Goal: Task Accomplishment & Management: Use online tool/utility

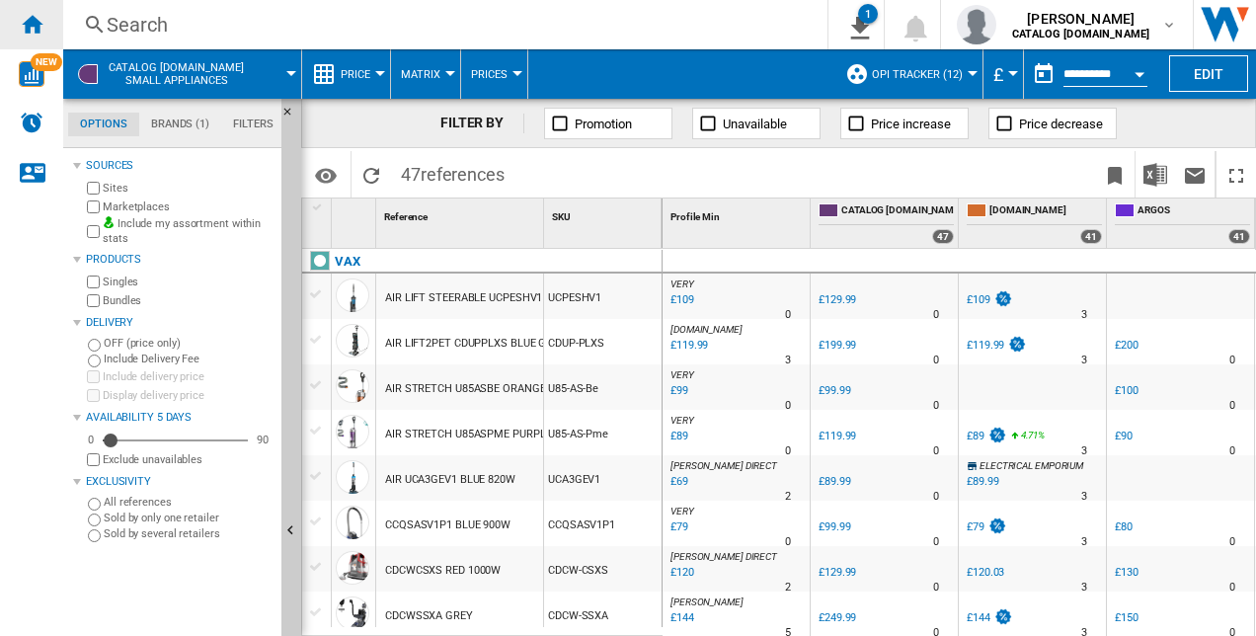
click at [49, 20] on div "Home" at bounding box center [31, 24] width 63 height 49
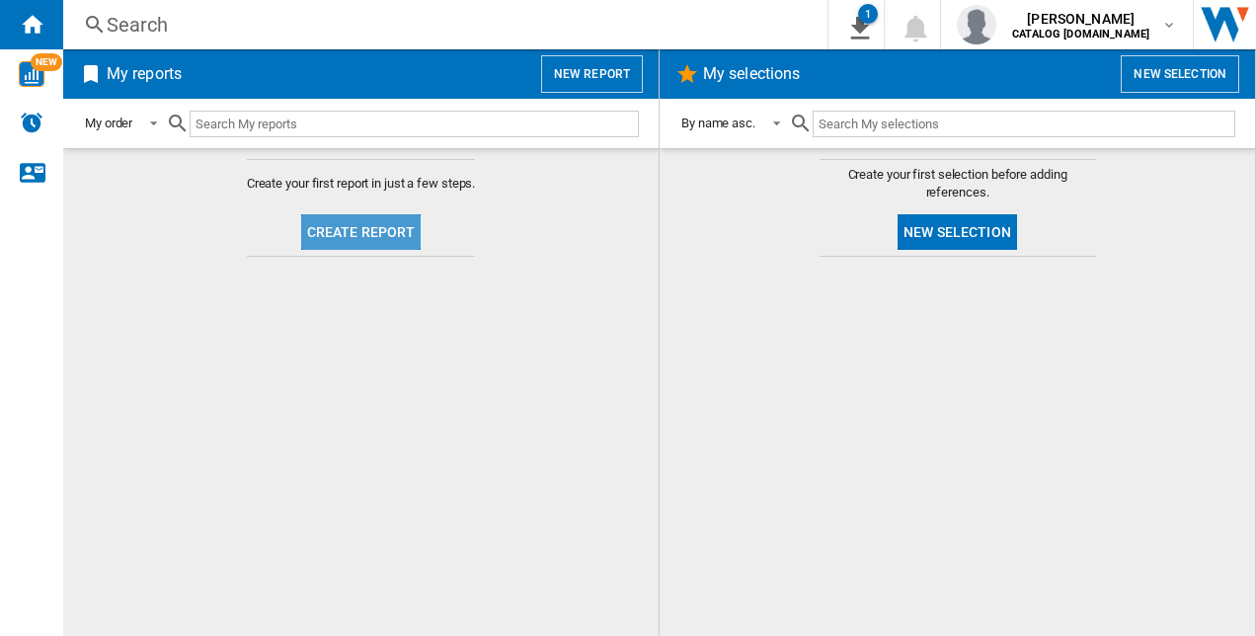
click at [391, 220] on button "Create report" at bounding box center [361, 232] width 120 height 36
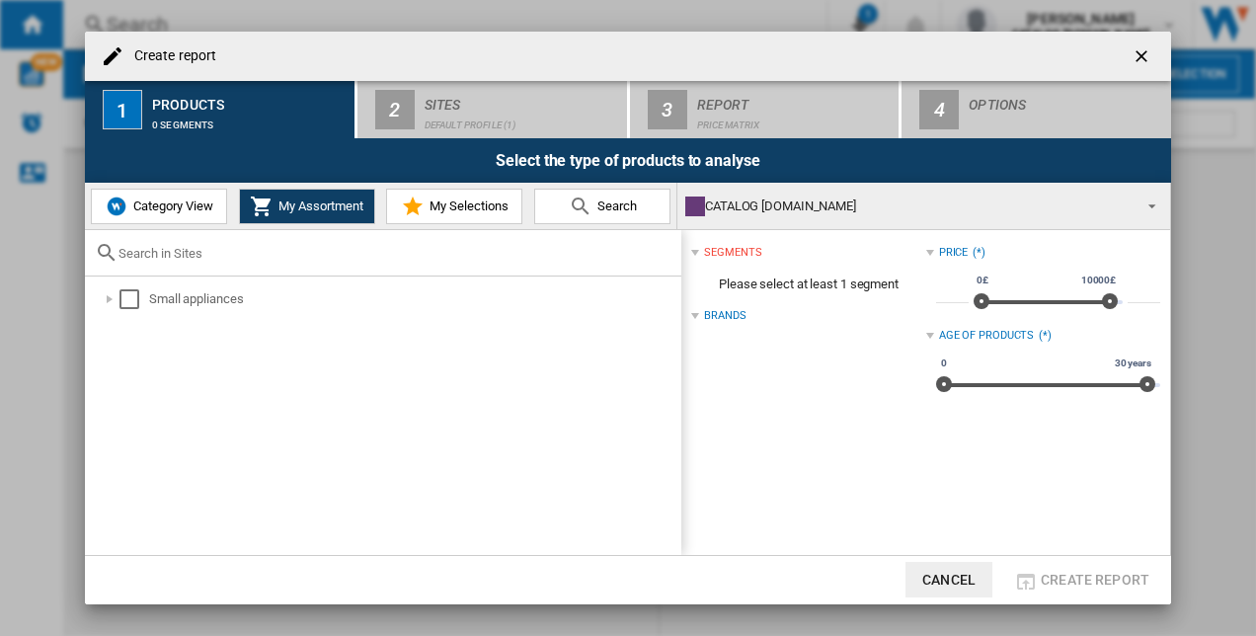
click at [199, 201] on span "Category View" at bounding box center [170, 205] width 85 height 15
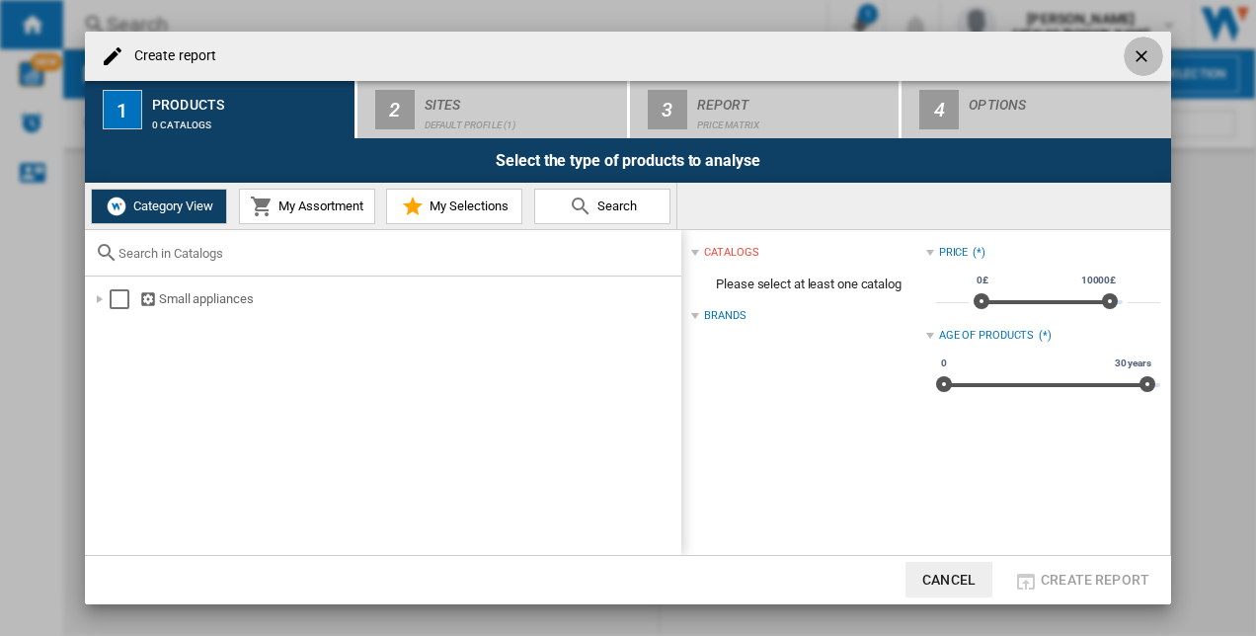
click at [1124, 61] on button "Create report ..." at bounding box center [1143, 56] width 39 height 39
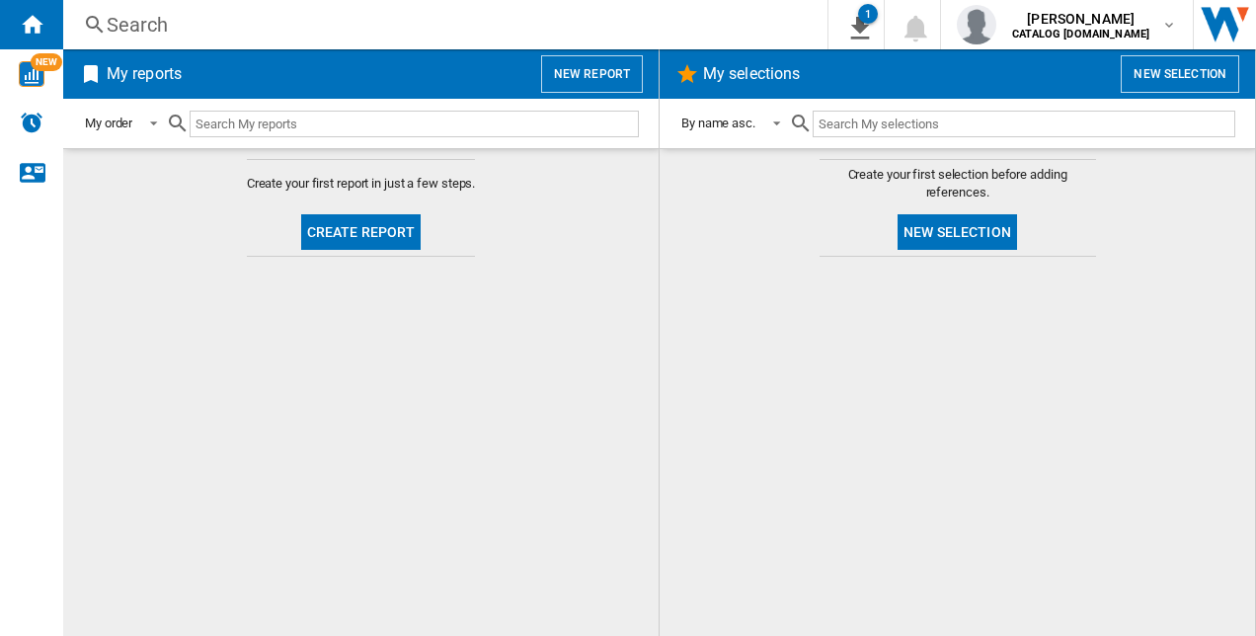
click at [929, 222] on button "New selection" at bounding box center [957, 232] width 119 height 36
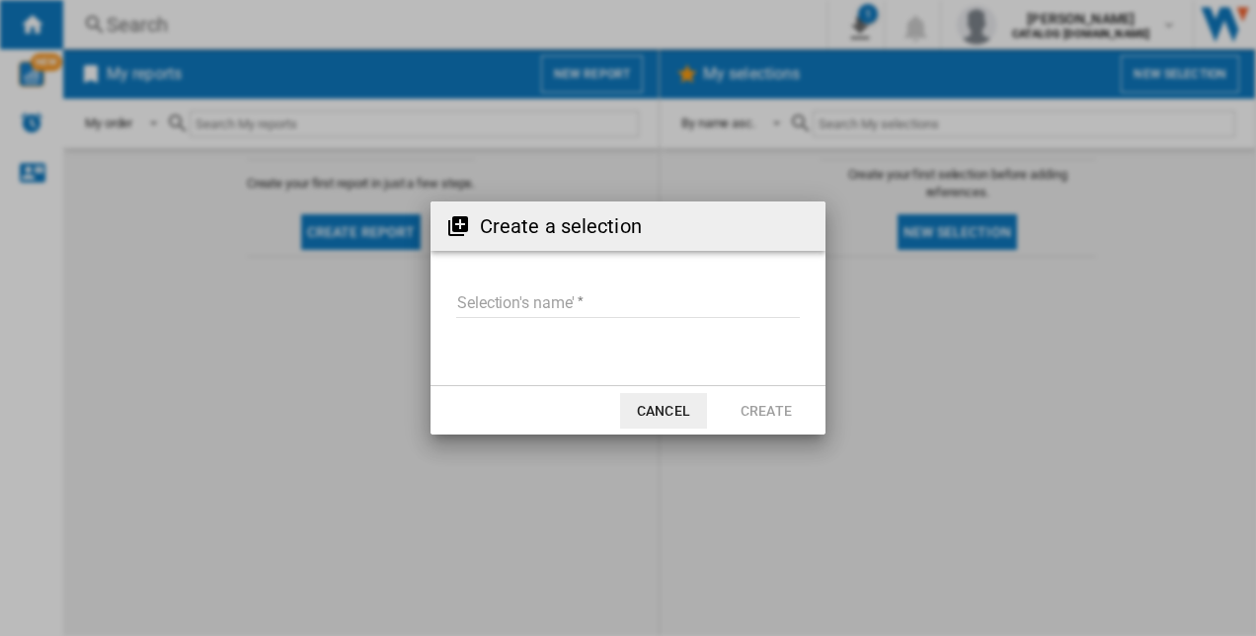
click at [667, 419] on button "Cancel" at bounding box center [663, 411] width 87 height 36
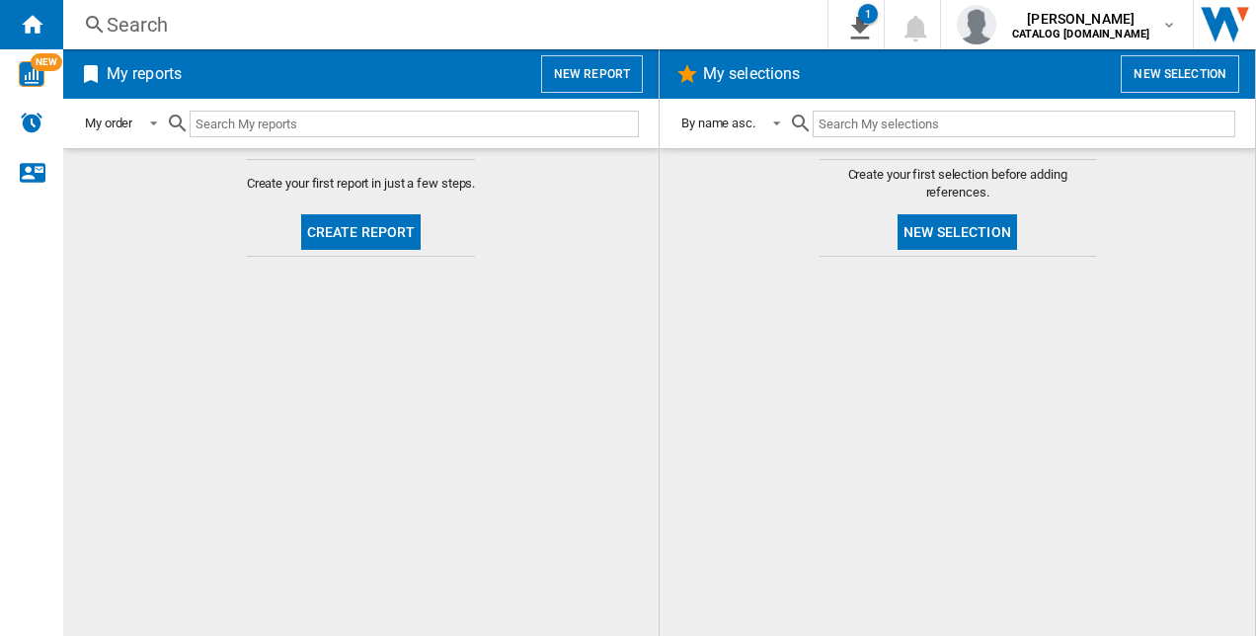
click at [349, 235] on button "Create report" at bounding box center [361, 232] width 120 height 36
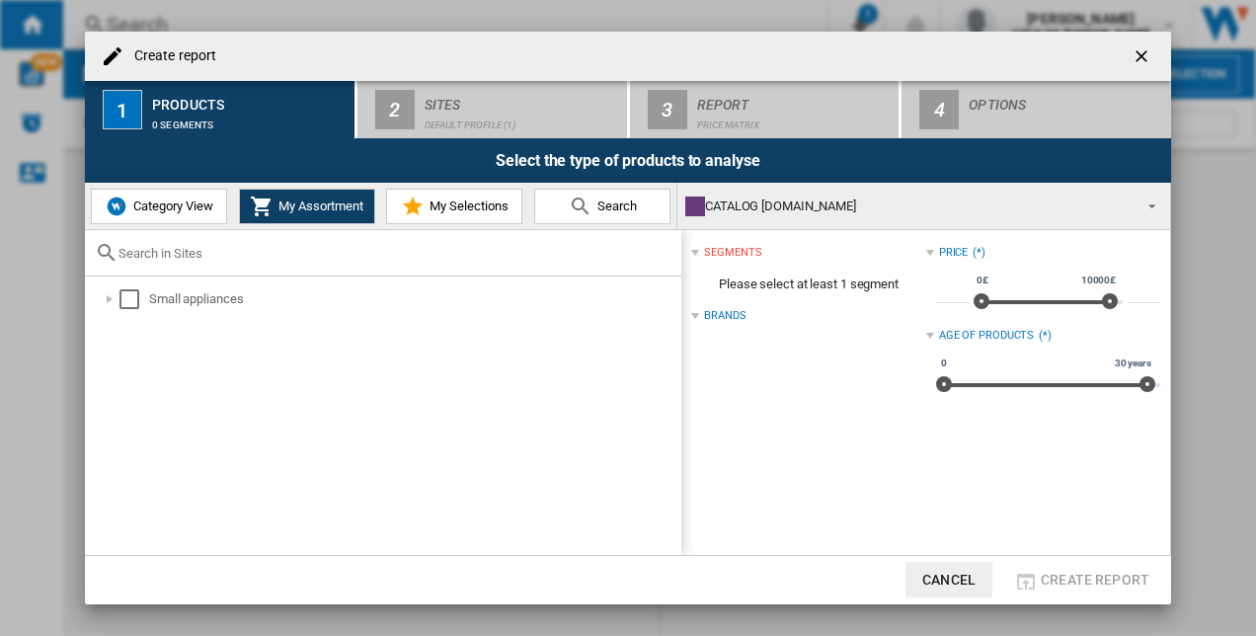
click at [173, 207] on span "Category View" at bounding box center [170, 205] width 85 height 15
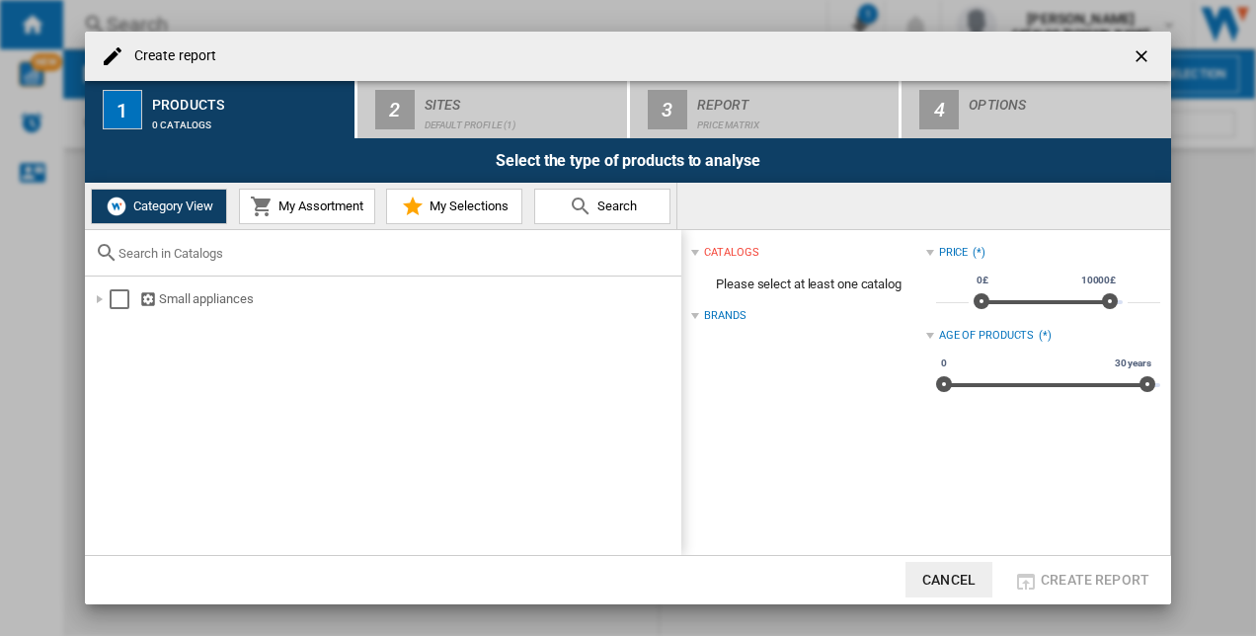
click at [270, 209] on md-icon "Create report ..." at bounding box center [262, 207] width 24 height 24
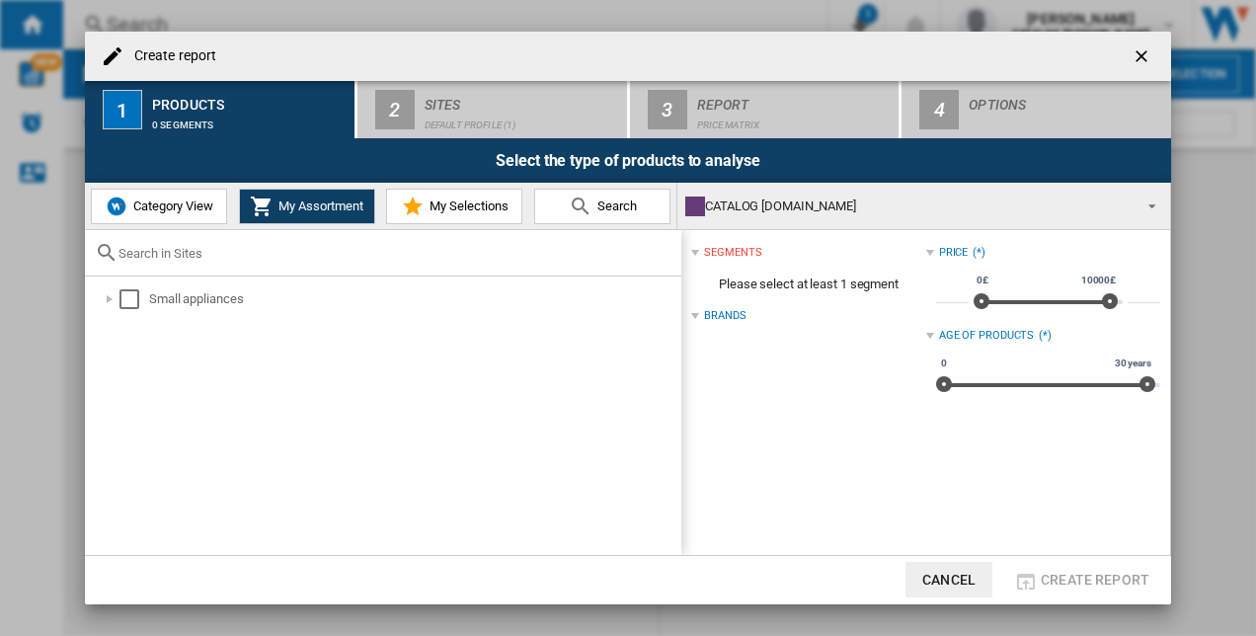
click at [722, 310] on div "Brands" at bounding box center [724, 316] width 41 height 16
click at [703, 316] on div "Brands (*)" at bounding box center [808, 316] width 234 height 26
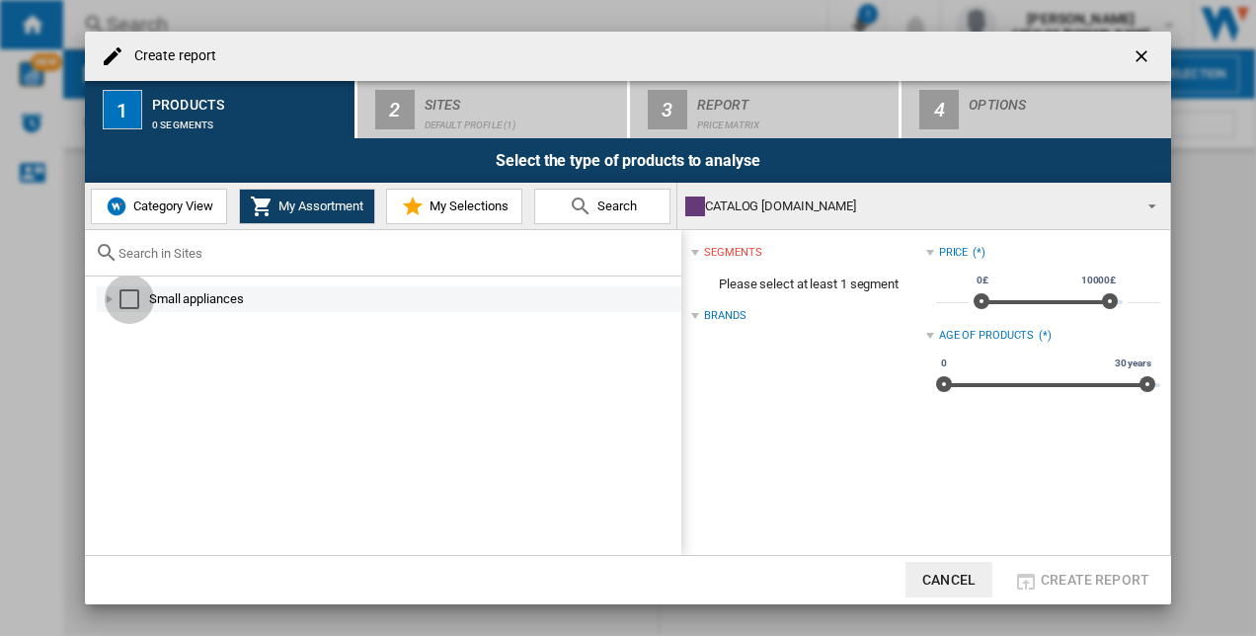
click at [134, 293] on div "Select" at bounding box center [129, 299] width 20 height 20
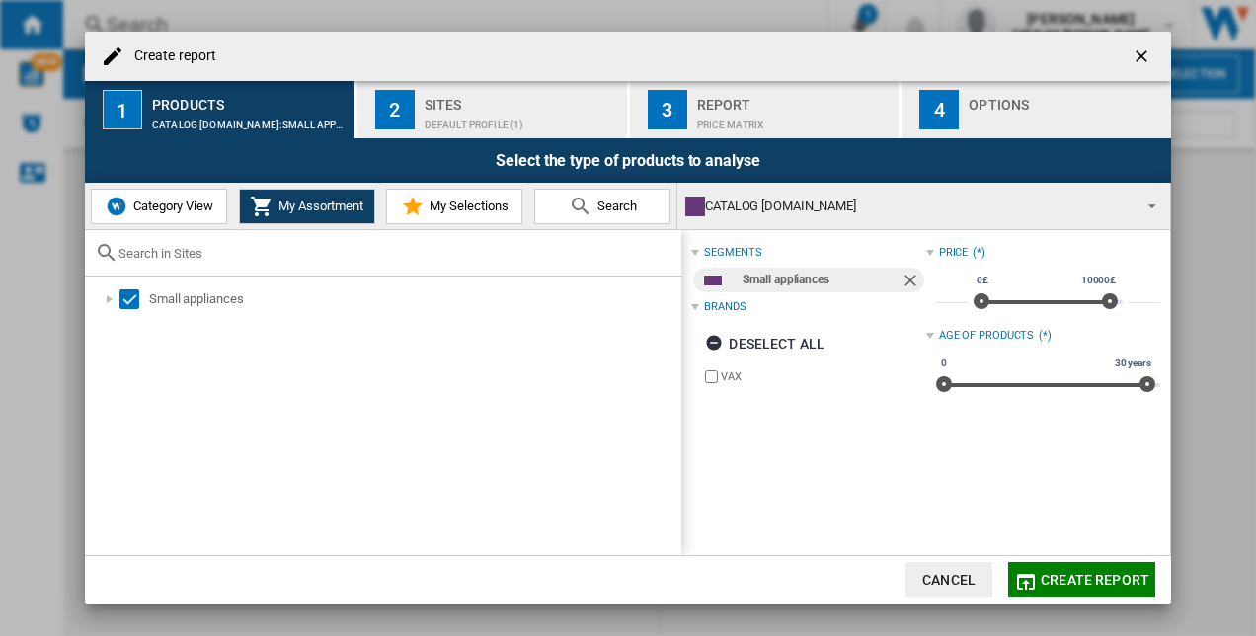
click at [168, 211] on span "Category View" at bounding box center [170, 205] width 85 height 15
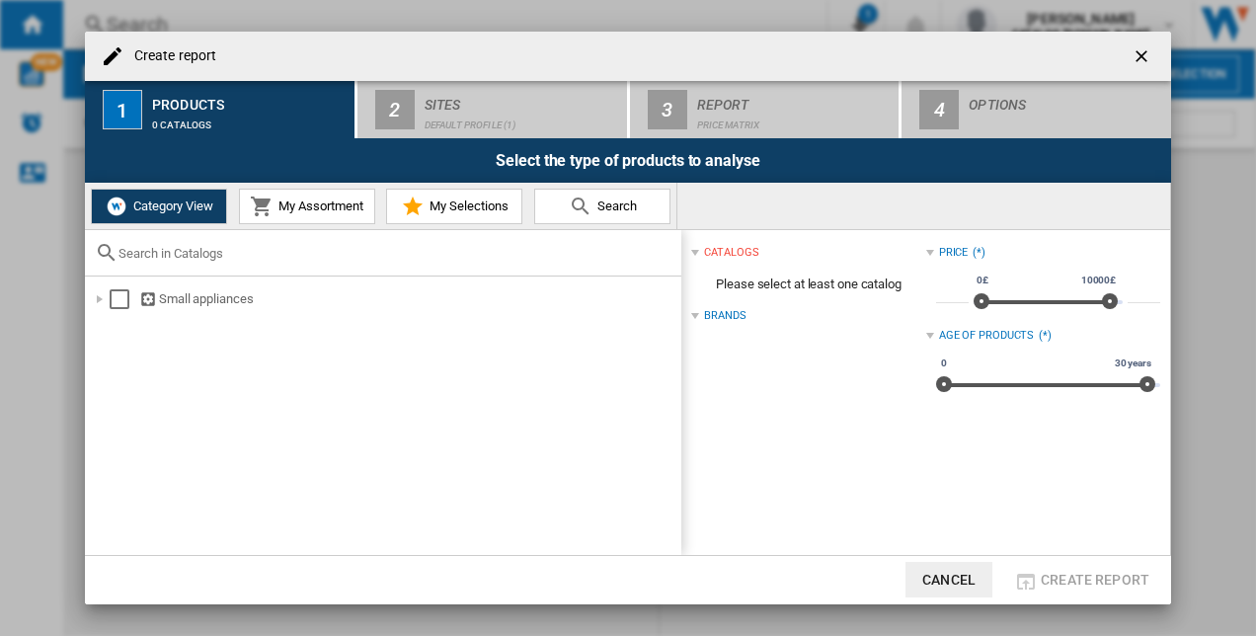
click at [313, 213] on span "My Assortment" at bounding box center [319, 205] width 90 height 15
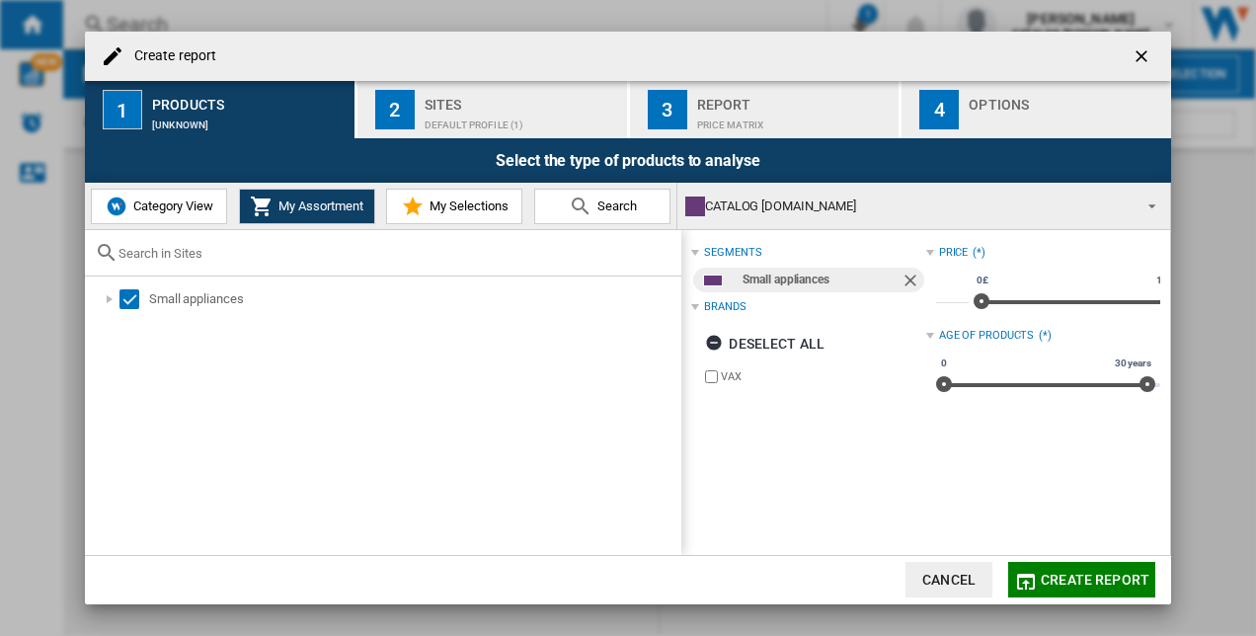
click at [207, 201] on span "Category View" at bounding box center [170, 205] width 85 height 15
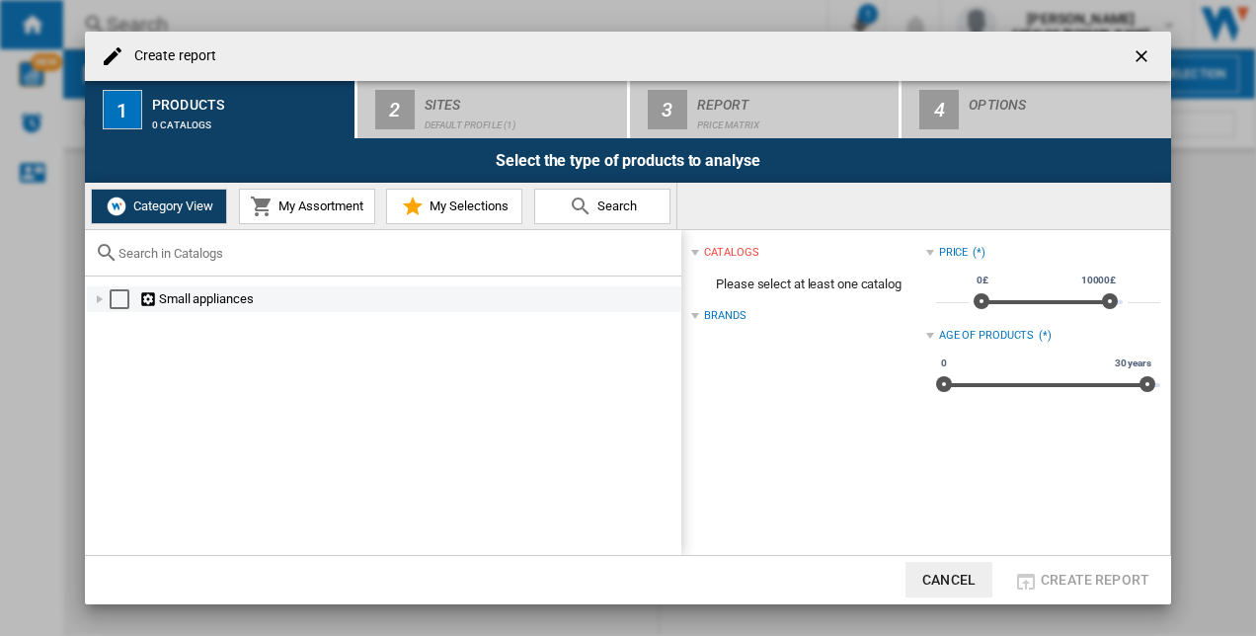
click at [115, 296] on div "Select" at bounding box center [120, 299] width 20 height 20
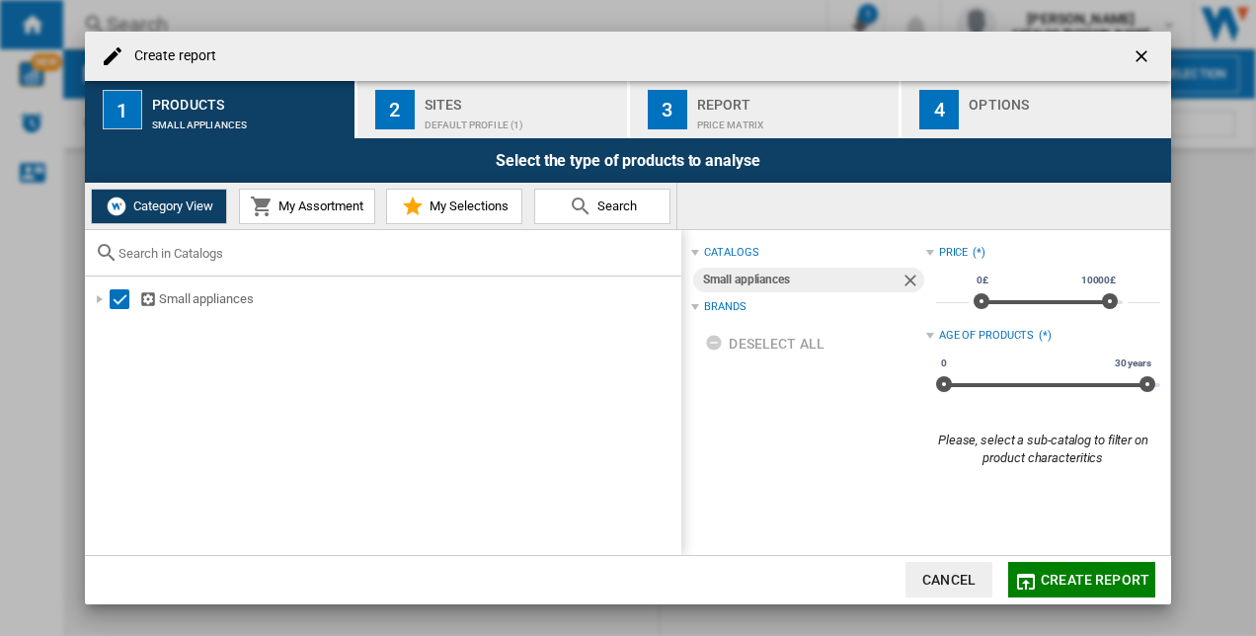
click at [346, 209] on span "My Assortment" at bounding box center [319, 205] width 90 height 15
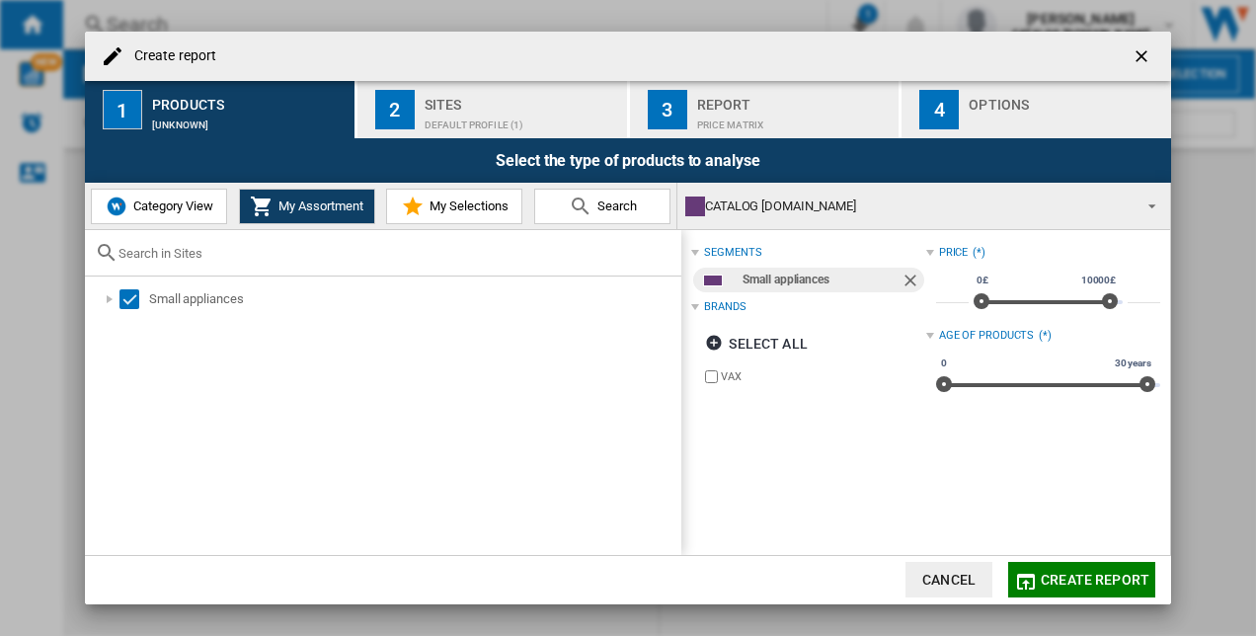
click at [207, 209] on span "Category View" at bounding box center [170, 205] width 85 height 15
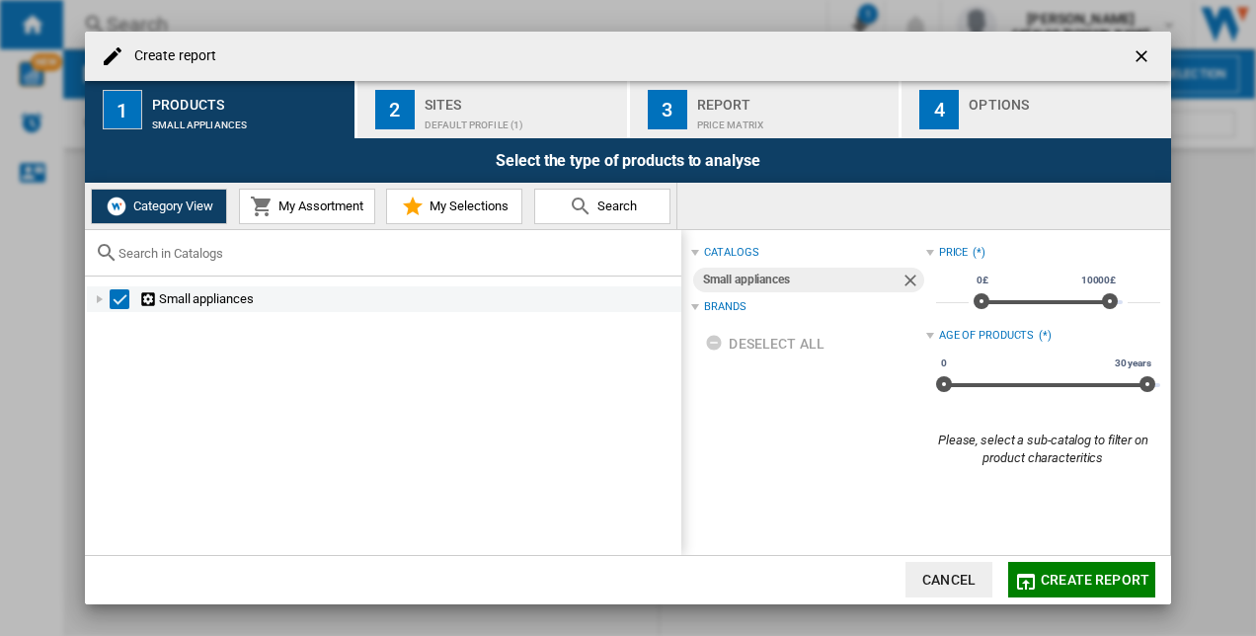
click at [117, 300] on div "Select" at bounding box center [120, 299] width 20 height 20
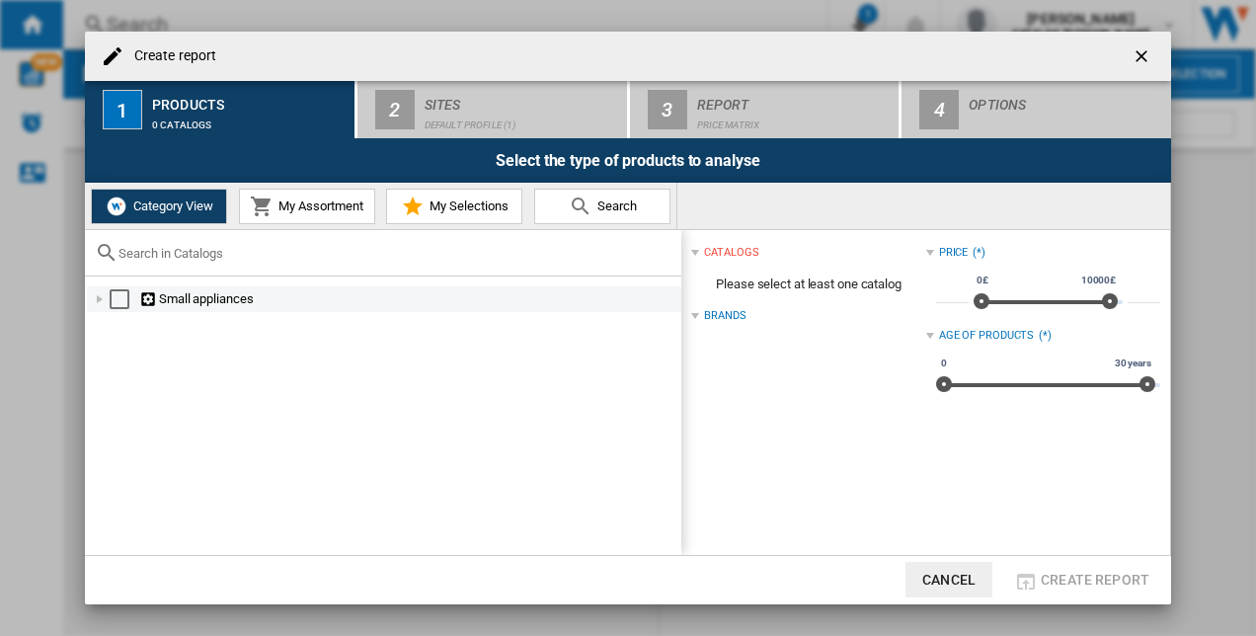
click at [118, 298] on div "Select" at bounding box center [120, 299] width 20 height 20
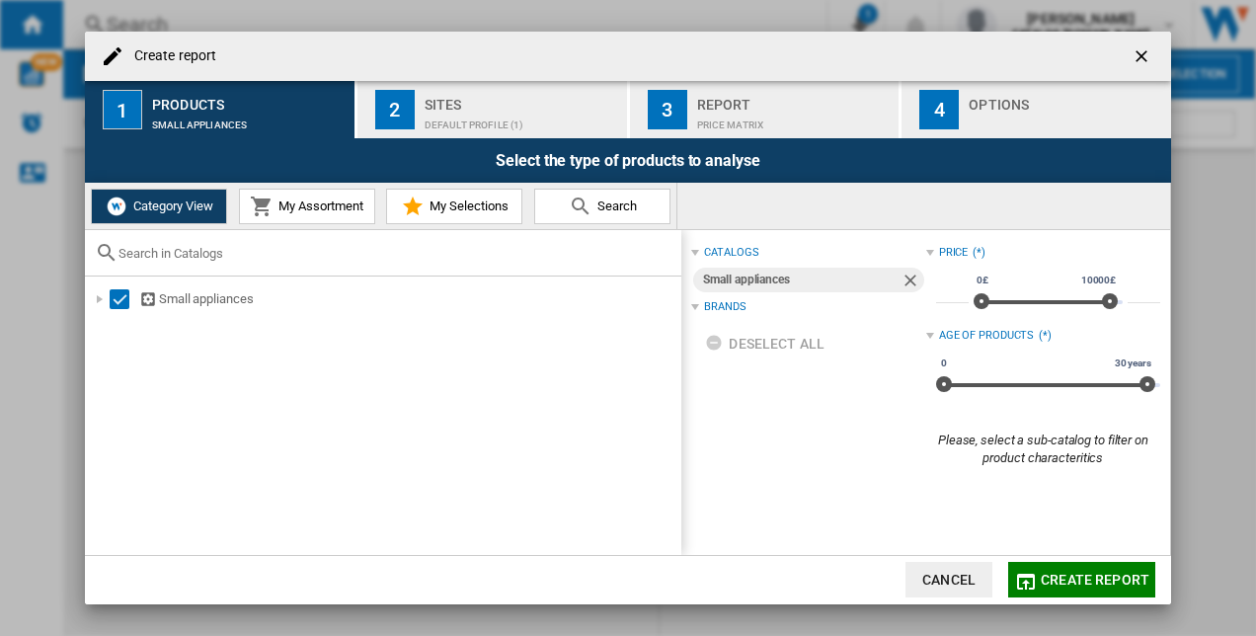
click at [325, 207] on span "My Assortment" at bounding box center [319, 205] width 90 height 15
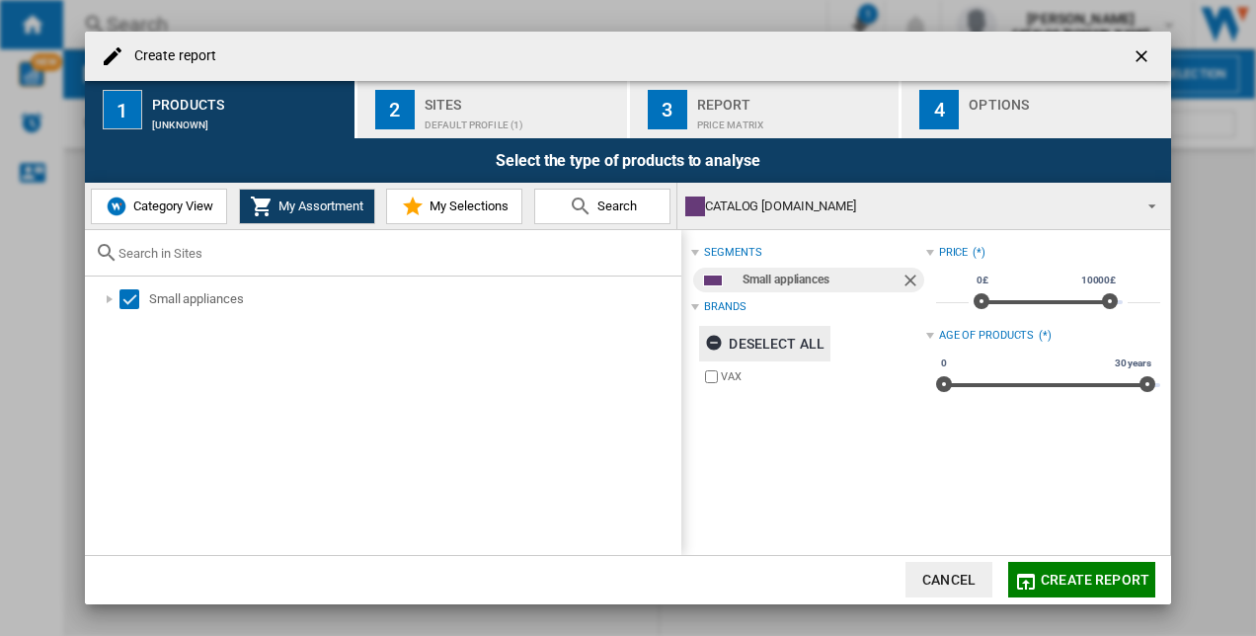
click at [718, 342] on ng-md-icon "Create report ..." at bounding box center [717, 346] width 24 height 24
click at [176, 195] on button "Category View" at bounding box center [159, 207] width 136 height 36
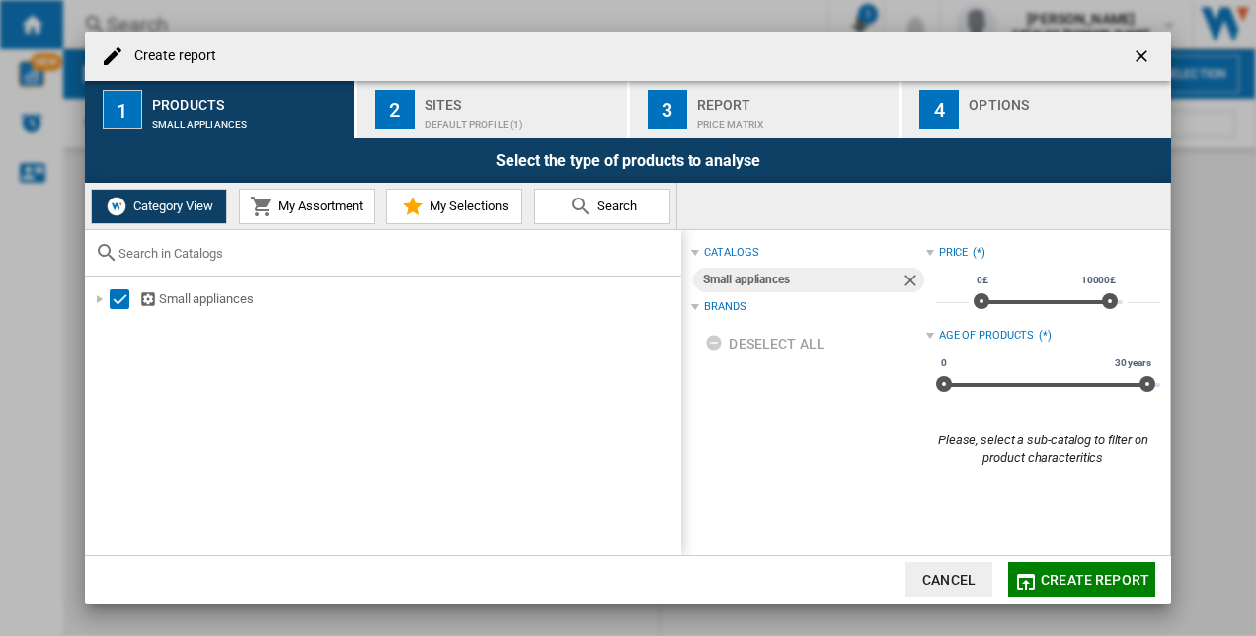
click at [492, 115] on div "Default profile (1)" at bounding box center [522, 120] width 195 height 21
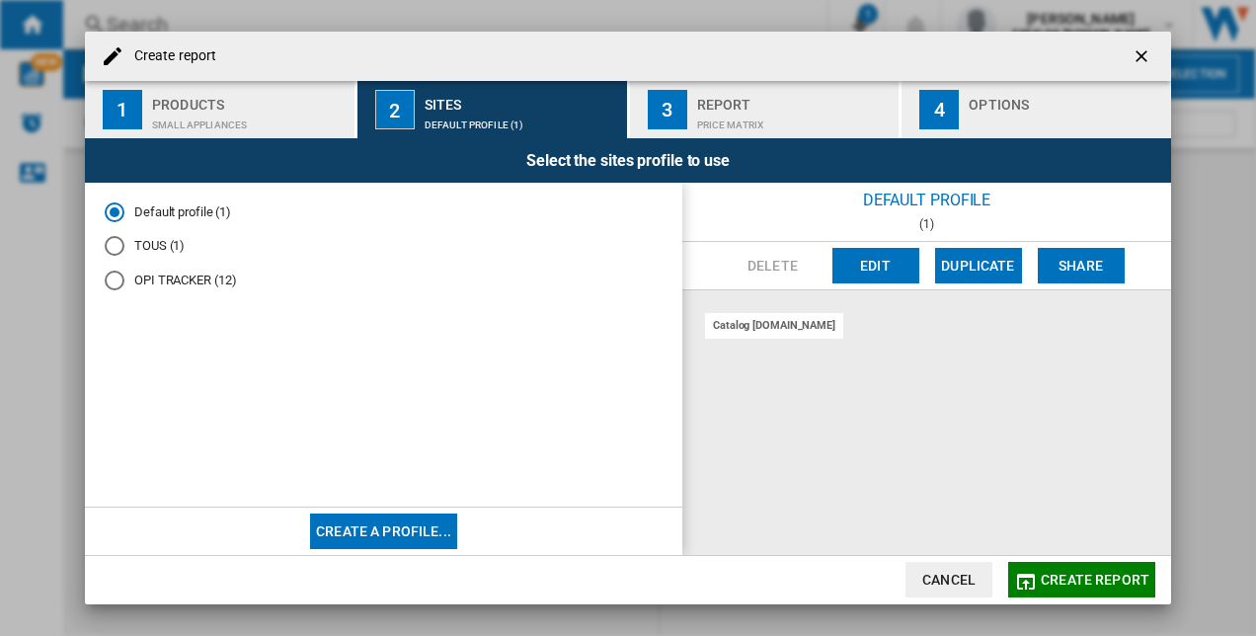
click at [145, 274] on md-radio-button "OPI TRACKER (12)" at bounding box center [384, 281] width 558 height 19
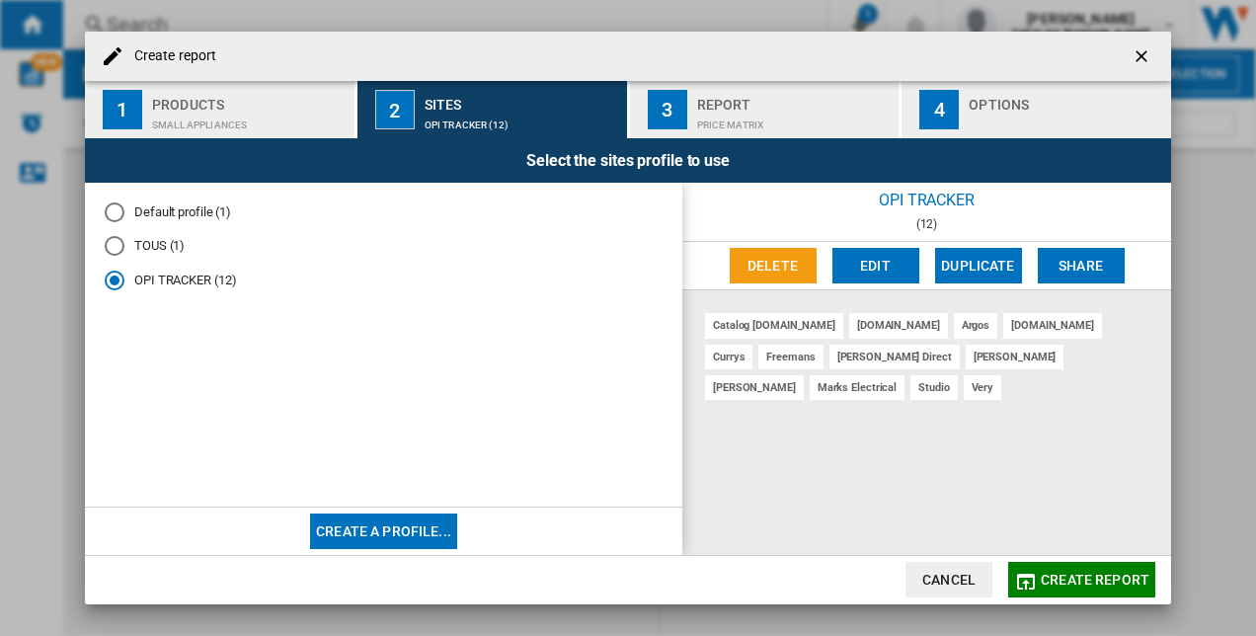
click at [146, 274] on md-radio-button "OPI TRACKER (12)" at bounding box center [384, 281] width 558 height 19
click at [164, 209] on md-radio-button "Default profile (1)" at bounding box center [384, 211] width 558 height 19
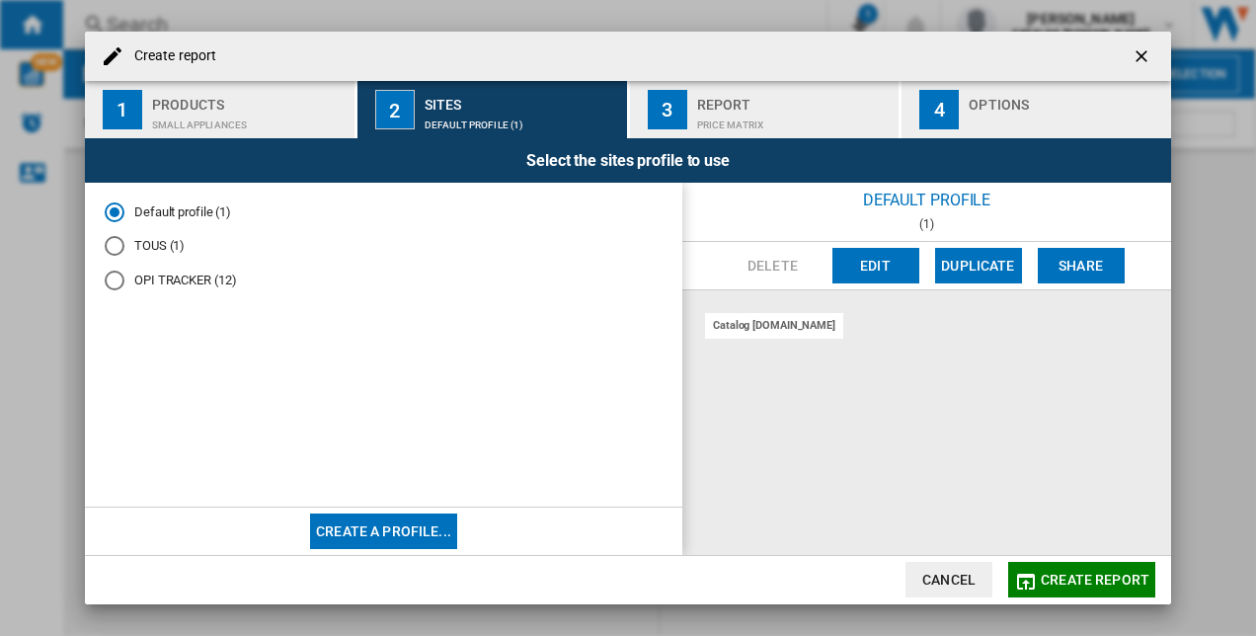
click at [245, 144] on div "Select the sites profile to use" at bounding box center [628, 160] width 1086 height 44
click at [274, 126] on div "Small appliances" at bounding box center [249, 120] width 195 height 21
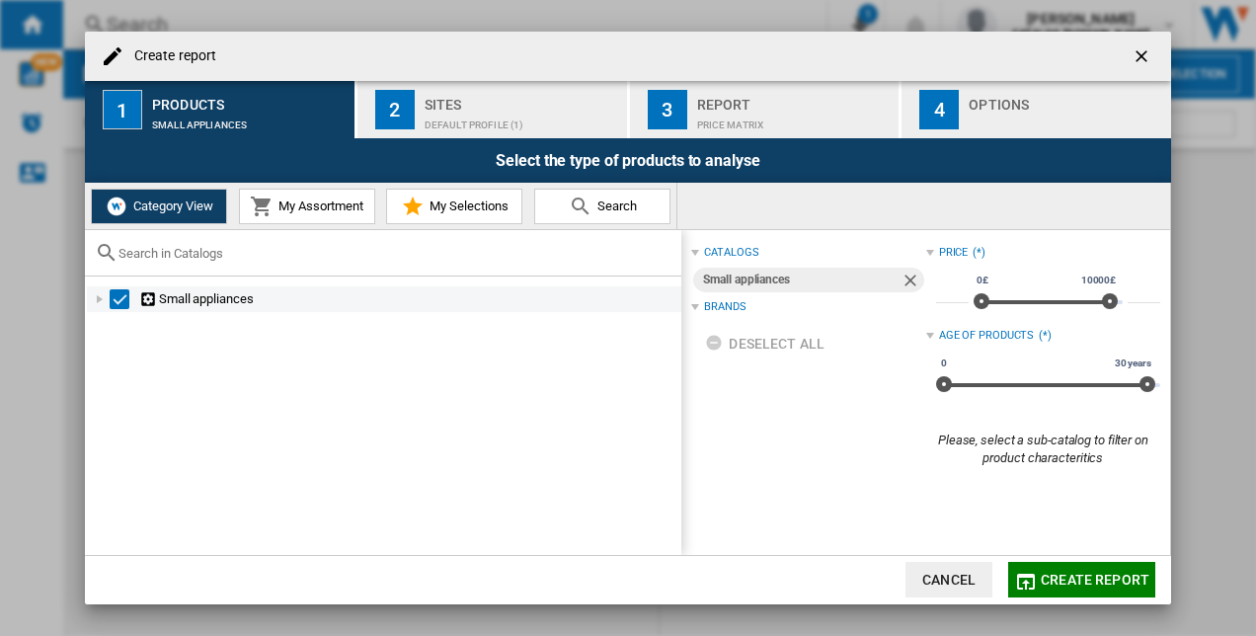
click at [115, 296] on div "Select" at bounding box center [120, 299] width 20 height 20
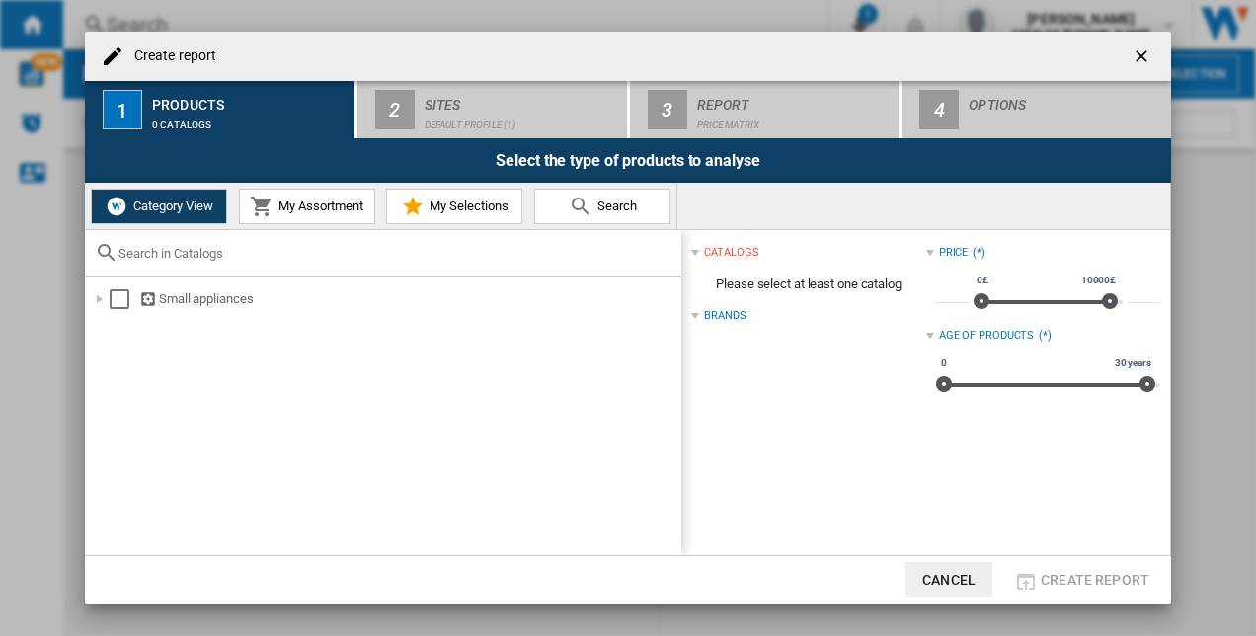
click at [309, 195] on button "My Assortment" at bounding box center [307, 207] width 136 height 36
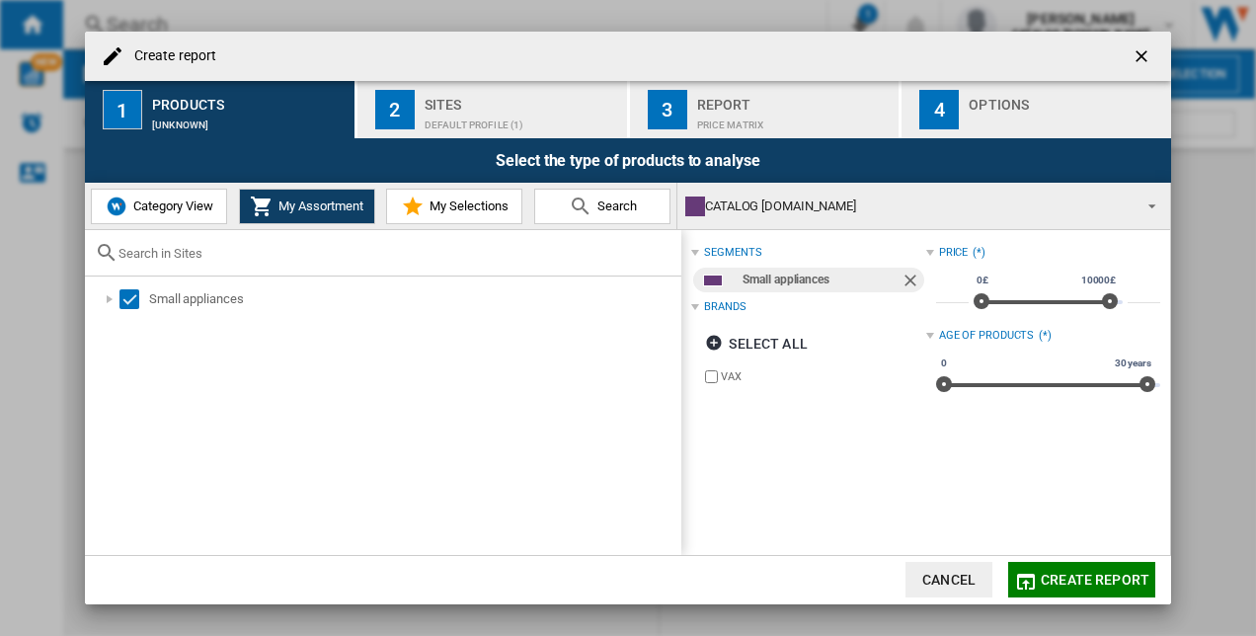
click at [494, 123] on div "Default profile (1)" at bounding box center [522, 120] width 195 height 21
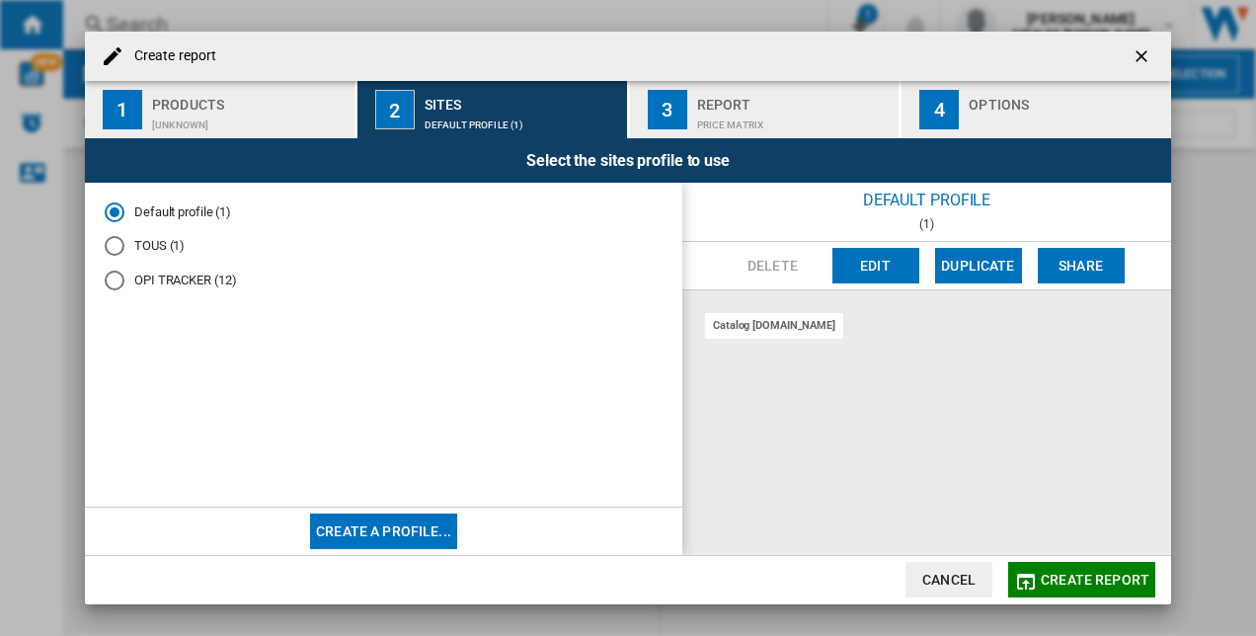
click at [391, 535] on button "Create a profile..." at bounding box center [383, 531] width 147 height 36
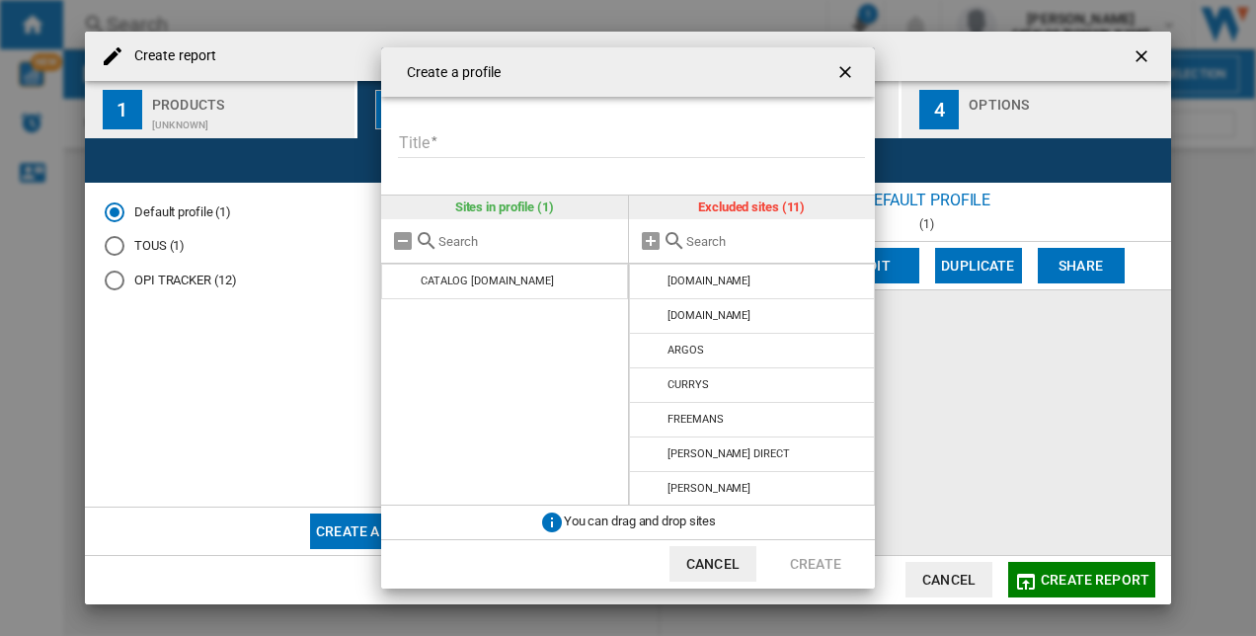
click at [470, 146] on input "Title" at bounding box center [631, 143] width 467 height 30
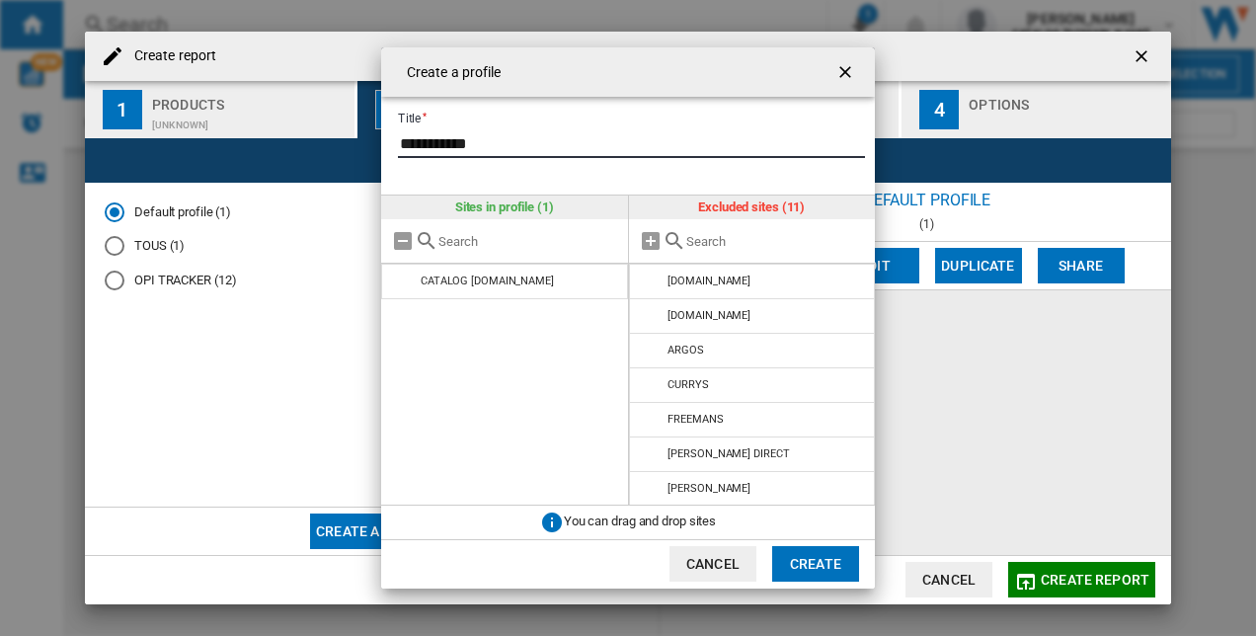
type input "**********"
click at [847, 65] on ng-md-icon "getI18NText('BUTTONS.CLOSE_DIALOG')" at bounding box center [847, 74] width 24 height 24
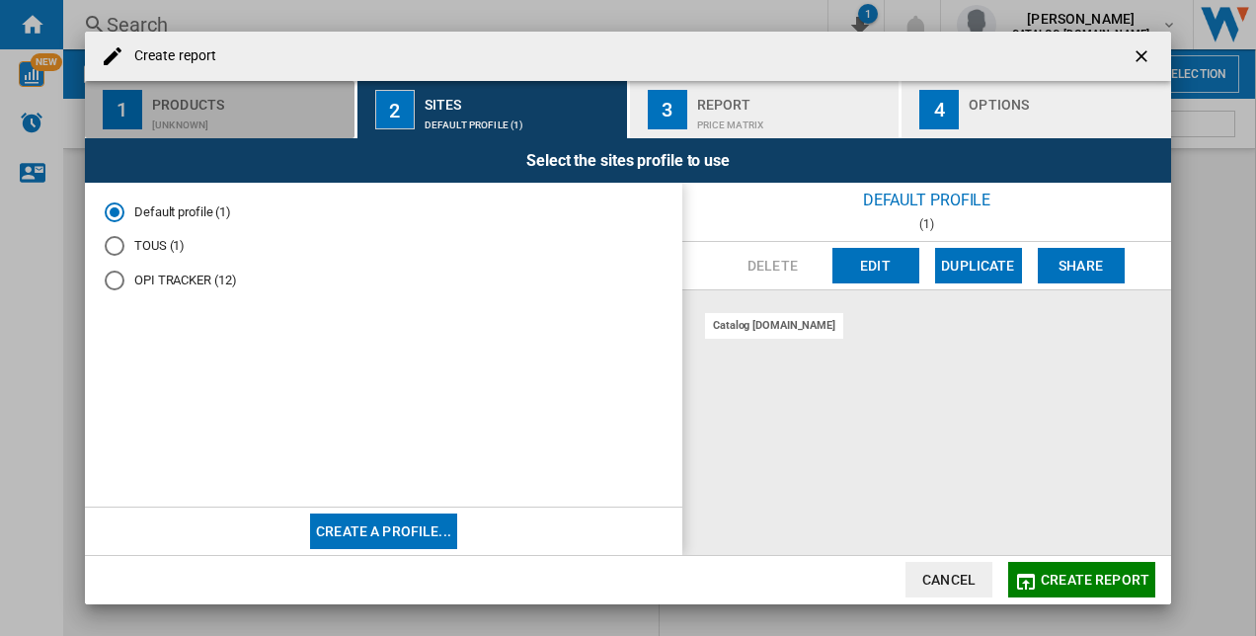
click at [221, 83] on button "1 Products [UNKNOWN]" at bounding box center [221, 109] width 272 height 57
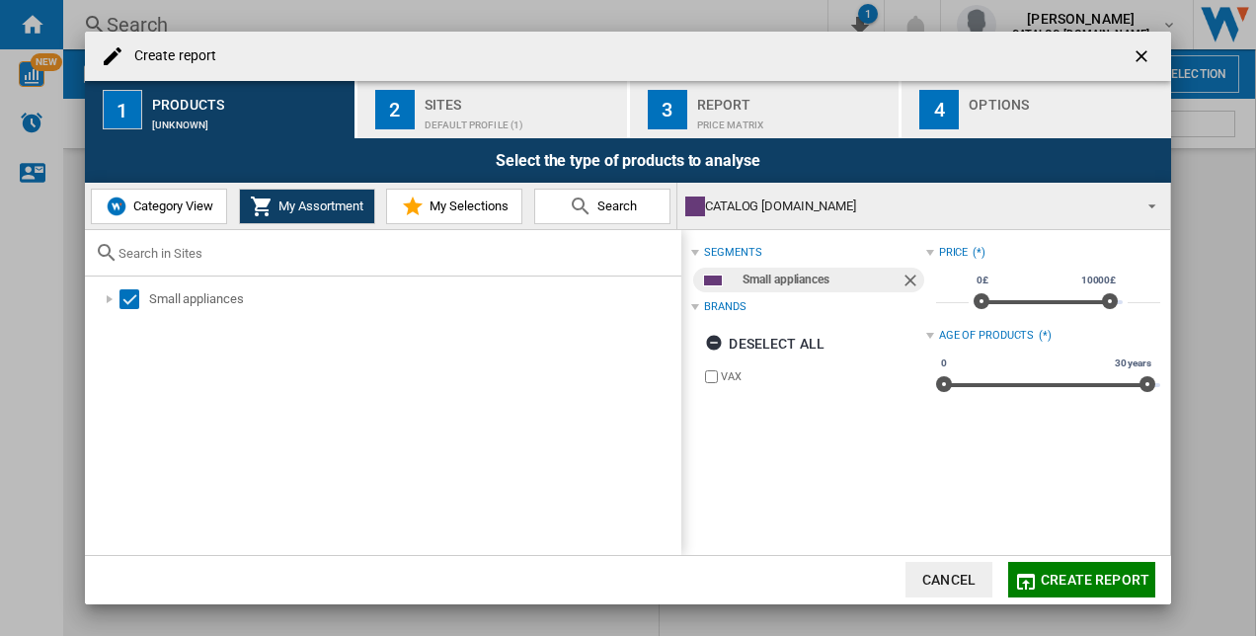
click at [720, 377] on label "VAX" at bounding box center [813, 376] width 224 height 19
click at [117, 193] on button "Category View" at bounding box center [159, 207] width 136 height 36
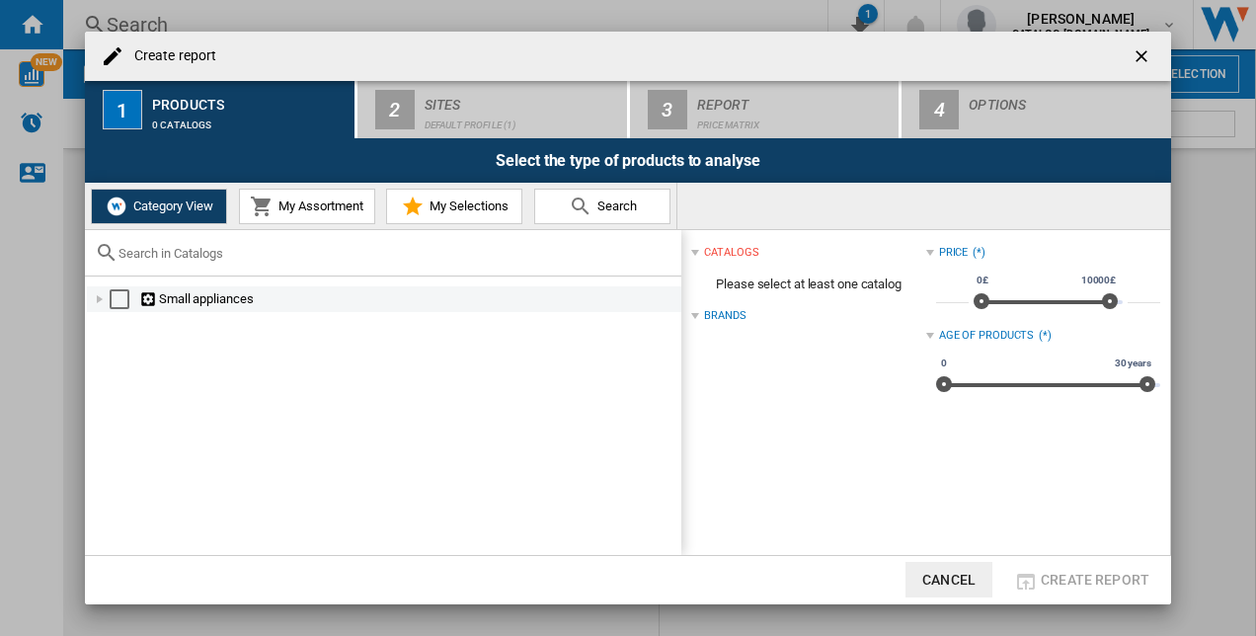
click at [113, 300] on div "Select" at bounding box center [120, 299] width 20 height 20
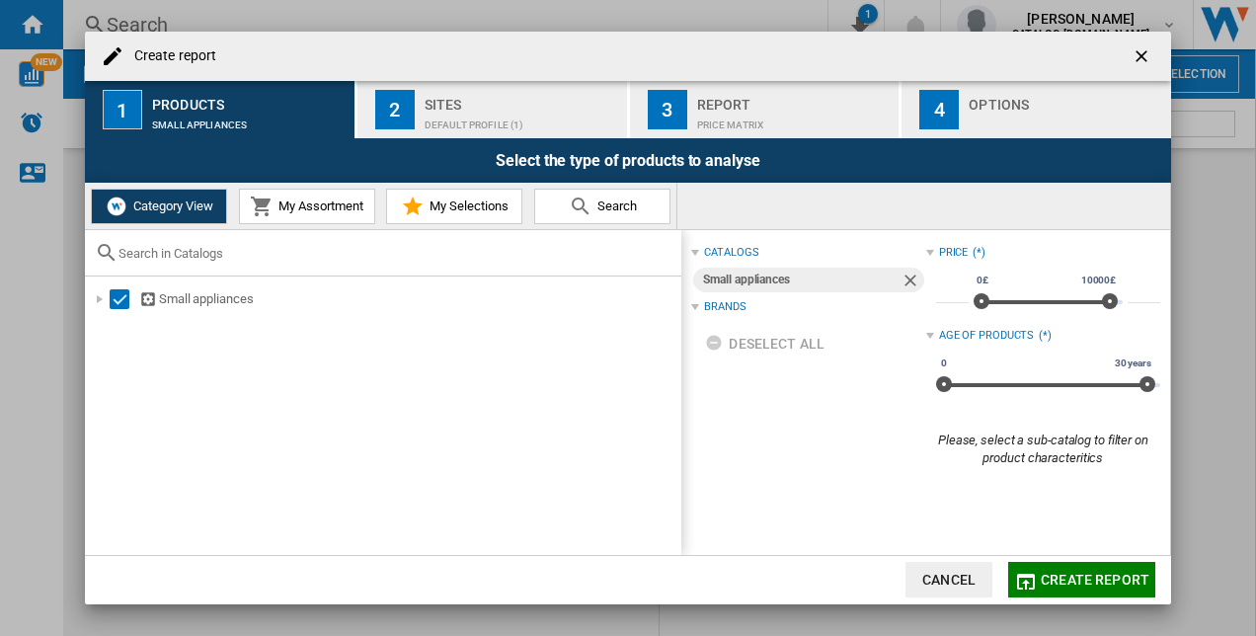
click at [311, 199] on span "My Assortment" at bounding box center [319, 205] width 90 height 15
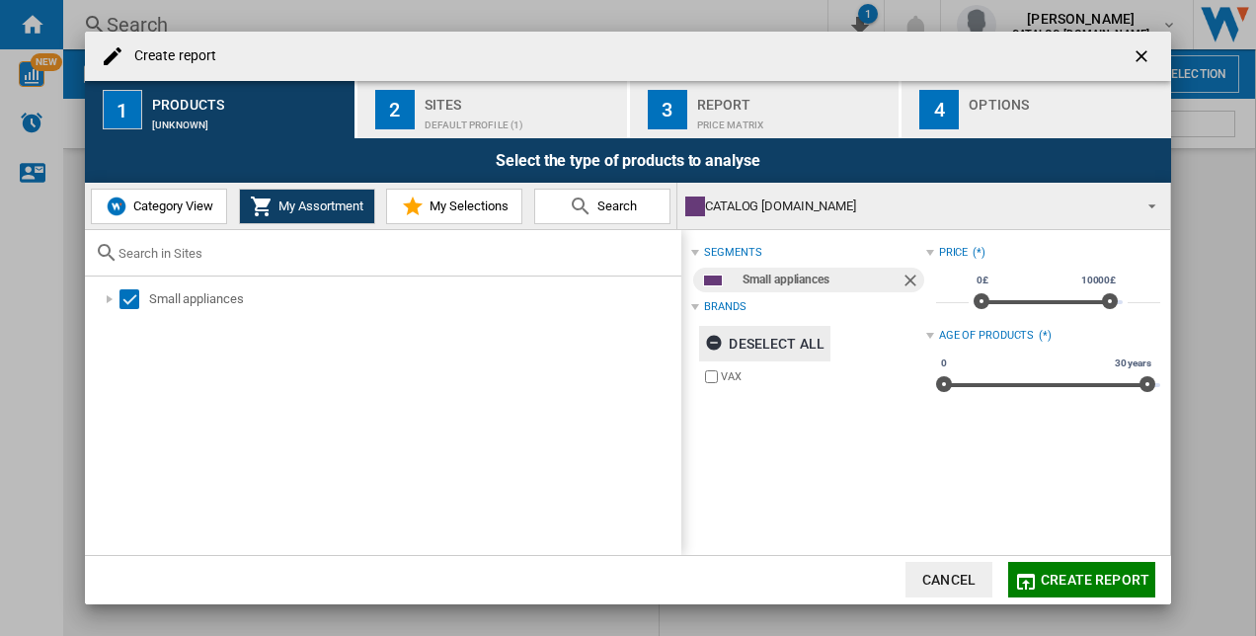
click at [762, 332] on div "Deselect all" at bounding box center [764, 344] width 119 height 36
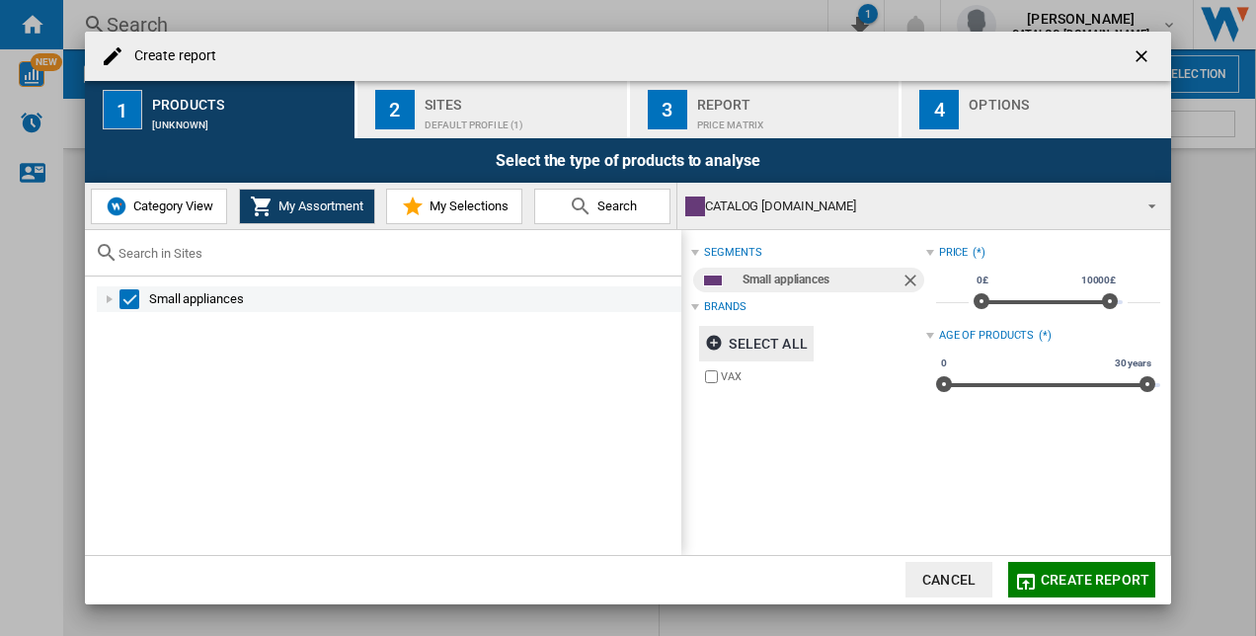
click at [130, 296] on div "Select" at bounding box center [129, 299] width 20 height 20
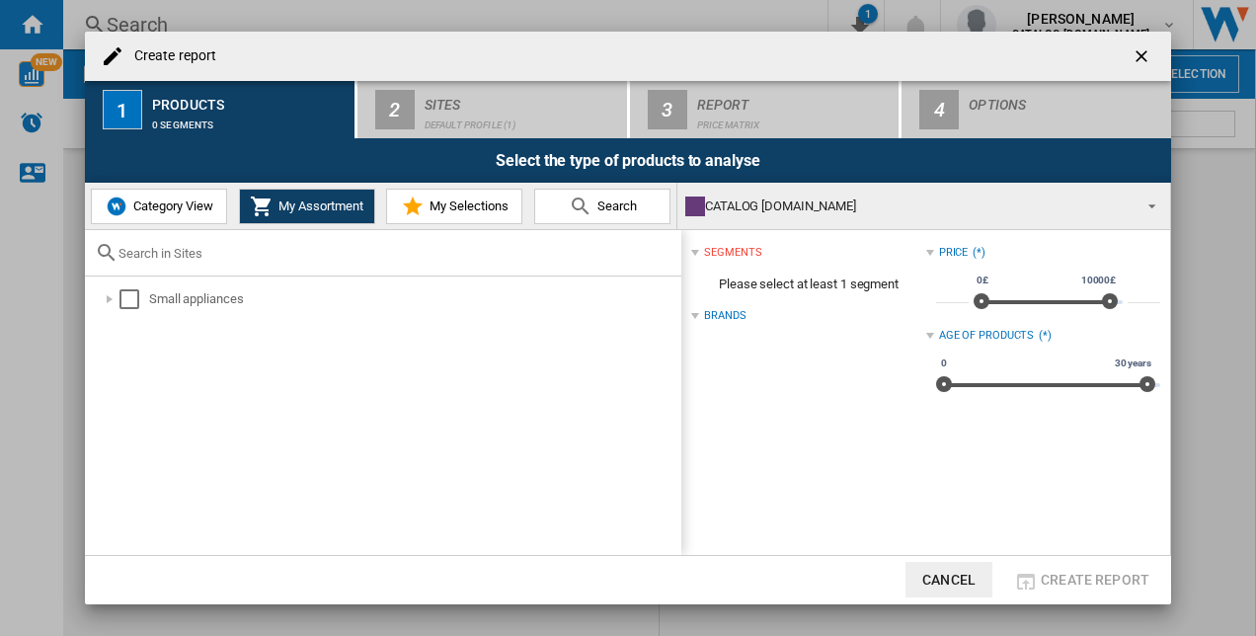
click at [158, 201] on span "Category View" at bounding box center [170, 205] width 85 height 15
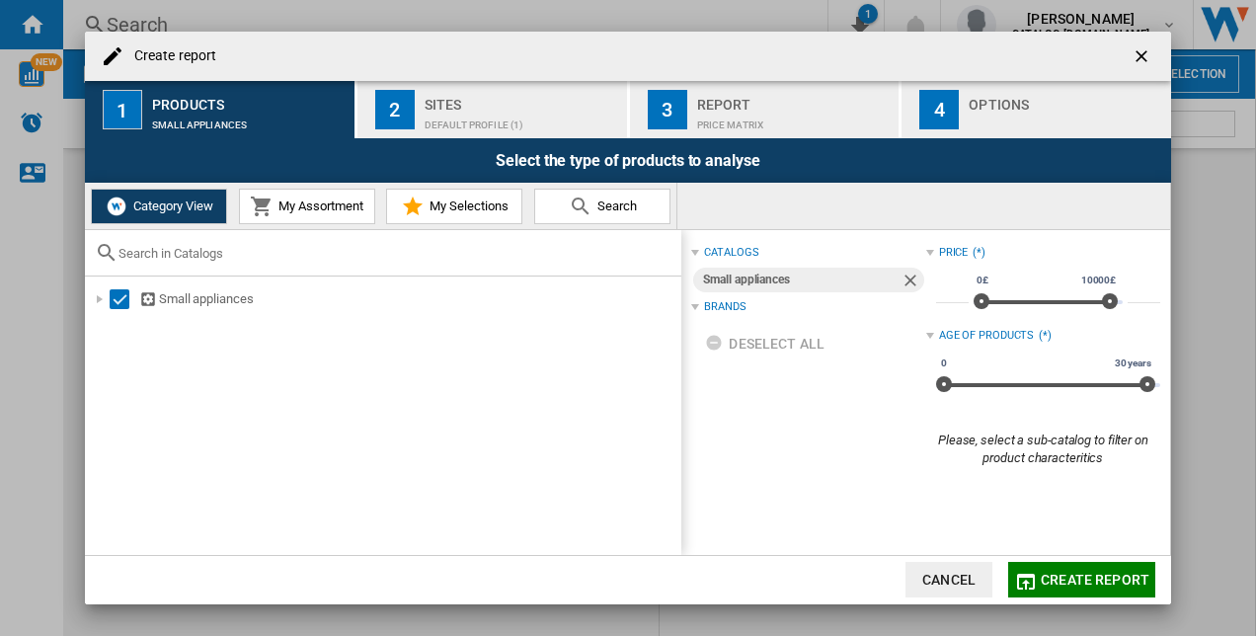
click at [274, 217] on button "My Assortment" at bounding box center [307, 207] width 136 height 36
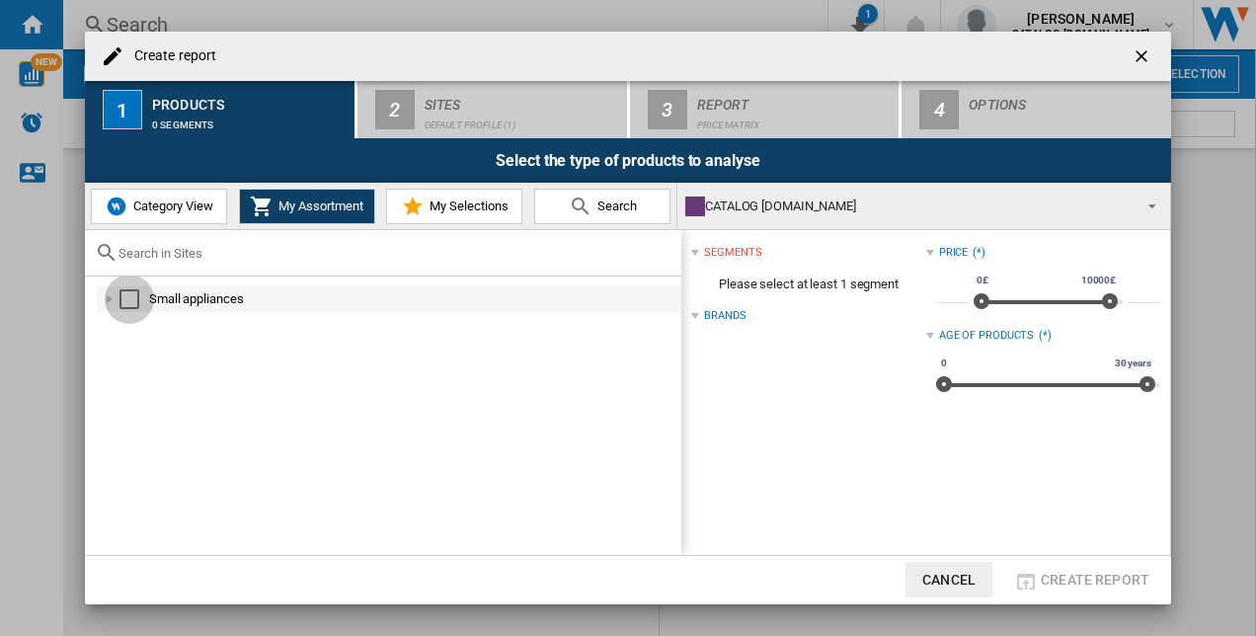
click at [131, 304] on div "Select" at bounding box center [129, 299] width 20 height 20
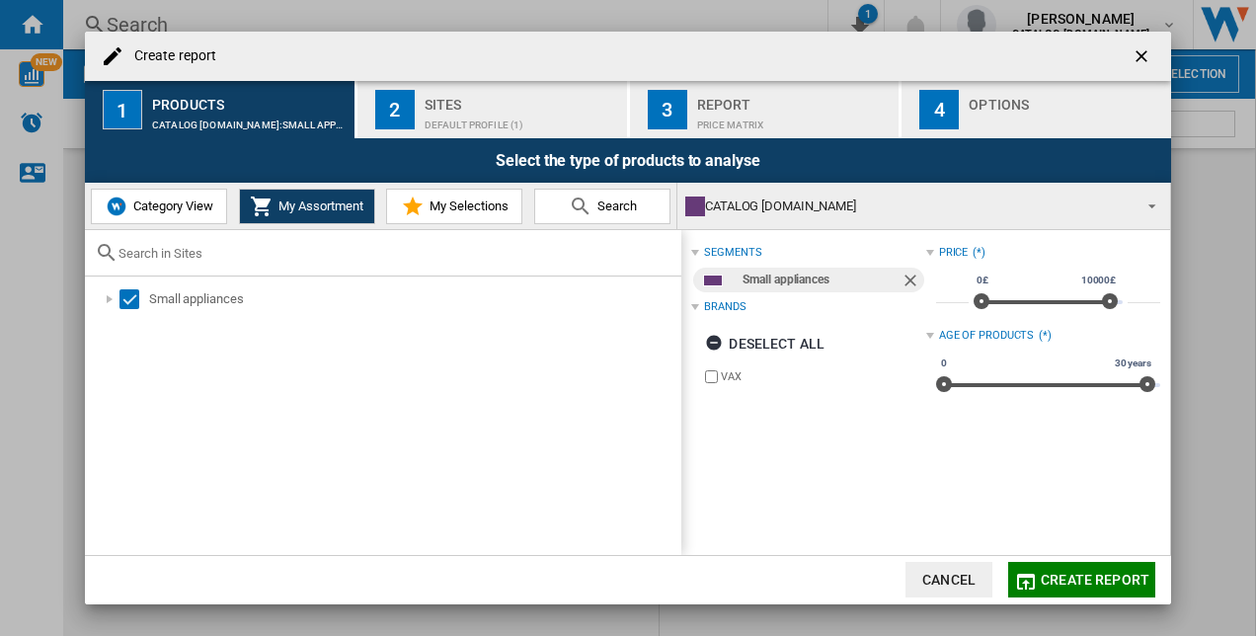
click at [701, 370] on label "VAX" at bounding box center [813, 376] width 224 height 19
click at [187, 203] on span "Category View" at bounding box center [170, 205] width 85 height 15
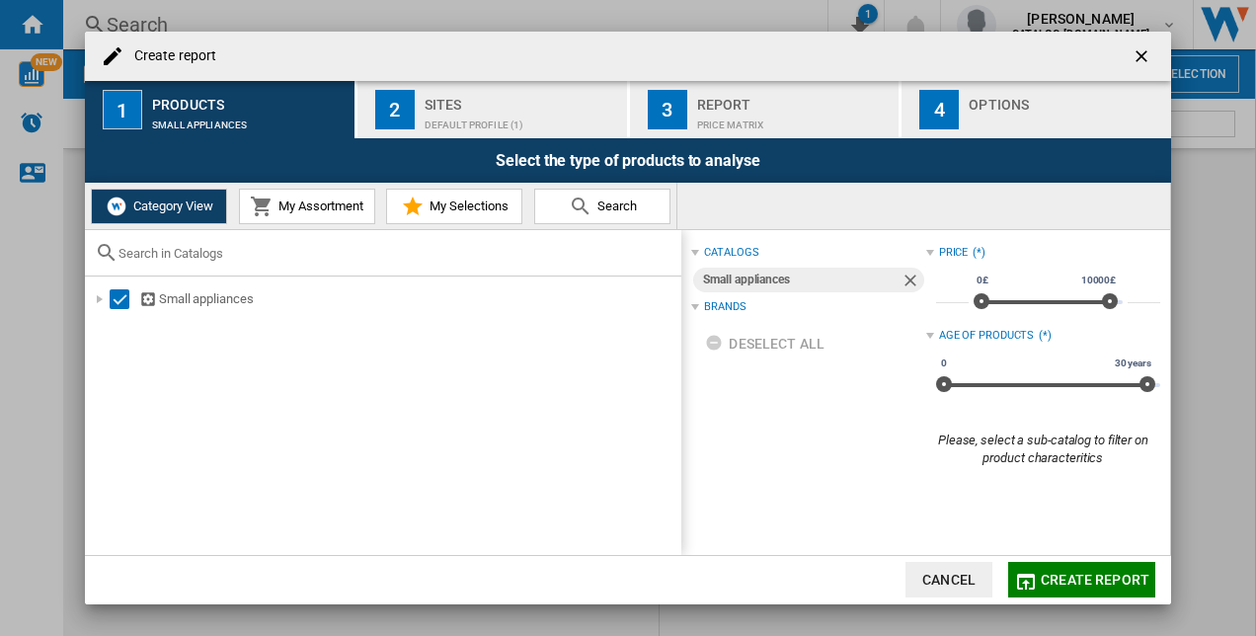
click at [288, 202] on span "My Assortment" at bounding box center [319, 205] width 90 height 15
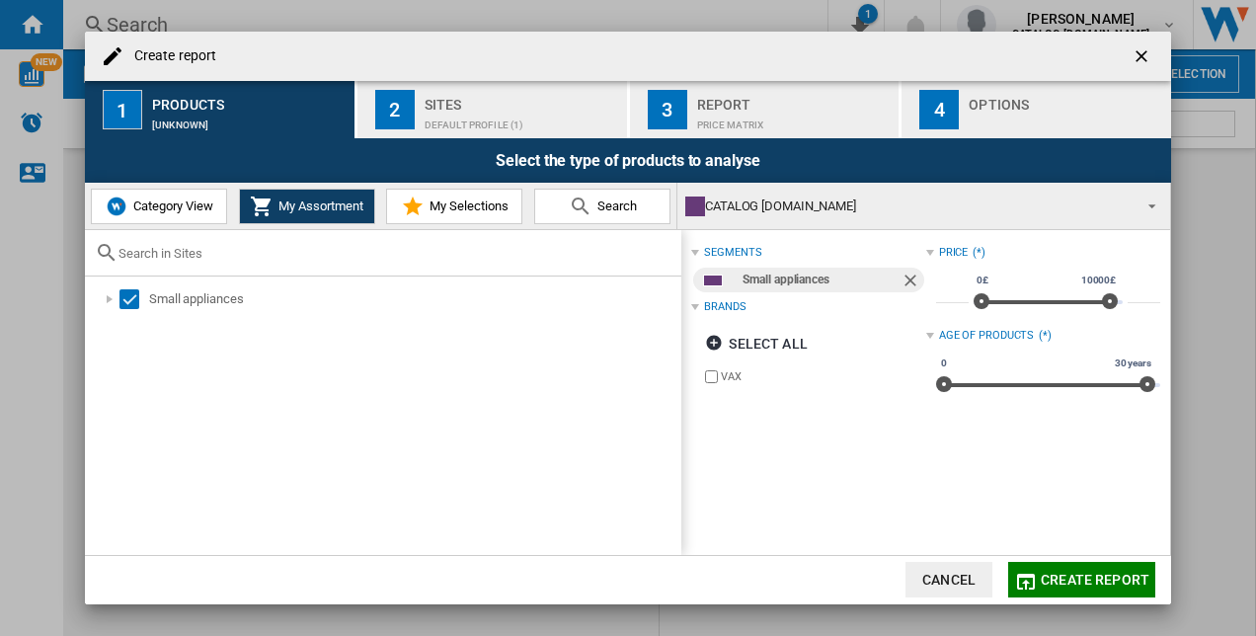
click at [1076, 579] on span "Create report" at bounding box center [1095, 580] width 109 height 16
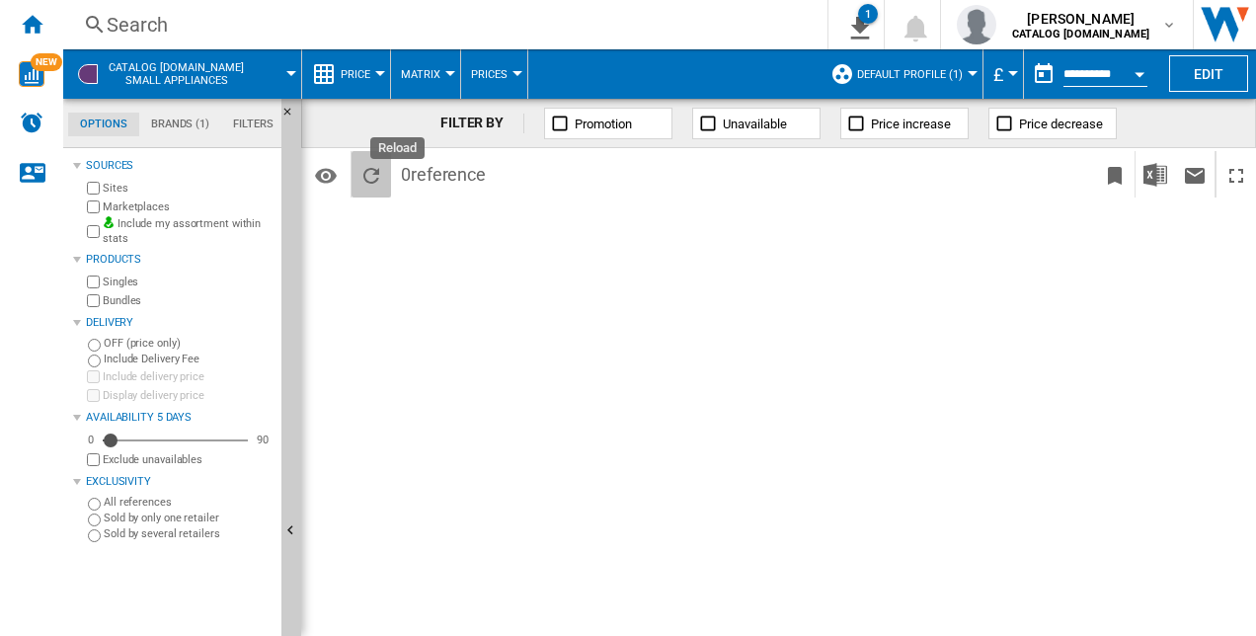
click at [377, 166] on ng-md-icon "Reload" at bounding box center [371, 176] width 24 height 24
click at [29, 32] on ng-md-icon "Home" at bounding box center [32, 24] width 24 height 24
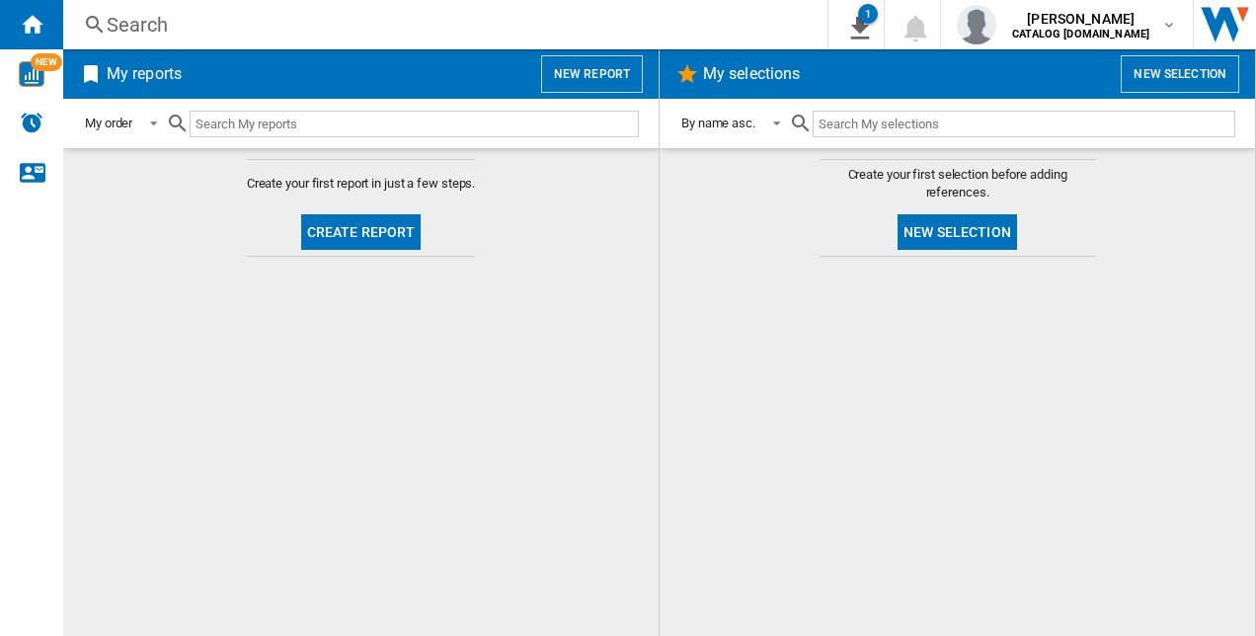
click at [347, 238] on button "Create report" at bounding box center [361, 232] width 120 height 36
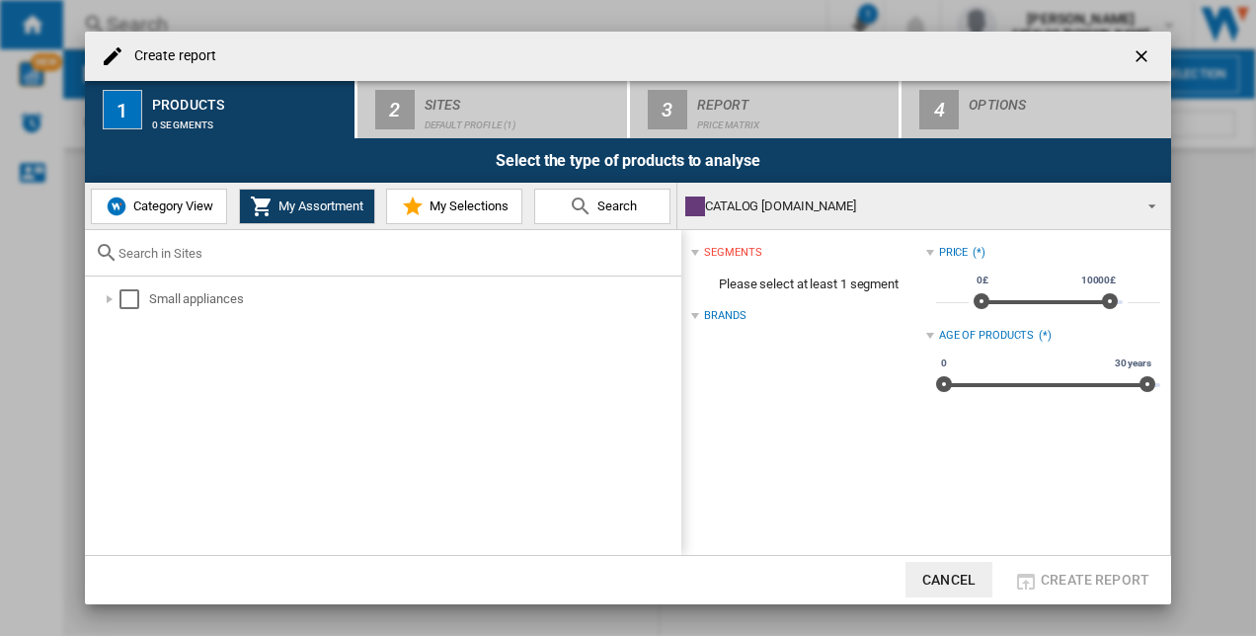
click at [150, 215] on button "Category View" at bounding box center [159, 207] width 136 height 36
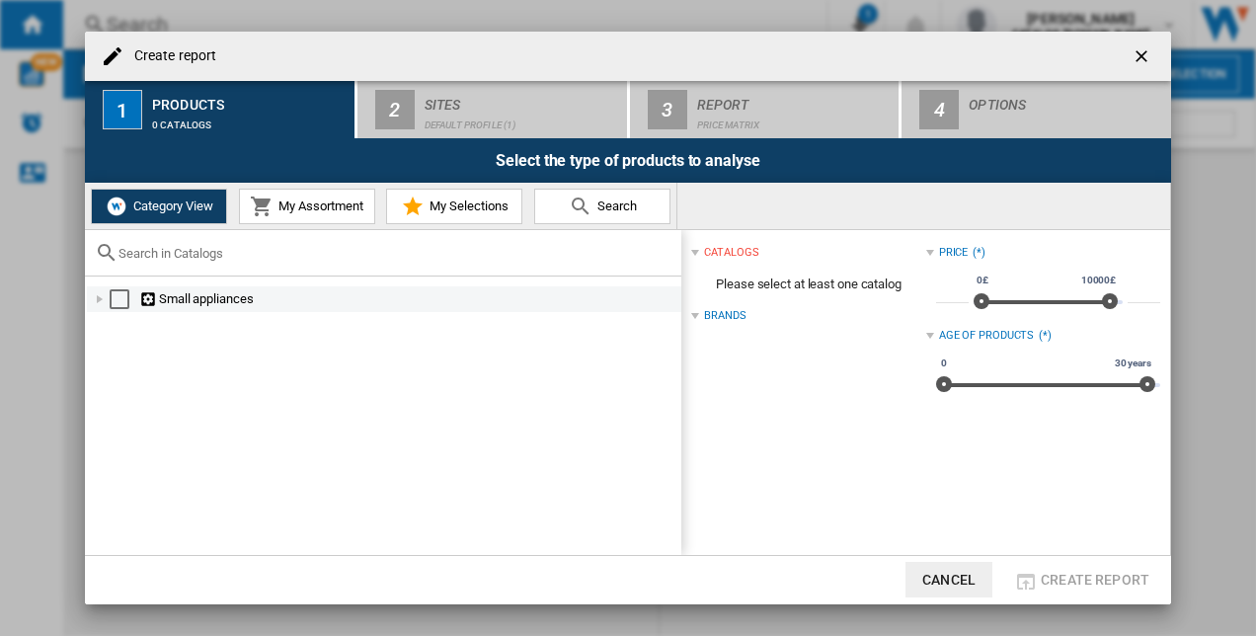
click at [122, 302] on div "Select" at bounding box center [120, 299] width 20 height 20
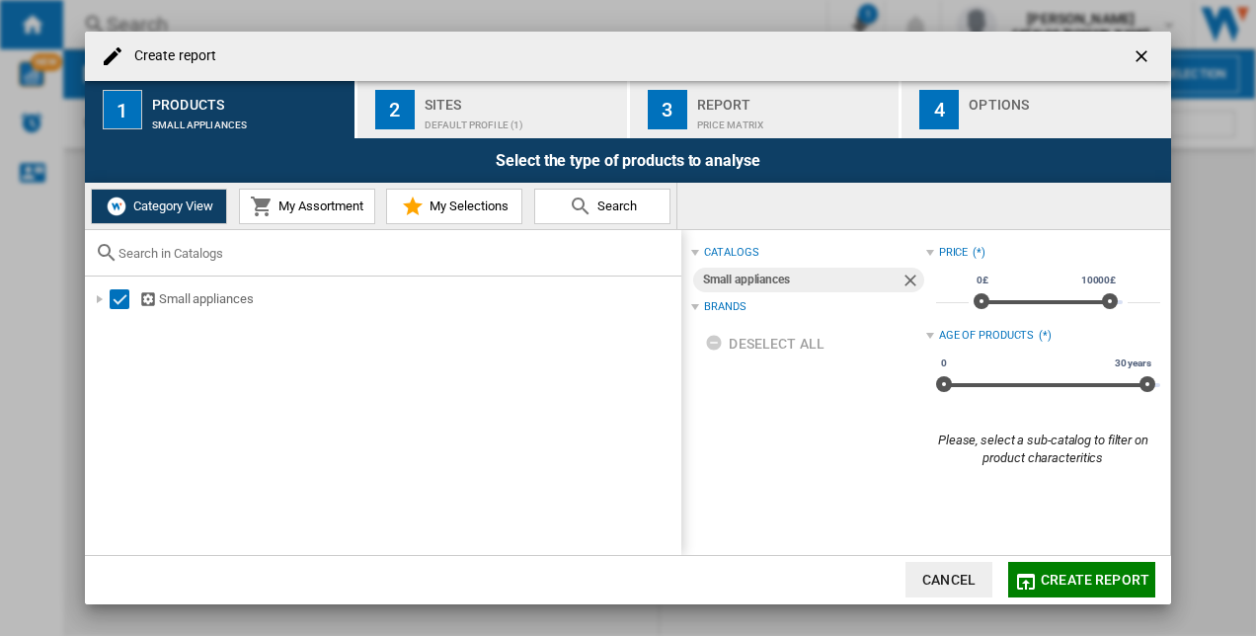
click at [304, 207] on span "My Assortment" at bounding box center [319, 205] width 90 height 15
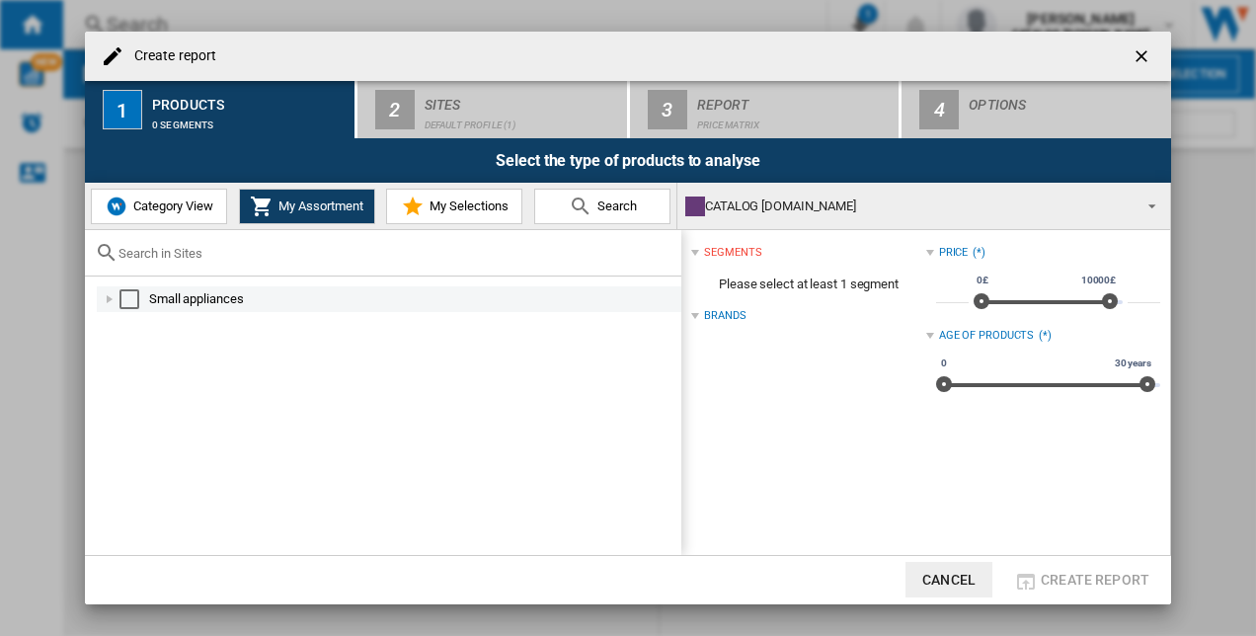
click at [139, 292] on md-checkbox "Select" at bounding box center [134, 299] width 30 height 20
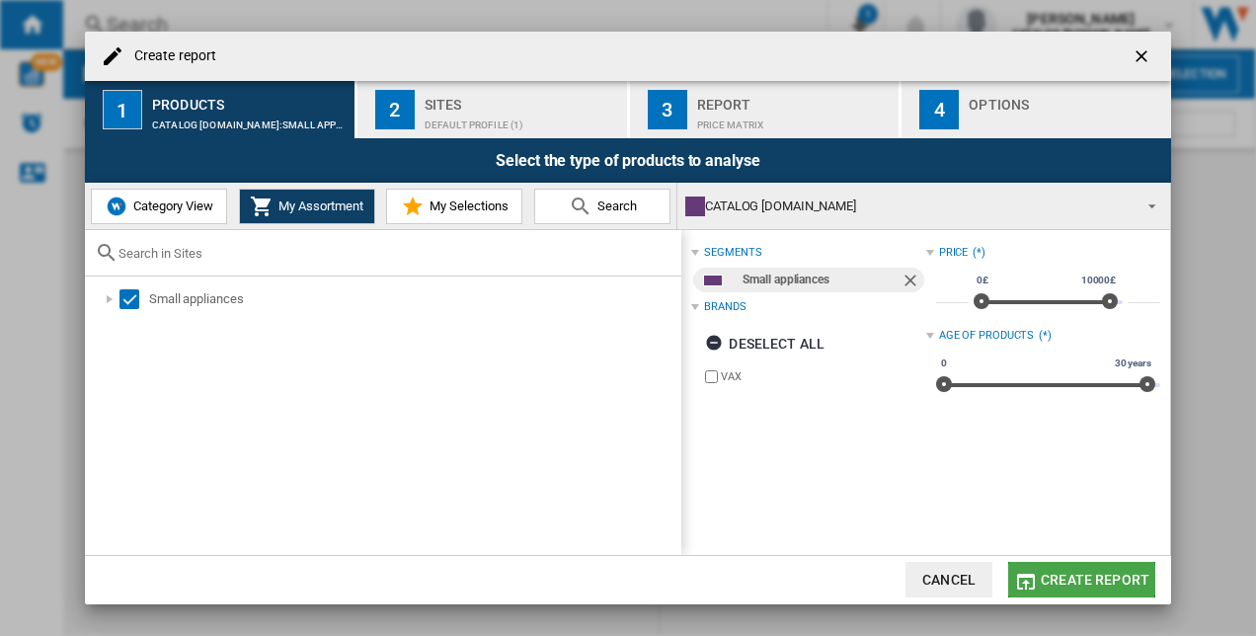
click at [1070, 571] on button "Create report" at bounding box center [1081, 580] width 147 height 36
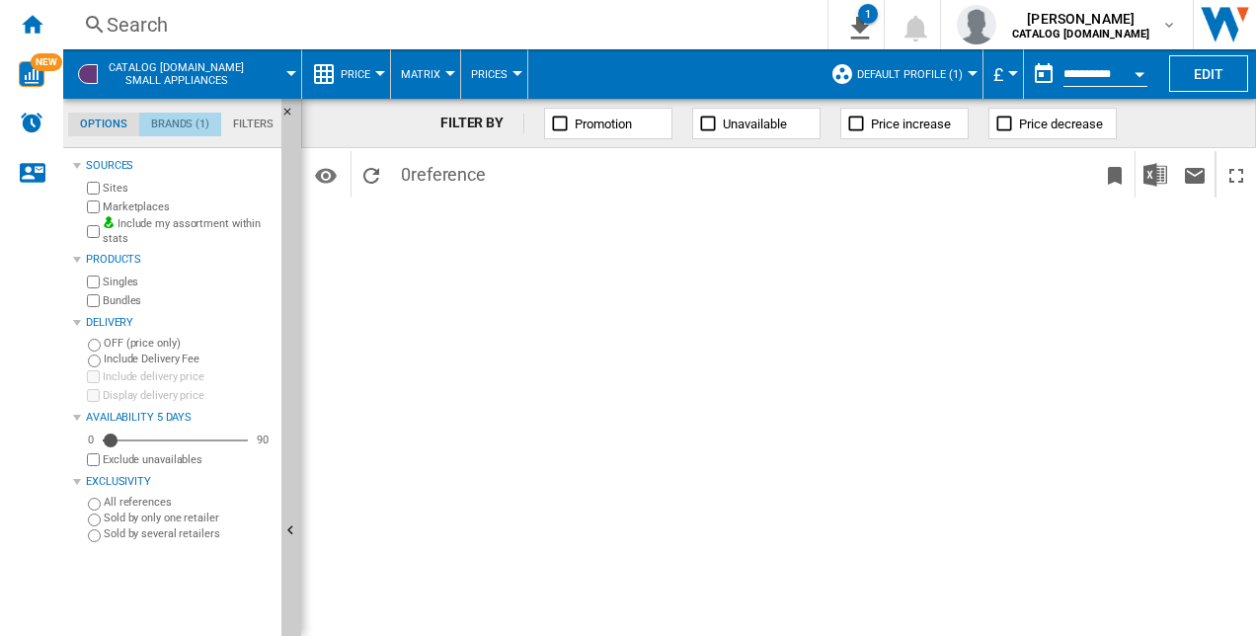
click at [166, 126] on md-tab-item "Brands (1)" at bounding box center [180, 125] width 82 height 24
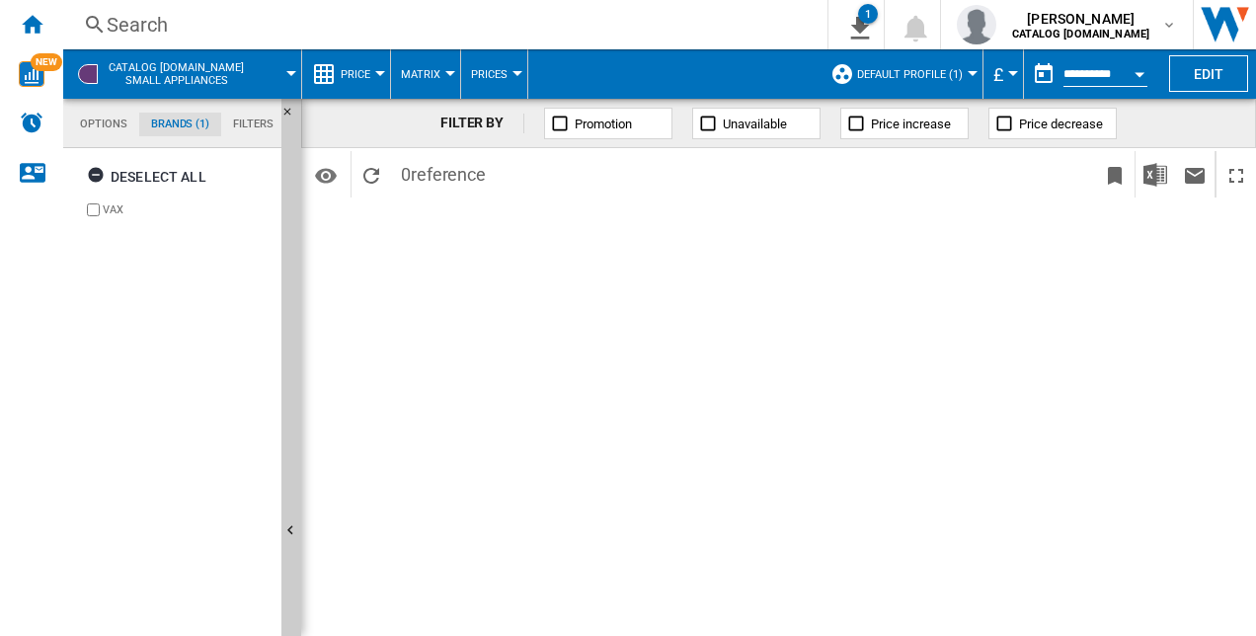
click at [119, 134] on md-tab-item "Options" at bounding box center [103, 125] width 71 height 24
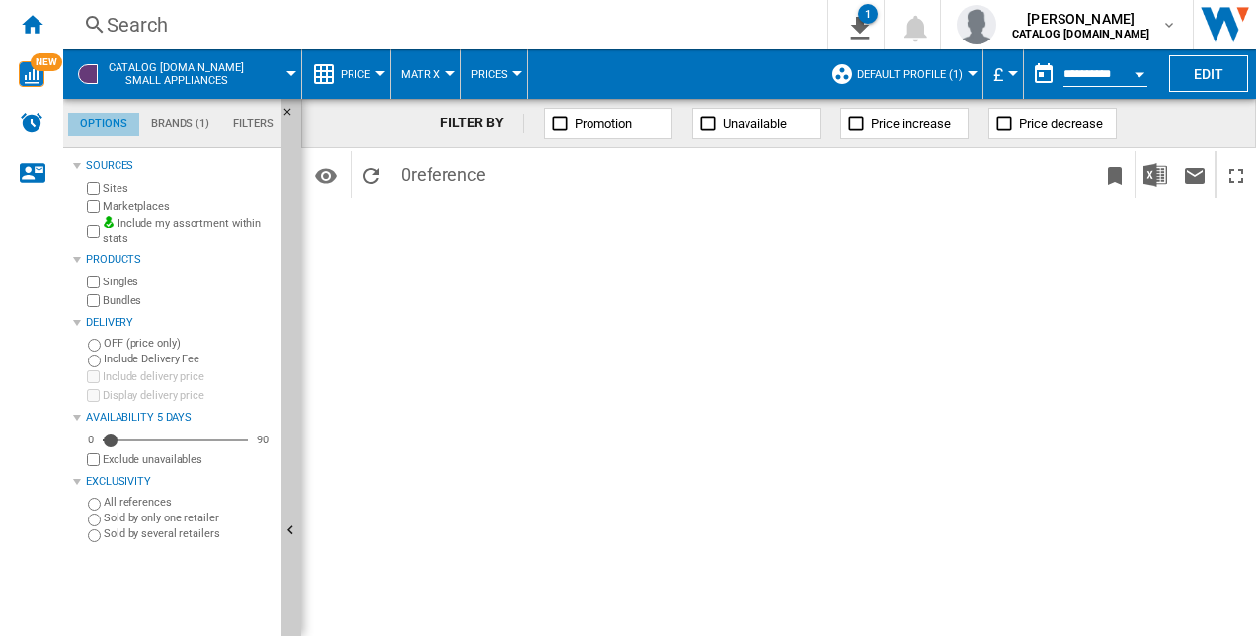
scroll to position [23, 0]
click at [171, 122] on md-tab-item "Brands (1)" at bounding box center [180, 125] width 82 height 24
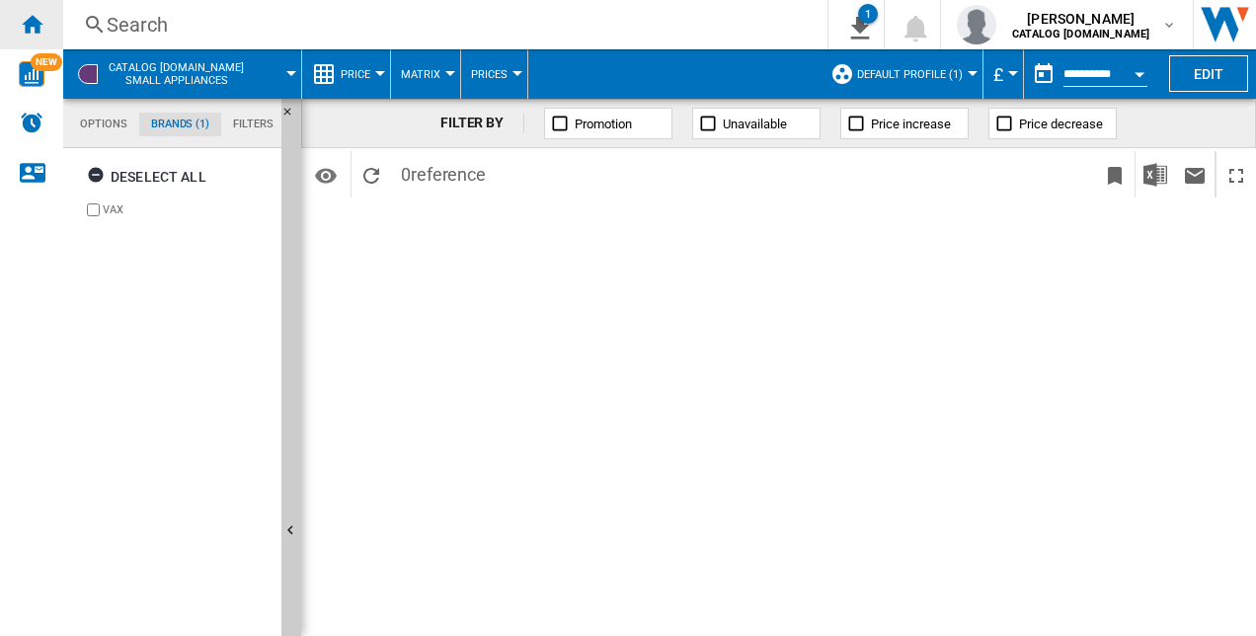
click at [30, 22] on ng-md-icon "Home" at bounding box center [32, 24] width 24 height 24
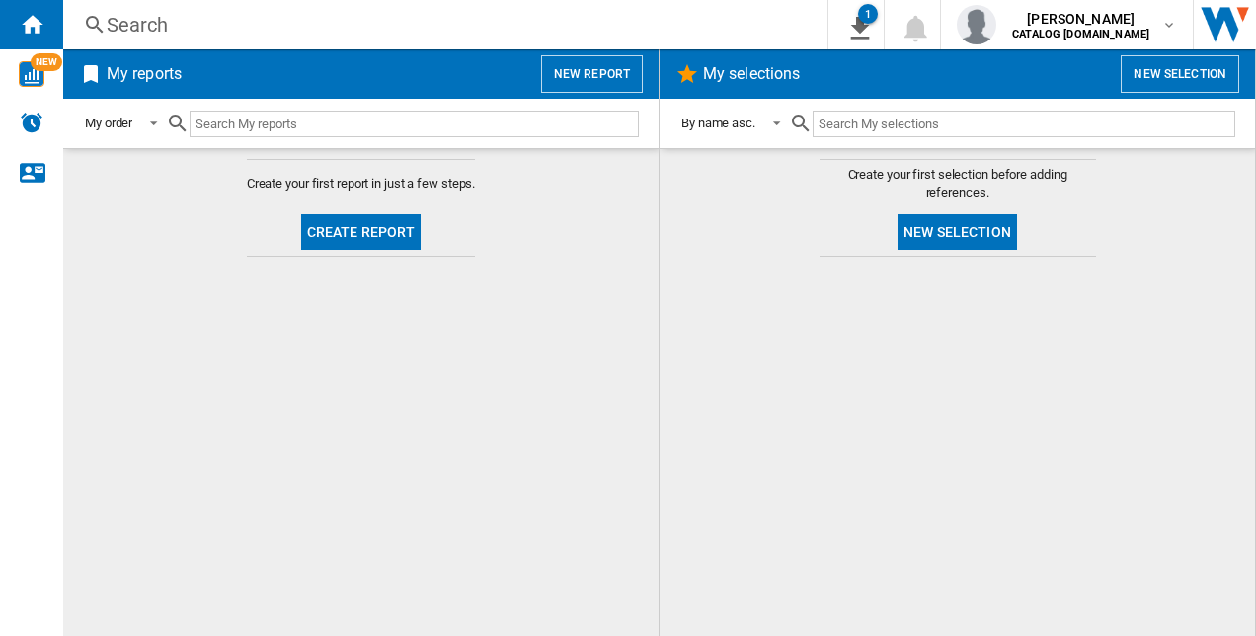
click at [331, 239] on button "Create report" at bounding box center [361, 232] width 120 height 36
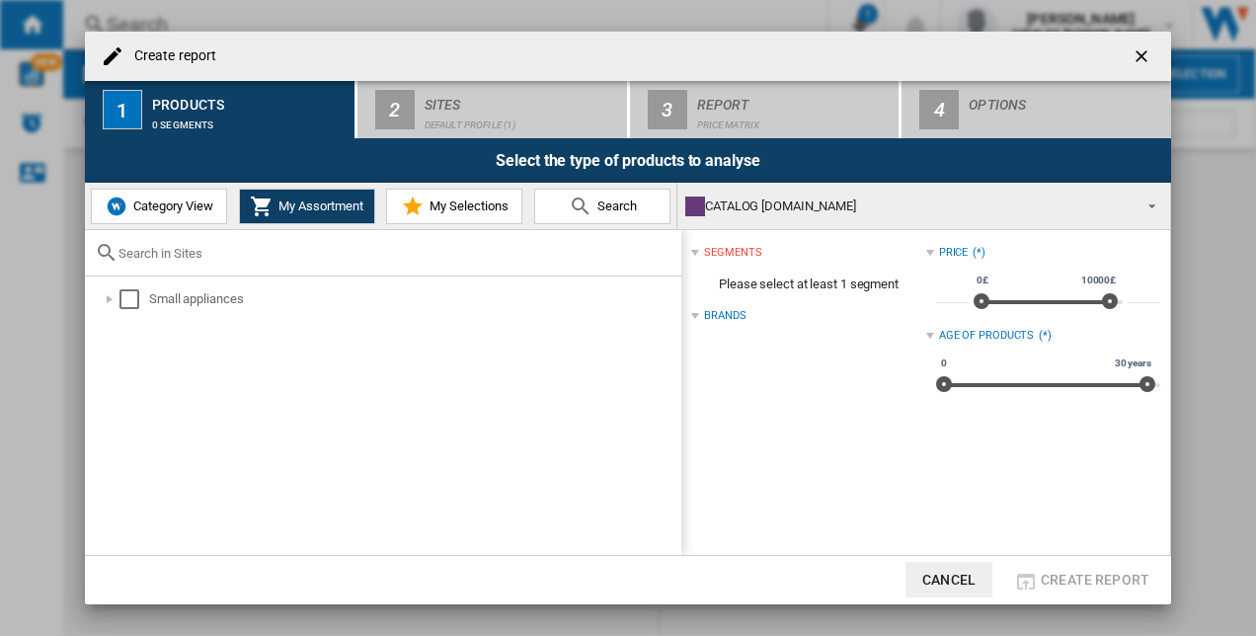
click at [498, 201] on span "My Selections" at bounding box center [467, 205] width 84 height 15
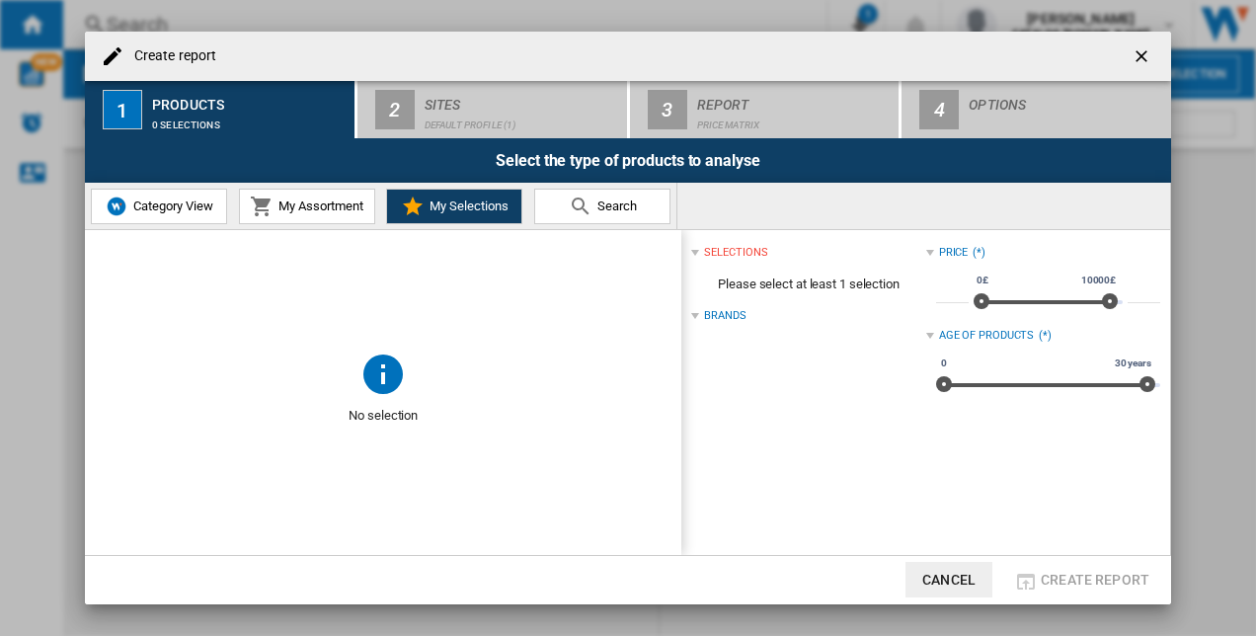
click at [355, 205] on span "My Assortment" at bounding box center [319, 205] width 90 height 15
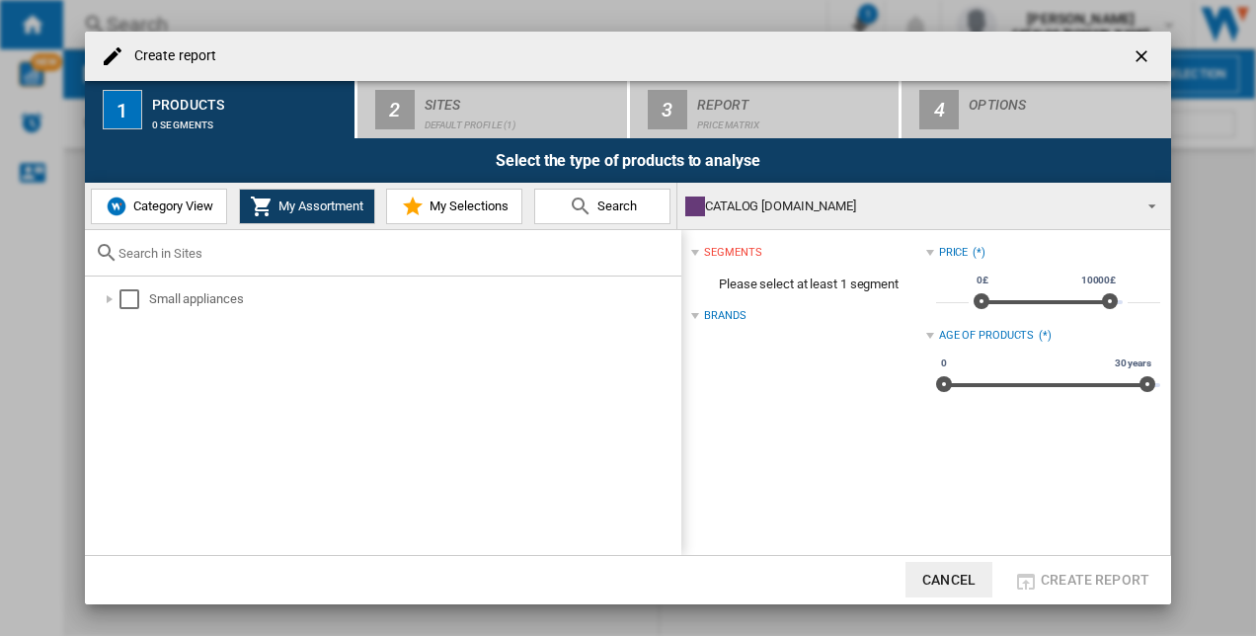
click at [330, 211] on span "My Assortment" at bounding box center [319, 205] width 90 height 15
click at [726, 326] on div "Brands" at bounding box center [808, 316] width 234 height 26
click at [728, 314] on div "Brands" at bounding box center [724, 316] width 41 height 16
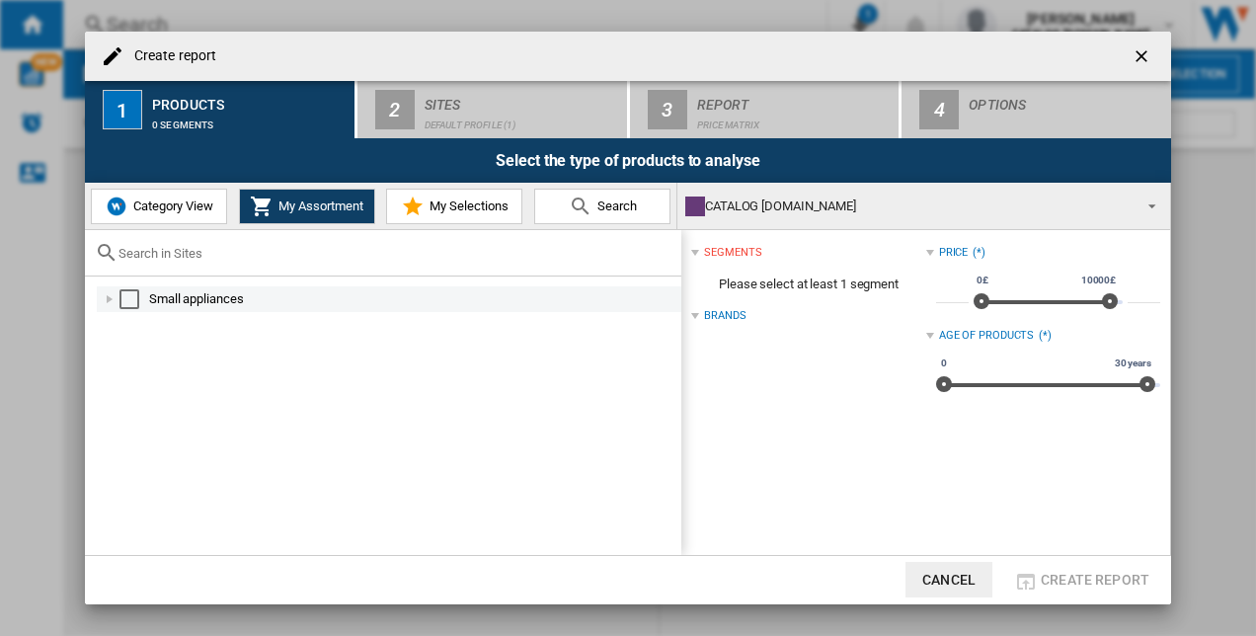
click at [130, 296] on div "Select" at bounding box center [129, 299] width 20 height 20
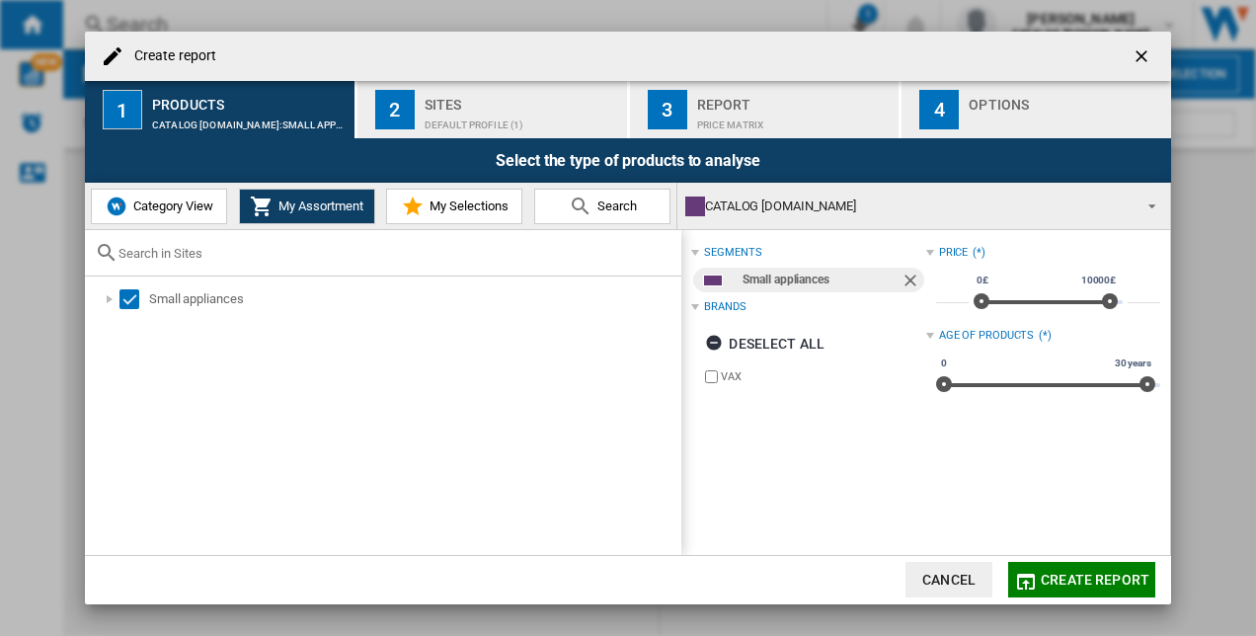
click at [744, 309] on div "Brands" at bounding box center [724, 307] width 41 height 16
click at [425, 107] on div "Sites" at bounding box center [522, 99] width 195 height 21
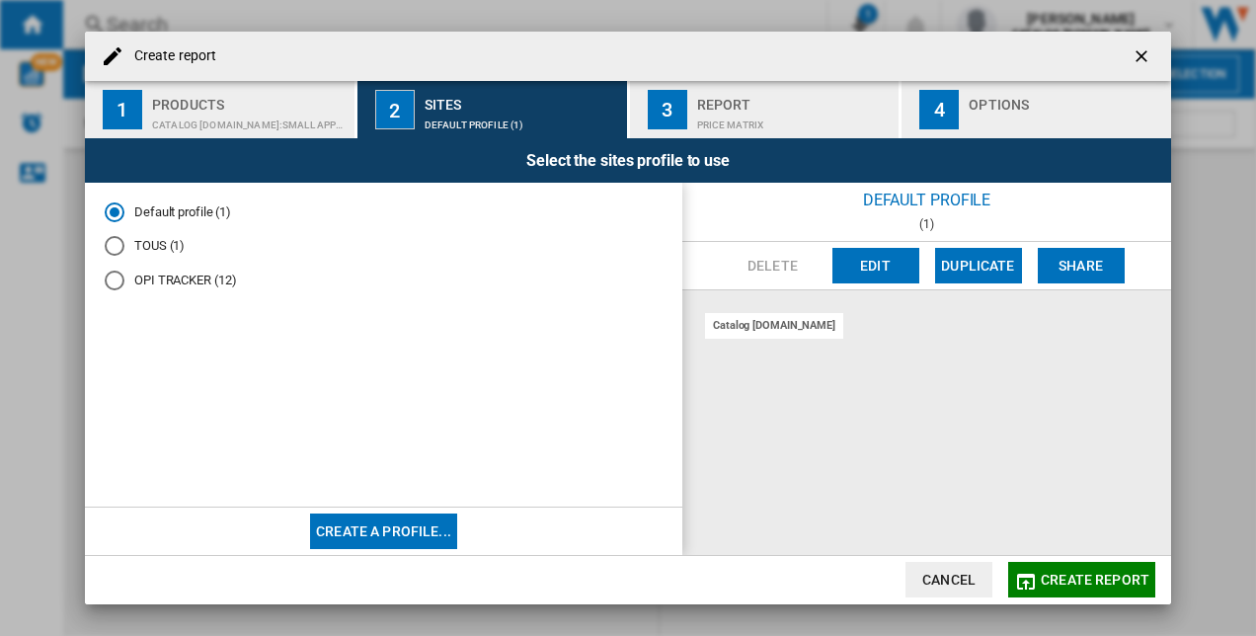
click at [154, 242] on md-radio-button "TOUS (1)" at bounding box center [384, 246] width 558 height 19
click at [166, 208] on md-radio-button "Default profile (1)" at bounding box center [384, 211] width 558 height 19
click at [371, 523] on button "Create a profile..." at bounding box center [383, 531] width 147 height 36
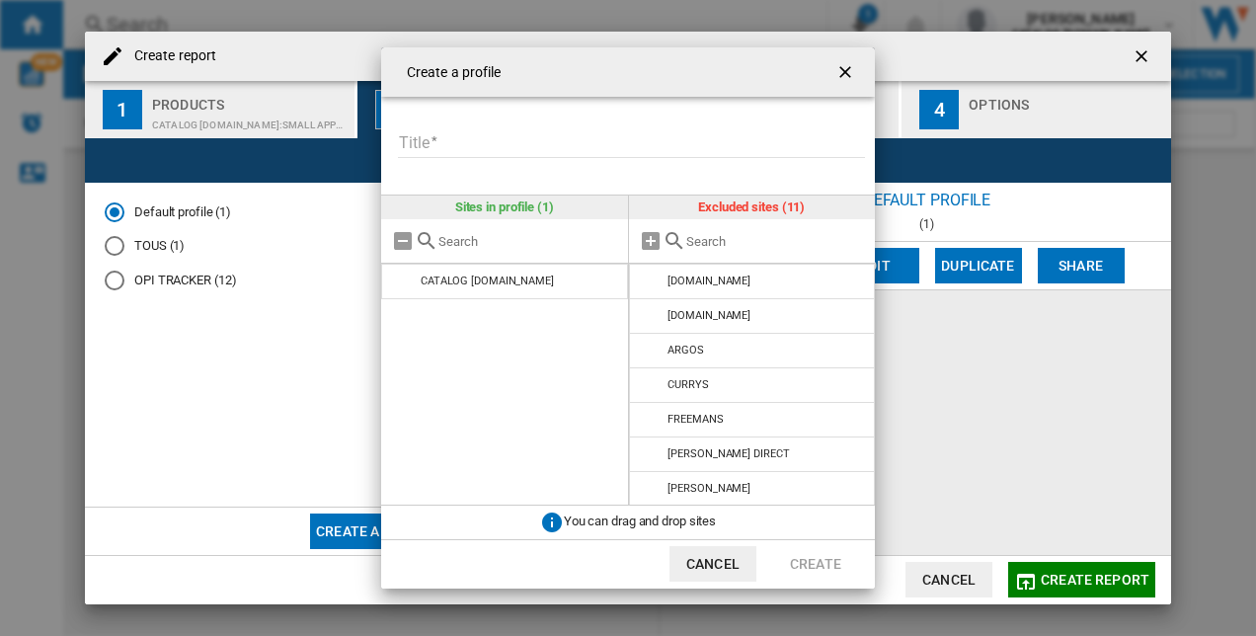
click at [672, 237] on md-icon "Create a ..." at bounding box center [675, 241] width 24 height 24
click at [654, 245] on md-icon "Create a ..." at bounding box center [651, 241] width 24 height 24
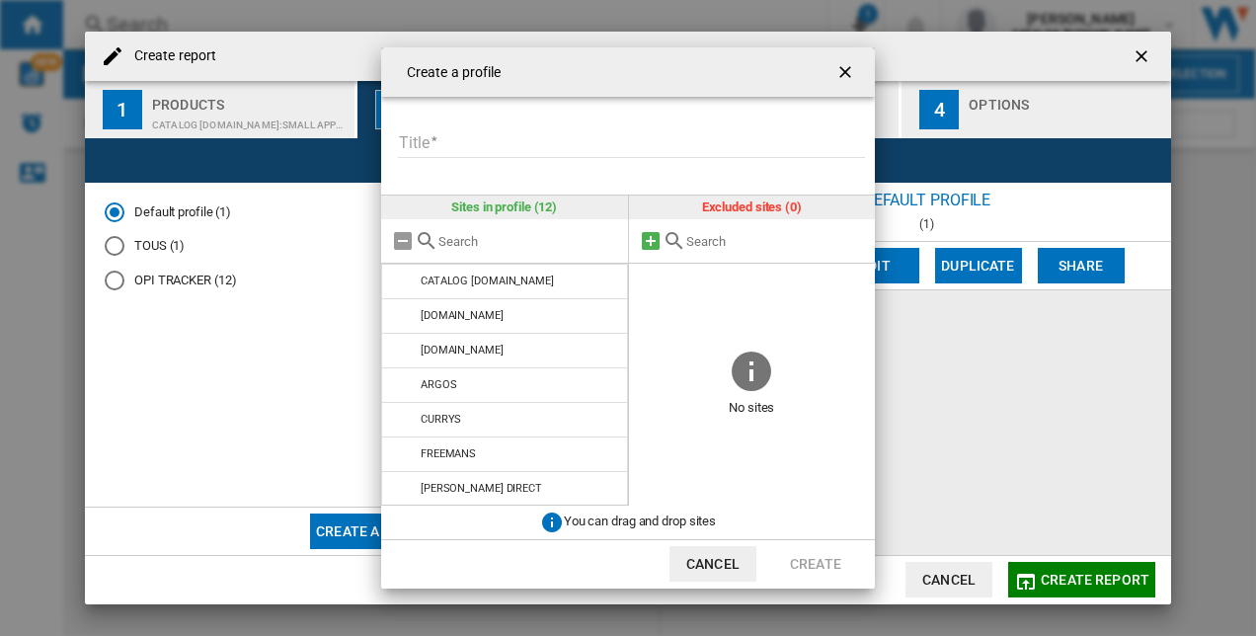
click at [656, 246] on md-icon "Create a ..." at bounding box center [651, 241] width 24 height 24
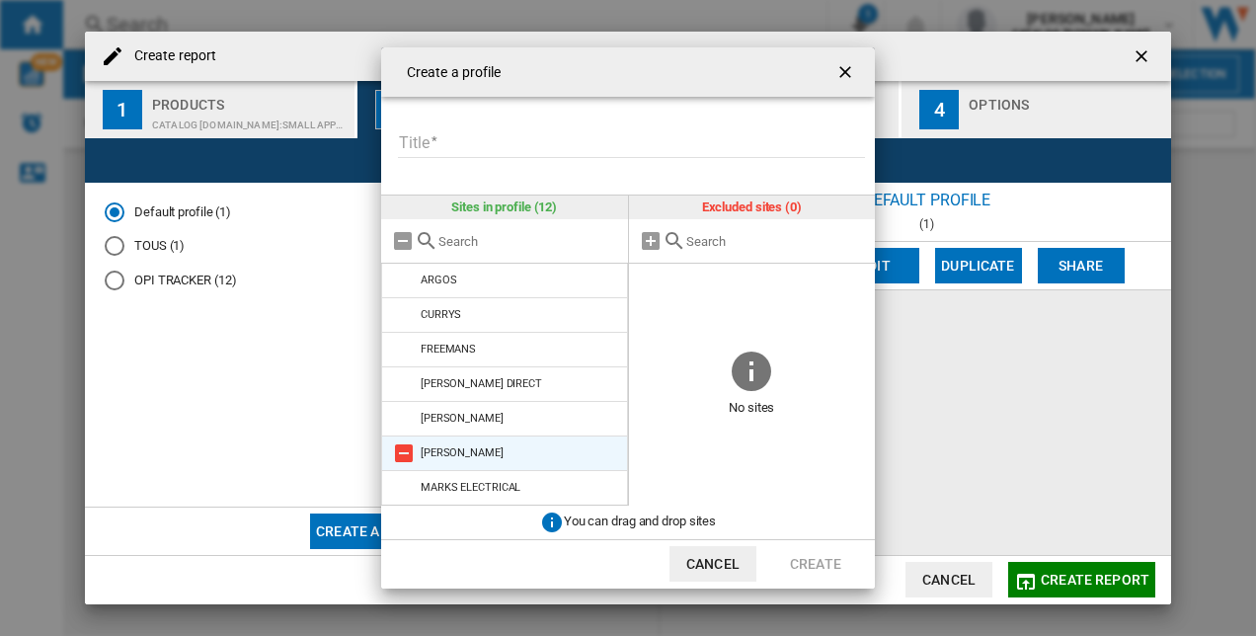
scroll to position [175, 0]
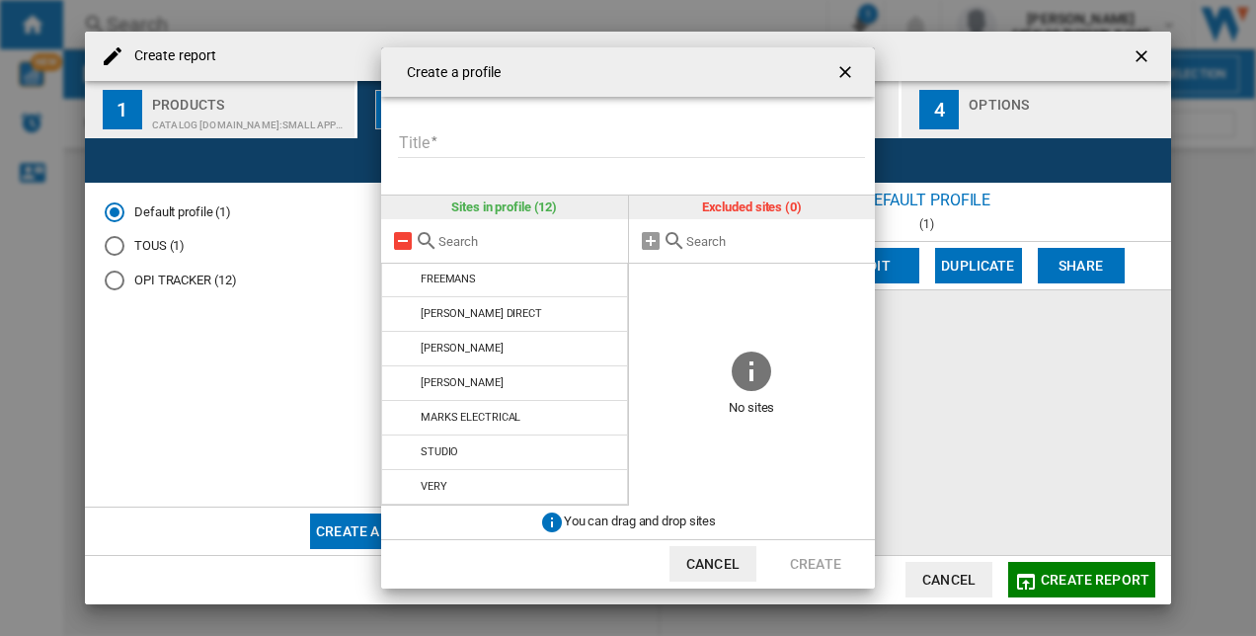
click at [405, 237] on md-icon "Create a ..." at bounding box center [403, 241] width 24 height 24
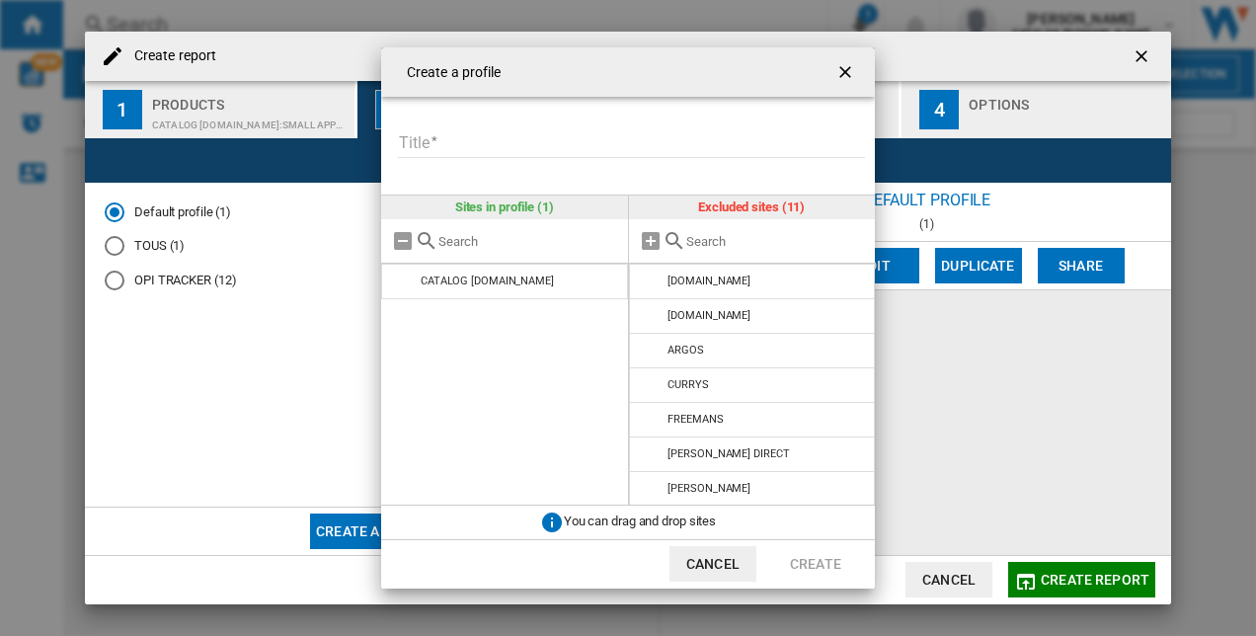
click at [706, 247] on input "Create a ..." at bounding box center [776, 241] width 180 height 15
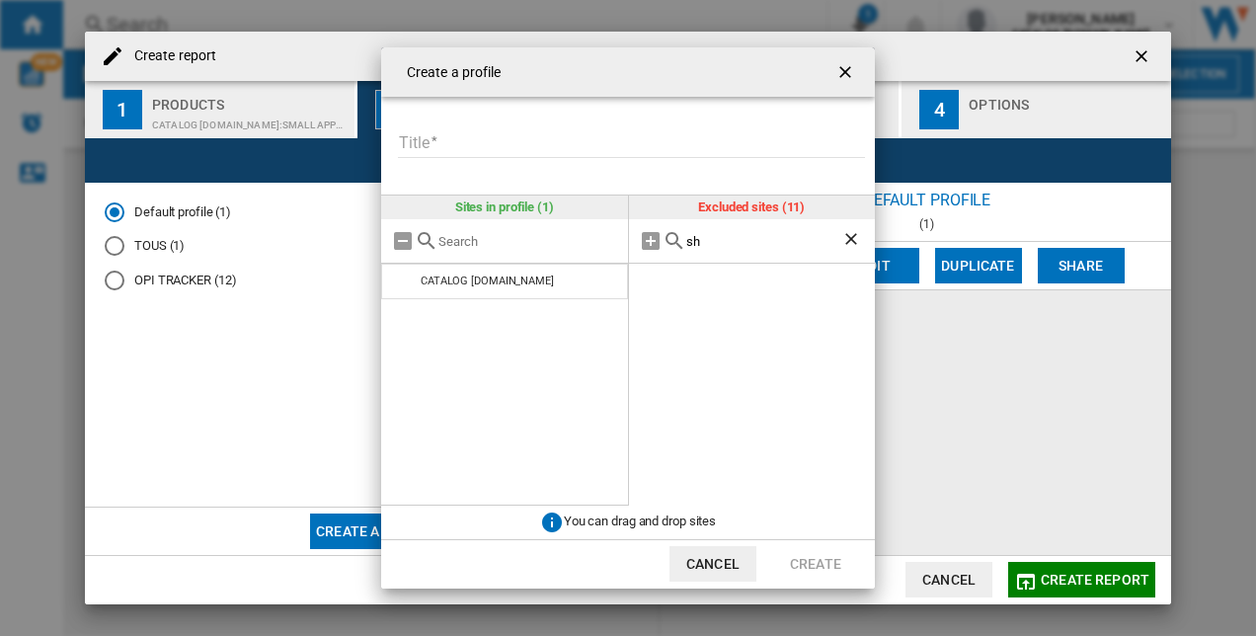
type input "s"
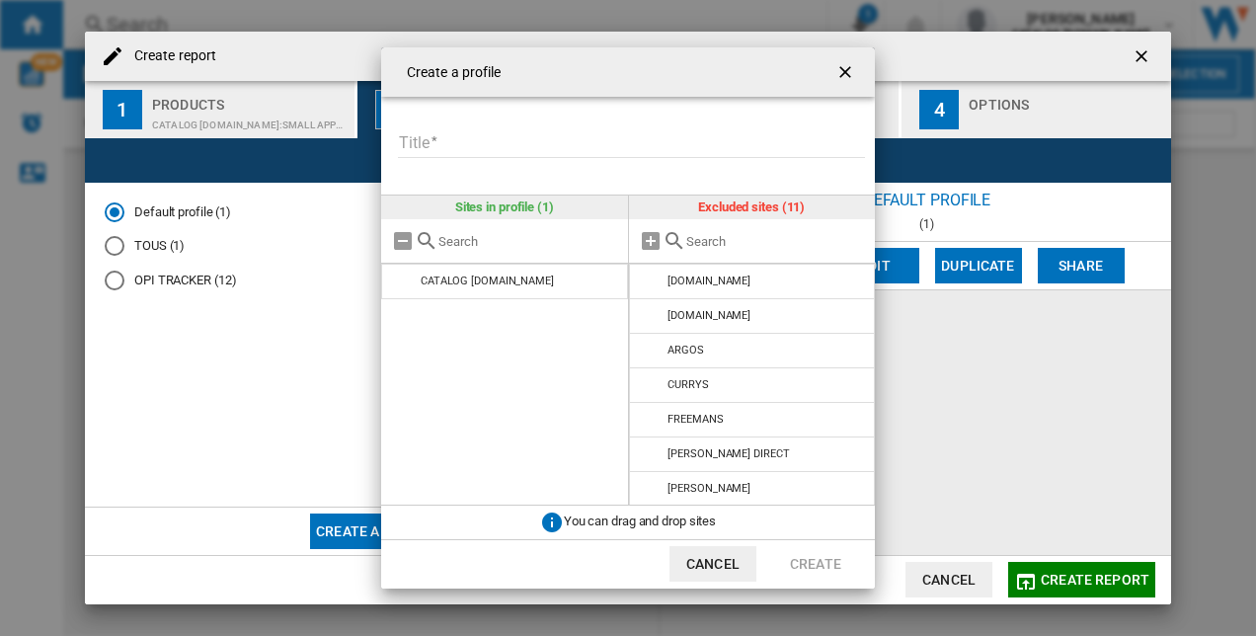
click at [479, 141] on input "Title" at bounding box center [631, 143] width 467 height 30
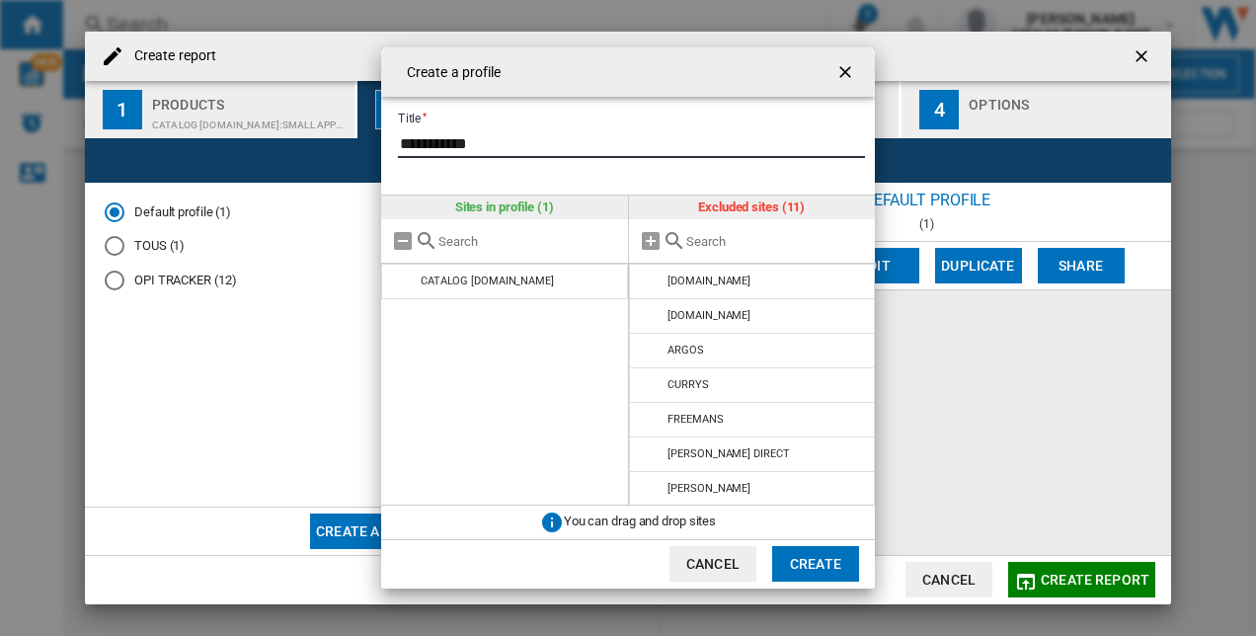
type input "**********"
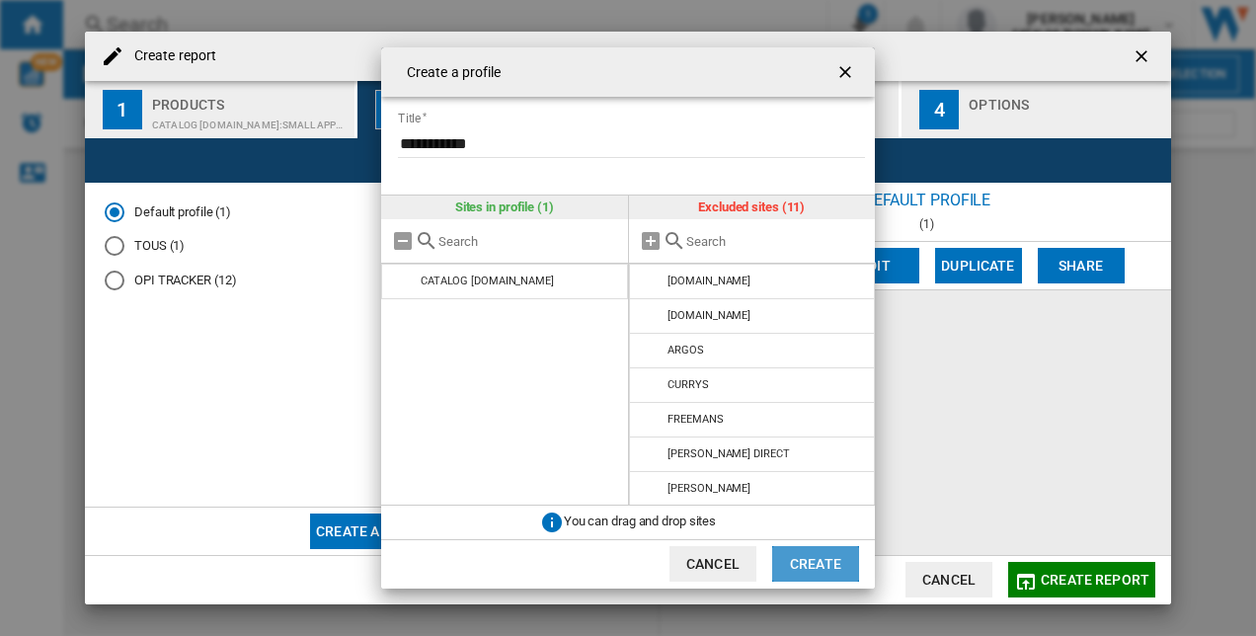
click at [800, 553] on button "Create" at bounding box center [815, 564] width 87 height 36
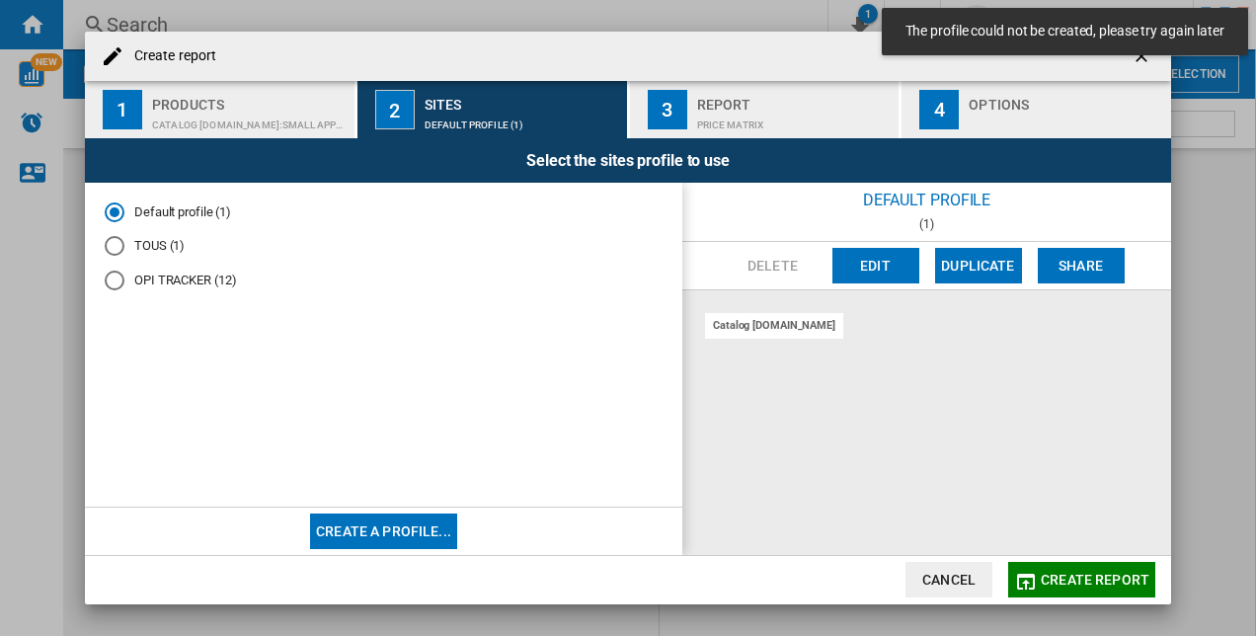
click at [207, 103] on div "Products" at bounding box center [249, 99] width 195 height 21
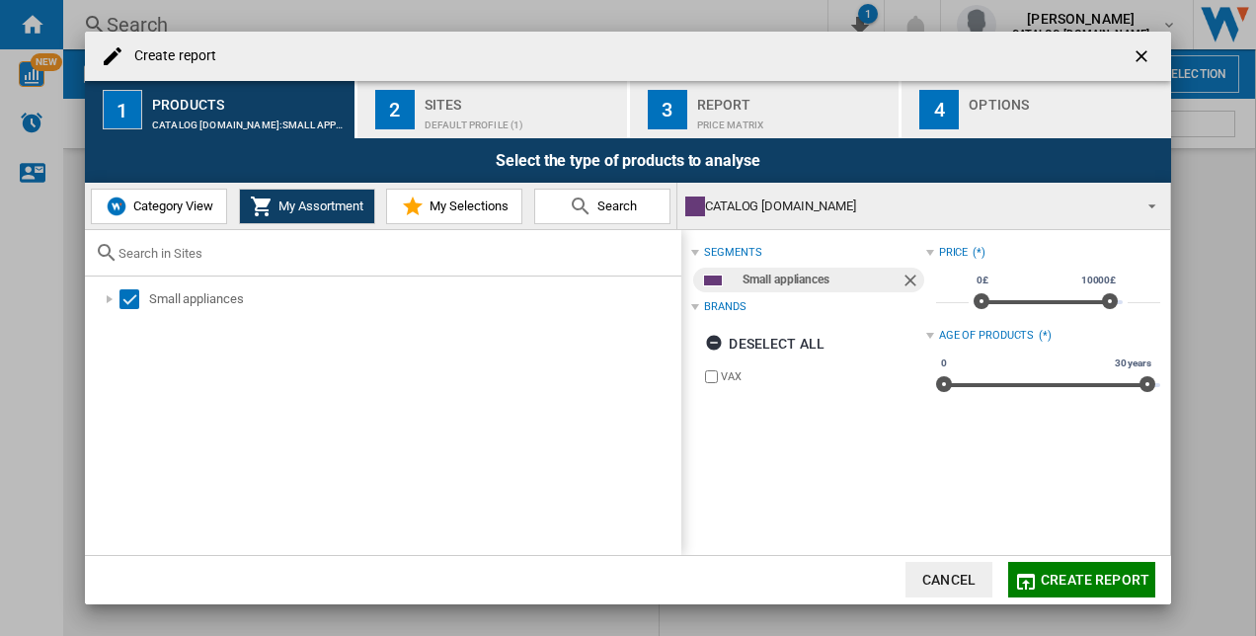
click at [738, 205] on div "CATALOG [DOMAIN_NAME]" at bounding box center [907, 207] width 445 height 28
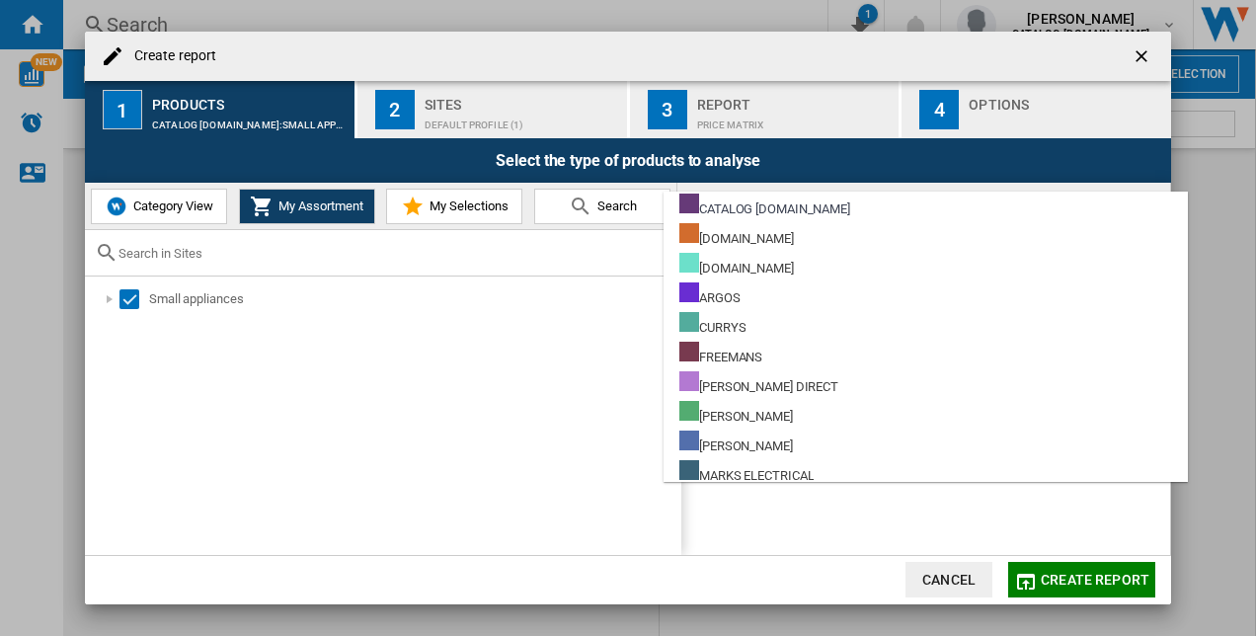
click at [594, 373] on md-backdrop at bounding box center [628, 318] width 1256 height 636
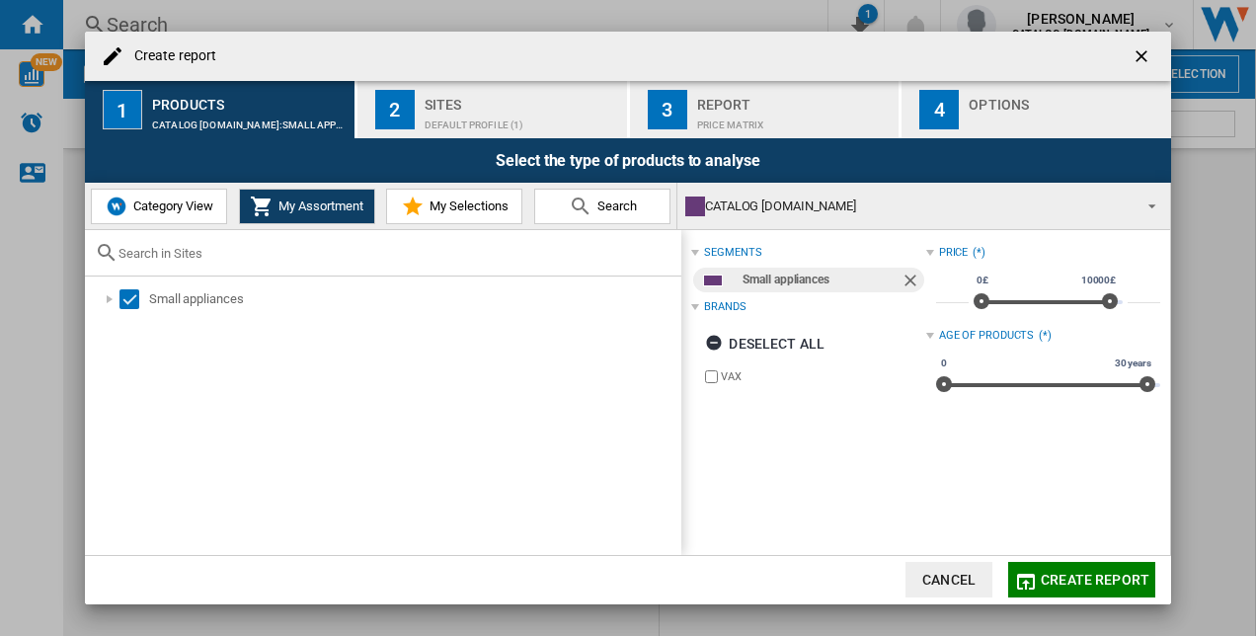
click at [586, 203] on md-icon "Create report ..." at bounding box center [581, 207] width 24 height 24
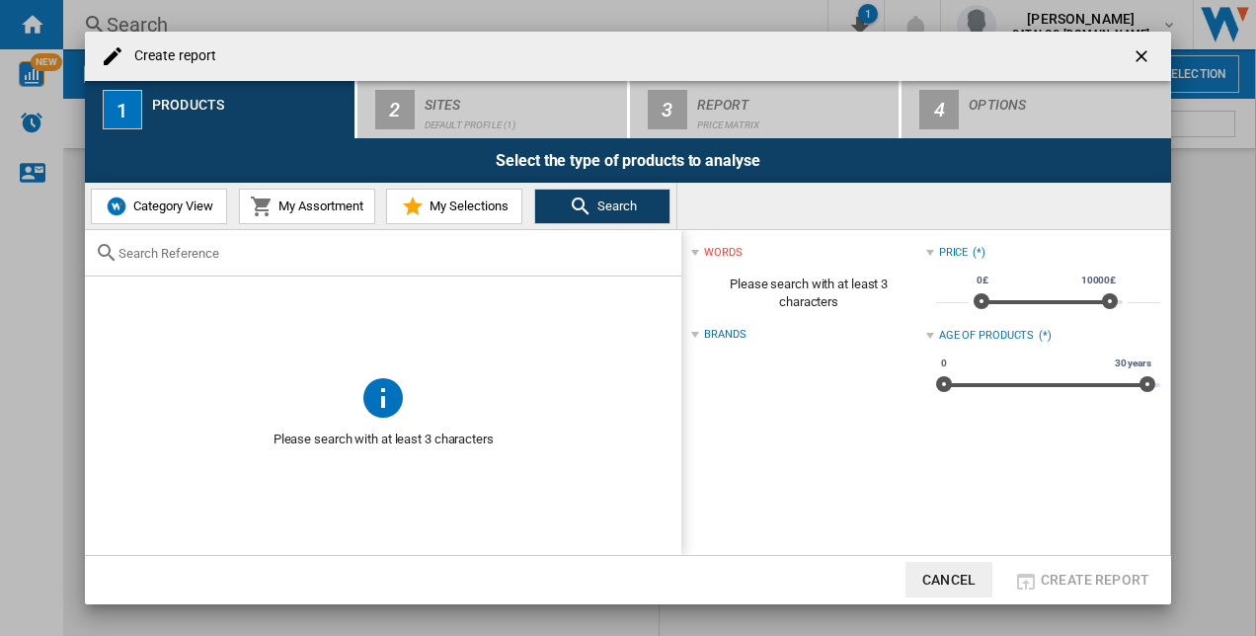
click at [344, 246] on input "Create report ..." at bounding box center [394, 253] width 553 height 15
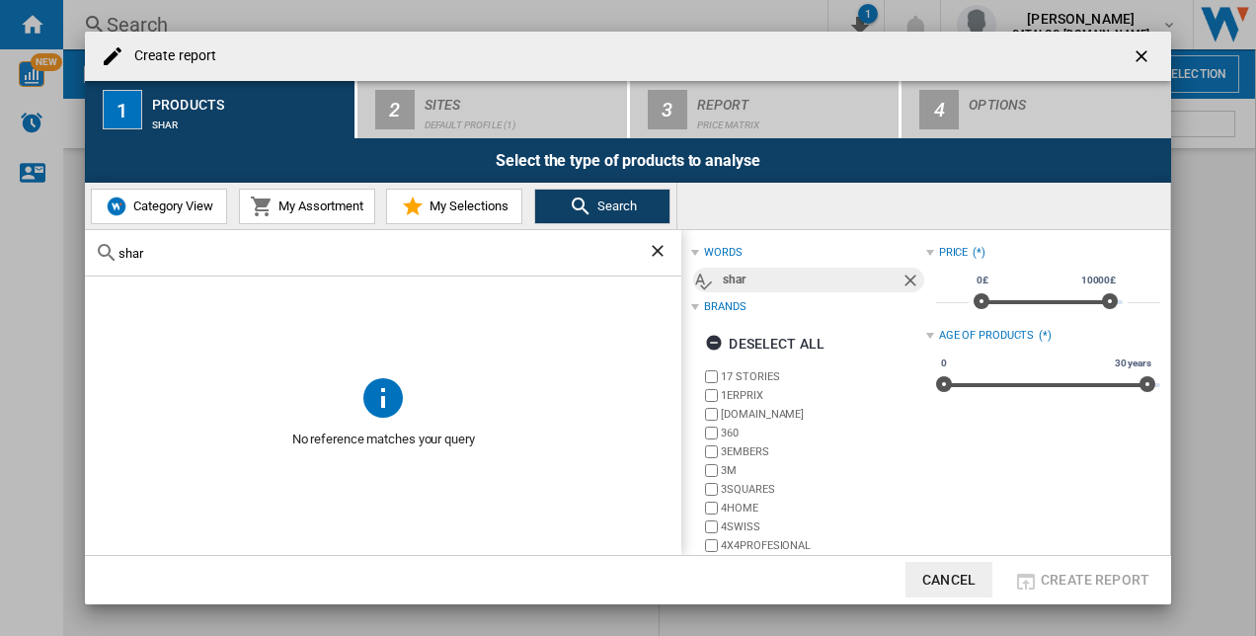
scroll to position [136, 0]
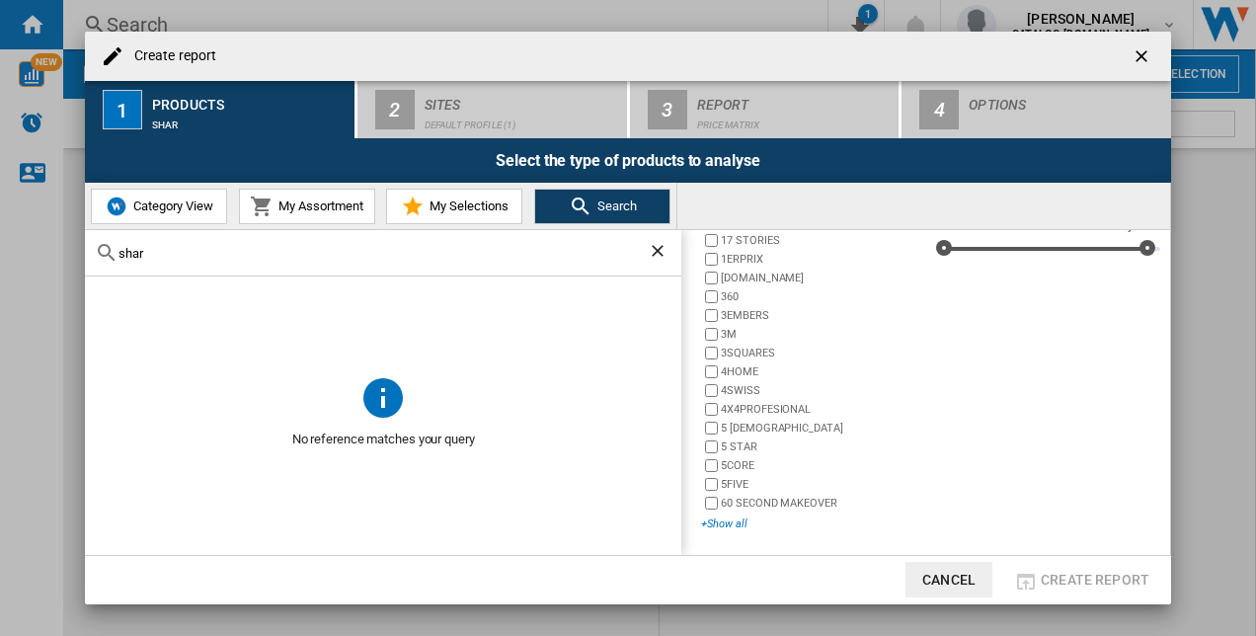
type input "shar"
click at [744, 525] on div "+Show all" at bounding box center [813, 523] width 224 height 15
click at [743, 225] on div "Deselect all" at bounding box center [764, 208] width 119 height 36
click at [721, 521] on div "+Show all" at bounding box center [813, 523] width 224 height 15
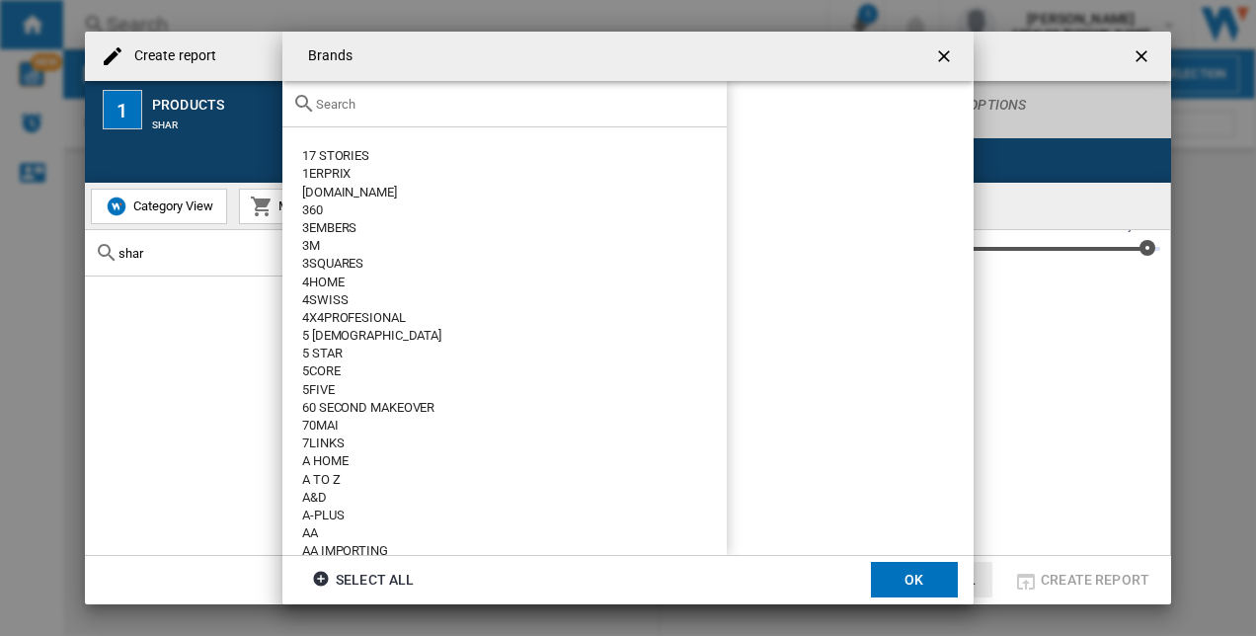
drag, startPoint x: 726, startPoint y: 137, endPoint x: 722, endPoint y: 172, distance: 34.8
click at [722, 172] on md-dialog-content "17 STORIES 1ERPRIX 24.SE 360 3EMBERS 3M 3SQUARES 4HOME 4SWISS 4X4PROFESIONAL 5 …" at bounding box center [627, 318] width 691 height 474
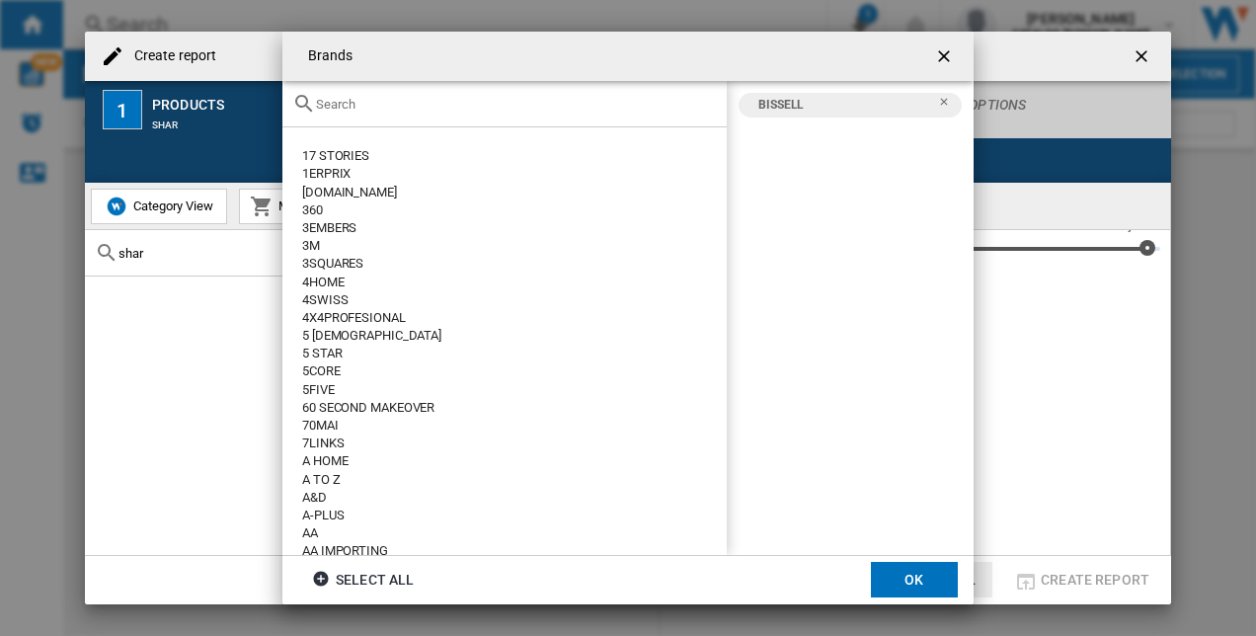
click at [936, 577] on button "OK" at bounding box center [914, 580] width 87 height 36
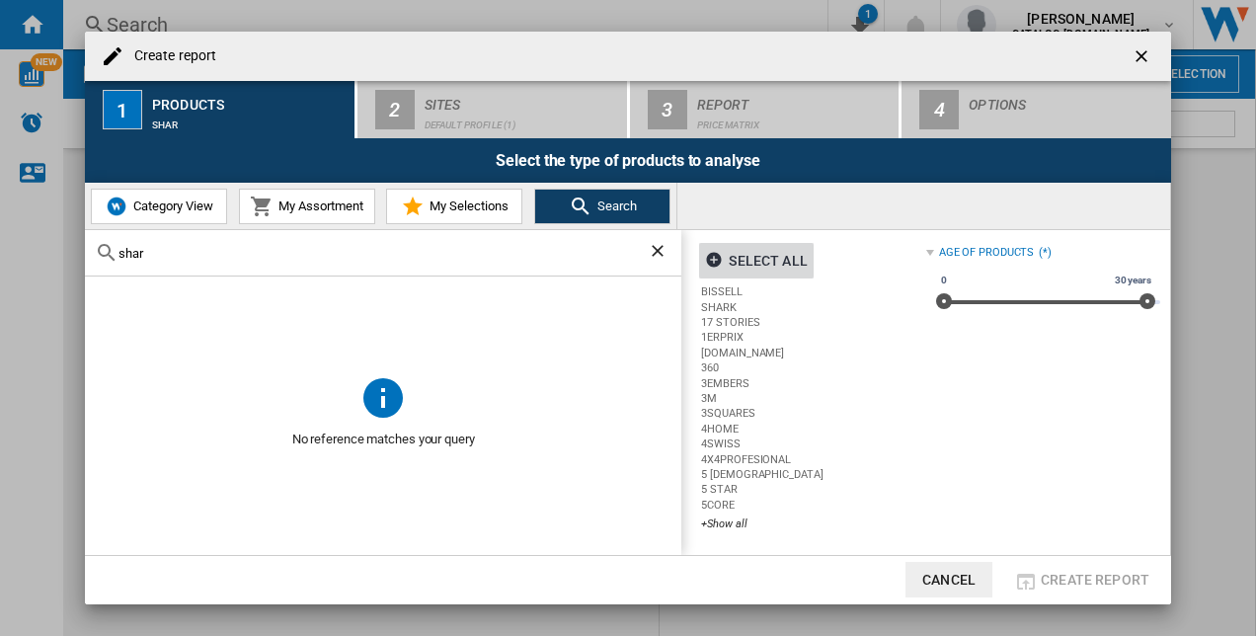
click at [729, 287] on label "BISSELL" at bounding box center [813, 291] width 224 height 15
click at [728, 300] on label "SHARK" at bounding box center [813, 307] width 224 height 15
click at [741, 265] on div "Select all" at bounding box center [756, 261] width 102 height 36
click at [731, 249] on div "Deselect all" at bounding box center [764, 261] width 119 height 36
click at [472, 202] on span "My Selections" at bounding box center [467, 205] width 84 height 15
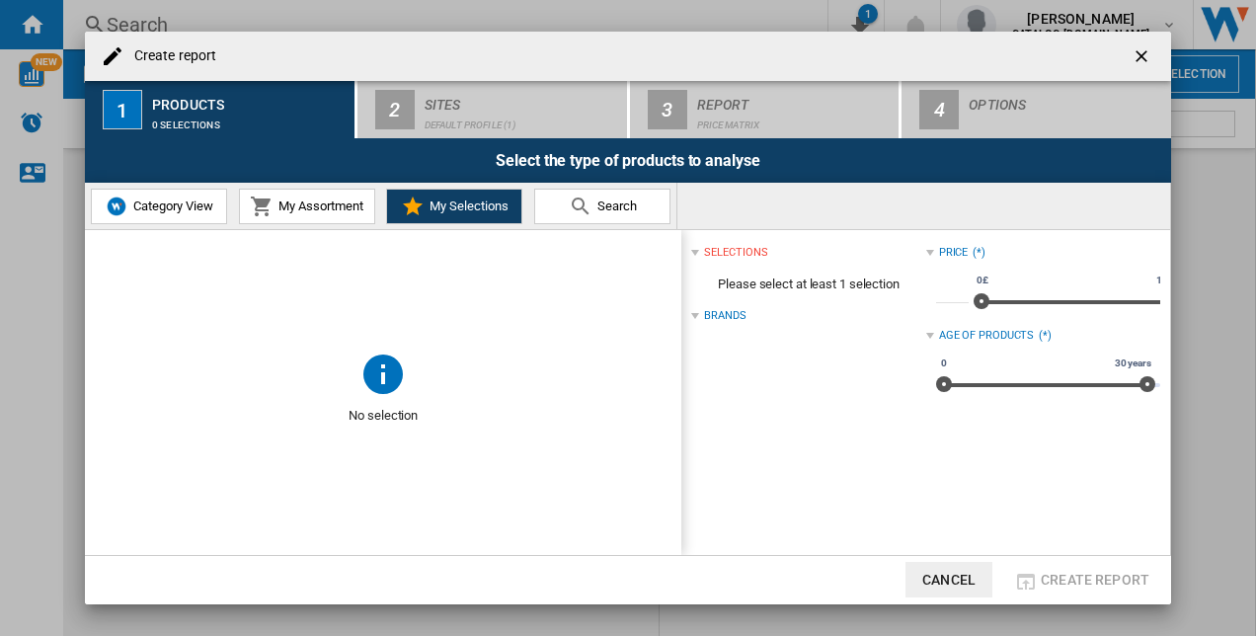
click at [571, 208] on md-icon "Create report ..." at bounding box center [581, 207] width 24 height 24
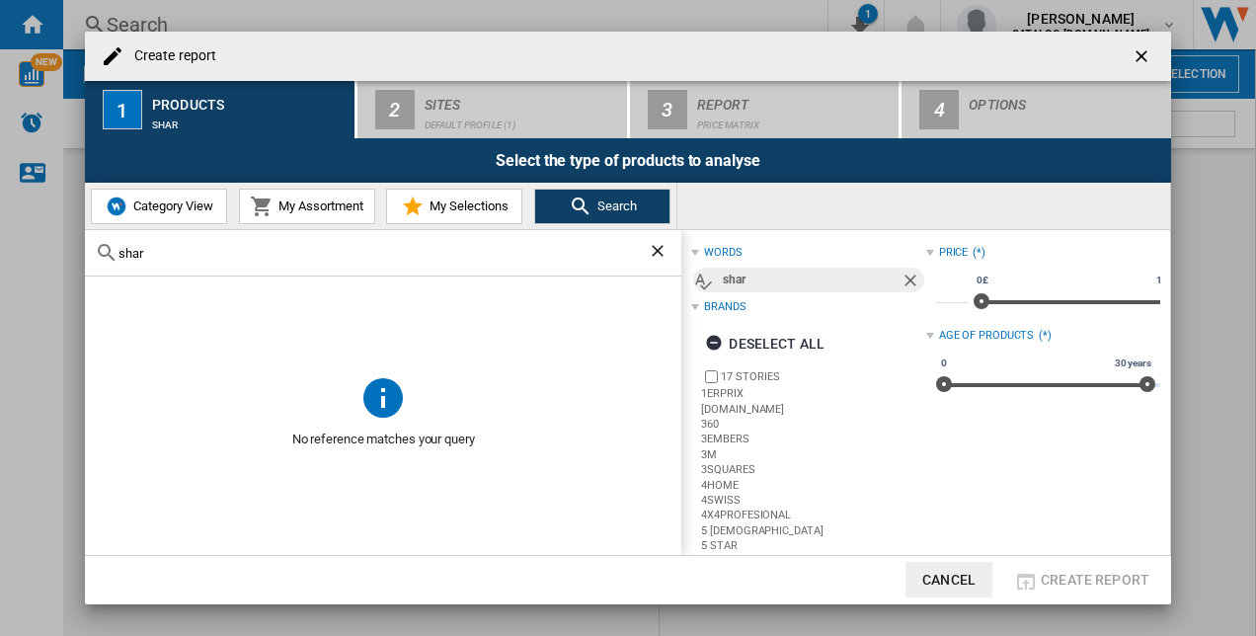
click at [393, 213] on button "My Selections" at bounding box center [454, 207] width 136 height 36
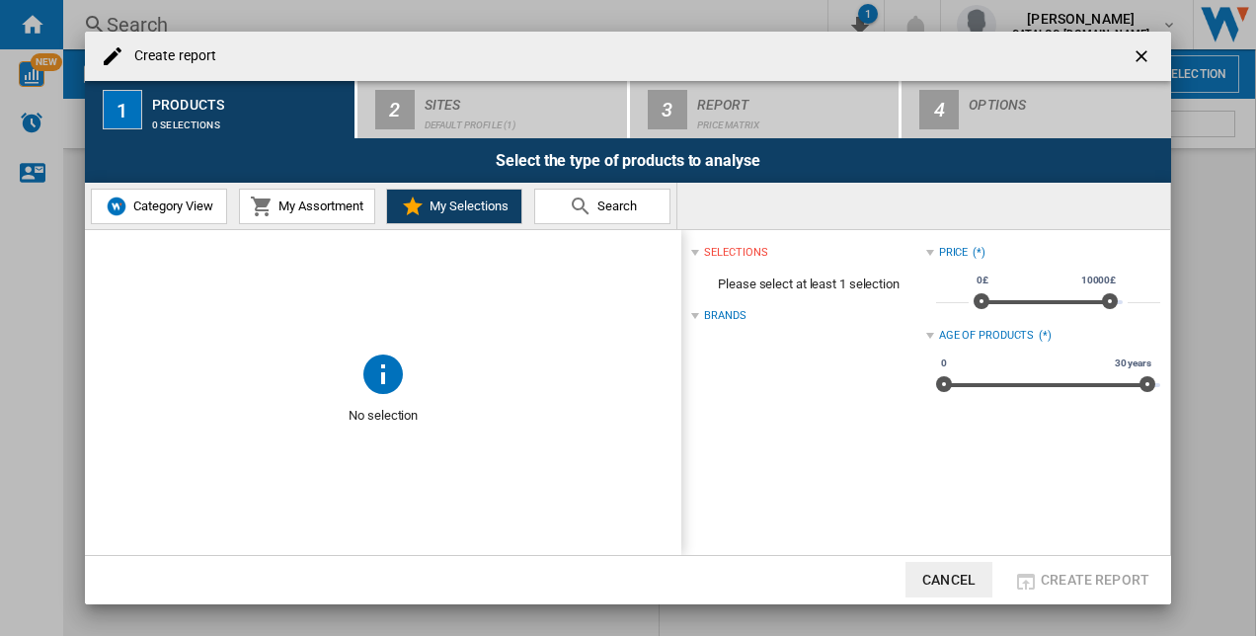
click at [560, 202] on button "Search" at bounding box center [602, 207] width 136 height 36
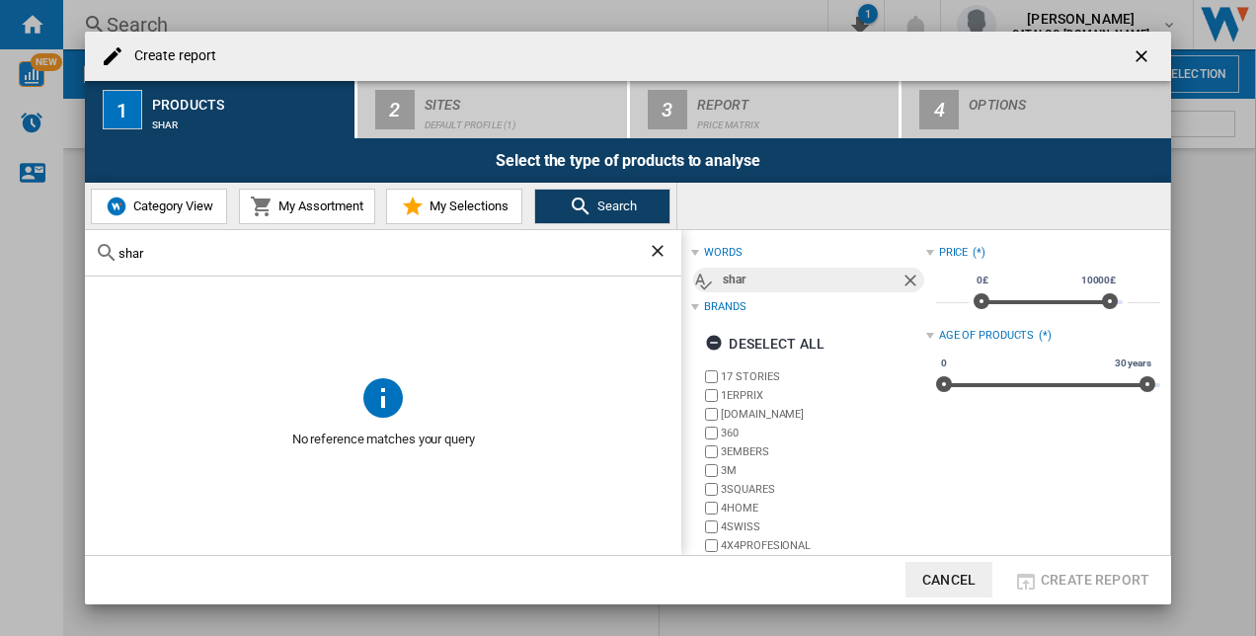
click at [506, 211] on span "My Selections" at bounding box center [467, 205] width 84 height 15
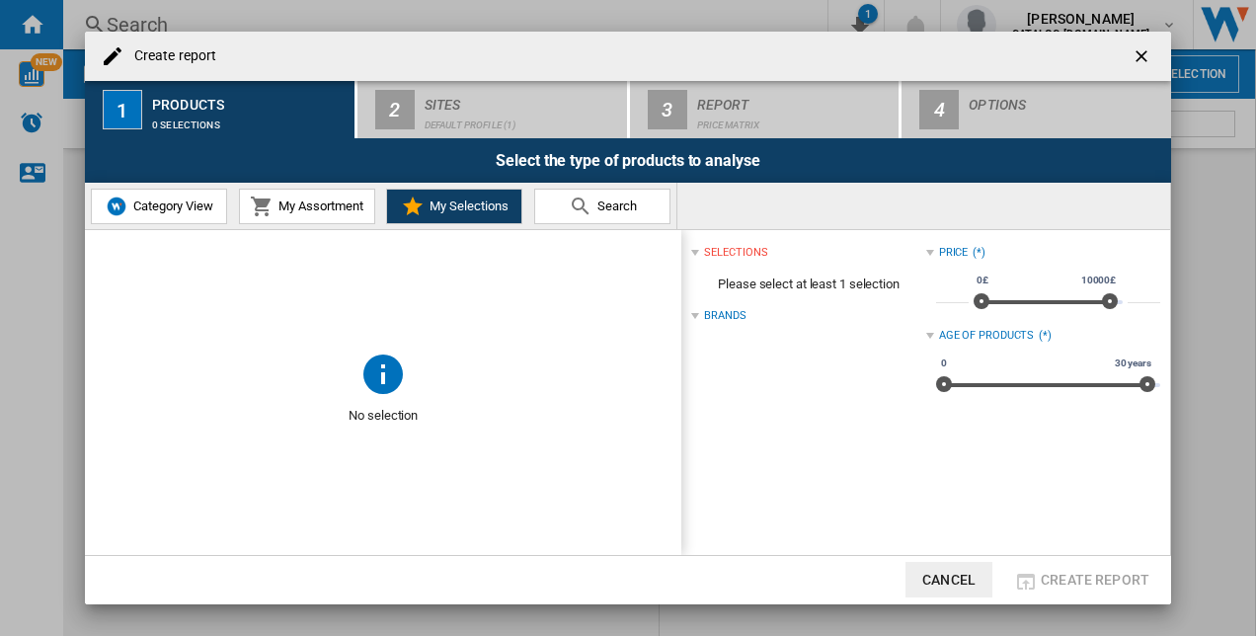
click at [722, 308] on div "Brands" at bounding box center [724, 316] width 41 height 16
click at [737, 312] on div "Brands" at bounding box center [724, 316] width 41 height 16
click at [824, 282] on span "Please select at least 1 selection" at bounding box center [808, 285] width 234 height 38
click at [736, 251] on div "selections" at bounding box center [735, 253] width 63 height 16
click at [728, 249] on div "selections" at bounding box center [735, 253] width 63 height 16
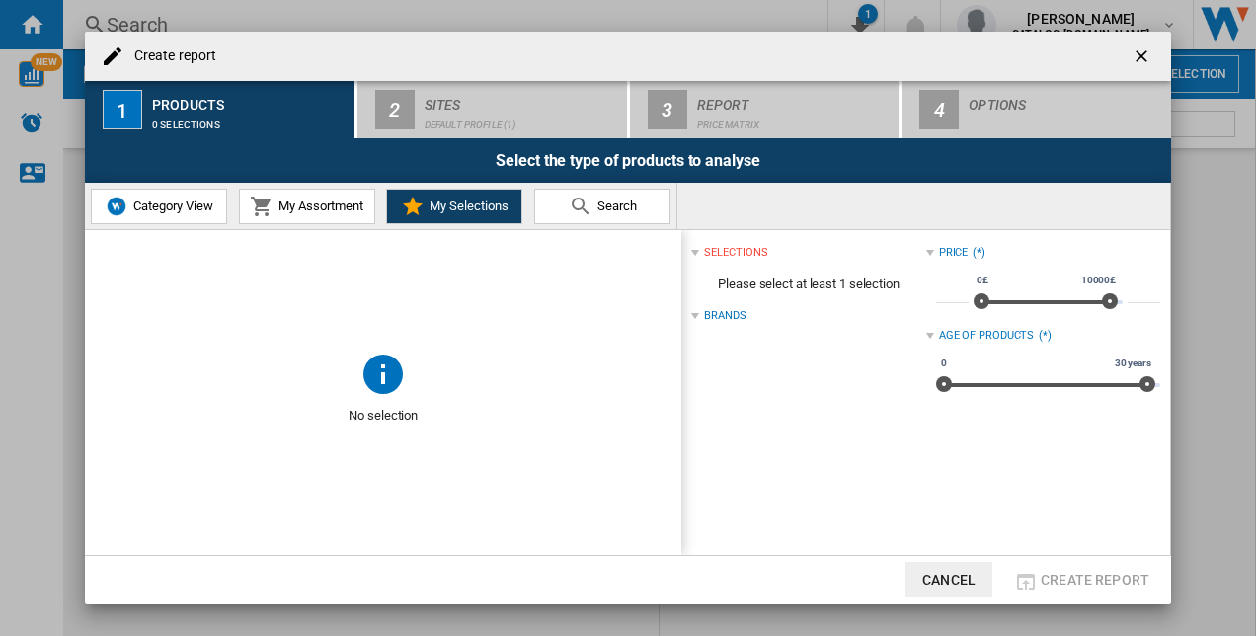
click at [725, 250] on div "selections" at bounding box center [735, 253] width 63 height 16
click at [716, 269] on div "Brands" at bounding box center [808, 279] width 234 height 26
click at [716, 269] on div "Brands (*)" at bounding box center [808, 279] width 234 height 26
click at [306, 193] on button "My Assortment" at bounding box center [307, 207] width 136 height 36
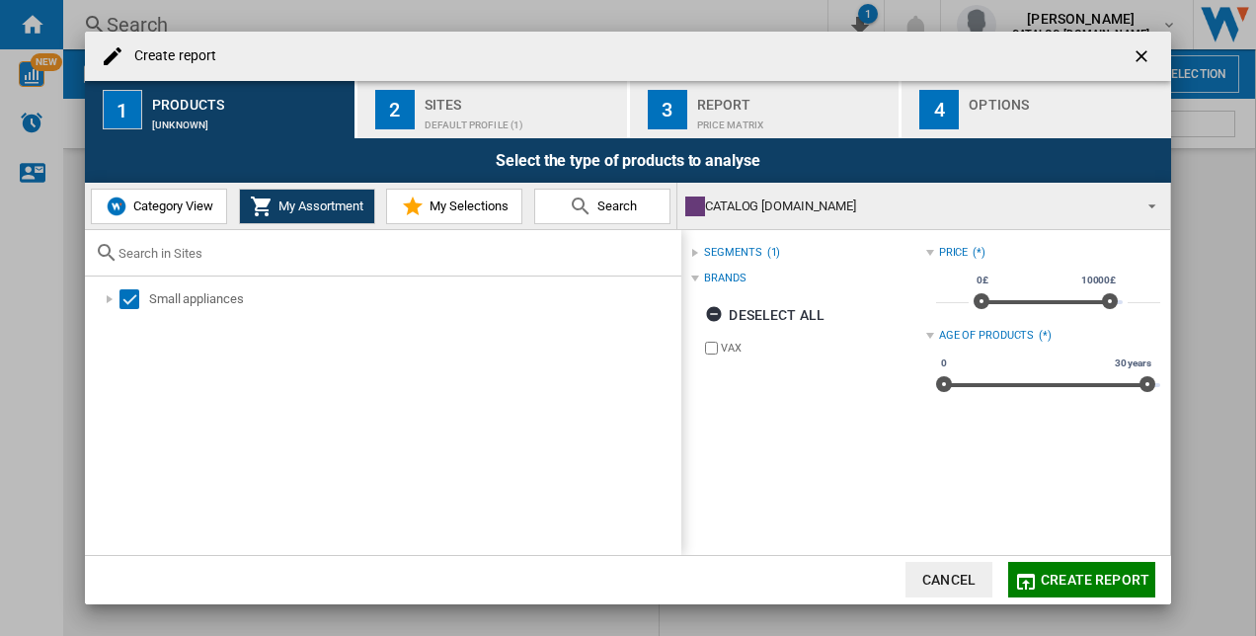
click at [727, 257] on div "segments" at bounding box center [732, 253] width 57 height 16
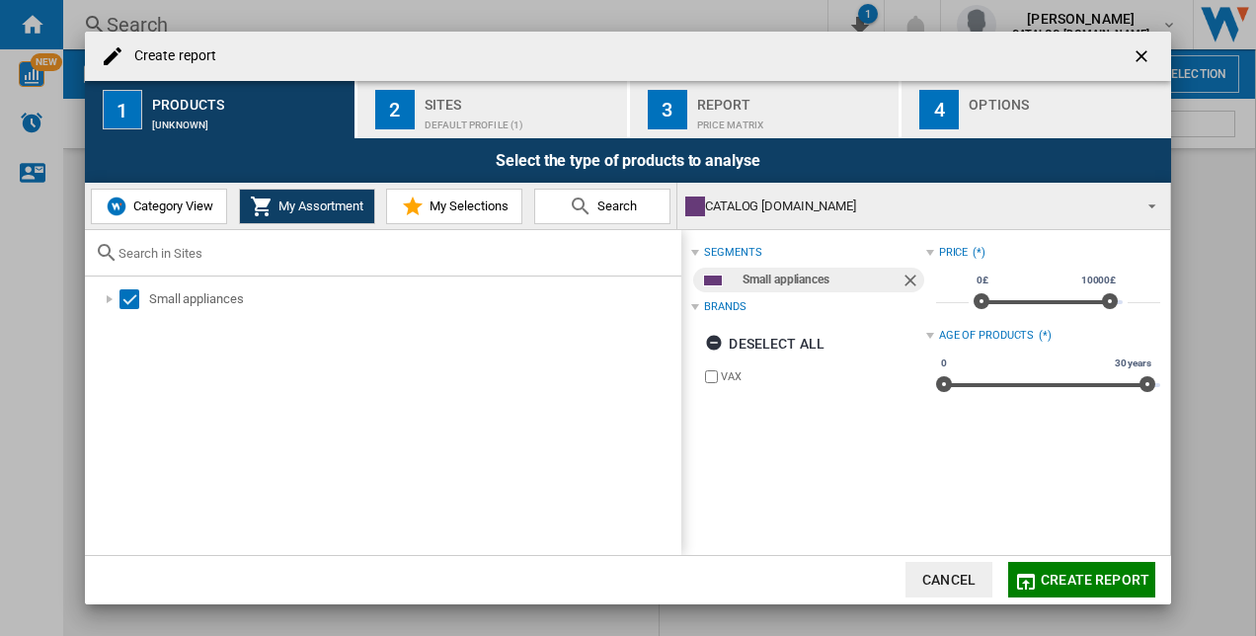
click at [727, 257] on div "segments" at bounding box center [732, 253] width 57 height 16
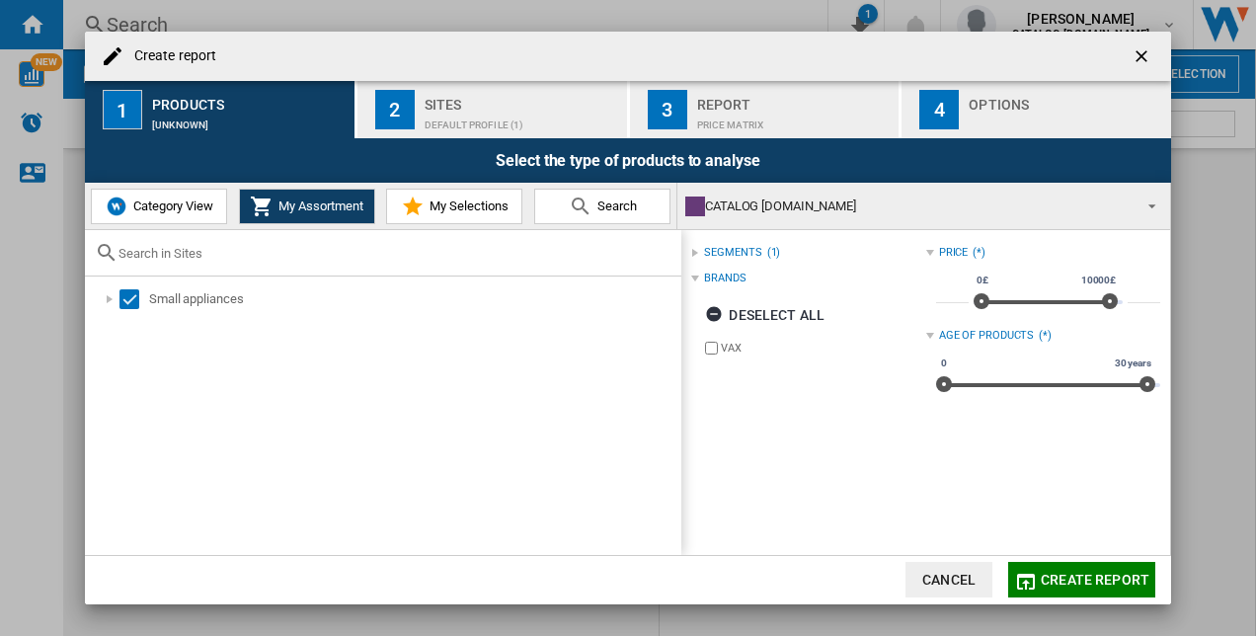
click at [727, 276] on div "Brands" at bounding box center [724, 279] width 41 height 16
click at [146, 190] on button "Category View" at bounding box center [159, 207] width 136 height 36
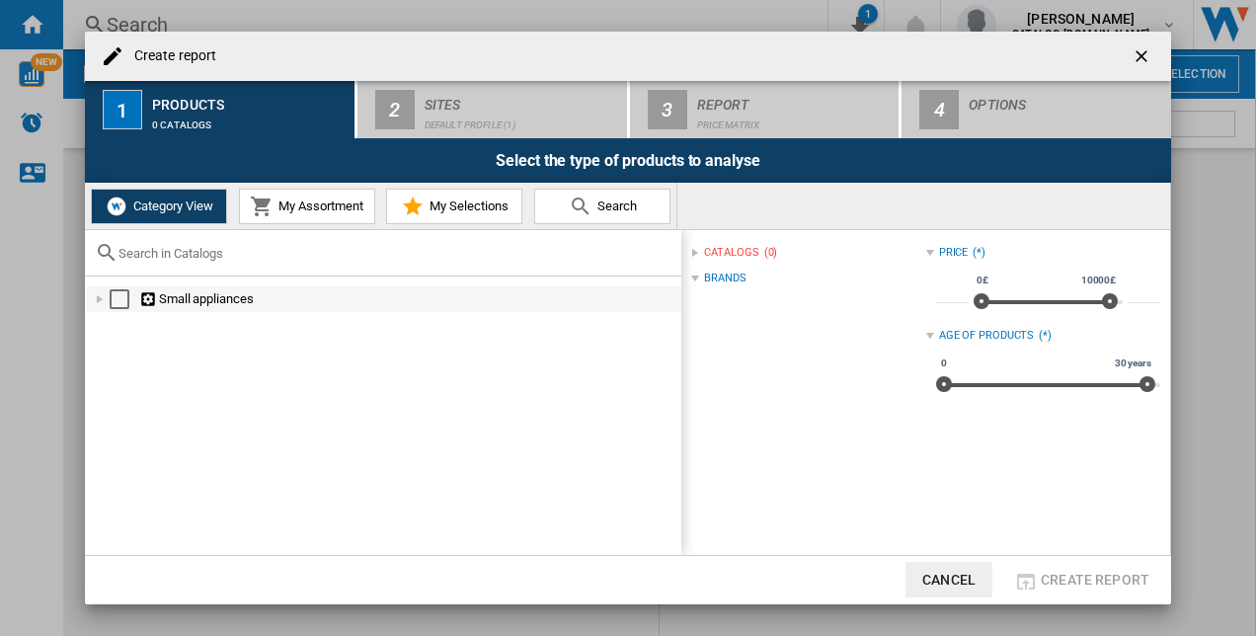
click at [126, 298] on div "Select" at bounding box center [120, 299] width 20 height 20
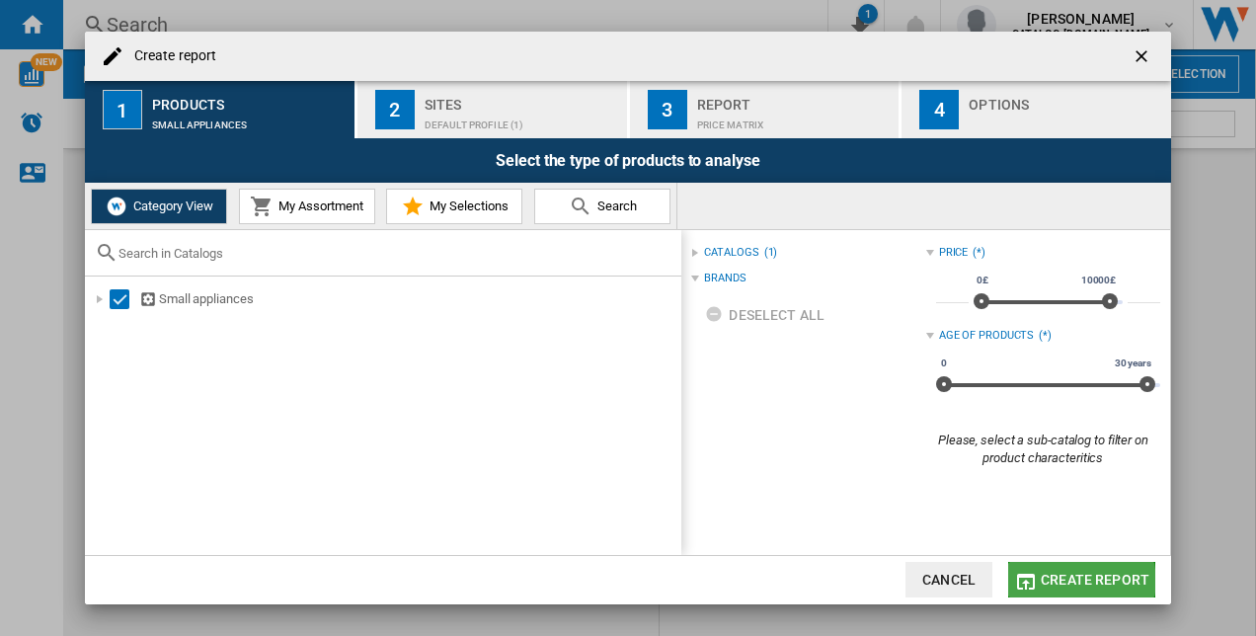
click at [1074, 581] on span "Create report" at bounding box center [1095, 580] width 109 height 16
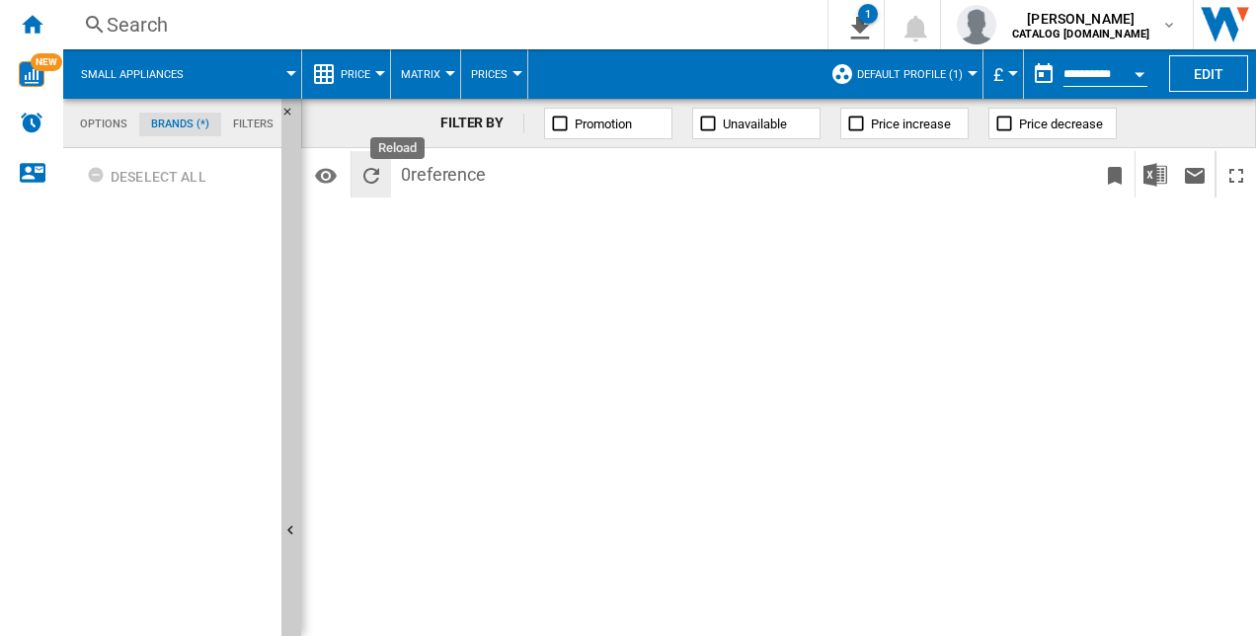
click at [368, 169] on ng-md-icon "Reload" at bounding box center [371, 176] width 24 height 24
click at [156, 74] on span "Small appliances" at bounding box center [132, 74] width 103 height 13
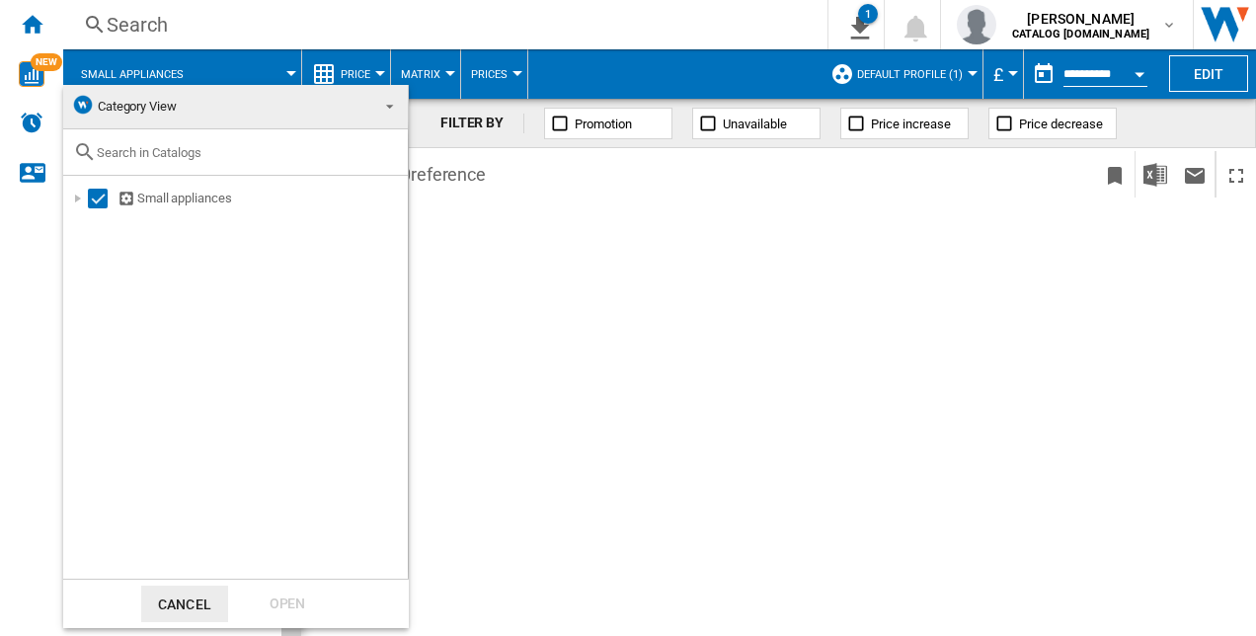
click at [378, 111] on span at bounding box center [384, 105] width 24 height 28
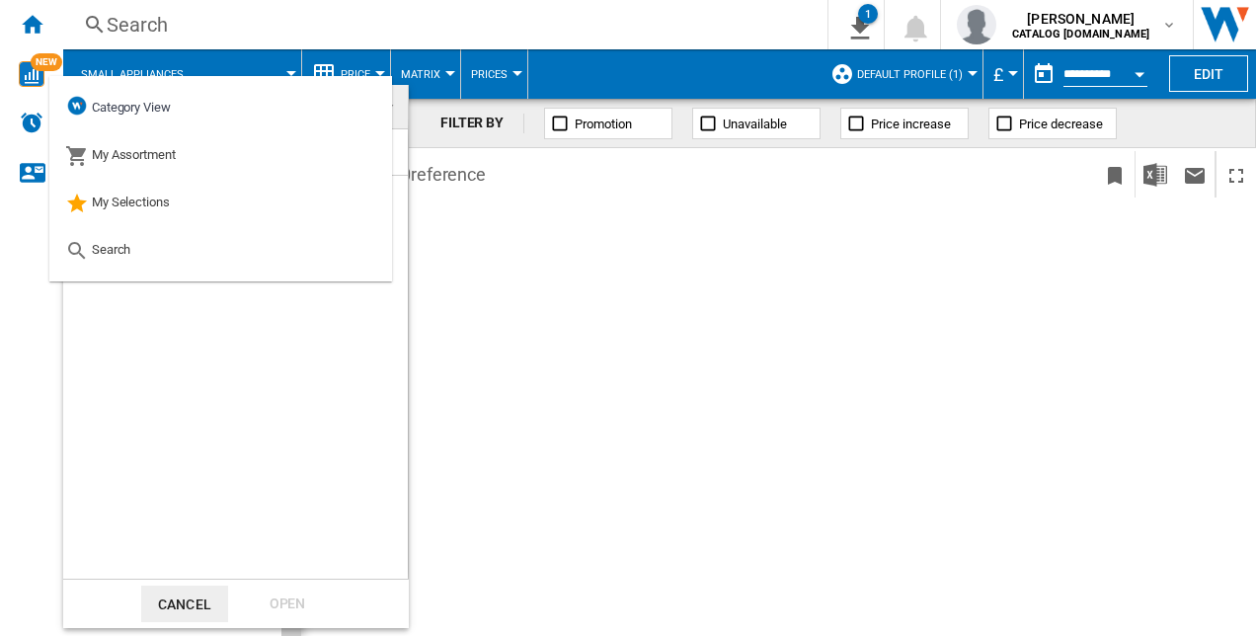
click at [567, 219] on md-backdrop at bounding box center [628, 318] width 1256 height 636
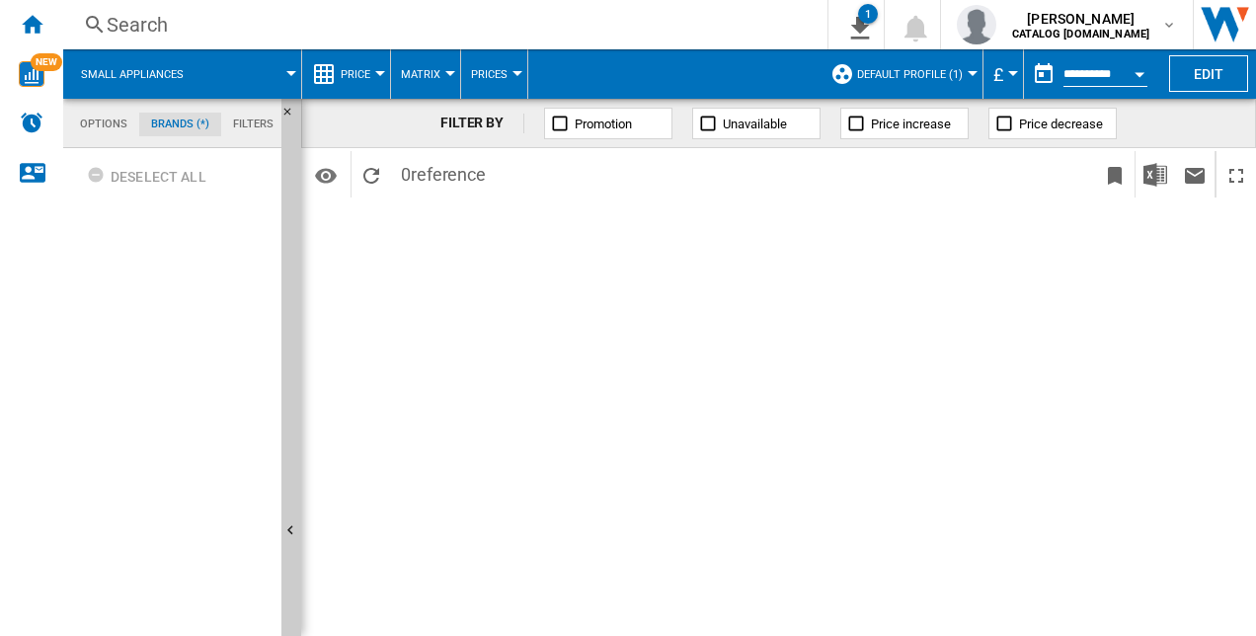
click at [99, 109] on md-tabs-canvas "Options Brands (*) Filters Options Brands (*) Filters" at bounding box center [181, 123] width 237 height 49
click at [98, 117] on md-tab-item "Options" at bounding box center [103, 125] width 71 height 24
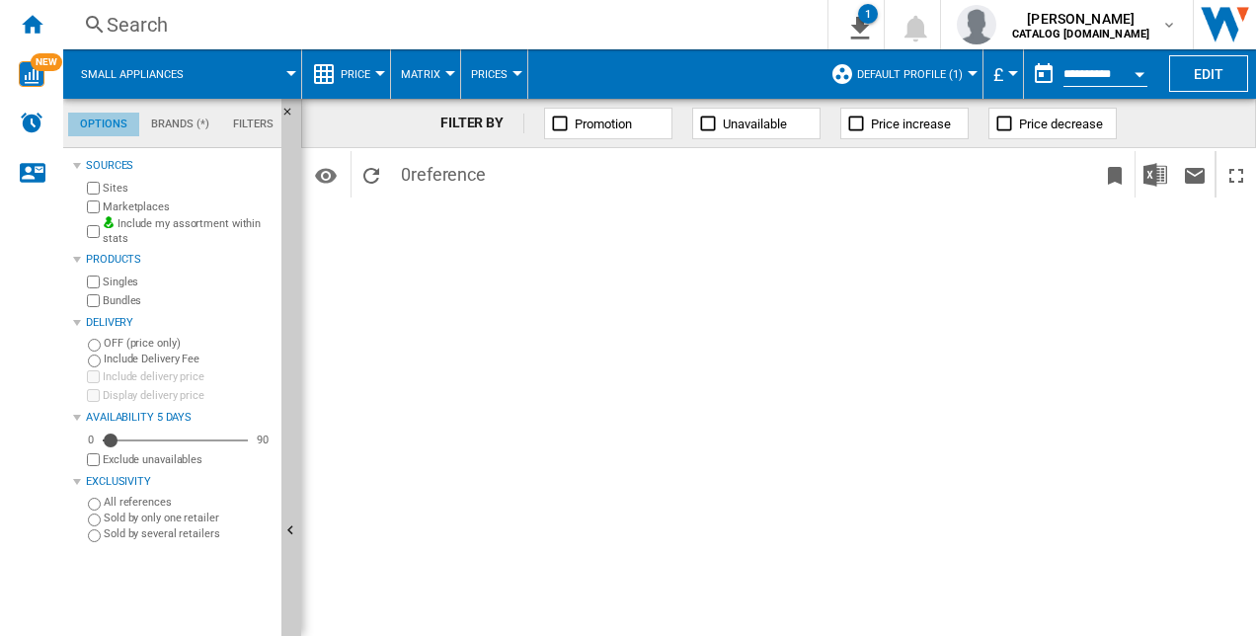
scroll to position [23, 0]
click at [235, 117] on md-tab-item "Filters" at bounding box center [253, 125] width 64 height 24
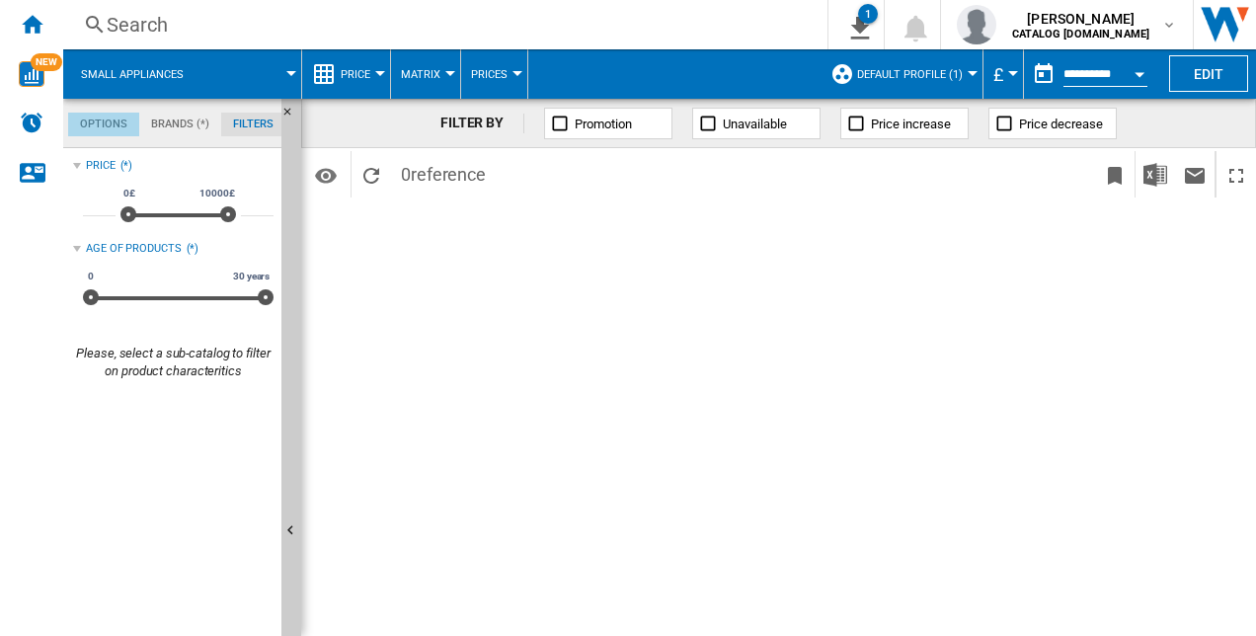
click at [119, 118] on md-tab-item "Options" at bounding box center [103, 125] width 71 height 24
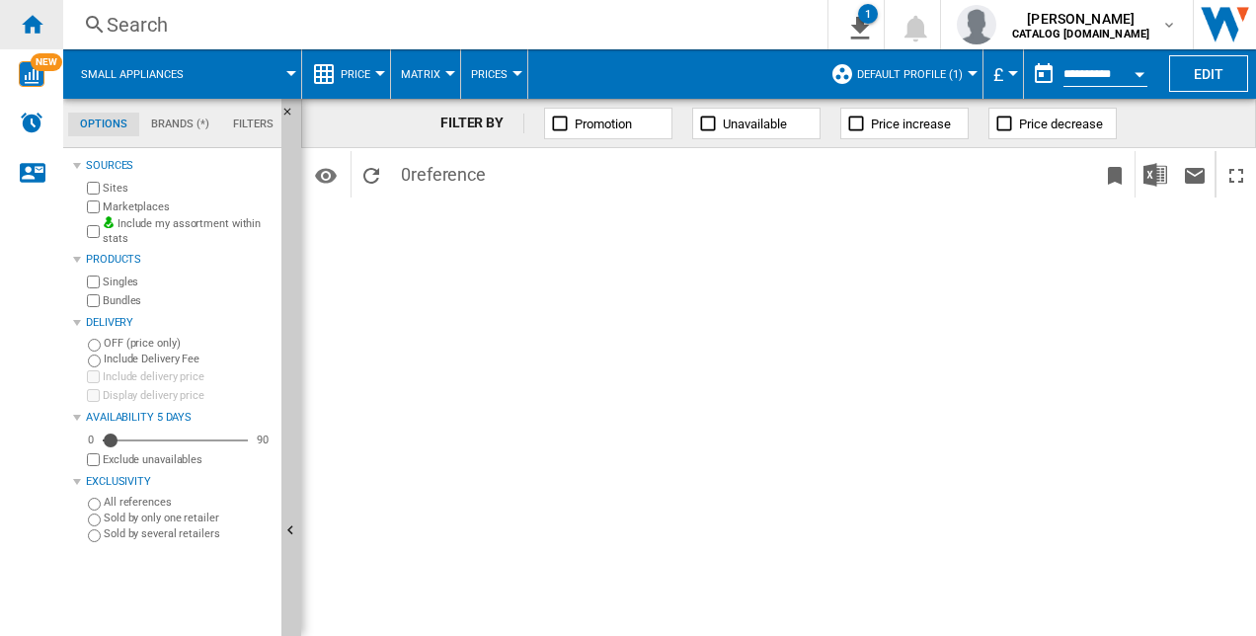
click at [37, 21] on ng-md-icon "Home" at bounding box center [32, 24] width 24 height 24
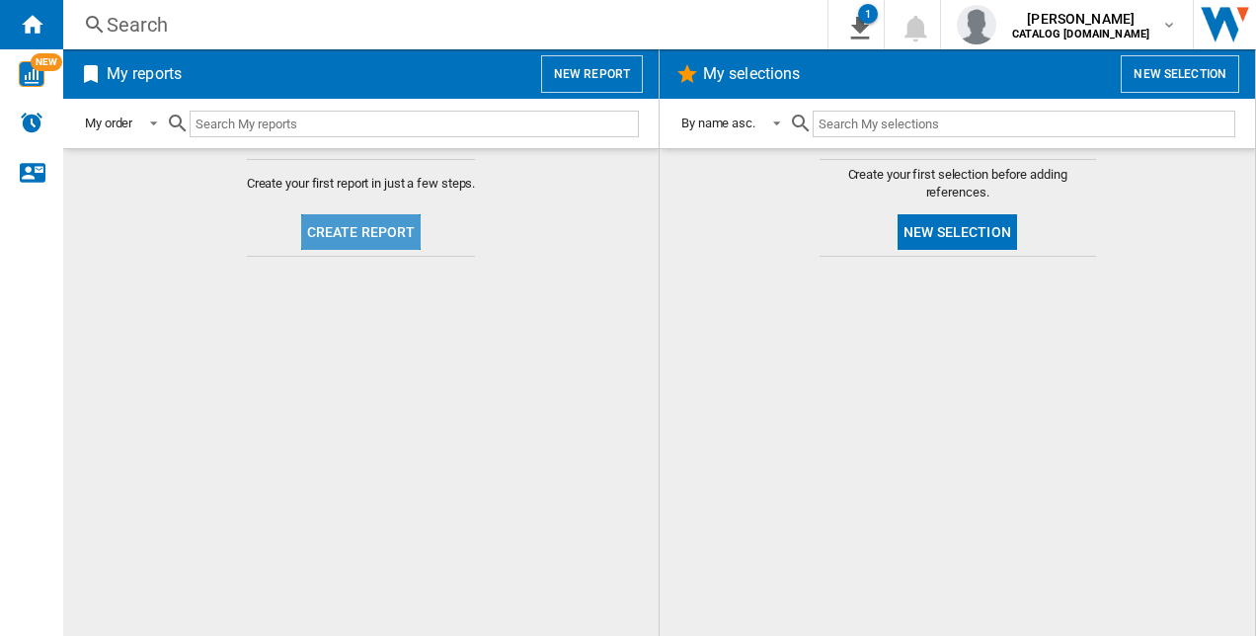
click at [371, 227] on button "Create report" at bounding box center [361, 232] width 120 height 36
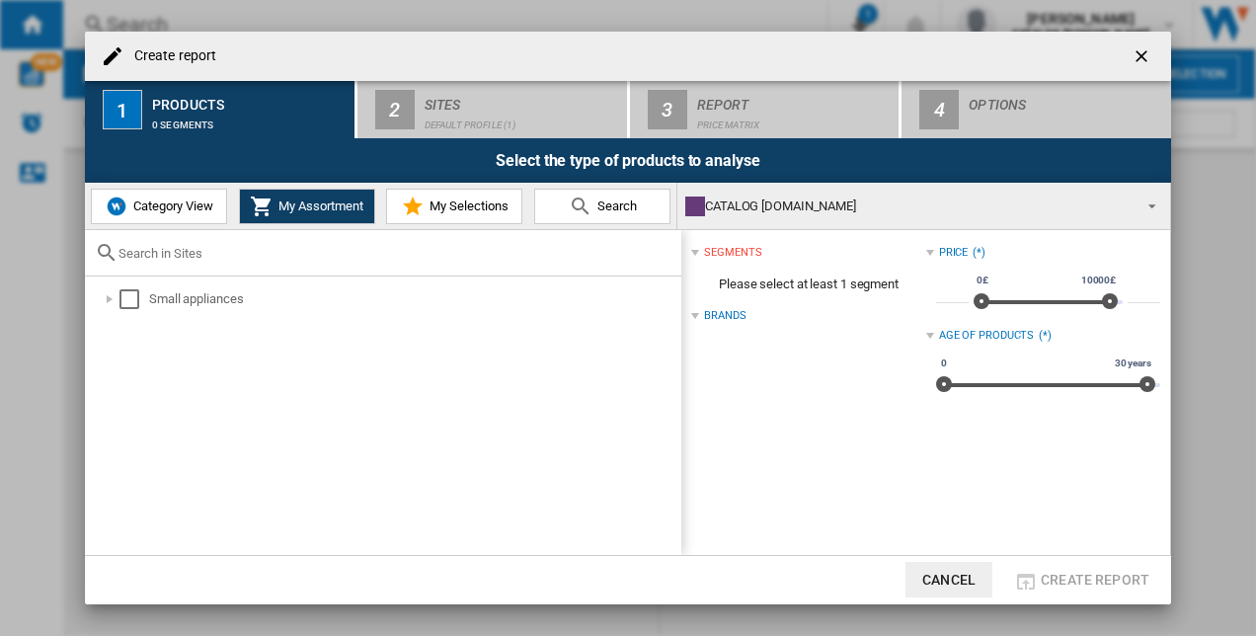
click at [148, 195] on button "Category View" at bounding box center [159, 207] width 136 height 36
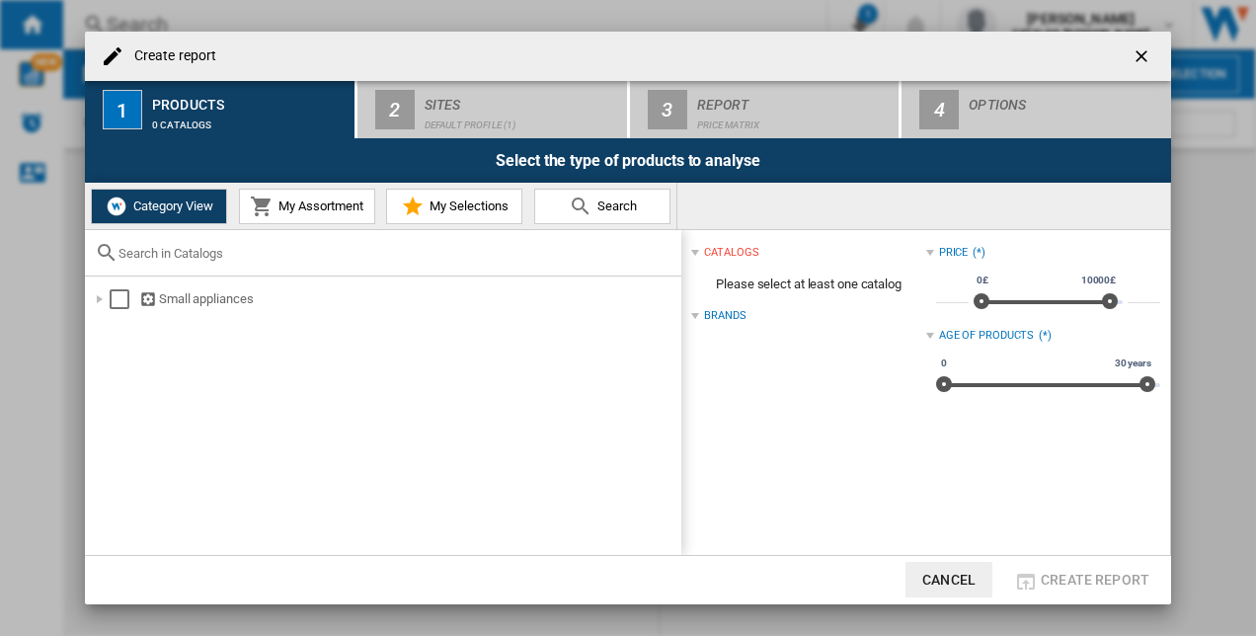
click at [319, 221] on button "My Assortment" at bounding box center [307, 207] width 136 height 36
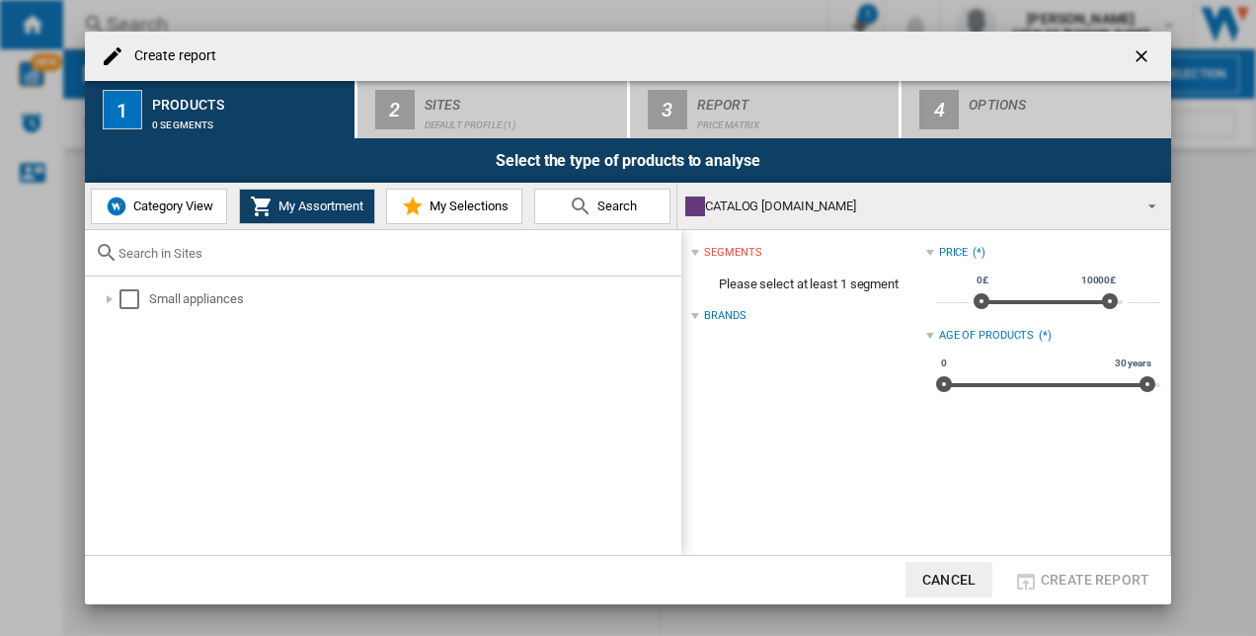
click at [736, 323] on div "Brands" at bounding box center [724, 316] width 41 height 16
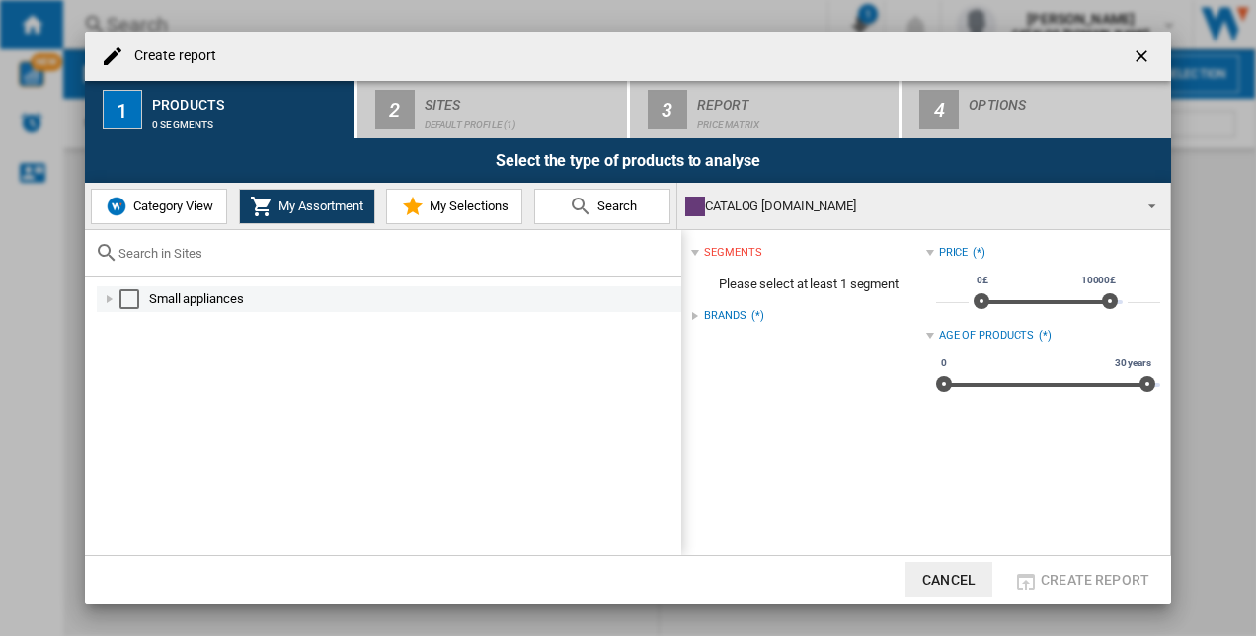
click at [132, 301] on div "Select" at bounding box center [129, 299] width 20 height 20
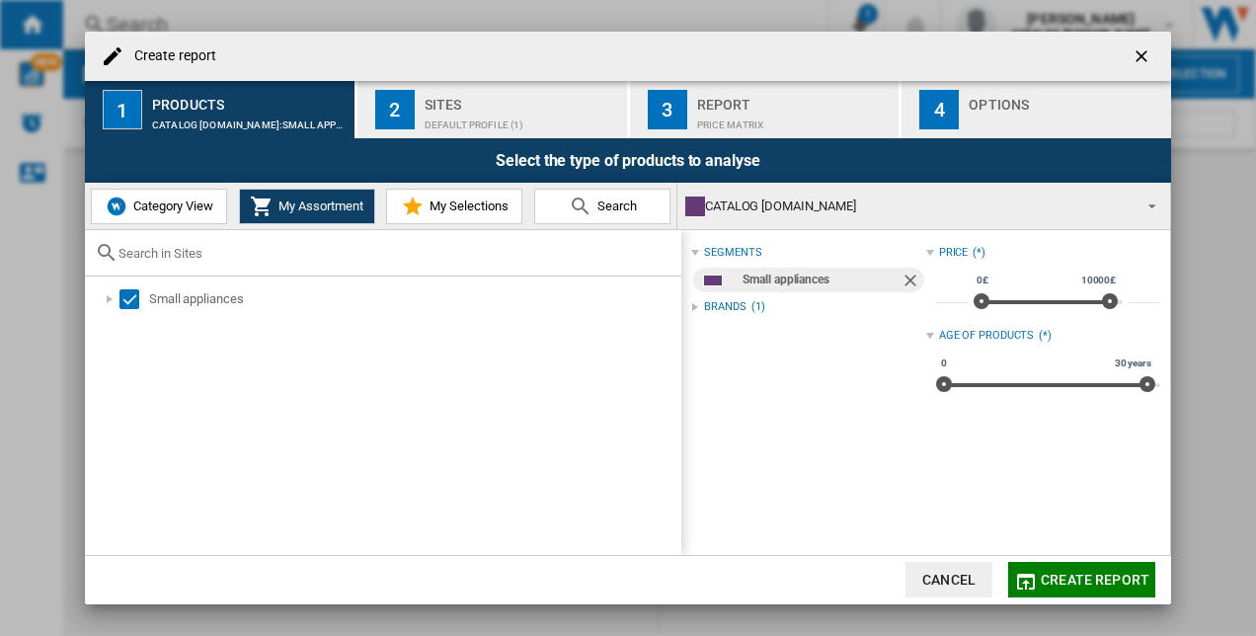
click at [154, 211] on span "Category View" at bounding box center [170, 205] width 85 height 15
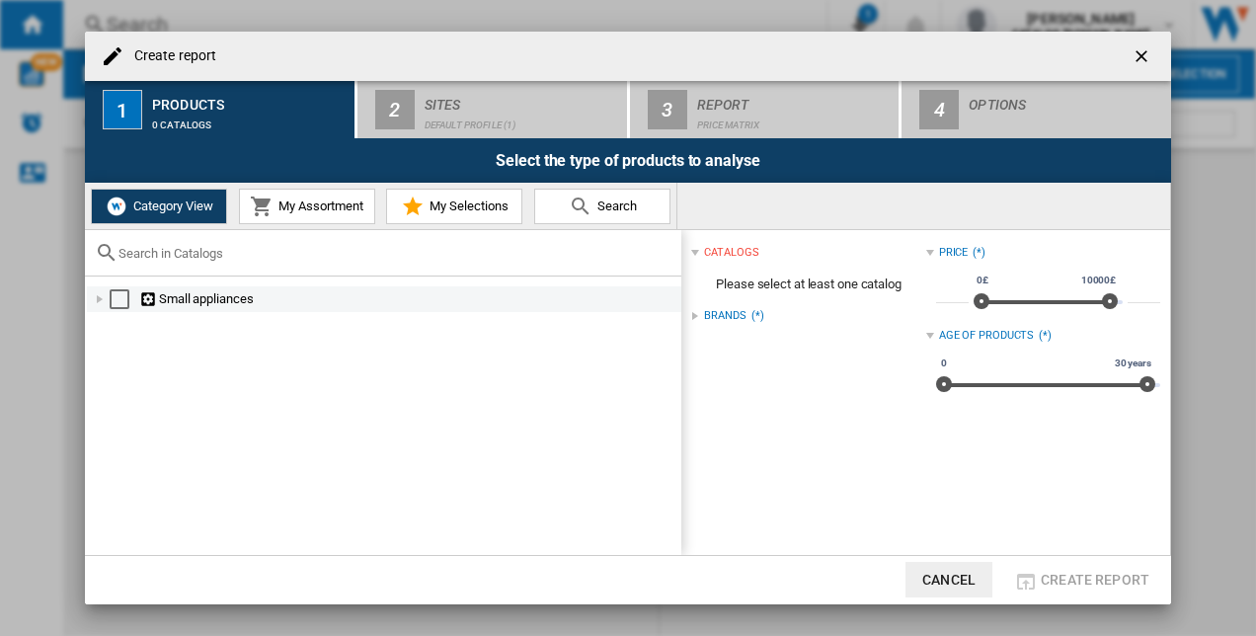
click at [126, 303] on div "Select" at bounding box center [120, 299] width 20 height 20
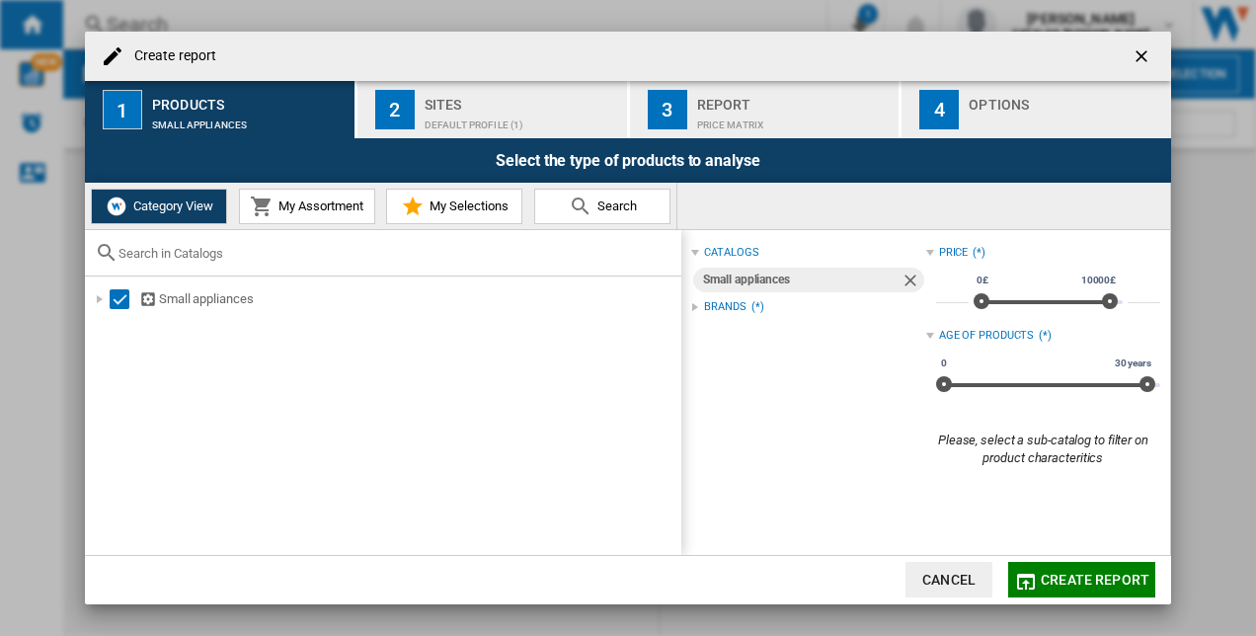
click at [813, 276] on div "Small appliances" at bounding box center [801, 280] width 196 height 25
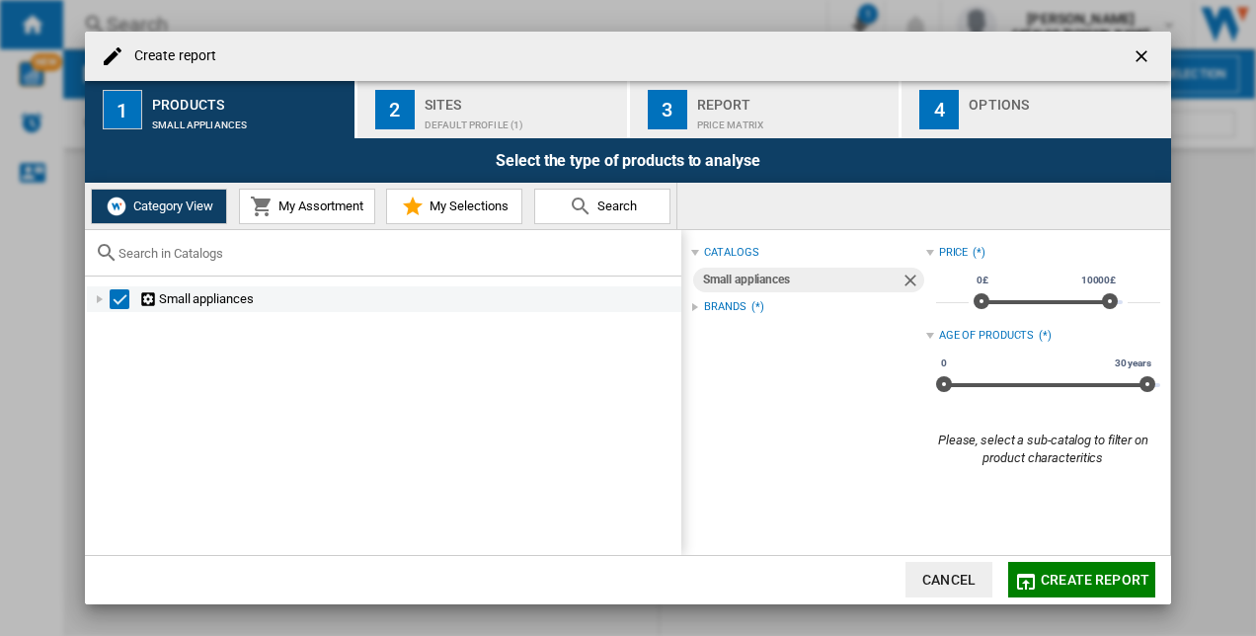
click at [148, 295] on ng-md-icon "Create report ..." at bounding box center [149, 299] width 20 height 19
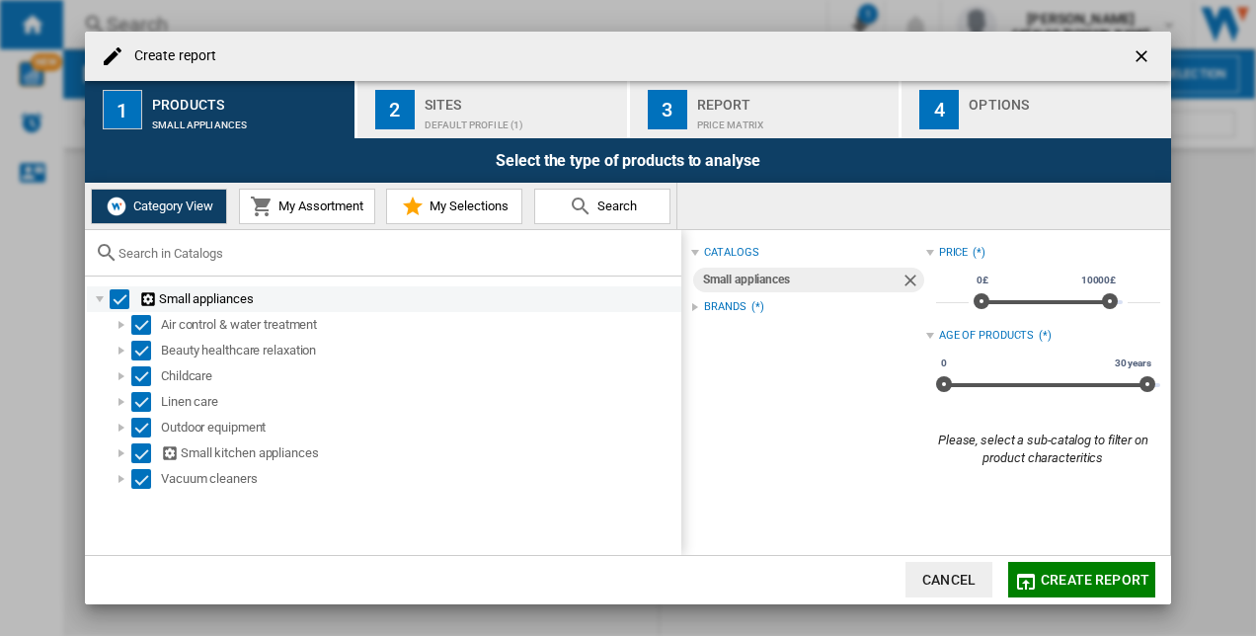
click at [149, 296] on ng-md-icon "Create report ..." at bounding box center [149, 299] width 20 height 19
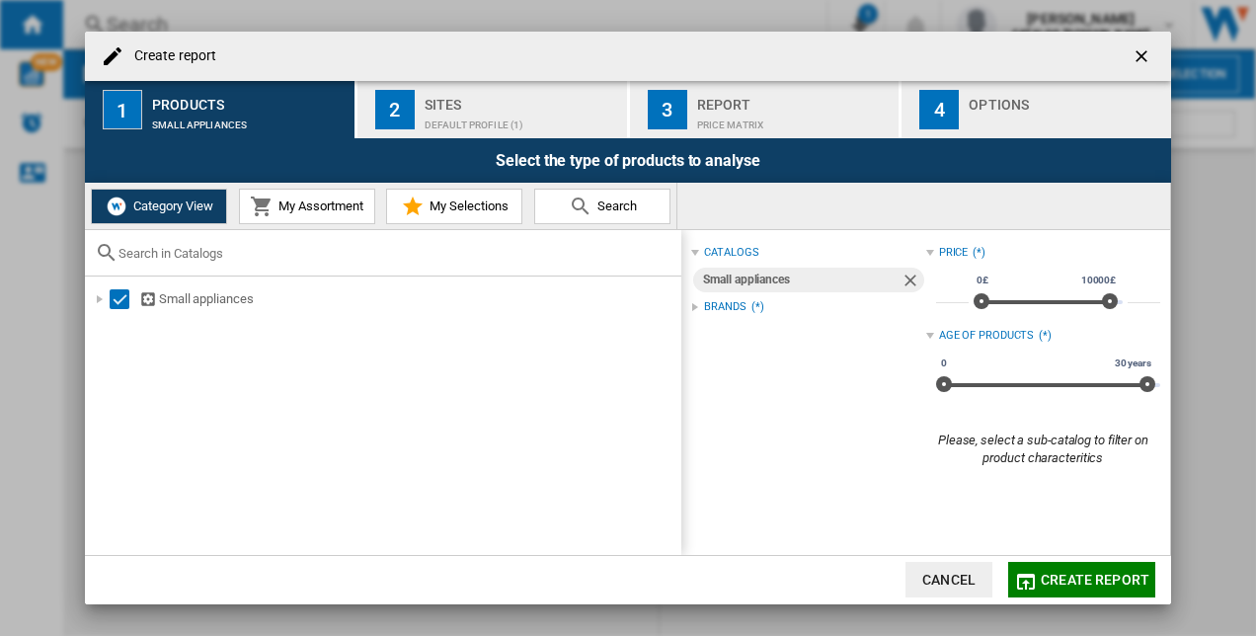
click at [1078, 569] on button "Create report" at bounding box center [1081, 580] width 147 height 36
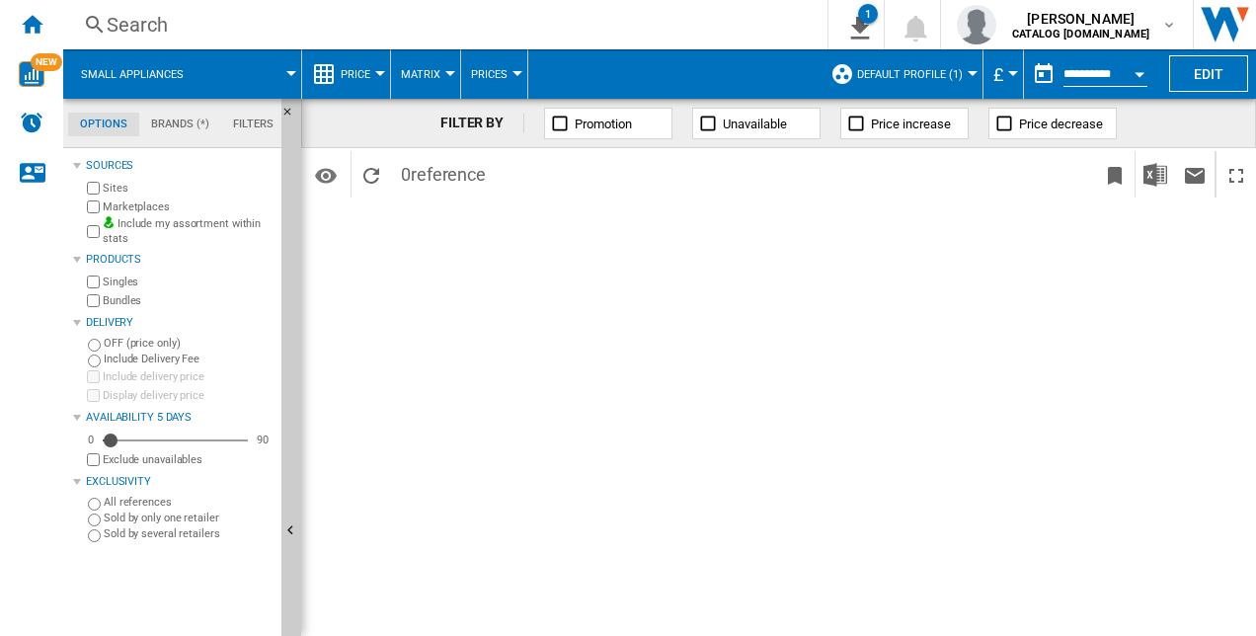
click at [192, 112] on md-tabs-canvas "Options Brands (*) Filters Options Brands (*) Filters" at bounding box center [181, 123] width 237 height 49
click at [190, 117] on md-tab-item "Brands (*)" at bounding box center [180, 125] width 82 height 24
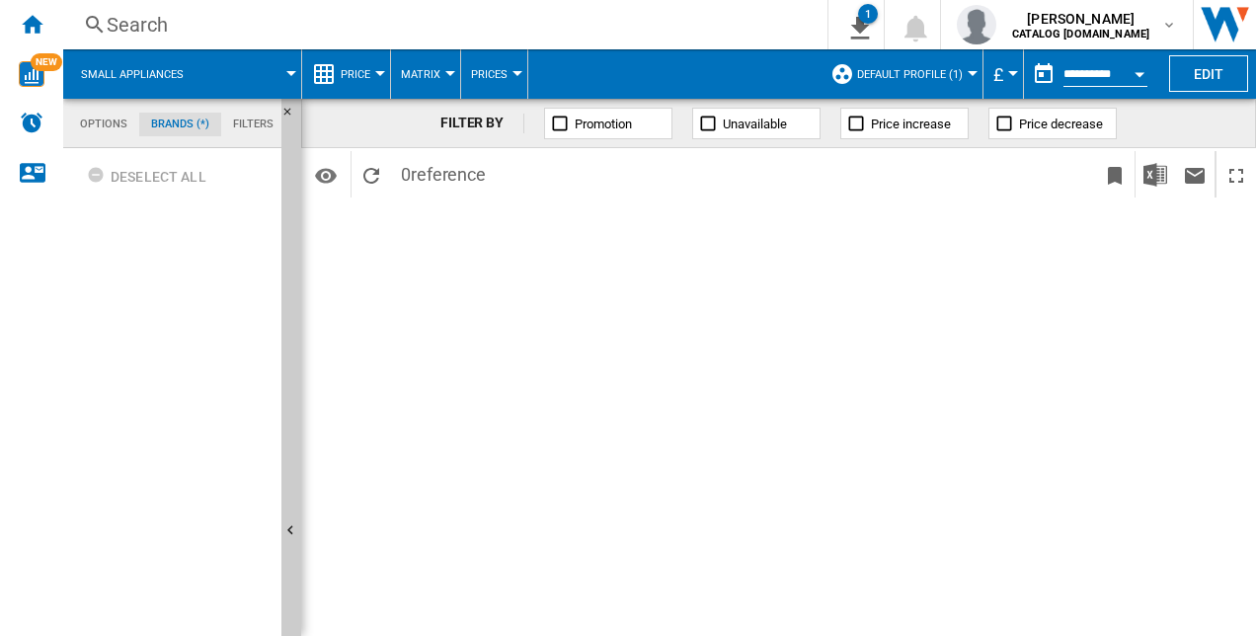
click at [554, 128] on ng-md-icon at bounding box center [560, 124] width 20 height 20
click at [367, 68] on span "Price" at bounding box center [356, 74] width 30 height 13
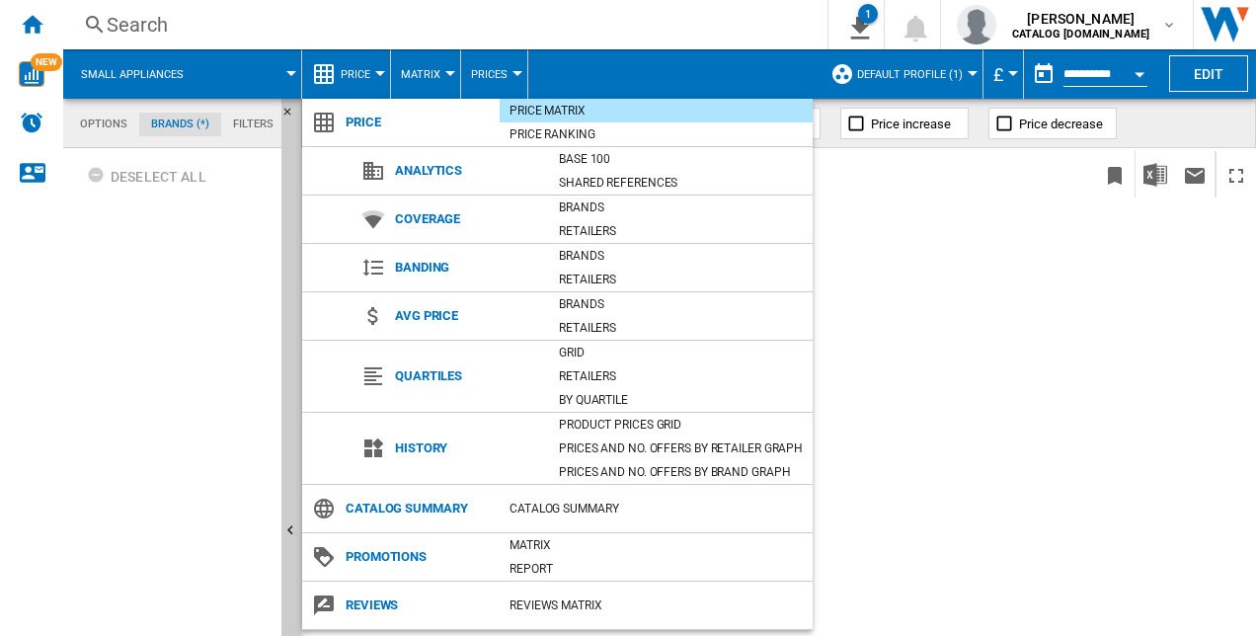
click at [367, 67] on md-backdrop at bounding box center [628, 318] width 1256 height 636
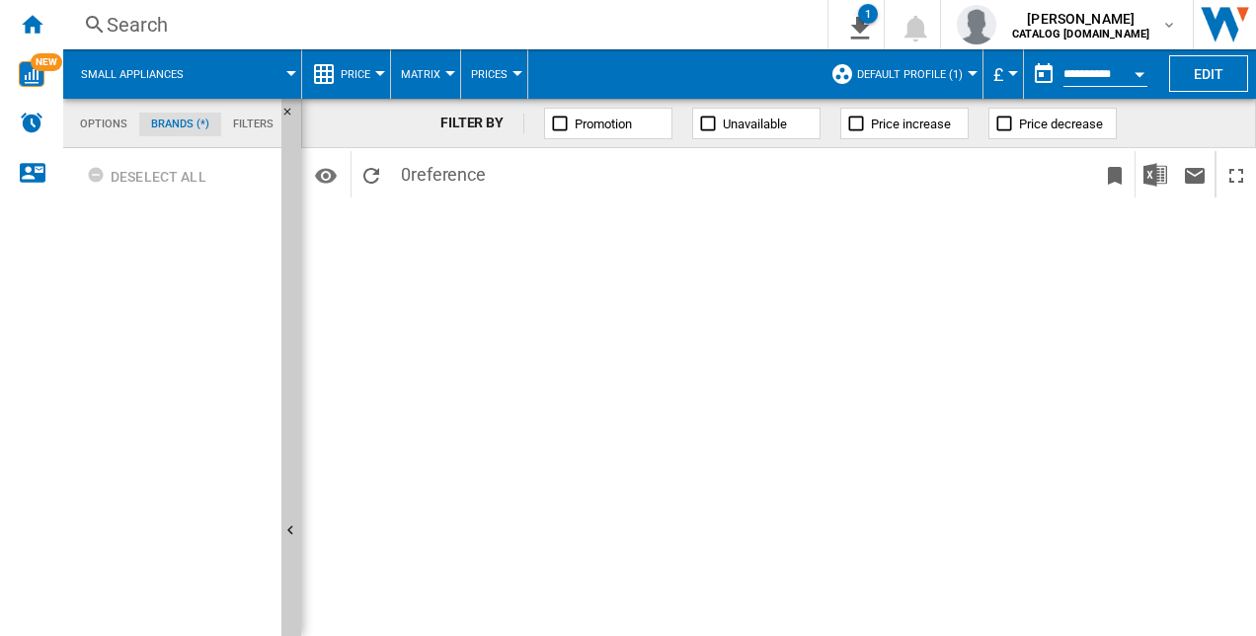
click at [436, 72] on span "Matrix" at bounding box center [420, 74] width 39 height 13
click at [436, 72] on md-backdrop at bounding box center [628, 318] width 1256 height 636
click at [506, 69] on span "Prices" at bounding box center [489, 74] width 37 height 13
click at [506, 69] on md-backdrop at bounding box center [628, 318] width 1256 height 636
click at [393, 71] on md-menu "Matrix" at bounding box center [426, 73] width 70 height 49
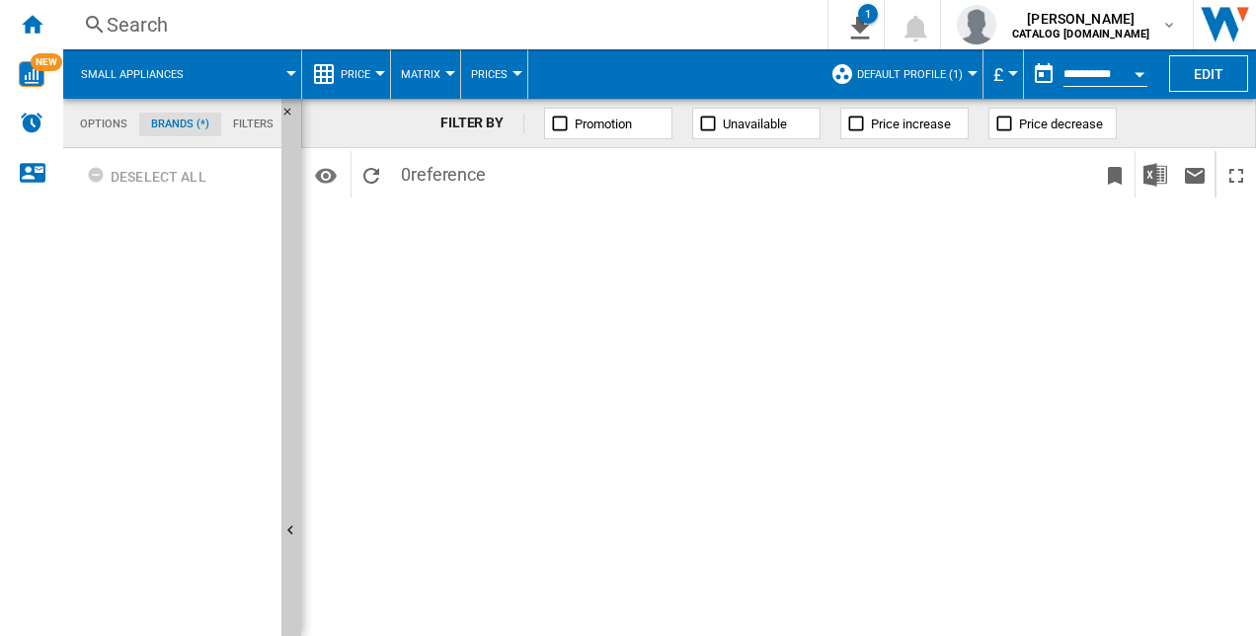
click at [1005, 79] on button "£" at bounding box center [1003, 73] width 20 height 49
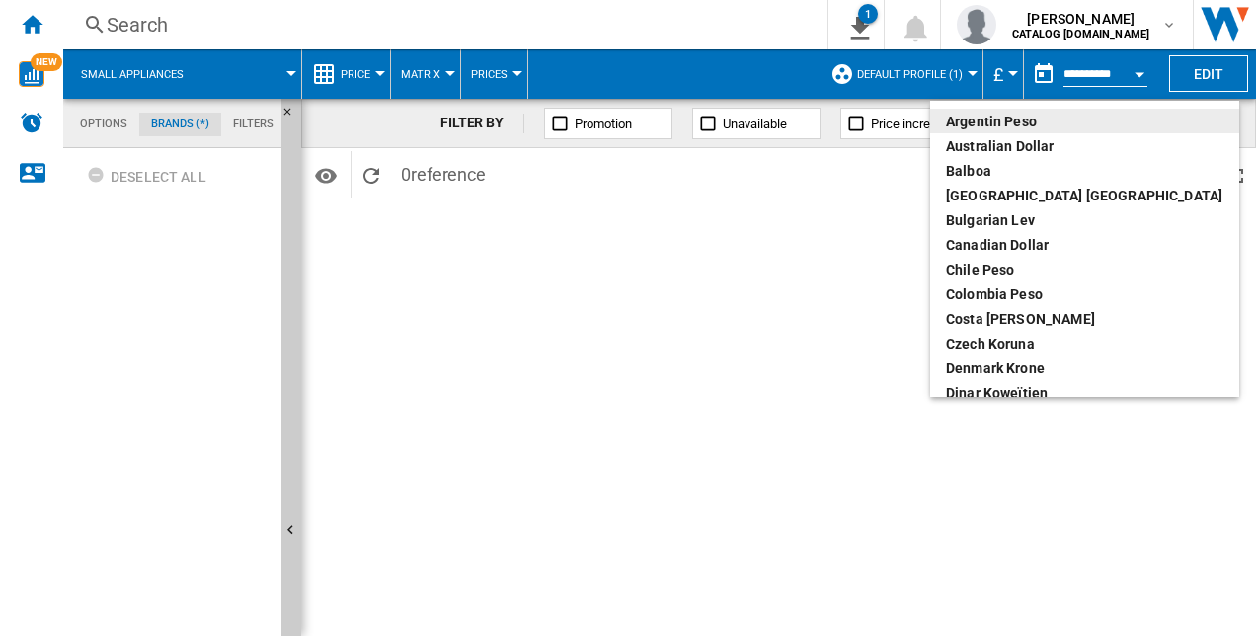
click at [1005, 79] on md-backdrop at bounding box center [628, 318] width 1256 height 636
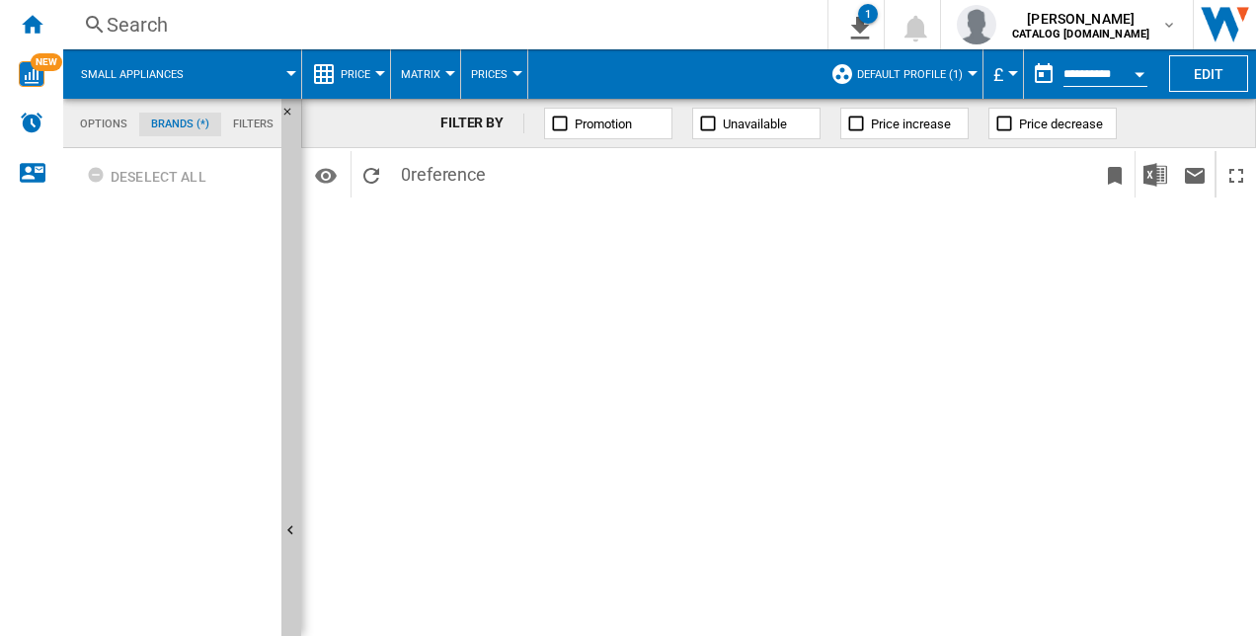
click at [937, 73] on span "Default profile (1)" at bounding box center [910, 74] width 106 height 13
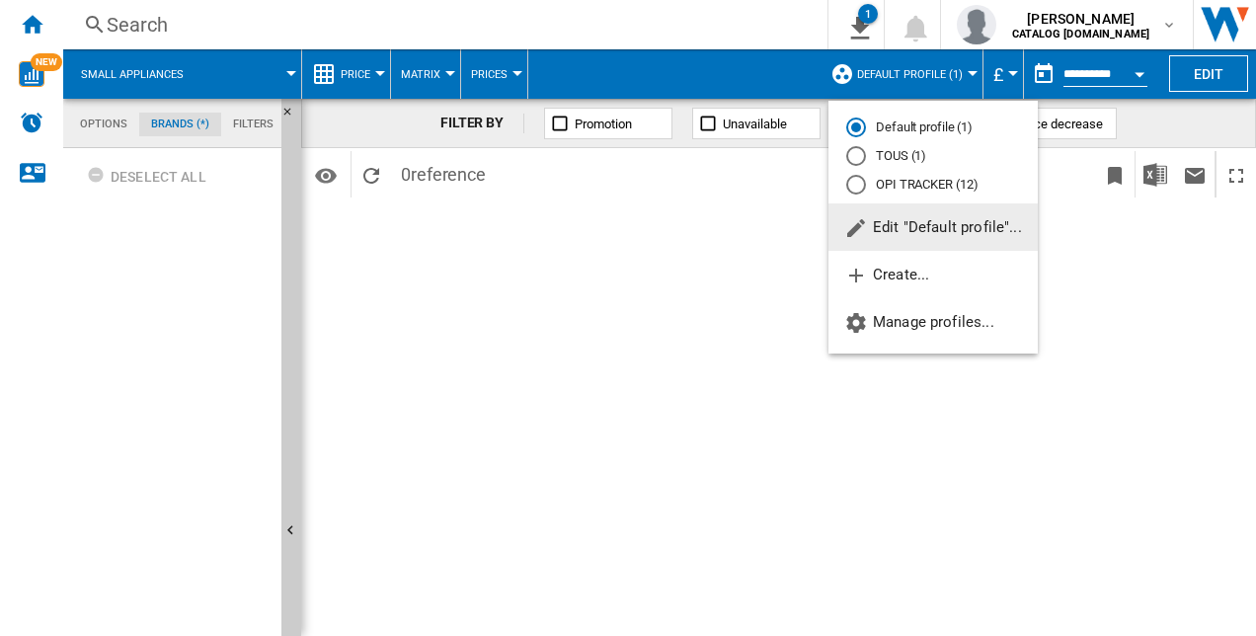
click at [911, 176] on md-radio-button "OPI TRACKER (12)" at bounding box center [933, 184] width 174 height 19
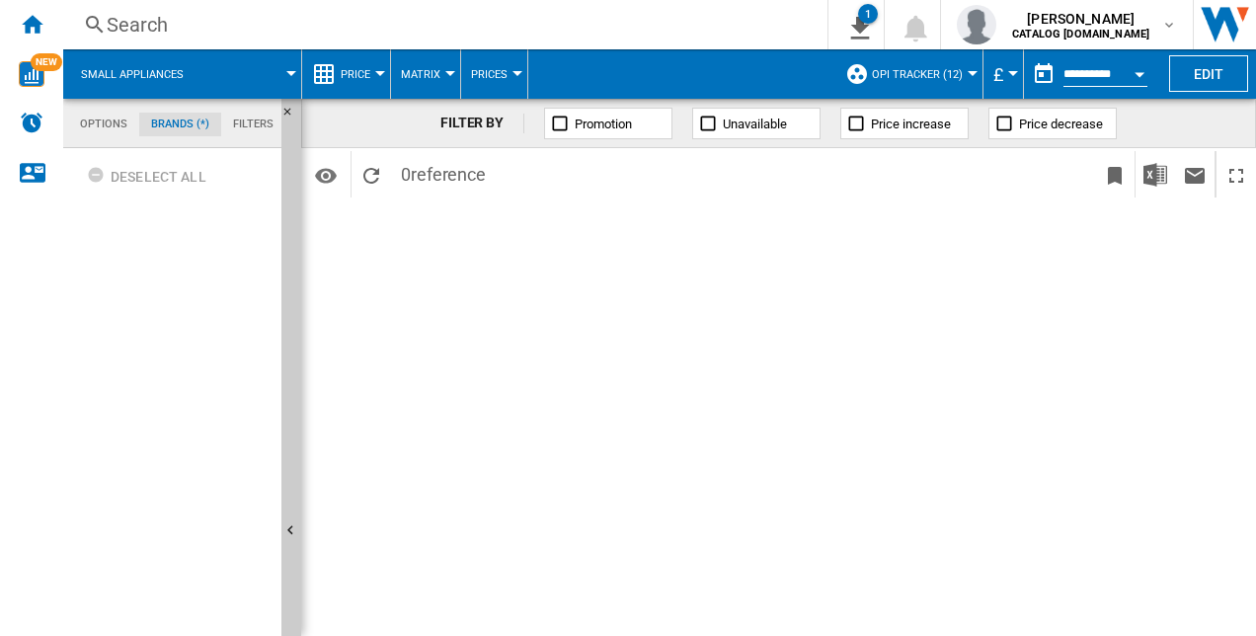
click at [902, 73] on span "OPI TRACKER (12)" at bounding box center [917, 74] width 91 height 13
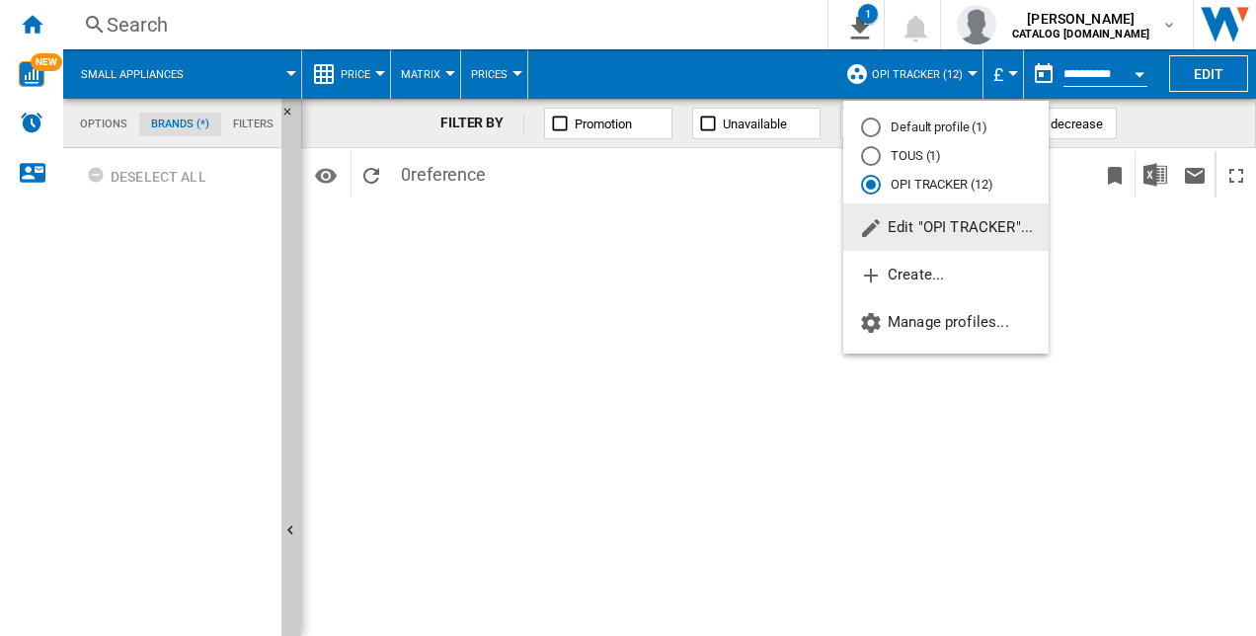
click at [881, 122] on md-radio-button "Default profile (1)" at bounding box center [946, 127] width 170 height 19
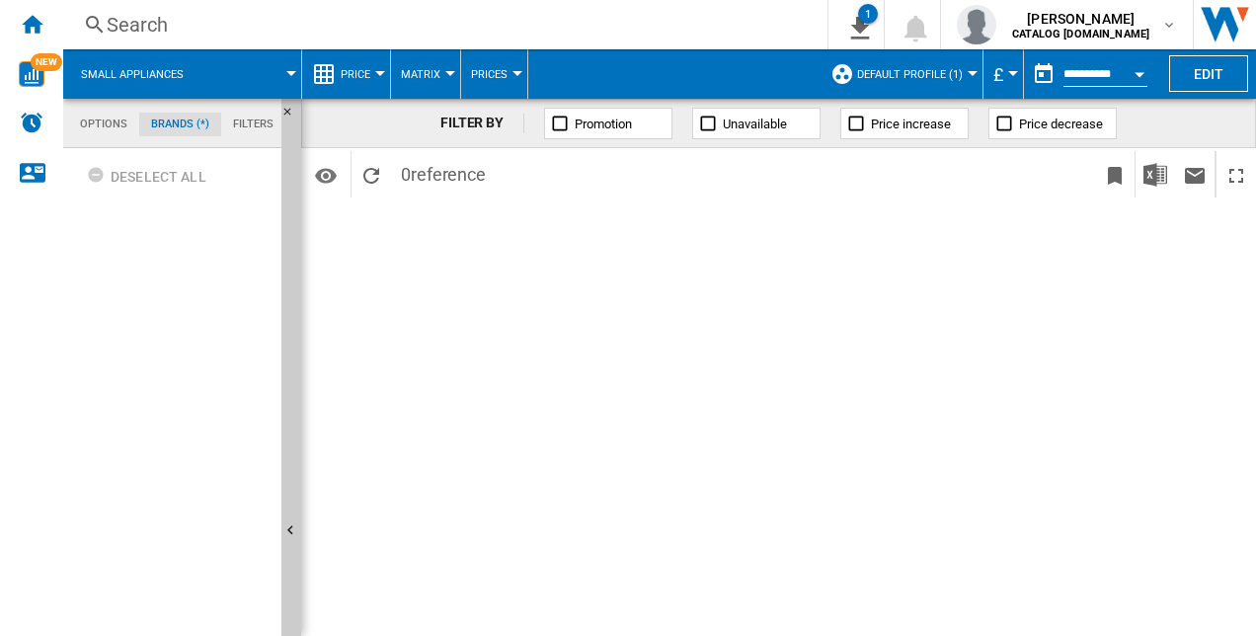
click at [236, 118] on md-tab-item "Filters" at bounding box center [253, 125] width 64 height 24
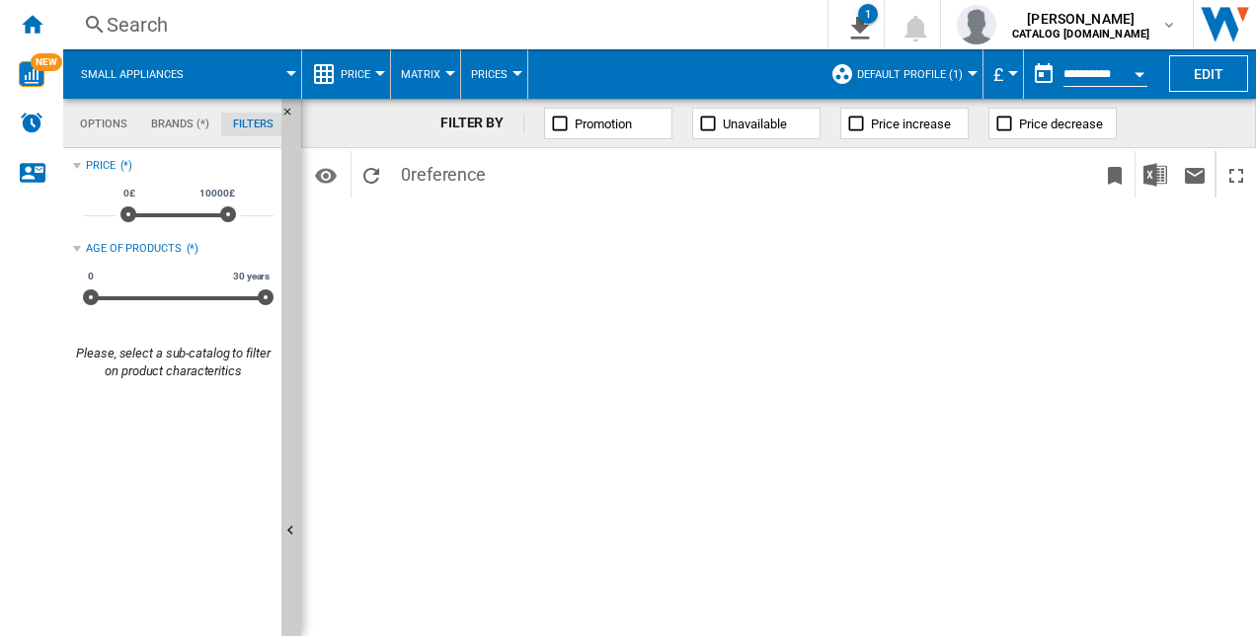
click at [131, 123] on md-tab-item "Options" at bounding box center [103, 125] width 71 height 24
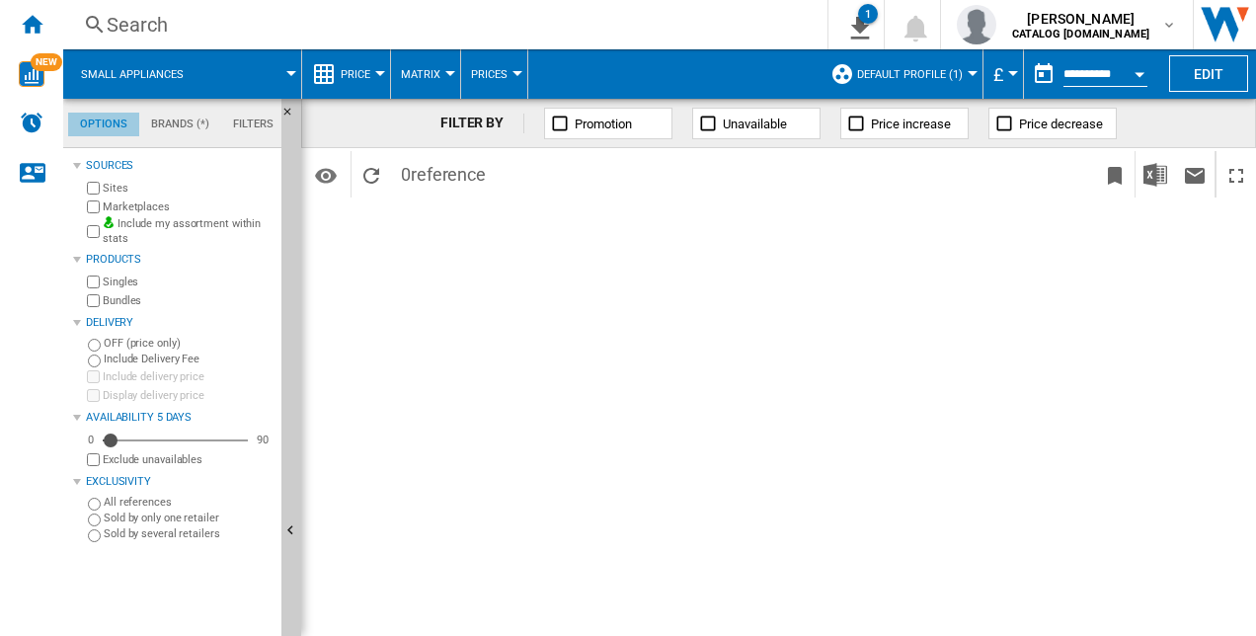
scroll to position [23, 0]
click at [291, 75] on div at bounding box center [291, 73] width 10 height 5
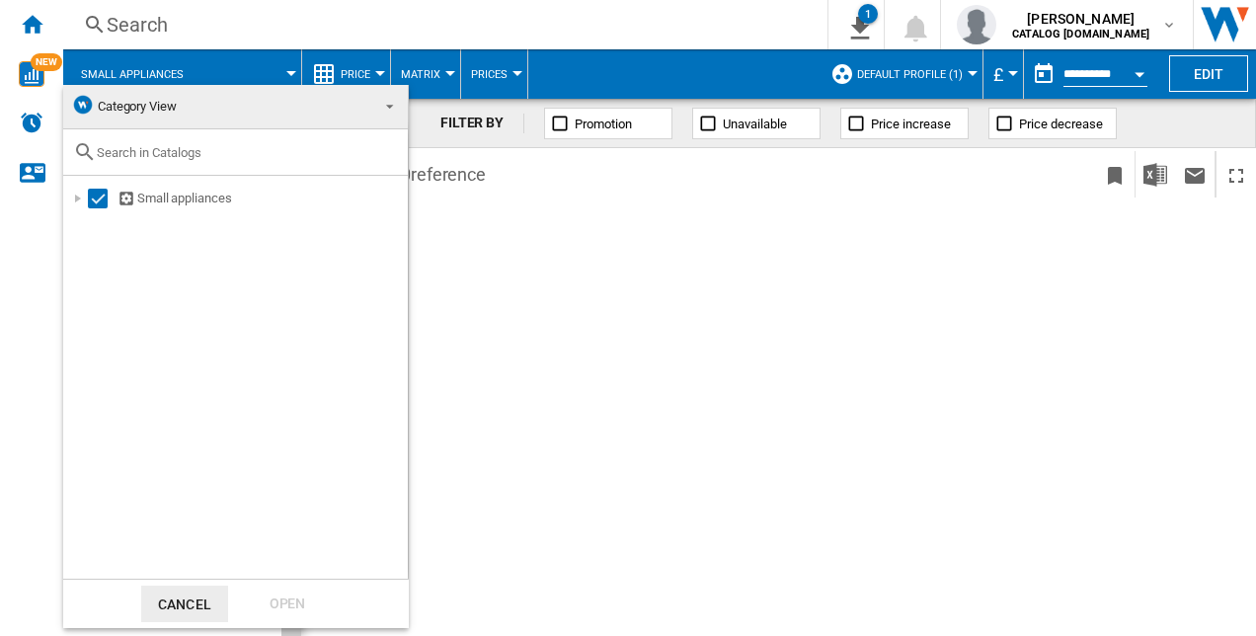
click at [162, 148] on input "text" at bounding box center [247, 152] width 301 height 15
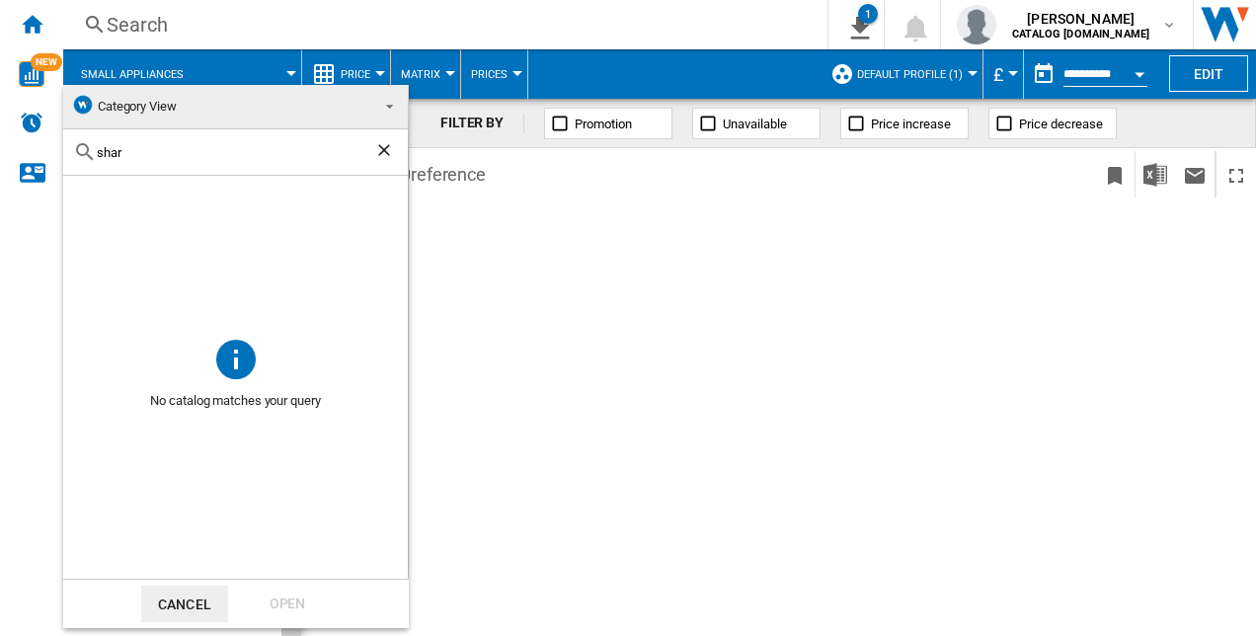
type input "shar"
click at [438, 159] on md-backdrop at bounding box center [628, 318] width 1256 height 636
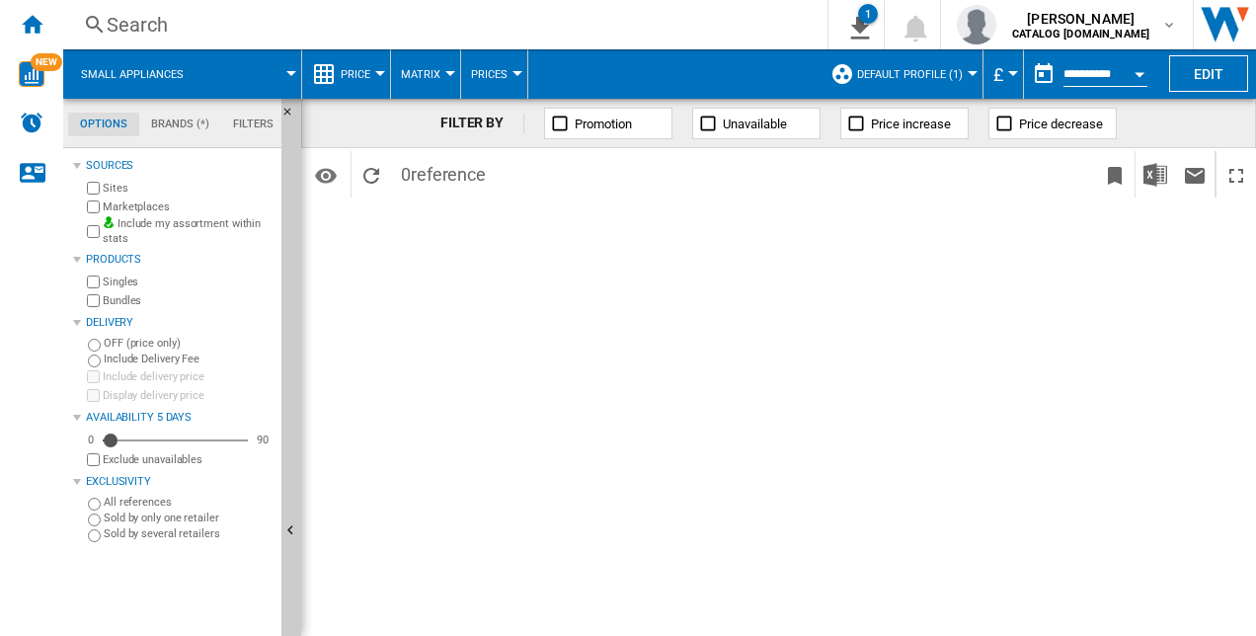
click at [525, 174] on span at bounding box center [646, 174] width 300 height 46
click at [887, 83] on button "Default profile (1)" at bounding box center [915, 73] width 116 height 49
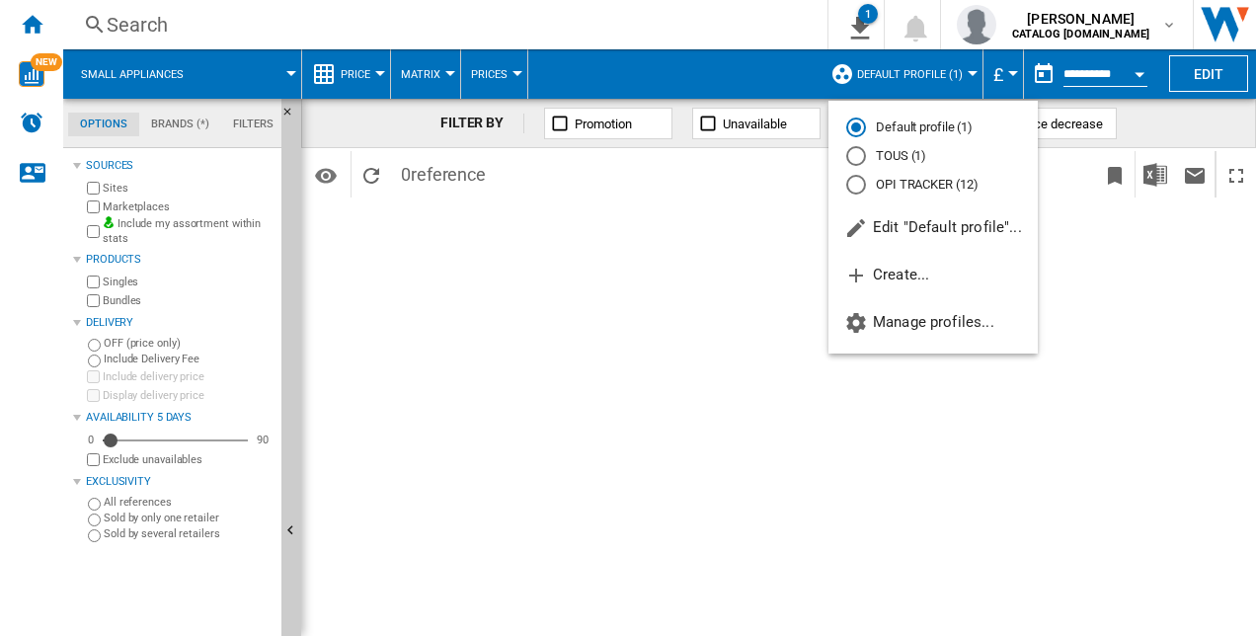
click at [889, 83] on md-backdrop at bounding box center [628, 318] width 1256 height 636
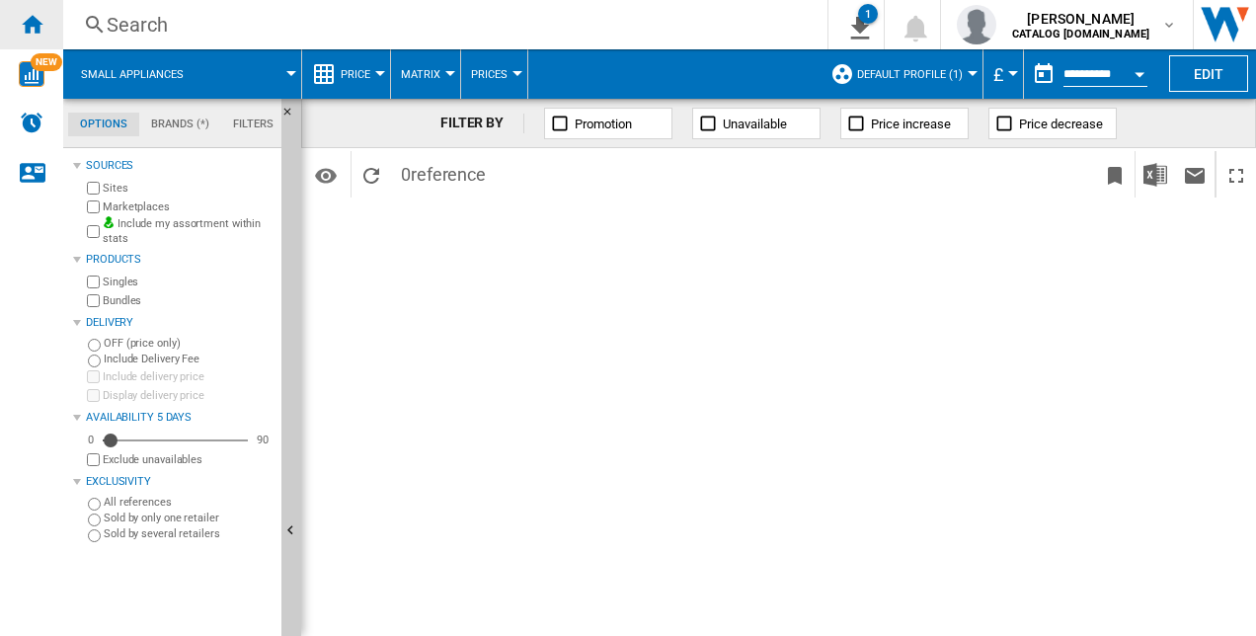
click at [32, 24] on ng-md-icon "Home" at bounding box center [32, 24] width 24 height 24
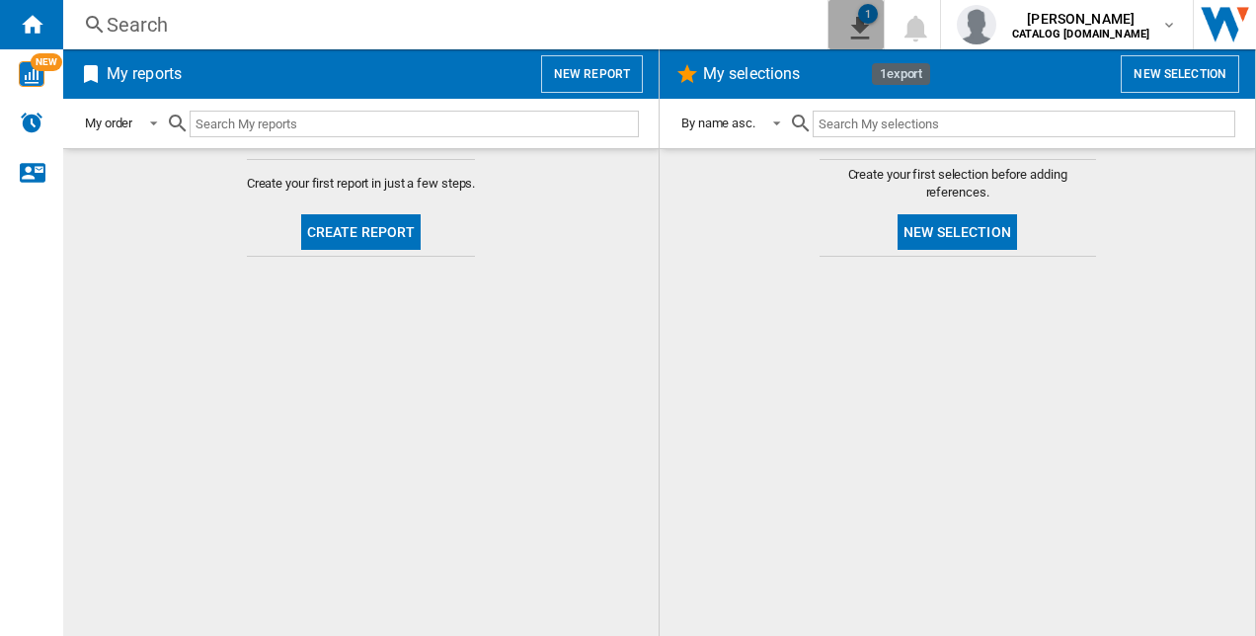
click at [884, 8] on button "1" at bounding box center [855, 24] width 55 height 49
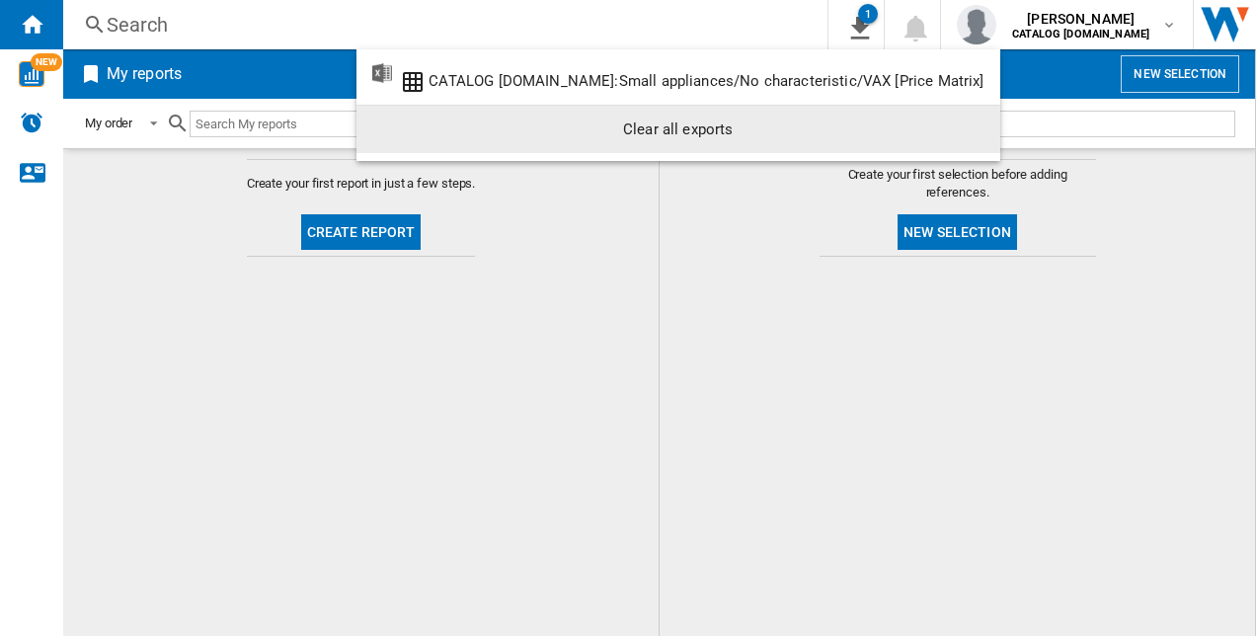
click at [657, 297] on md-backdrop at bounding box center [628, 318] width 1256 height 636
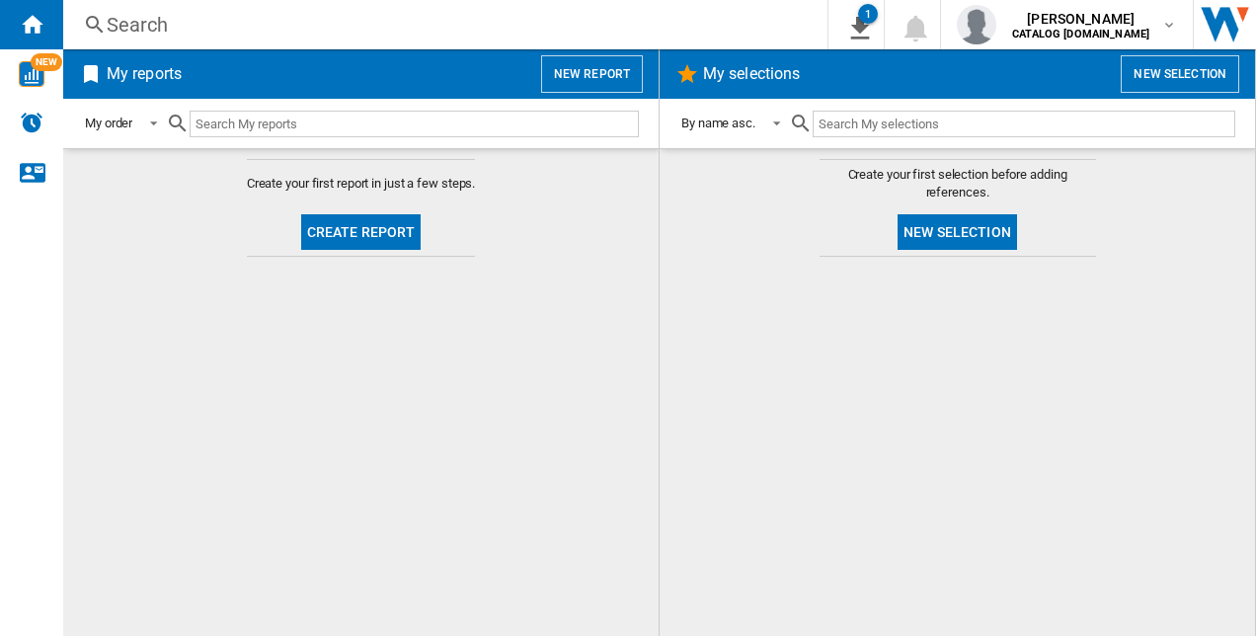
click at [371, 236] on button "Create report" at bounding box center [361, 232] width 120 height 36
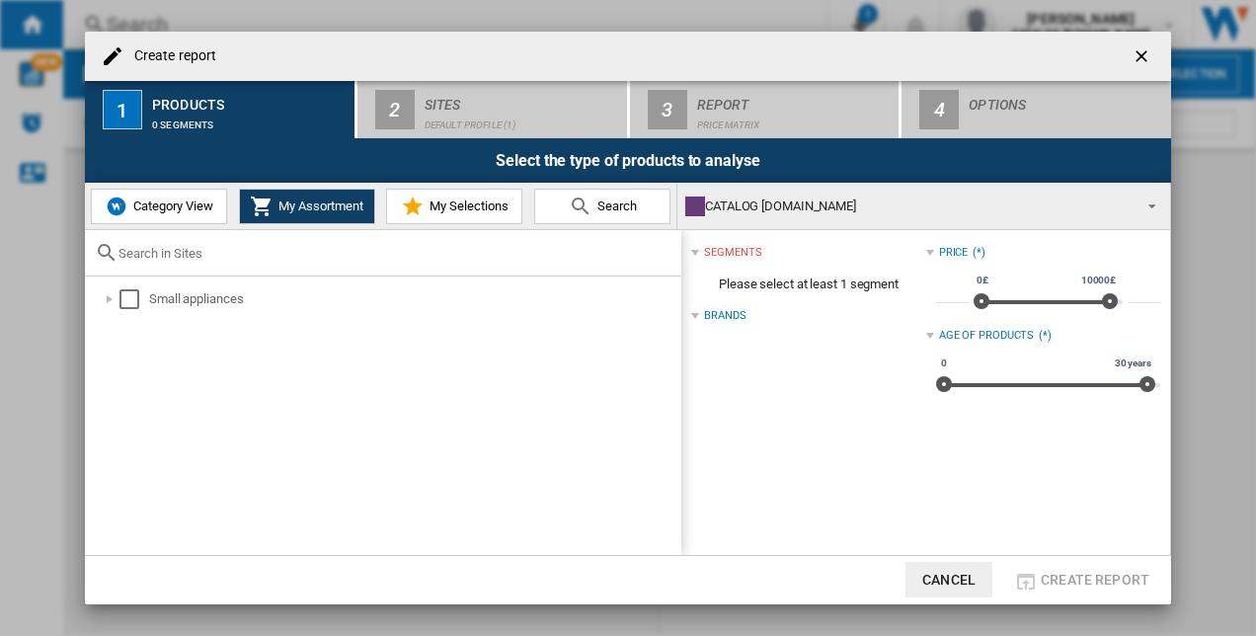
click at [186, 200] on span "Category View" at bounding box center [170, 205] width 85 height 15
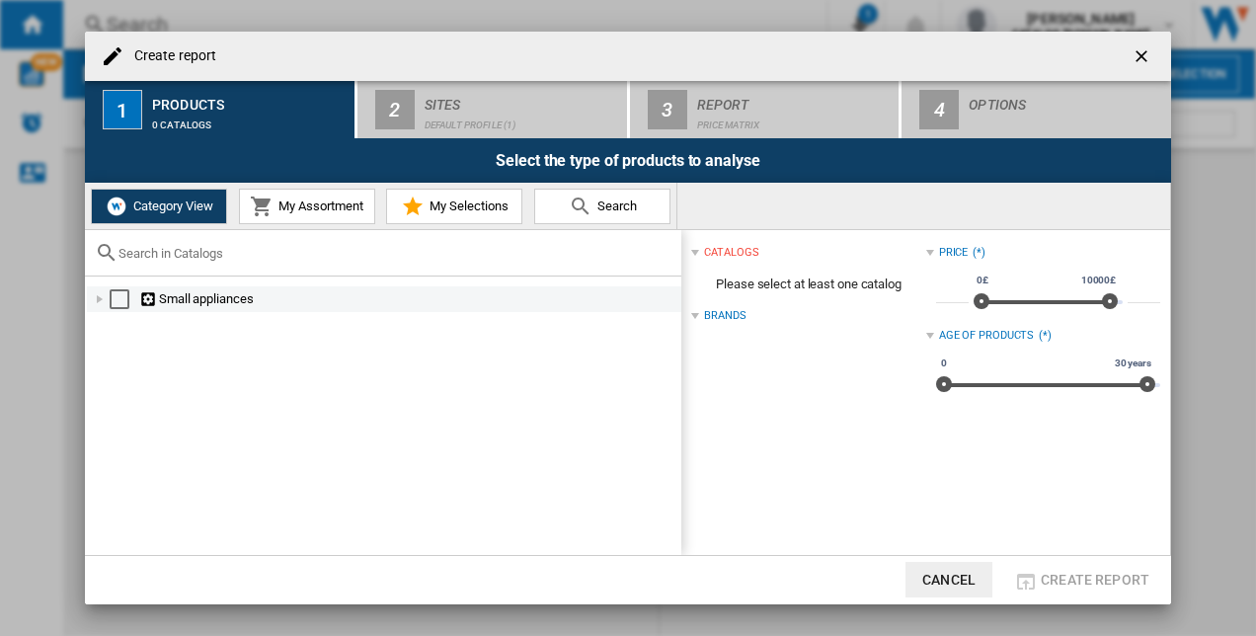
click at [111, 309] on md-checkbox "Select" at bounding box center [125, 299] width 30 height 20
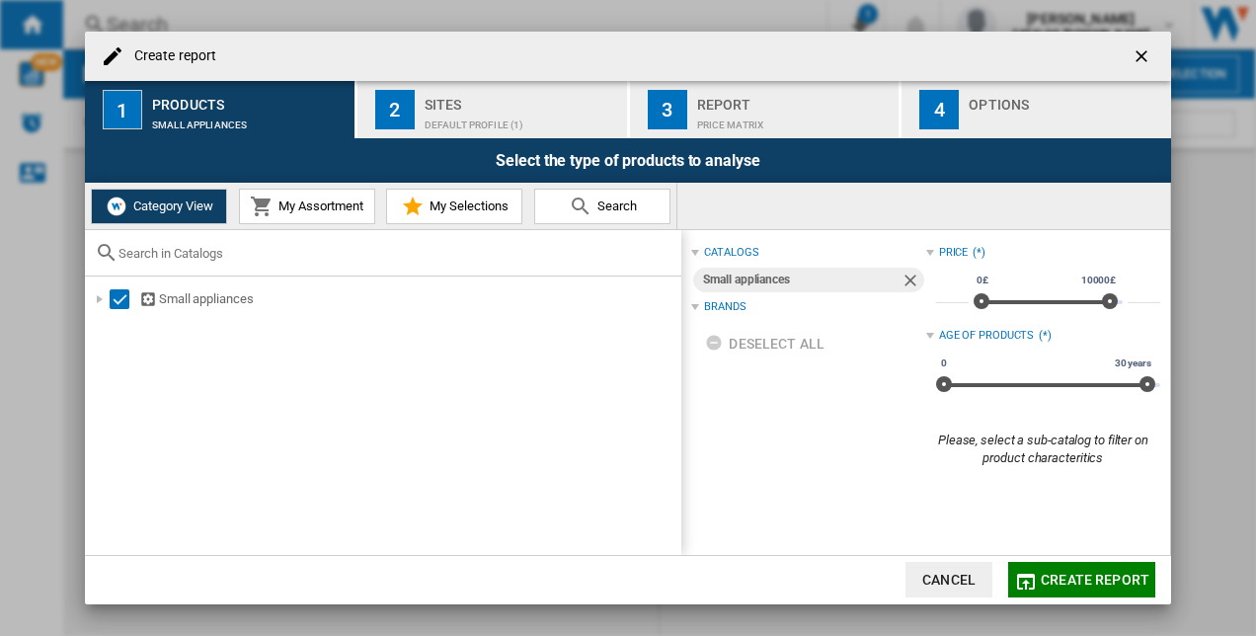
click at [714, 306] on div "Brands" at bounding box center [724, 307] width 41 height 16
click at [713, 308] on div "Brands" at bounding box center [724, 307] width 41 height 16
click at [270, 202] on md-icon "Create report ..." at bounding box center [262, 207] width 24 height 24
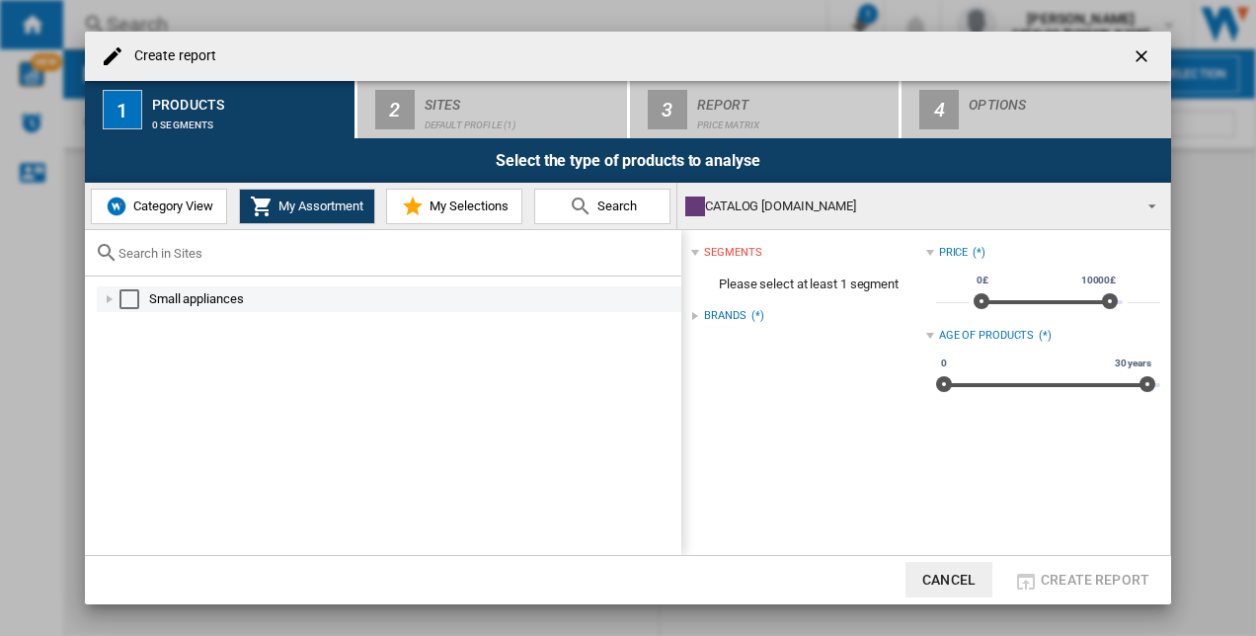
click at [141, 298] on md-checkbox "Select" at bounding box center [134, 299] width 30 height 20
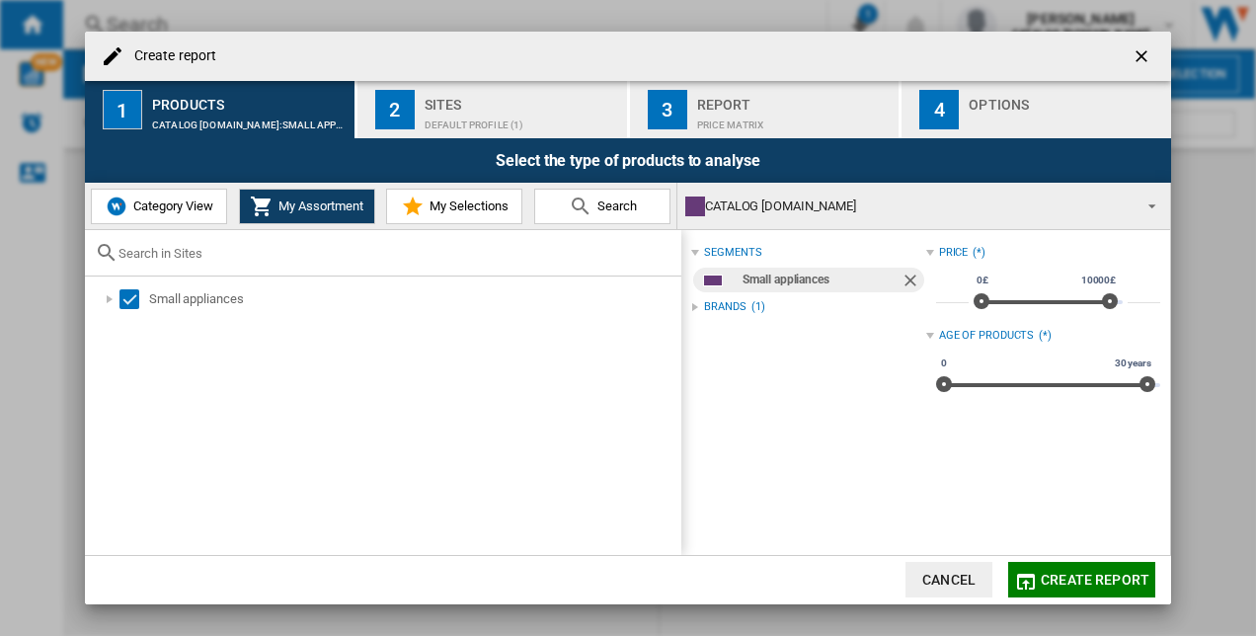
click at [737, 304] on div "Brands" at bounding box center [724, 307] width 41 height 16
click at [191, 192] on button "Category View" at bounding box center [159, 207] width 136 height 36
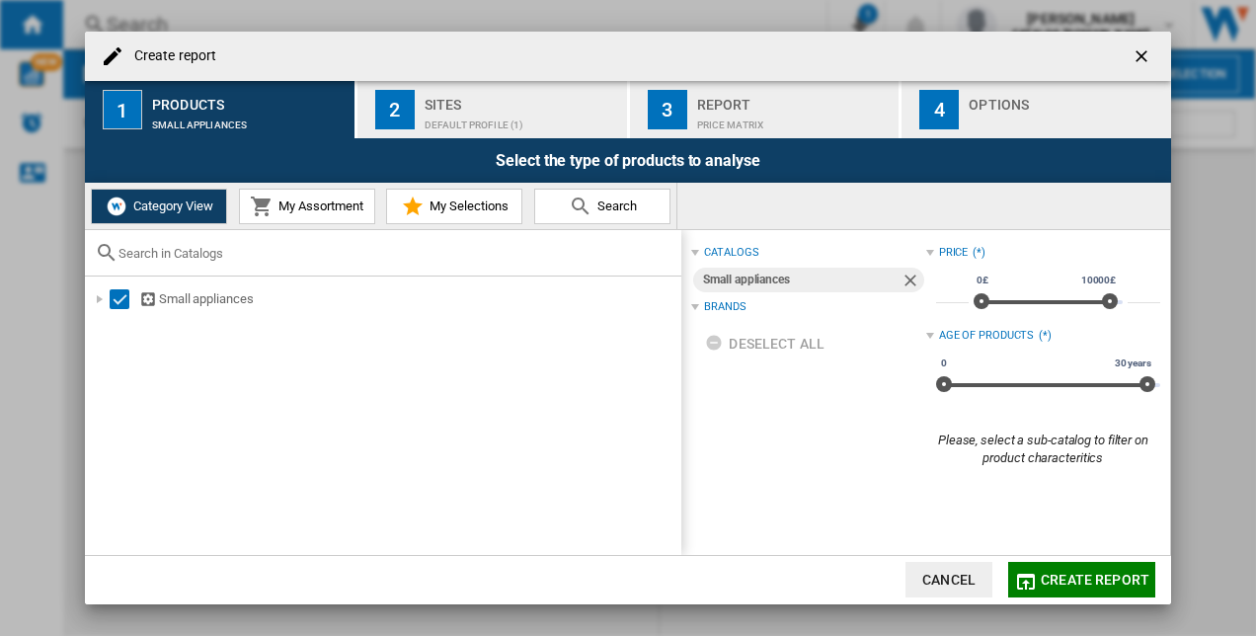
click at [708, 308] on div "Brands" at bounding box center [724, 307] width 41 height 16
click at [735, 307] on div "Brands" at bounding box center [724, 307] width 41 height 16
click at [713, 305] on div "Brands" at bounding box center [724, 307] width 41 height 16
click at [493, 208] on span "My Selections" at bounding box center [467, 205] width 84 height 15
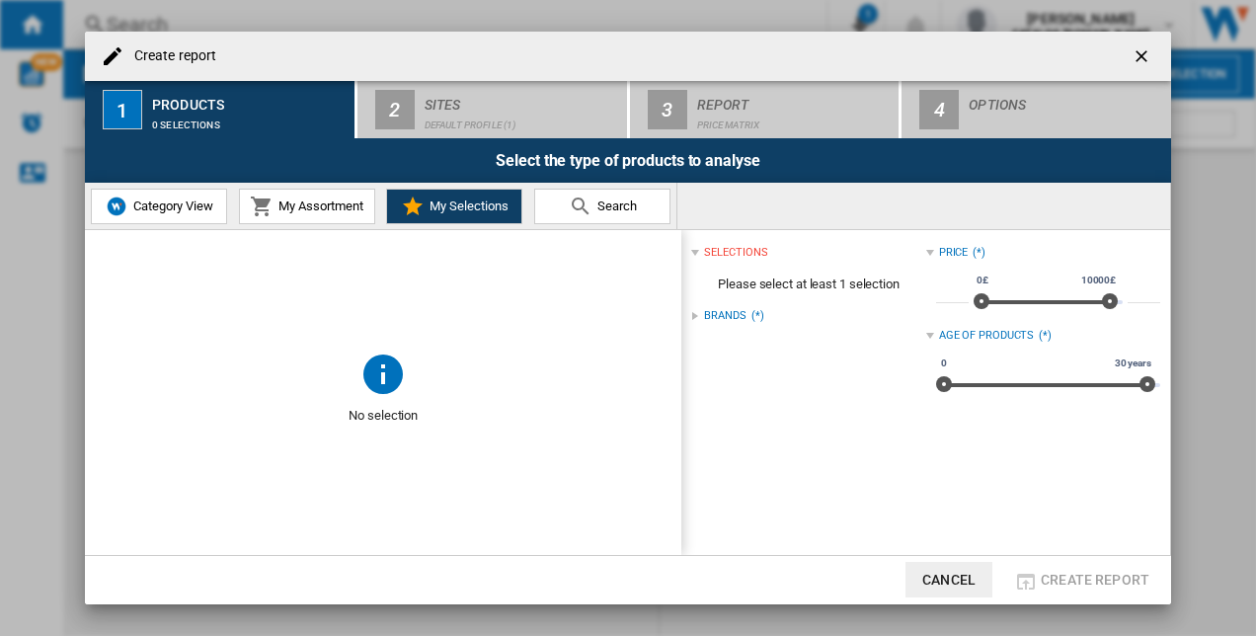
click at [729, 307] on div "Brands (*)" at bounding box center [808, 316] width 234 height 26
click at [717, 312] on div "Brands" at bounding box center [724, 316] width 41 height 16
click at [755, 281] on span "Please select at least 1 selection" at bounding box center [808, 285] width 234 height 38
click at [699, 252] on div "Create report ..." at bounding box center [695, 253] width 8 height 8
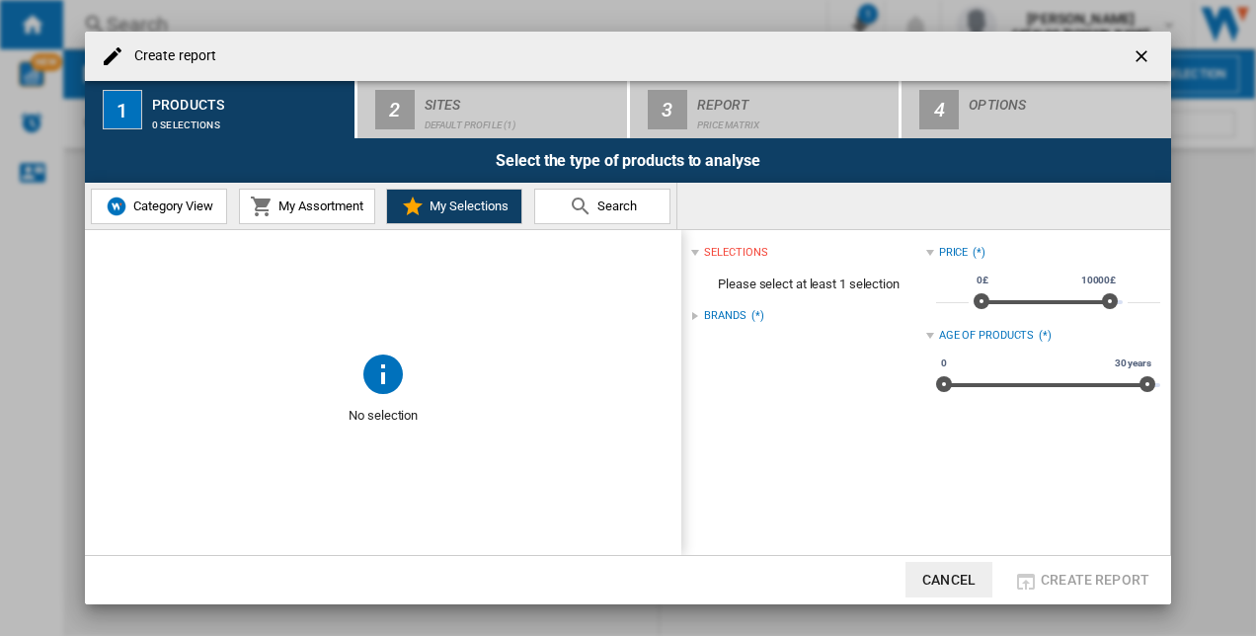
click at [699, 252] on div "Create report ..." at bounding box center [695, 253] width 8 height 8
click at [647, 206] on button "Search" at bounding box center [602, 207] width 136 height 36
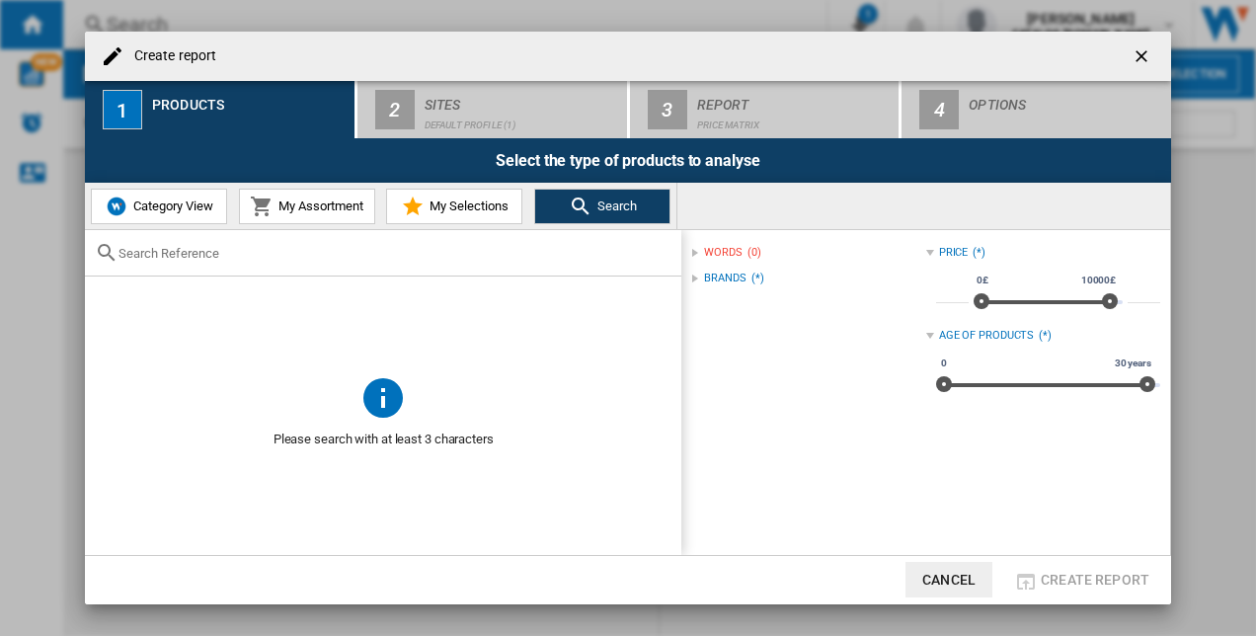
click at [1139, 51] on ng-md-icon "getI18NText('BUTTONS.CLOSE_DIALOG')" at bounding box center [1144, 58] width 24 height 24
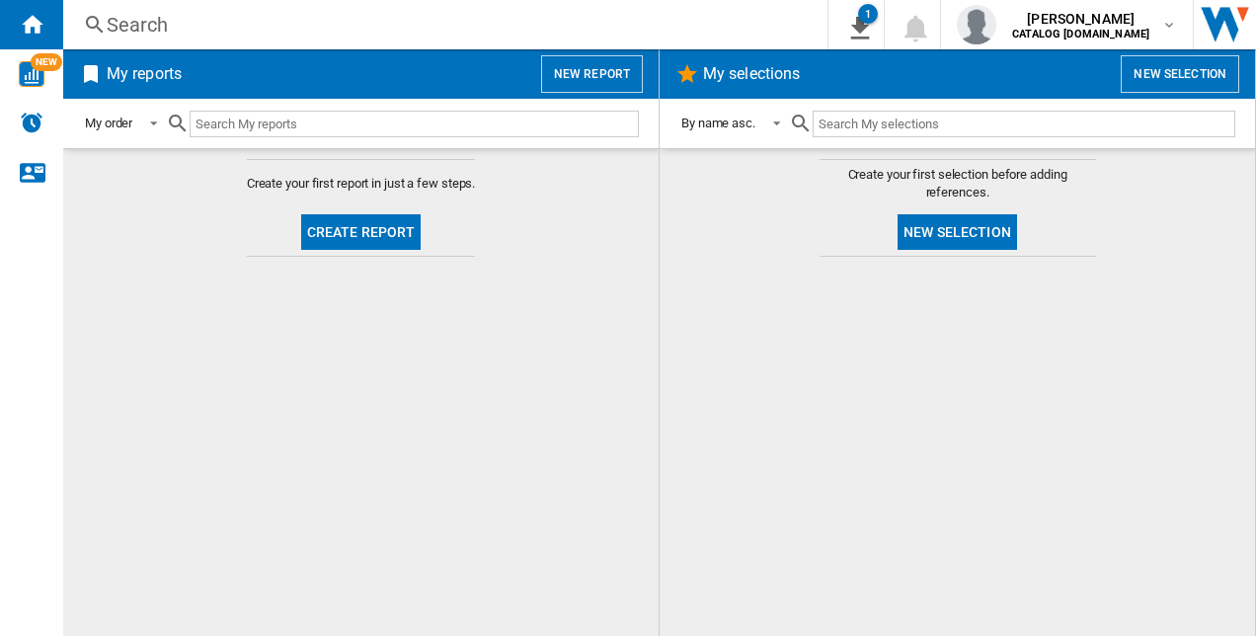
click at [593, 89] on button "New report" at bounding box center [592, 74] width 102 height 38
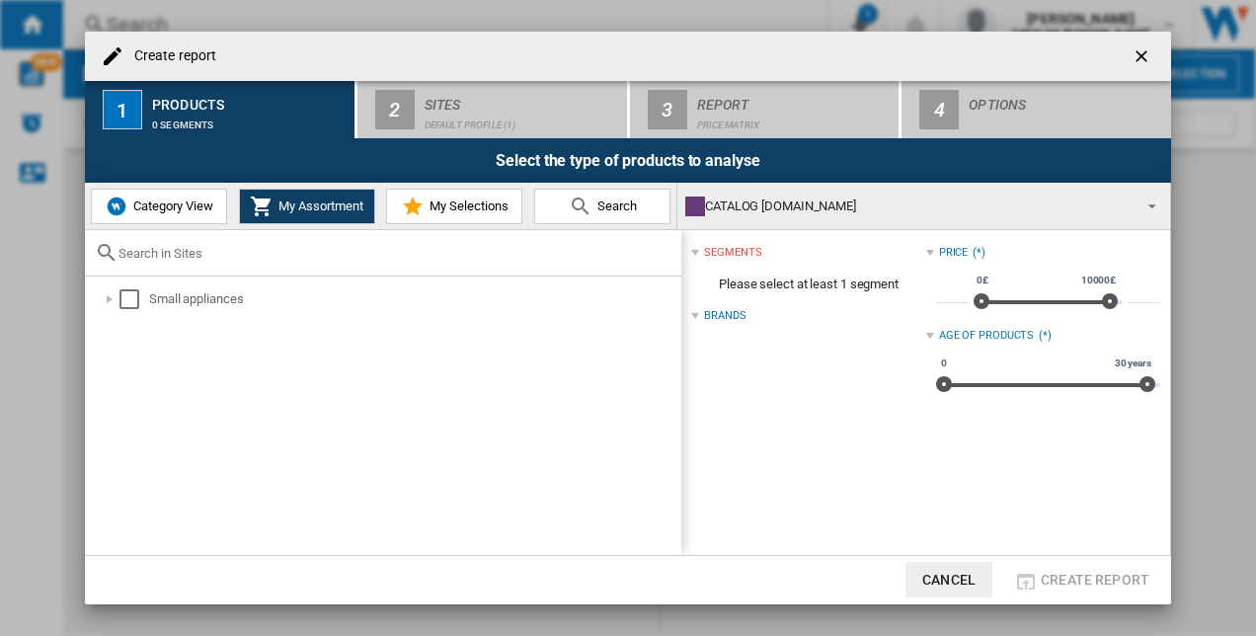
click at [147, 205] on span "Category View" at bounding box center [170, 205] width 85 height 15
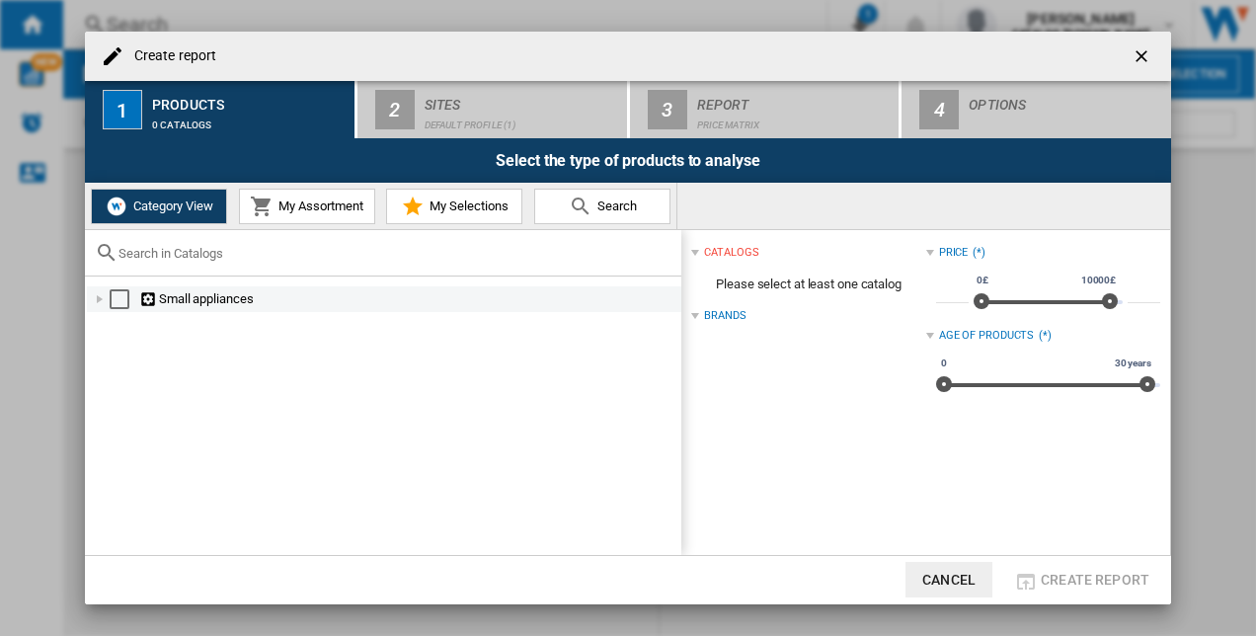
click at [122, 297] on div "Select" at bounding box center [120, 299] width 20 height 20
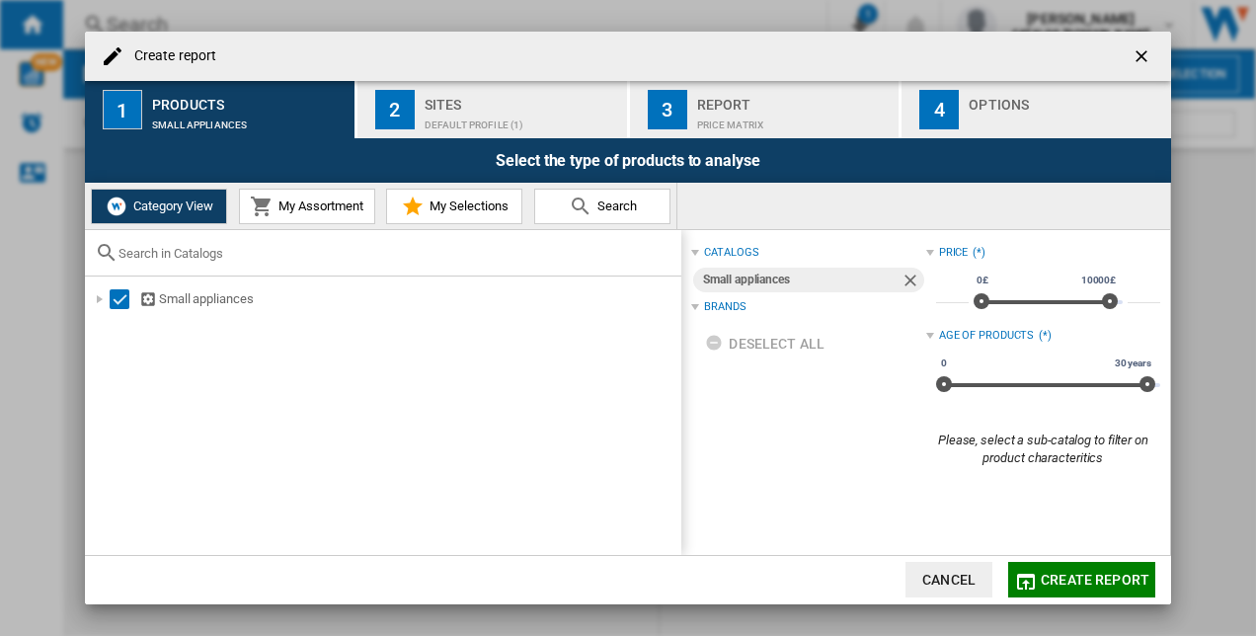
click at [732, 309] on div "Brands" at bounding box center [724, 307] width 41 height 16
click at [1133, 47] on ng-md-icon "getI18NText('BUTTONS.CLOSE_DIALOG')" at bounding box center [1144, 58] width 24 height 24
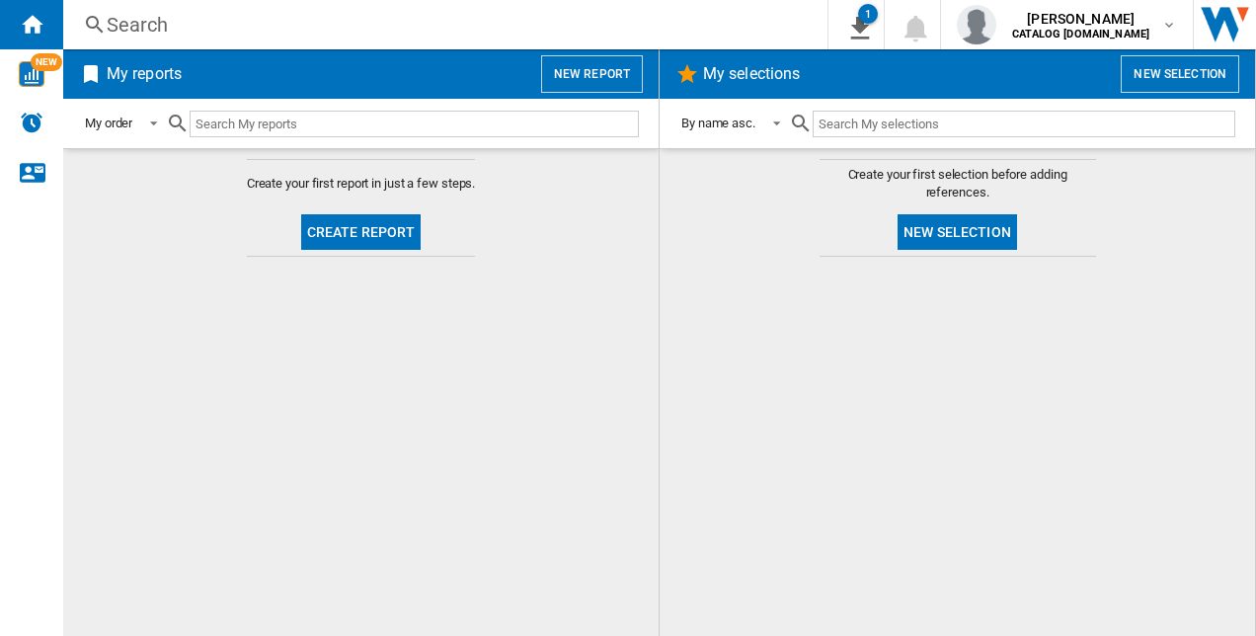
click at [335, 229] on button "Create report" at bounding box center [361, 232] width 120 height 36
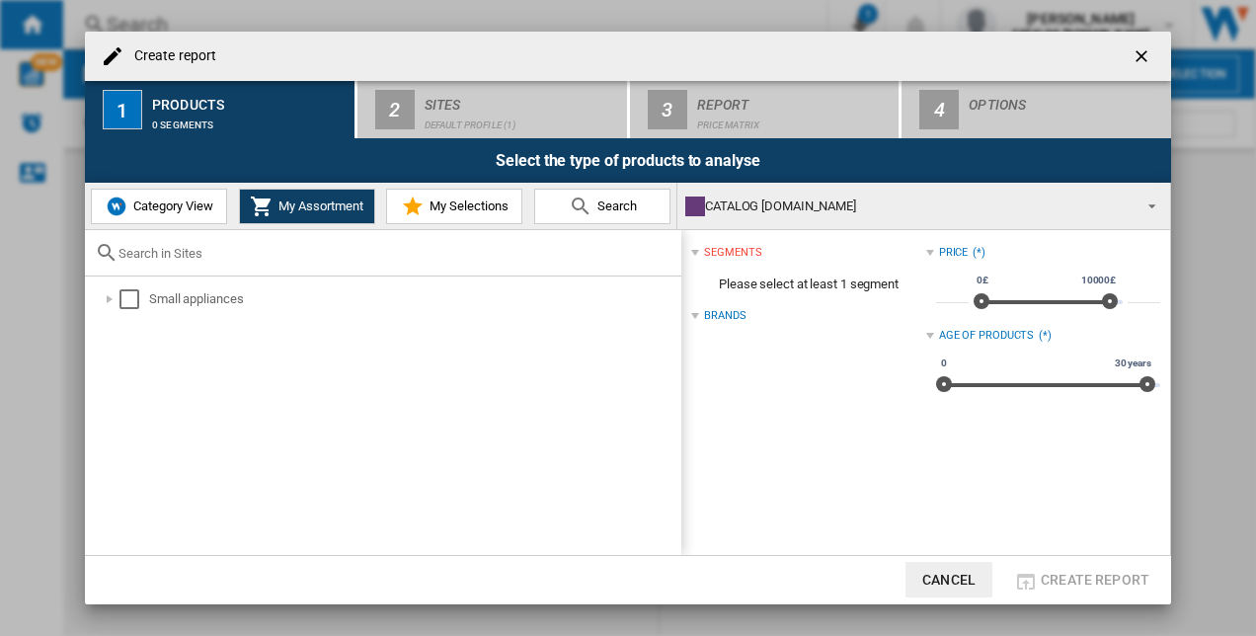
click at [158, 215] on button "Category View" at bounding box center [159, 207] width 136 height 36
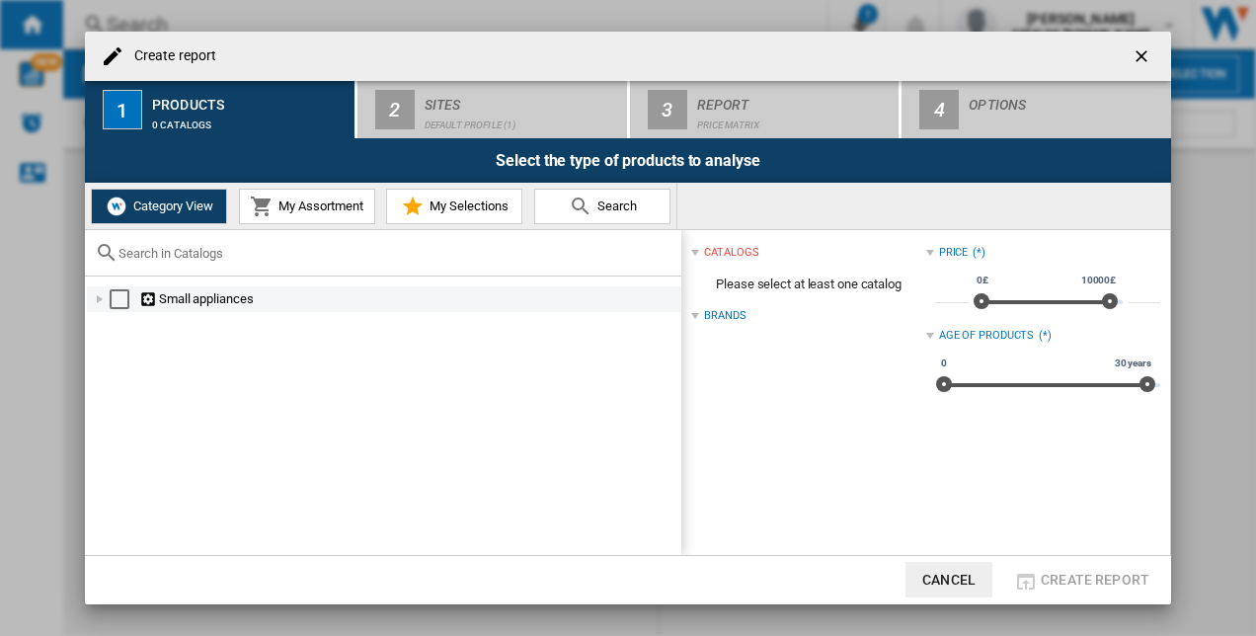
click at [117, 302] on div "Select" at bounding box center [120, 299] width 20 height 20
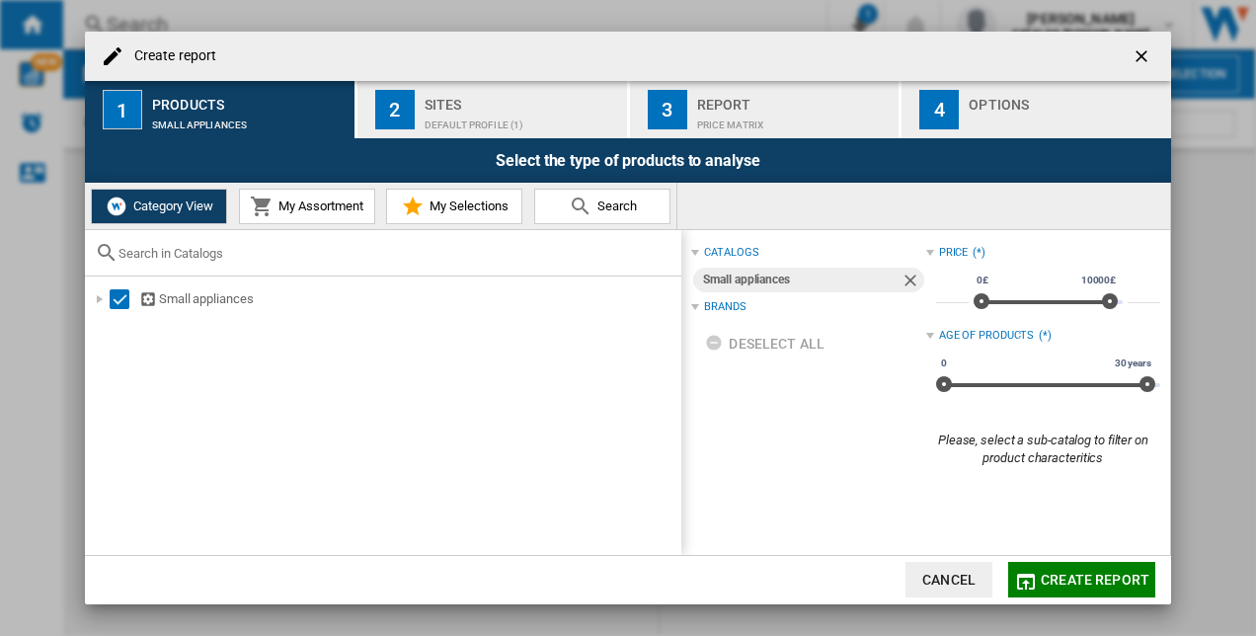
click at [714, 310] on div "Brands" at bounding box center [724, 307] width 41 height 16
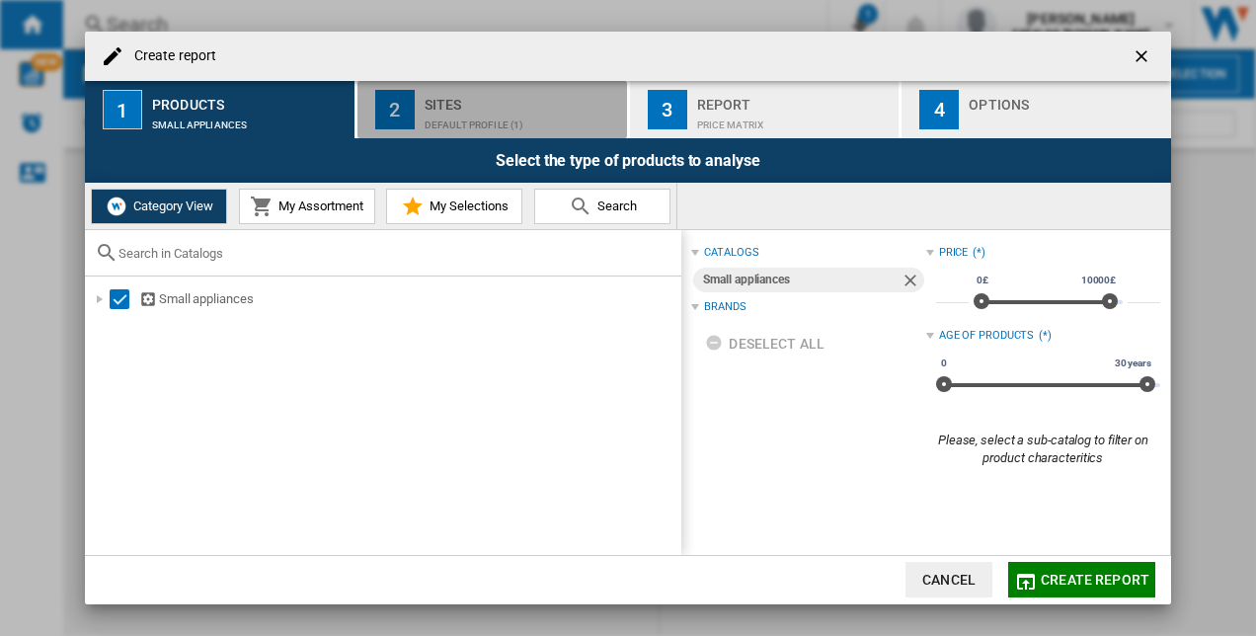
click at [381, 115] on div "2" at bounding box center [394, 109] width 39 height 39
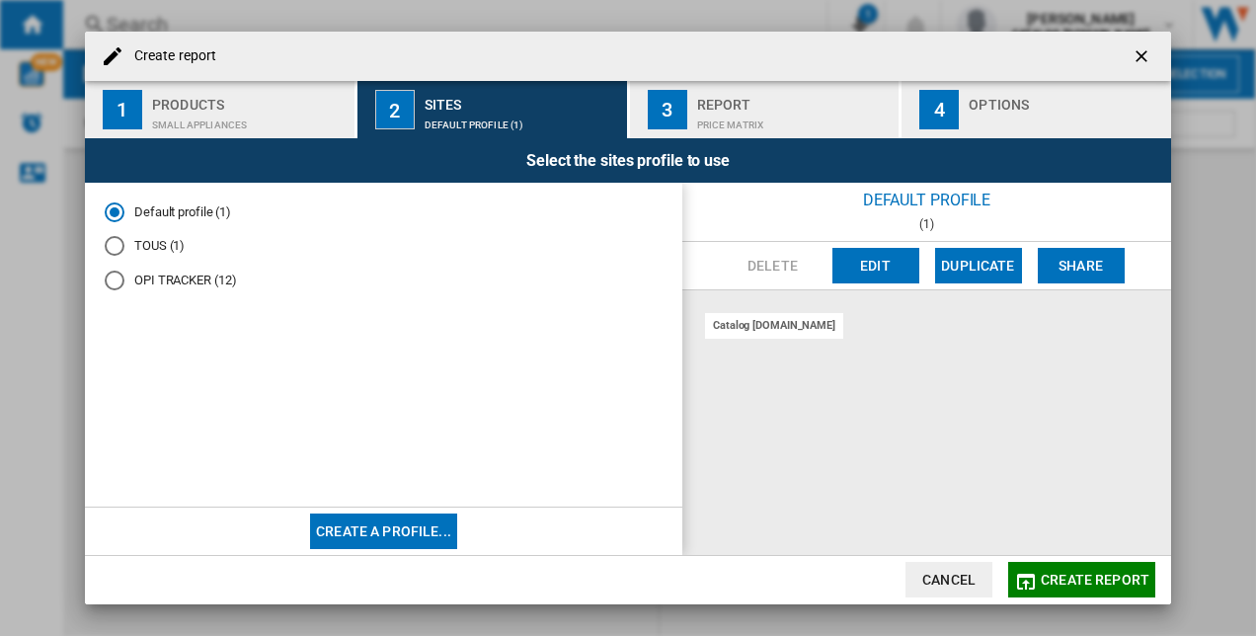
click at [368, 535] on button "Create a profile..." at bounding box center [383, 531] width 147 height 36
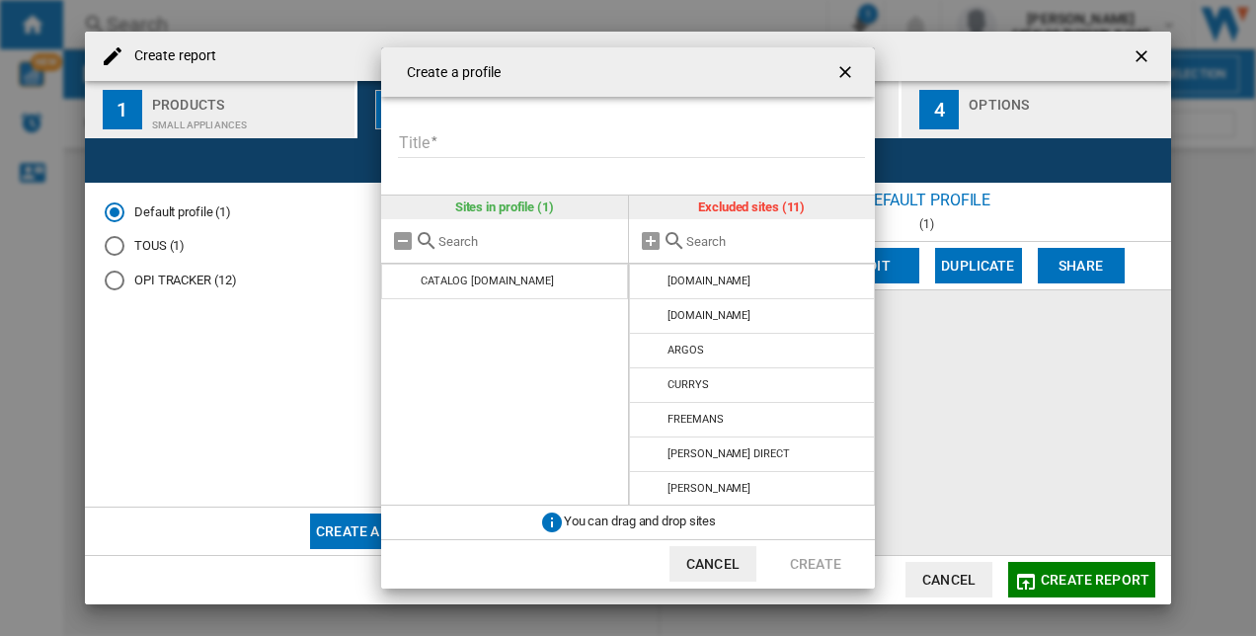
click at [839, 73] on ng-md-icon "getI18NText('BUTTONS.CLOSE_DIALOG')" at bounding box center [847, 74] width 24 height 24
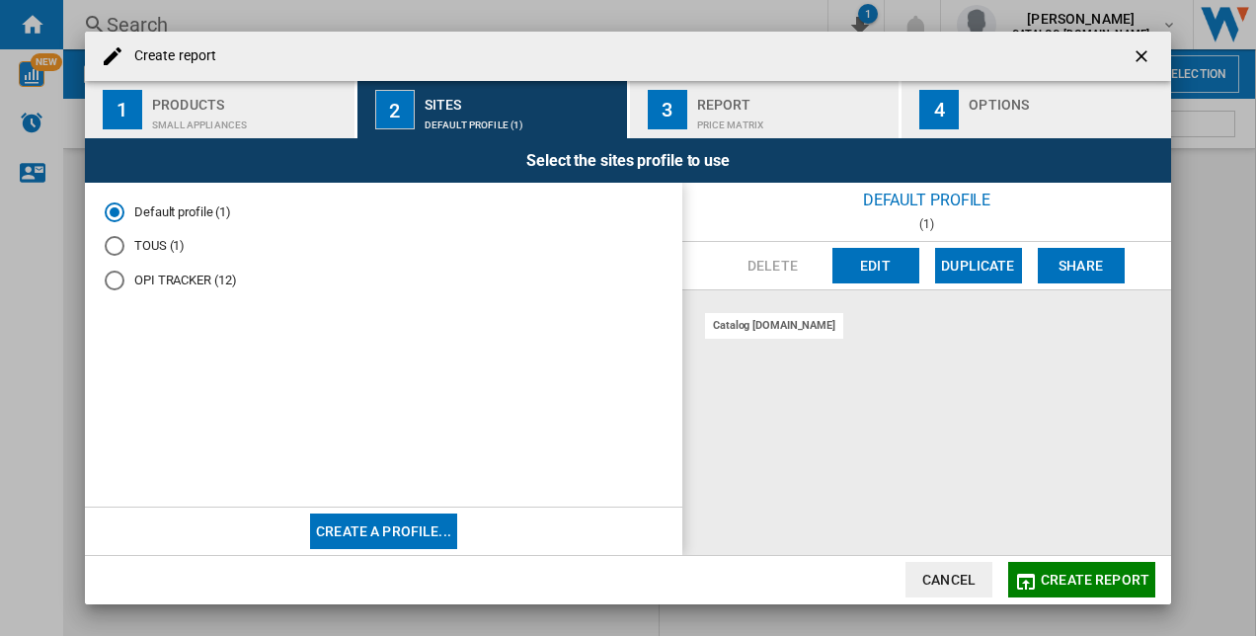
click at [118, 280] on div "OPI TRACKER (12)" at bounding box center [115, 281] width 20 height 20
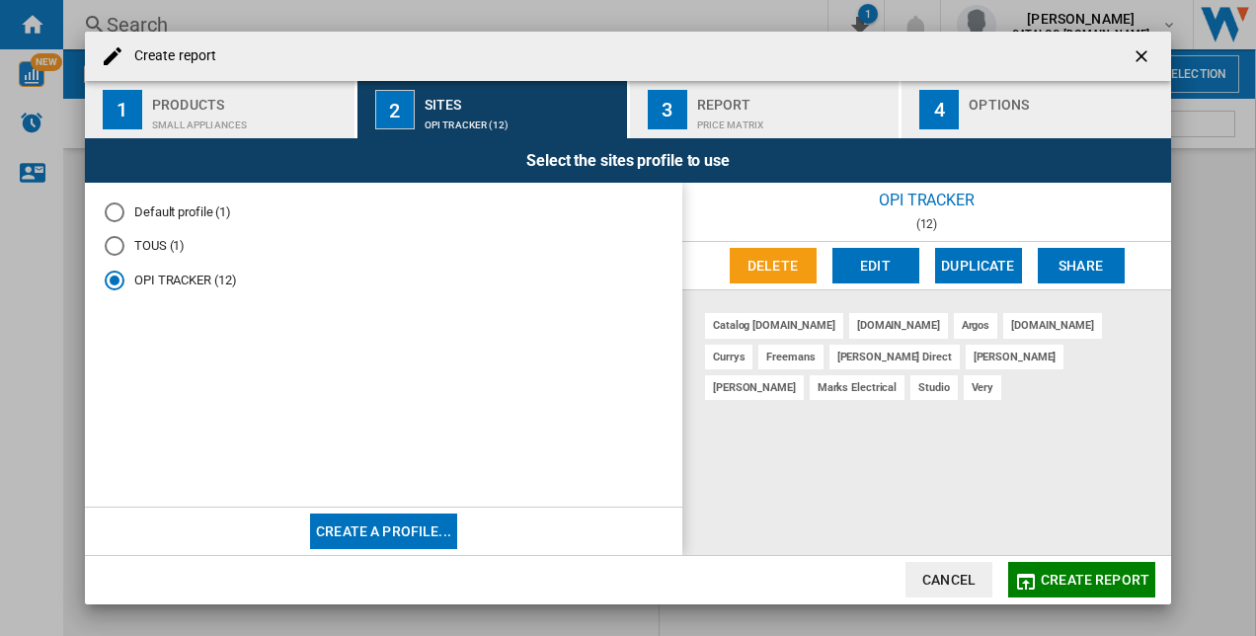
click at [235, 107] on div "Products" at bounding box center [249, 99] width 195 height 21
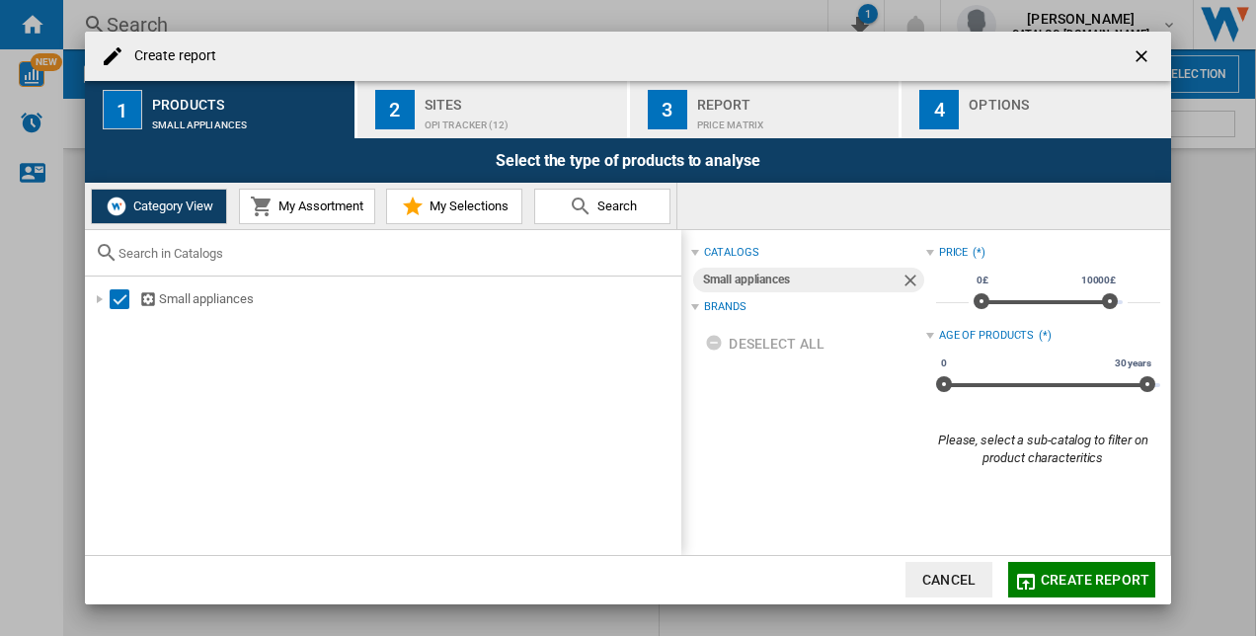
click at [342, 209] on span "My Assortment" at bounding box center [319, 205] width 90 height 15
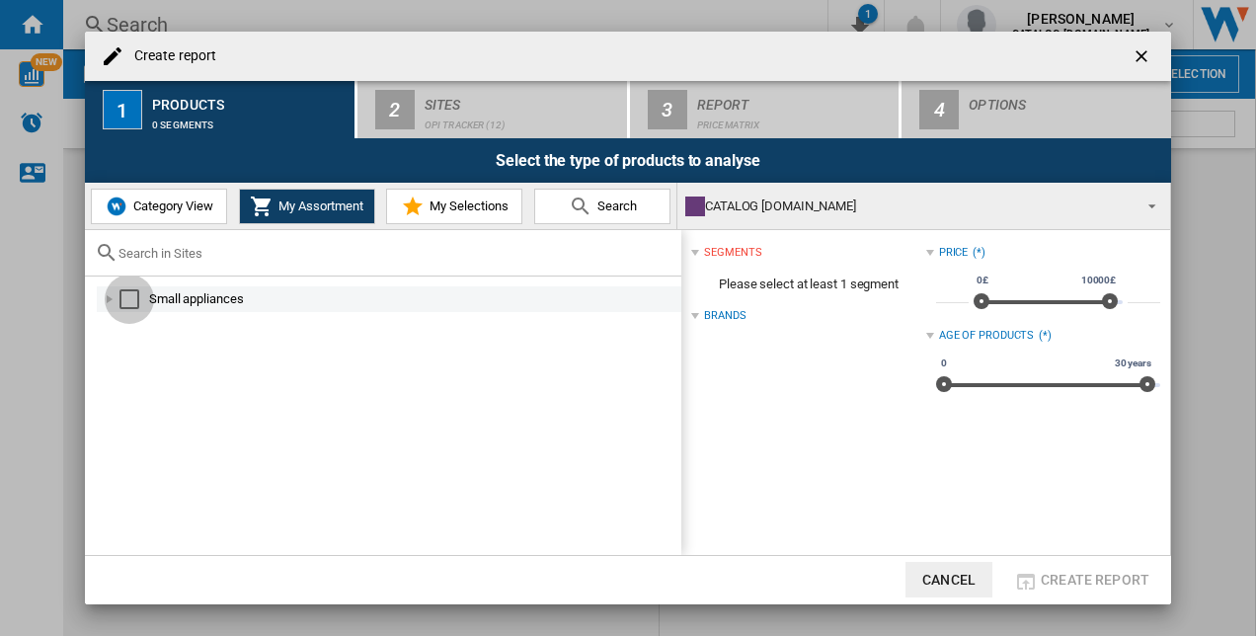
click at [121, 301] on div "Select" at bounding box center [129, 299] width 20 height 20
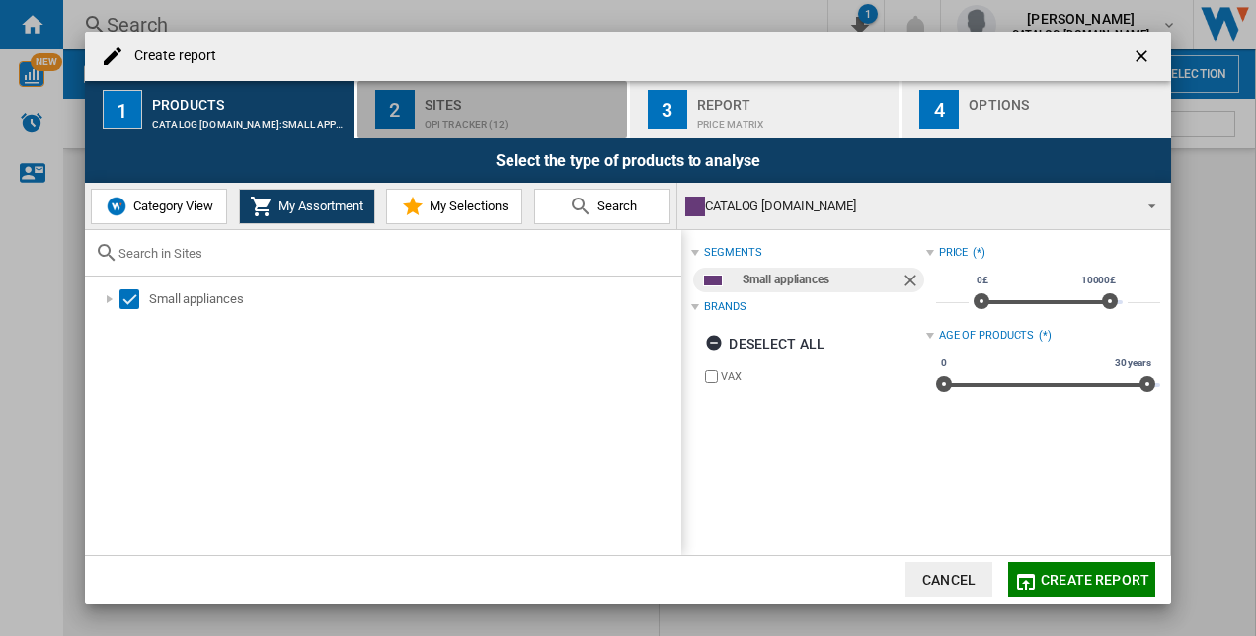
click at [508, 125] on div "OPI TRACKER (12)" at bounding box center [522, 120] width 195 height 21
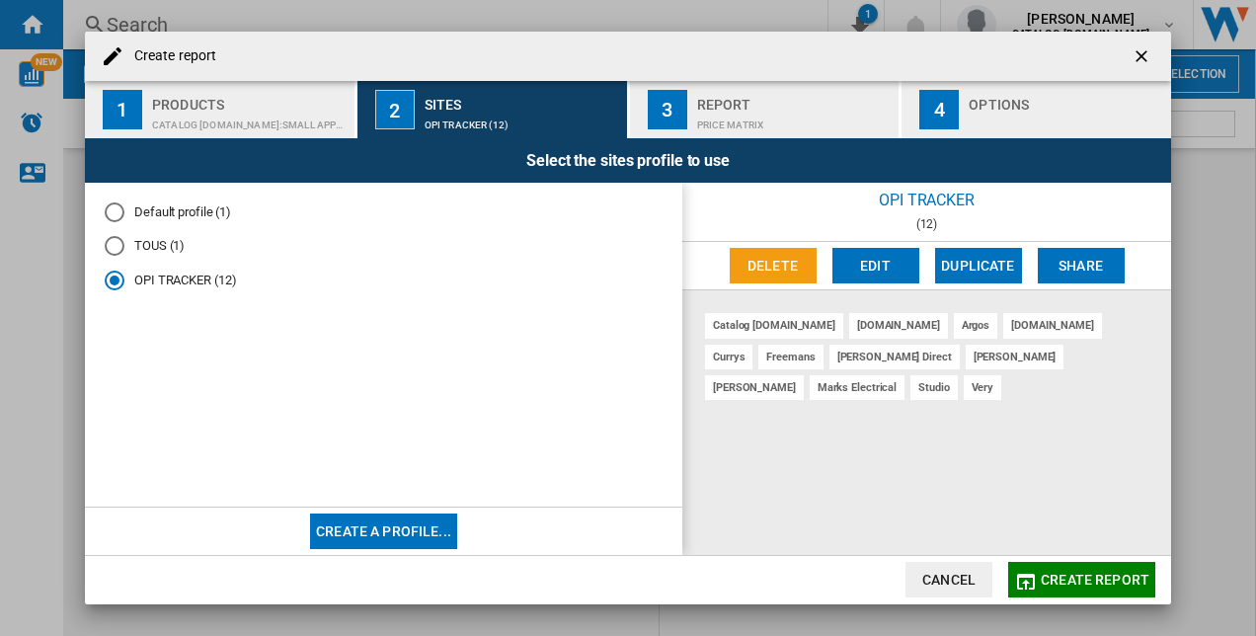
click at [369, 529] on button "Create a profile..." at bounding box center [383, 531] width 147 height 36
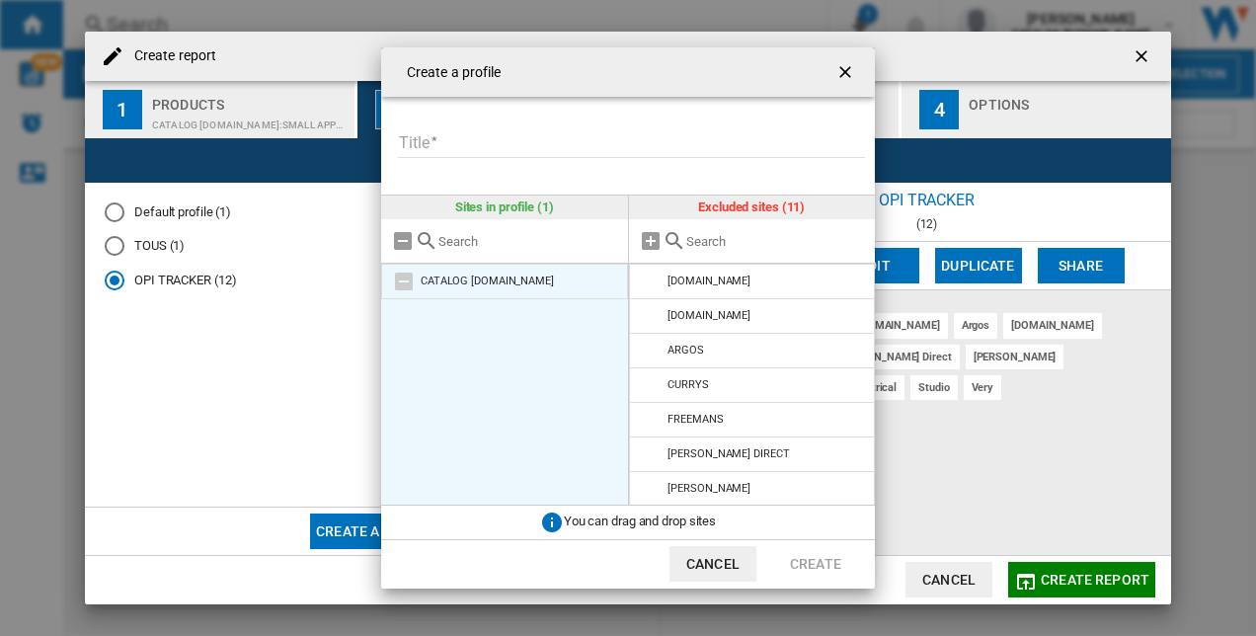
click at [490, 272] on li "CATALOG [DOMAIN_NAME]" at bounding box center [504, 282] width 247 height 36
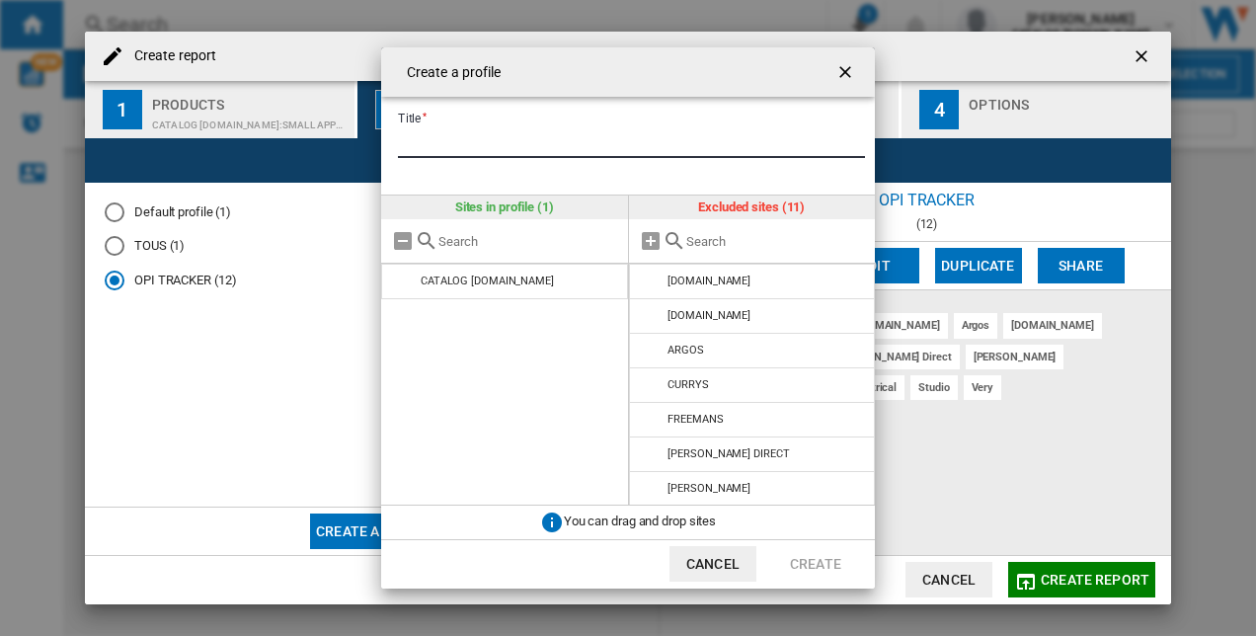
click at [459, 130] on input "Title" at bounding box center [631, 143] width 467 height 30
type input "**********"
click at [816, 569] on button "Create" at bounding box center [815, 564] width 87 height 36
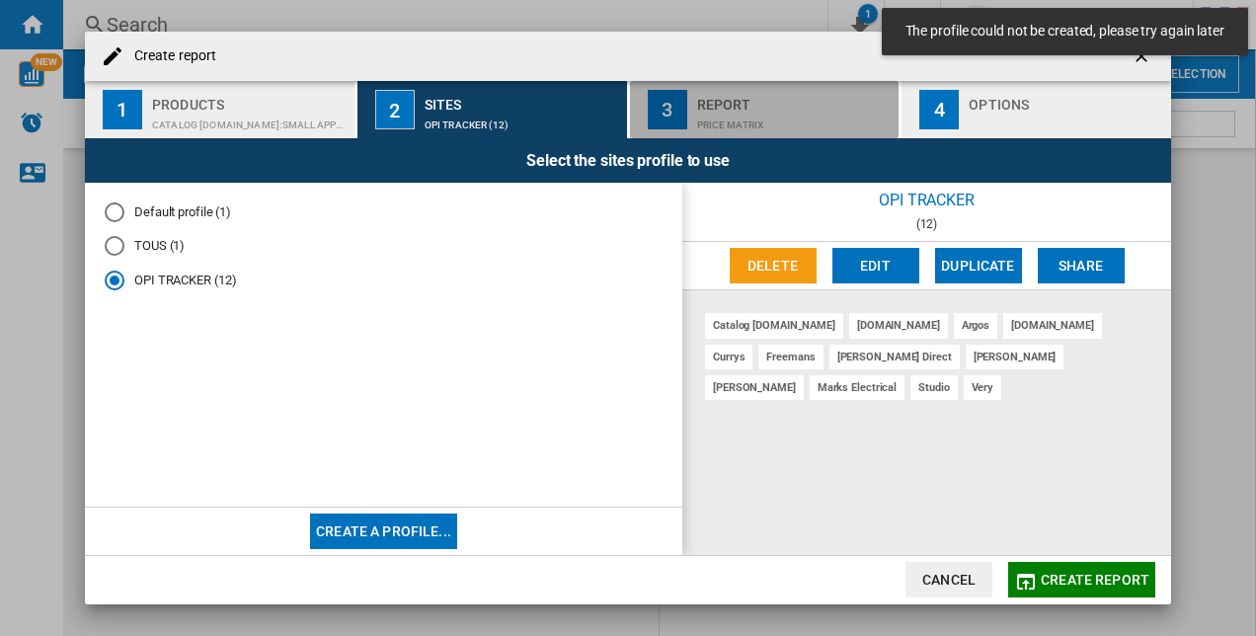
click at [743, 107] on div "Report" at bounding box center [794, 99] width 195 height 21
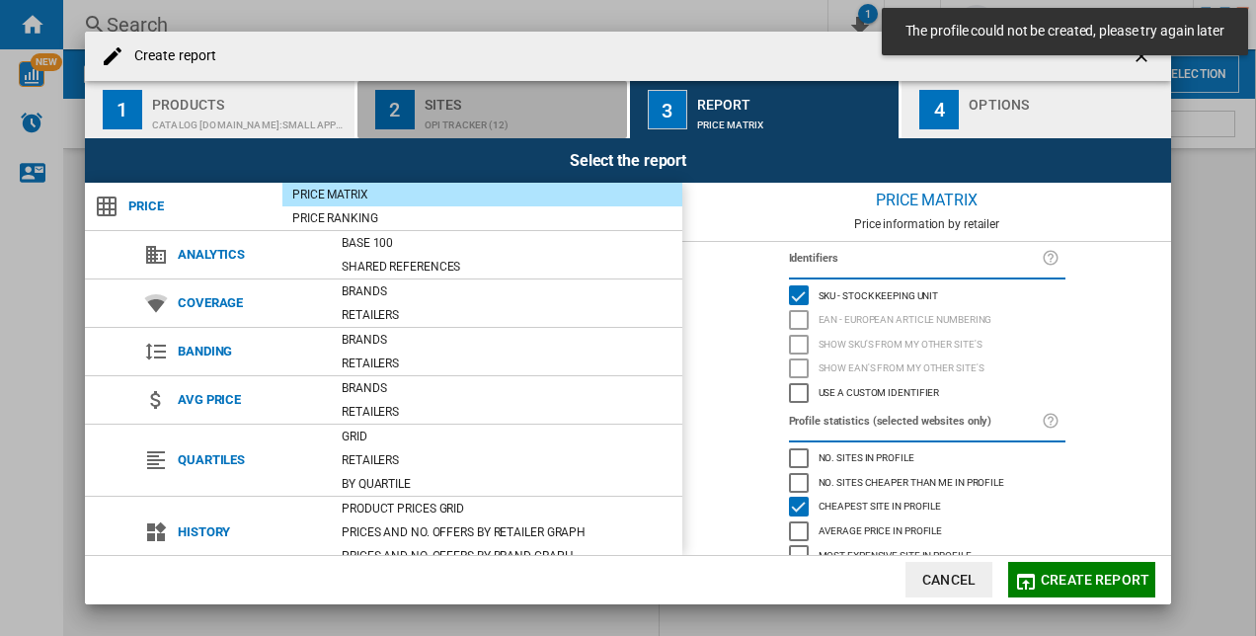
click at [559, 101] on div "Sites" at bounding box center [522, 99] width 195 height 21
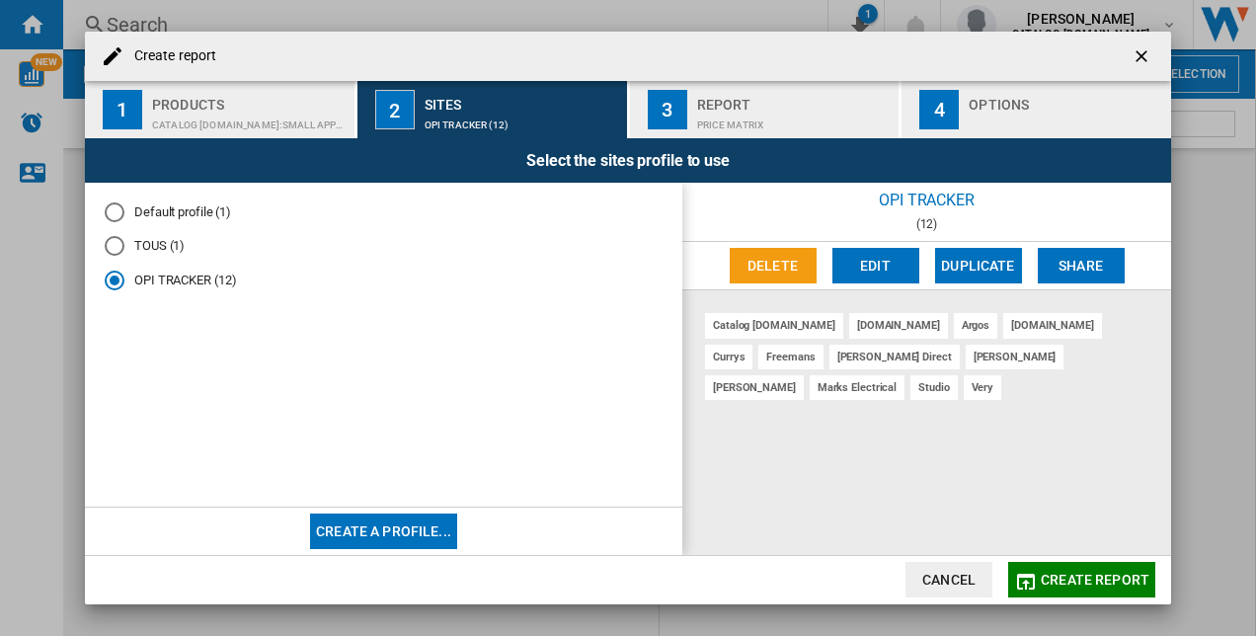
click at [170, 208] on md-radio-button "Default profile (1)" at bounding box center [384, 211] width 558 height 19
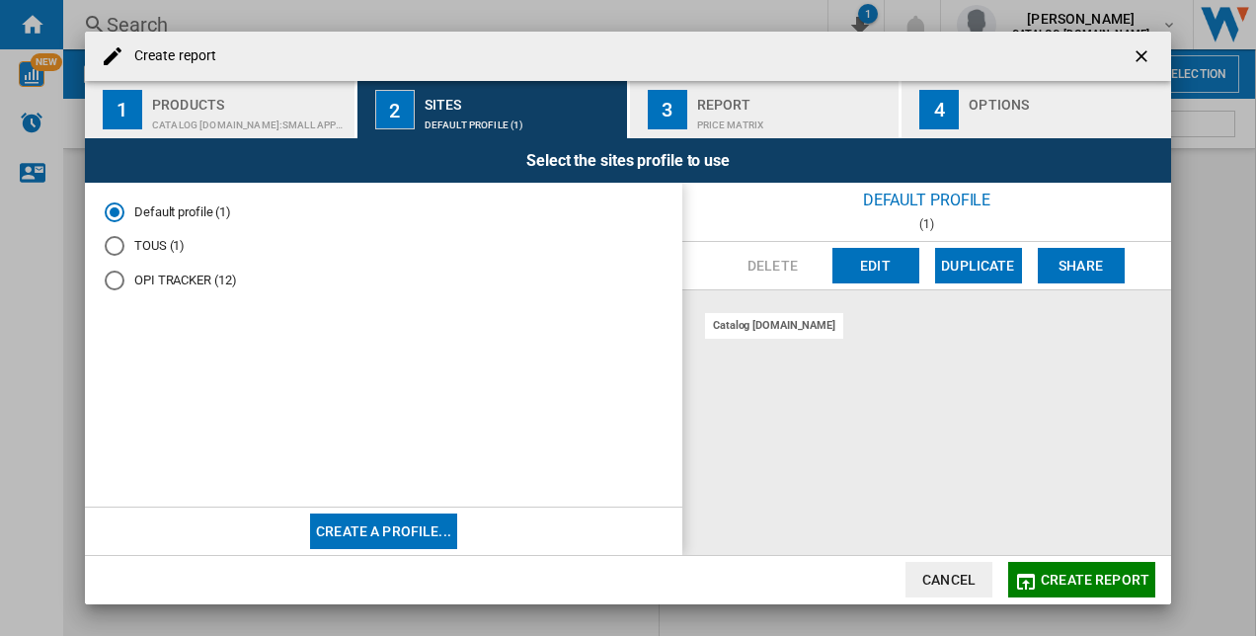
click at [340, 535] on button "Create a profile..." at bounding box center [383, 531] width 147 height 36
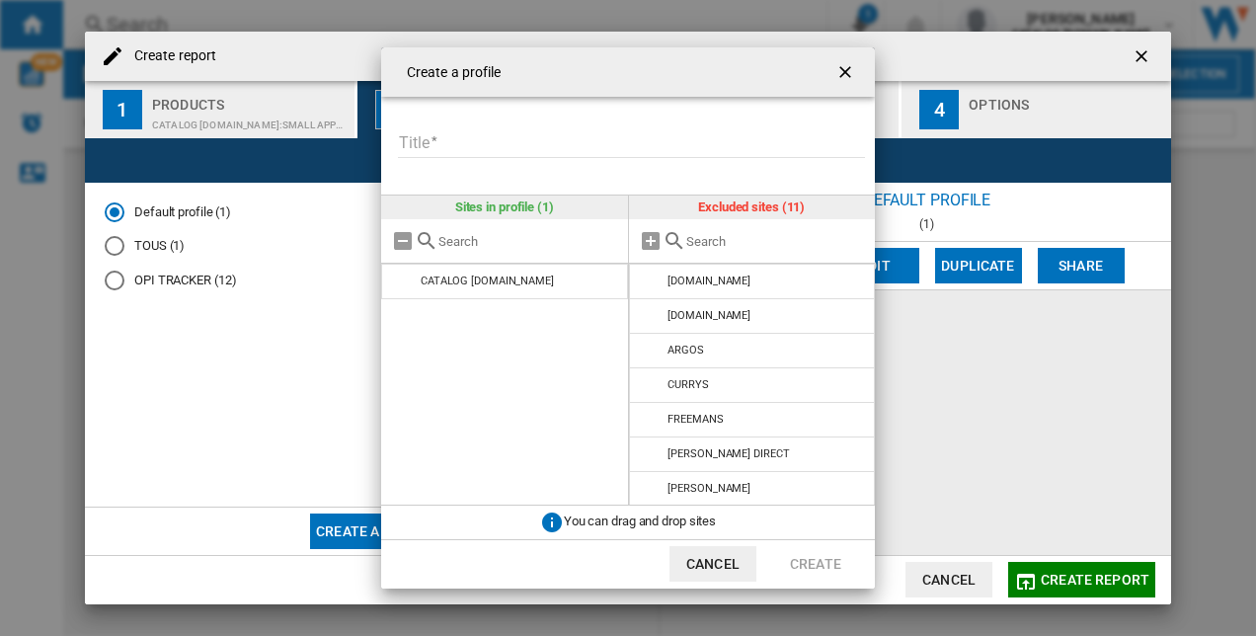
click at [447, 144] on input "Title" at bounding box center [631, 143] width 467 height 30
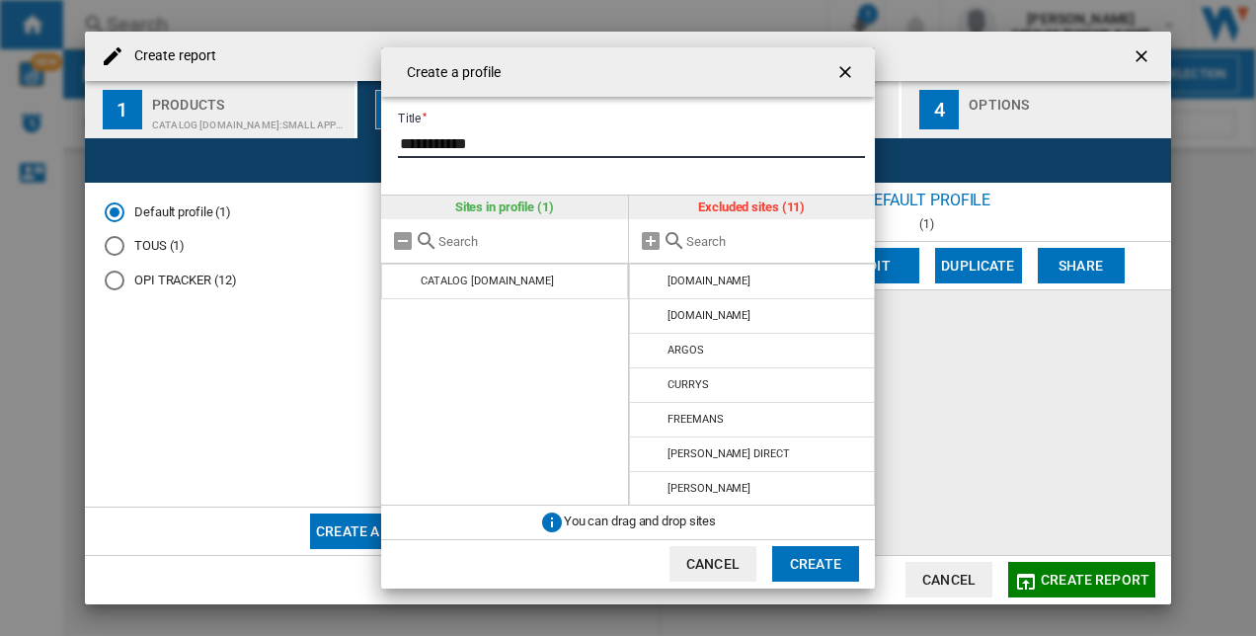
type input "**********"
click at [837, 559] on button "Create" at bounding box center [815, 564] width 87 height 36
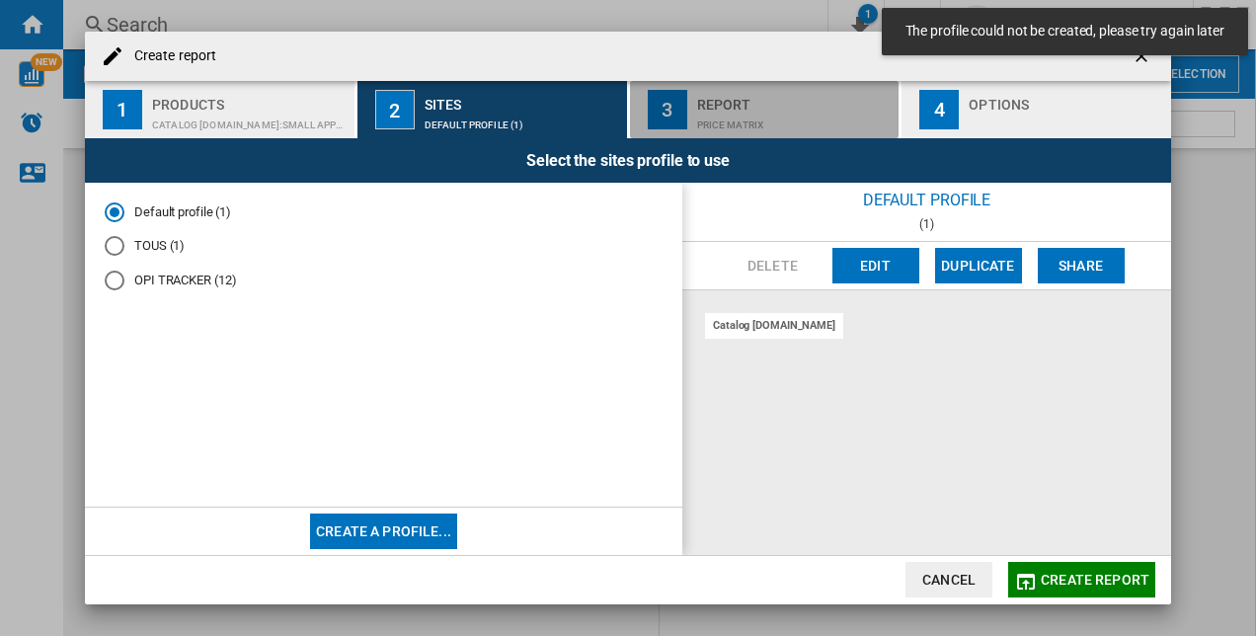
click at [723, 114] on div "Price Matrix" at bounding box center [794, 120] width 195 height 21
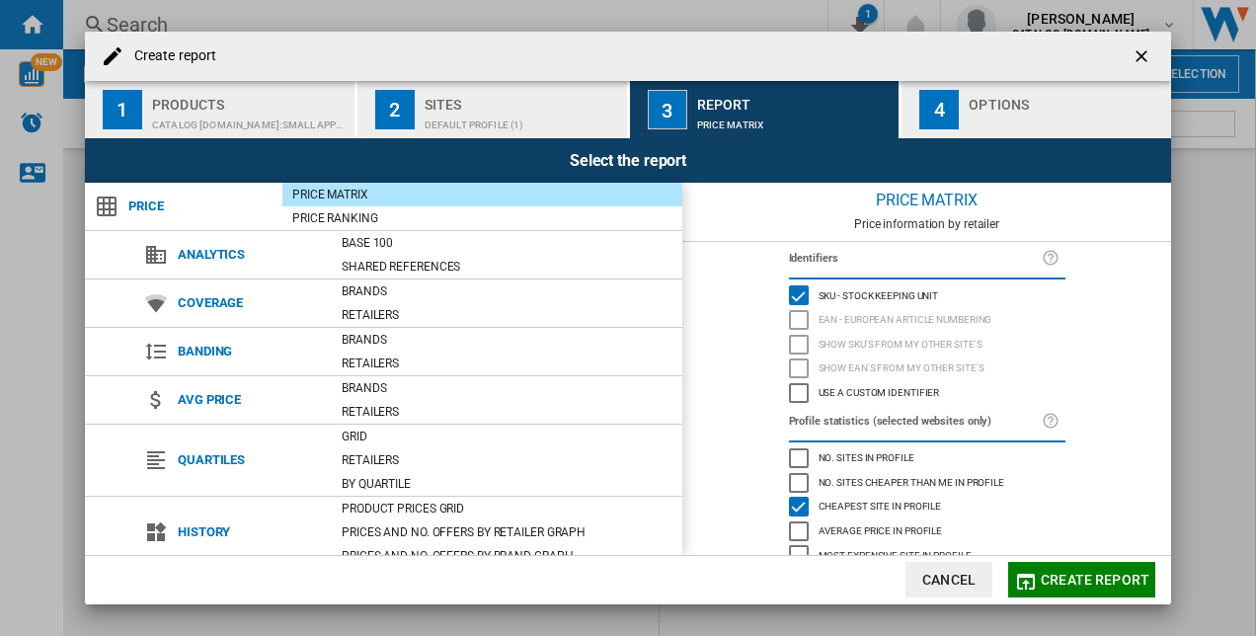
click at [1060, 131] on button "4 Options" at bounding box center [1036, 109] width 270 height 57
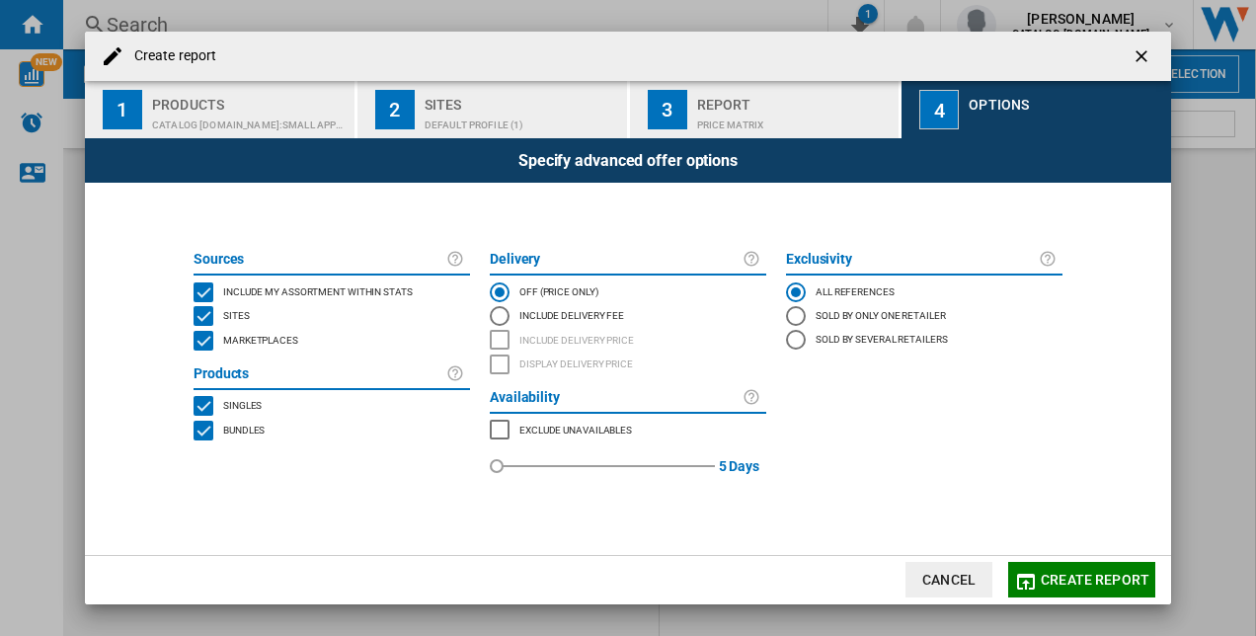
click at [563, 126] on div "Default profile (1)" at bounding box center [522, 120] width 195 height 21
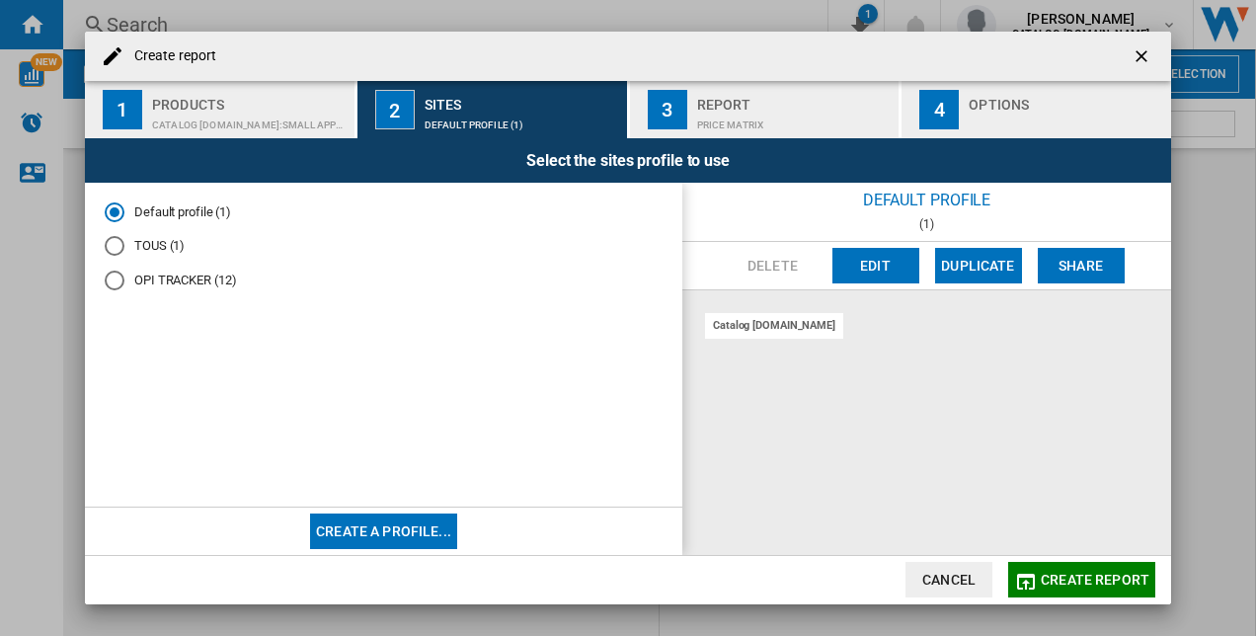
click at [380, 539] on button "Create a profile..." at bounding box center [383, 531] width 147 height 36
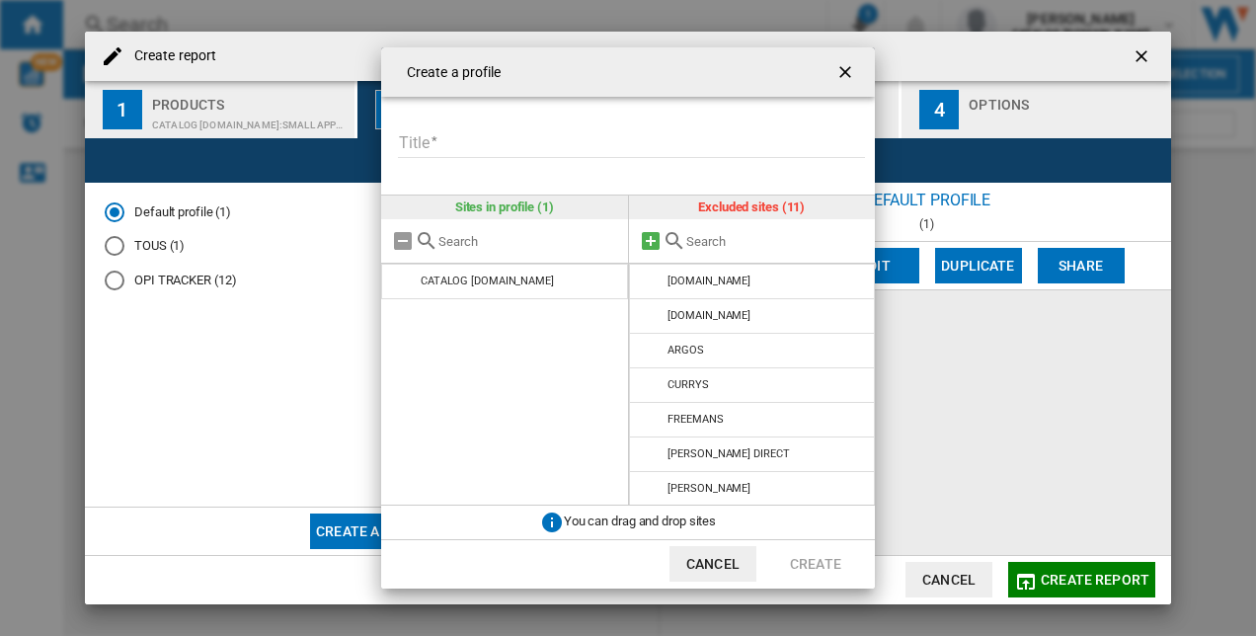
click at [651, 242] on md-icon "Create a ..." at bounding box center [651, 241] width 24 height 24
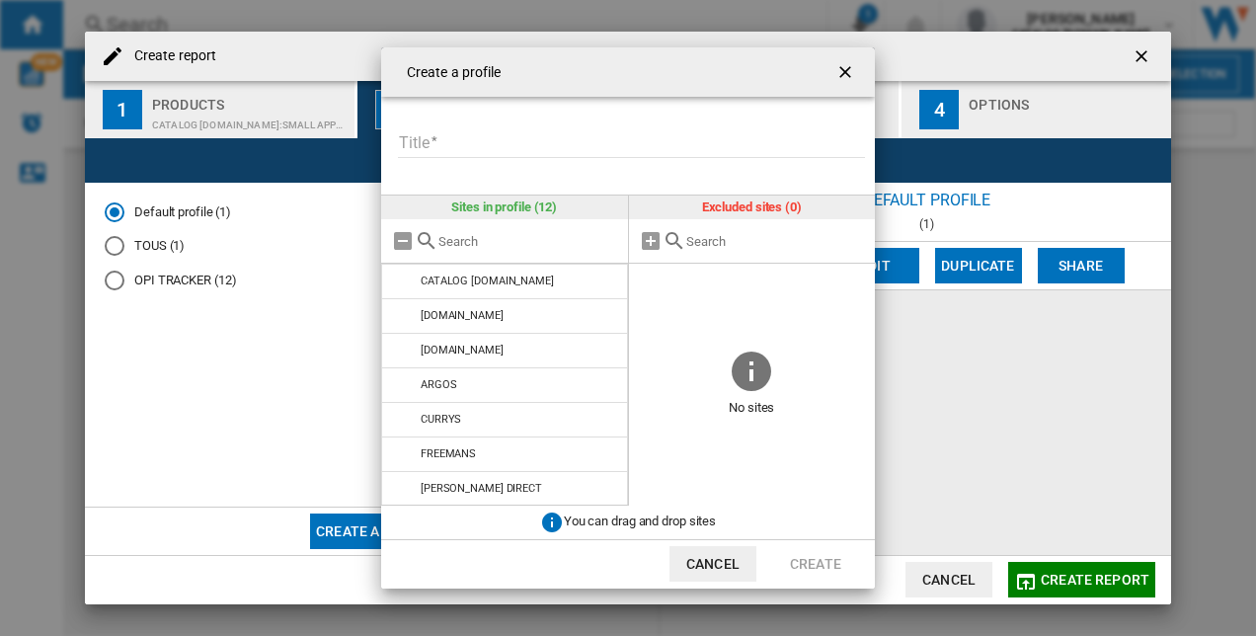
click at [494, 133] on input "Title" at bounding box center [631, 143] width 467 height 30
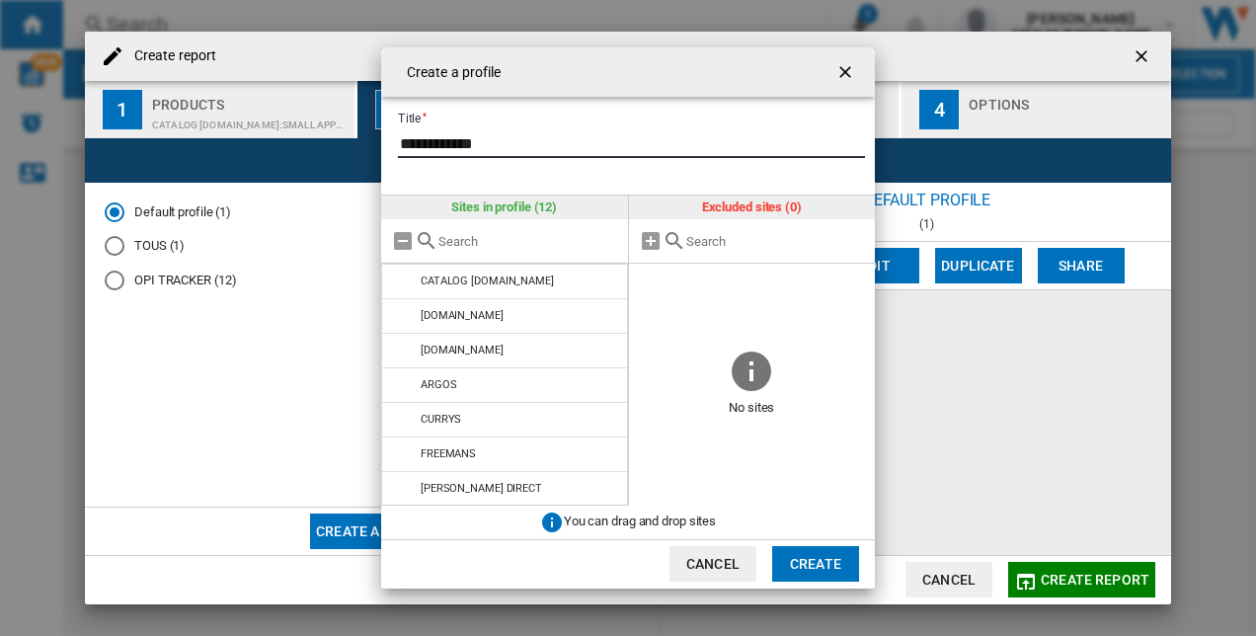
type input "**********"
click at [798, 552] on button "Create" at bounding box center [815, 564] width 87 height 36
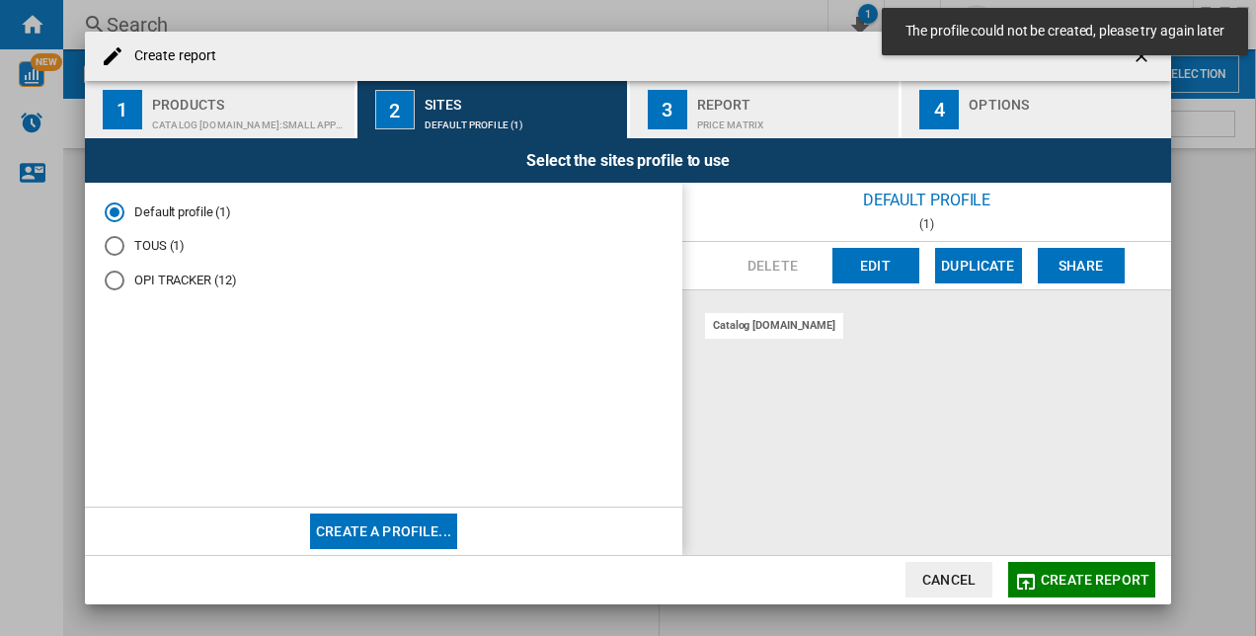
click at [1116, 36] on span "The profile could not be created, please try again later" at bounding box center [1064, 32] width 331 height 20
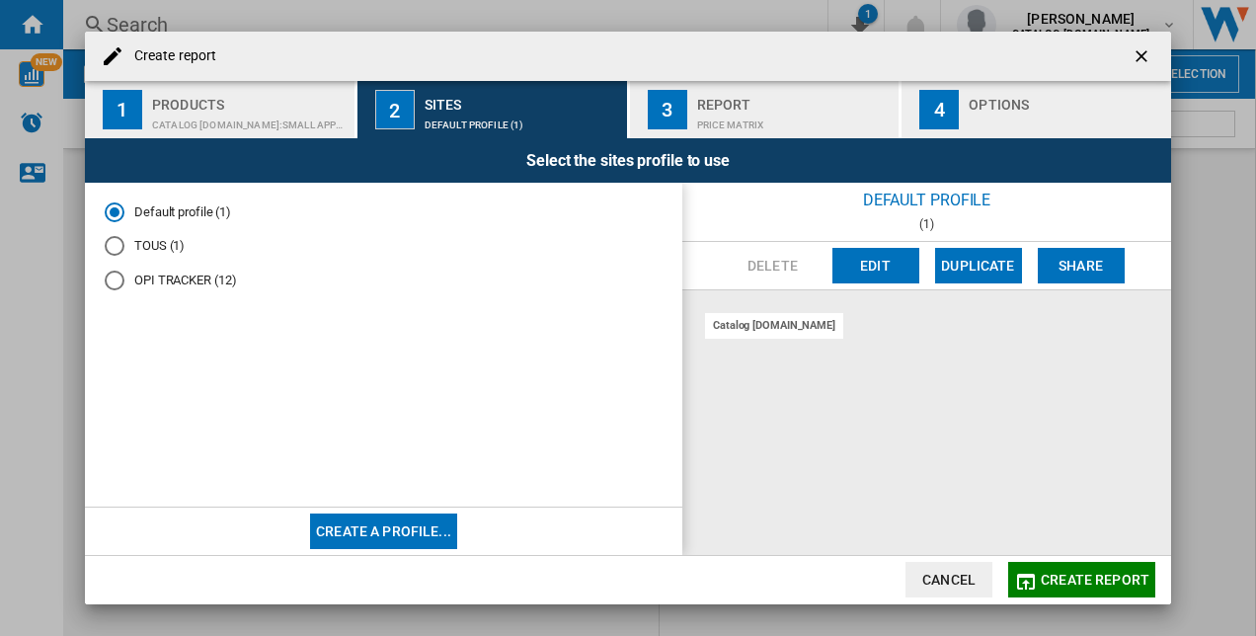
click at [1145, 63] on ng-md-icon "getI18NText('BUTTONS.CLOSE_DIALOG')" at bounding box center [1144, 58] width 24 height 24
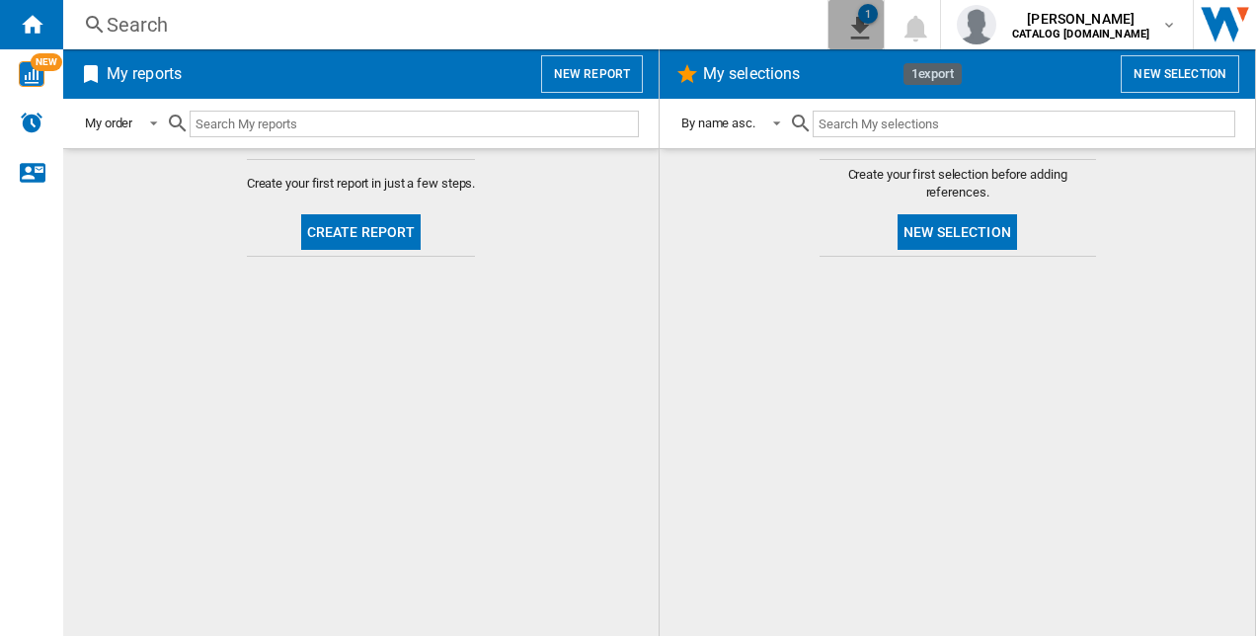
click at [868, 26] on ng-md-icon "1\a export" at bounding box center [856, 25] width 24 height 25
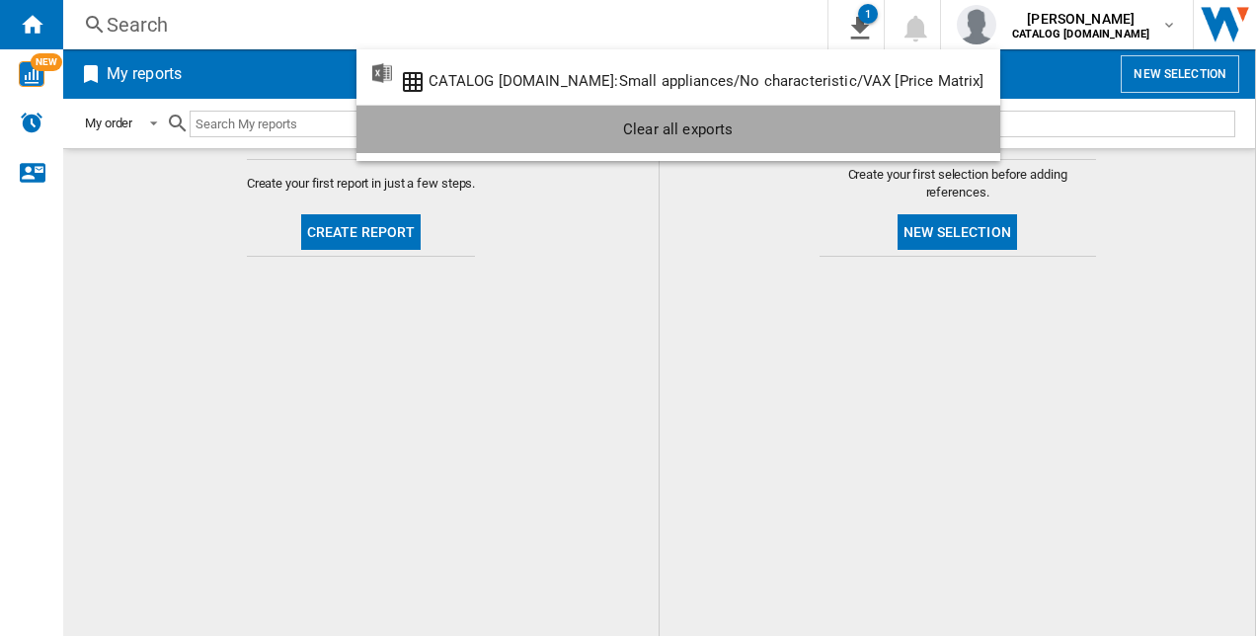
click at [857, 129] on div "Clear all exports" at bounding box center [678, 130] width 612 height 36
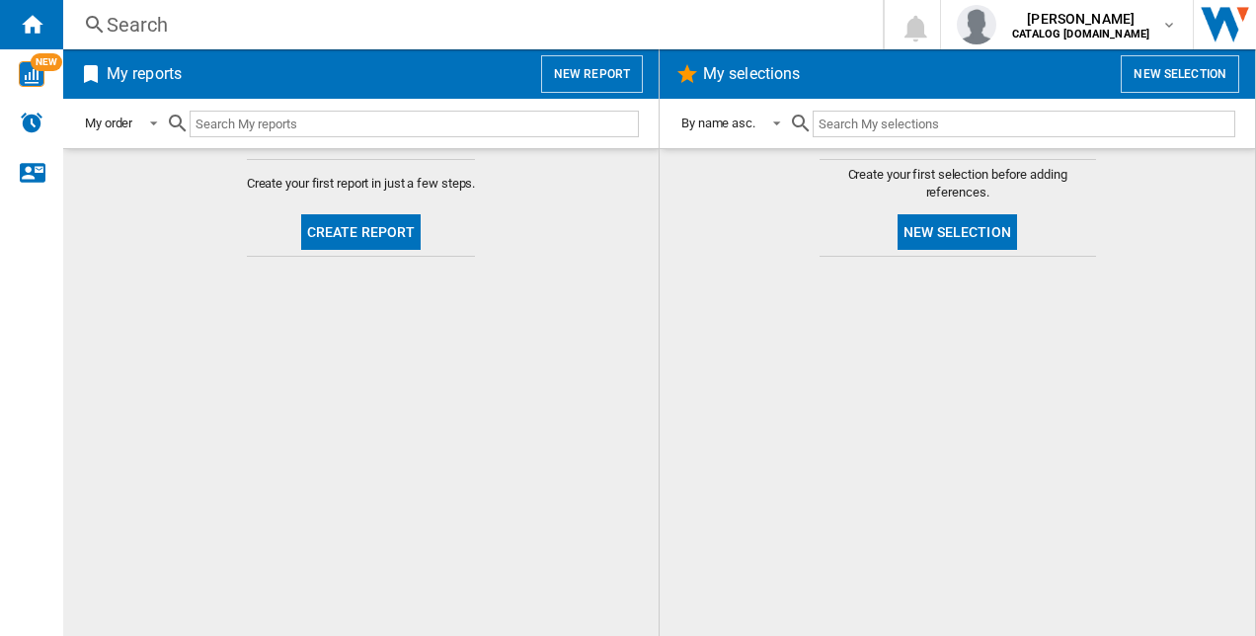
click at [587, 59] on button "New report" at bounding box center [592, 74] width 102 height 38
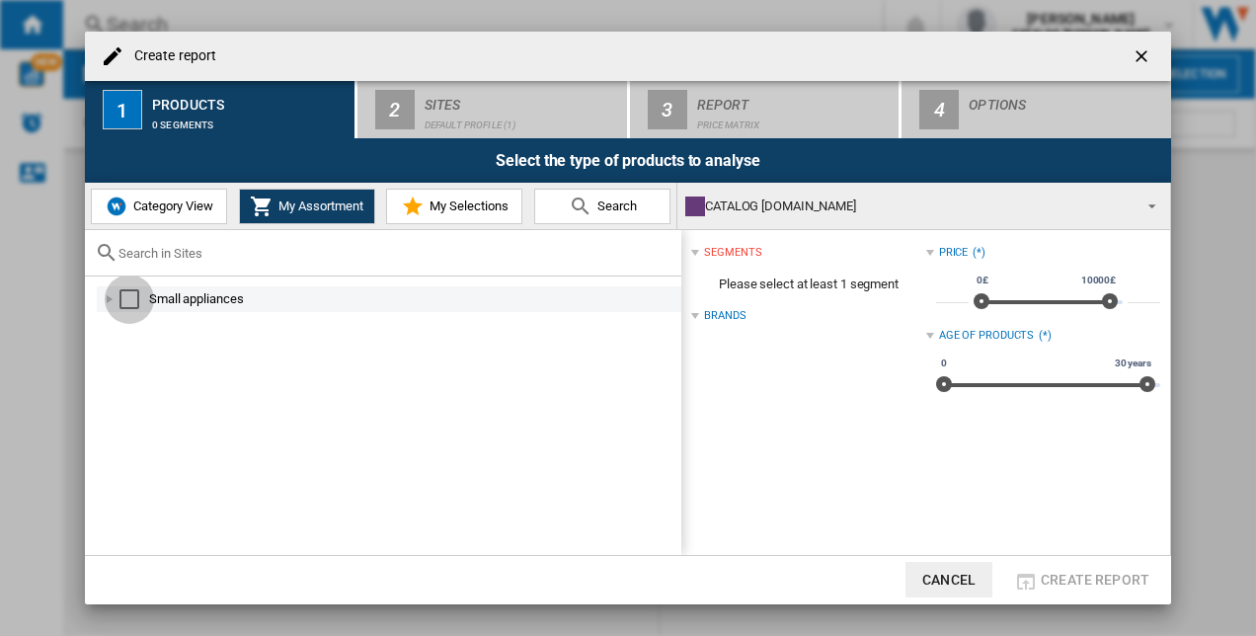
click at [130, 298] on div "Select" at bounding box center [129, 299] width 20 height 20
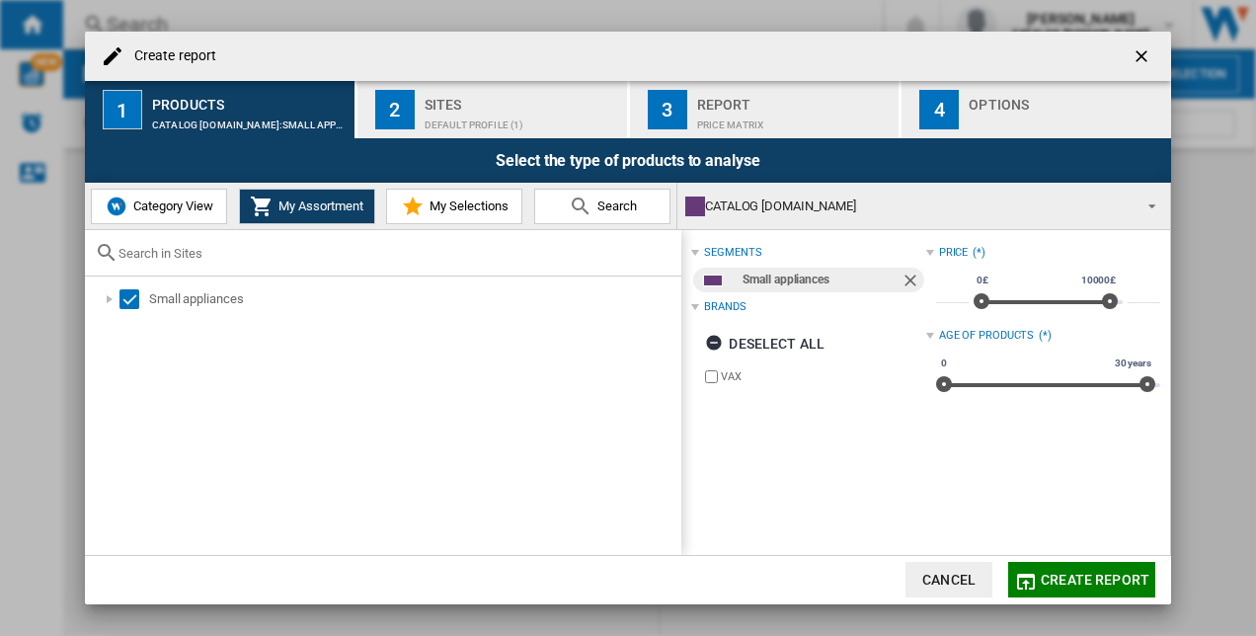
click at [451, 119] on div "Default profile (1)" at bounding box center [522, 120] width 195 height 21
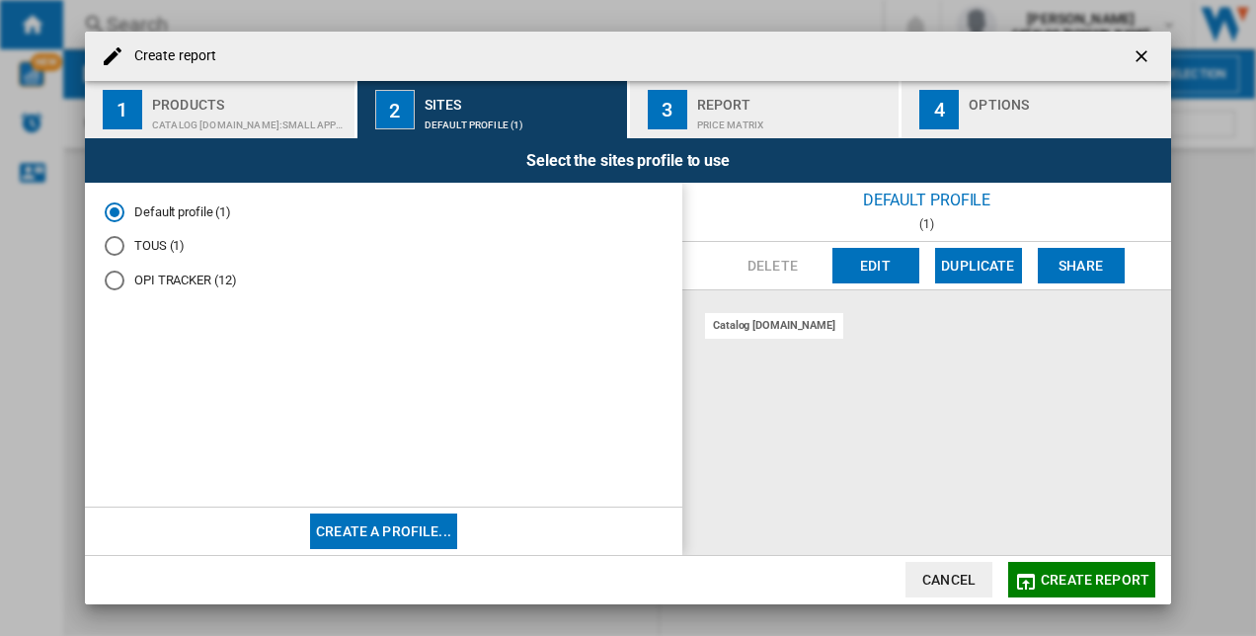
click at [411, 111] on div "2" at bounding box center [394, 109] width 39 height 39
click at [383, 532] on button "Create a profile..." at bounding box center [383, 531] width 147 height 36
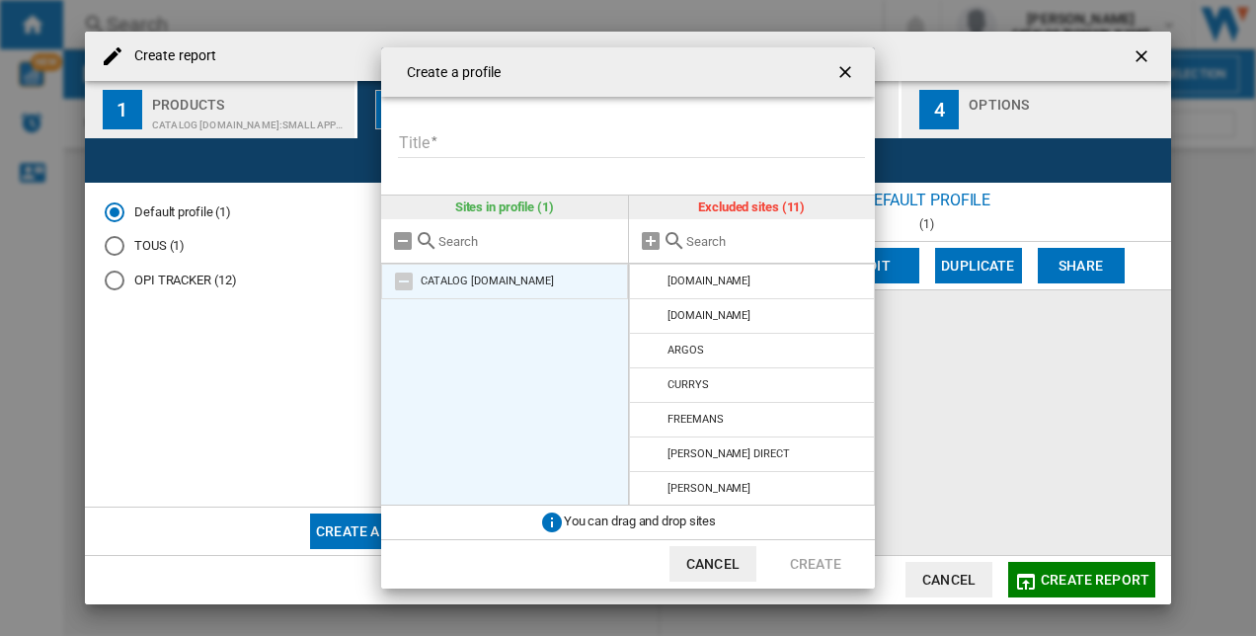
click at [447, 272] on li "CATALOG [DOMAIN_NAME]" at bounding box center [504, 282] width 247 height 36
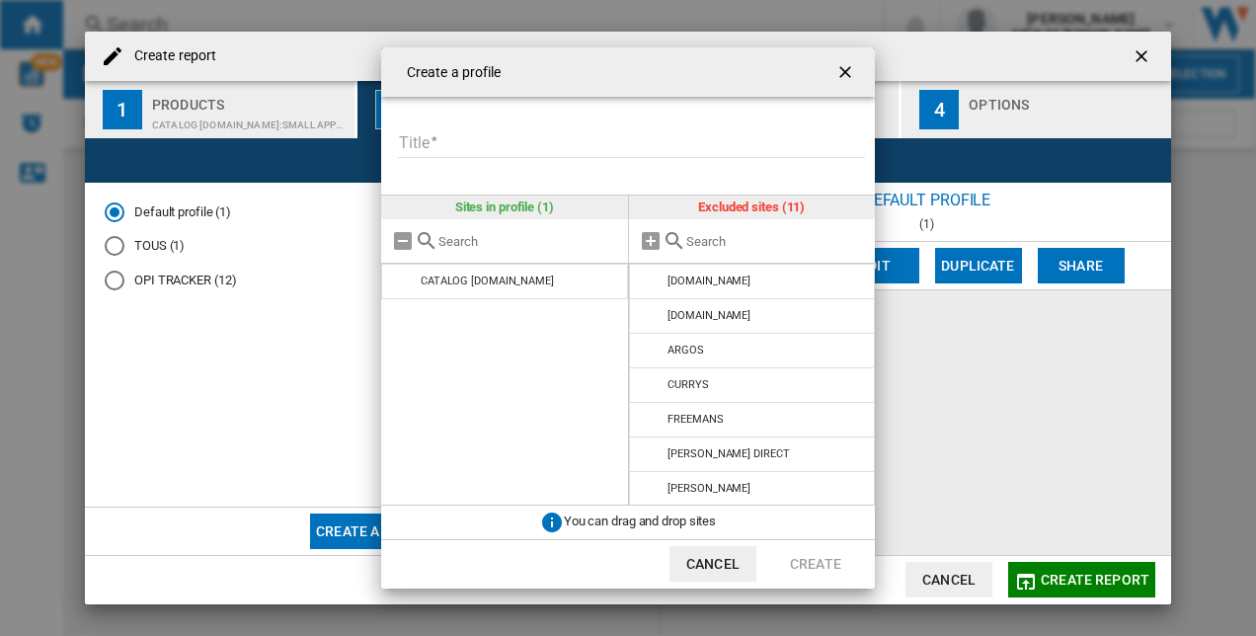
drag, startPoint x: 471, startPoint y: 148, endPoint x: 498, endPoint y: 151, distance: 26.8
click at [471, 148] on input "Title" at bounding box center [631, 143] width 467 height 30
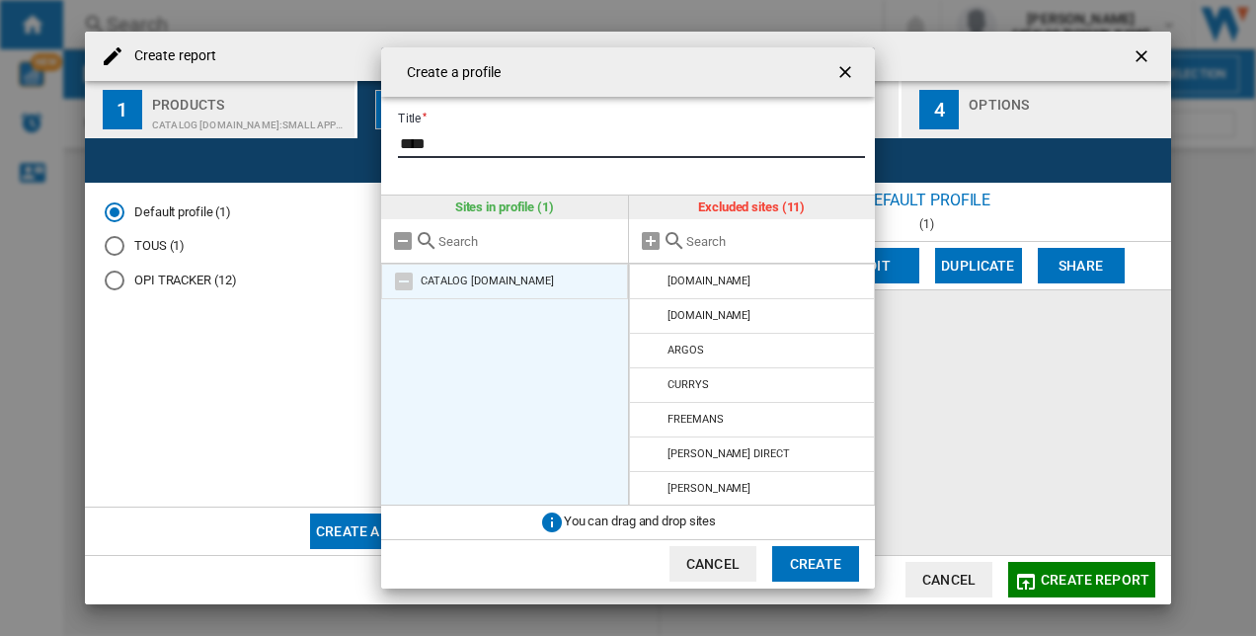
type input "****"
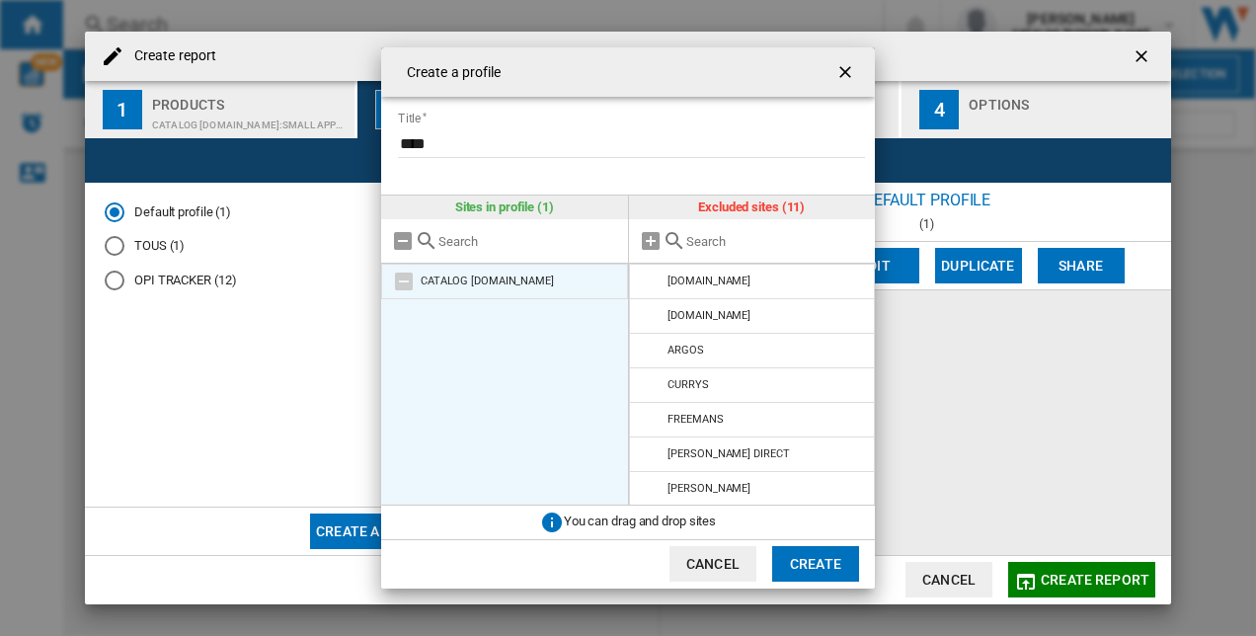
click at [506, 281] on li "CATALOG [DOMAIN_NAME]" at bounding box center [504, 282] width 247 height 36
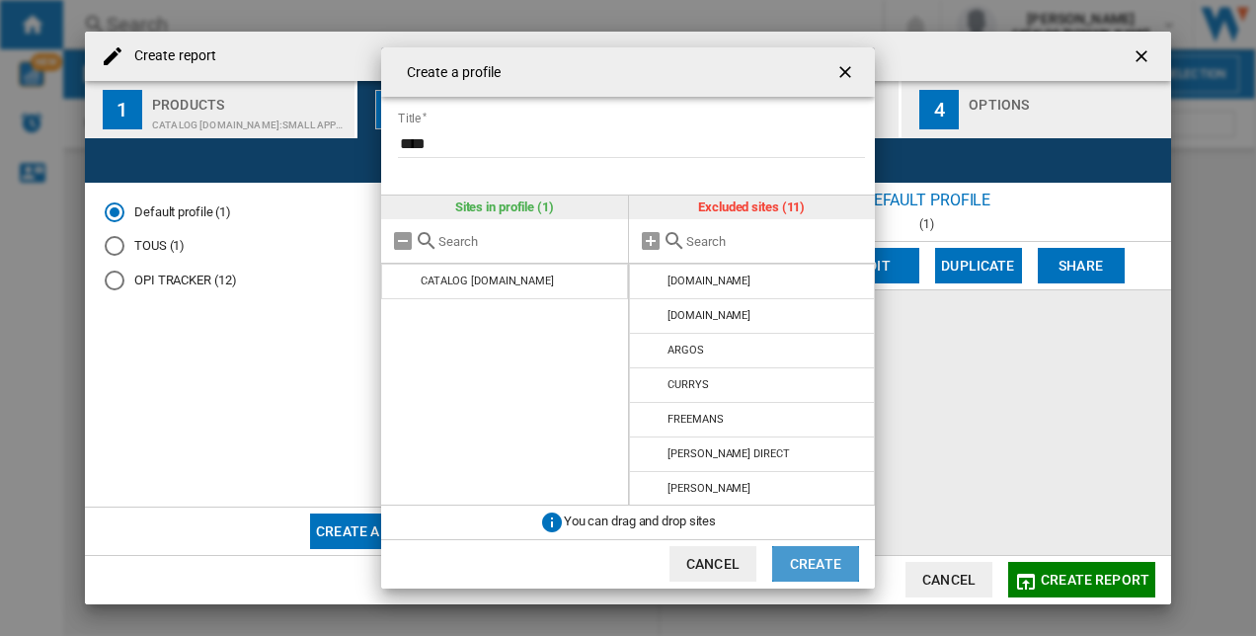
click at [802, 560] on button "Create" at bounding box center [815, 564] width 87 height 36
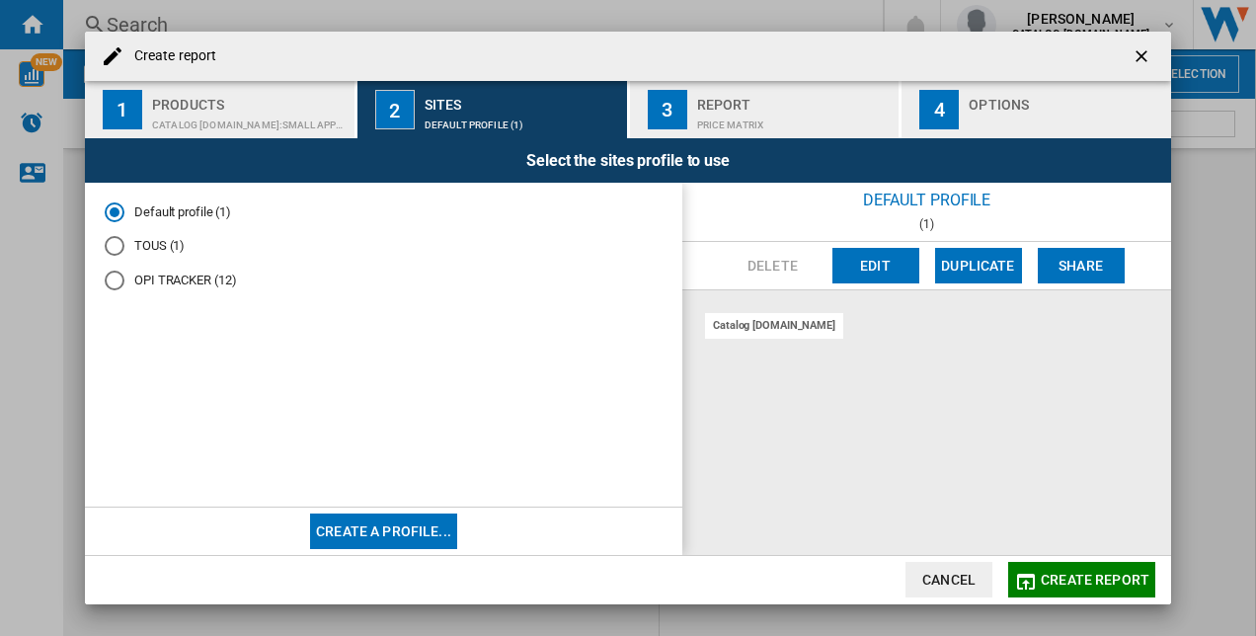
click at [1222, 154] on div "Create report 1 Products CATALOG VAX.UK:Small appliances 2 Sites Default profil…" at bounding box center [628, 318] width 1256 height 636
click at [1234, 201] on div "Create report 1 Products CATALOG VAX.UK:Small appliances 2 Sites Default profil…" at bounding box center [628, 318] width 1256 height 636
click at [1158, 55] on button "Create report ..." at bounding box center [1143, 56] width 39 height 39
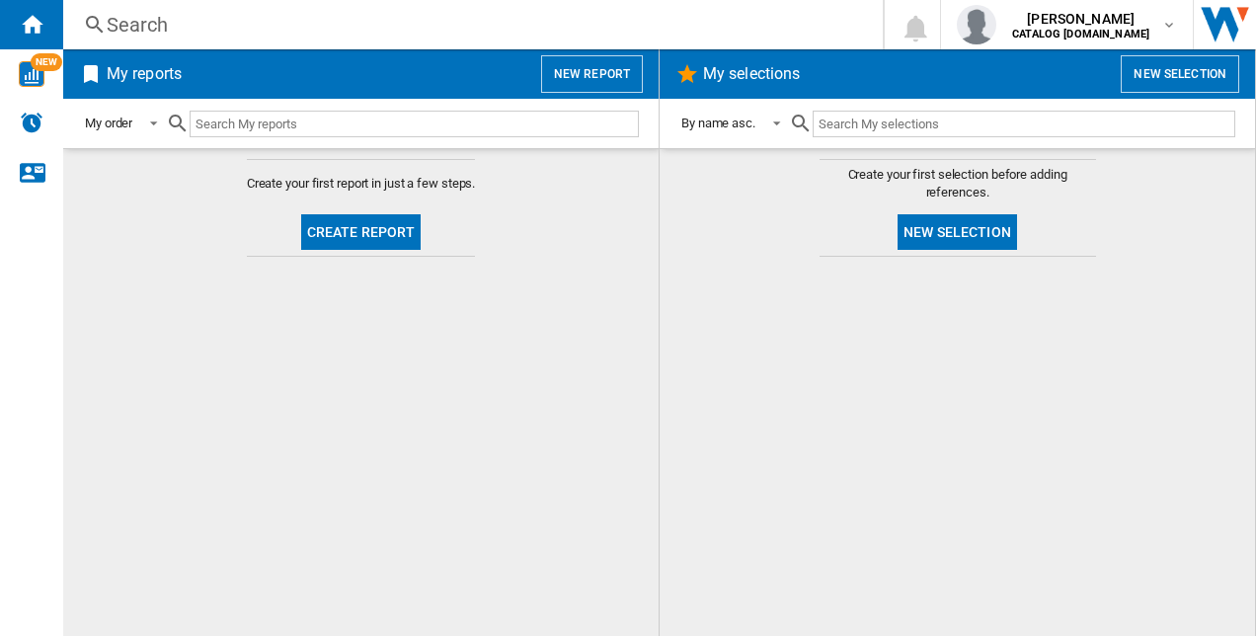
click at [952, 241] on button "New selection" at bounding box center [957, 232] width 119 height 36
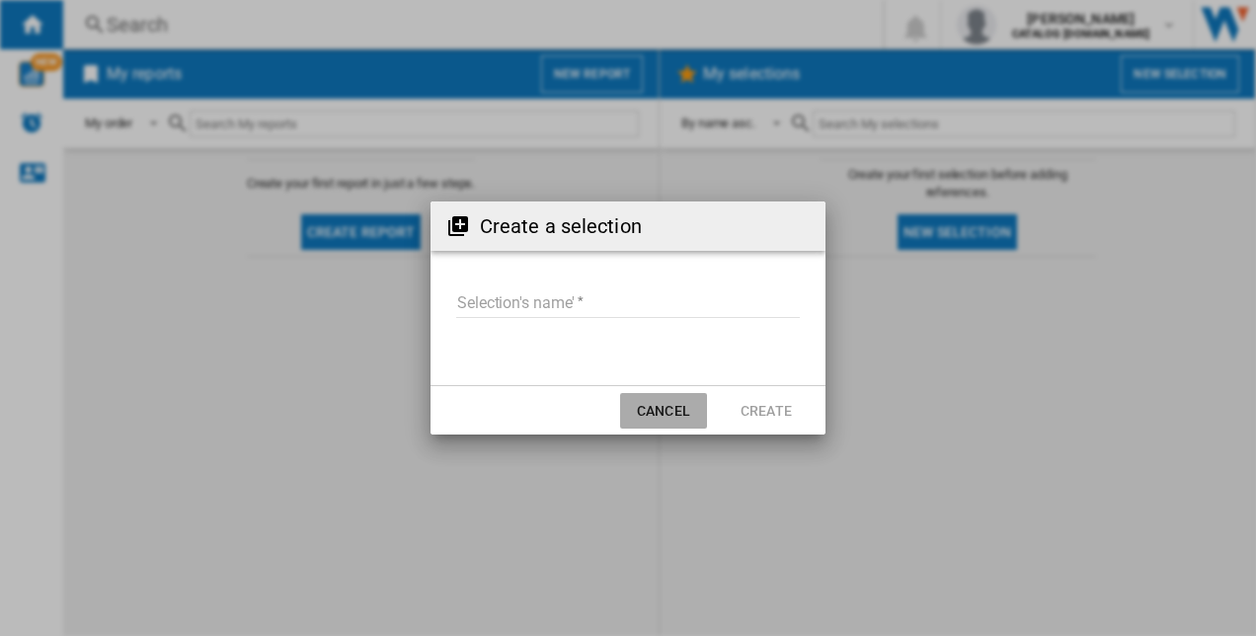
click at [677, 413] on button "Cancel" at bounding box center [663, 411] width 87 height 36
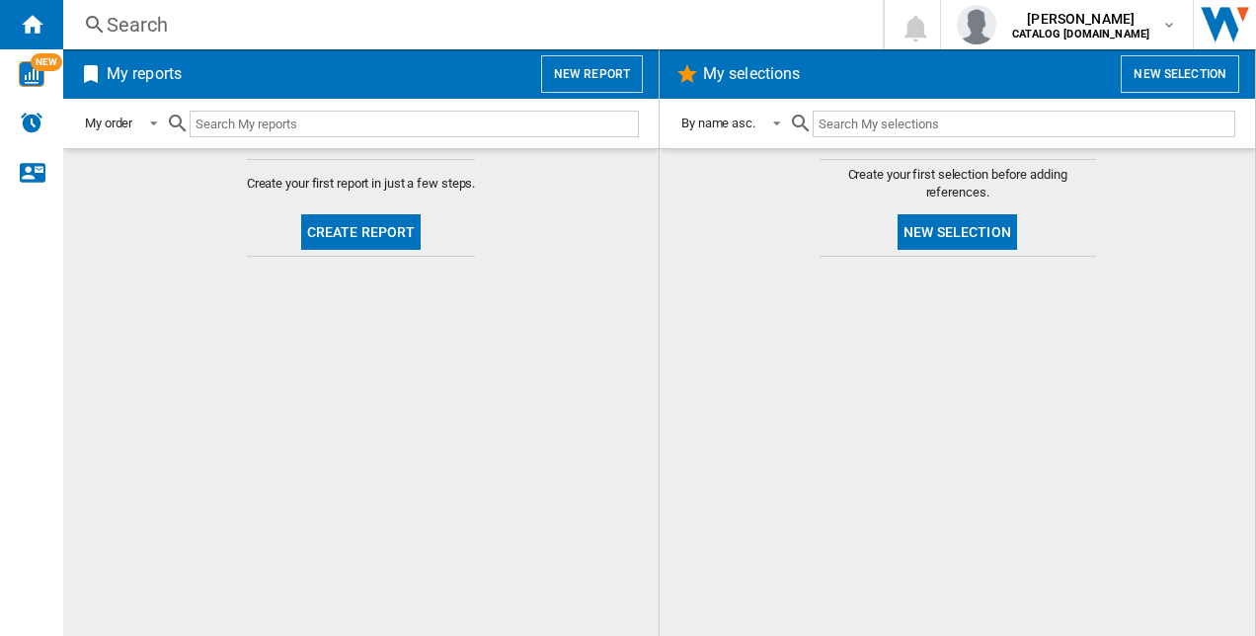
click at [338, 225] on button "Create report" at bounding box center [361, 232] width 120 height 36
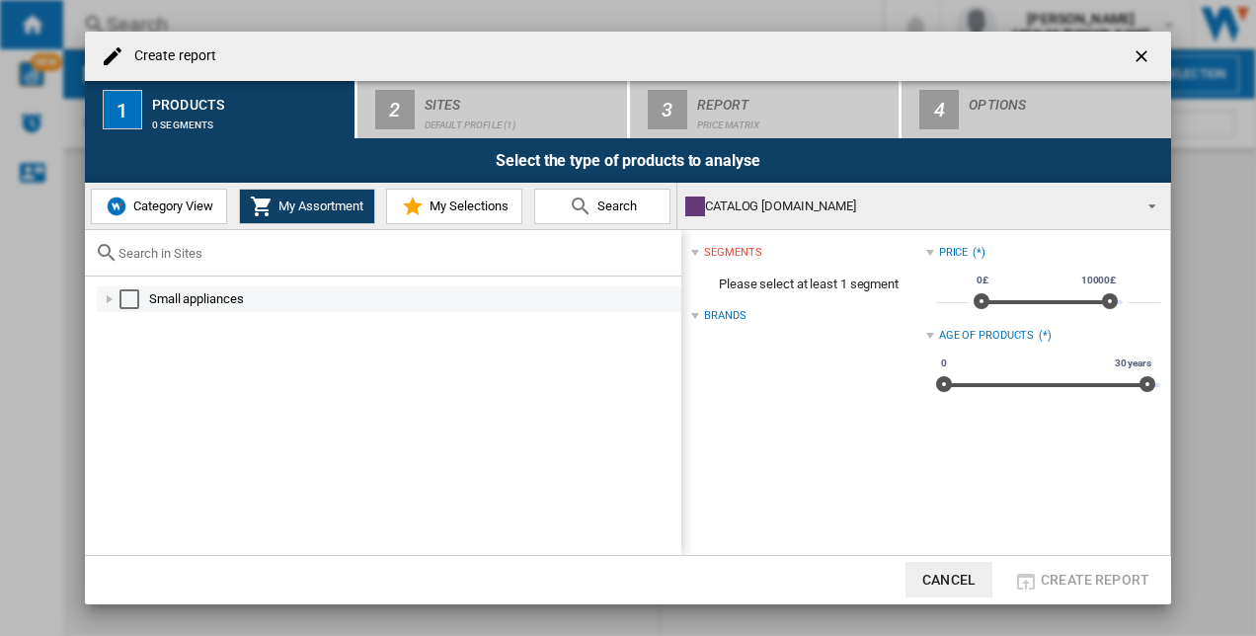
click at [136, 289] on div "Select" at bounding box center [129, 299] width 20 height 20
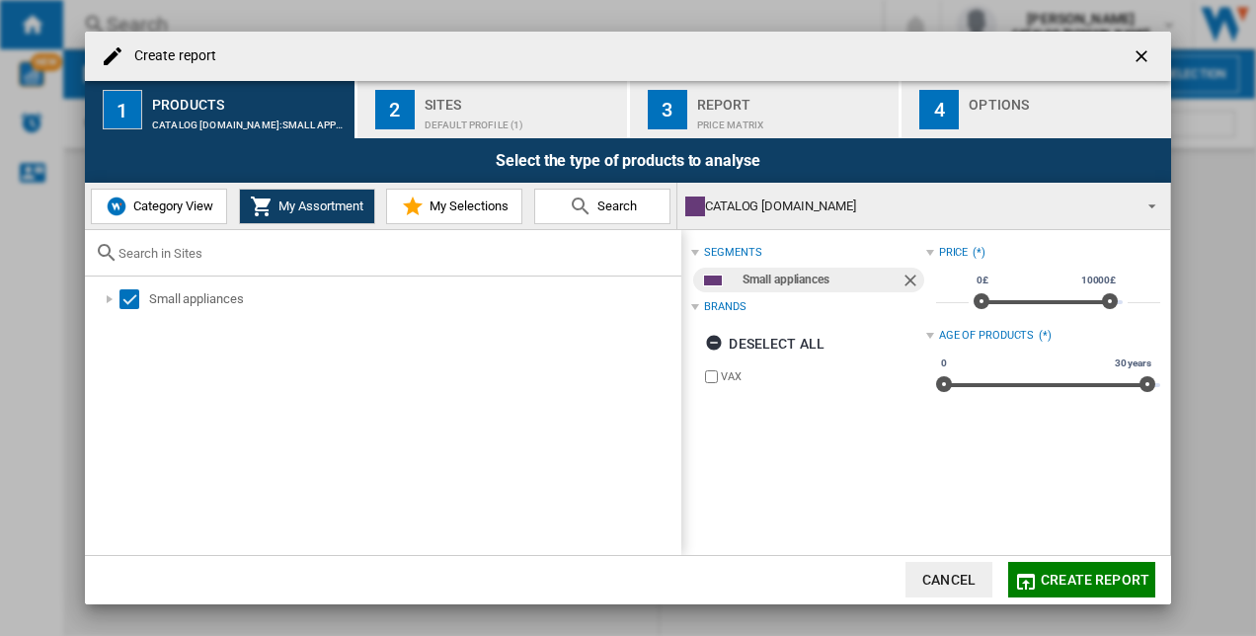
click at [168, 190] on button "Category View" at bounding box center [159, 207] width 136 height 36
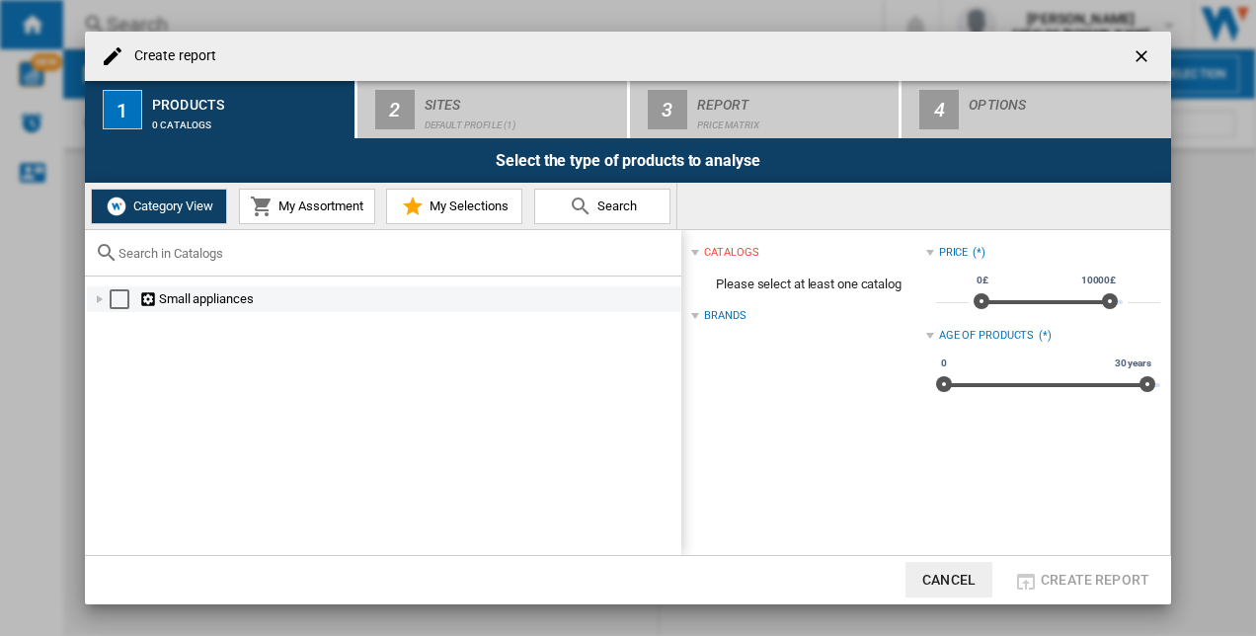
click at [117, 309] on md-checkbox "Select" at bounding box center [125, 299] width 30 height 20
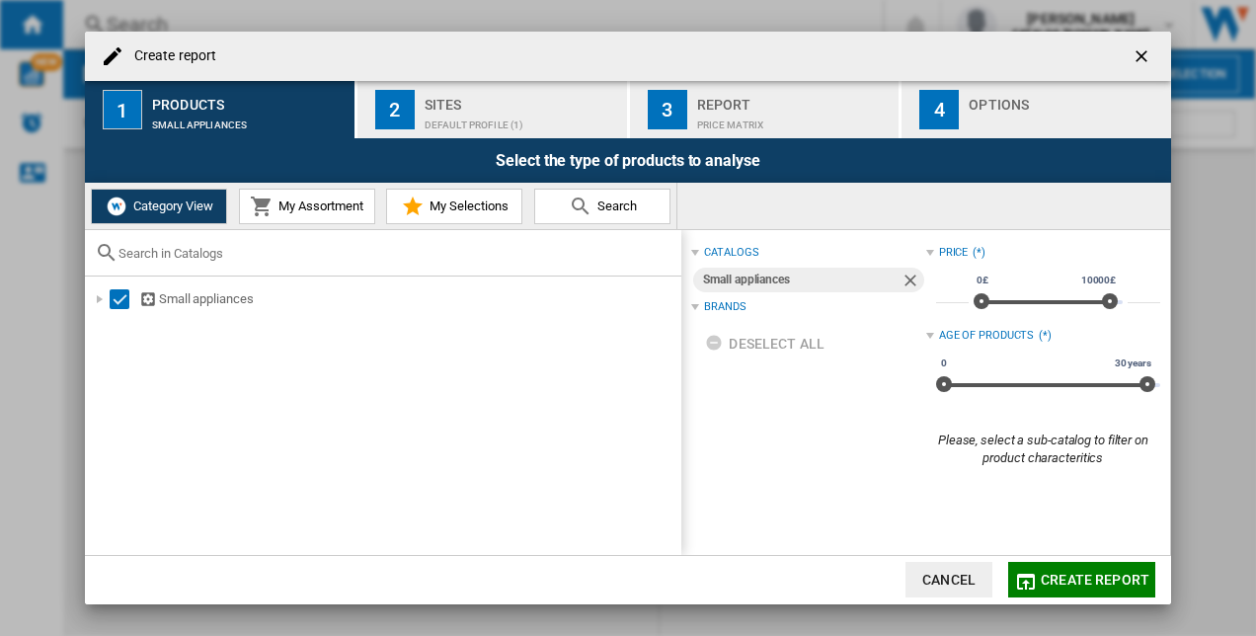
click at [423, 70] on div "Create report" at bounding box center [628, 56] width 1086 height 49
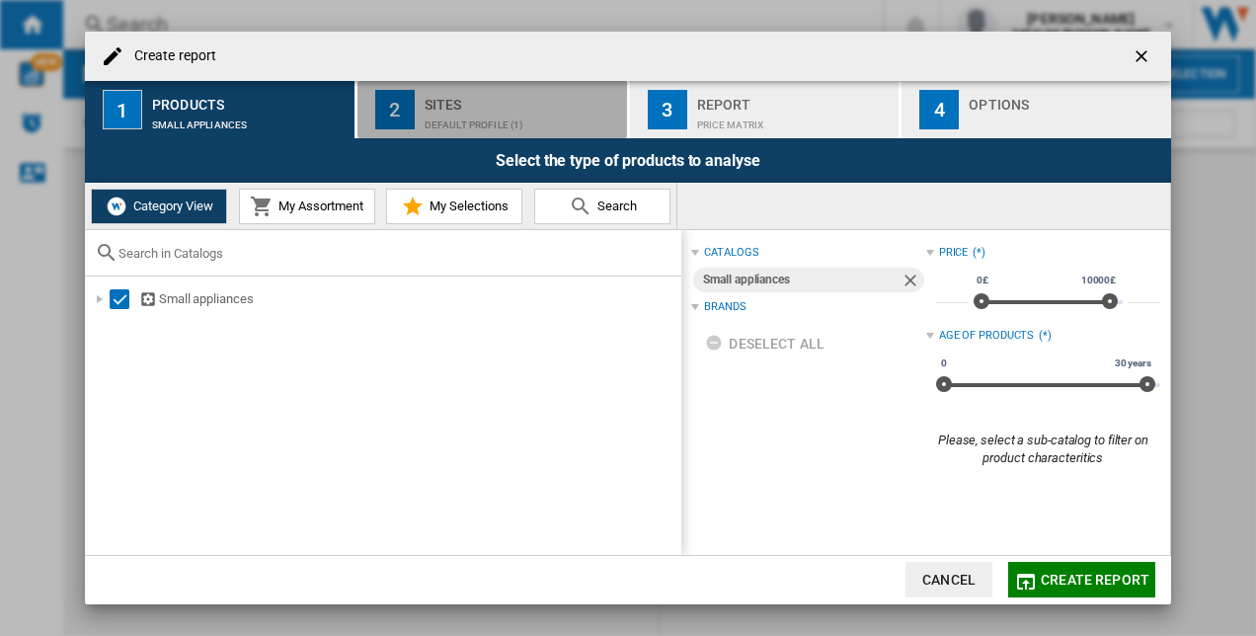
click at [426, 88] on button "2 Sites Default profile (1)" at bounding box center [493, 109] width 272 height 57
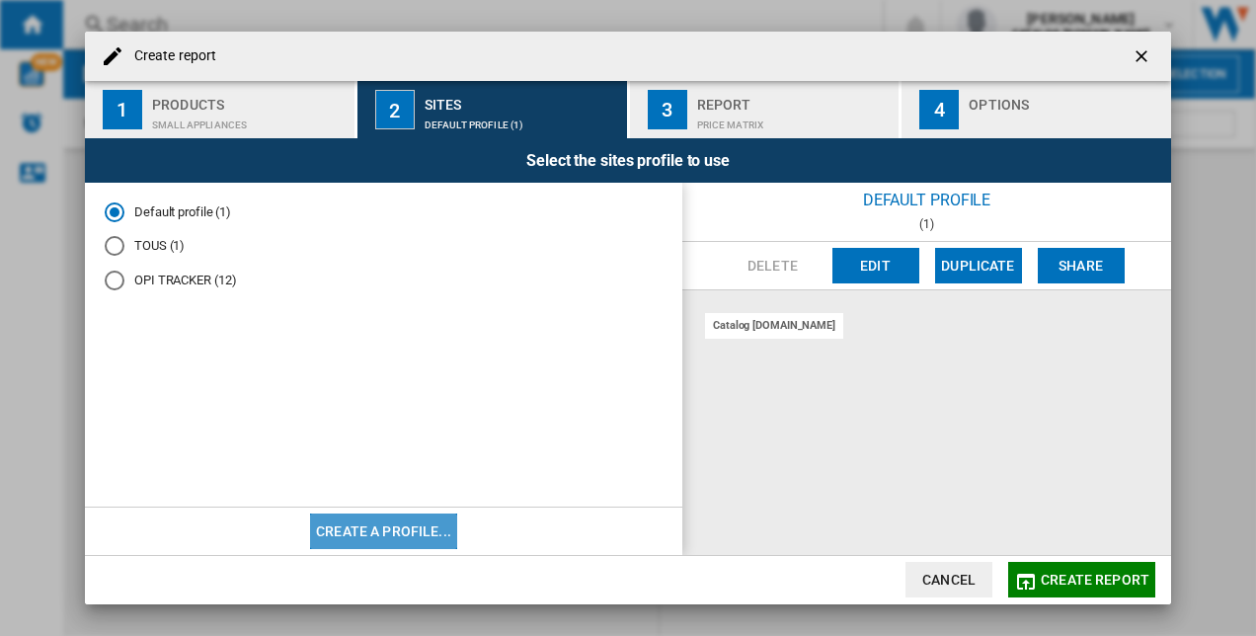
click at [376, 531] on button "Create a profile..." at bounding box center [383, 531] width 147 height 36
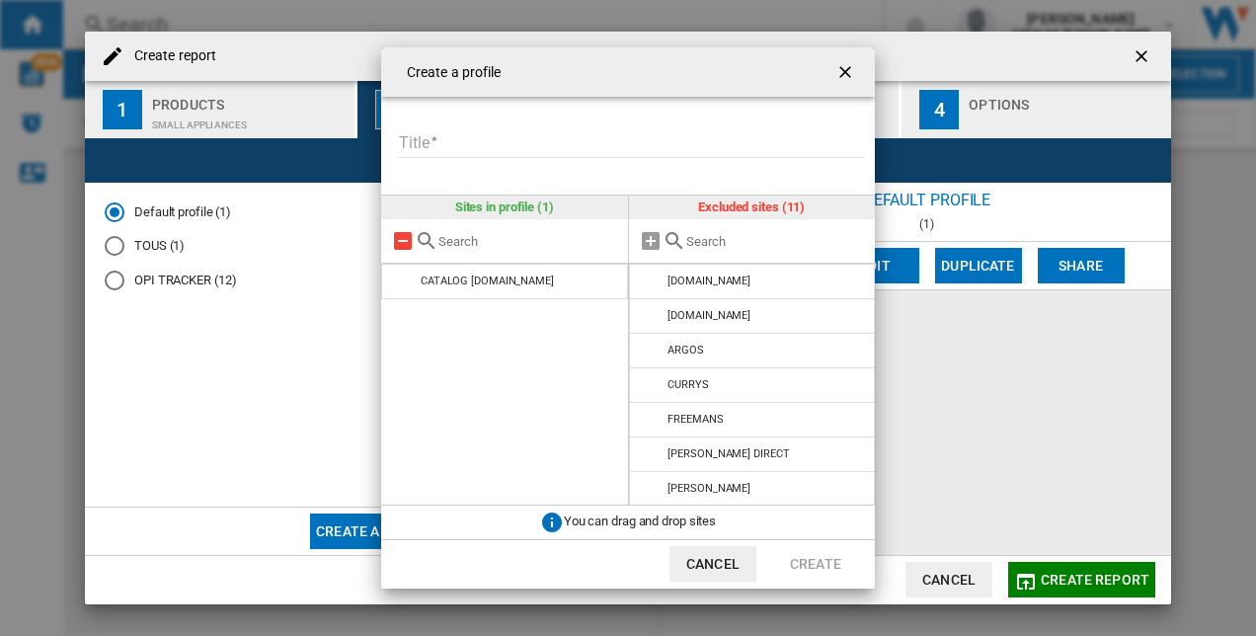
click at [400, 246] on md-icon "Create a ..." at bounding box center [403, 241] width 24 height 24
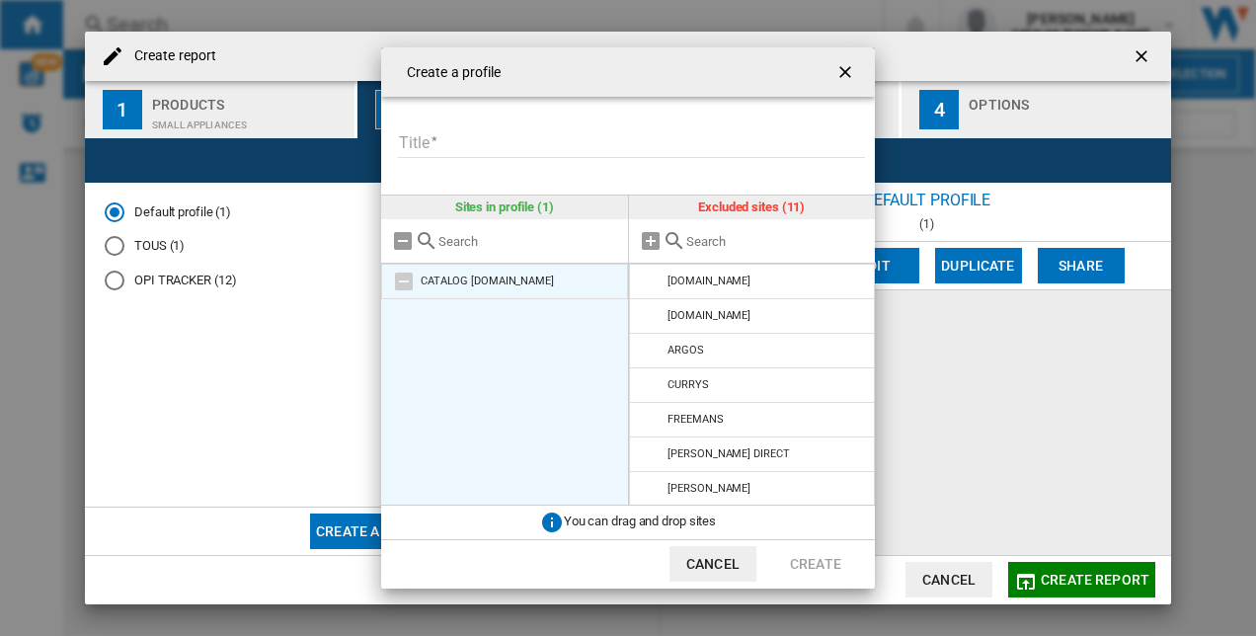
click at [462, 273] on li "CATALOG [DOMAIN_NAME]" at bounding box center [504, 282] width 247 height 36
click at [451, 269] on li "CATALOG [DOMAIN_NAME]" at bounding box center [504, 282] width 247 height 36
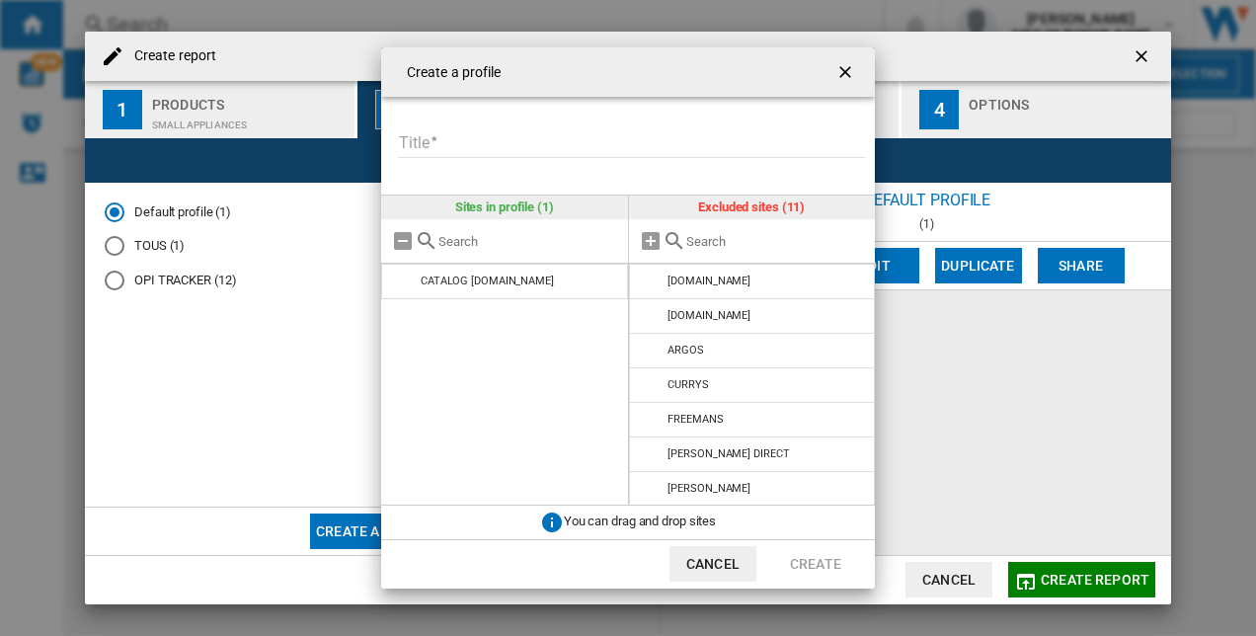
click at [446, 159] on md-input-container "Title Please enter a title for your profile" at bounding box center [635, 154] width 479 height 57
click at [456, 140] on input "Title" at bounding box center [631, 143] width 467 height 30
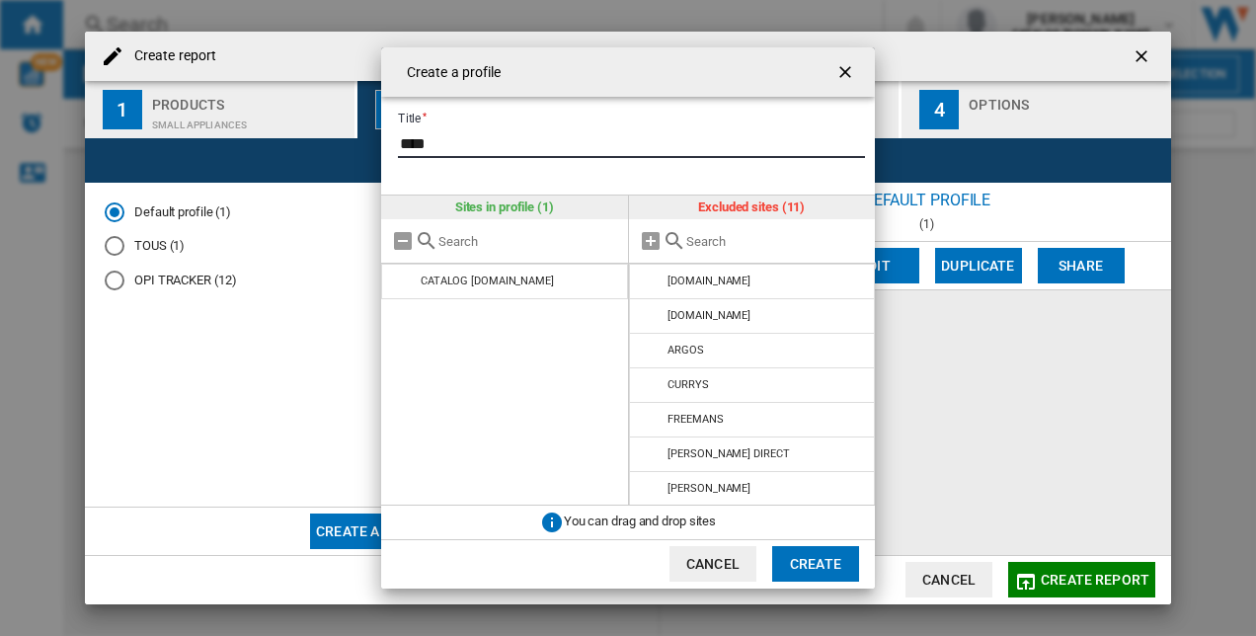
type input "****"
click at [822, 563] on button "Create" at bounding box center [815, 564] width 87 height 36
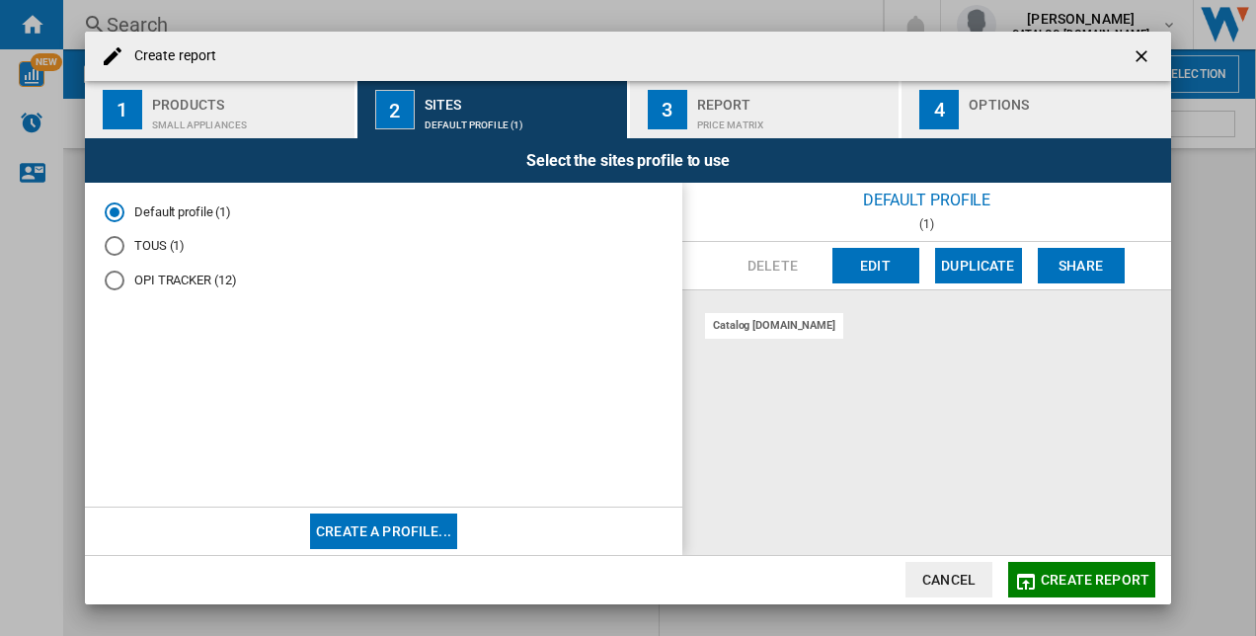
click at [136, 275] on md-radio-button "OPI TRACKER (12)" at bounding box center [384, 281] width 558 height 19
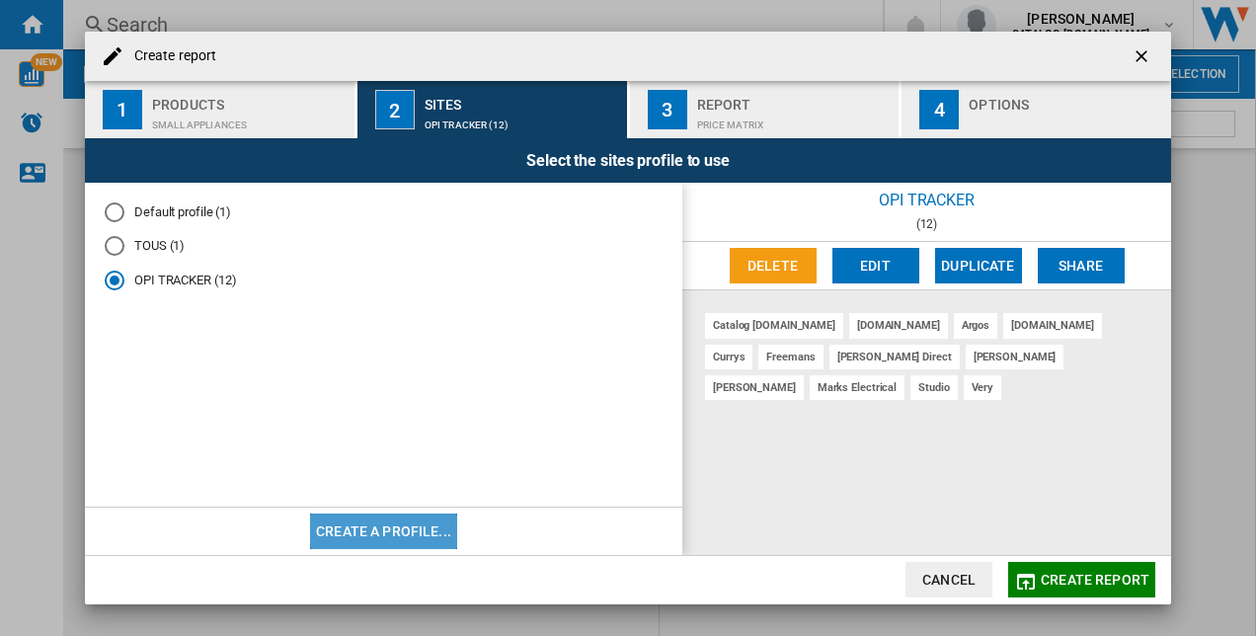
click at [390, 541] on button "Create a profile..." at bounding box center [383, 531] width 147 height 36
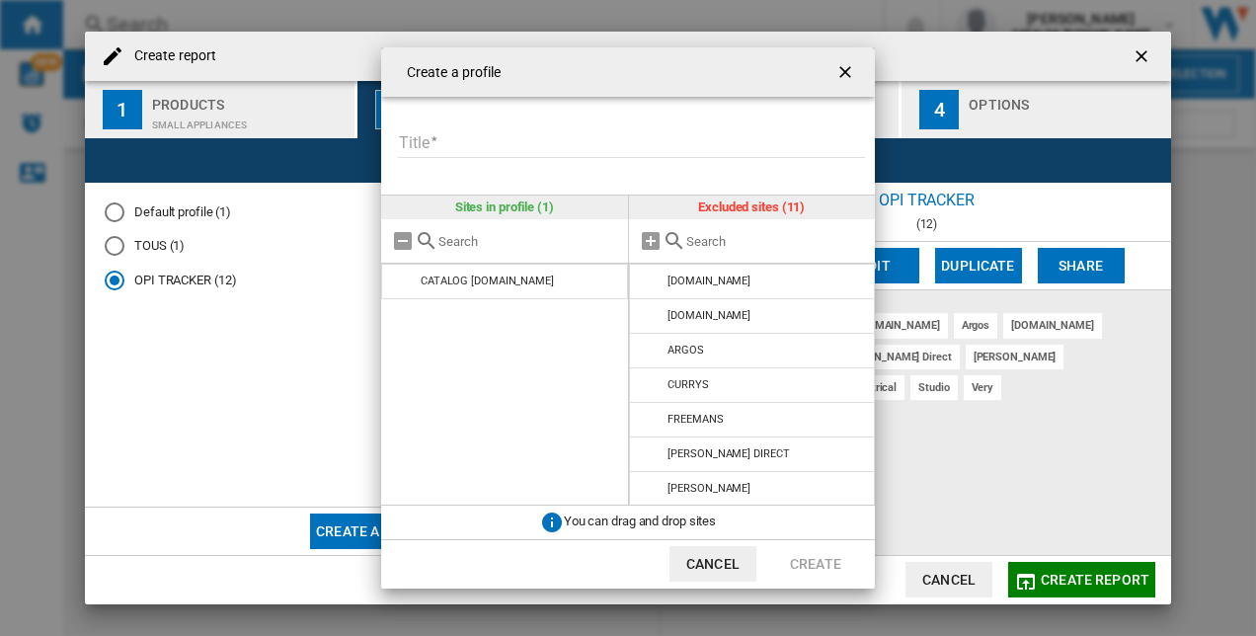
click at [847, 65] on ng-md-icon "getI18NText('BUTTONS.CLOSE_DIALOG')" at bounding box center [847, 74] width 24 height 24
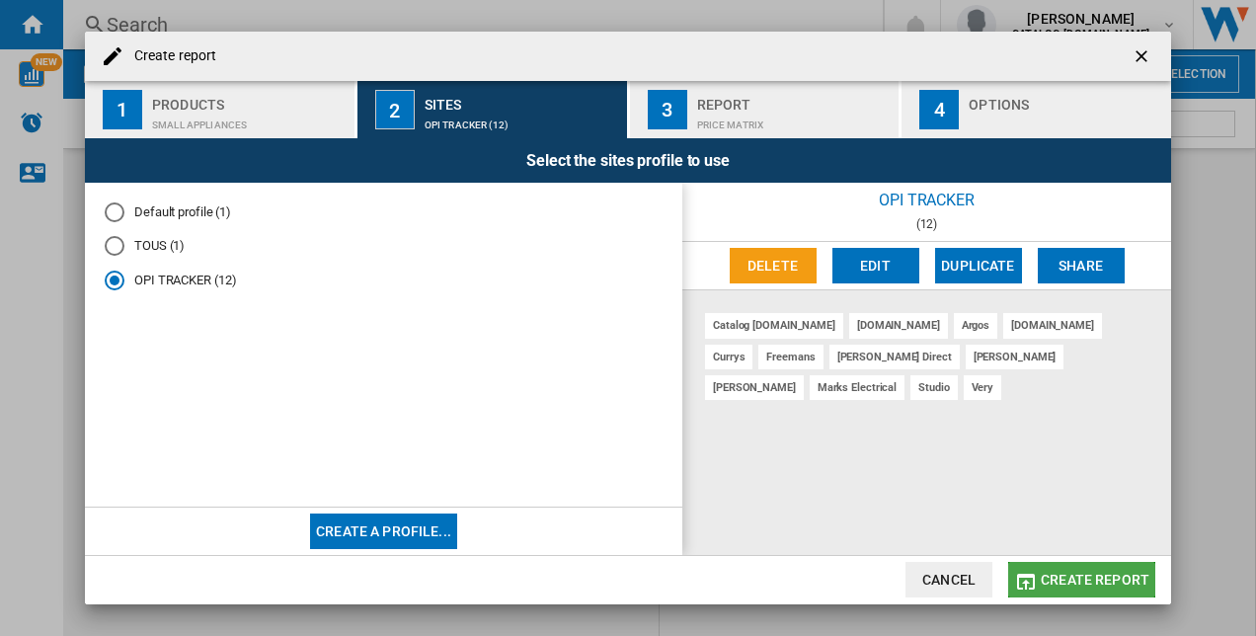
click at [1094, 585] on span "Create report" at bounding box center [1095, 580] width 109 height 16
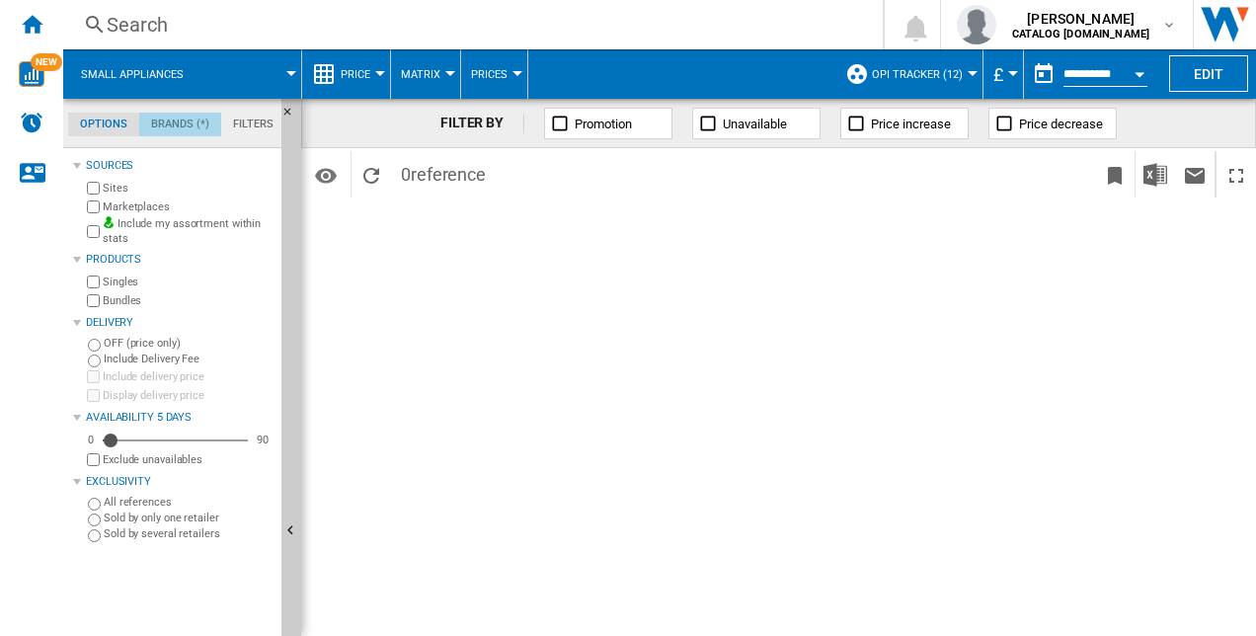
click at [183, 120] on md-tab-item "Brands (*)" at bounding box center [180, 125] width 82 height 24
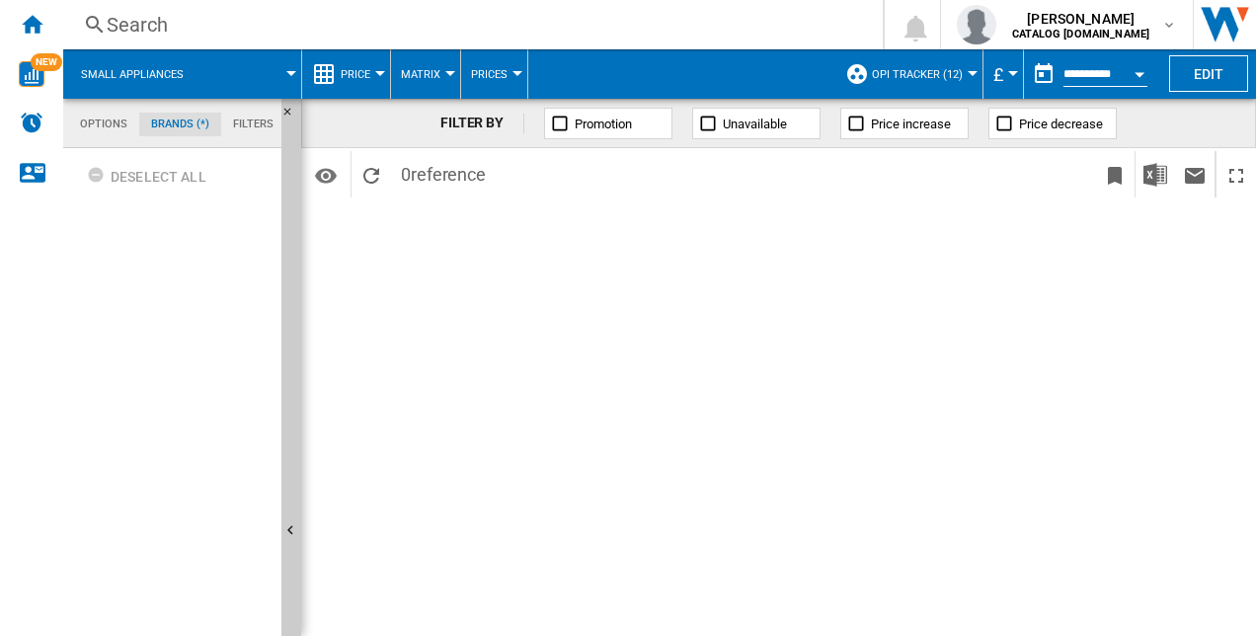
click at [202, 119] on md-tab-item "Brands (*)" at bounding box center [180, 125] width 82 height 24
click at [214, 119] on md-tab-item "Brands (*)" at bounding box center [180, 125] width 82 height 24
click at [906, 79] on span "OPI TRACKER (12)" at bounding box center [917, 74] width 91 height 13
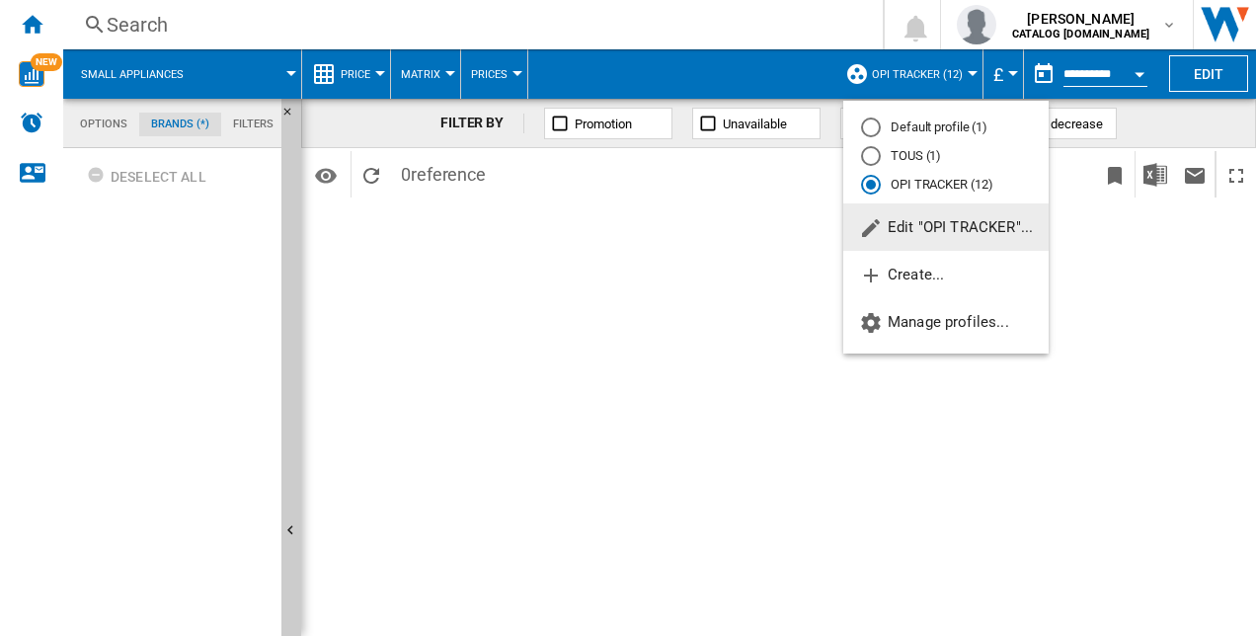
click at [874, 125] on div "Default profile (1)" at bounding box center [871, 127] width 20 height 20
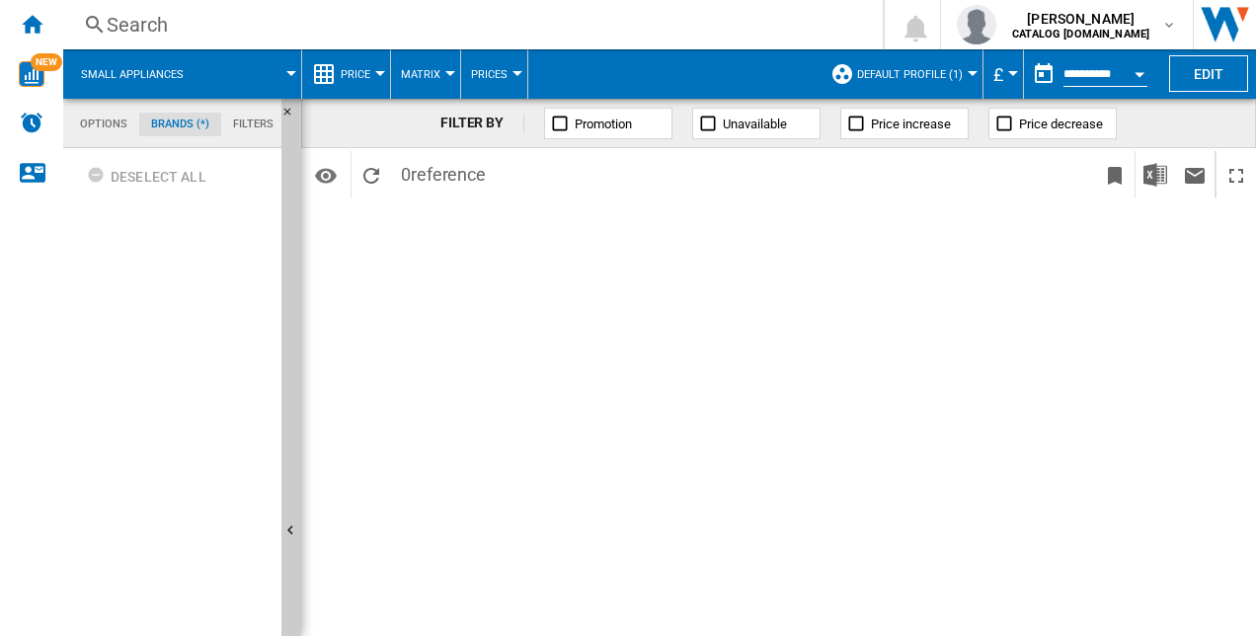
click at [915, 75] on span "Default profile (1)" at bounding box center [910, 74] width 106 height 13
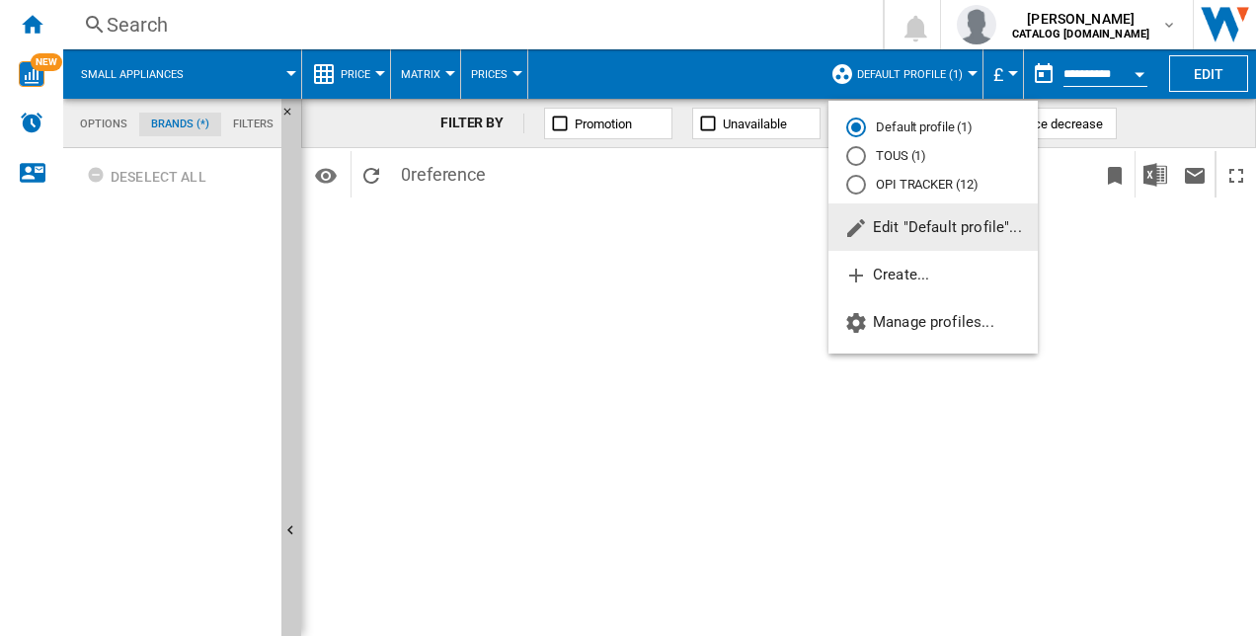
click at [866, 155] on md-radio-button "TOUS (1)" at bounding box center [933, 156] width 174 height 19
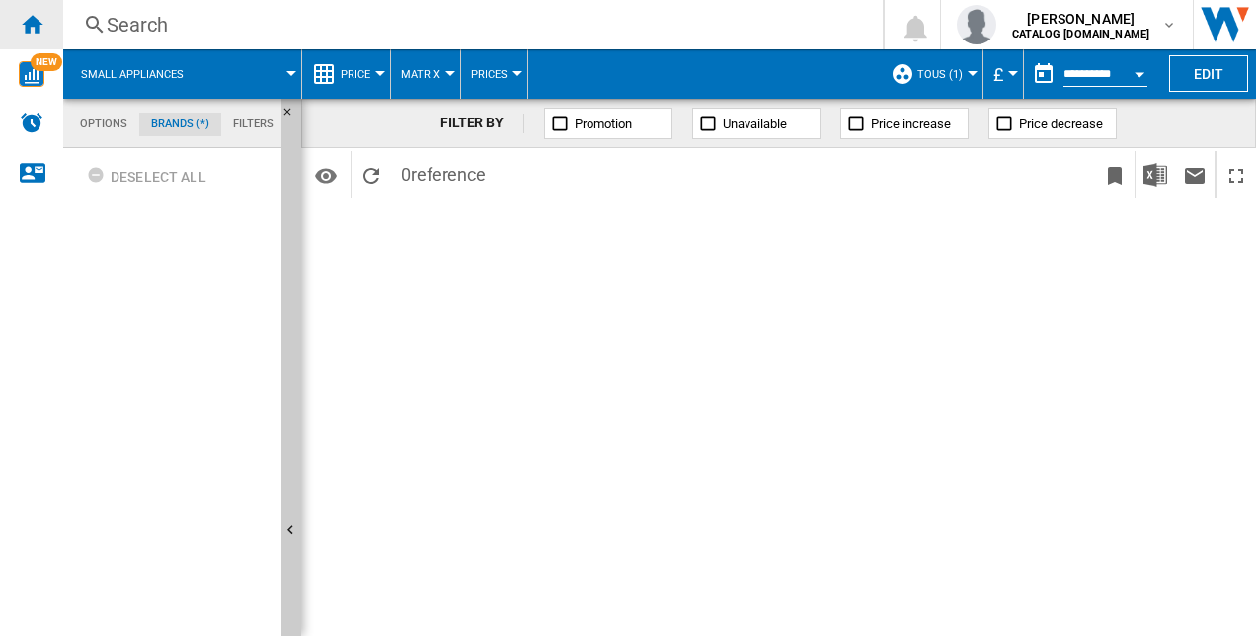
click at [16, 21] on div "Home" at bounding box center [31, 24] width 63 height 49
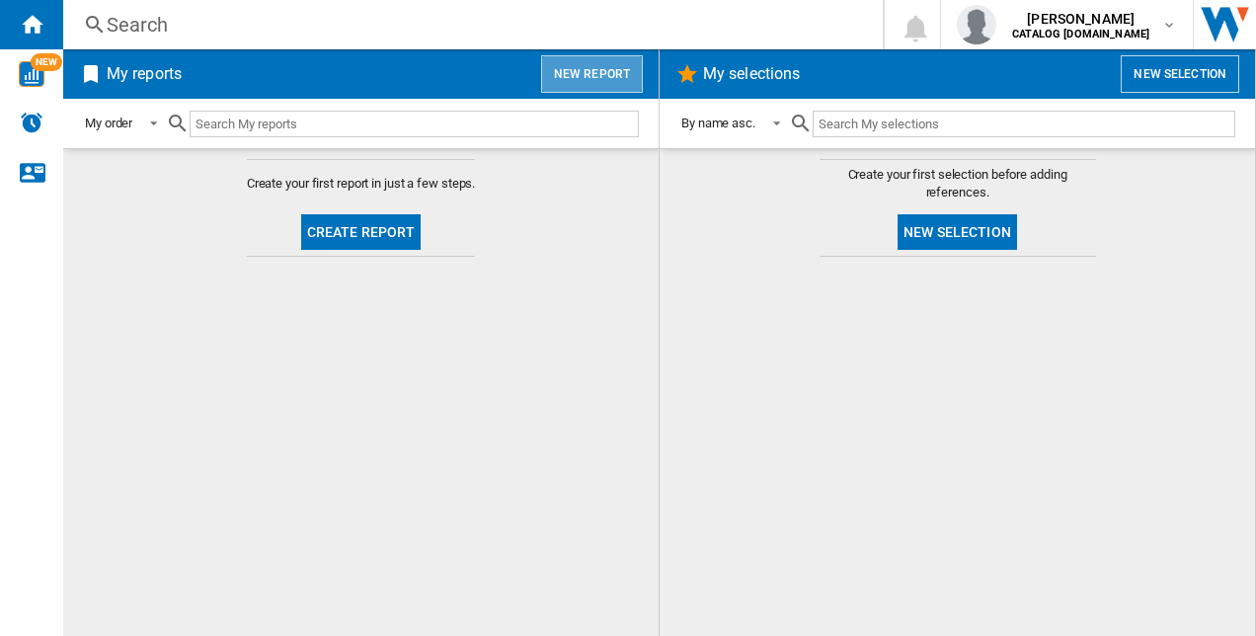
click at [610, 78] on button "New report" at bounding box center [592, 74] width 102 height 38
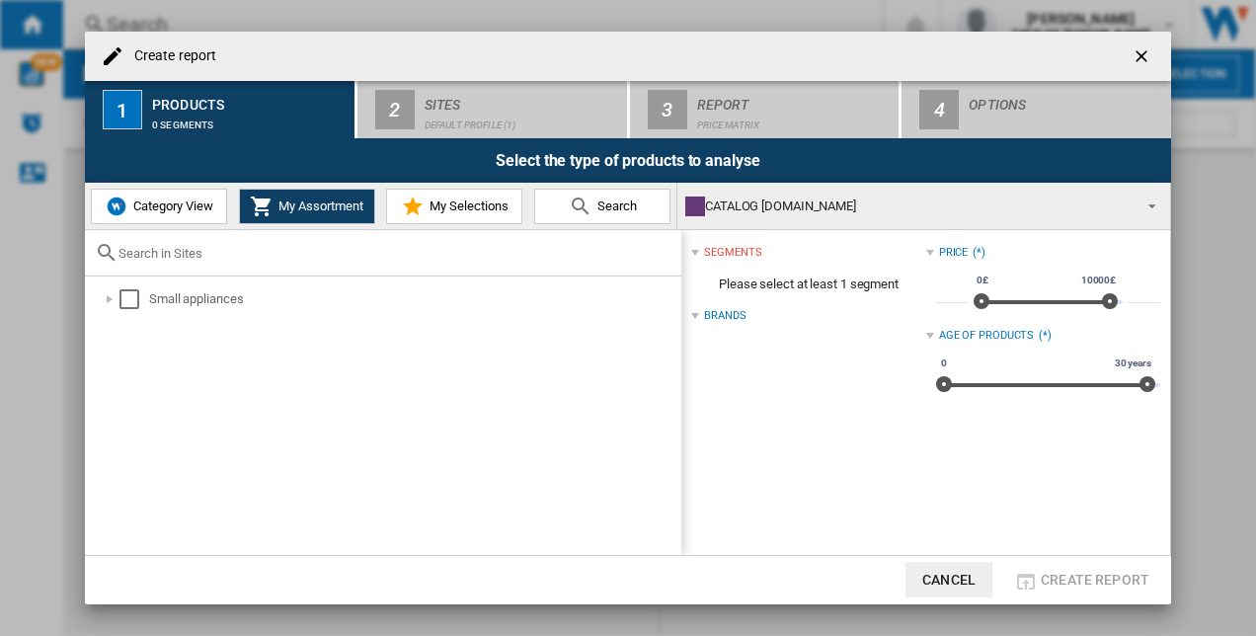
click at [1135, 53] on ng-md-icon "getI18NText('BUTTONS.CLOSE_DIALOG')" at bounding box center [1144, 58] width 24 height 24
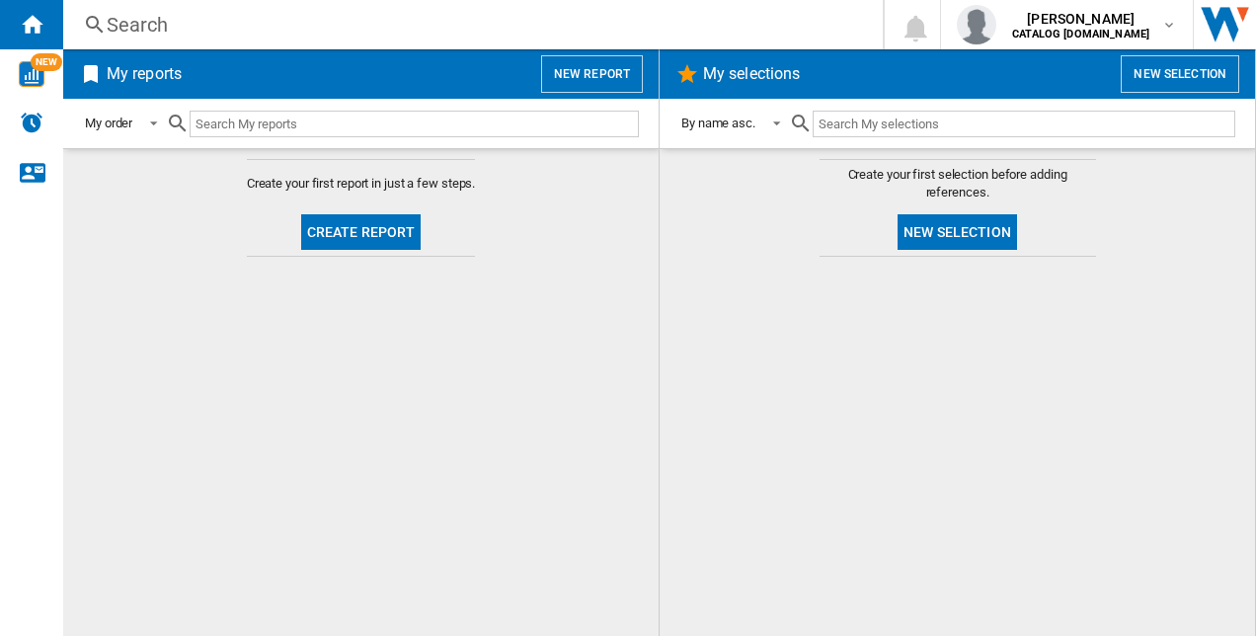
click at [434, 126] on input "text" at bounding box center [414, 124] width 449 height 27
click at [154, 118] on span at bounding box center [148, 123] width 24 height 18
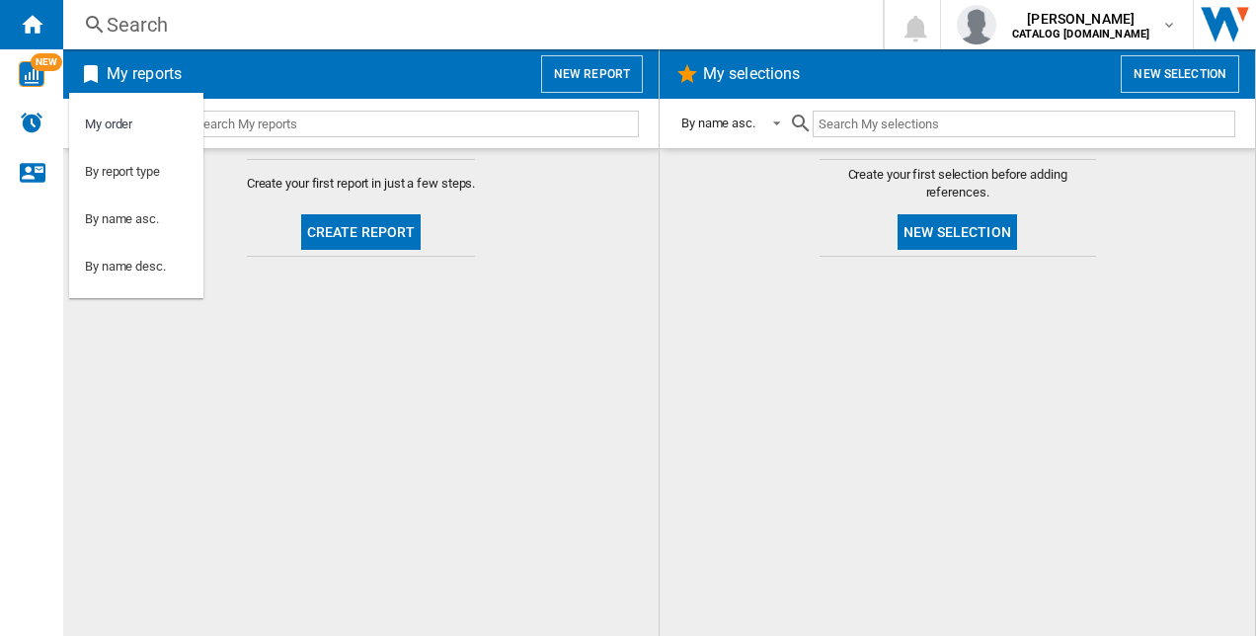
click at [283, 116] on md-backdrop at bounding box center [628, 318] width 1256 height 636
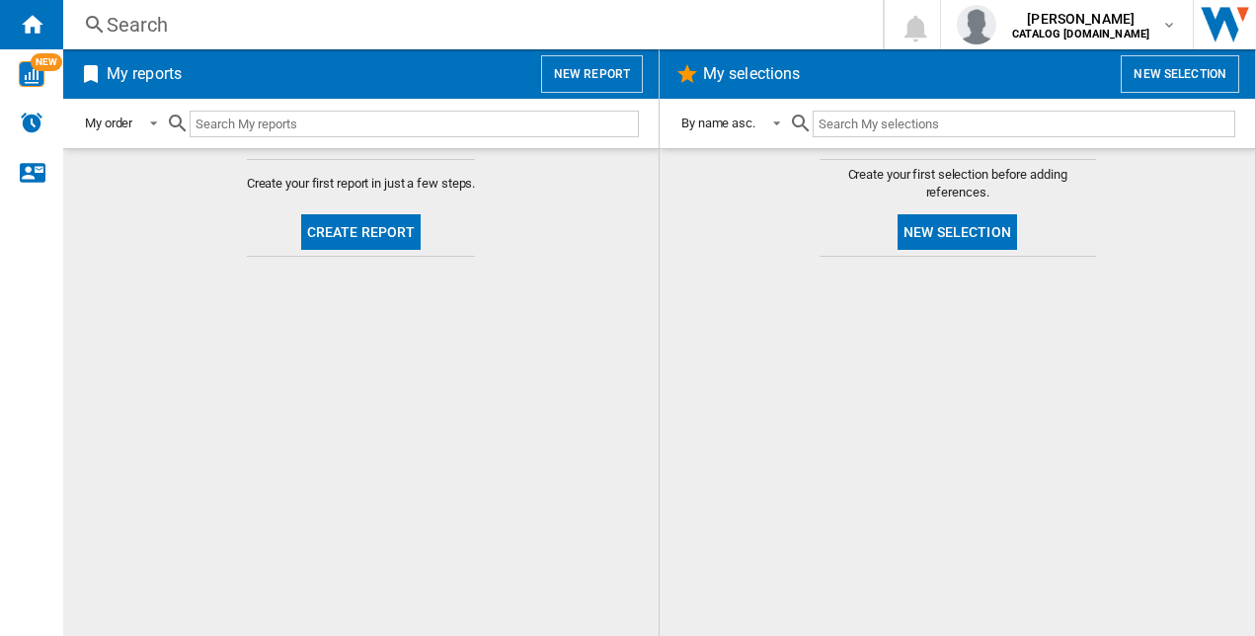
click at [283, 116] on input "text" at bounding box center [414, 124] width 449 height 27
click at [130, 124] on div "My order" at bounding box center [108, 124] width 47 height 15
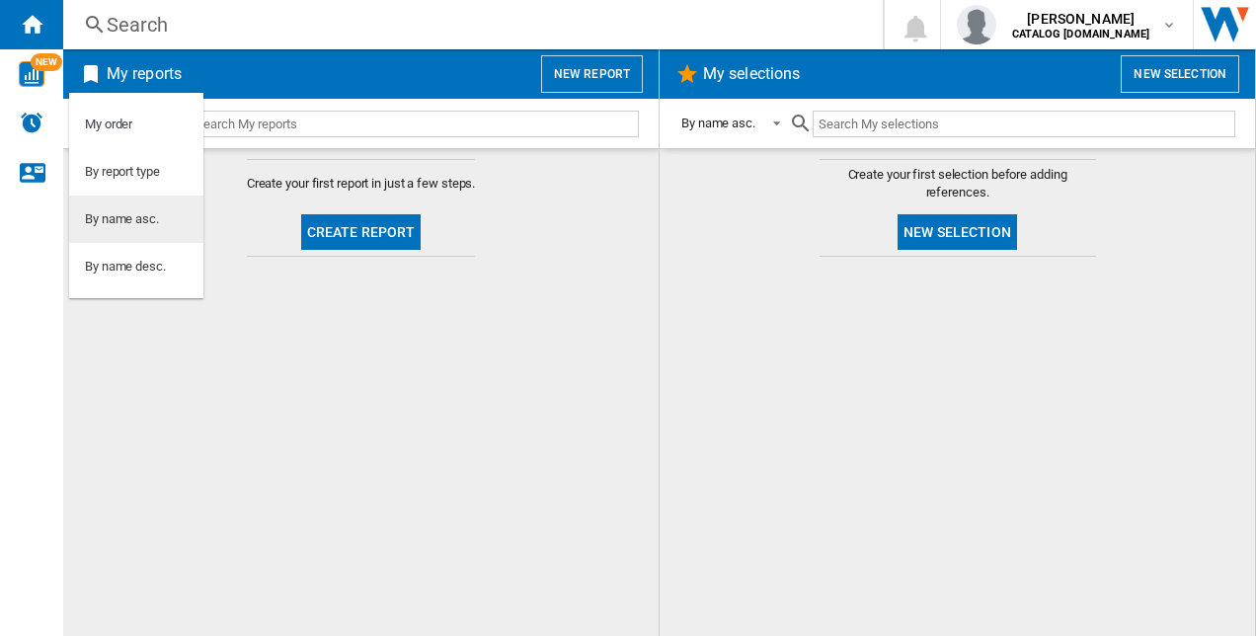
click at [145, 203] on md-option "By name asc." at bounding box center [136, 218] width 134 height 47
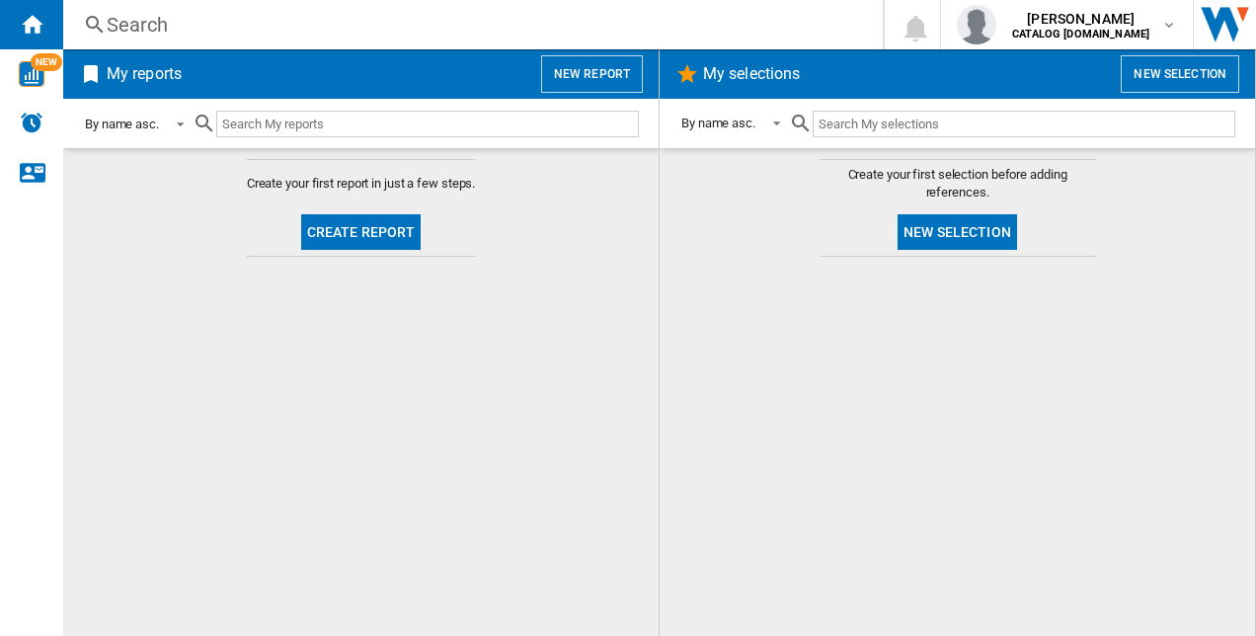
click at [150, 122] on div "By name asc." at bounding box center [122, 124] width 74 height 15
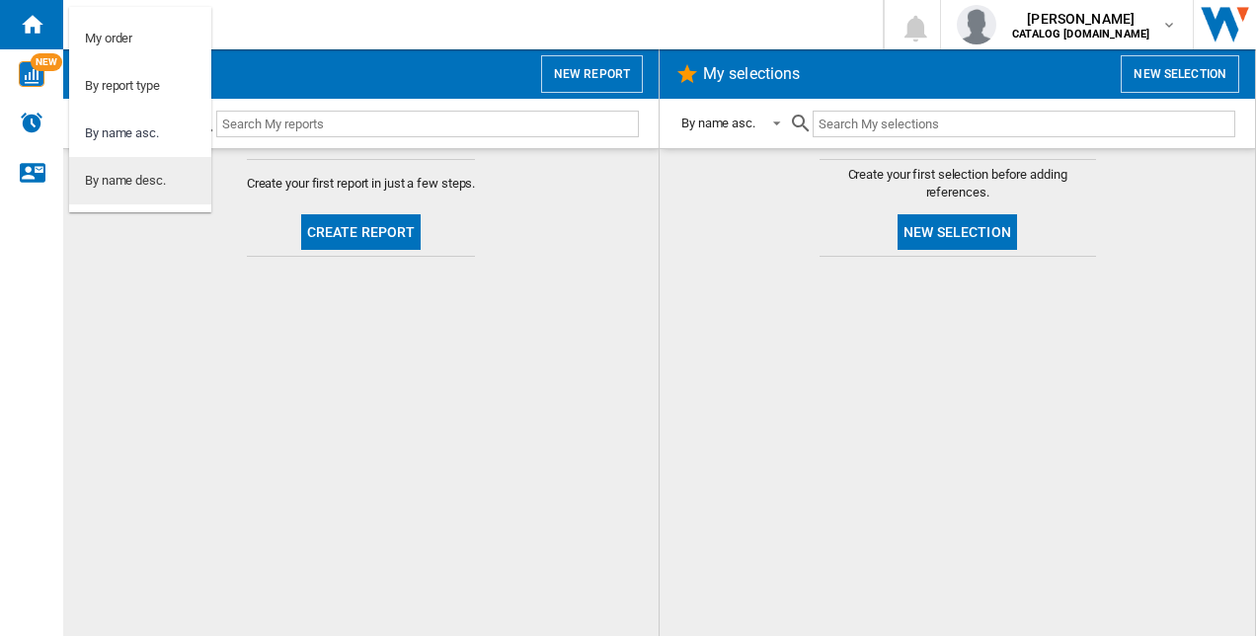
click at [147, 172] on div "By name desc." at bounding box center [125, 181] width 81 height 18
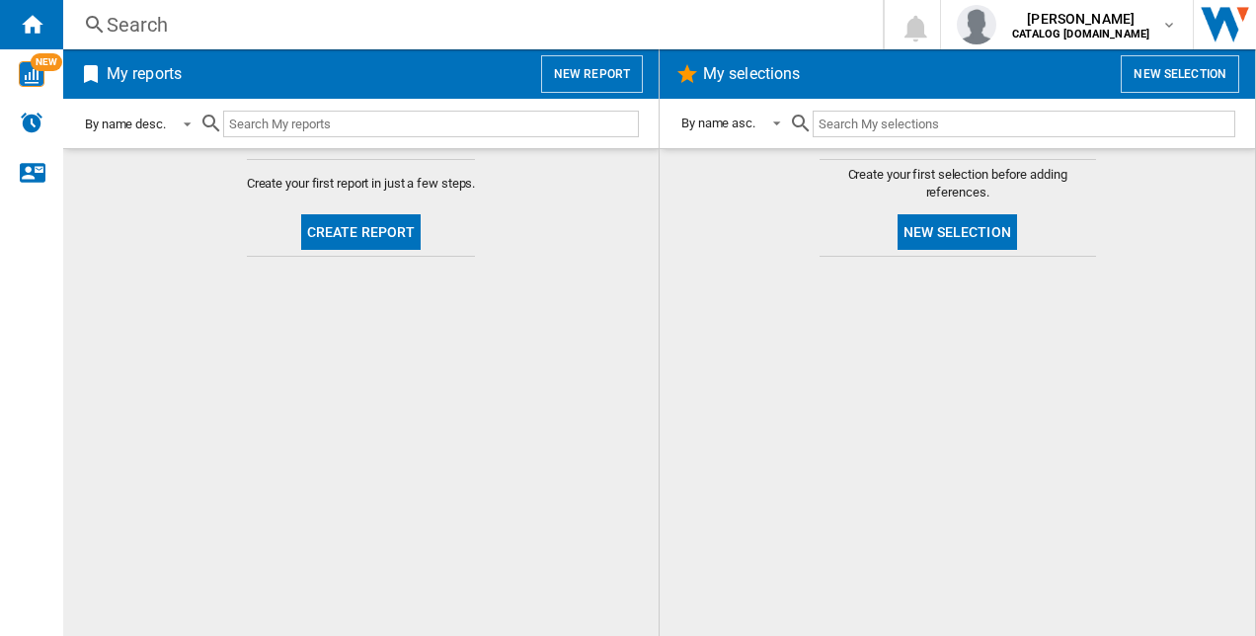
click at [149, 123] on div "By name desc." at bounding box center [125, 124] width 81 height 15
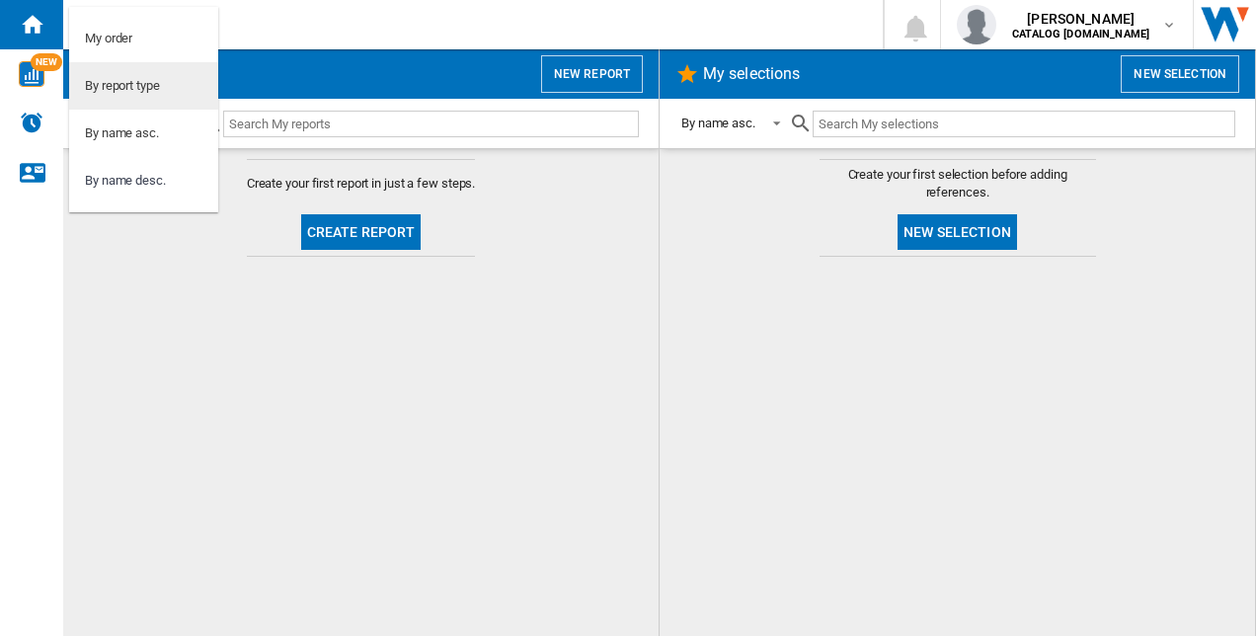
click at [164, 95] on md-option "By report type" at bounding box center [143, 85] width 149 height 47
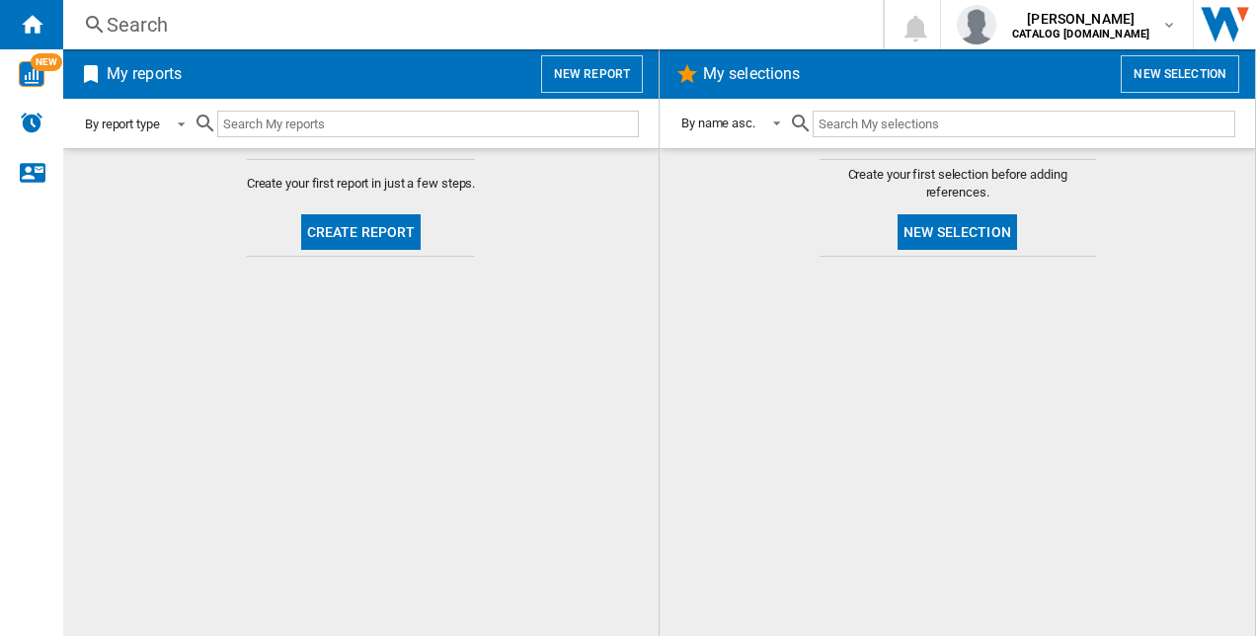
click at [140, 116] on span "By report type" at bounding box center [122, 125] width 75 height 18
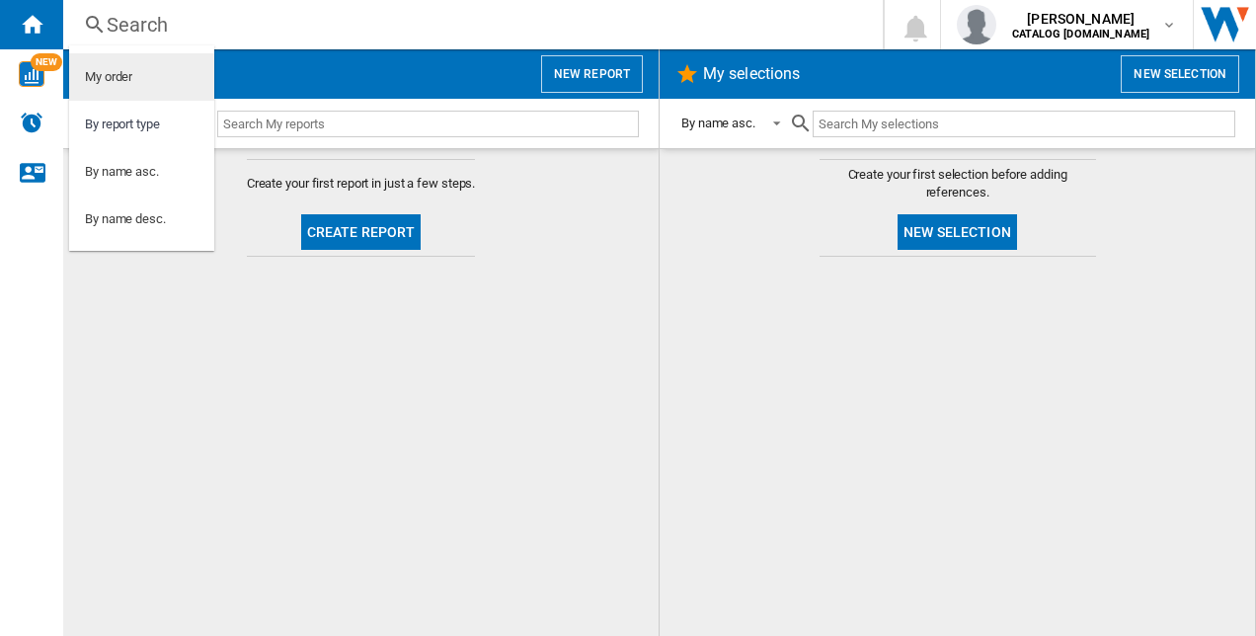
click at [162, 89] on md-option "My order" at bounding box center [141, 76] width 145 height 47
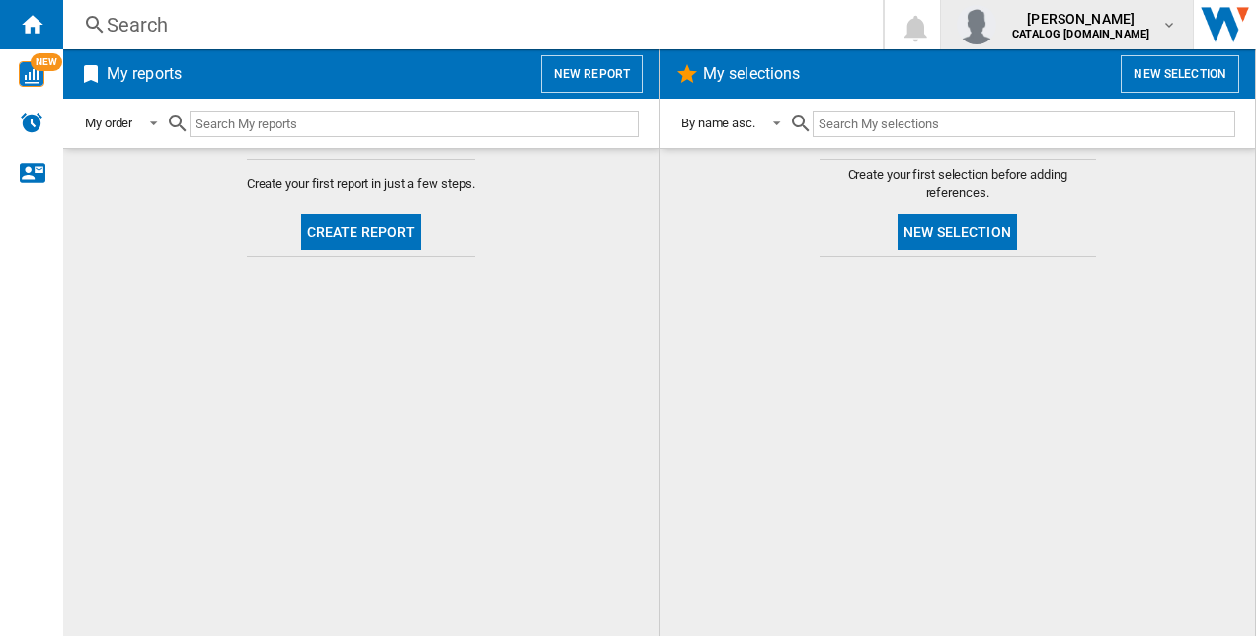
click at [1092, 18] on span "[PERSON_NAME]" at bounding box center [1080, 19] width 137 height 20
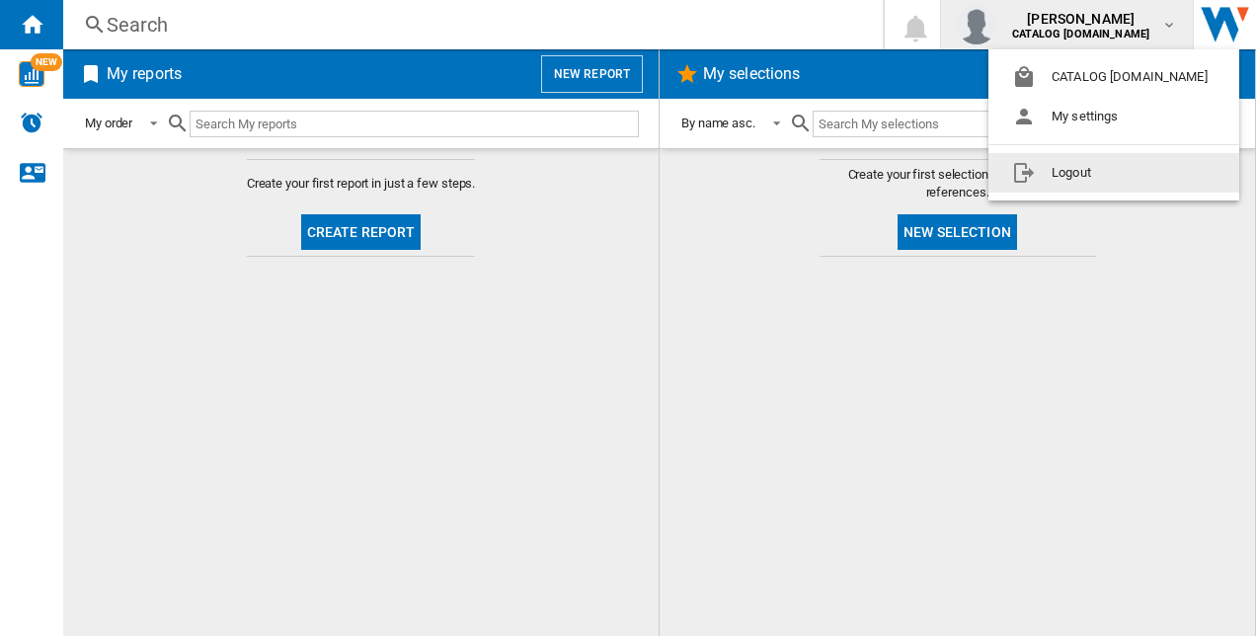
click at [898, 362] on md-backdrop at bounding box center [628, 318] width 1256 height 636
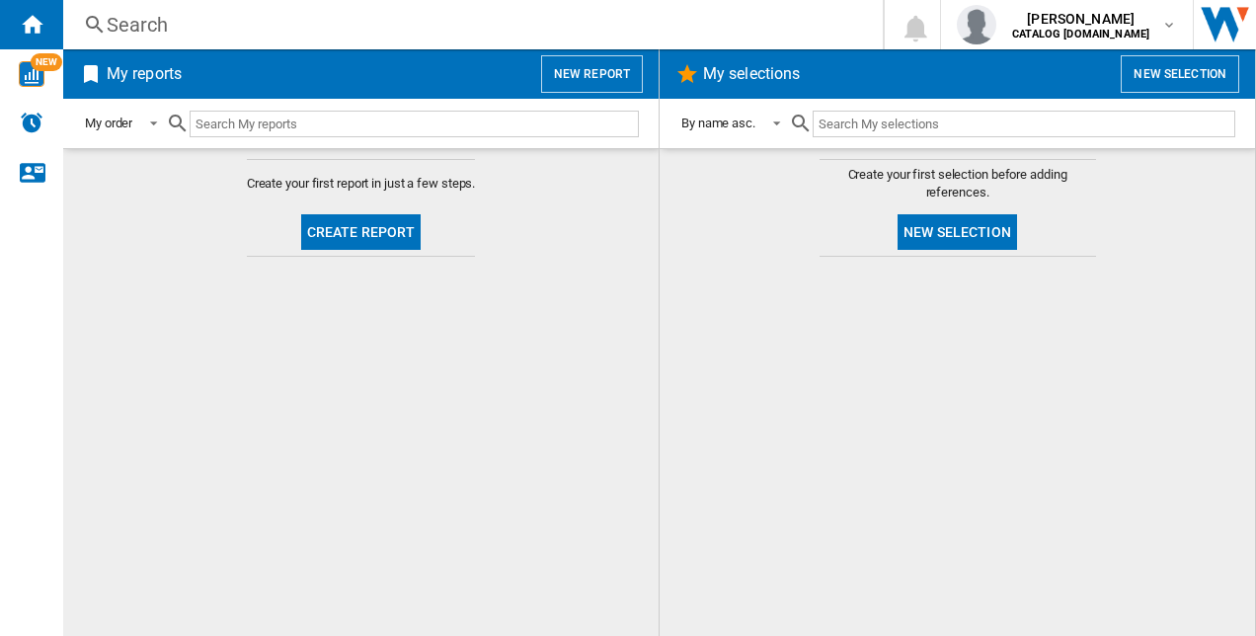
click at [365, 226] on button "Create report" at bounding box center [361, 232] width 120 height 36
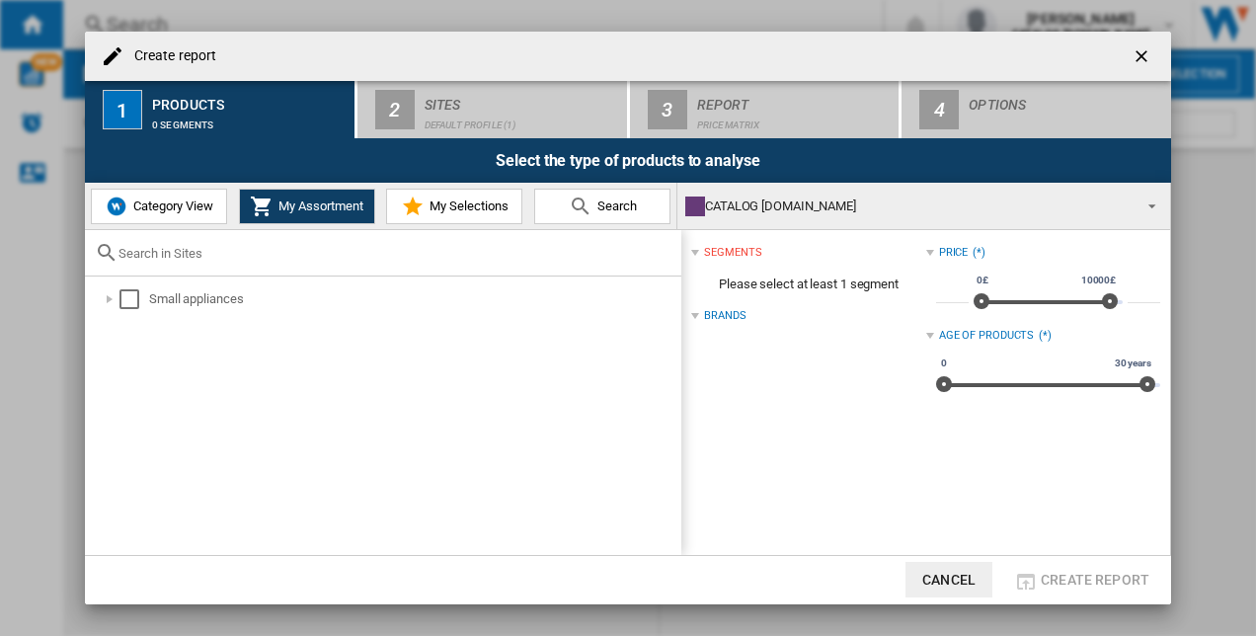
click at [229, 195] on div "Category View My Assortment My Selections Search" at bounding box center [381, 206] width 592 height 46
click at [203, 203] on span "Category View" at bounding box center [170, 205] width 85 height 15
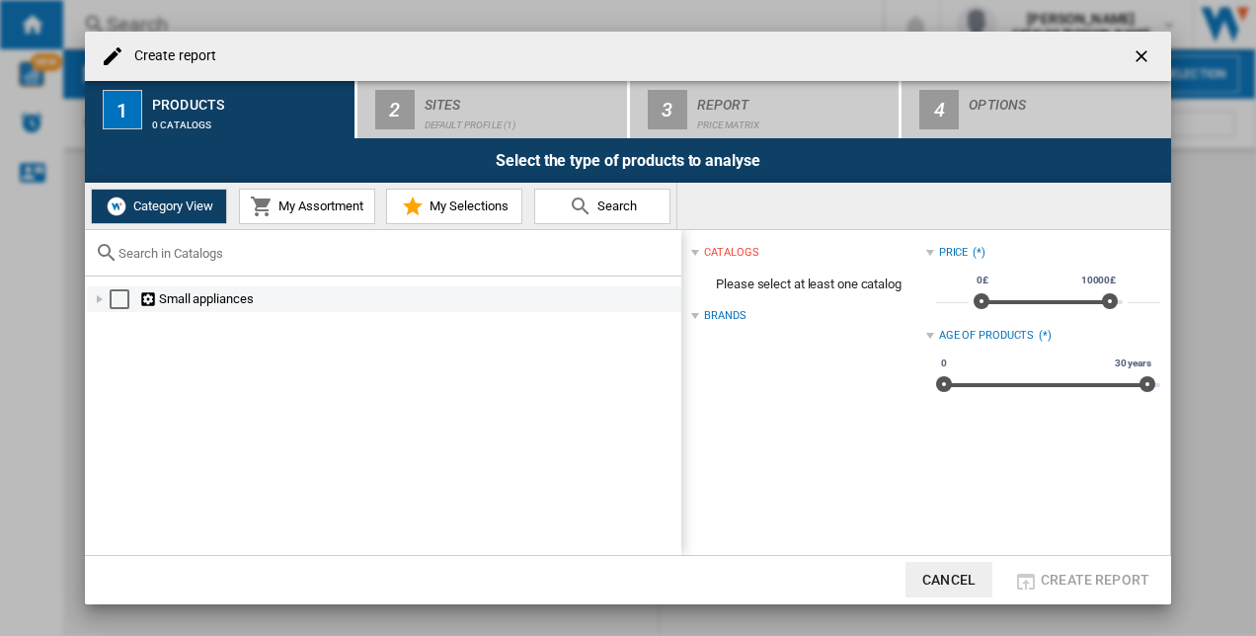
click at [120, 296] on div "Select" at bounding box center [120, 299] width 20 height 20
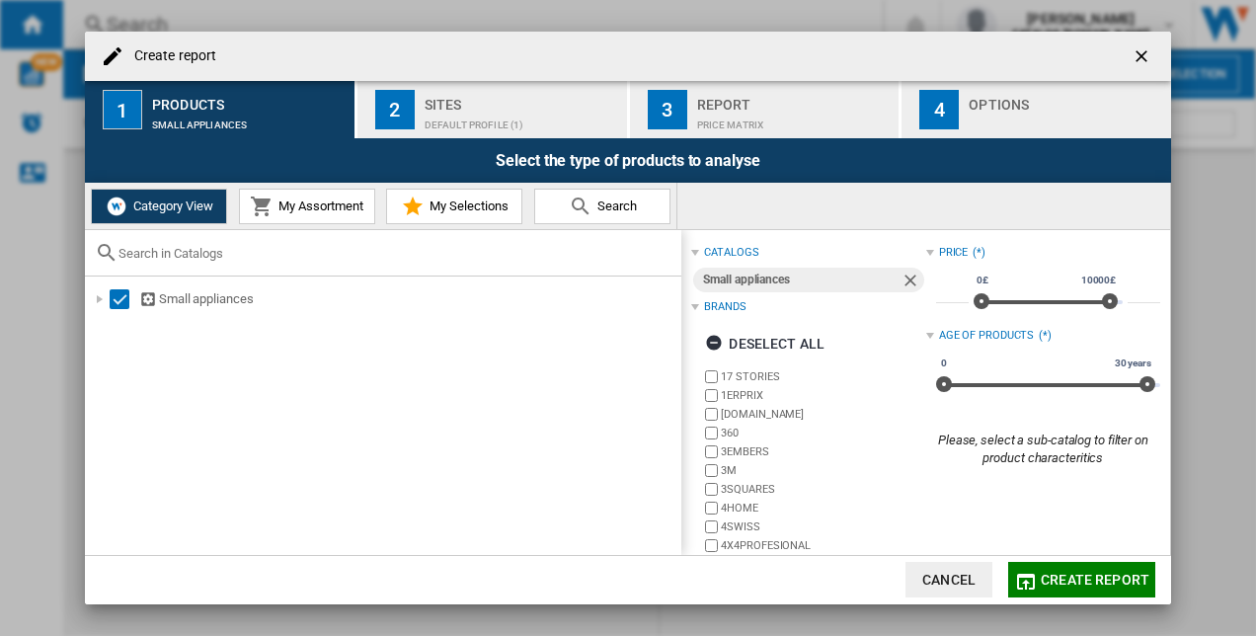
click at [271, 211] on md-icon at bounding box center [262, 207] width 24 height 24
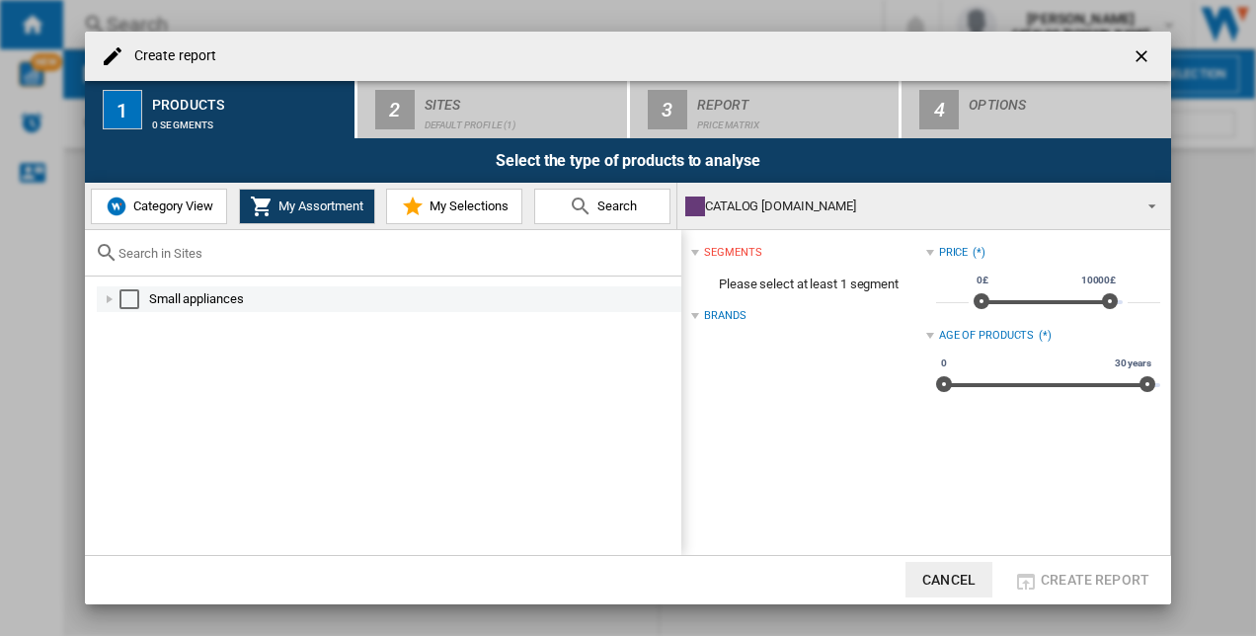
click at [136, 294] on div "Select" at bounding box center [129, 299] width 20 height 20
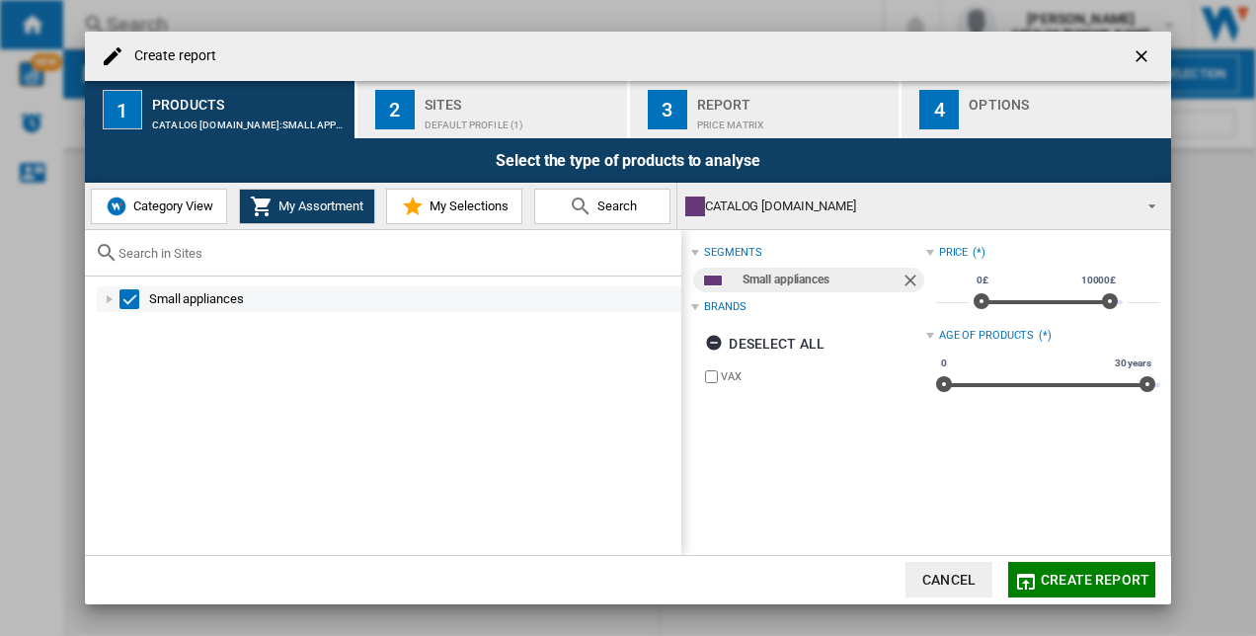
click at [127, 300] on div "Select" at bounding box center [129, 299] width 20 height 20
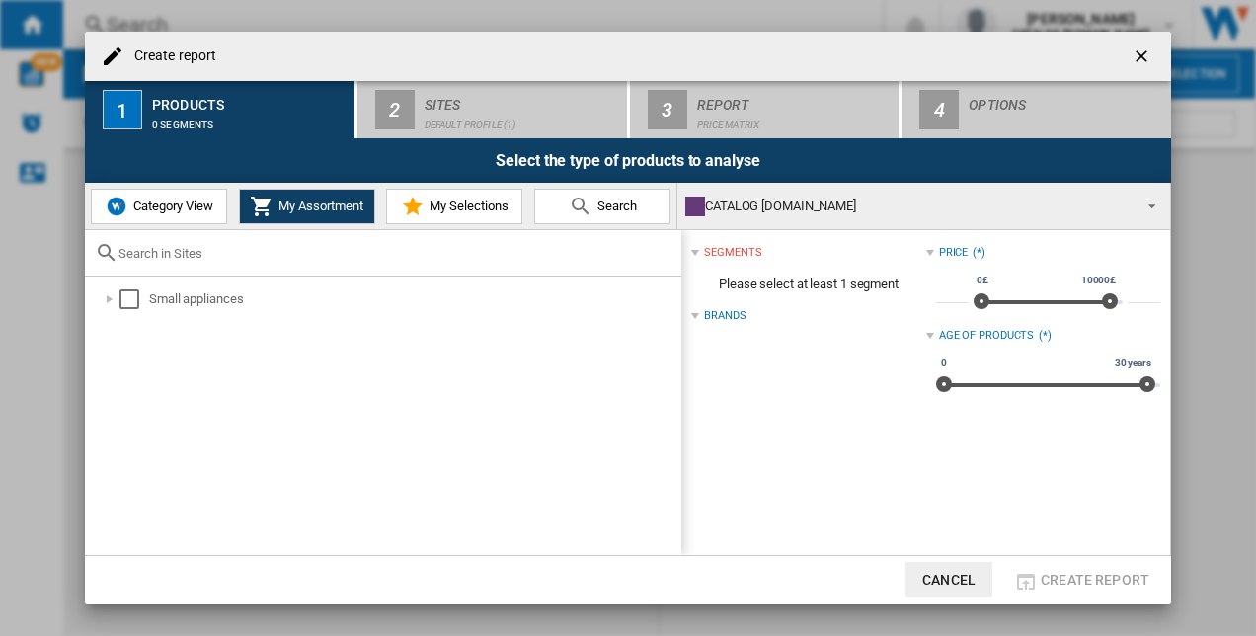
click at [160, 211] on span "Category View" at bounding box center [170, 205] width 85 height 15
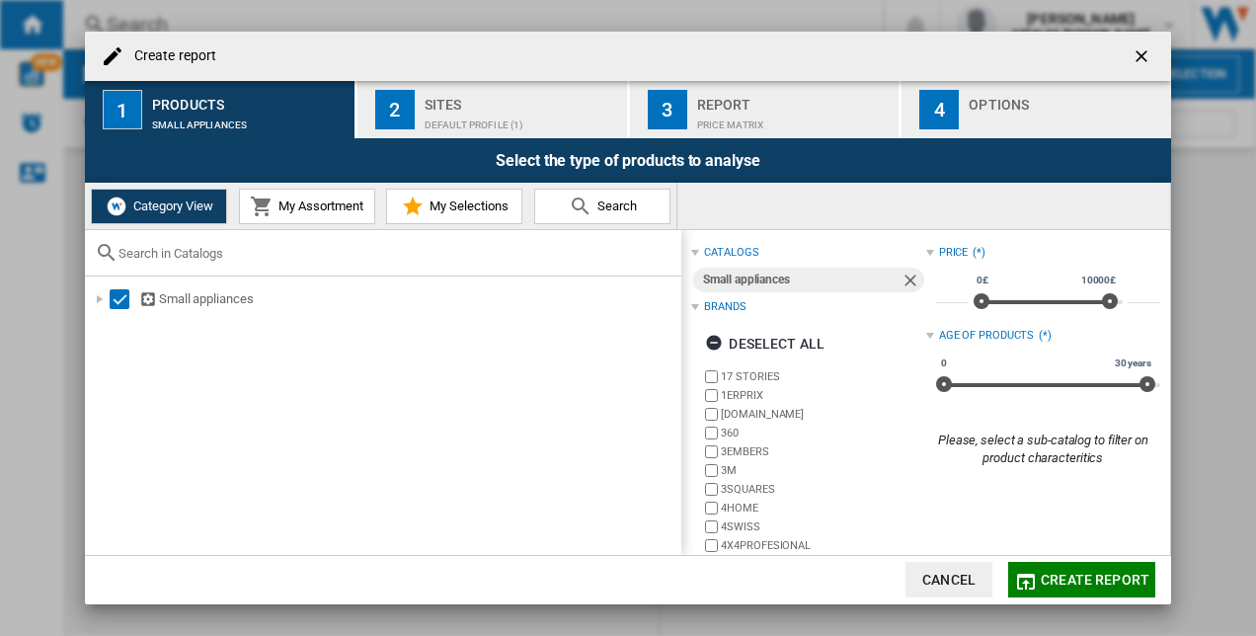
click at [737, 314] on div "Brands" at bounding box center [724, 307] width 41 height 16
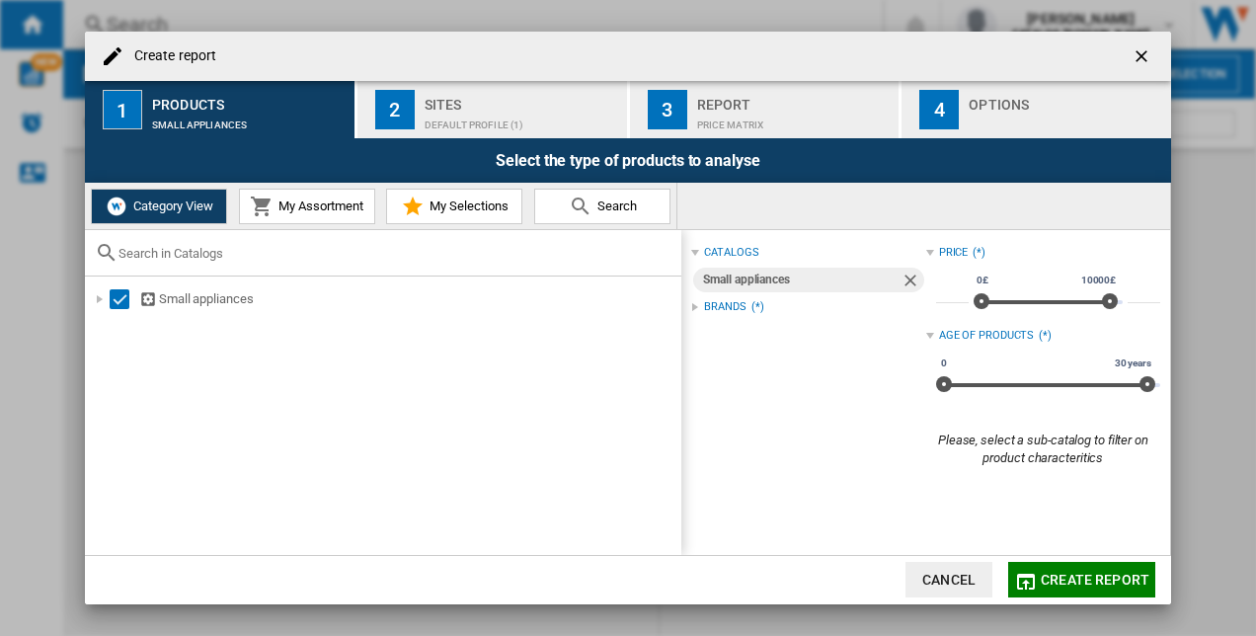
click at [737, 310] on div "Brands" at bounding box center [724, 307] width 41 height 16
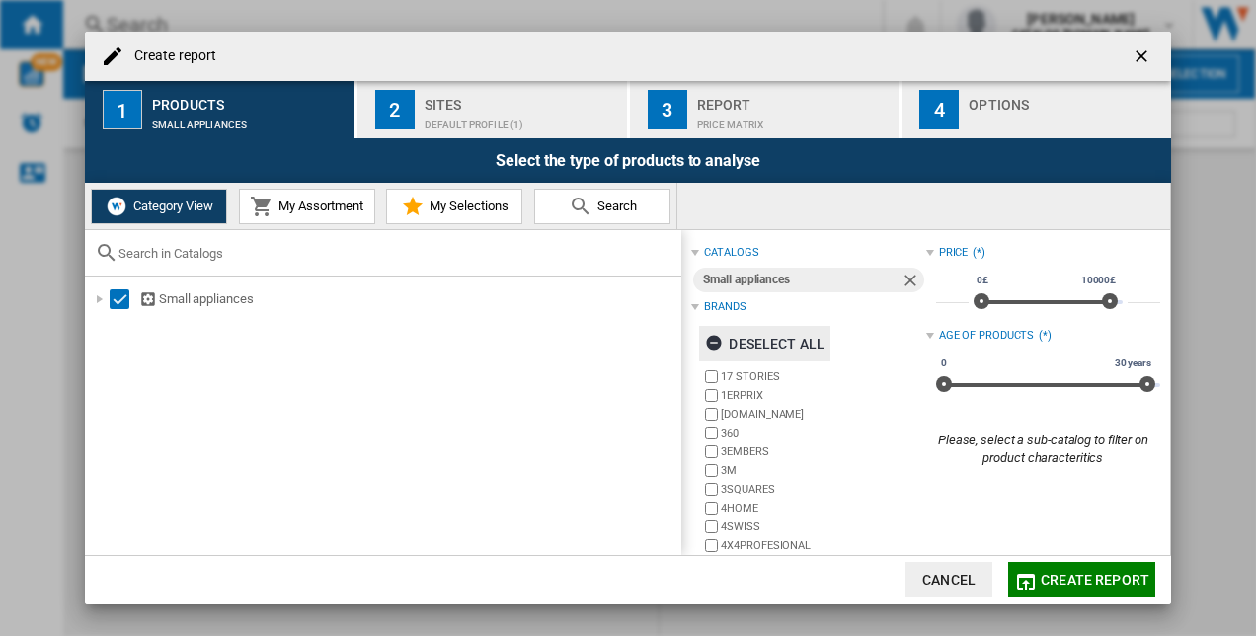
click at [720, 339] on ng-md-icon "button" at bounding box center [717, 346] width 24 height 24
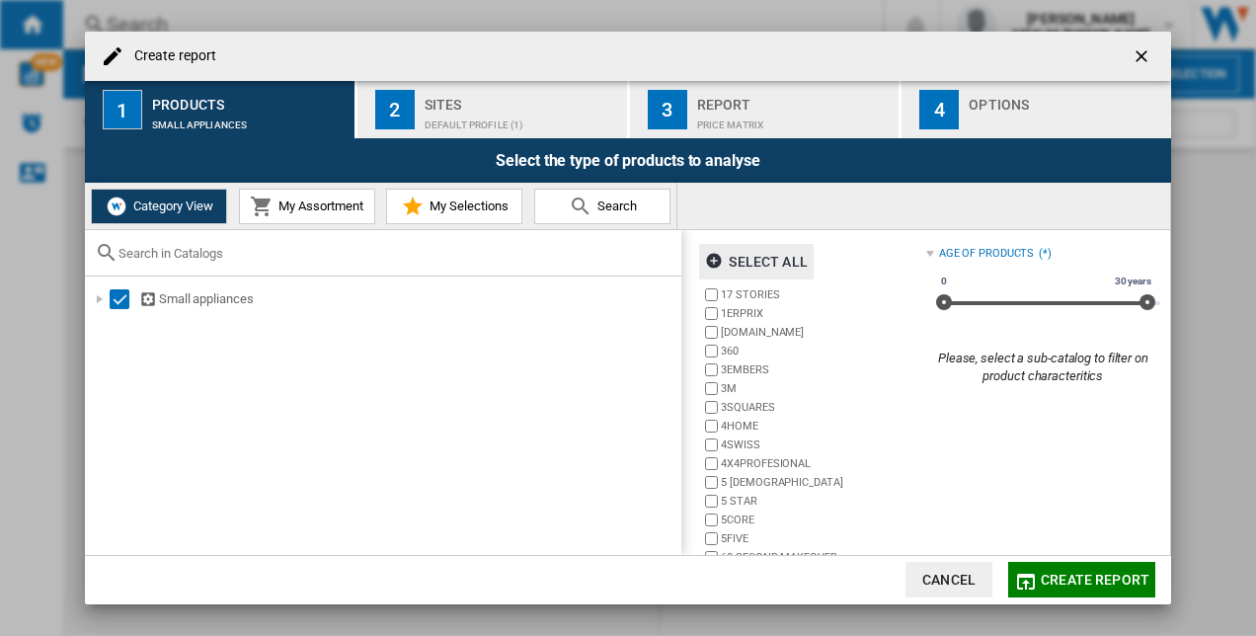
scroll to position [136, 0]
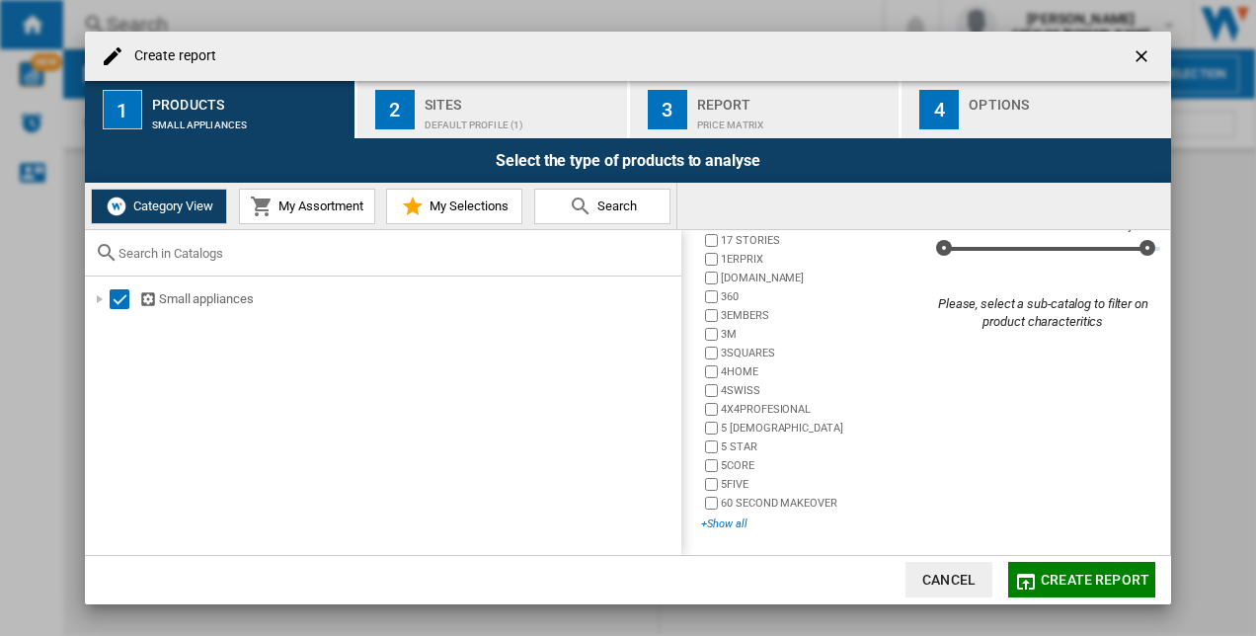
click at [726, 522] on div "+Show all" at bounding box center [813, 523] width 224 height 15
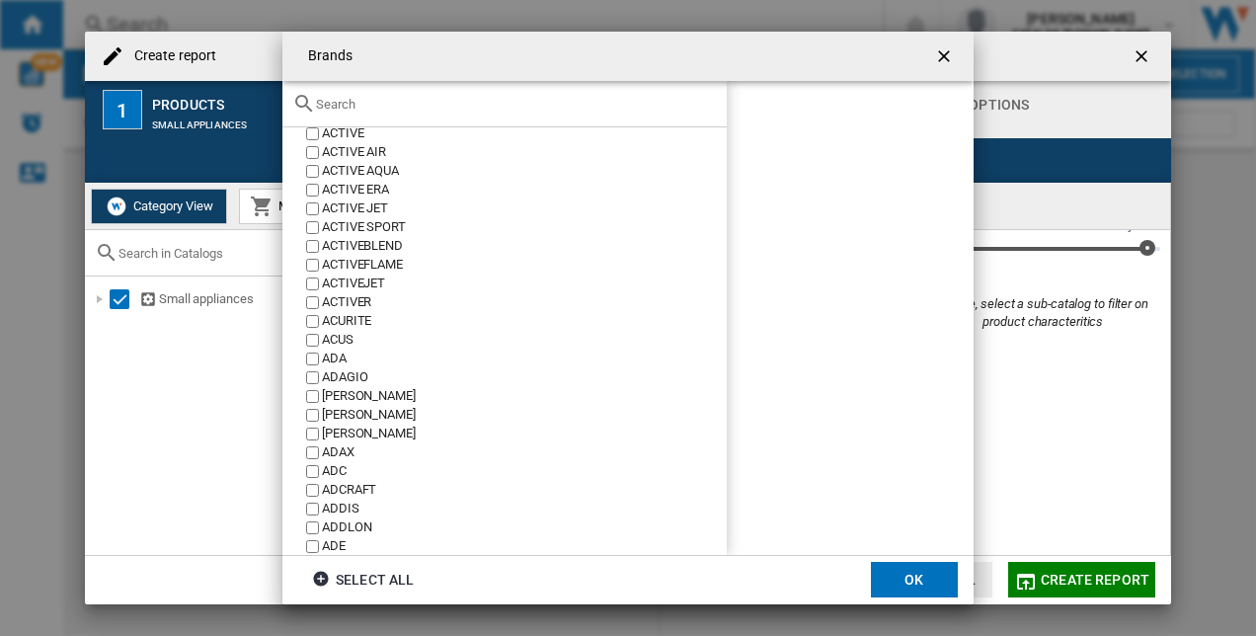
scroll to position [1185, 0]
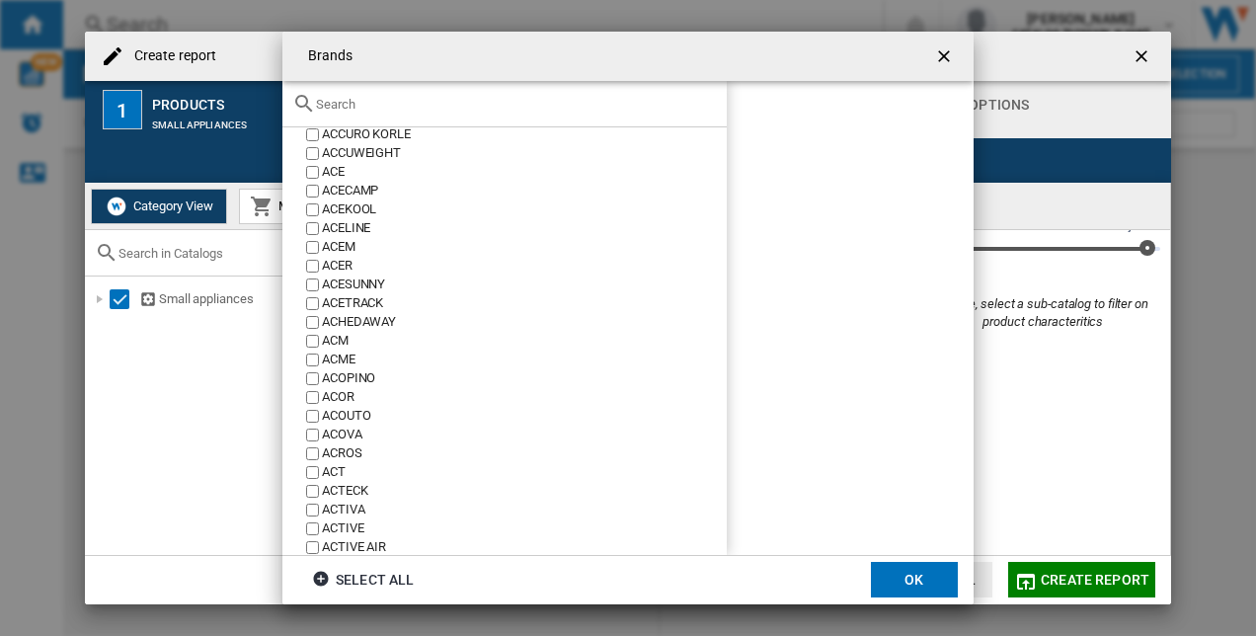
click at [409, 109] on input "text" at bounding box center [516, 104] width 401 height 15
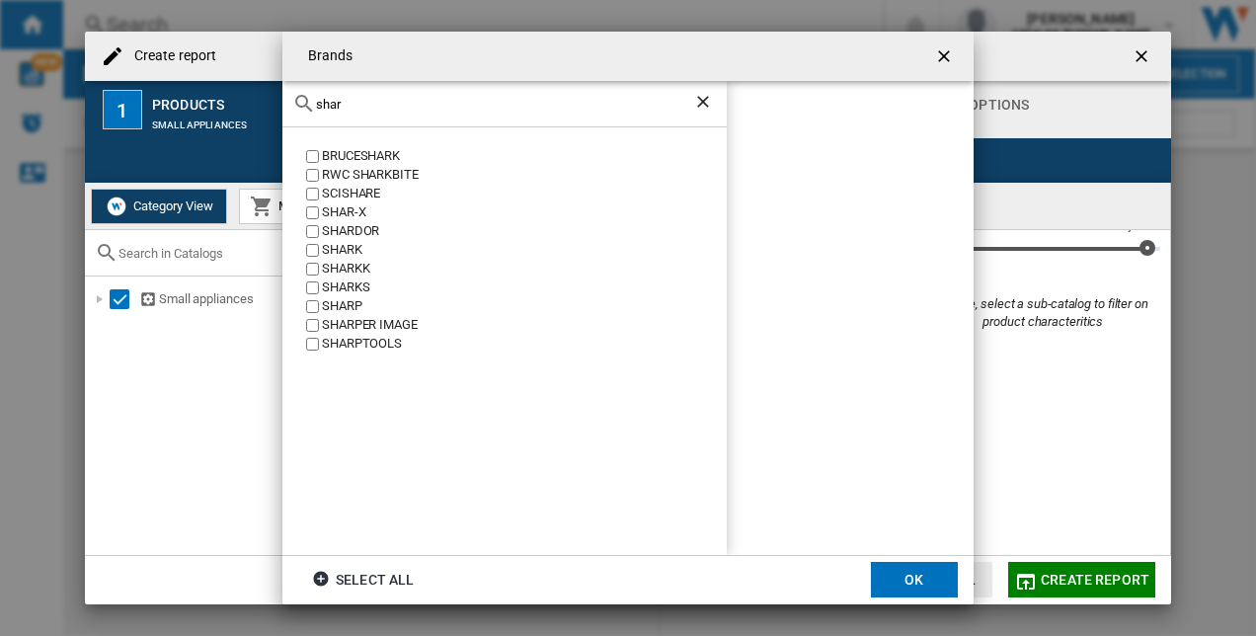
scroll to position [0, 0]
type input "shar"
click at [708, 107] on ng-md-icon "Clear search" at bounding box center [705, 104] width 24 height 24
click at [703, 101] on ng-md-icon "Clear search" at bounding box center [705, 104] width 24 height 24
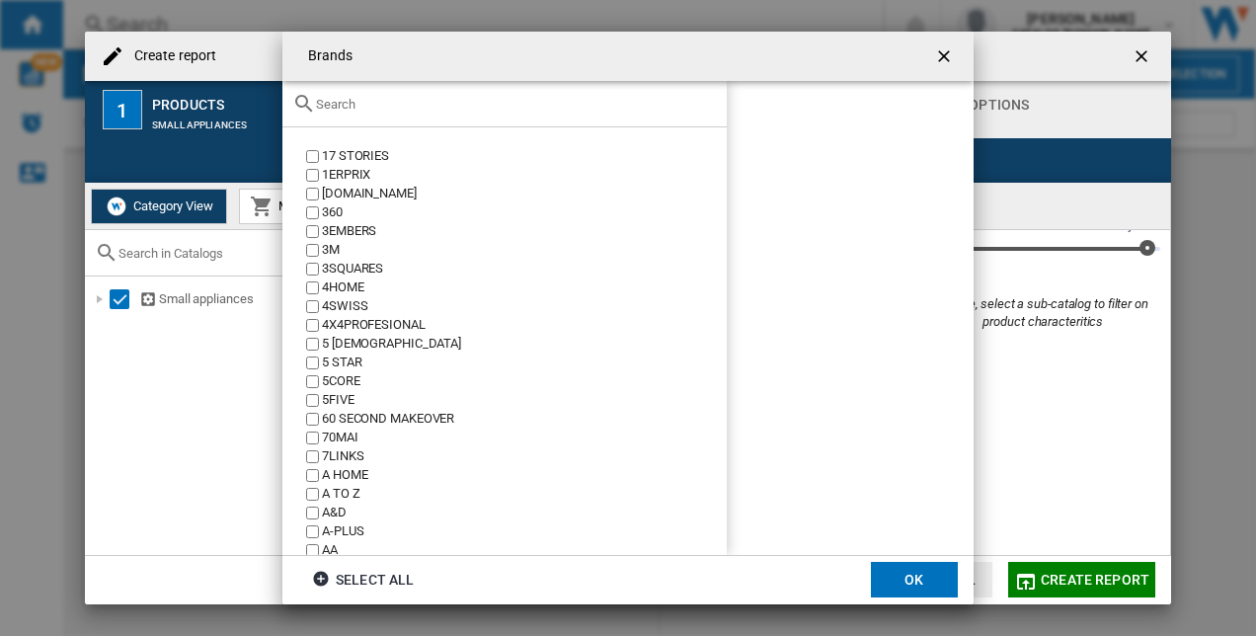
click at [938, 48] on ng-md-icon "getI18NText('BUTTONS.CLOSE_DIALOG')" at bounding box center [946, 58] width 24 height 24
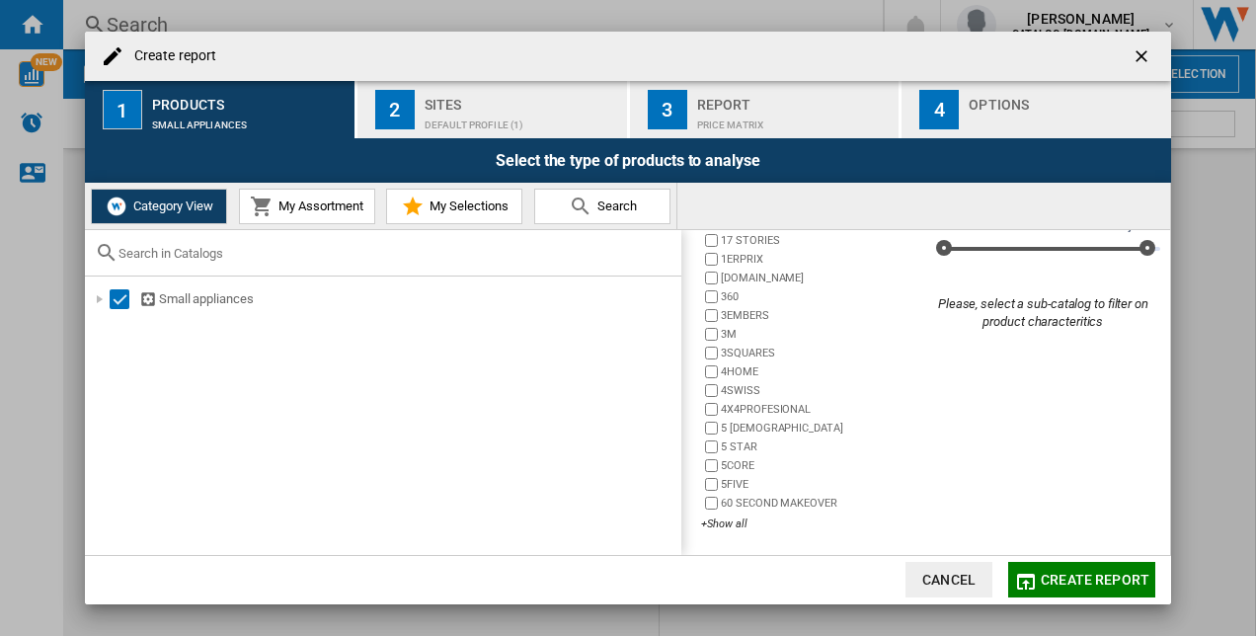
click at [1143, 49] on ng-md-icon "getI18NText('BUTTONS.CLOSE_DIALOG')" at bounding box center [1144, 58] width 24 height 24
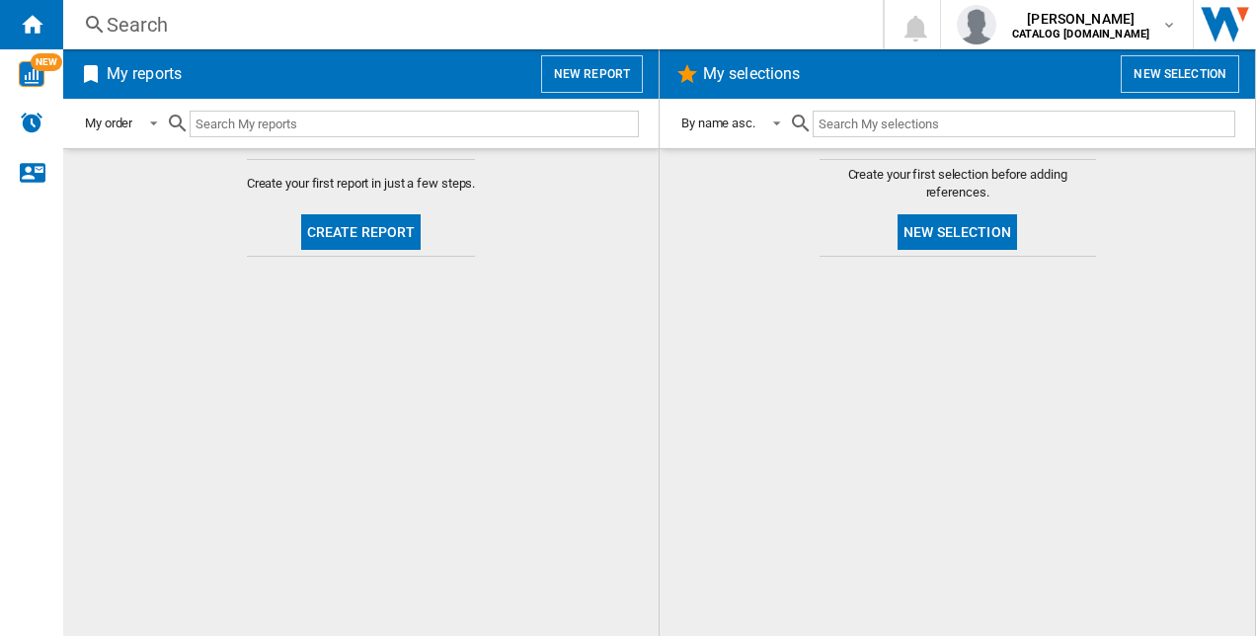
click at [602, 80] on button "New report" at bounding box center [592, 74] width 102 height 38
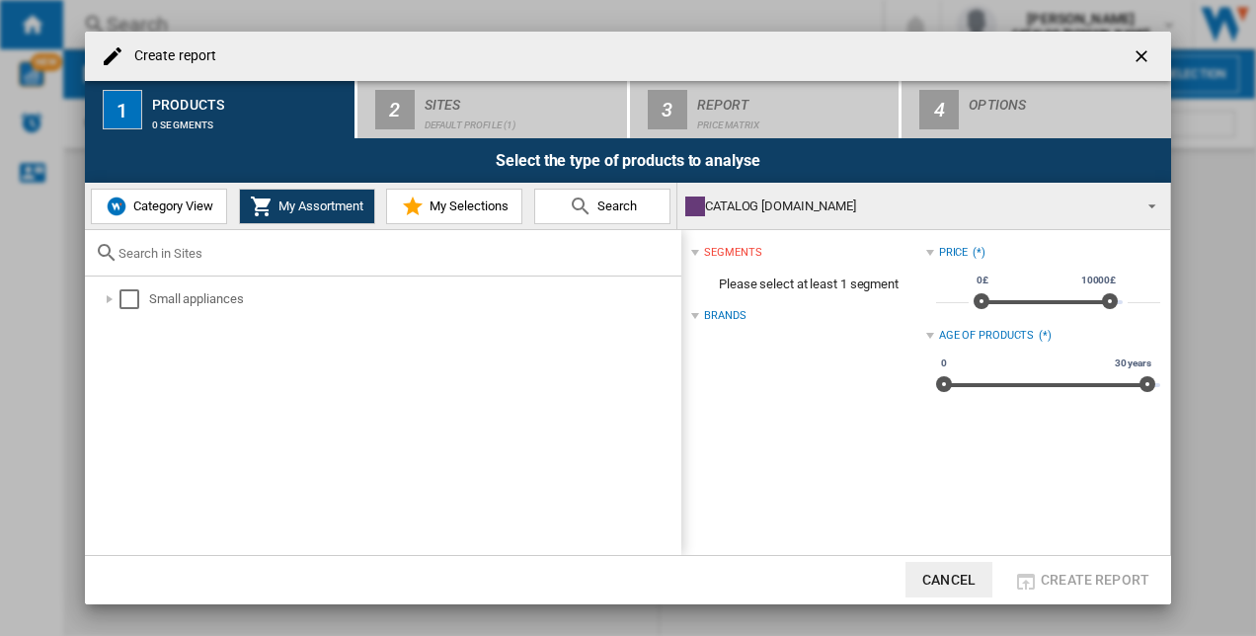
click at [187, 202] on span "Category View" at bounding box center [170, 205] width 85 height 15
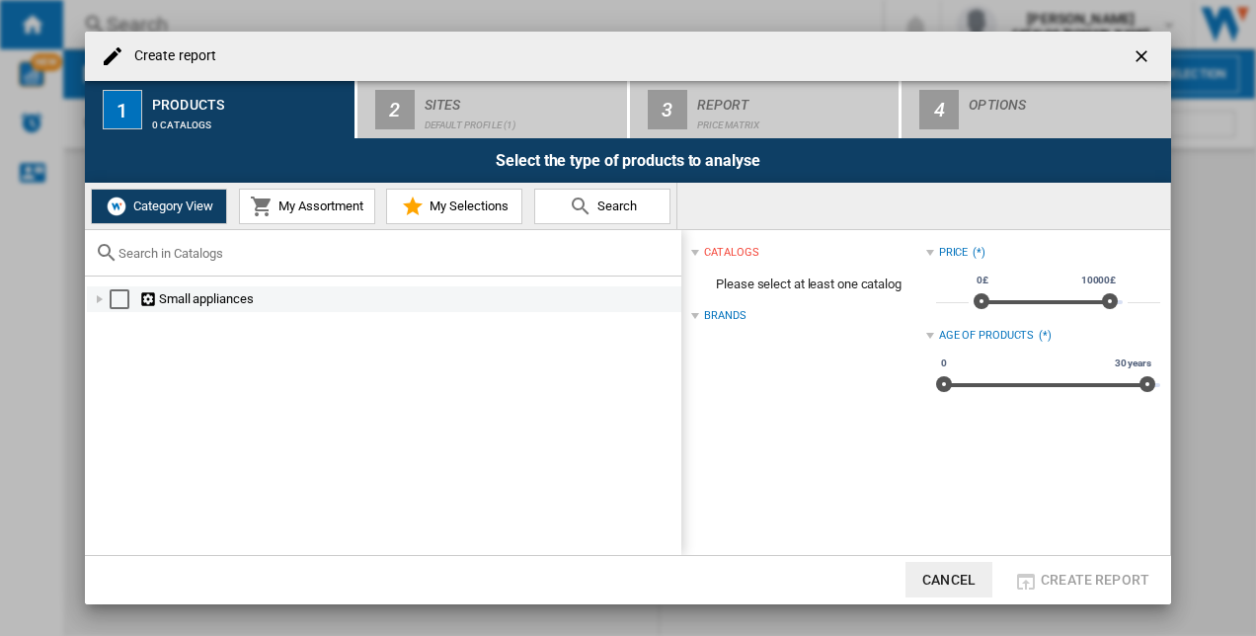
drag, startPoint x: 117, startPoint y: 295, endPoint x: 127, endPoint y: 292, distance: 10.3
click at [118, 294] on div "Select" at bounding box center [120, 299] width 20 height 20
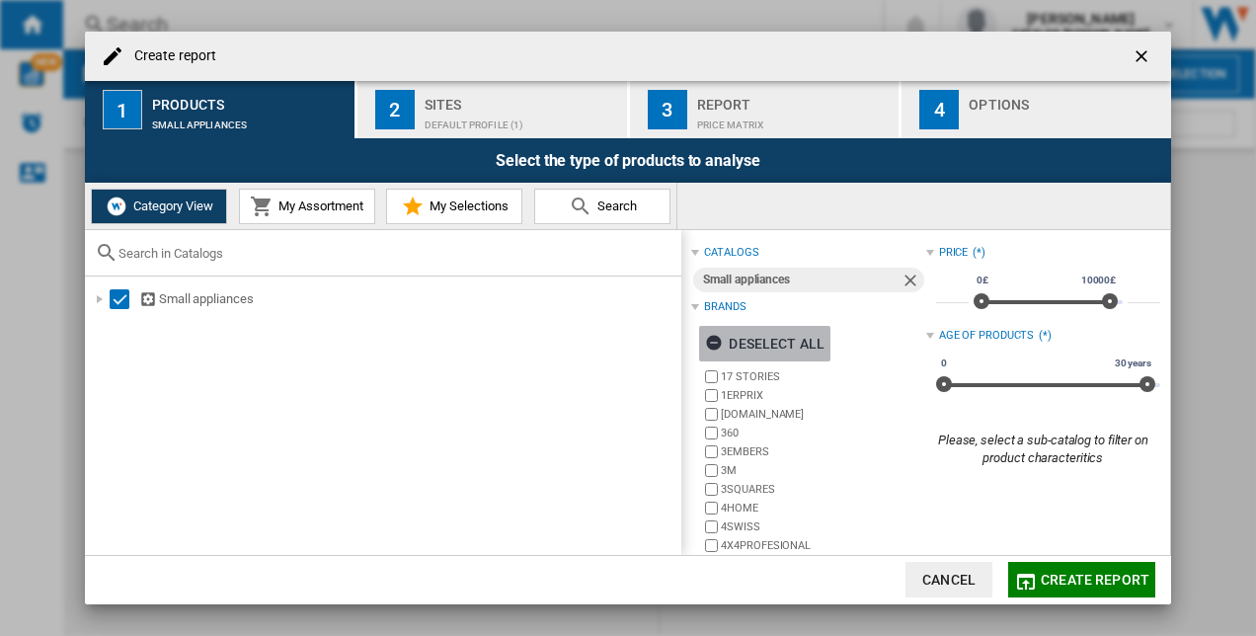
click at [724, 340] on ng-md-icon "button" at bounding box center [717, 346] width 24 height 24
click at [333, 206] on span "My Assortment" at bounding box center [319, 205] width 90 height 15
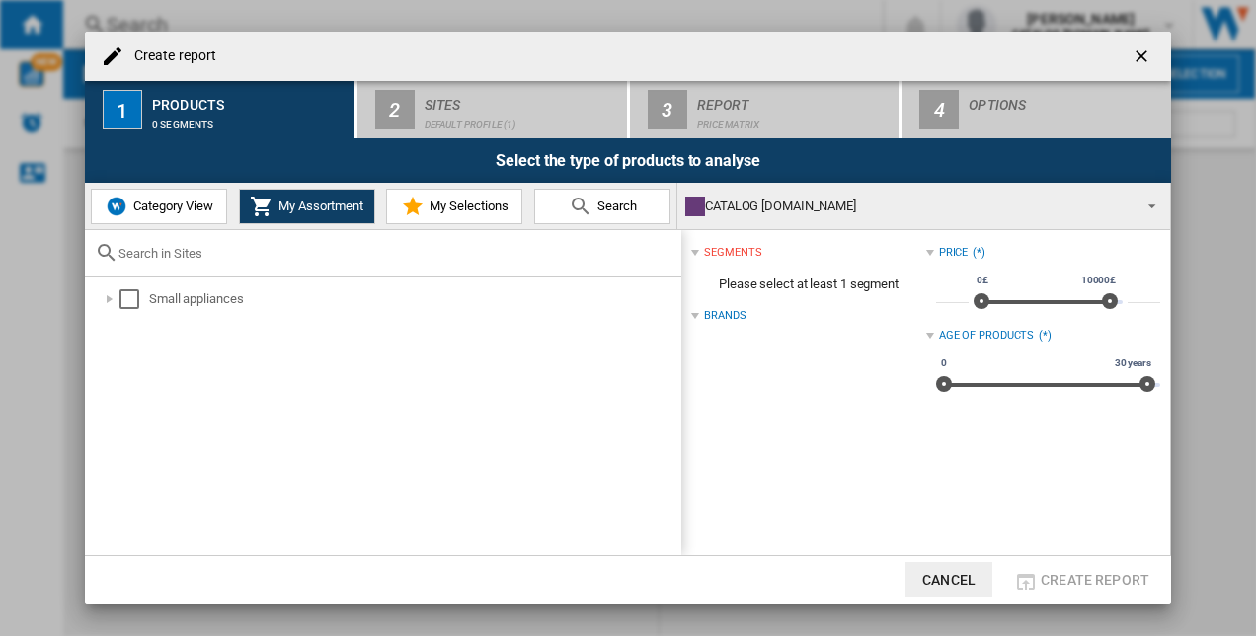
click at [139, 287] on div "Small appliances" at bounding box center [389, 299] width 585 height 26
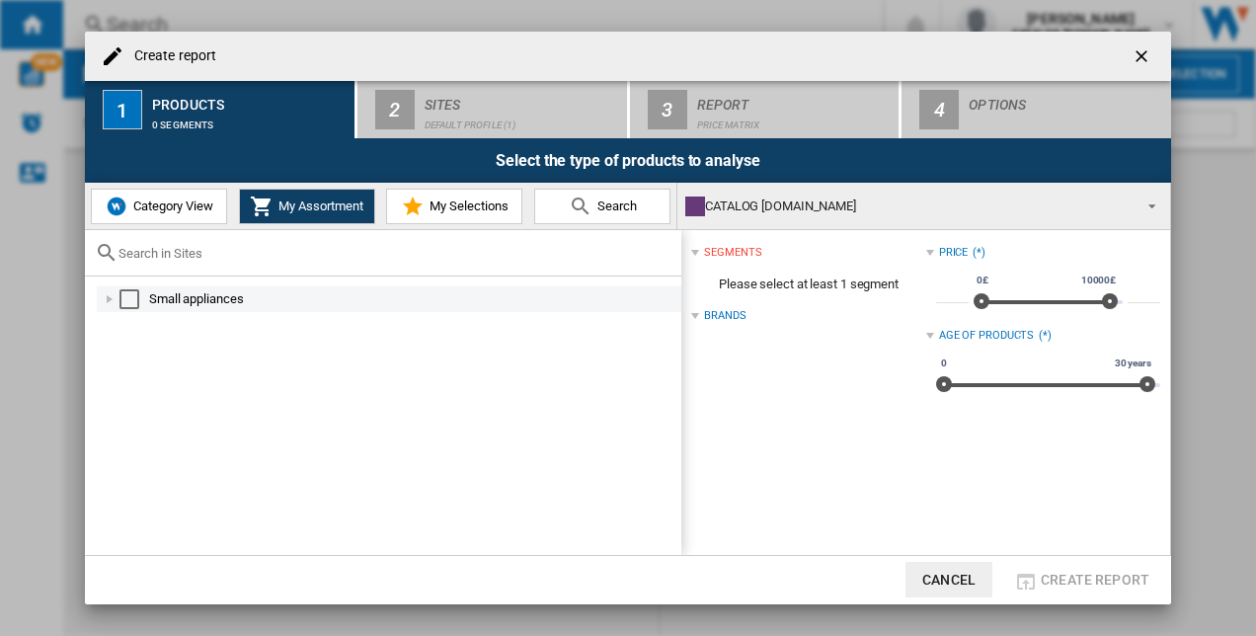
click at [138, 299] on div "Select" at bounding box center [129, 299] width 20 height 20
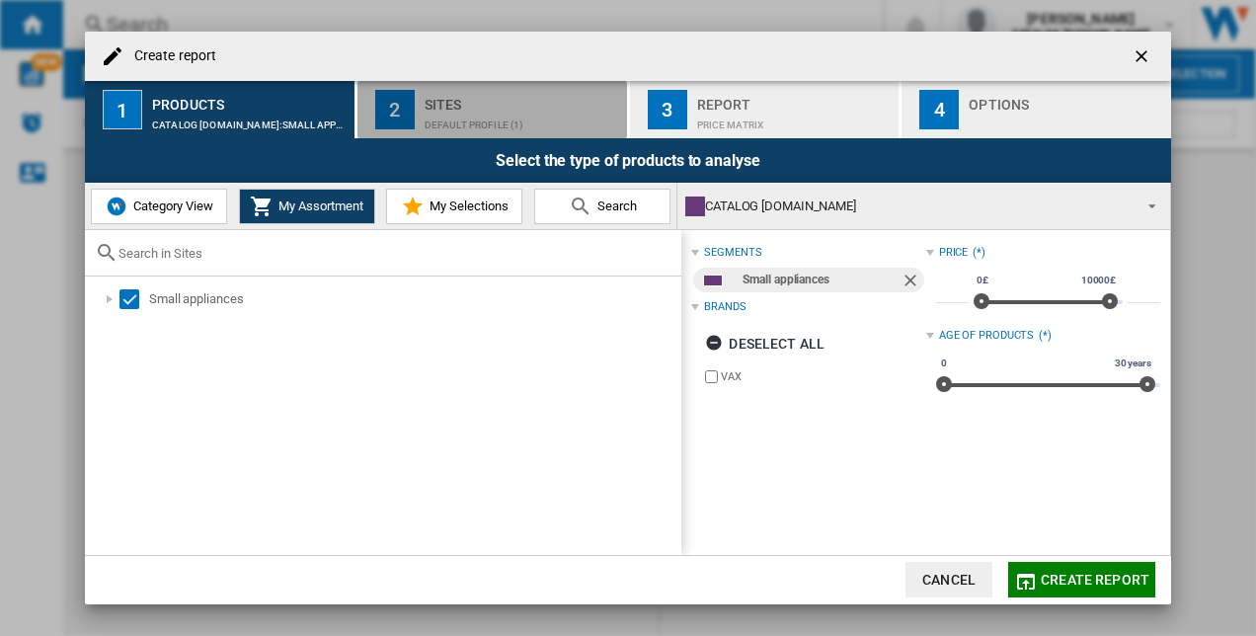
click at [487, 116] on div "Default profile (1)" at bounding box center [522, 120] width 195 height 21
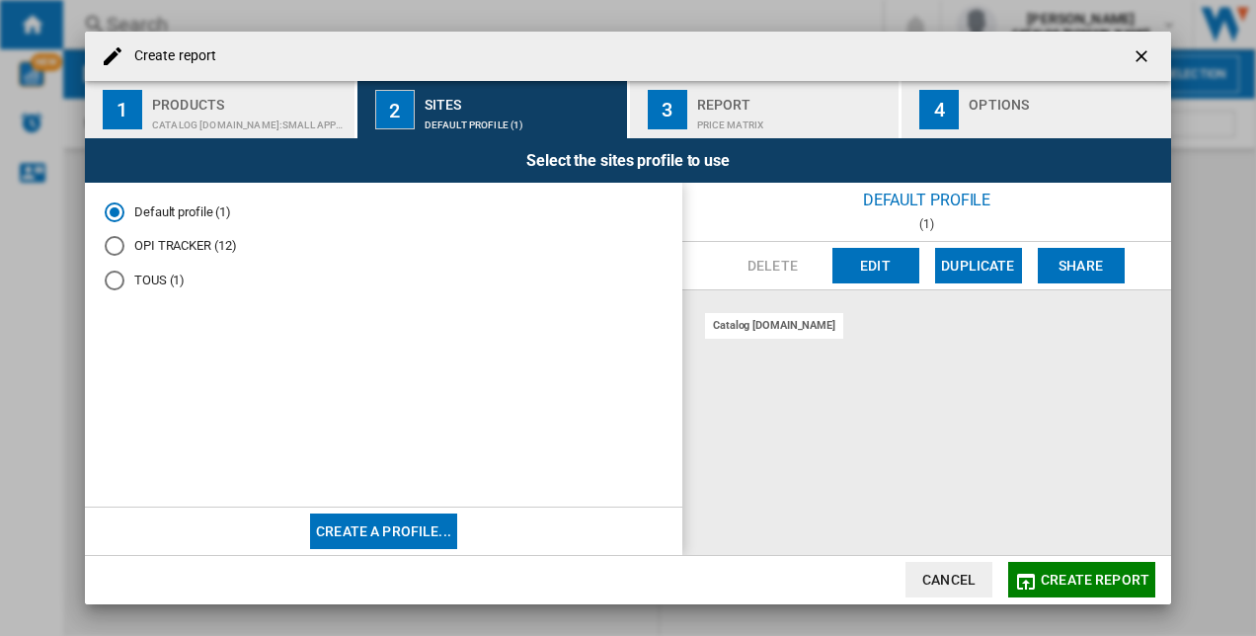
click at [141, 244] on md-radio-button "OPI TRACKER (12)" at bounding box center [384, 246] width 558 height 19
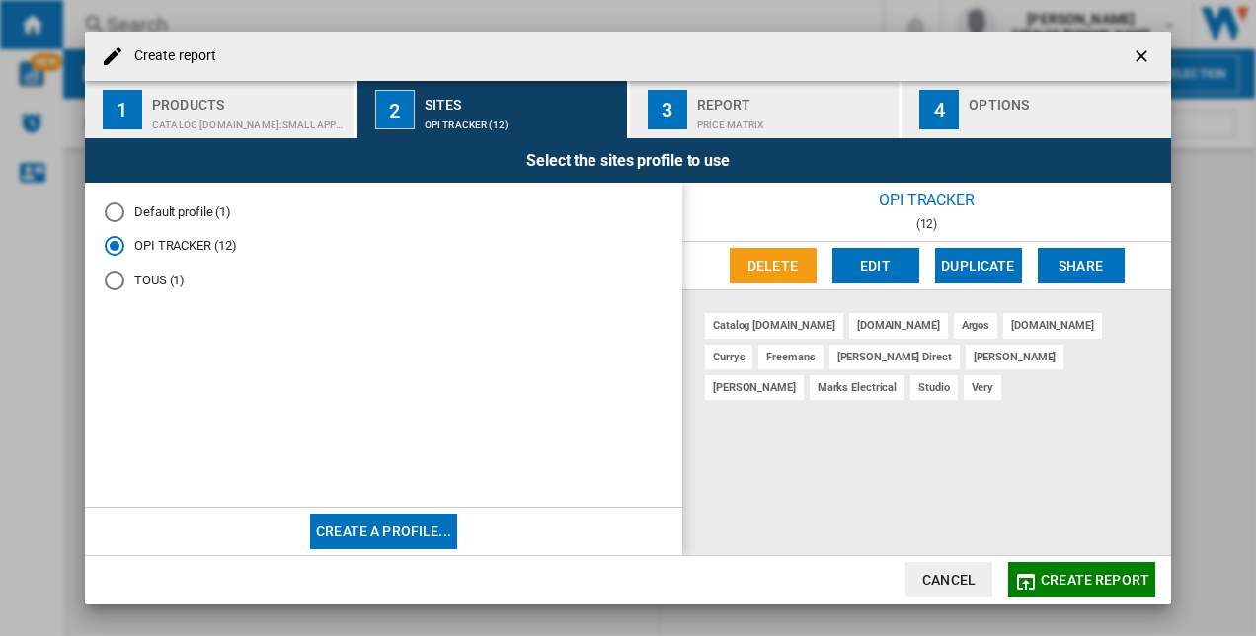
click at [425, 520] on button "Create a profile..." at bounding box center [383, 531] width 147 height 36
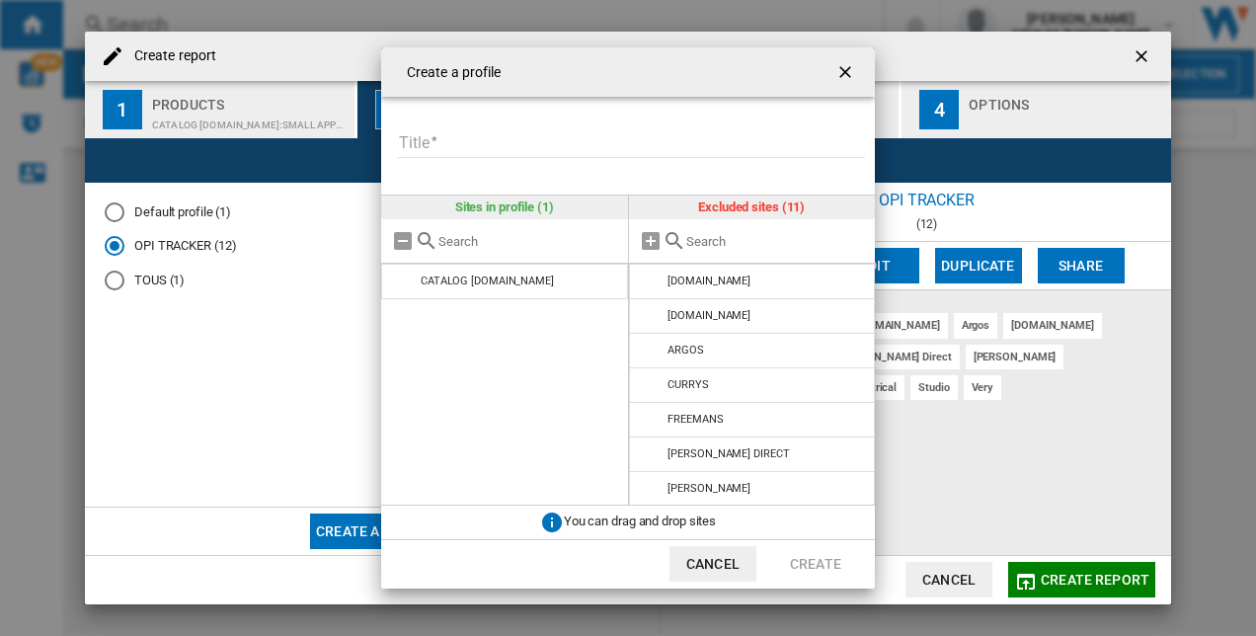
click at [663, 243] on md-icon at bounding box center [675, 241] width 24 height 24
click at [654, 243] on md-icon at bounding box center [651, 241] width 24 height 24
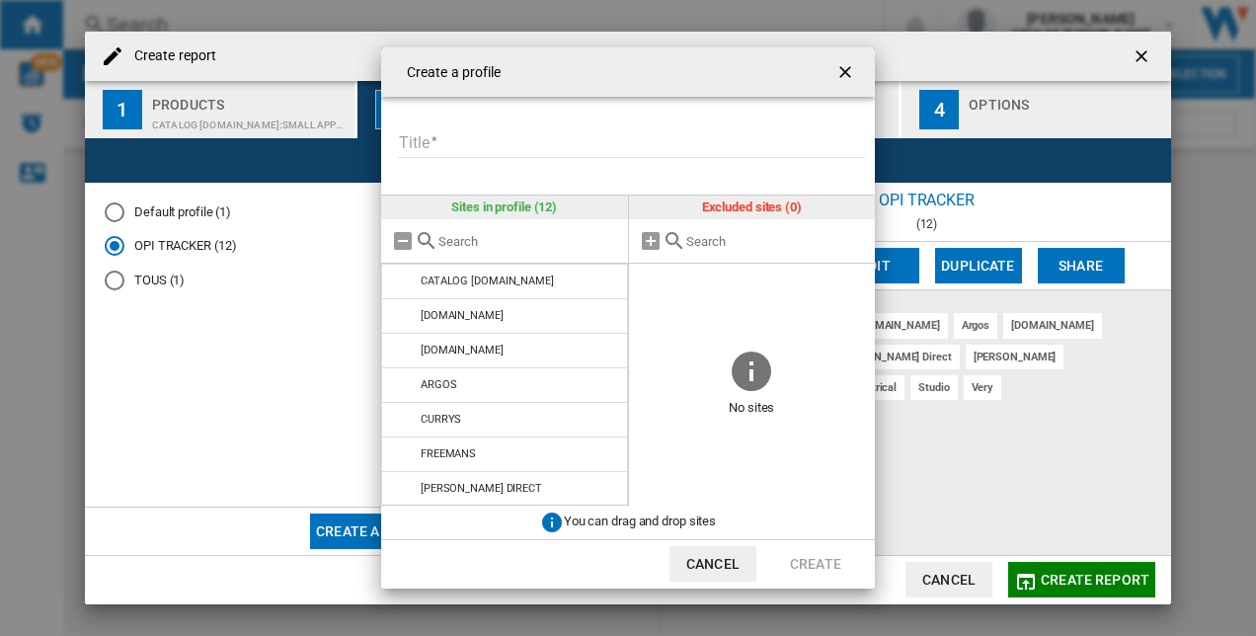
click at [581, 139] on input "Title" at bounding box center [631, 143] width 467 height 30
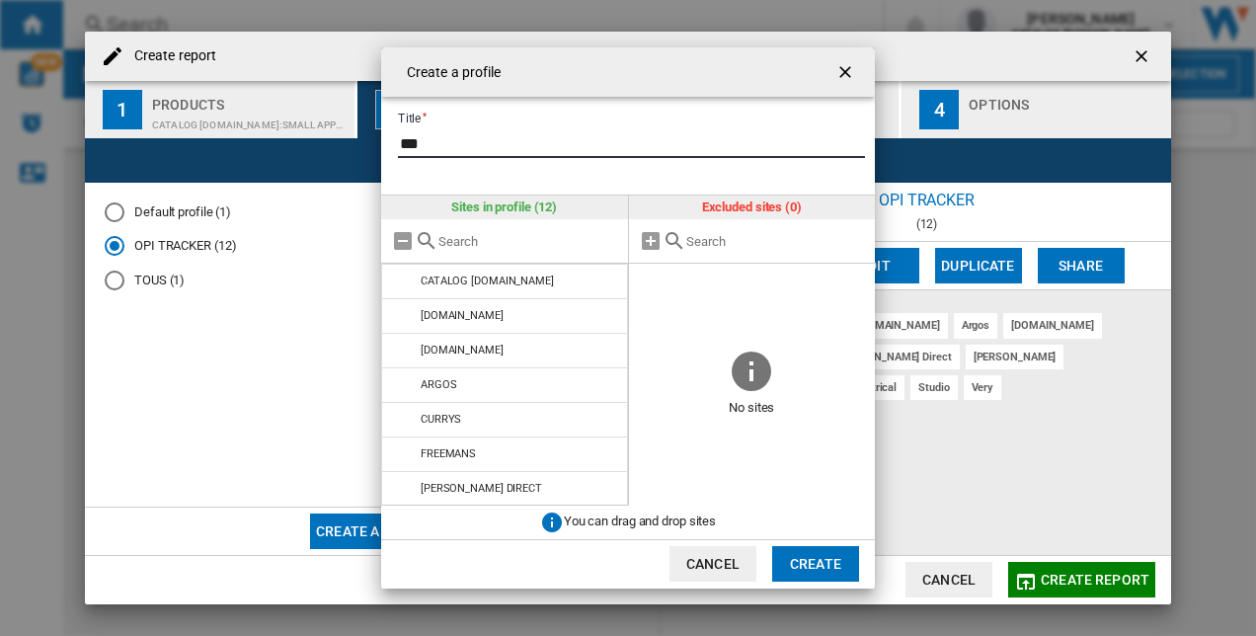
type input "***"
click at [803, 561] on button "Create" at bounding box center [815, 564] width 87 height 36
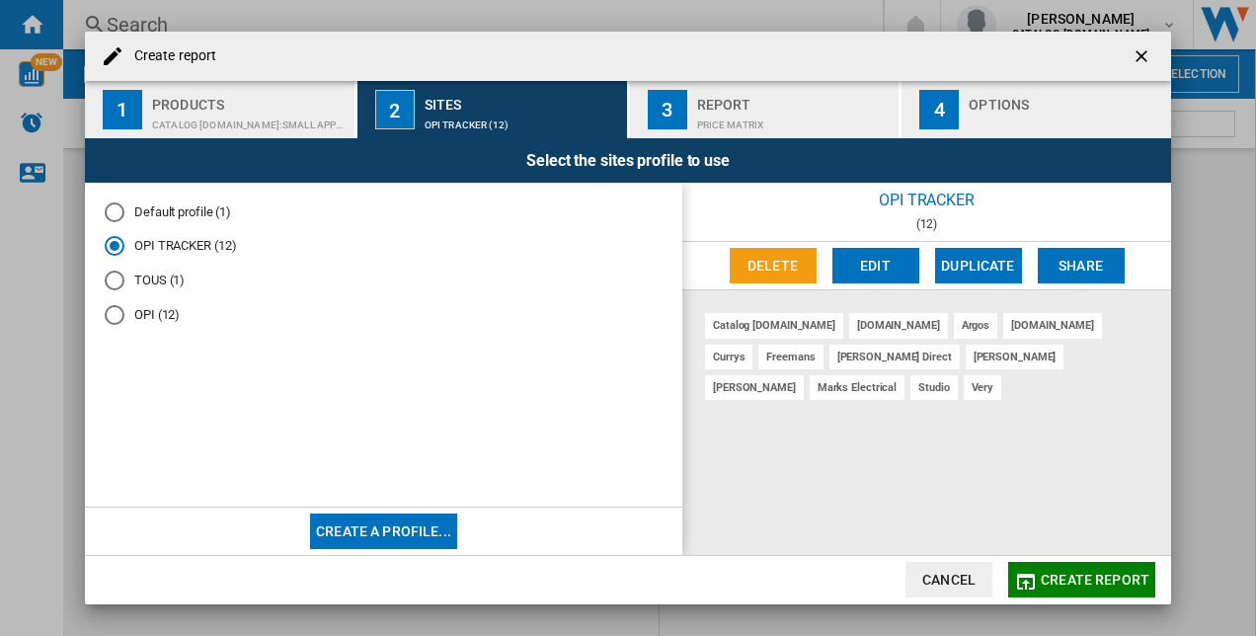
drag, startPoint x: 166, startPoint y: 312, endPoint x: 423, endPoint y: 362, distance: 261.6
click at [423, 362] on span at bounding box center [384, 413] width 558 height 147
click at [1051, 573] on span "Create report" at bounding box center [1095, 580] width 109 height 16
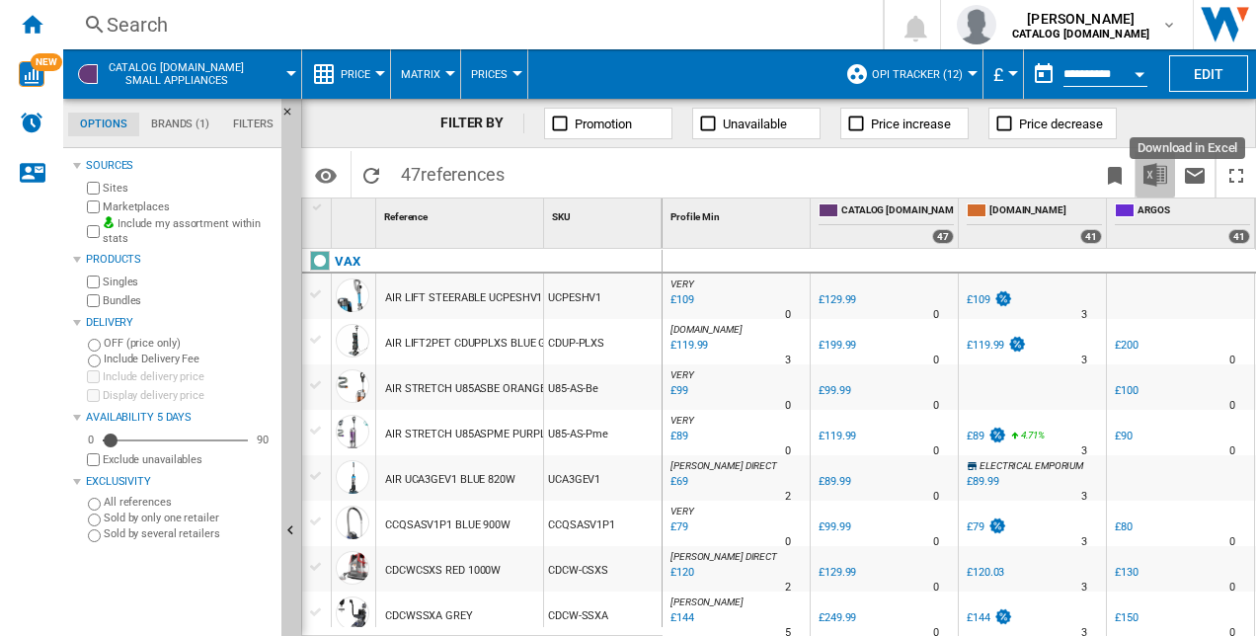
click at [1152, 175] on img "Download in Excel" at bounding box center [1155, 175] width 24 height 24
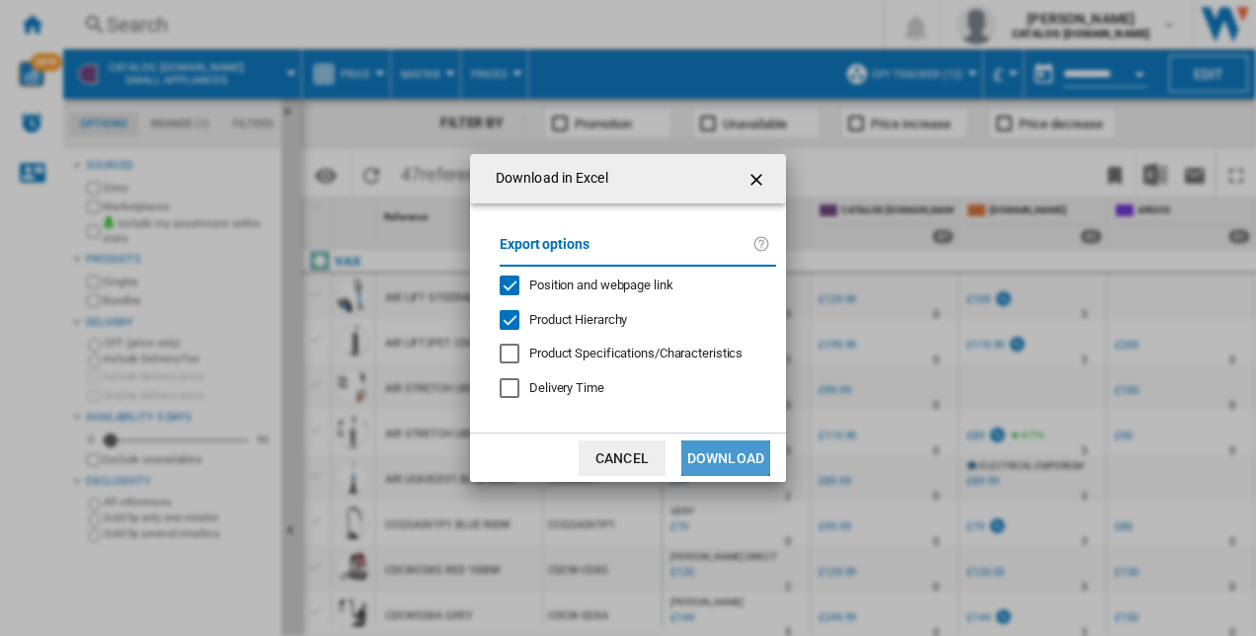
click at [717, 454] on button "Download" at bounding box center [725, 458] width 89 height 36
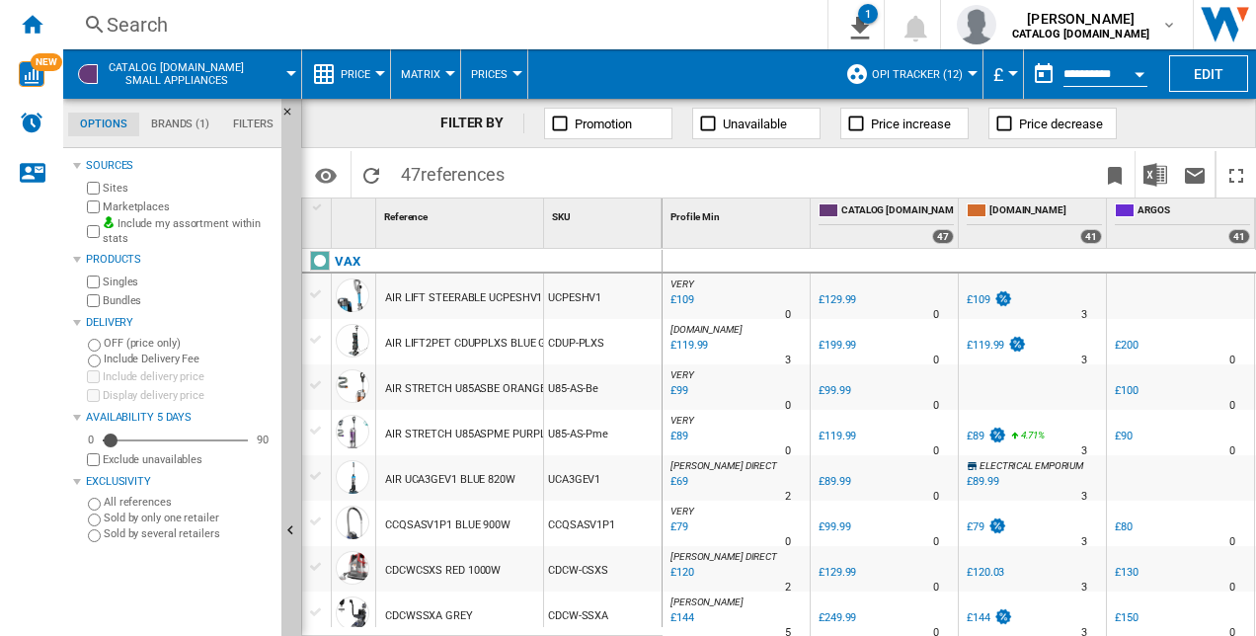
click at [491, 26] on div "Search" at bounding box center [441, 25] width 669 height 28
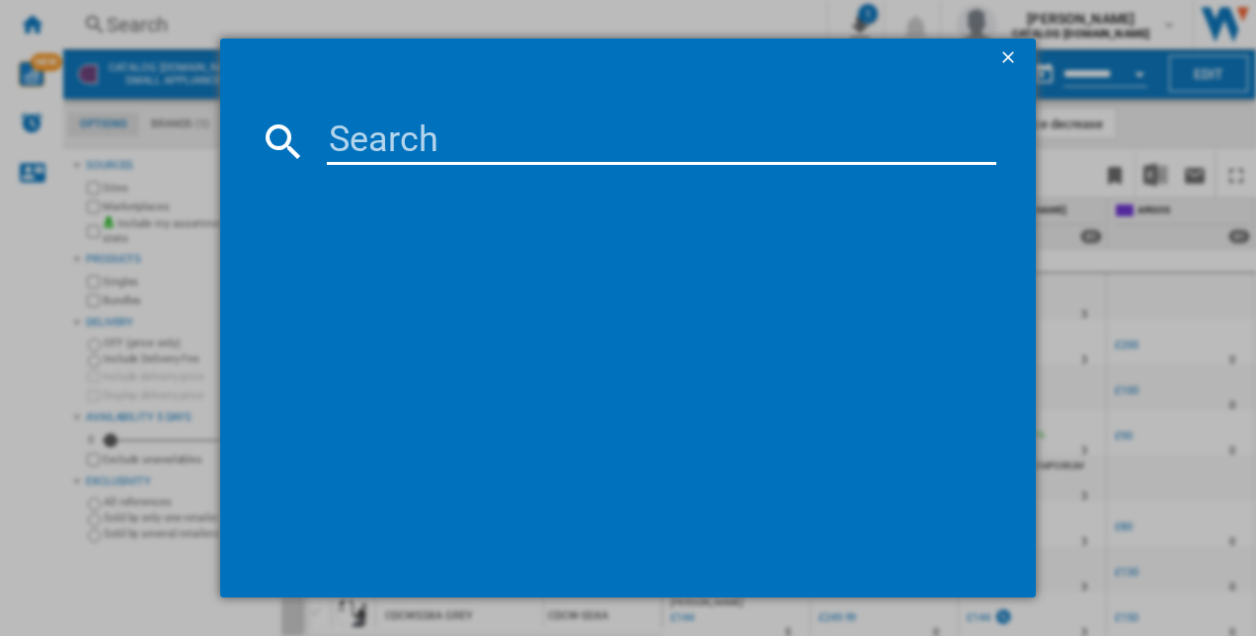
click at [1003, 57] on ng-md-icon "getI18NText('BUTTONS.CLOSE_DIALOG')" at bounding box center [1010, 59] width 24 height 24
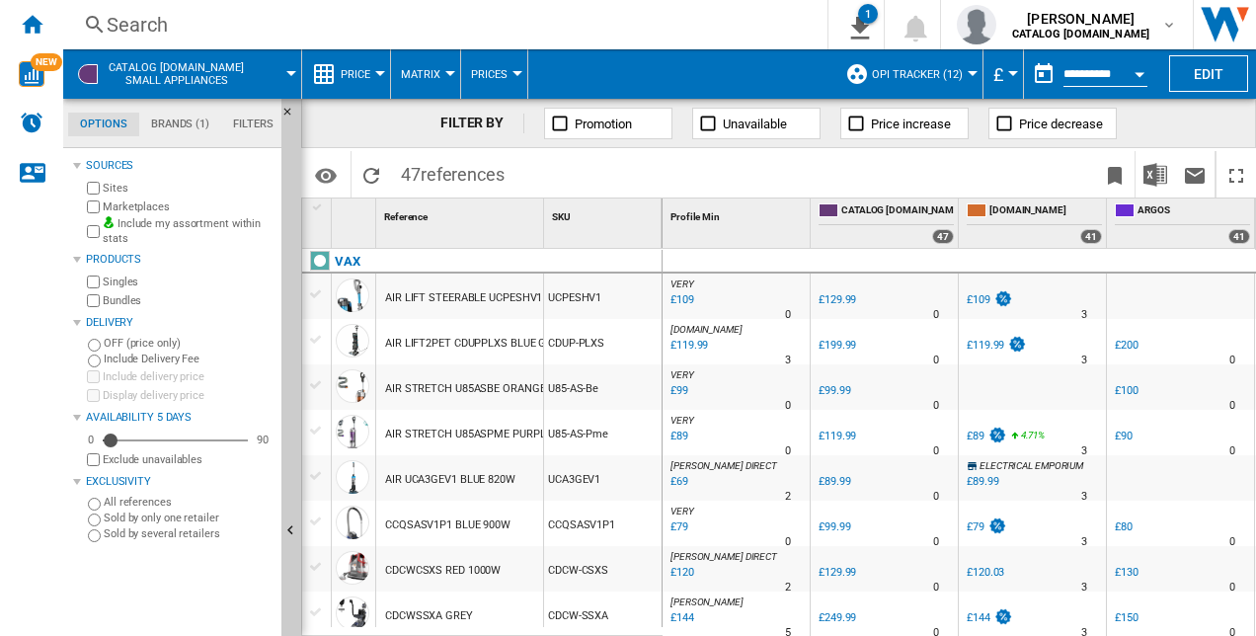
click at [272, 81] on span at bounding box center [282, 73] width 20 height 49
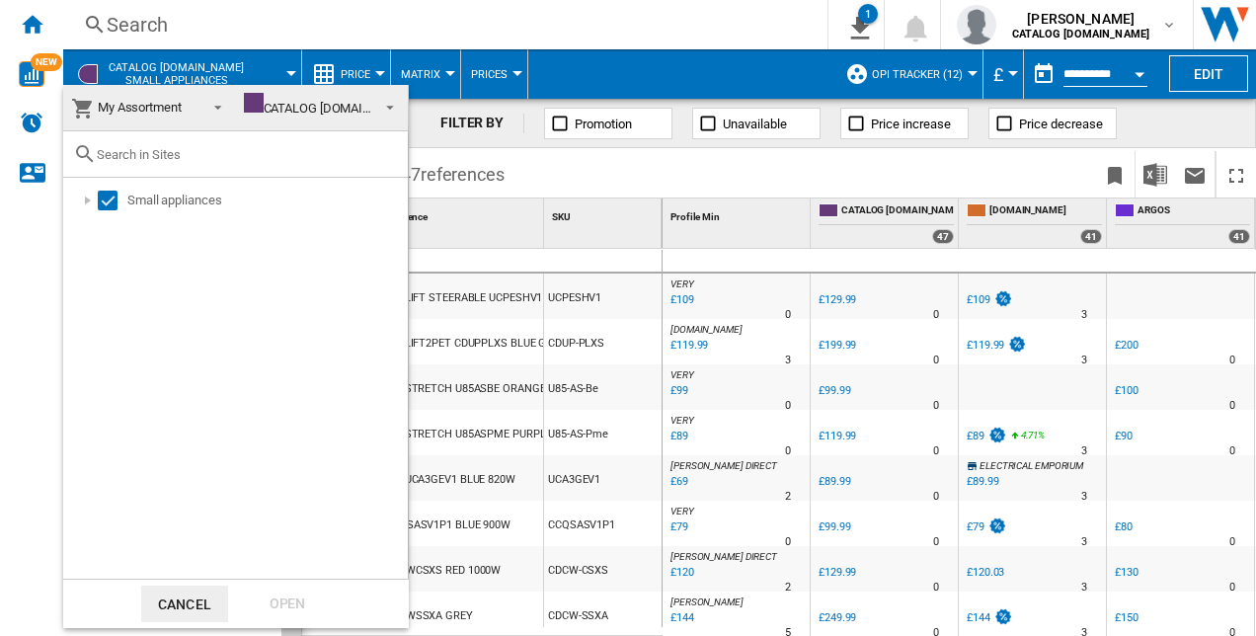
click at [271, 81] on md-backdrop at bounding box center [628, 318] width 1256 height 636
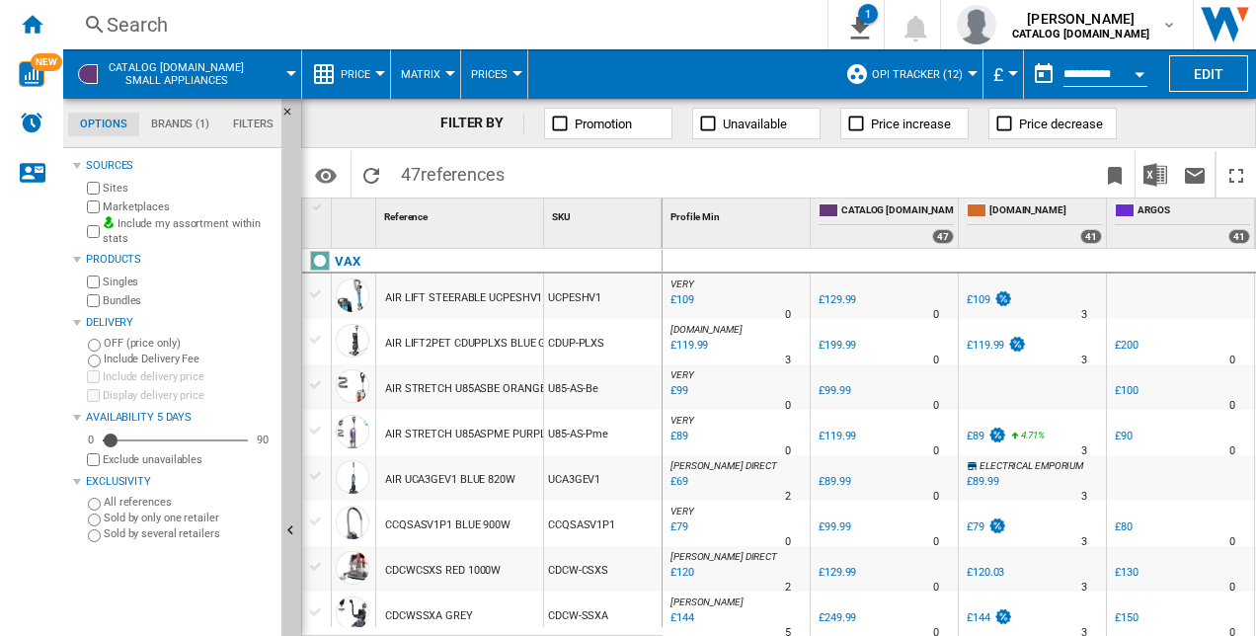
click at [193, 120] on md-tab-item "Brands (1)" at bounding box center [180, 125] width 82 height 24
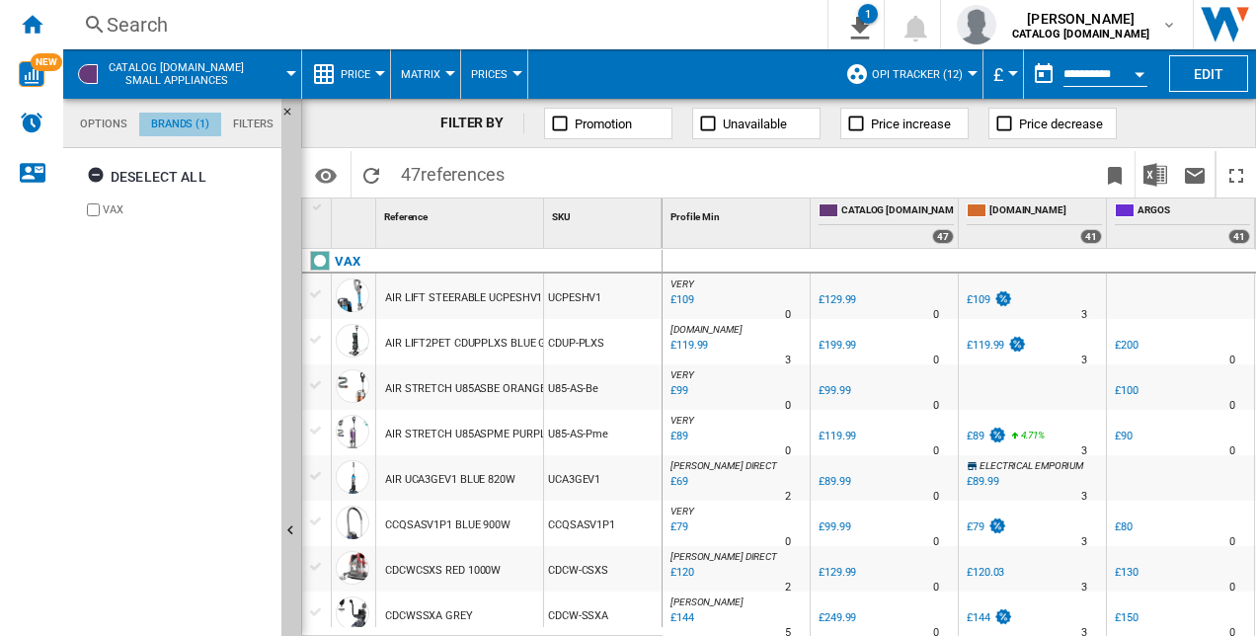
scroll to position [75, 0]
click at [247, 120] on md-tab-item "Filters" at bounding box center [253, 125] width 64 height 24
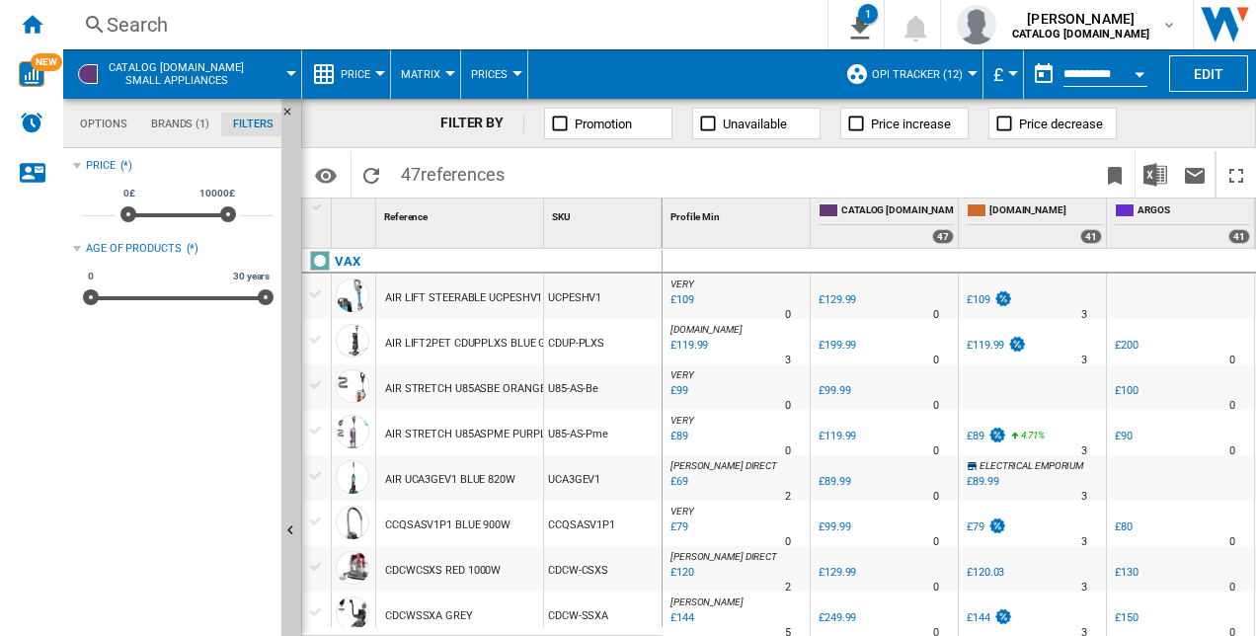
click at [199, 126] on md-tab-item "Brands (1)" at bounding box center [180, 125] width 82 height 24
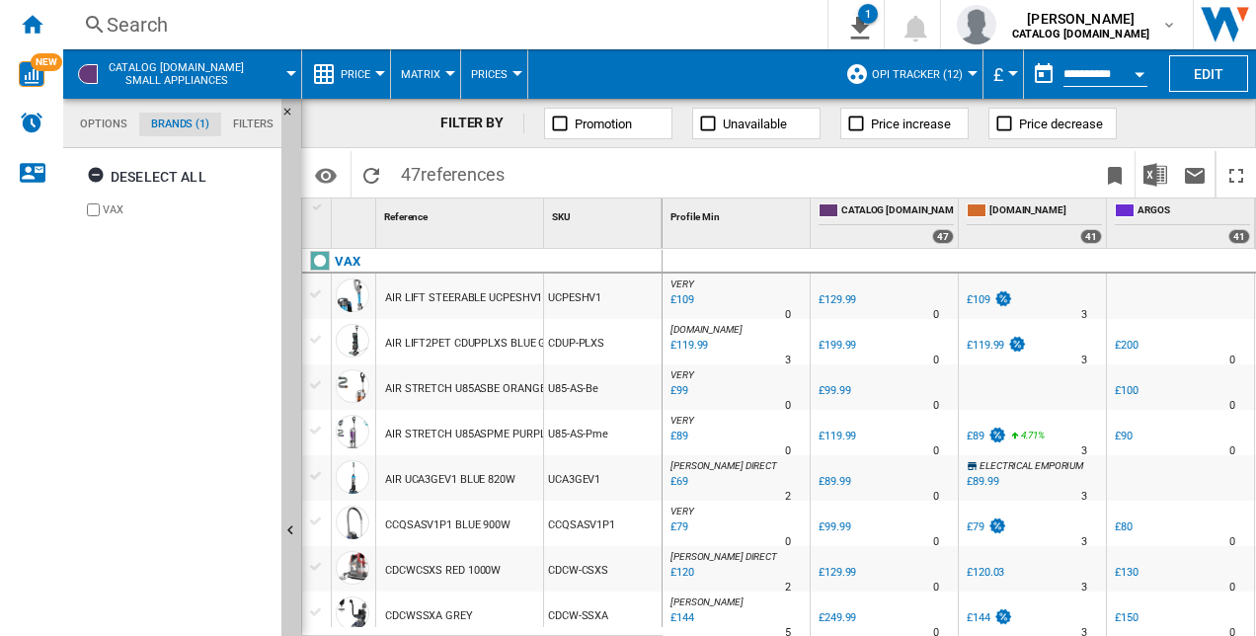
click at [917, 79] on span "OPI TRACKER (12)" at bounding box center [917, 74] width 91 height 13
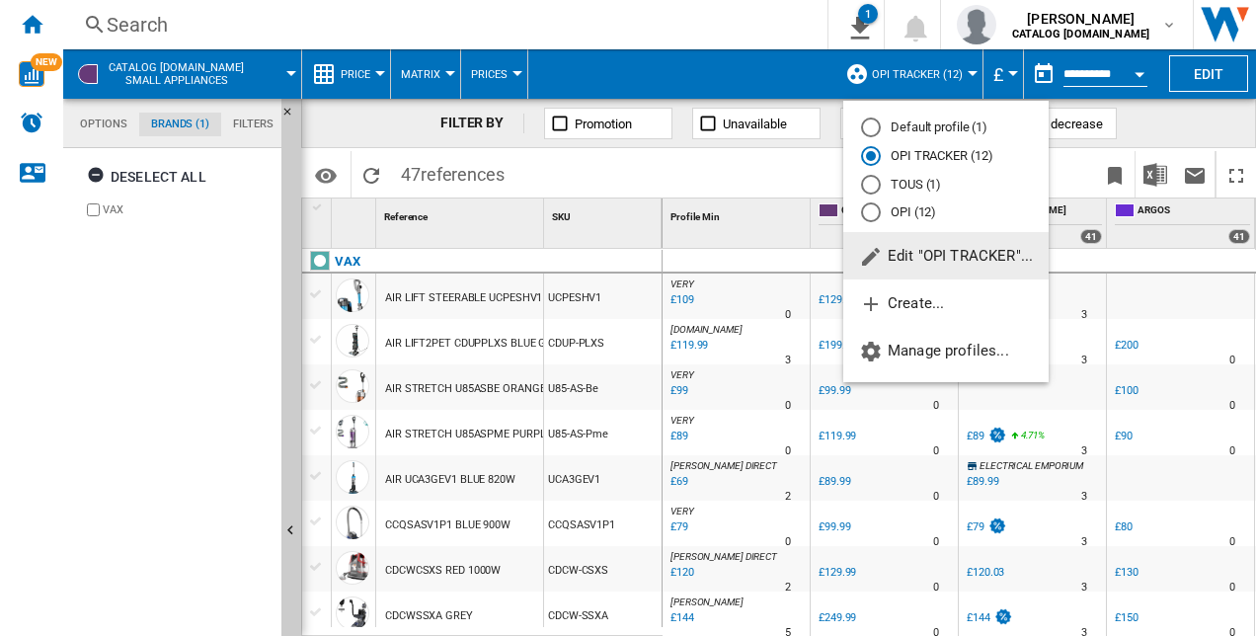
click at [904, 275] on button "Edit "OPI TRACKER"..." at bounding box center [945, 255] width 205 height 47
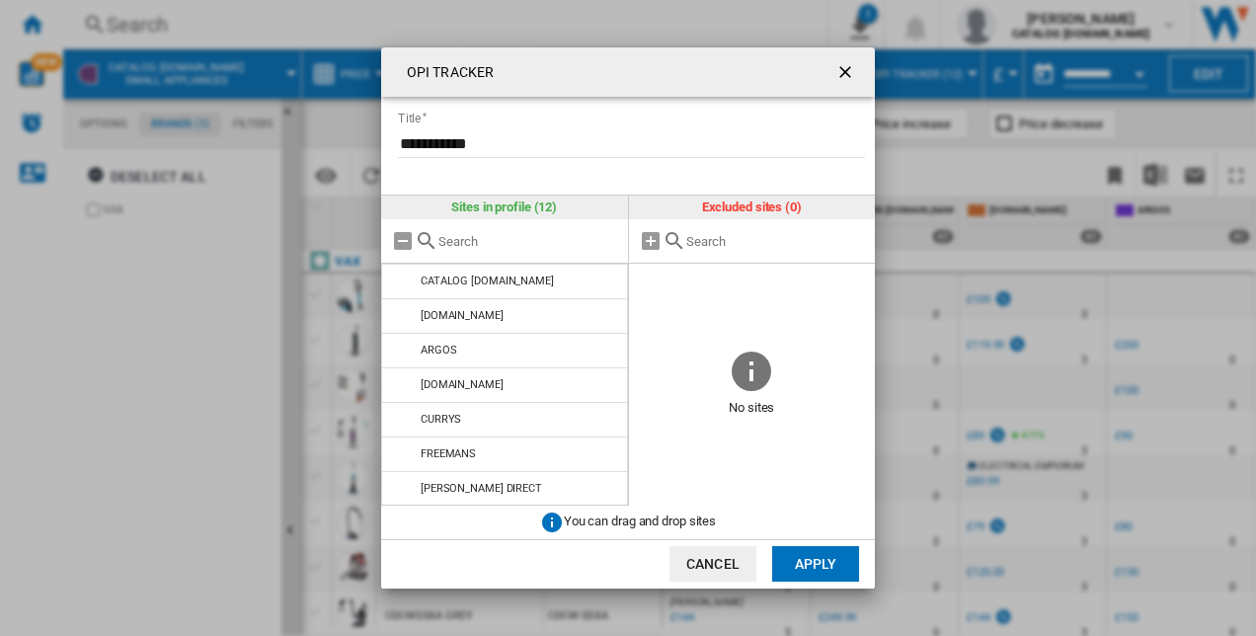
click at [832, 77] on button "OPI TRACKER ..." at bounding box center [846, 71] width 39 height 39
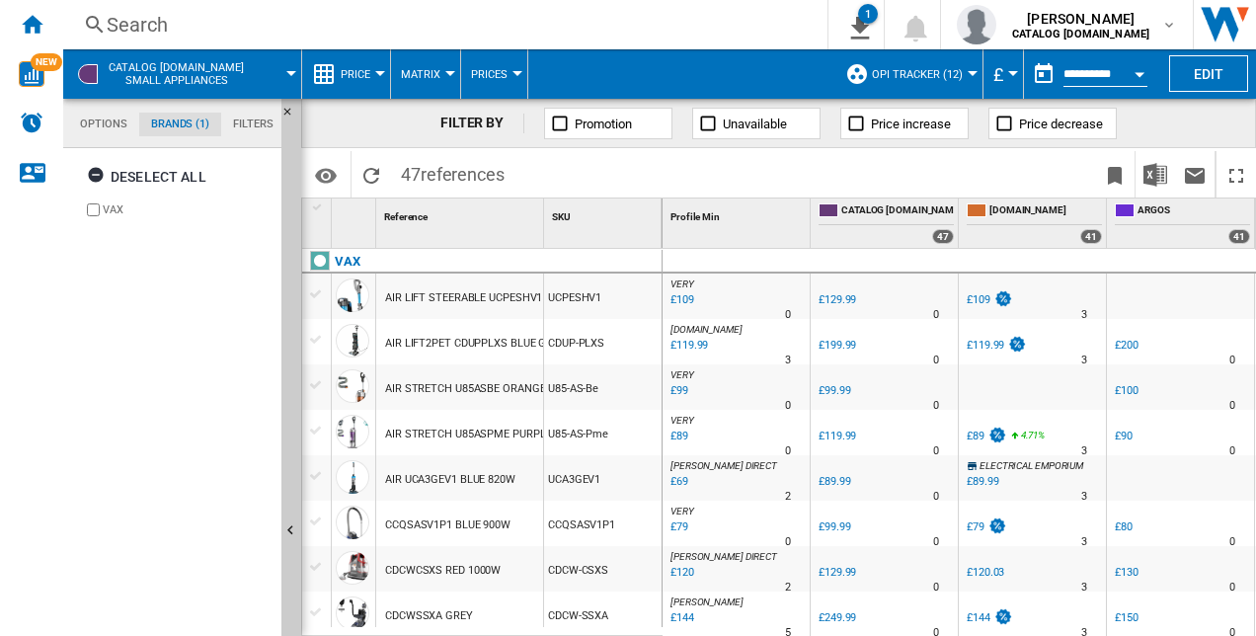
click at [899, 72] on span "OPI TRACKER (12)" at bounding box center [917, 74] width 91 height 13
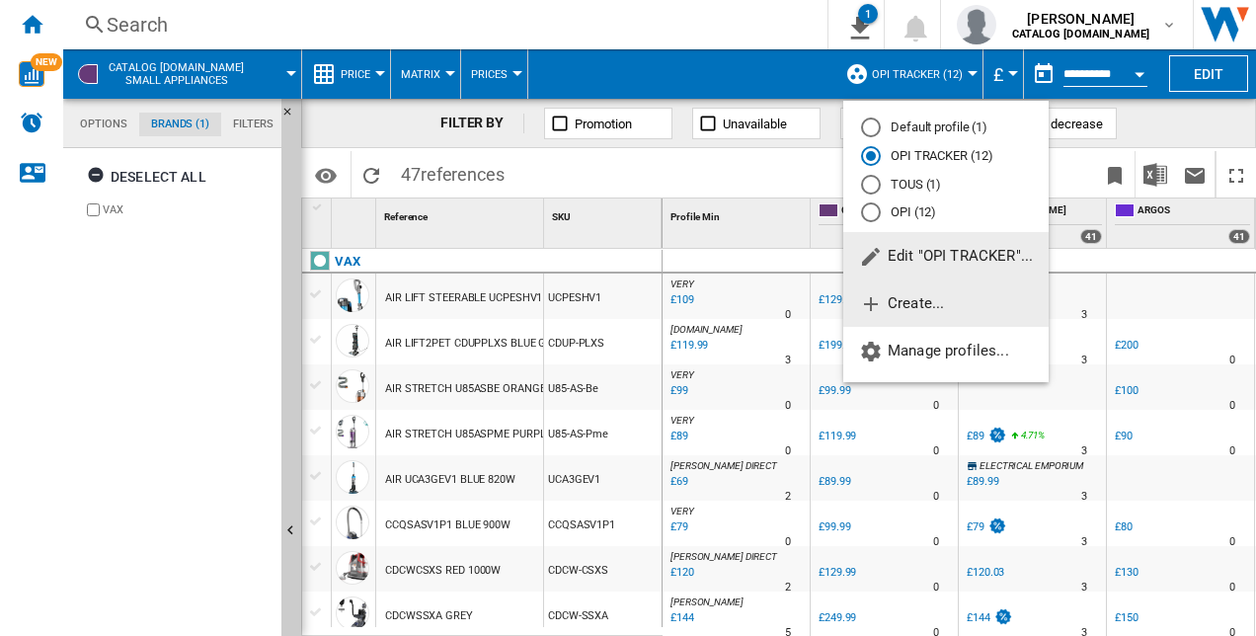
click at [912, 299] on span "Create..." at bounding box center [901, 303] width 85 height 18
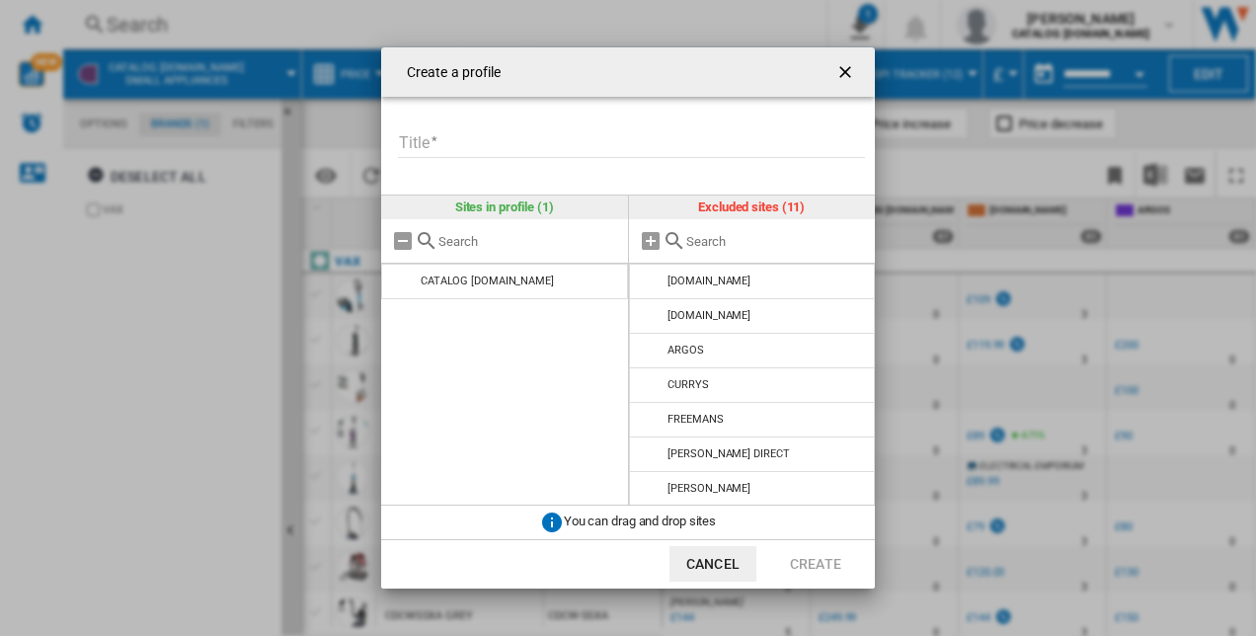
click at [843, 62] on ng-md-icon "getI18NText('BUTTONS.CLOSE_DIALOG')" at bounding box center [847, 74] width 24 height 24
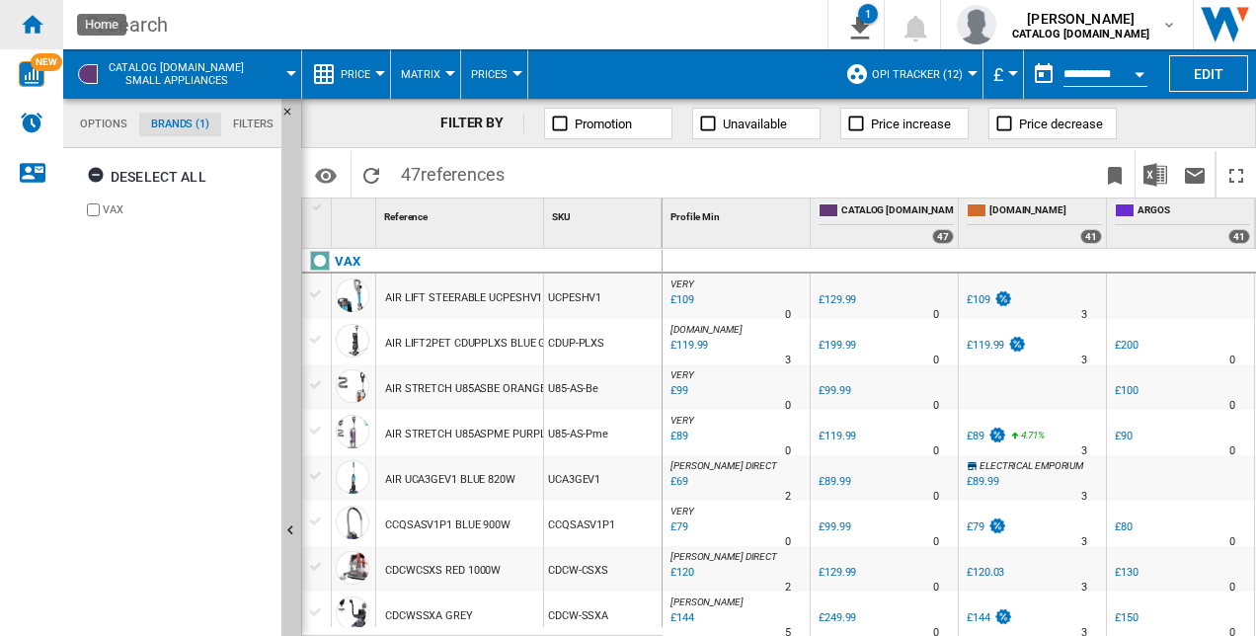
click at [35, 31] on ng-md-icon "Home" at bounding box center [32, 24] width 24 height 24
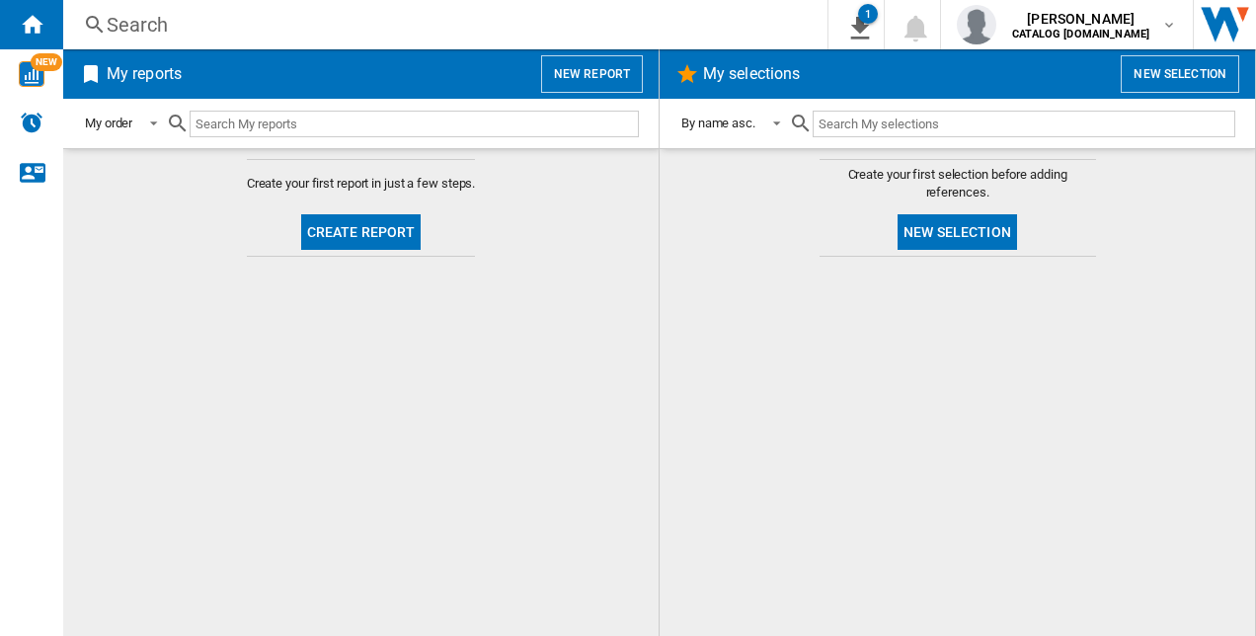
click at [569, 76] on button "New report" at bounding box center [592, 74] width 102 height 38
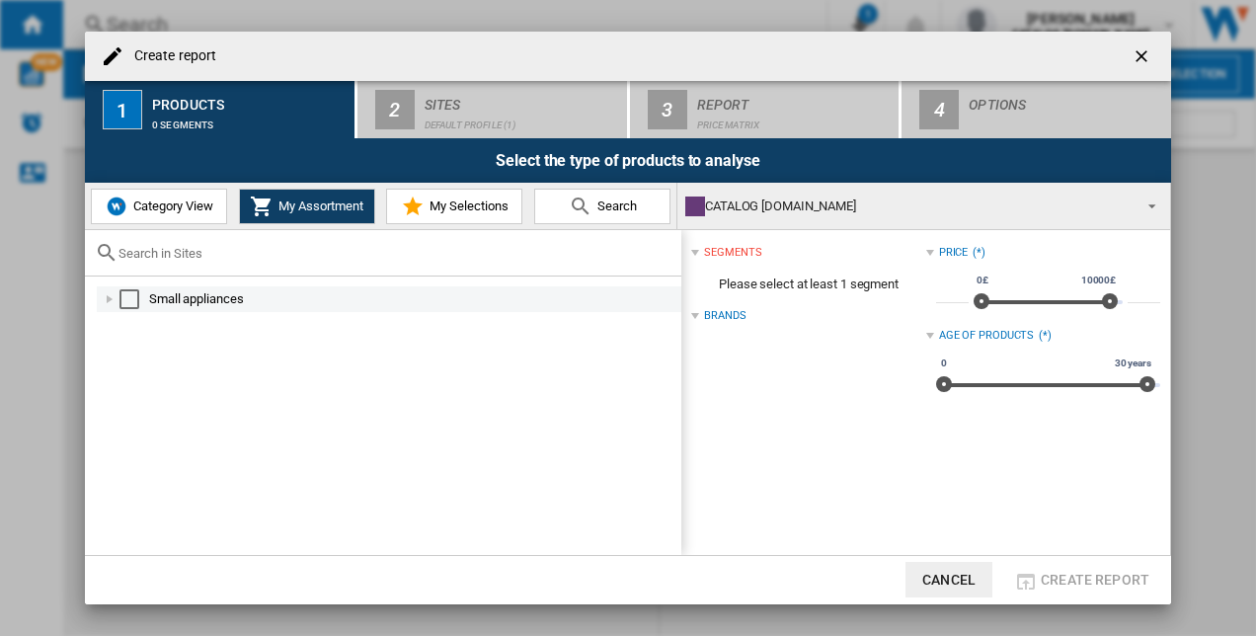
click at [120, 302] on div "Select" at bounding box center [129, 299] width 20 height 20
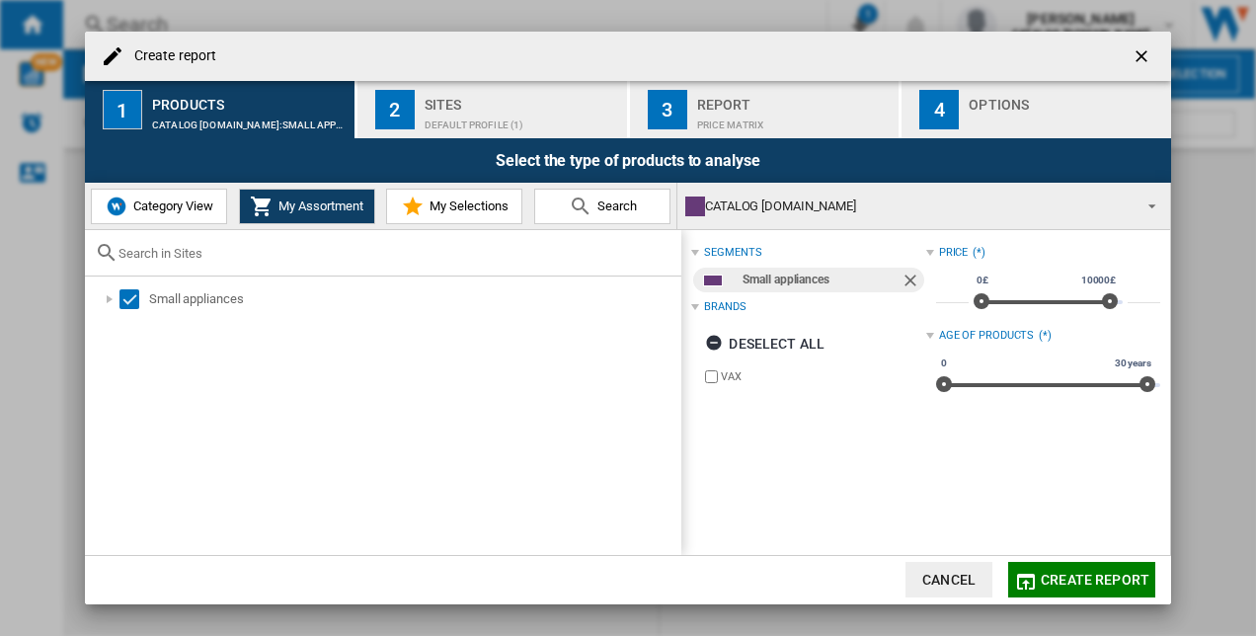
click at [134, 189] on button "Category View" at bounding box center [159, 207] width 136 height 36
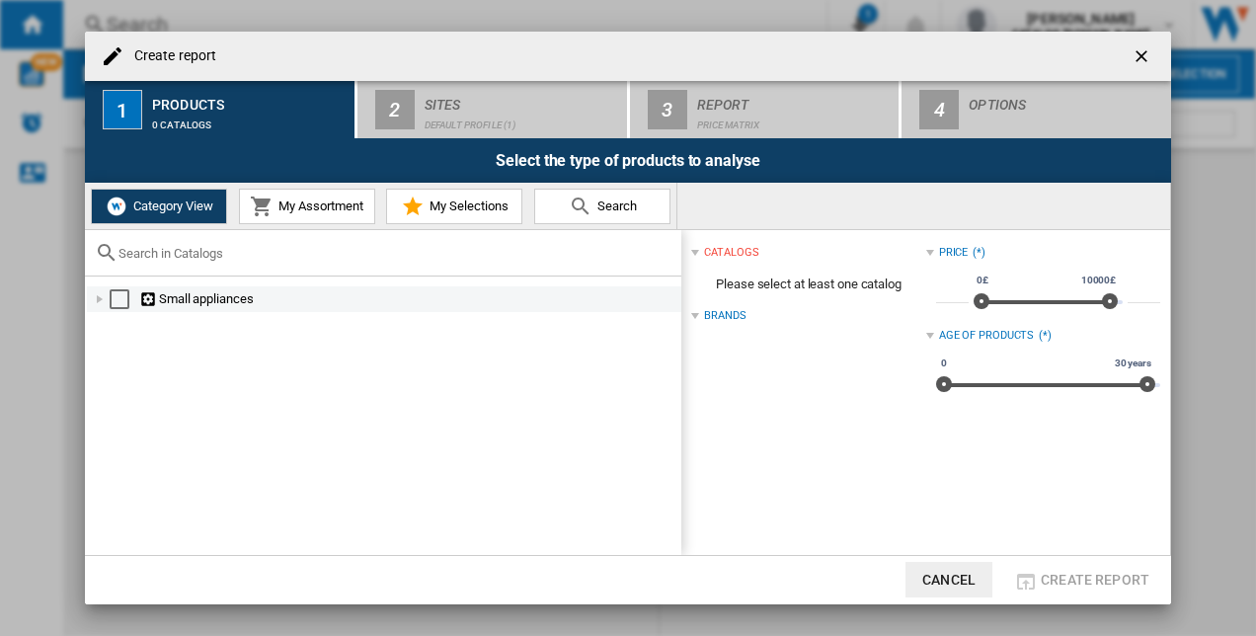
click at [116, 287] on div "Small appliances" at bounding box center [384, 299] width 594 height 26
click at [116, 290] on div "Select" at bounding box center [120, 299] width 20 height 20
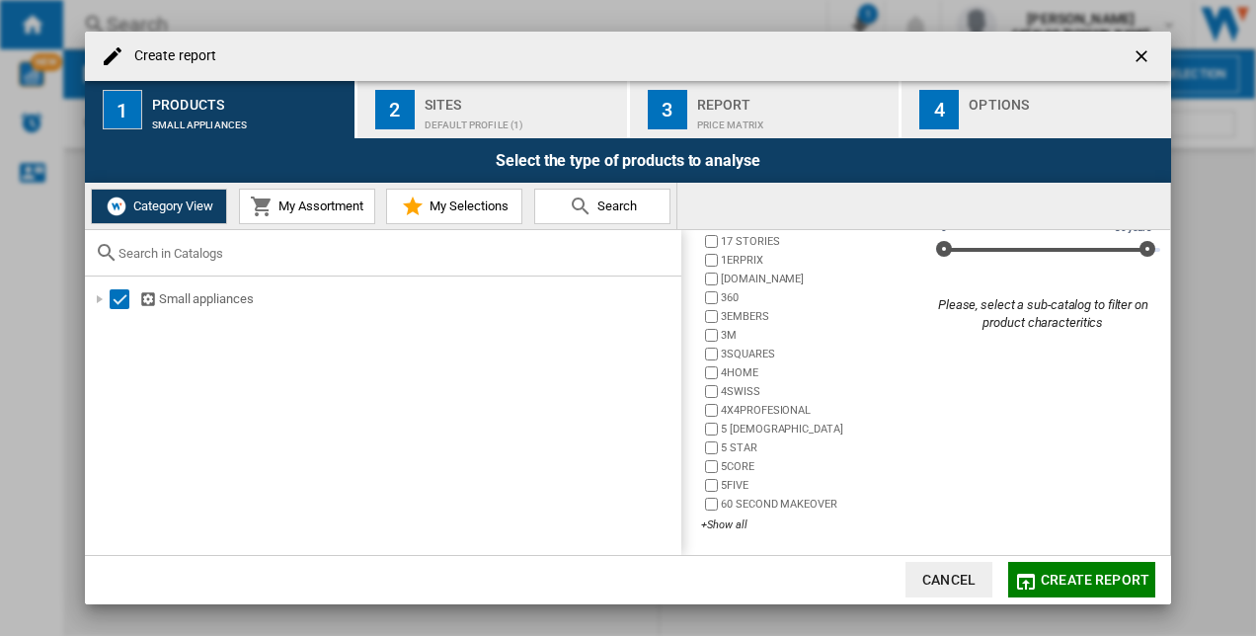
scroll to position [136, 0]
click at [723, 525] on div "+Show all" at bounding box center [813, 523] width 224 height 15
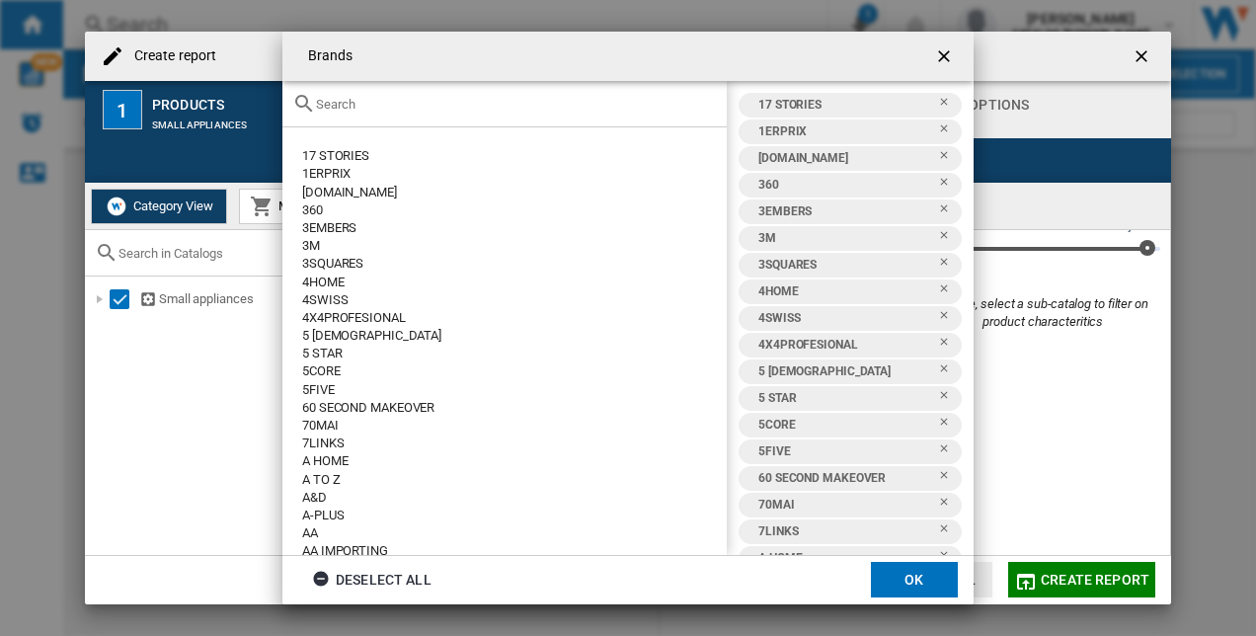
click at [946, 52] on ng-md-icon "getI18NText('BUTTONS.CLOSE_DIALOG')" at bounding box center [946, 58] width 24 height 24
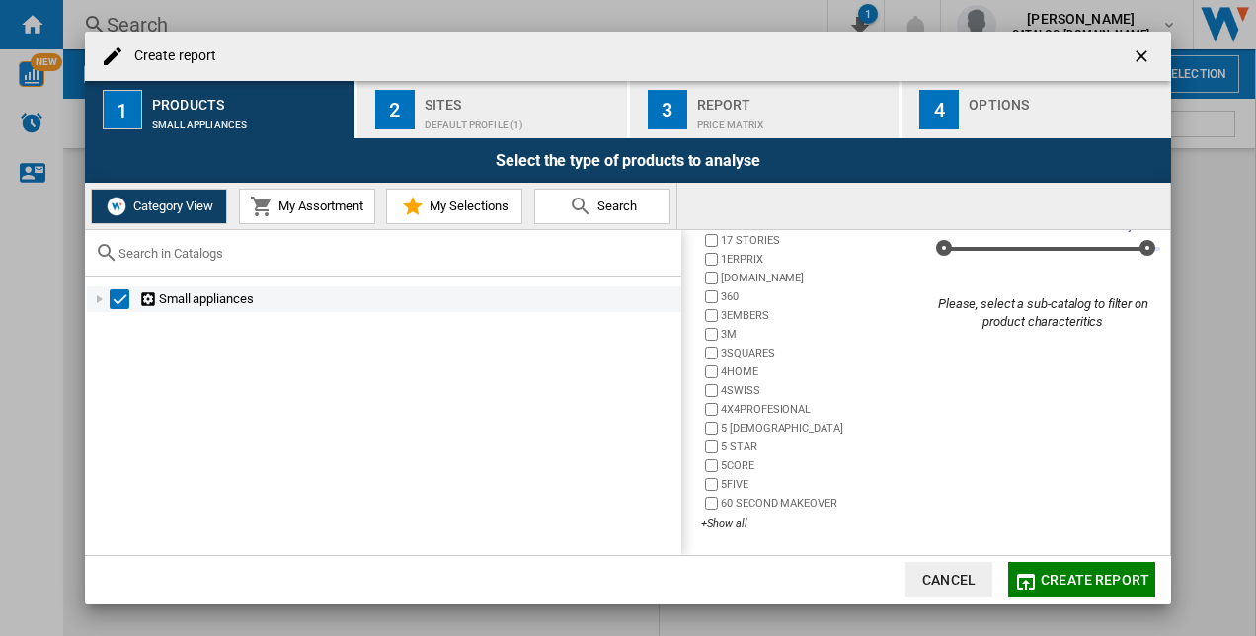
click at [140, 305] on ng-md-icon "Create report ..." at bounding box center [149, 299] width 20 height 19
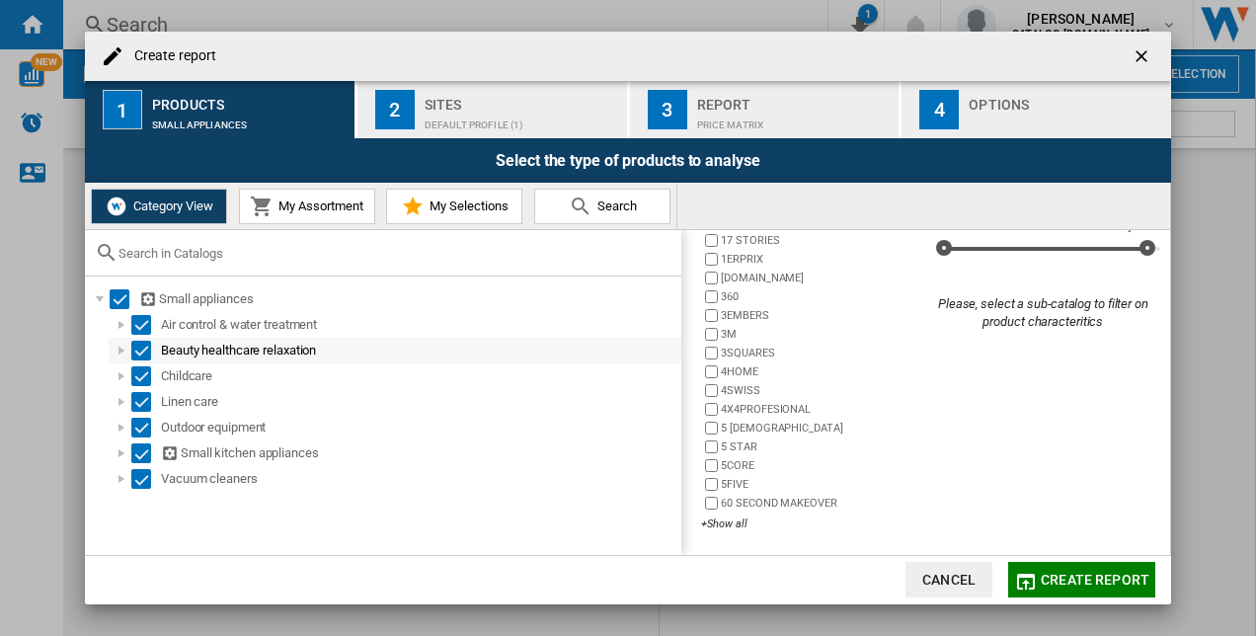
drag, startPoint x: 135, startPoint y: 351, endPoint x: 146, endPoint y: 361, distance: 15.4
click at [135, 350] on div "Select" at bounding box center [141, 351] width 20 height 20
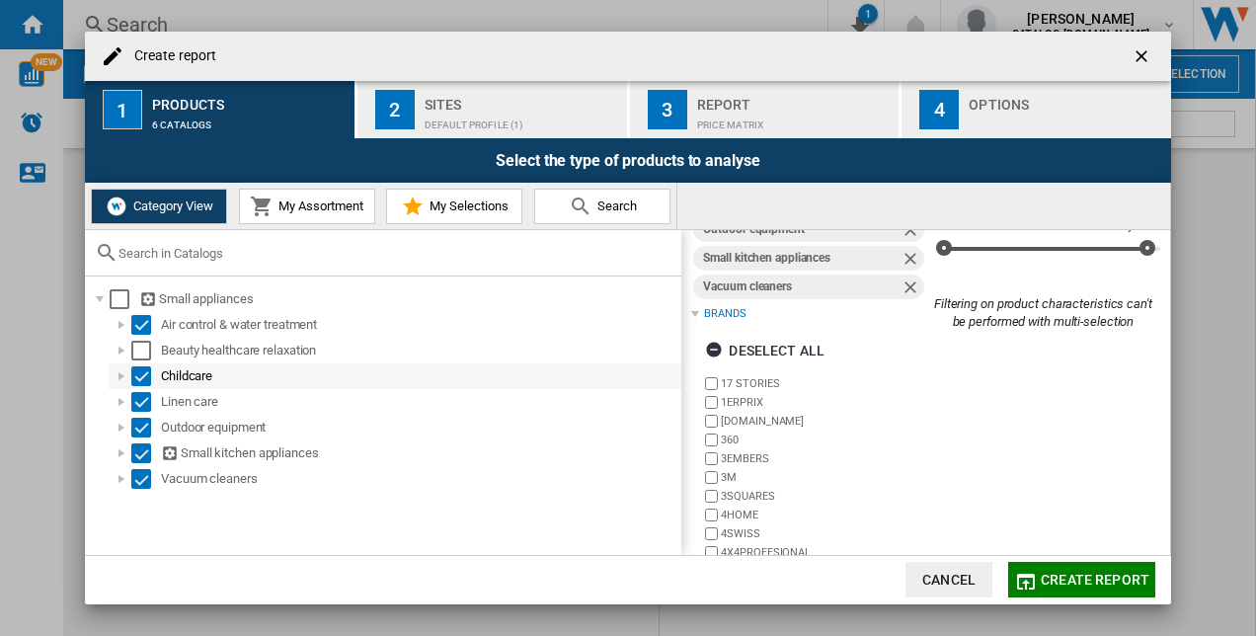
click at [148, 377] on div "Select" at bounding box center [141, 376] width 20 height 20
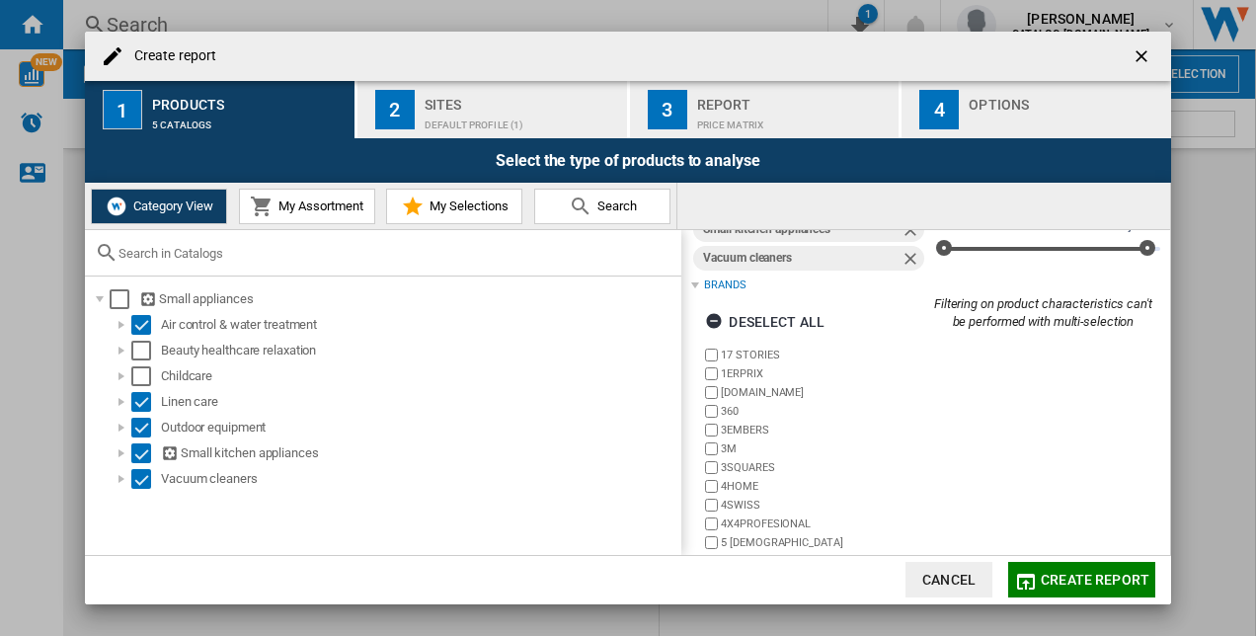
click at [902, 514] on div "17 STORIES 1ERPRIX 24.SE 360 3EMBERS 3M 3SQUARES 4HOME 4SWISS 4X4PROFESIONAL 5 …" at bounding box center [813, 498] width 224 height 304
click at [728, 631] on div "+Show all" at bounding box center [813, 638] width 224 height 15
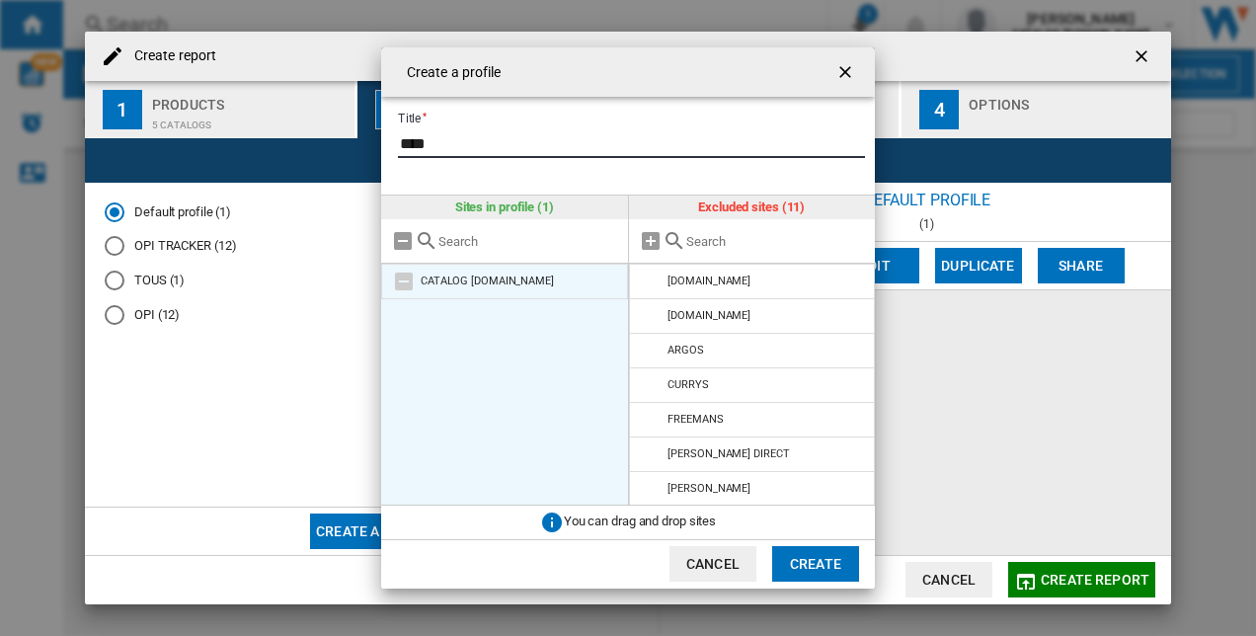
type input "****"
click at [486, 281] on div "CATALOG [DOMAIN_NAME]" at bounding box center [487, 280] width 133 height 13
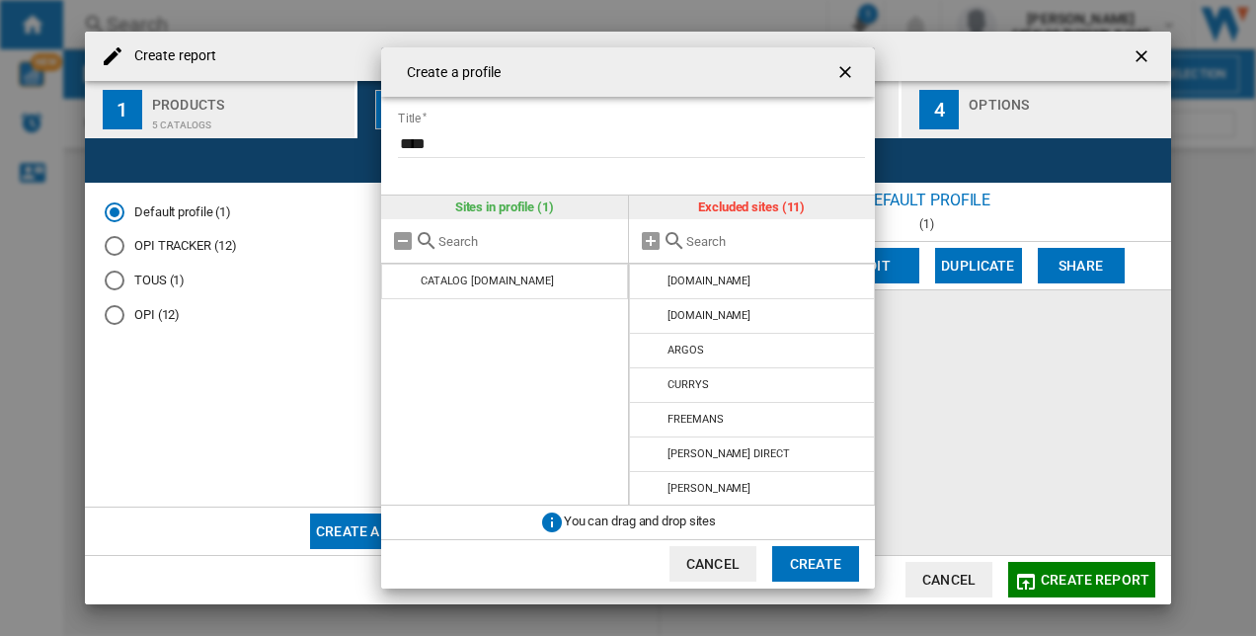
click at [810, 563] on button "Create" at bounding box center [815, 564] width 87 height 36
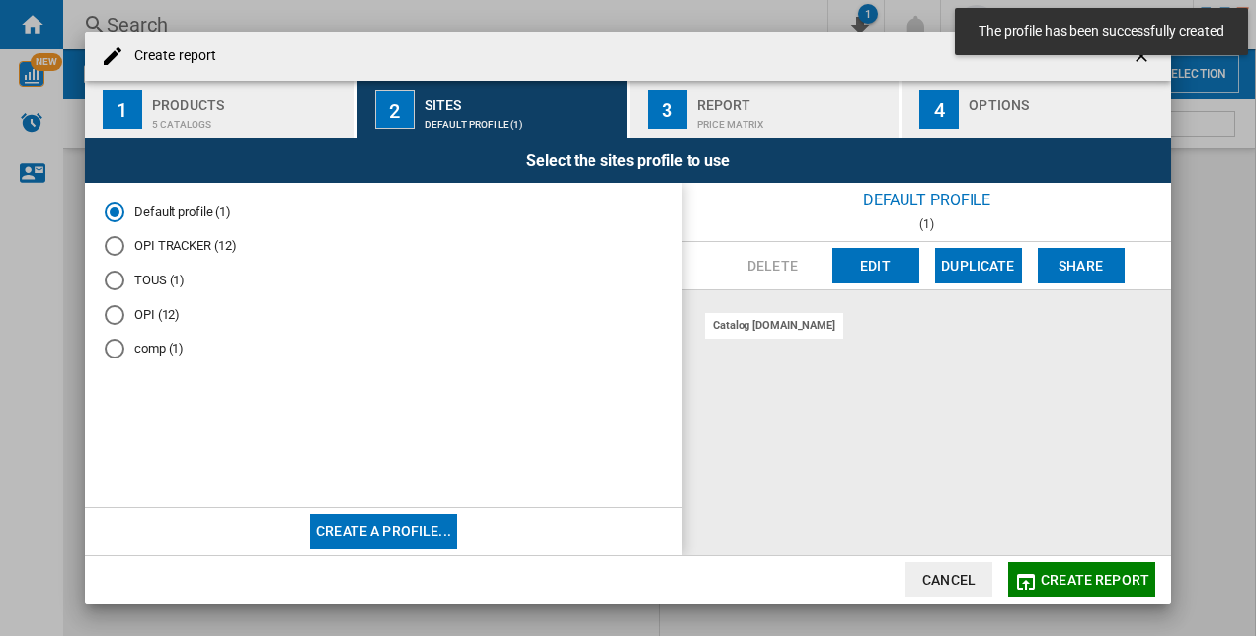
click at [1058, 578] on span "Create report" at bounding box center [1095, 580] width 109 height 16
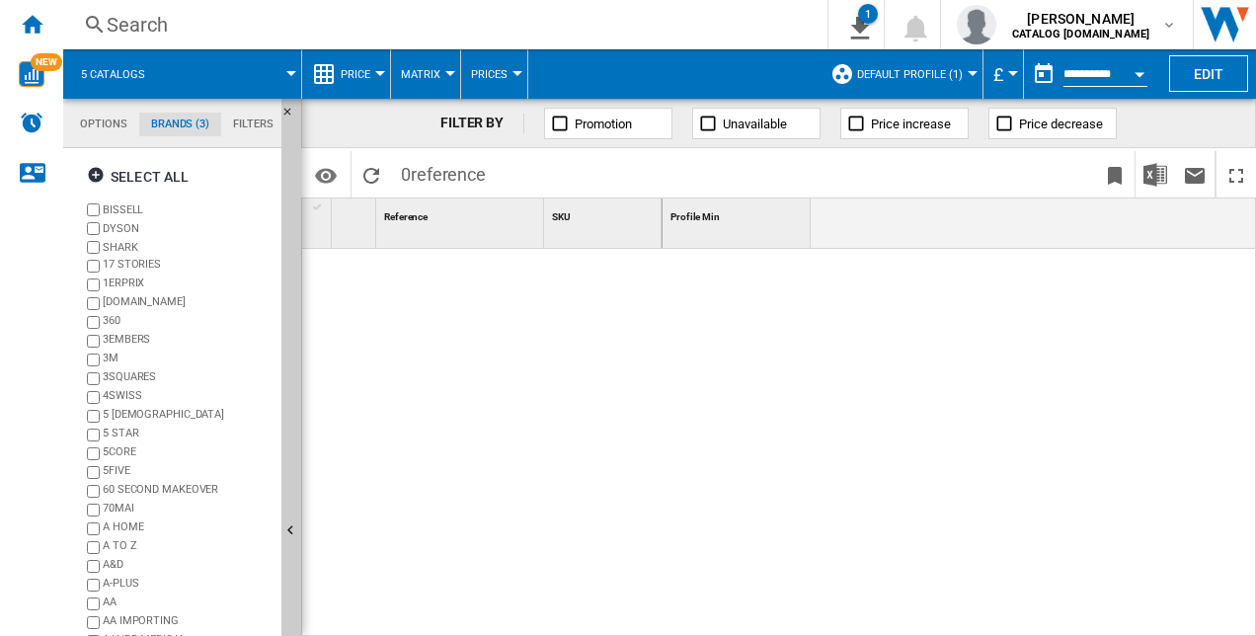
click at [95, 120] on md-tab-item "Options" at bounding box center [103, 125] width 71 height 24
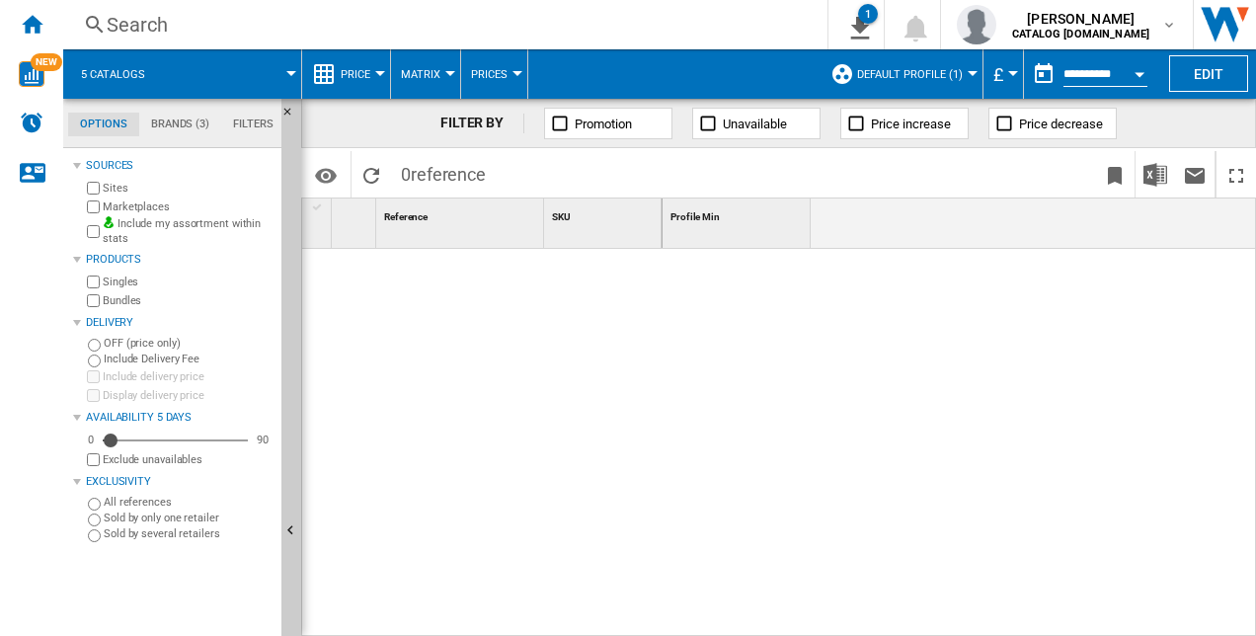
click at [202, 118] on md-tab-item "Brands (3)" at bounding box center [180, 125] width 82 height 24
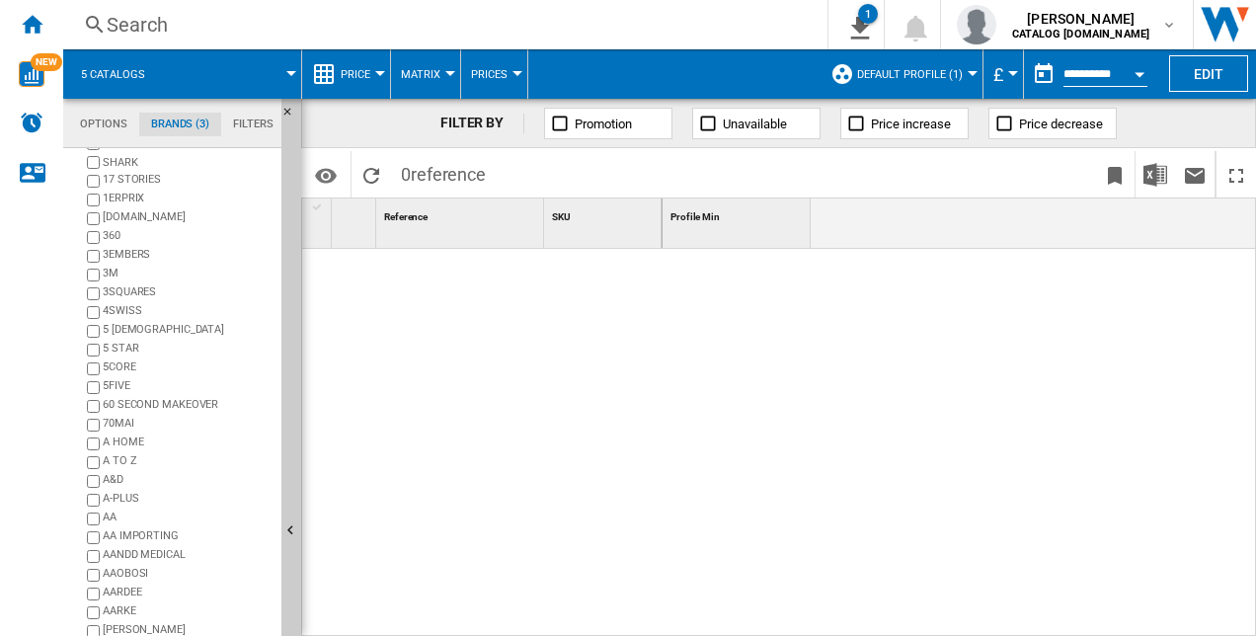
scroll to position [160, 0]
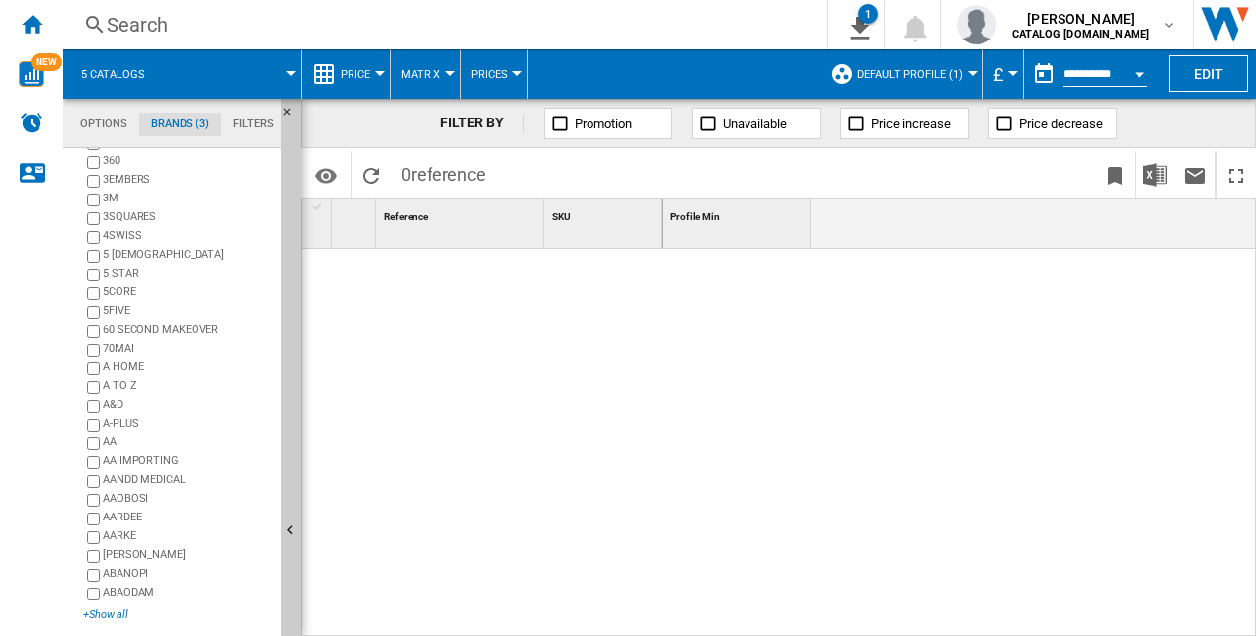
click at [89, 614] on div "+Show all" at bounding box center [178, 614] width 191 height 15
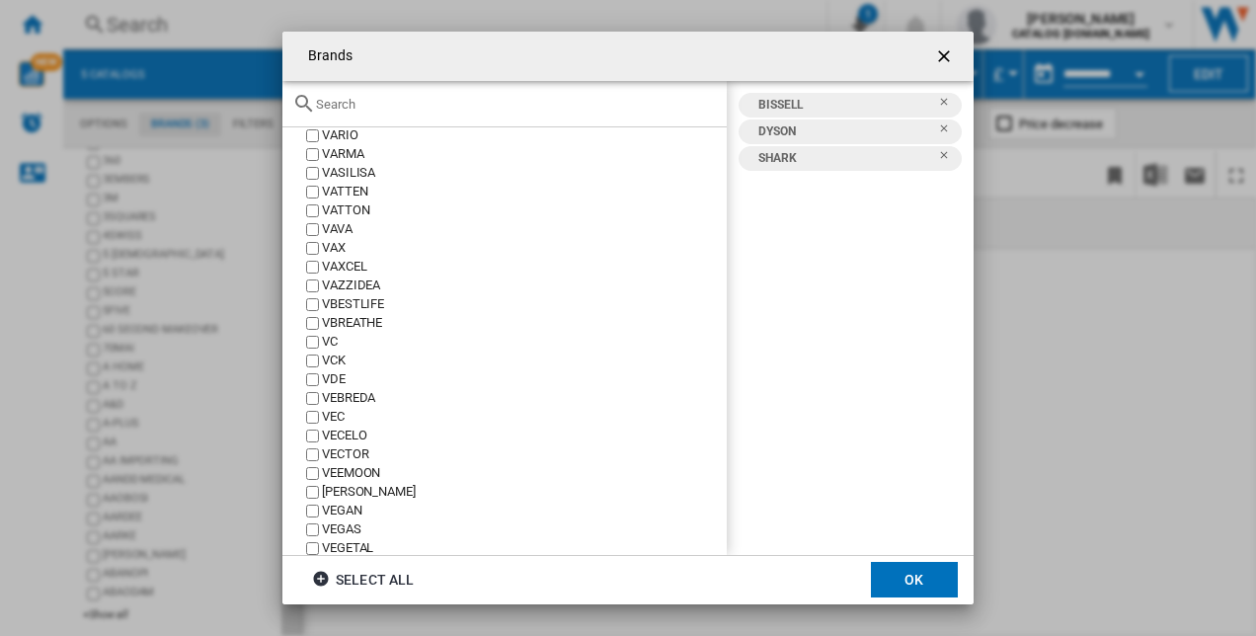
scroll to position [173130, 0]
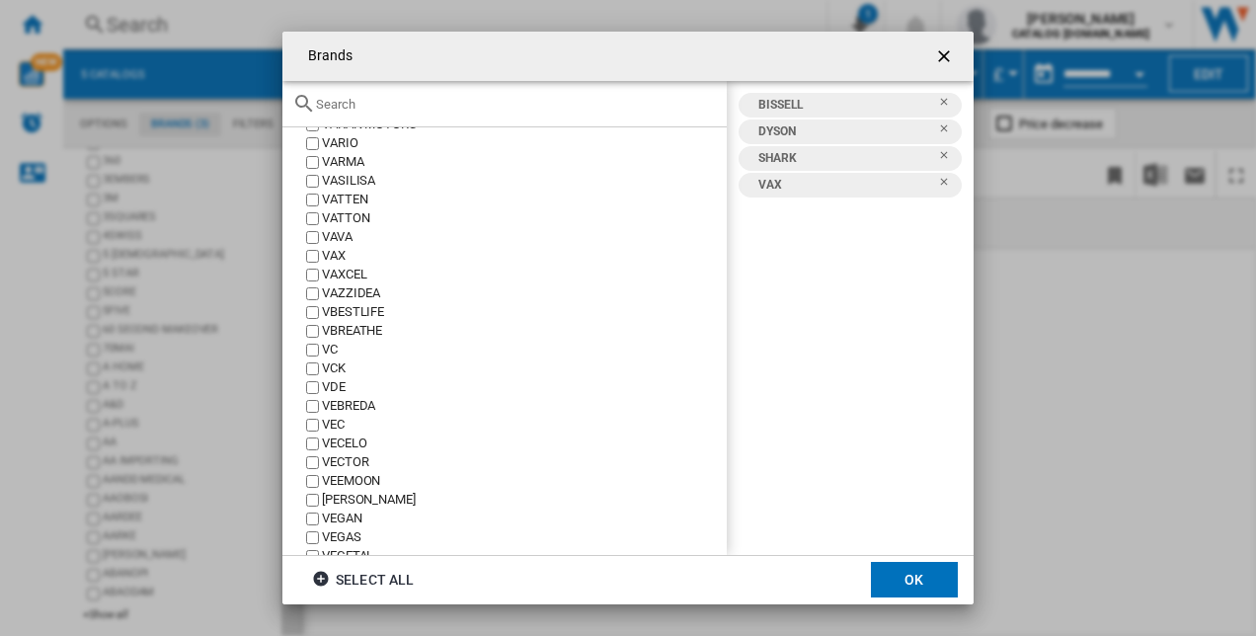
click at [922, 585] on button "OK" at bounding box center [914, 580] width 87 height 36
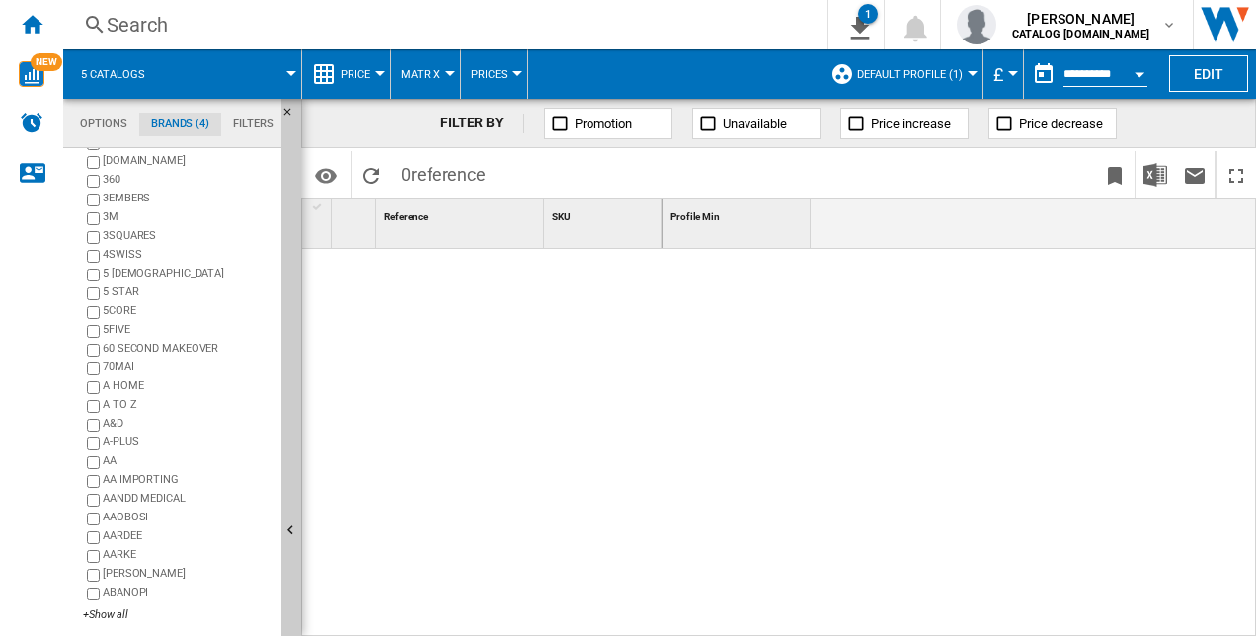
scroll to position [160, 0]
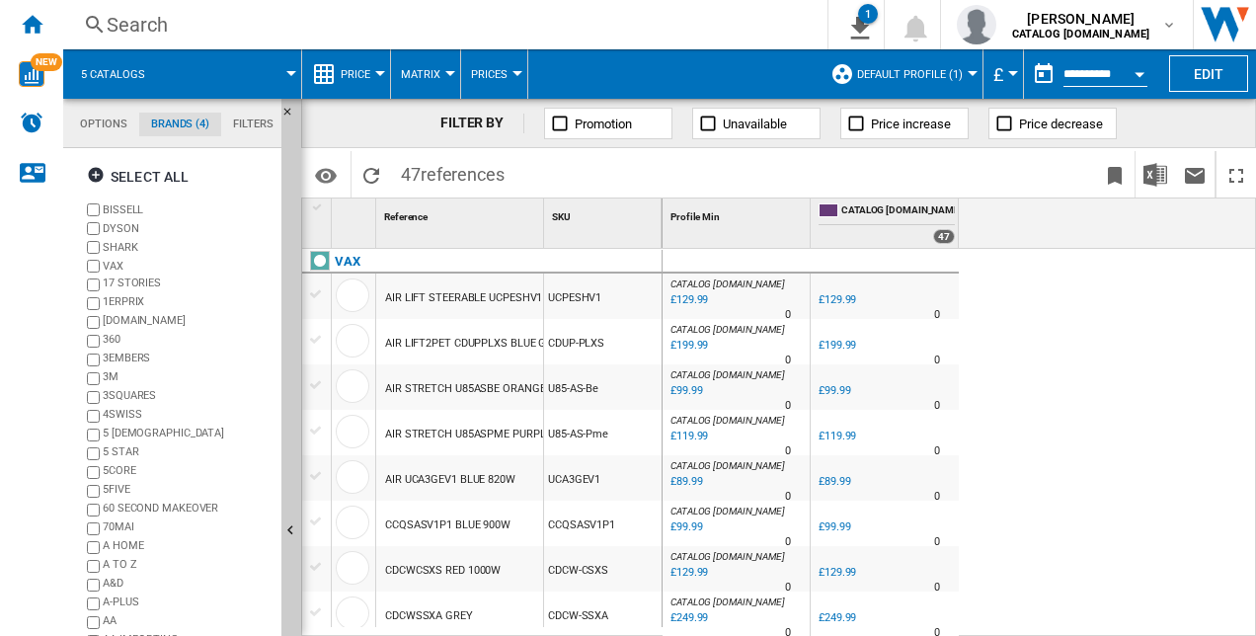
click at [357, 75] on span "Price" at bounding box center [356, 74] width 30 height 13
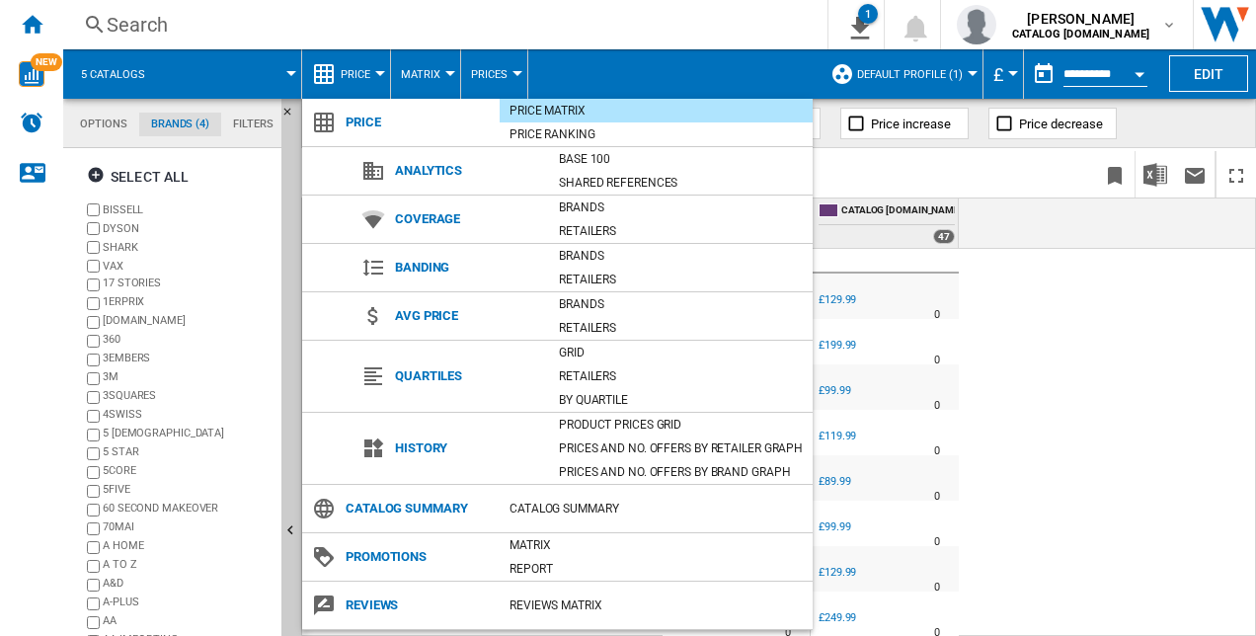
click at [413, 271] on span "Banding" at bounding box center [467, 268] width 164 height 28
click at [442, 77] on md-backdrop at bounding box center [628, 318] width 1256 height 636
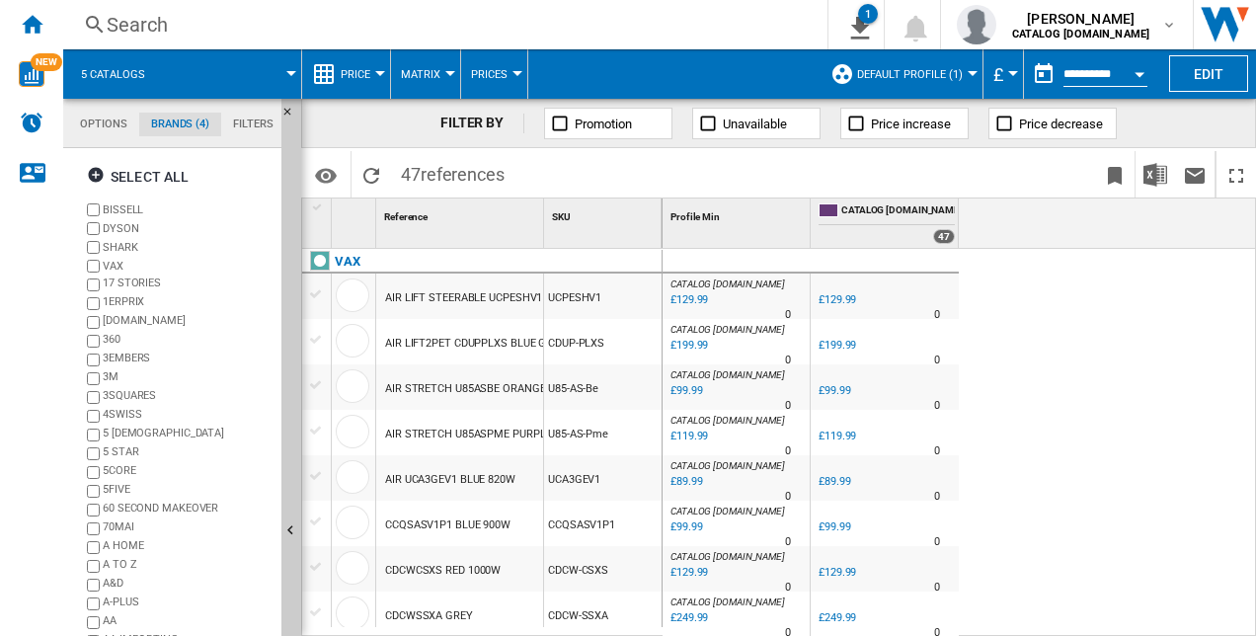
click at [442, 77] on button "Matrix" at bounding box center [425, 73] width 49 height 49
click at [442, 77] on md-backdrop at bounding box center [628, 318] width 1256 height 636
click at [500, 70] on span "Prices" at bounding box center [489, 74] width 37 height 13
click at [500, 70] on md-backdrop at bounding box center [628, 318] width 1256 height 636
click at [382, 80] on md-menu "Price" at bounding box center [346, 73] width 89 height 49
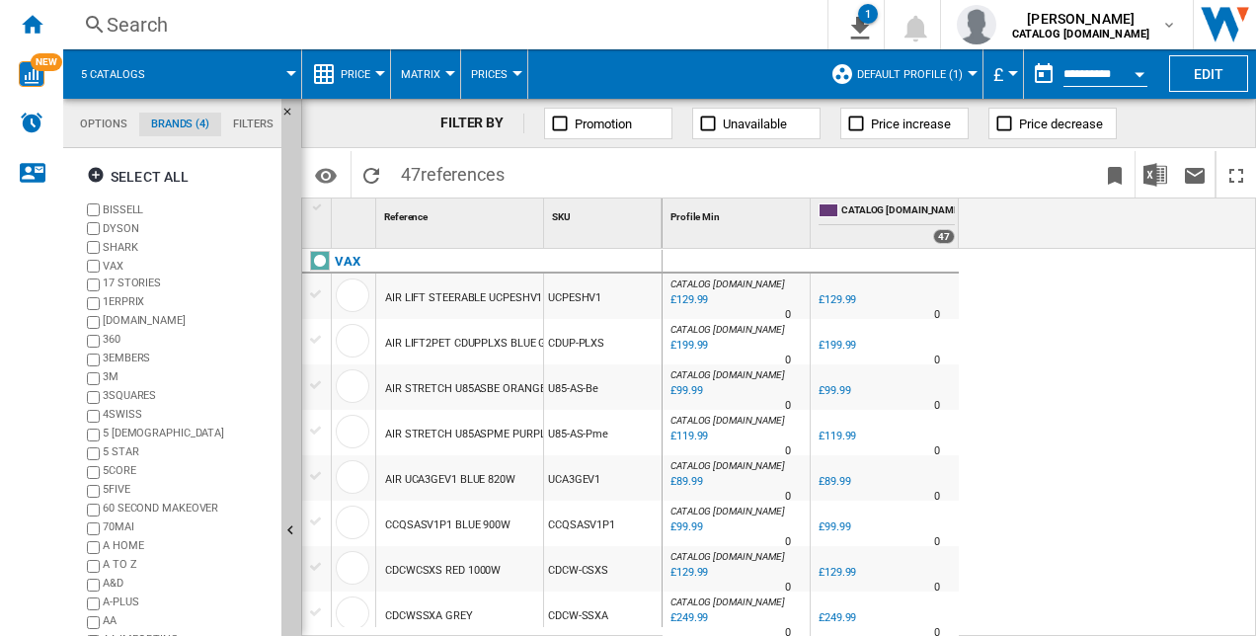
click at [372, 82] on button "Price" at bounding box center [360, 73] width 39 height 49
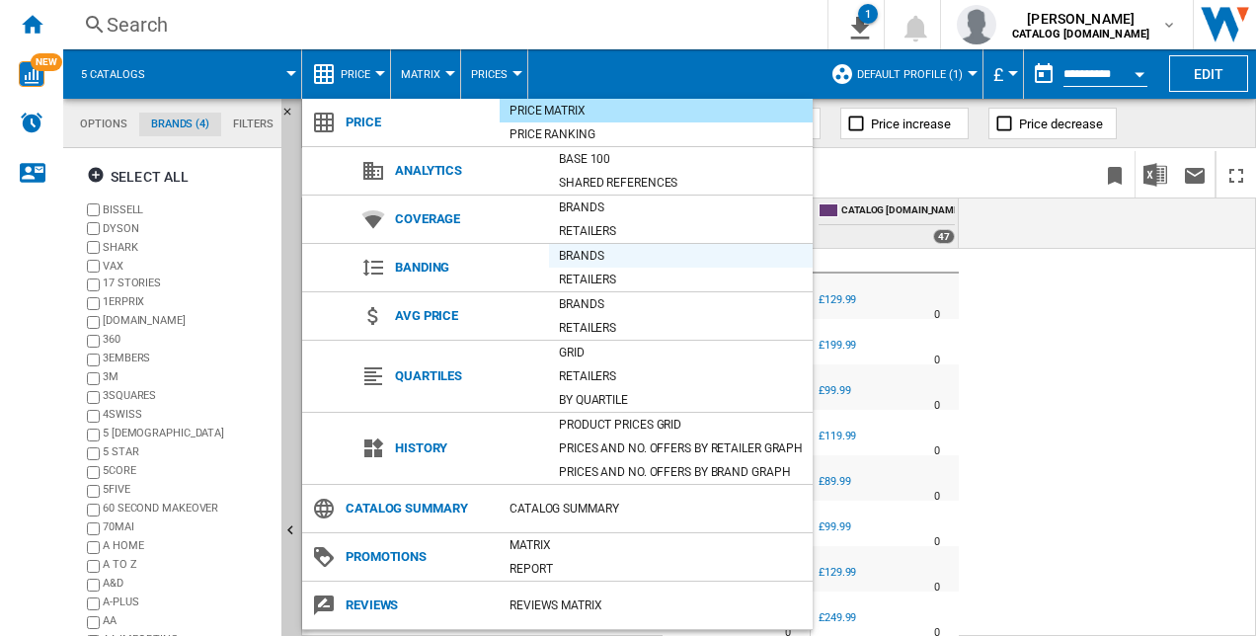
click at [583, 251] on div "Brands" at bounding box center [681, 256] width 264 height 20
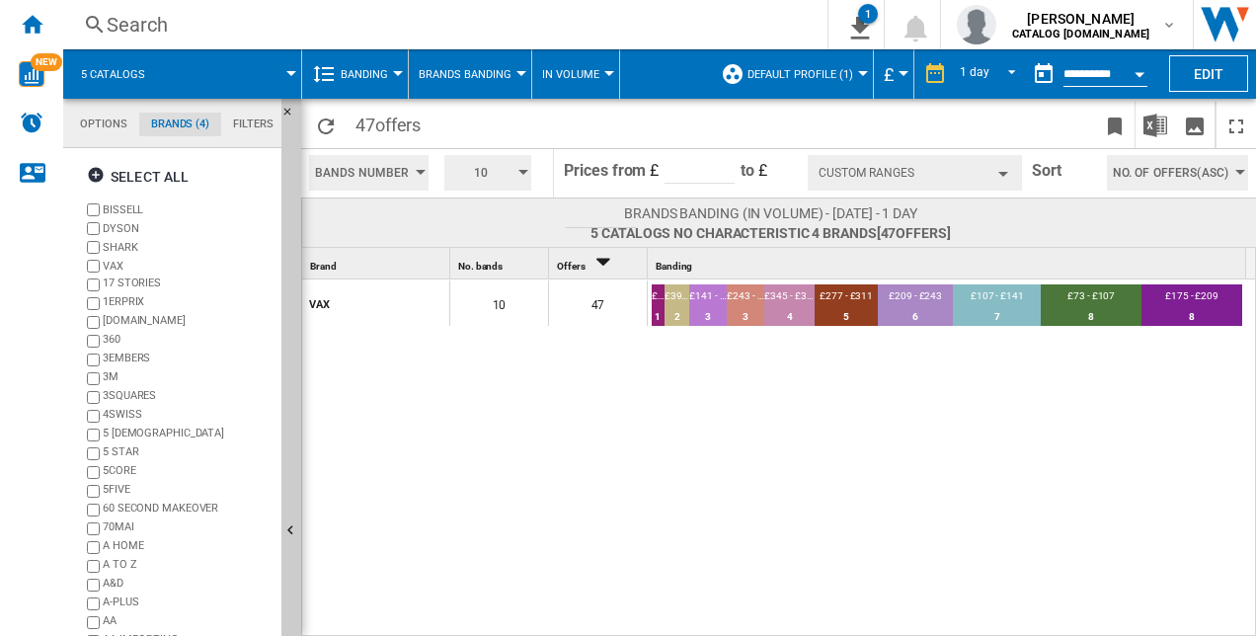
click at [110, 127] on md-tab-item "Options" at bounding box center [103, 125] width 71 height 24
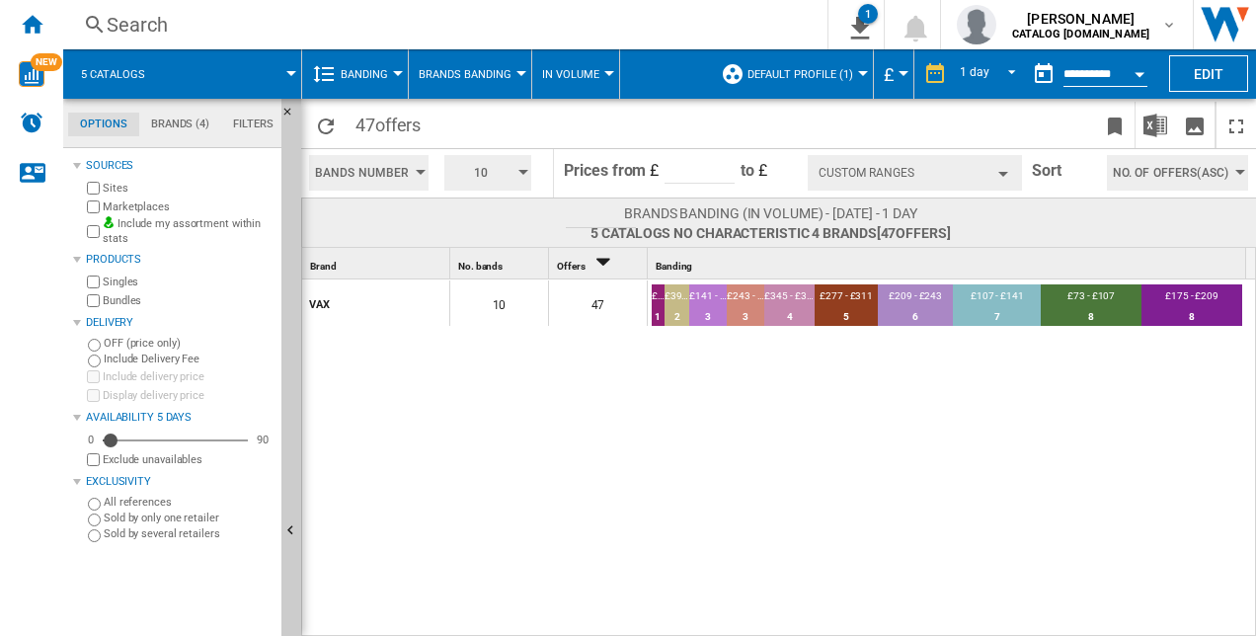
click at [365, 65] on button "Banding" at bounding box center [369, 73] width 57 height 49
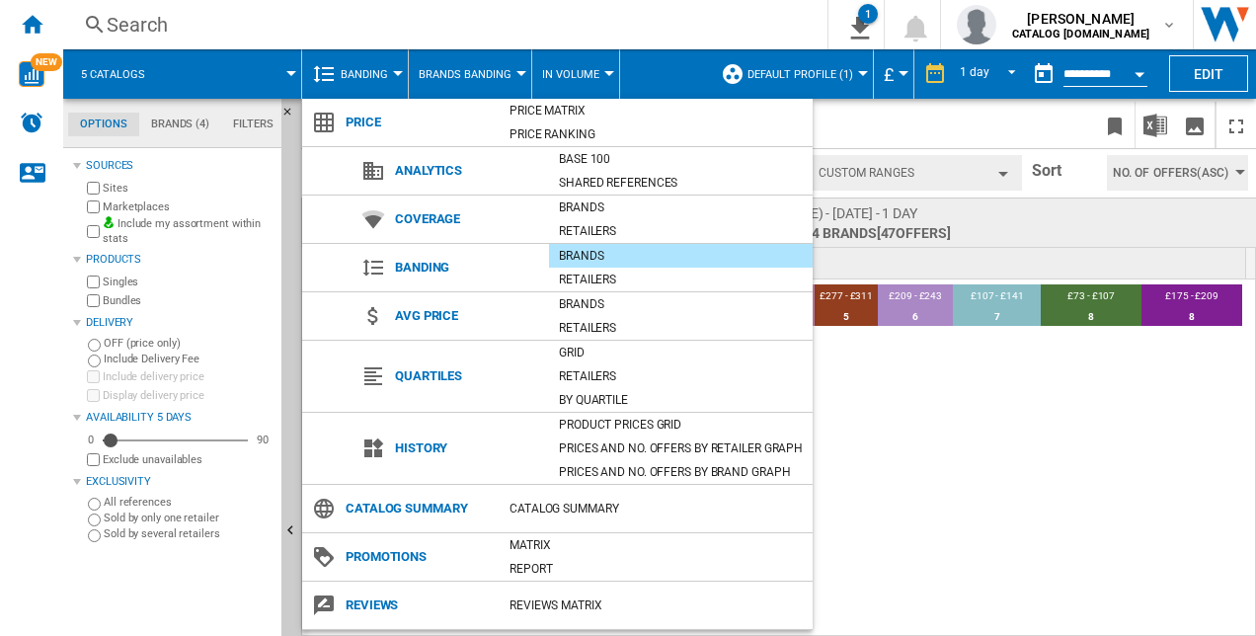
click at [365, 65] on md-backdrop at bounding box center [628, 318] width 1256 height 636
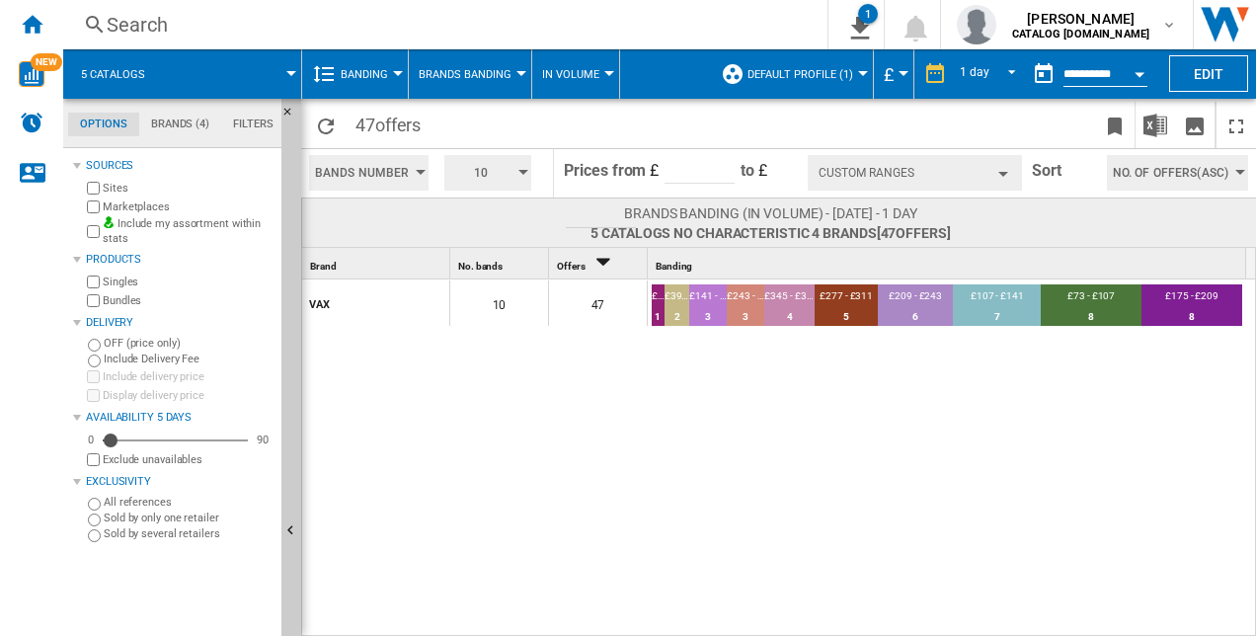
click at [375, 77] on span "Banding" at bounding box center [364, 74] width 47 height 13
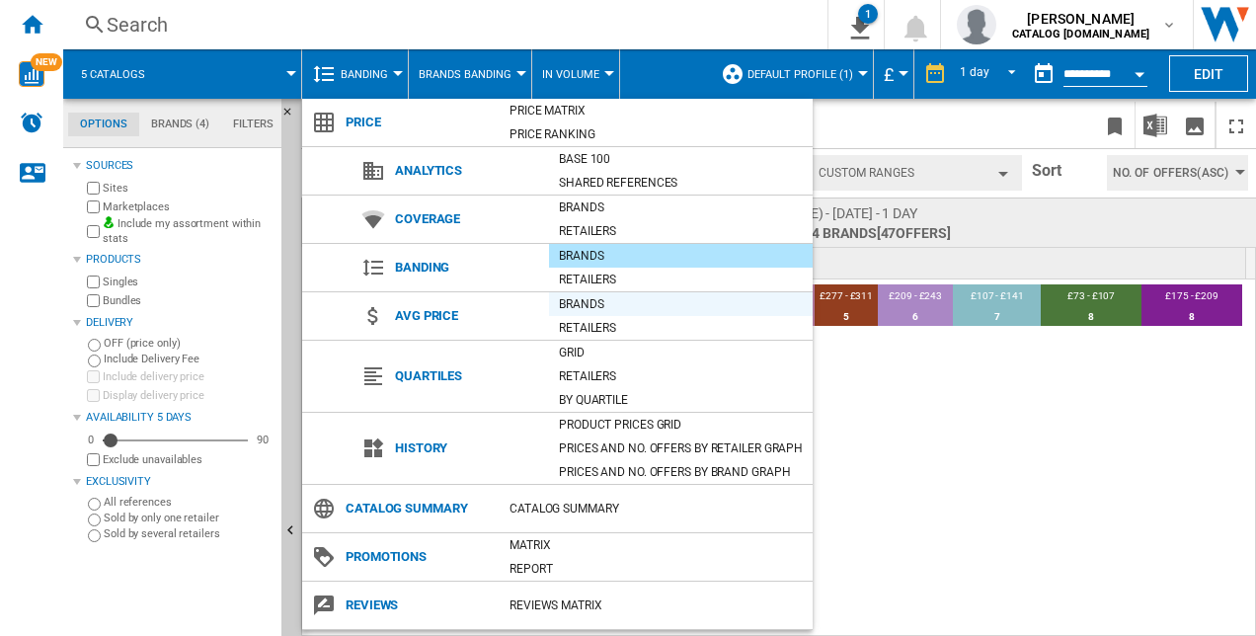
click at [583, 294] on div "Brands" at bounding box center [681, 304] width 264 height 20
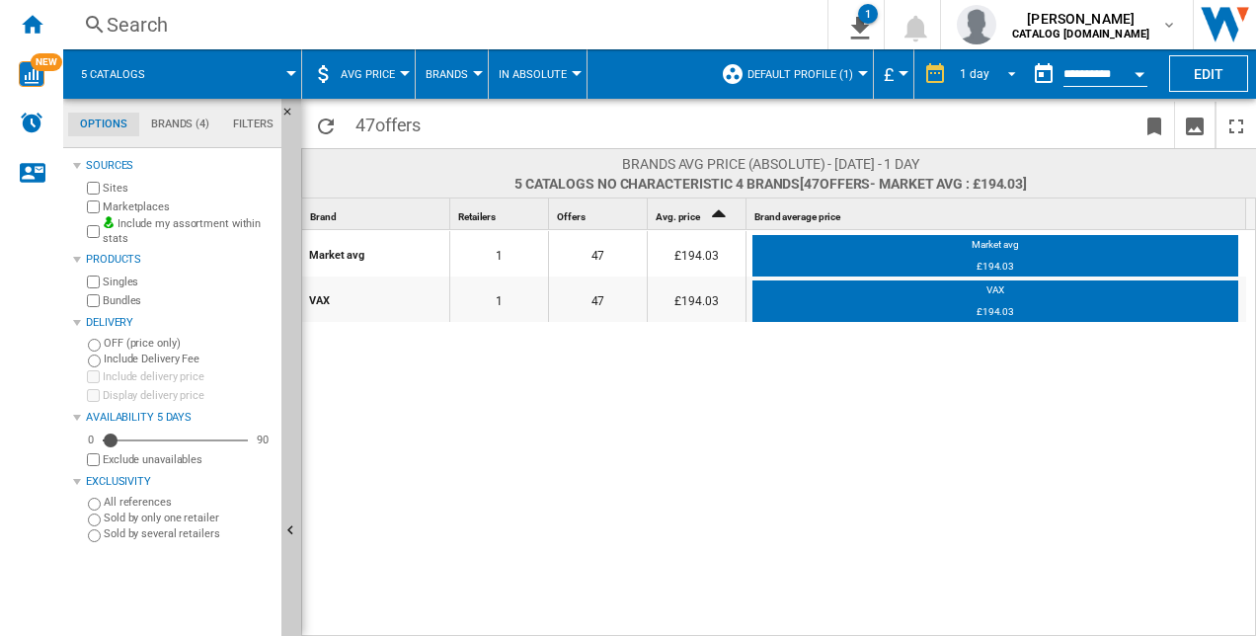
click at [970, 69] on div "1 day" at bounding box center [975, 74] width 30 height 14
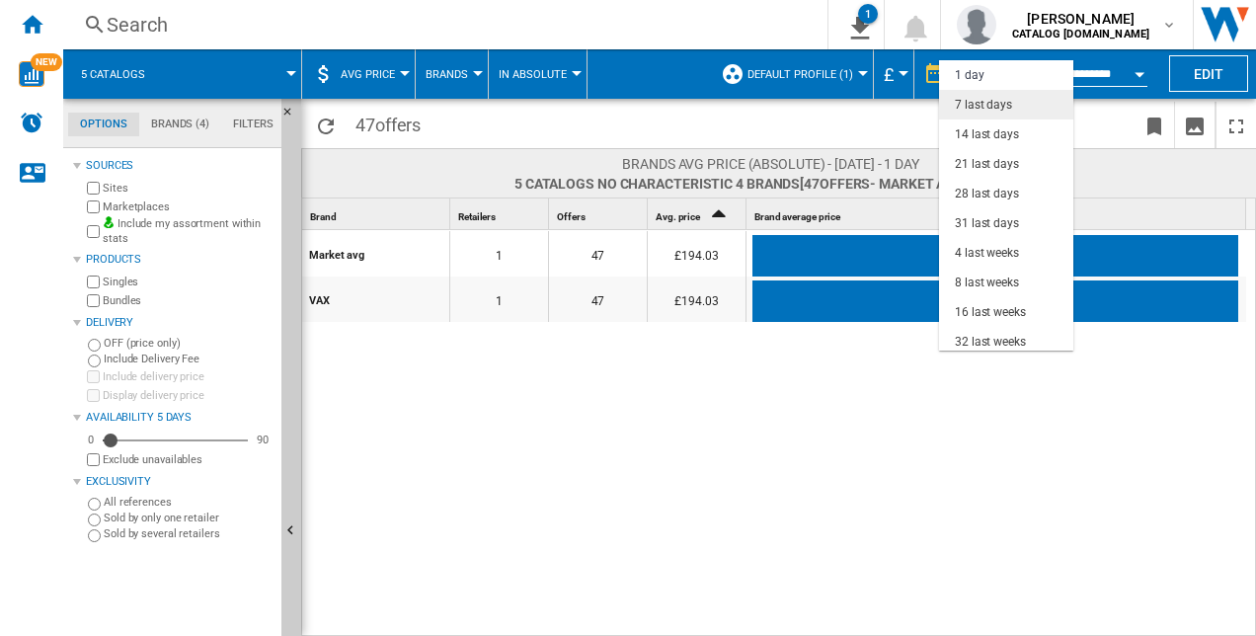
click at [1031, 105] on md-option "7 last days" at bounding box center [1006, 105] width 134 height 30
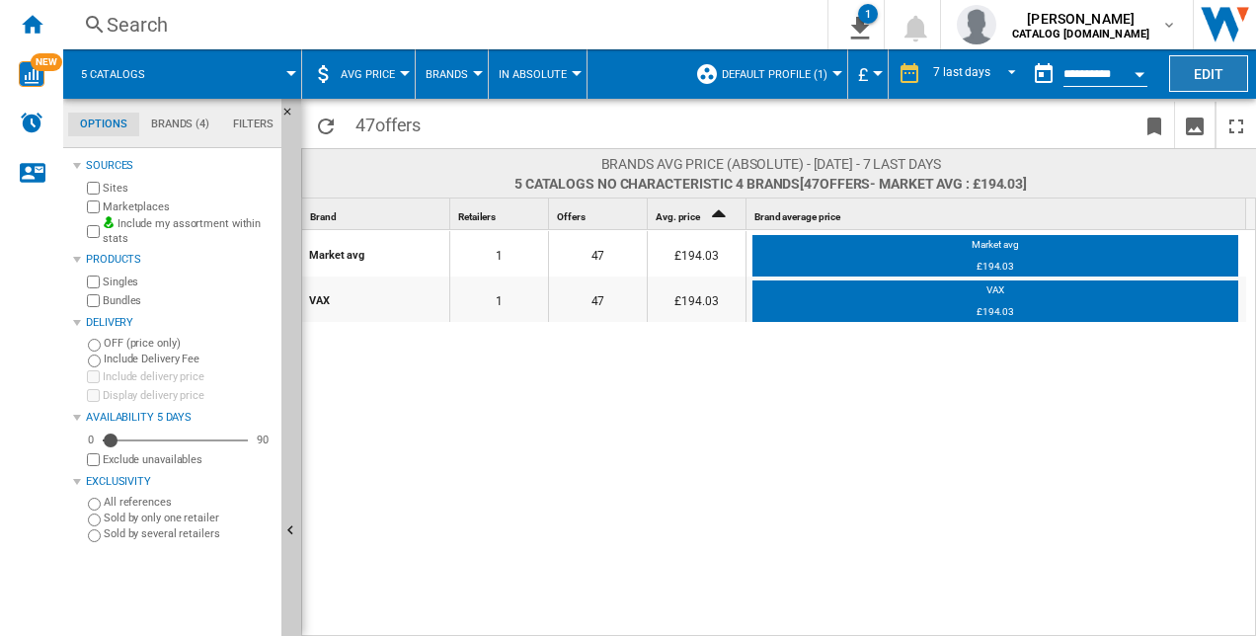
click at [1212, 75] on button "Edit" at bounding box center [1208, 73] width 79 height 37
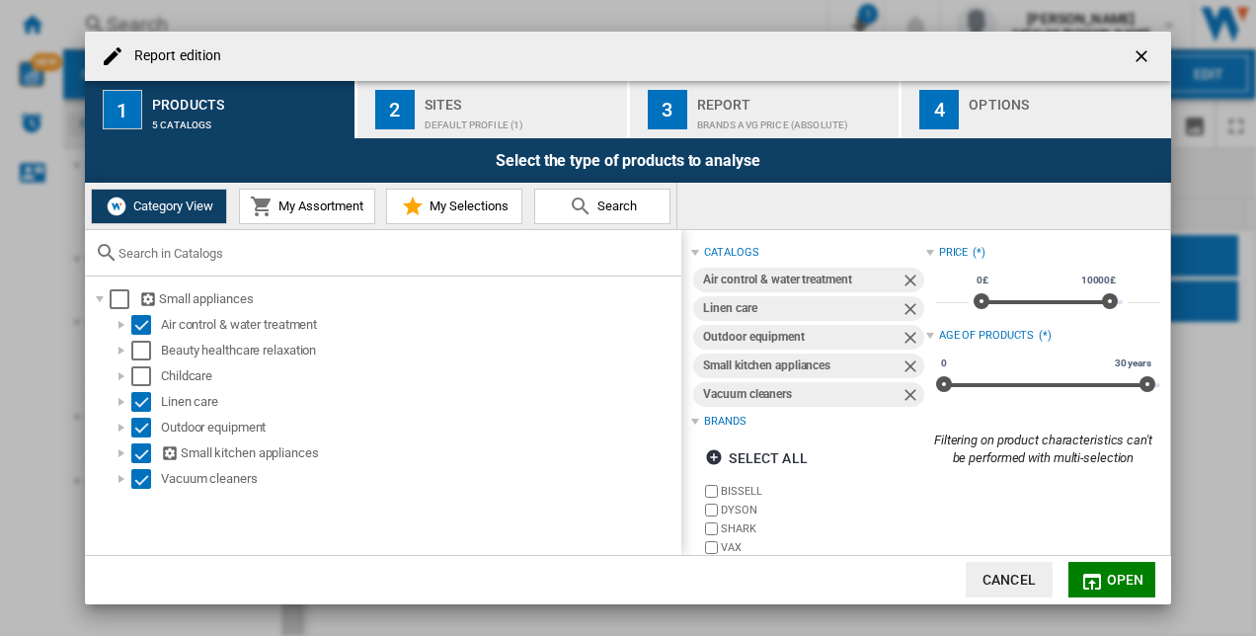
click at [714, 127] on div "Brands AVG price (absolute)" at bounding box center [794, 120] width 195 height 21
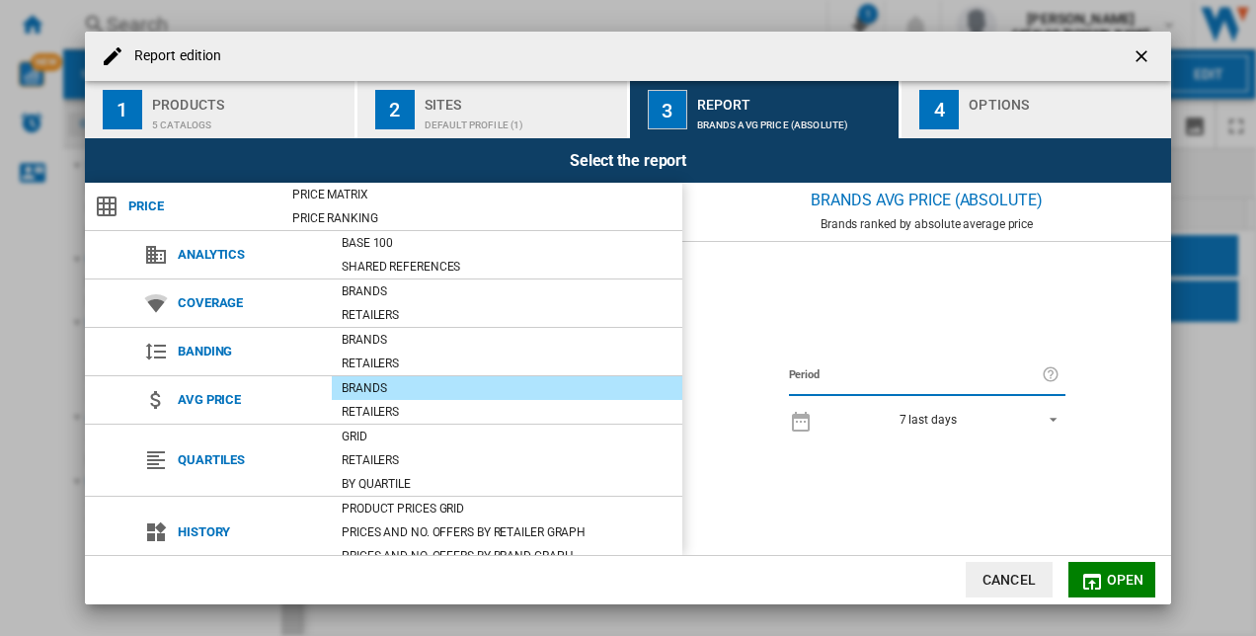
click at [492, 134] on button "2 Sites Default profile (1)" at bounding box center [493, 109] width 272 height 57
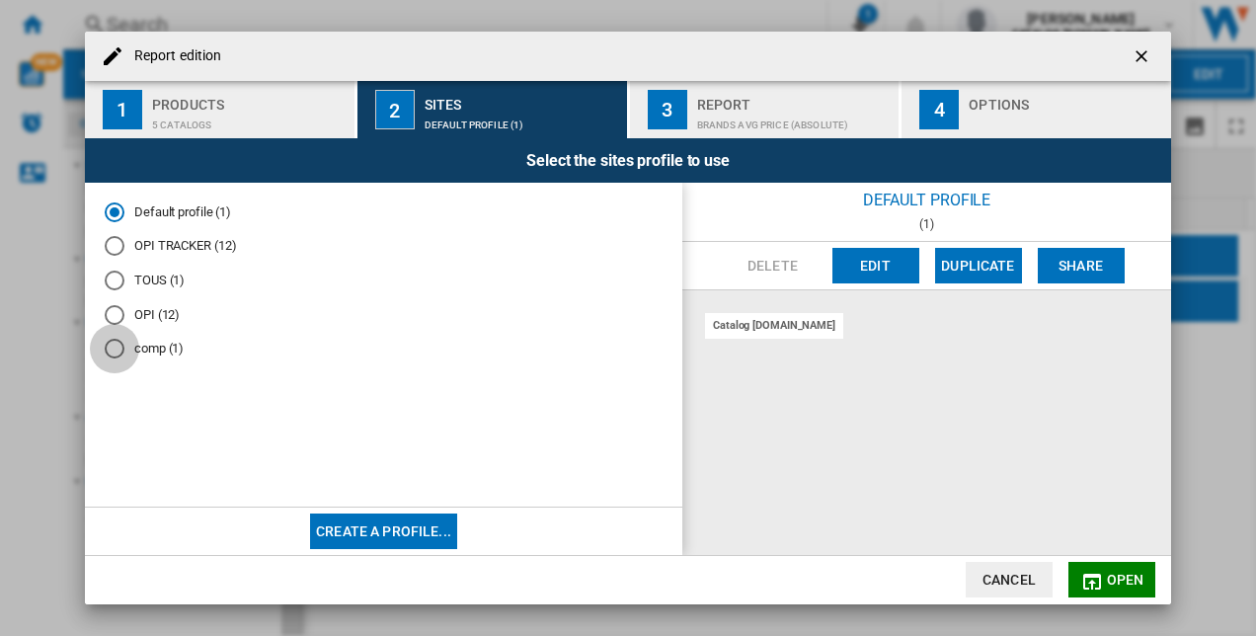
click at [121, 352] on div "comp (1)" at bounding box center [115, 349] width 20 height 20
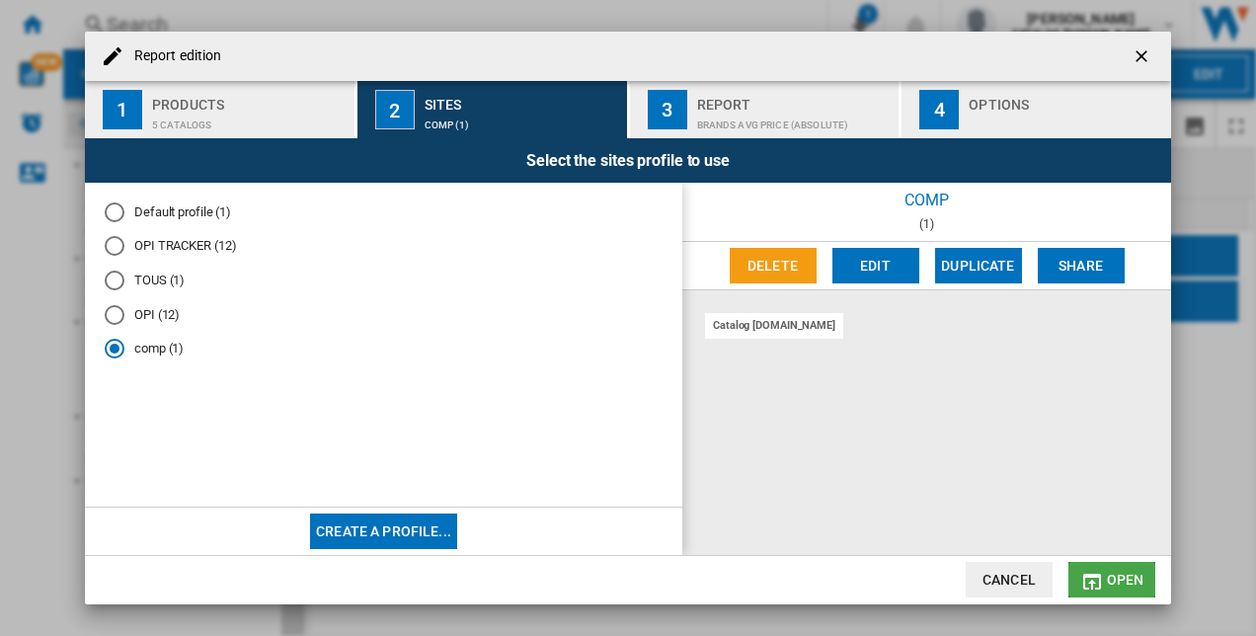
click at [1096, 574] on md-icon "Report edition ..." at bounding box center [1092, 582] width 24 height 24
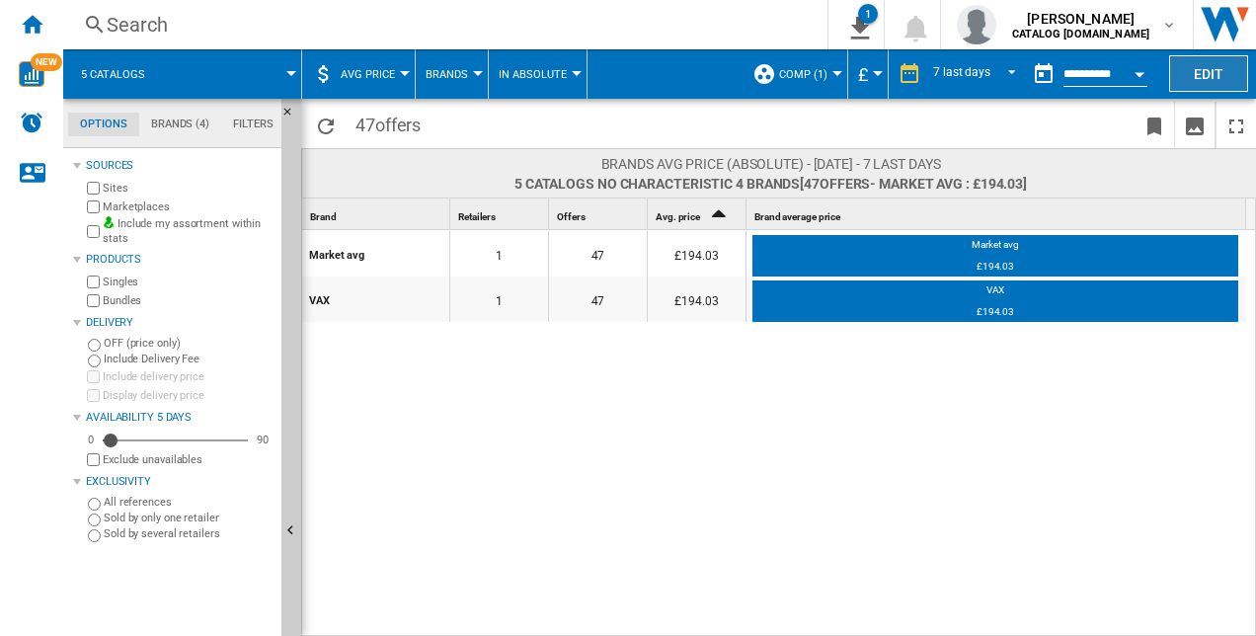
click at [1193, 60] on button "Edit" at bounding box center [1208, 73] width 79 height 37
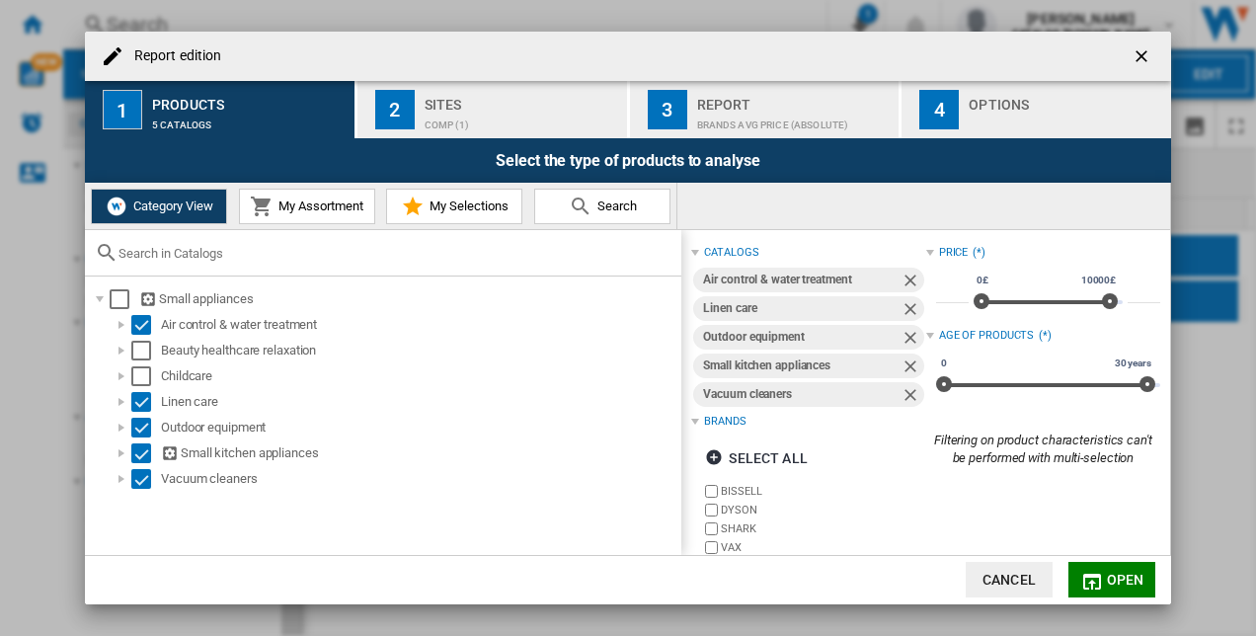
click at [950, 107] on div "4" at bounding box center [938, 109] width 39 height 39
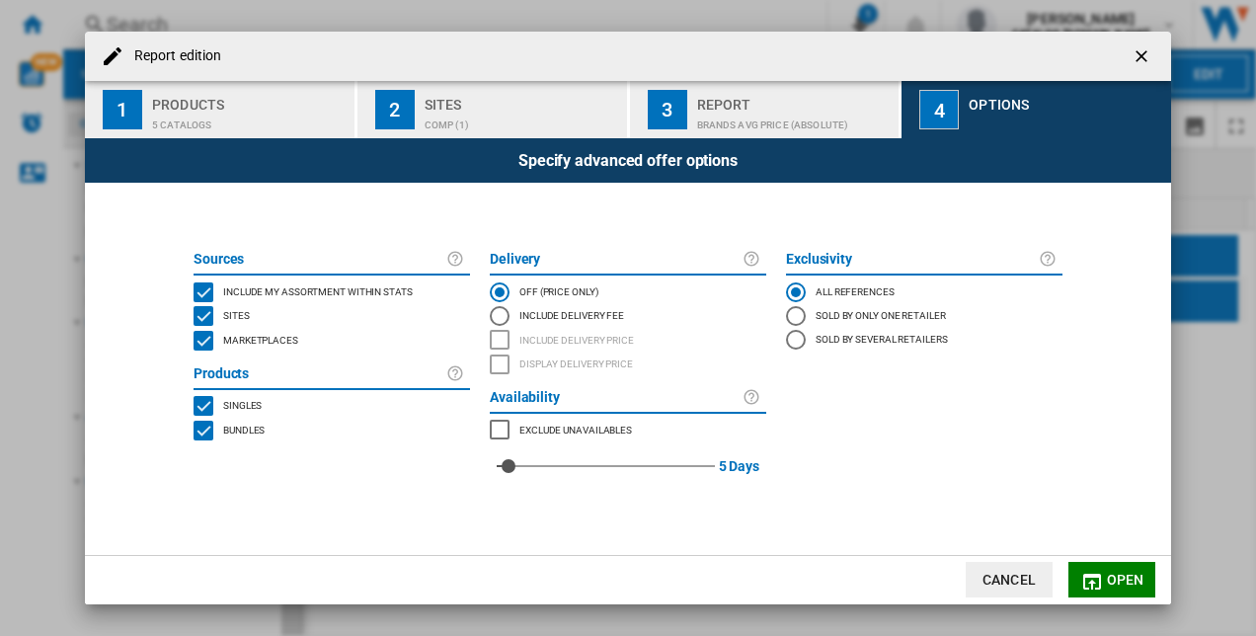
click at [473, 94] on div "Sites" at bounding box center [522, 99] width 195 height 21
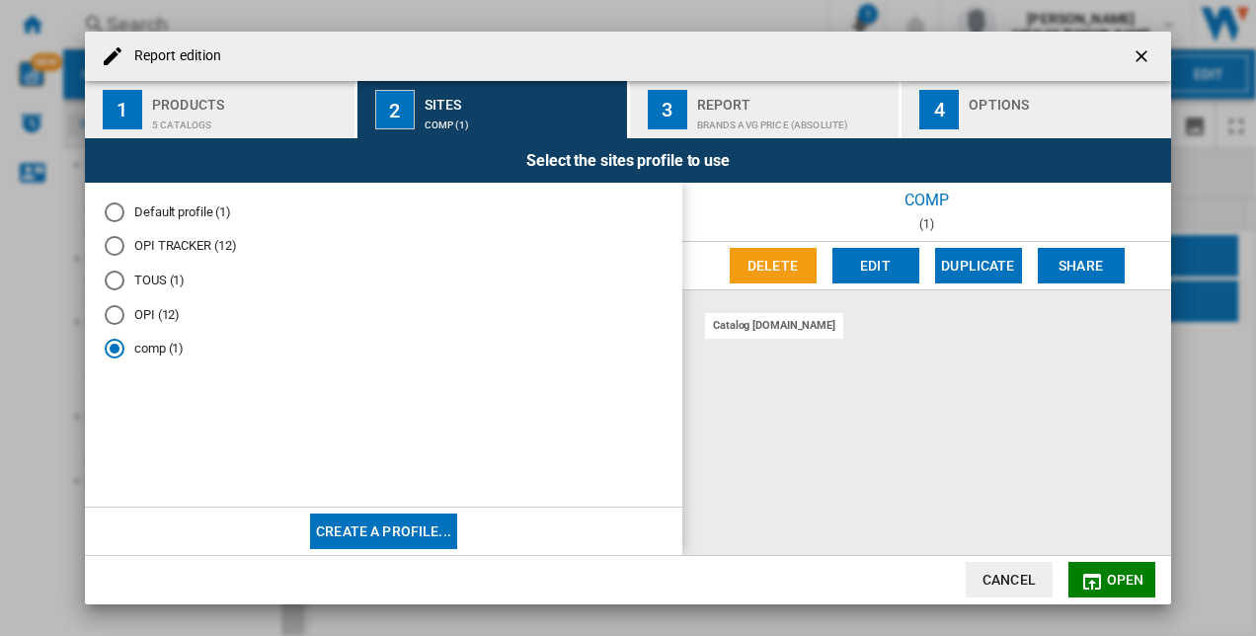
click at [117, 239] on div "OPI TRACKER (12)" at bounding box center [115, 246] width 20 height 20
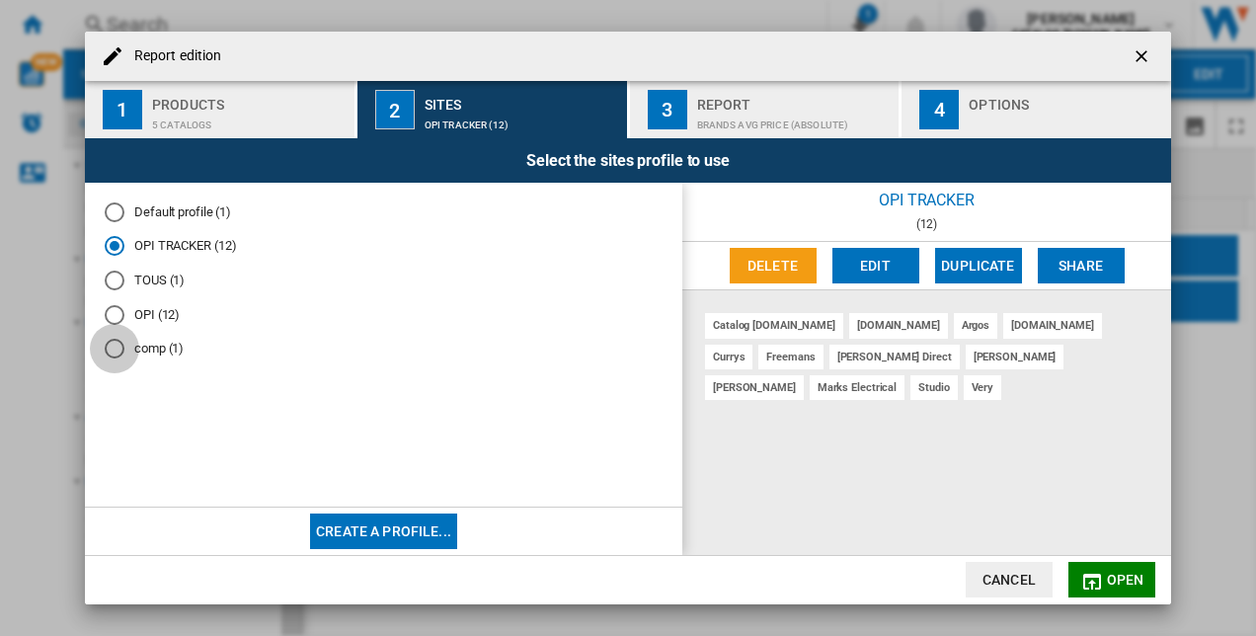
click at [121, 348] on div "comp (1)" at bounding box center [115, 349] width 20 height 20
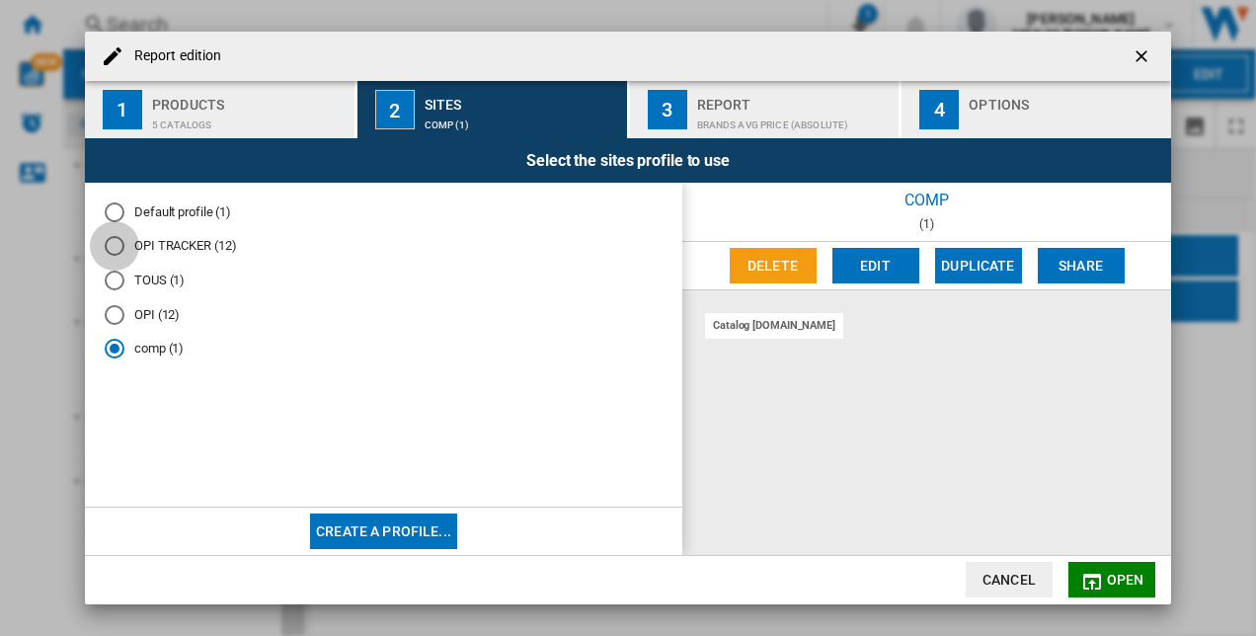
click at [120, 245] on div "OPI TRACKER (12)" at bounding box center [115, 246] width 20 height 20
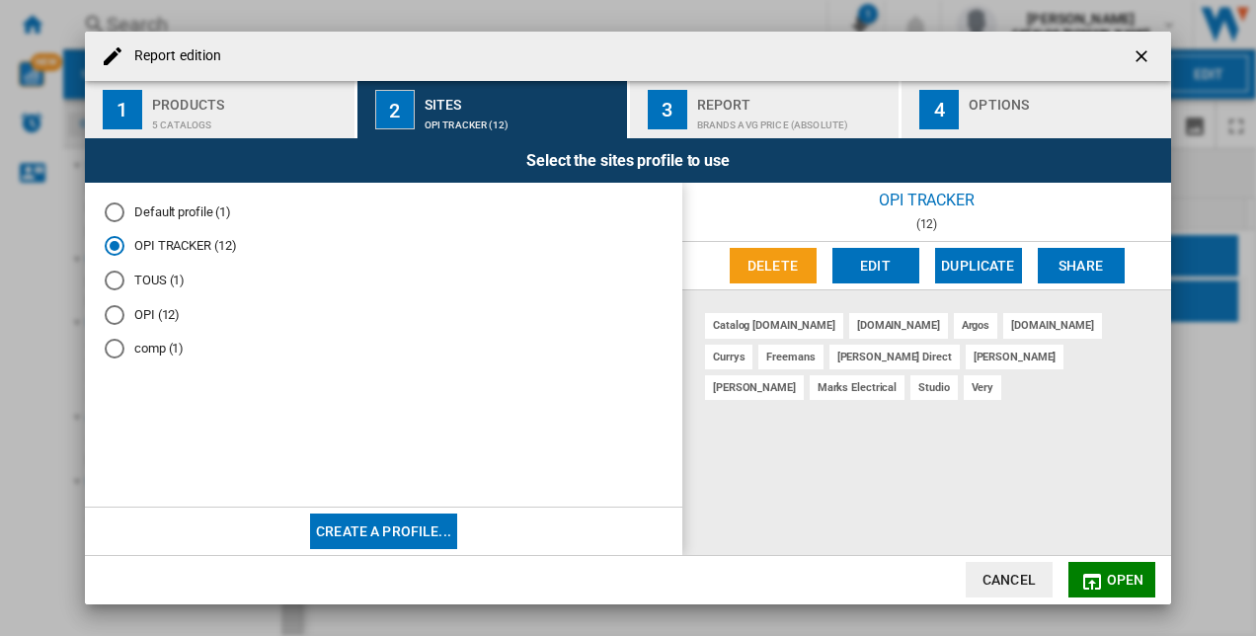
click at [140, 346] on md-radio-button "comp (1)" at bounding box center [384, 349] width 558 height 19
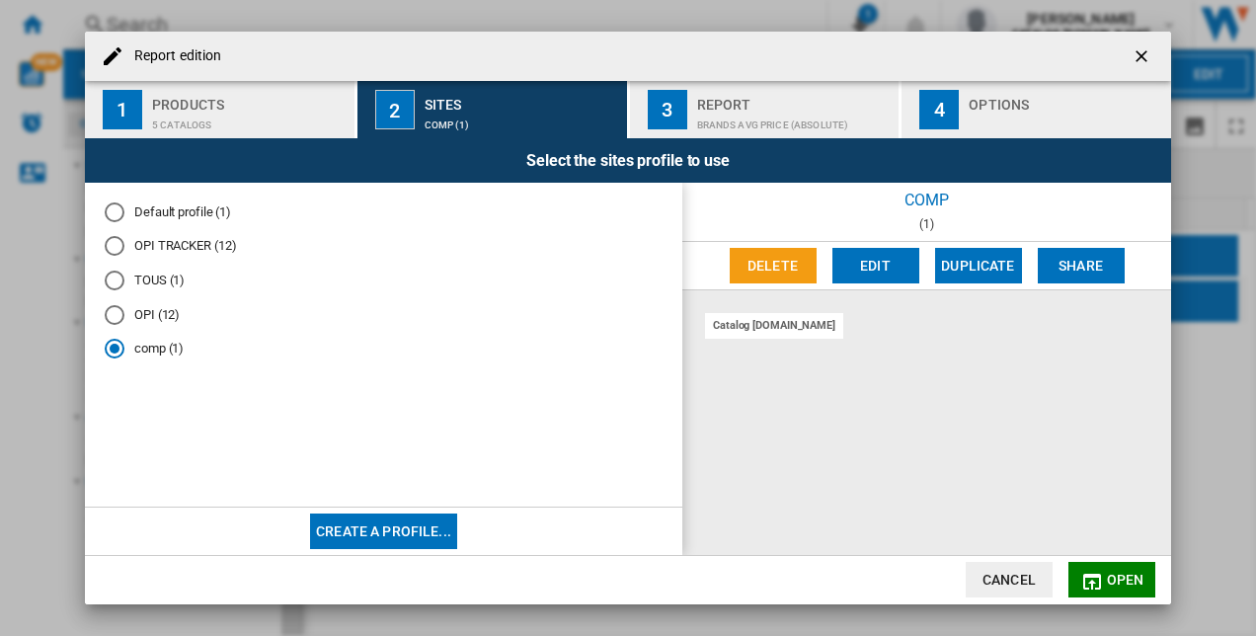
click at [1147, 51] on ng-md-icon "getI18NText('BUTTONS.CLOSE_DIALOG')" at bounding box center [1144, 58] width 24 height 24
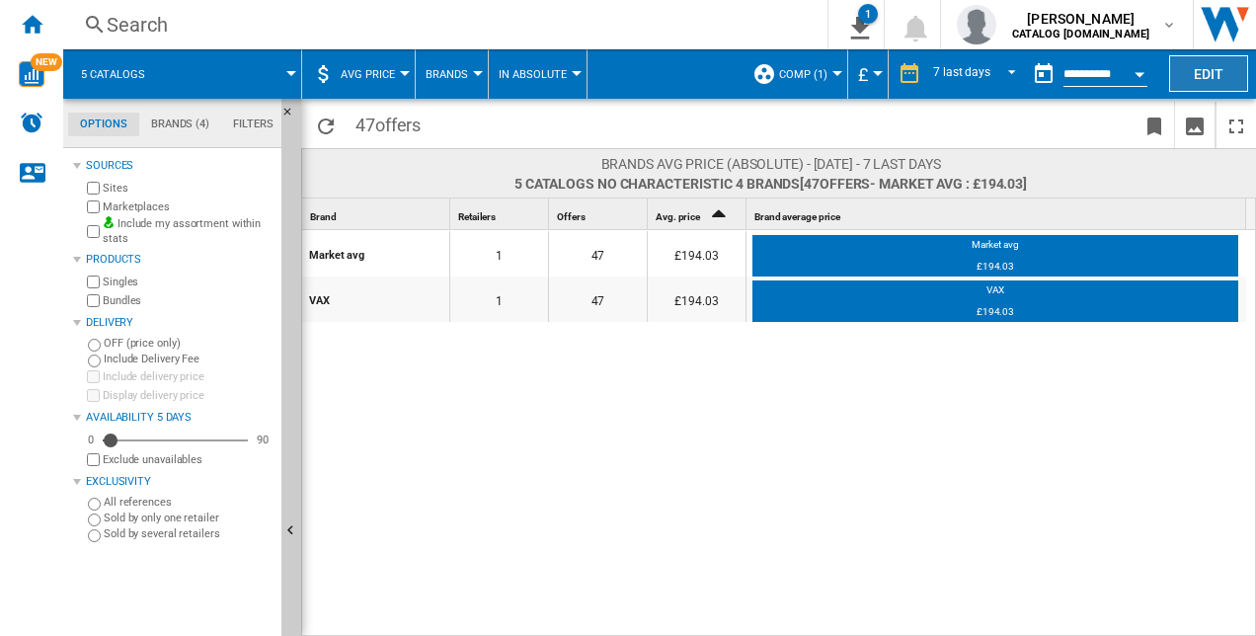
click at [1195, 63] on button "Edit" at bounding box center [1208, 73] width 79 height 37
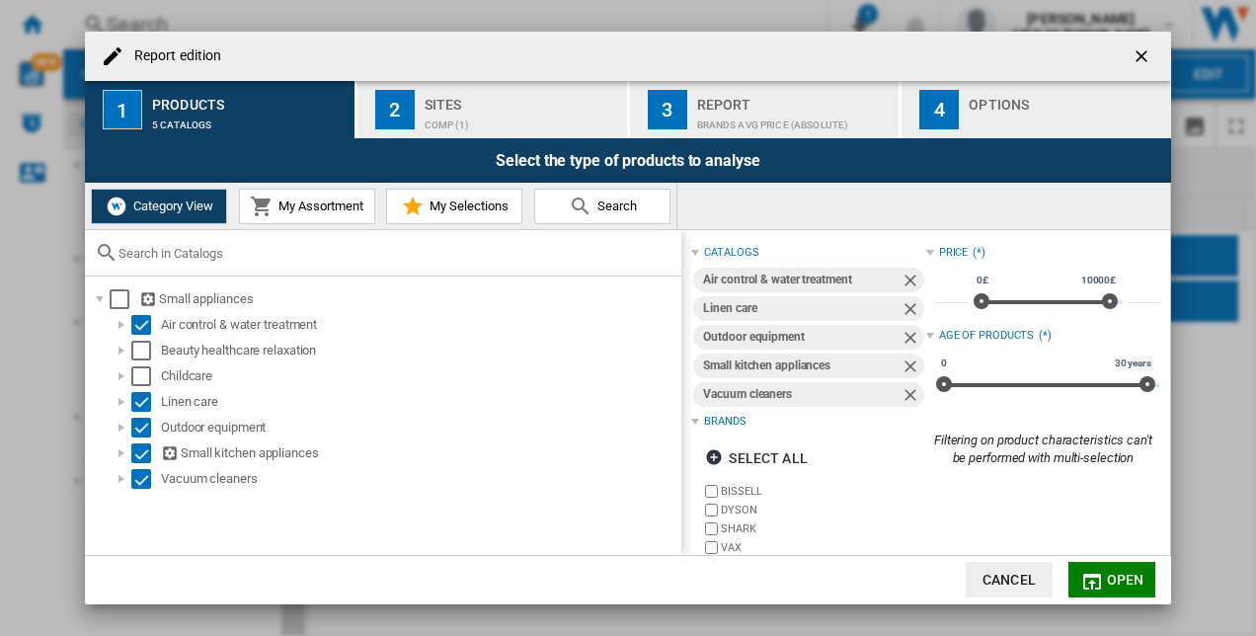
click at [311, 203] on span "My Assortment" at bounding box center [319, 205] width 90 height 15
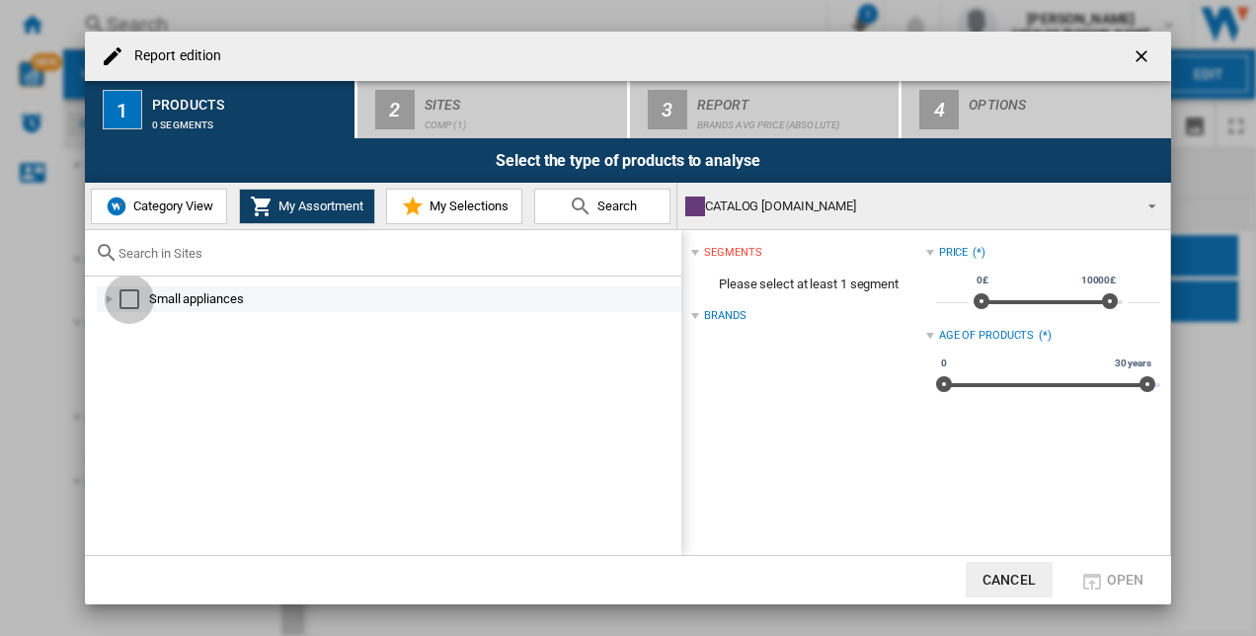
click at [119, 303] on div "Select" at bounding box center [129, 299] width 20 height 20
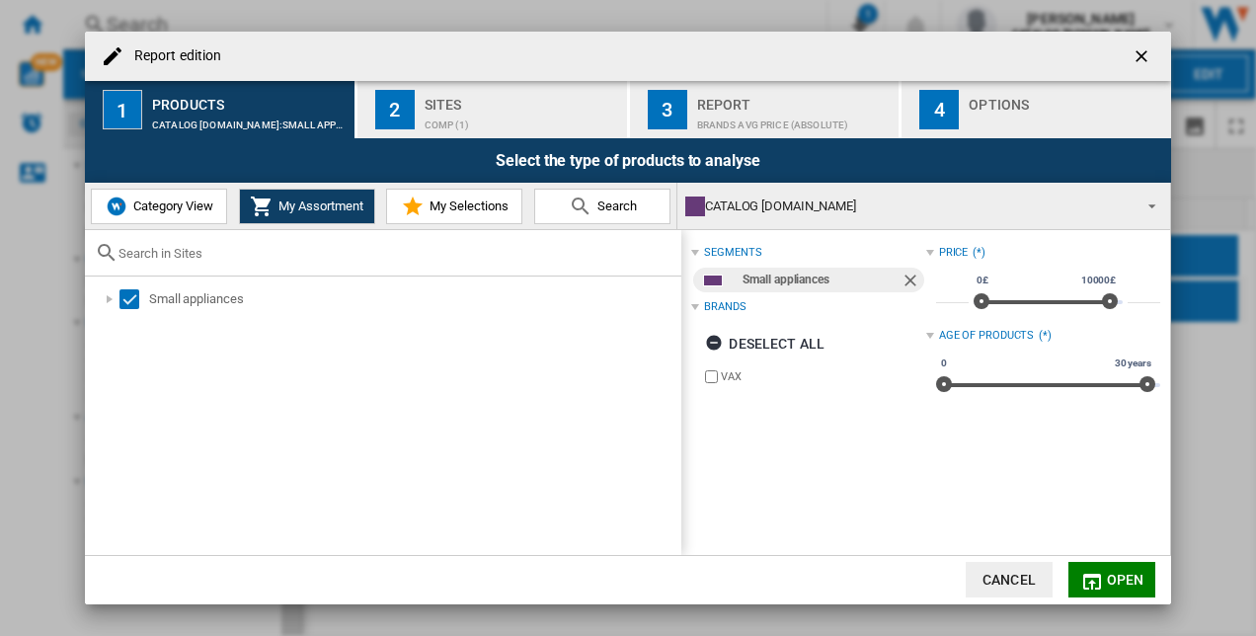
click at [549, 99] on div "Sites" at bounding box center [522, 99] width 195 height 21
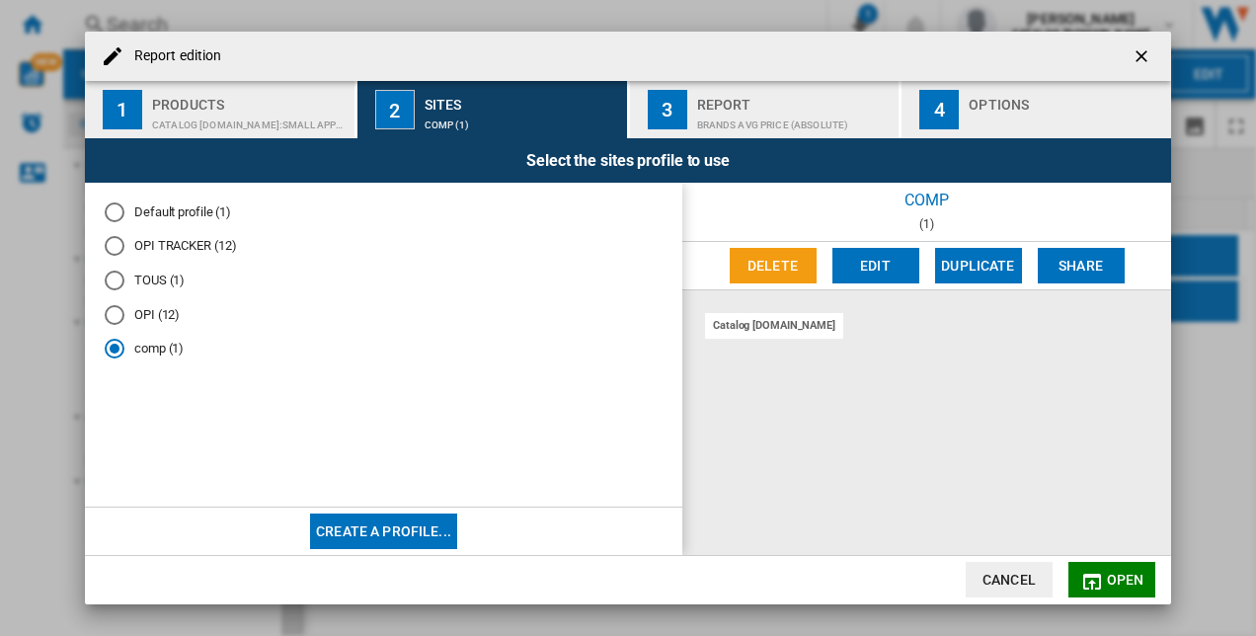
click at [1101, 581] on md-icon "Report edition ..." at bounding box center [1092, 582] width 24 height 24
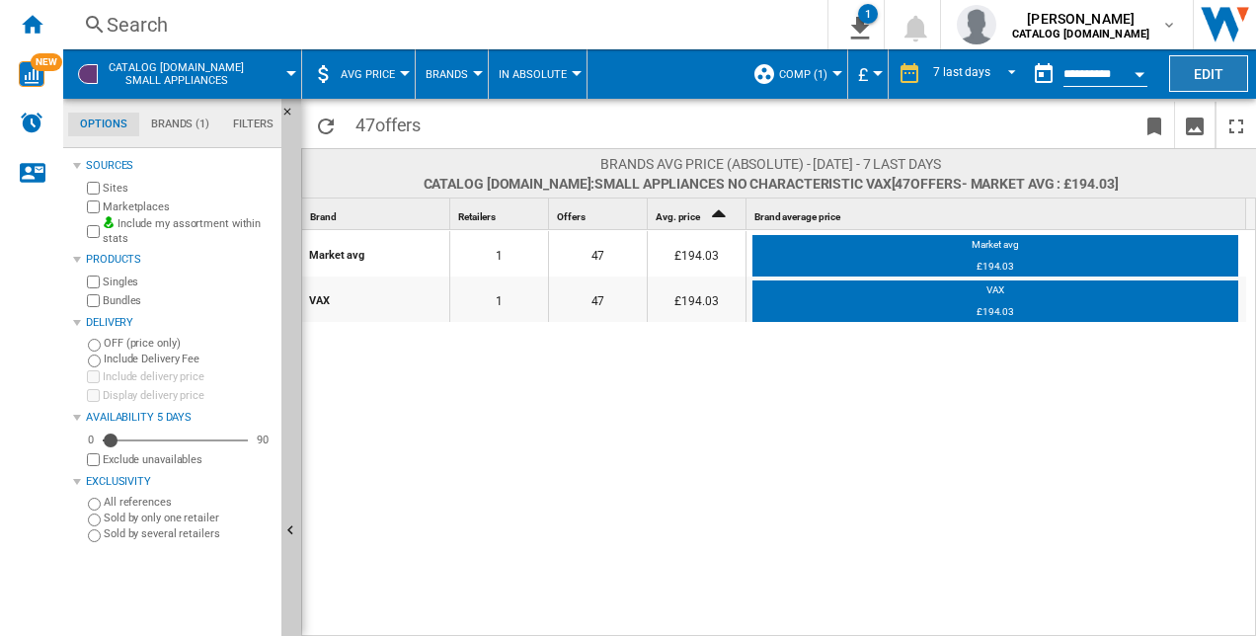
click at [1223, 74] on button "Edit" at bounding box center [1208, 73] width 79 height 37
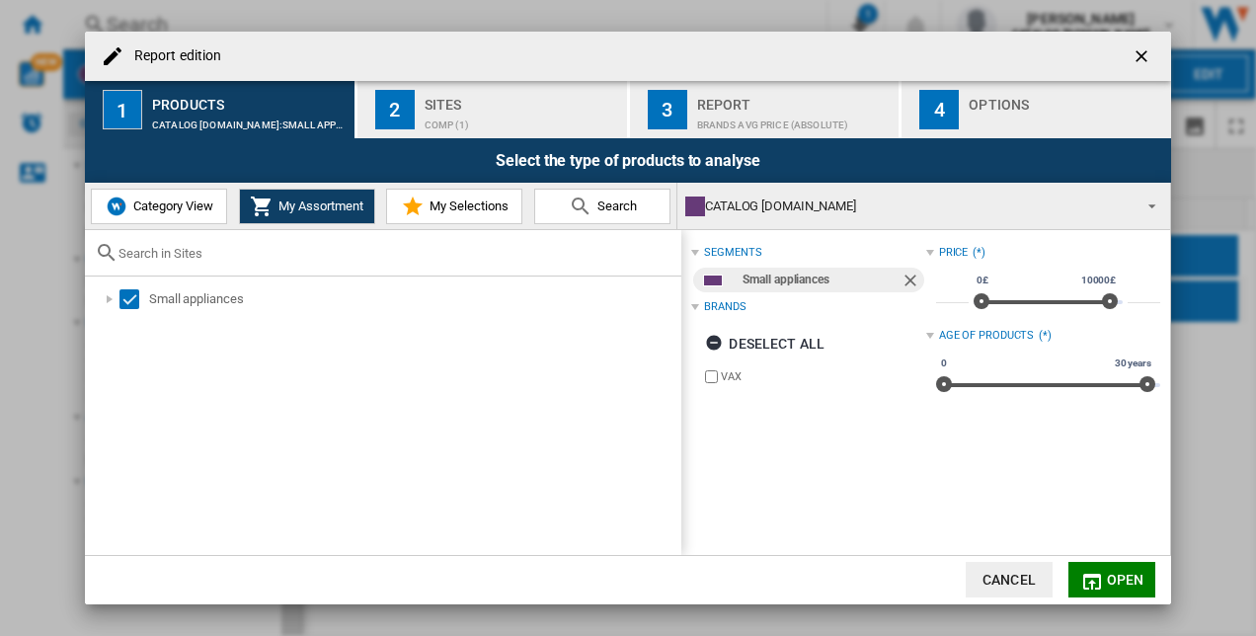
click at [492, 207] on span "My Selections" at bounding box center [467, 205] width 84 height 15
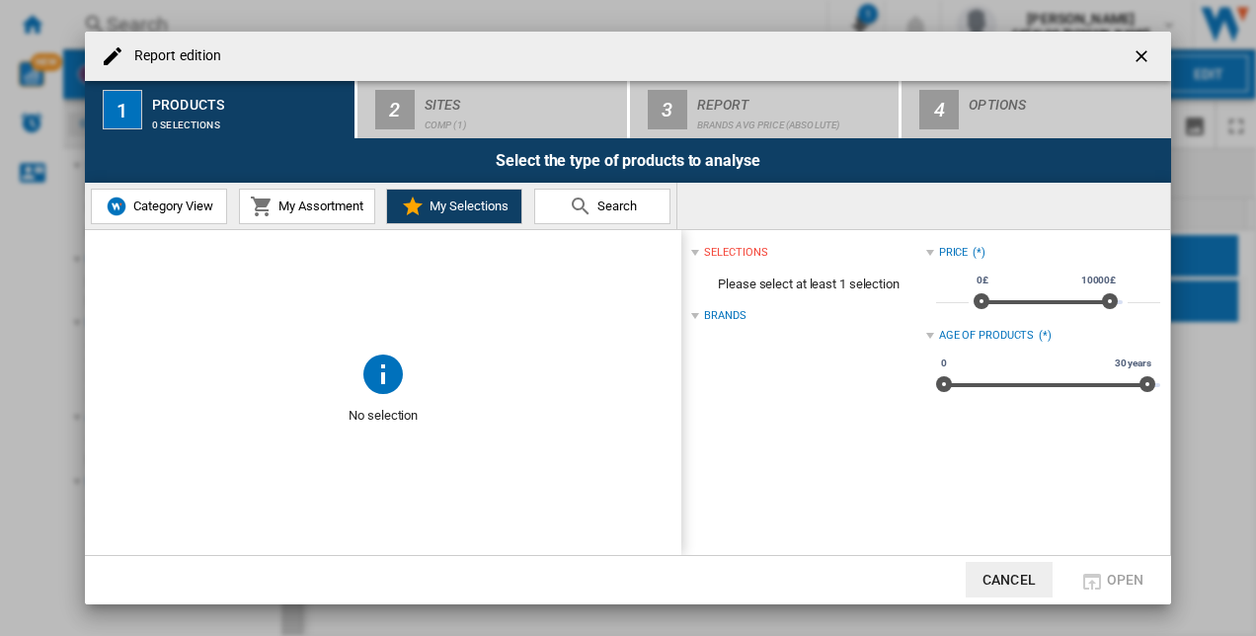
click at [715, 319] on div "Brands" at bounding box center [724, 316] width 41 height 16
click at [703, 322] on div "Brands (*)" at bounding box center [808, 316] width 234 height 26
click at [717, 279] on span "Please select at least 1 selection" at bounding box center [808, 285] width 234 height 38
click at [370, 205] on button "My Assortment" at bounding box center [307, 207] width 136 height 36
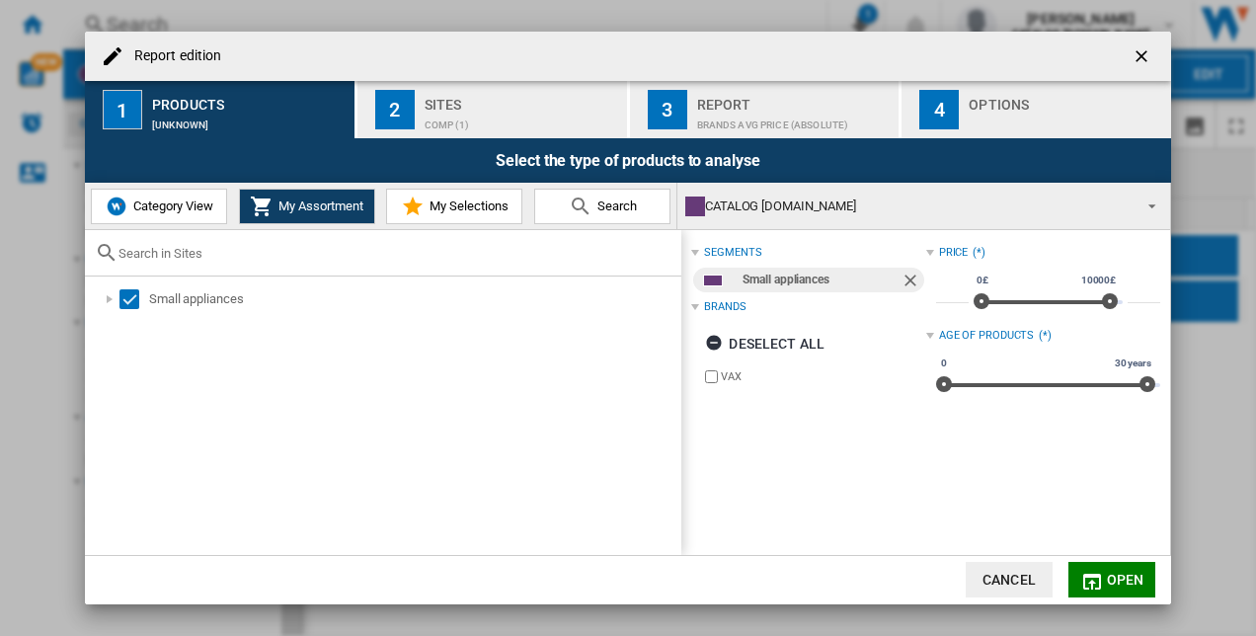
click at [184, 202] on span "Category View" at bounding box center [170, 205] width 85 height 15
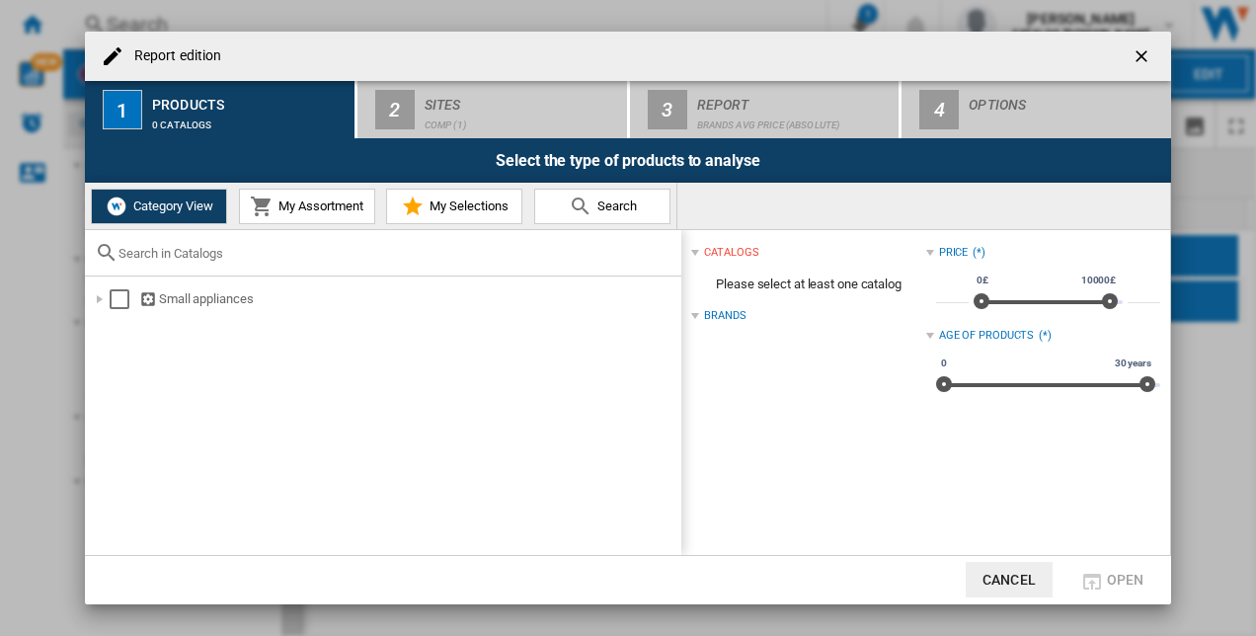
click at [318, 199] on span "My Assortment" at bounding box center [319, 205] width 90 height 15
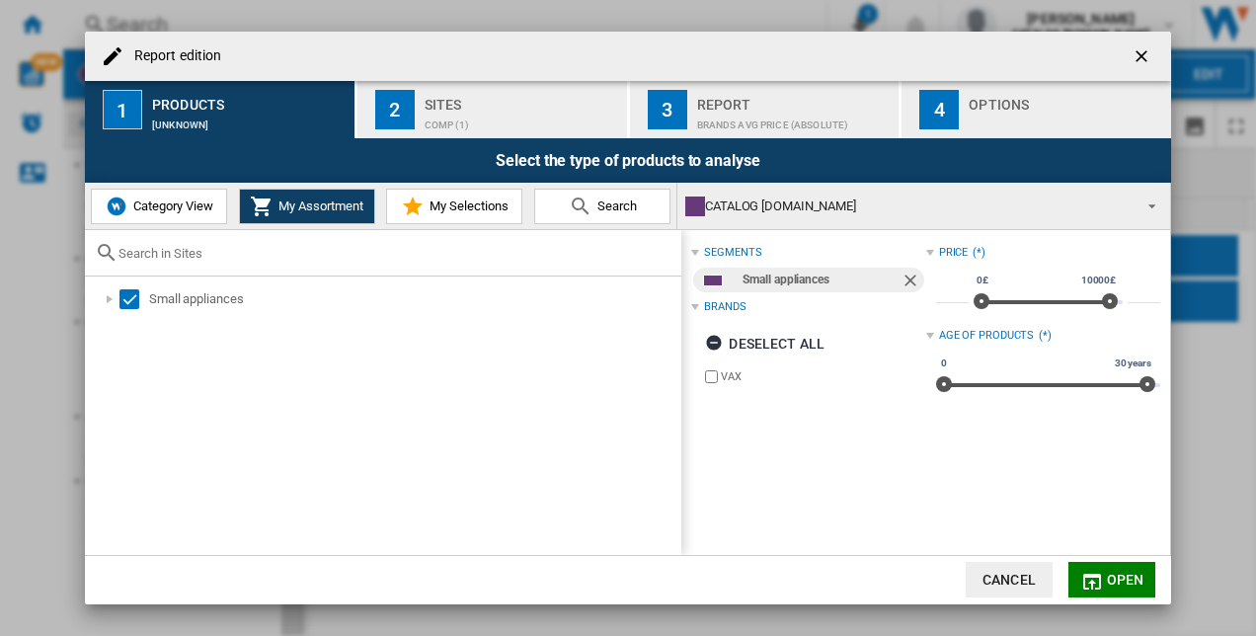
click at [209, 204] on span "Category View" at bounding box center [170, 205] width 85 height 15
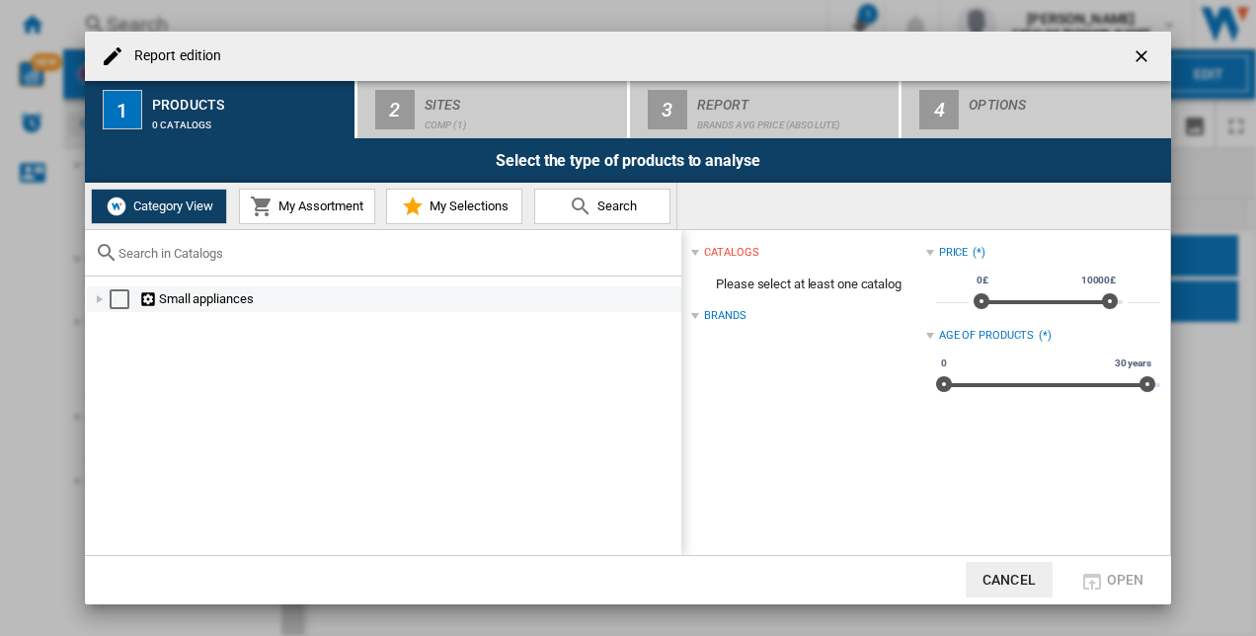
click at [120, 299] on div "Select" at bounding box center [120, 299] width 20 height 20
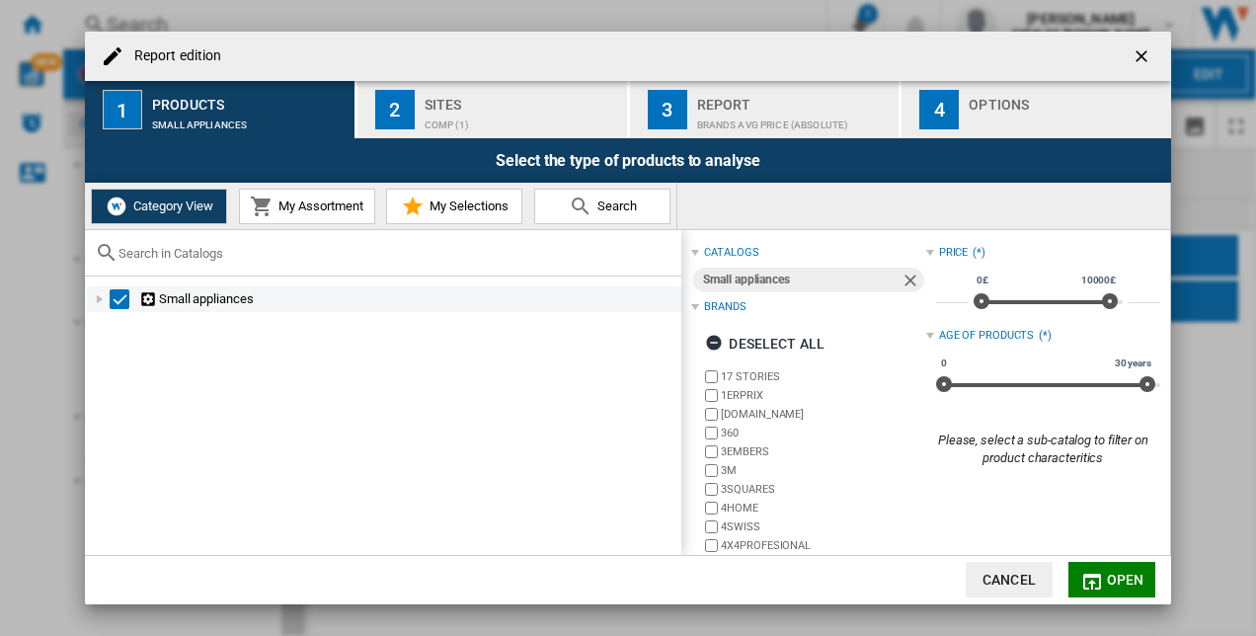
click at [120, 299] on div "Select" at bounding box center [120, 299] width 20 height 20
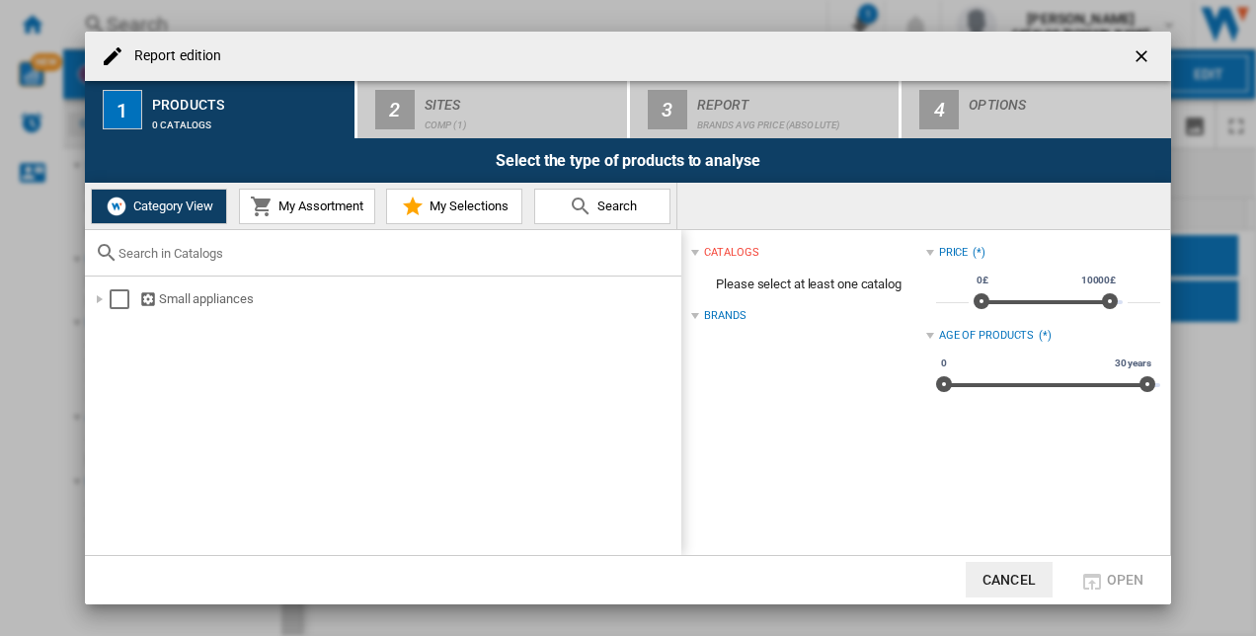
click at [323, 205] on span "My Assortment" at bounding box center [319, 205] width 90 height 15
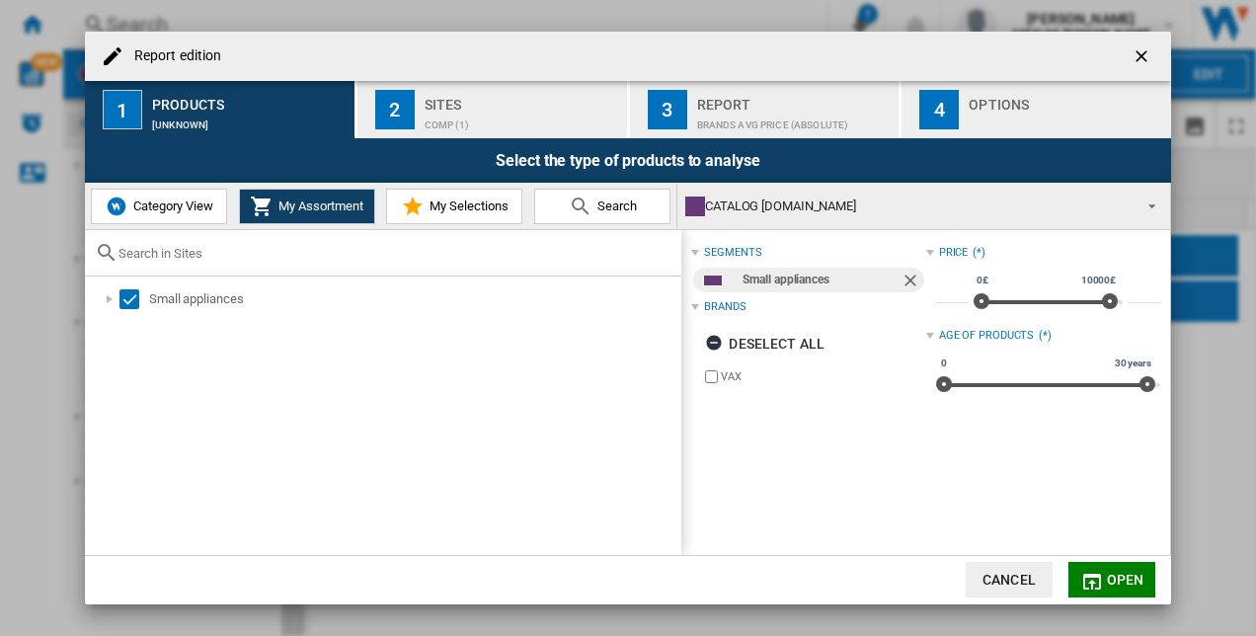
click at [1157, 43] on button "Report edition ..." at bounding box center [1143, 56] width 39 height 39
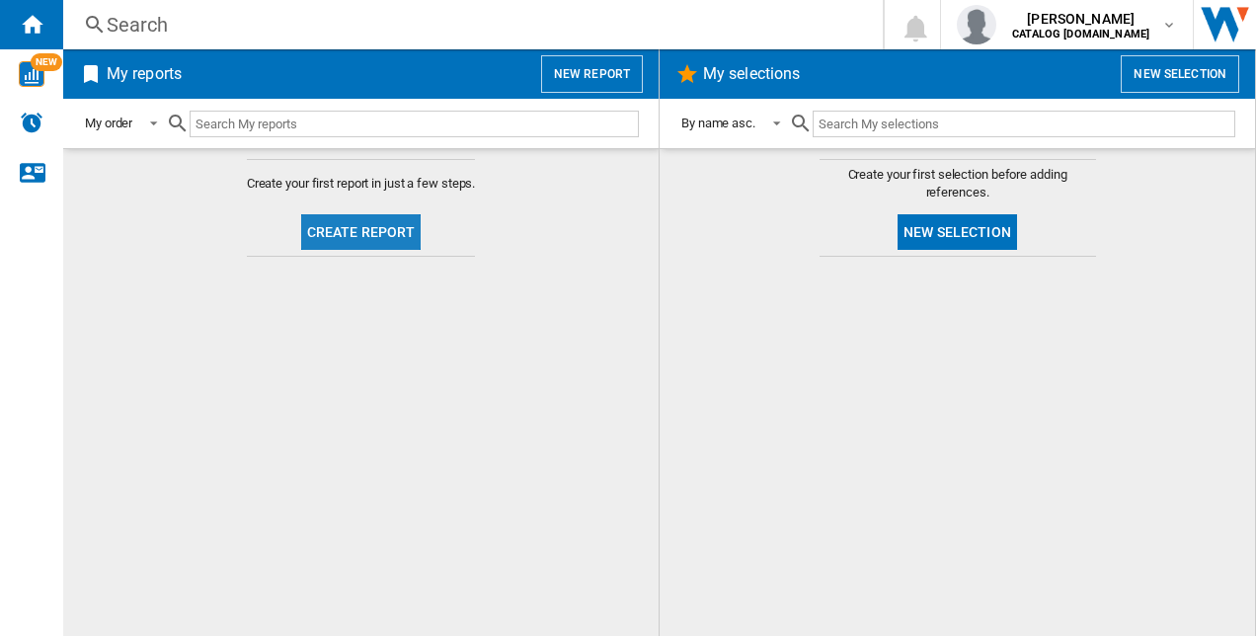
click at [320, 227] on button "Create report" at bounding box center [361, 232] width 120 height 36
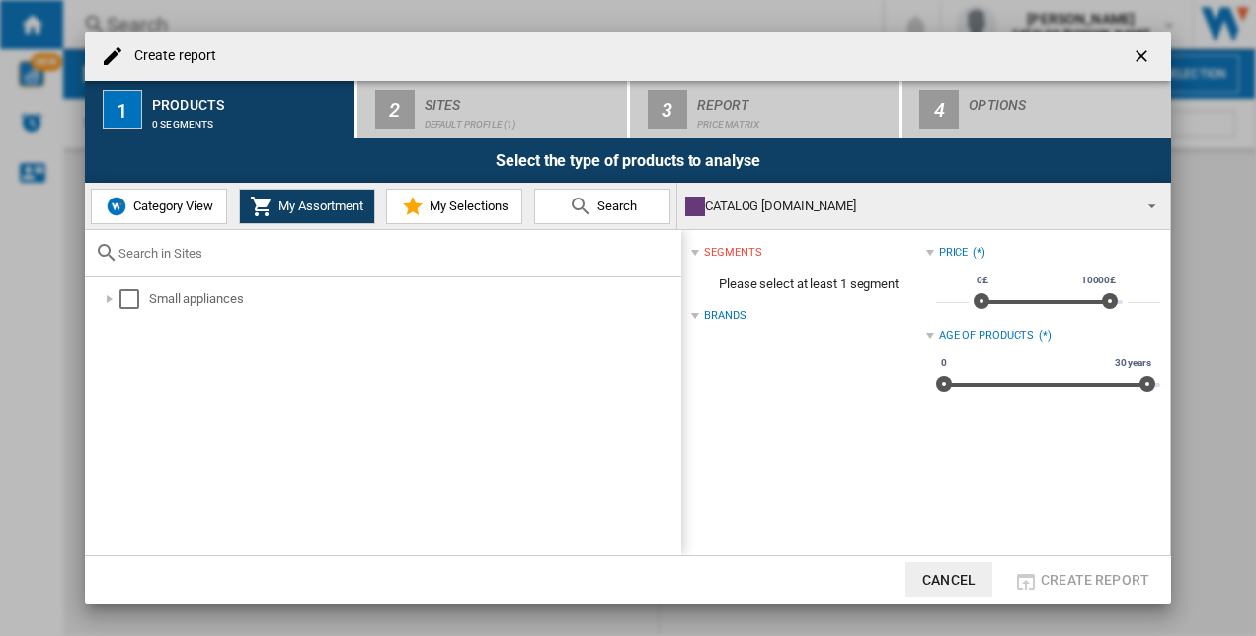
click at [154, 214] on button "Category View" at bounding box center [159, 207] width 136 height 36
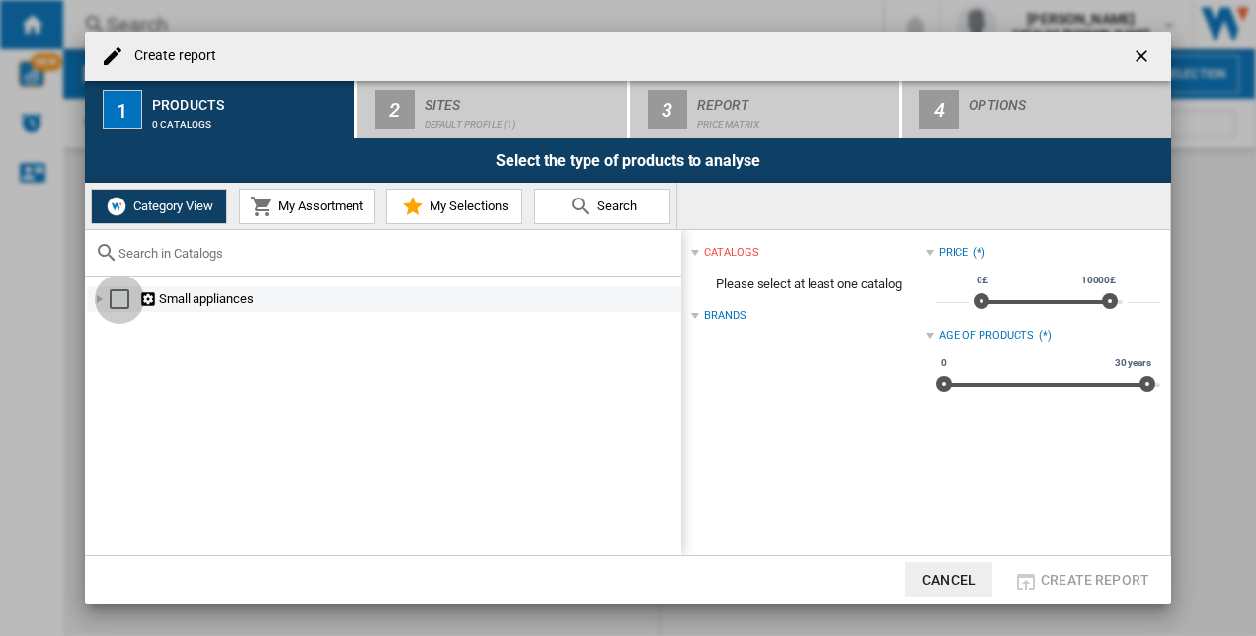
click at [115, 301] on div "Select" at bounding box center [120, 299] width 20 height 20
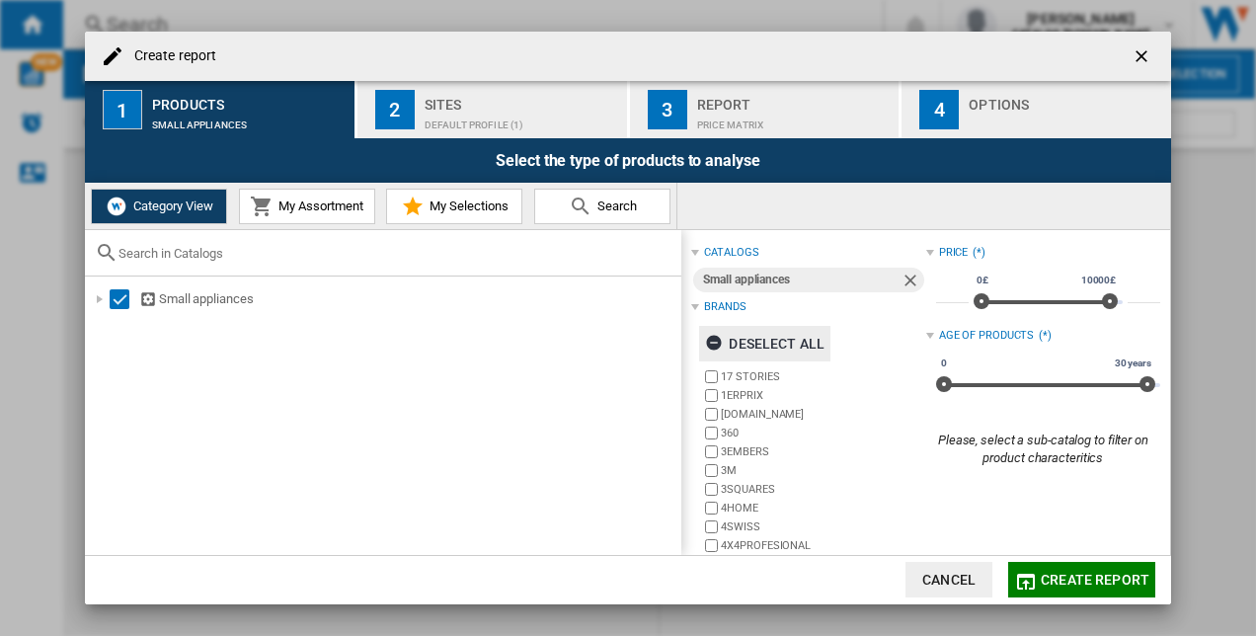
click at [713, 344] on ng-md-icon "button" at bounding box center [717, 346] width 24 height 24
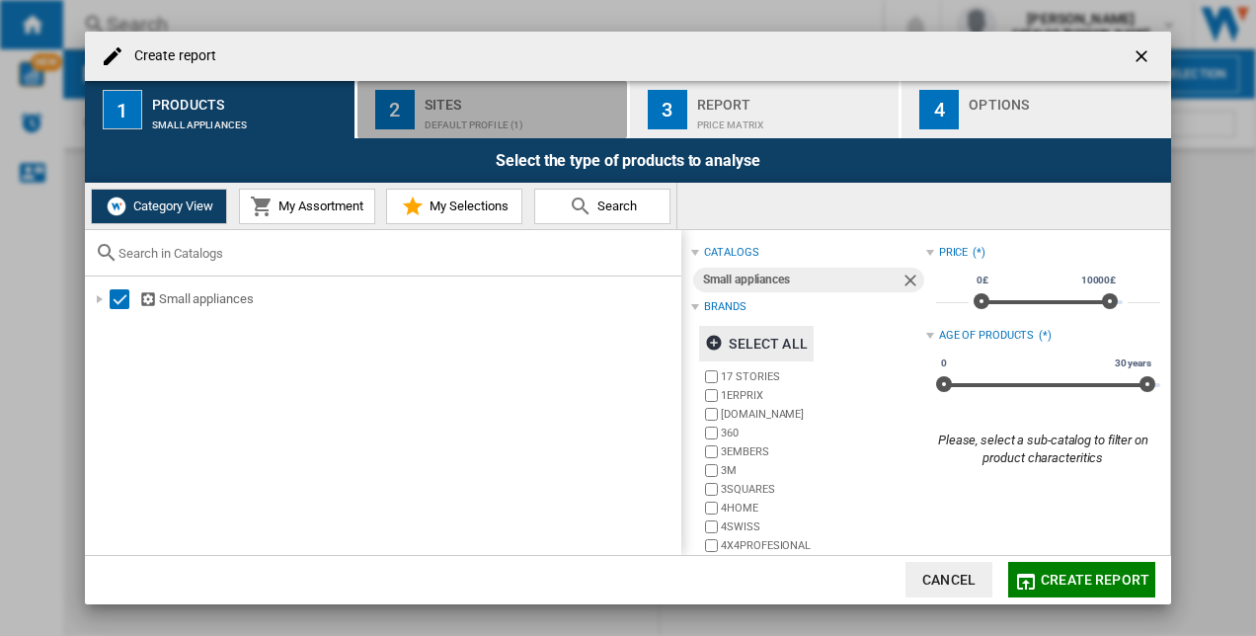
click at [432, 100] on div "Sites" at bounding box center [522, 99] width 195 height 21
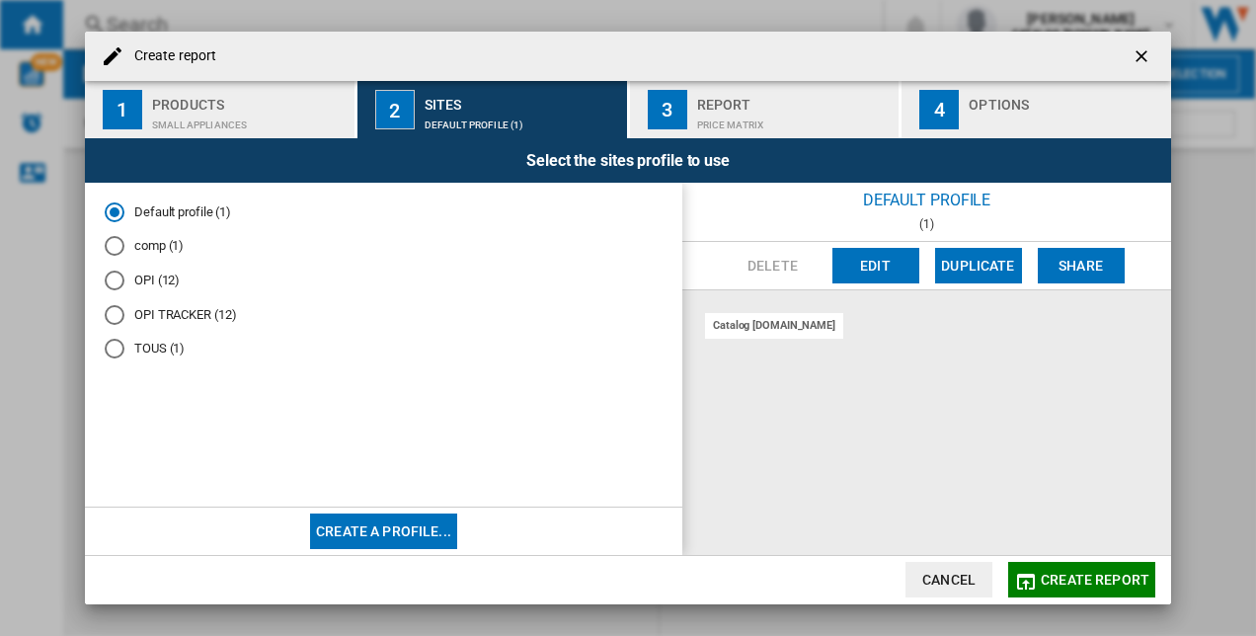
click at [124, 316] on md-radio-button "OPI TRACKER (12)" at bounding box center [384, 314] width 558 height 19
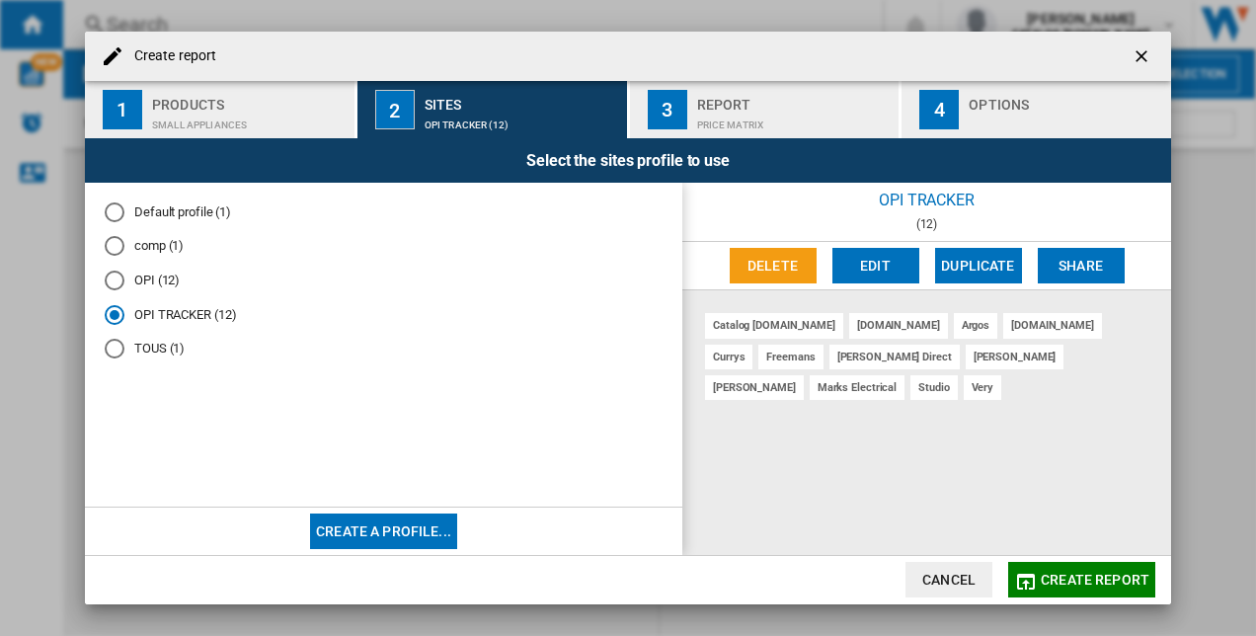
click at [1052, 581] on span "Create report" at bounding box center [1095, 580] width 109 height 16
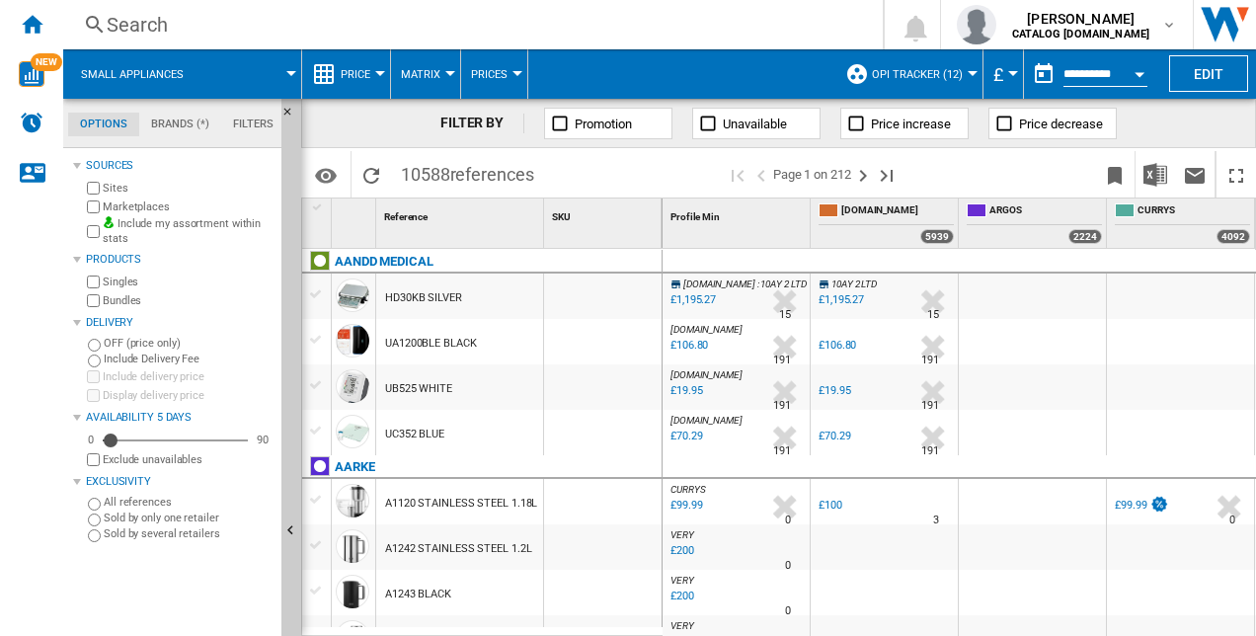
click at [170, 125] on md-tab-item "Brands (*)" at bounding box center [180, 125] width 82 height 24
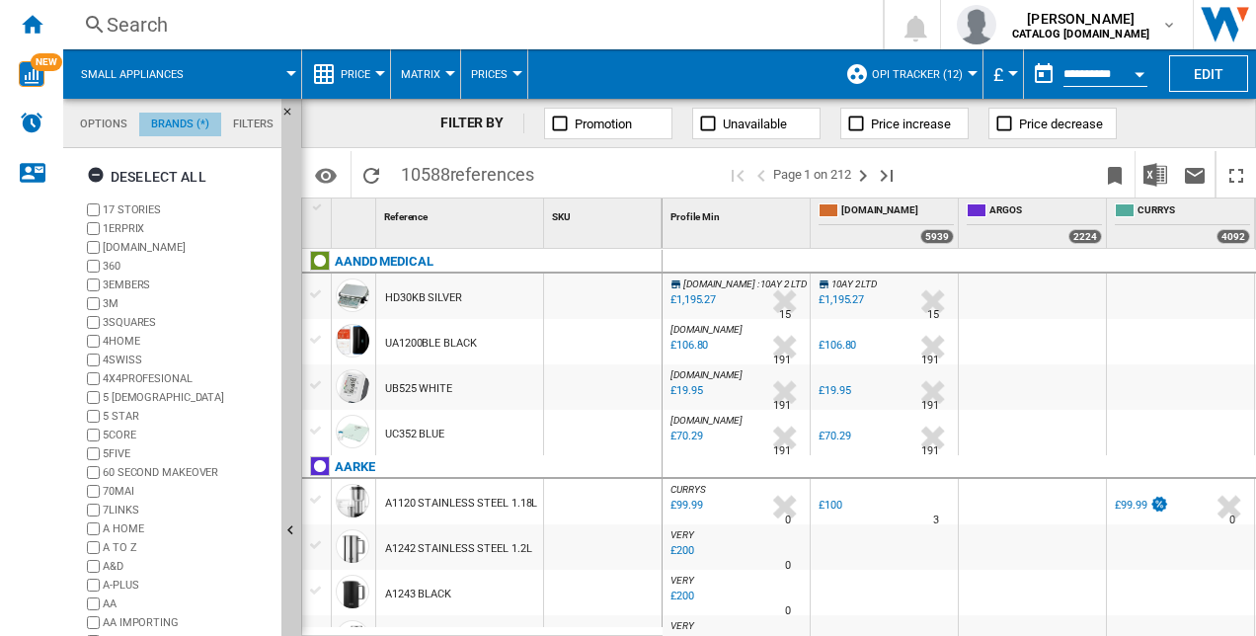
scroll to position [75, 0]
click at [95, 172] on ng-md-icon "button" at bounding box center [99, 178] width 24 height 24
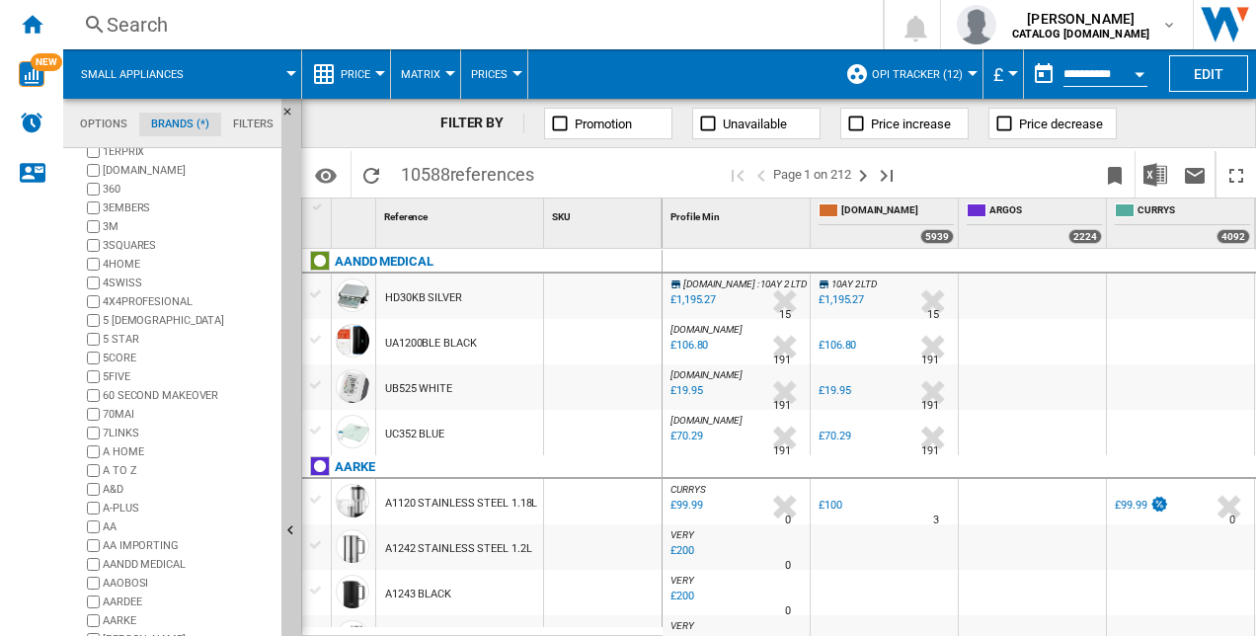
scroll to position [160, 0]
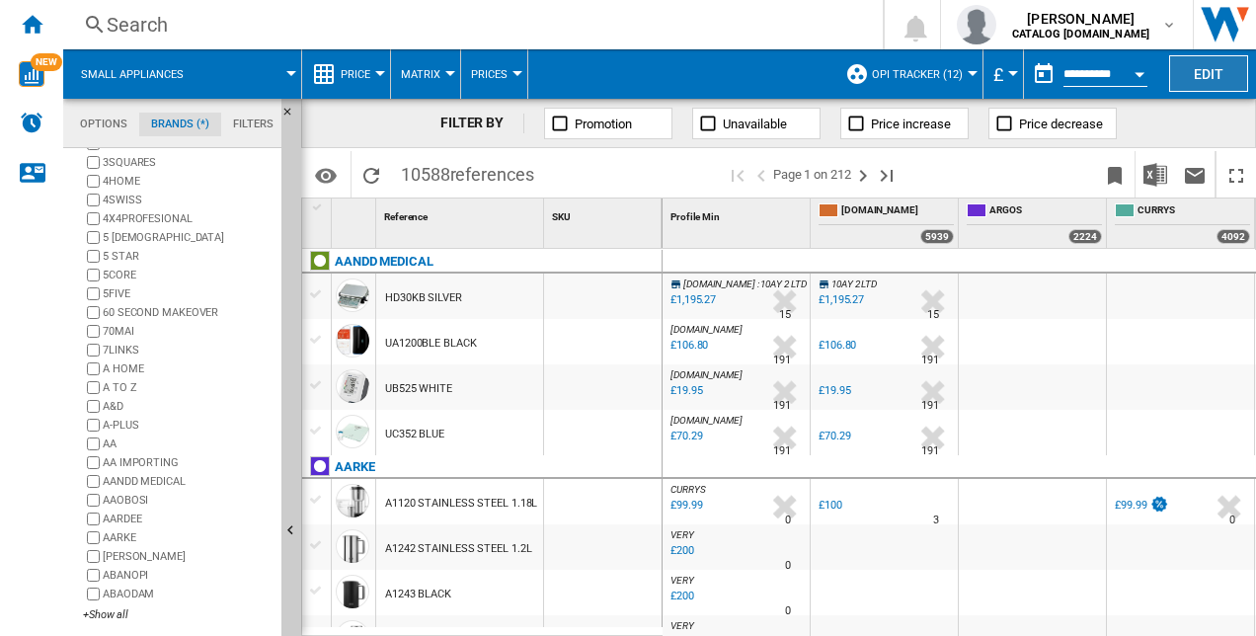
click at [1191, 71] on button "Edit" at bounding box center [1208, 73] width 79 height 37
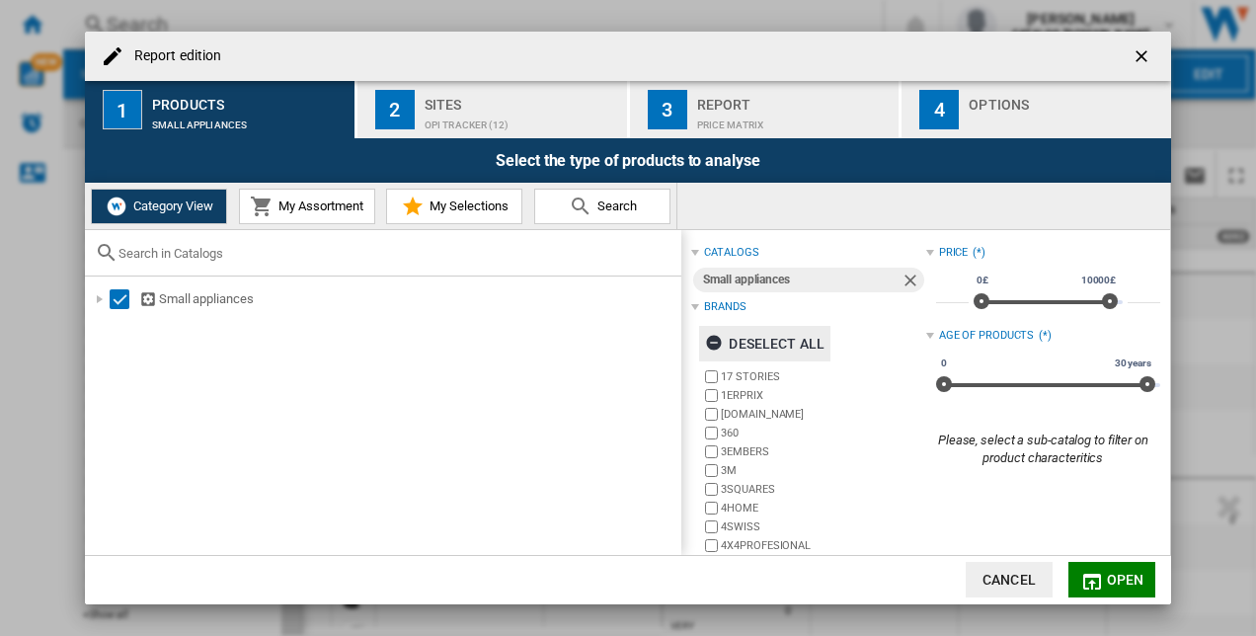
click at [718, 340] on ng-md-icon "Report edition ..." at bounding box center [717, 346] width 24 height 24
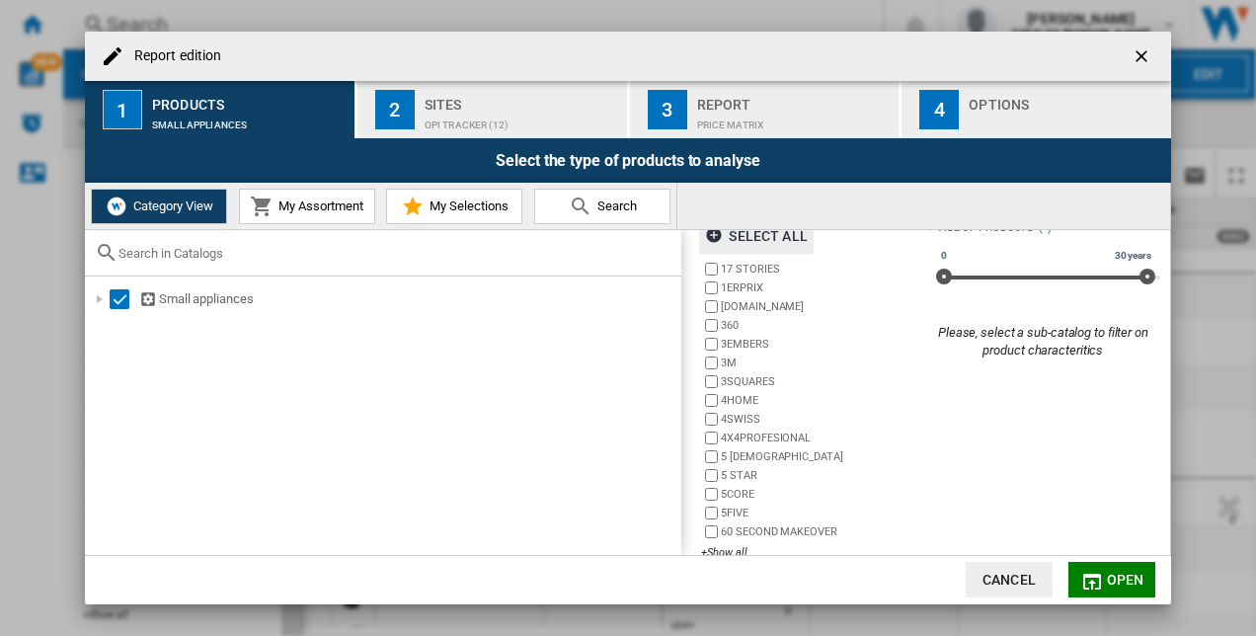
scroll to position [136, 0]
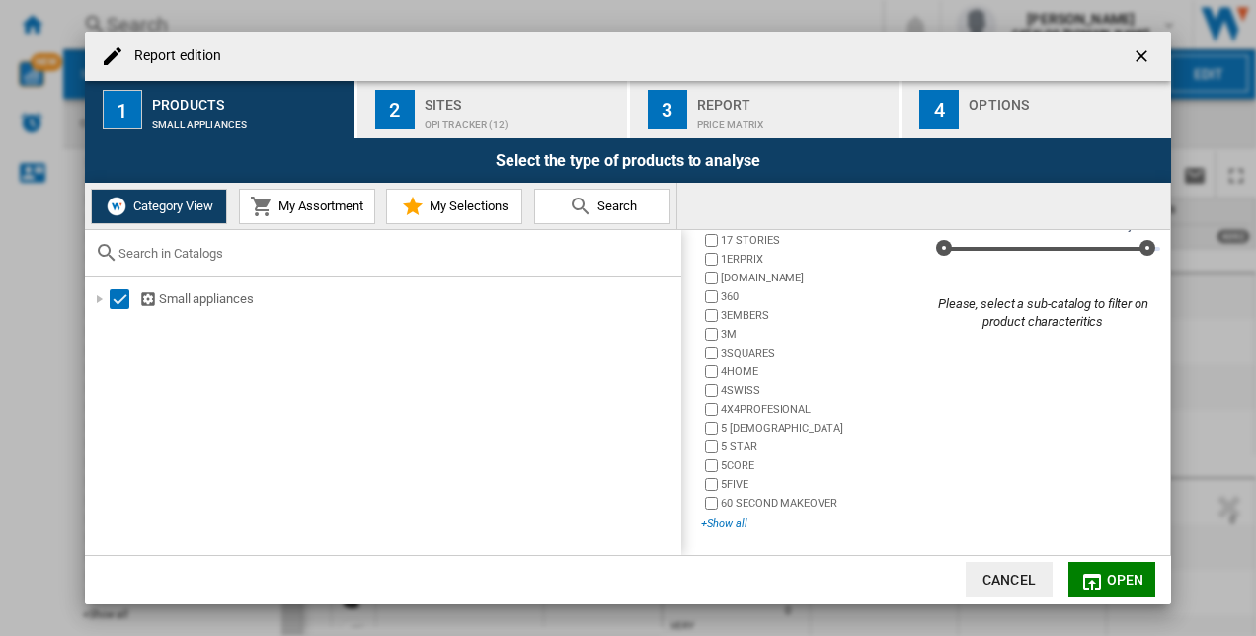
click at [713, 516] on div "+Show all" at bounding box center [813, 523] width 224 height 15
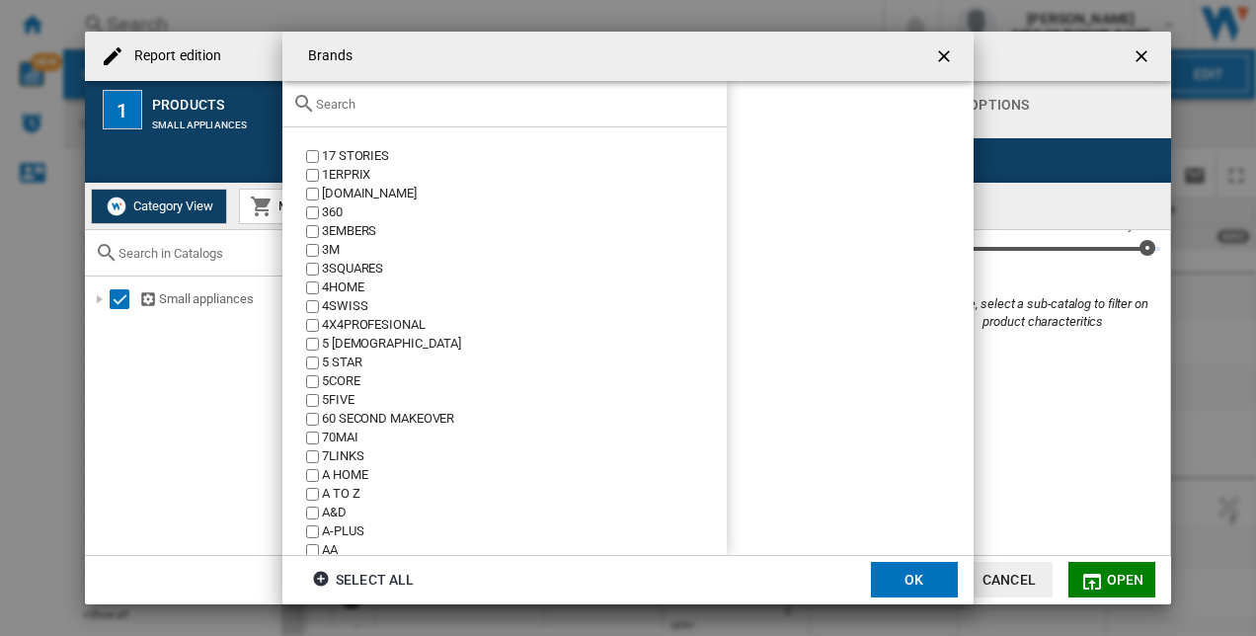
click at [486, 106] on input "text" at bounding box center [516, 104] width 401 height 15
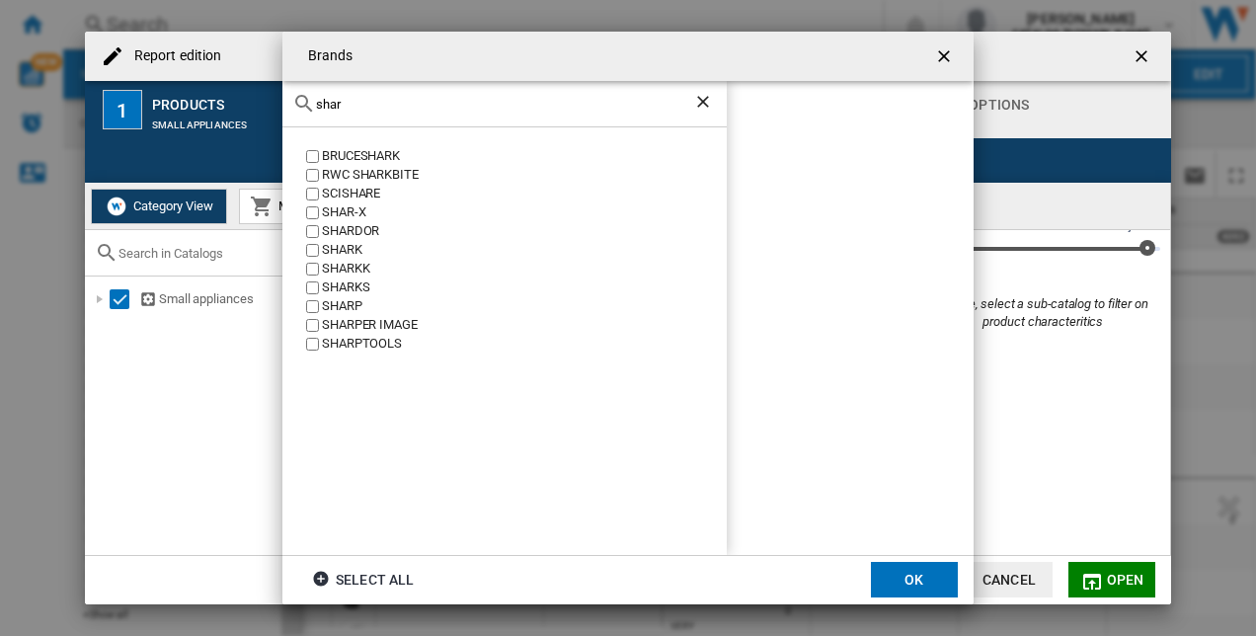
type input "shar"
click at [707, 97] on ng-md-icon "Clear search" at bounding box center [705, 104] width 24 height 24
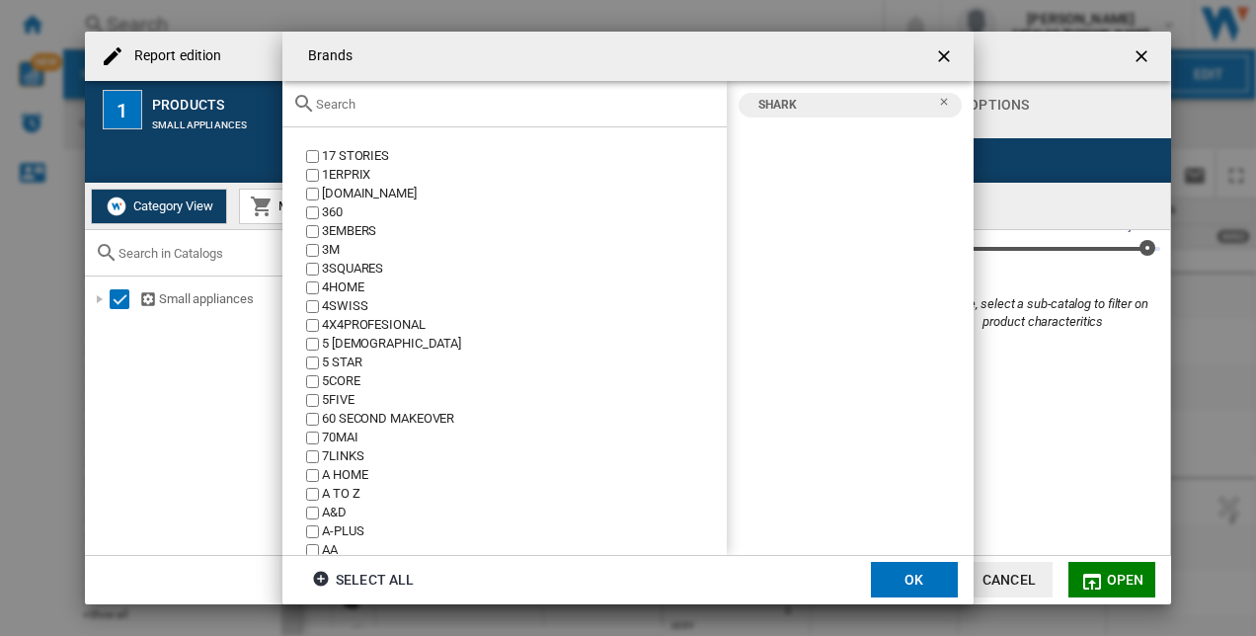
click at [469, 110] on input "text" at bounding box center [516, 104] width 401 height 15
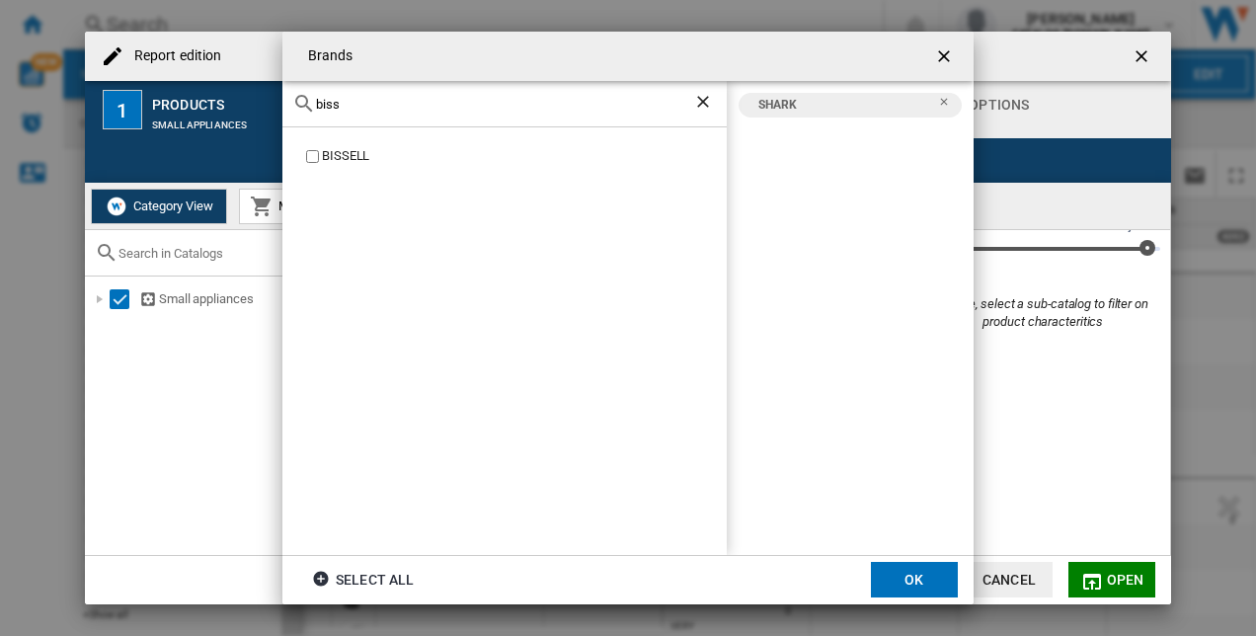
type input "biss"
click at [319, 161] on label "BISSELL" at bounding box center [514, 156] width 425 height 19
click at [693, 97] on ng-md-icon "Clear search" at bounding box center [705, 104] width 24 height 24
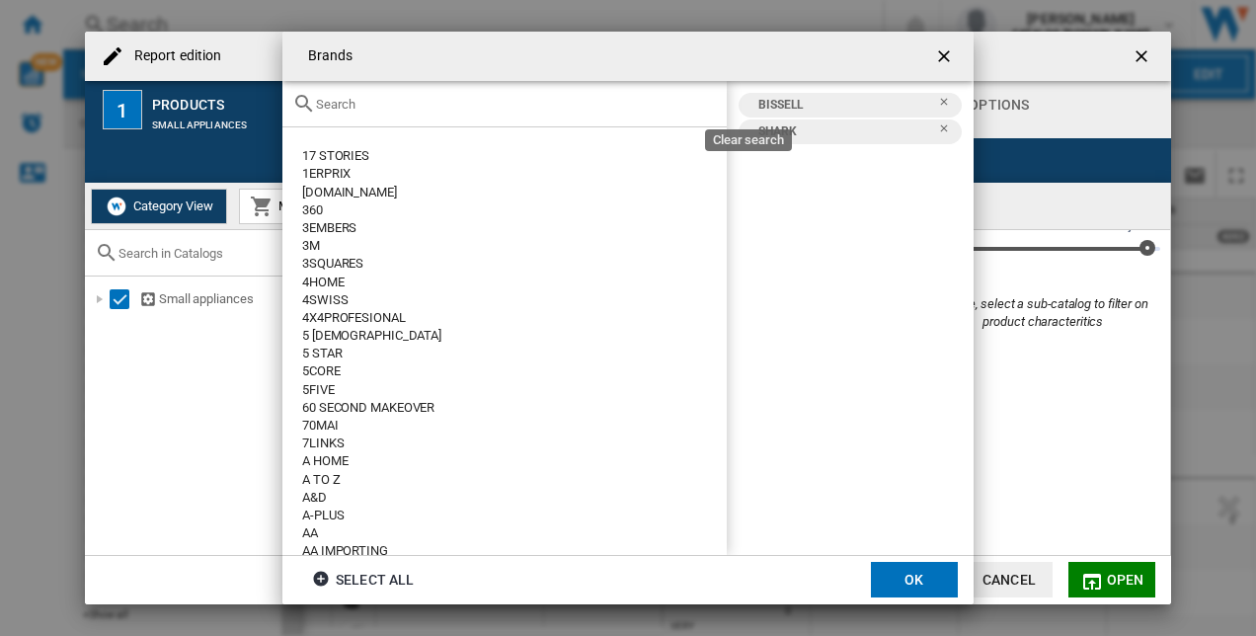
click at [702, 99] on input "text" at bounding box center [516, 104] width 401 height 15
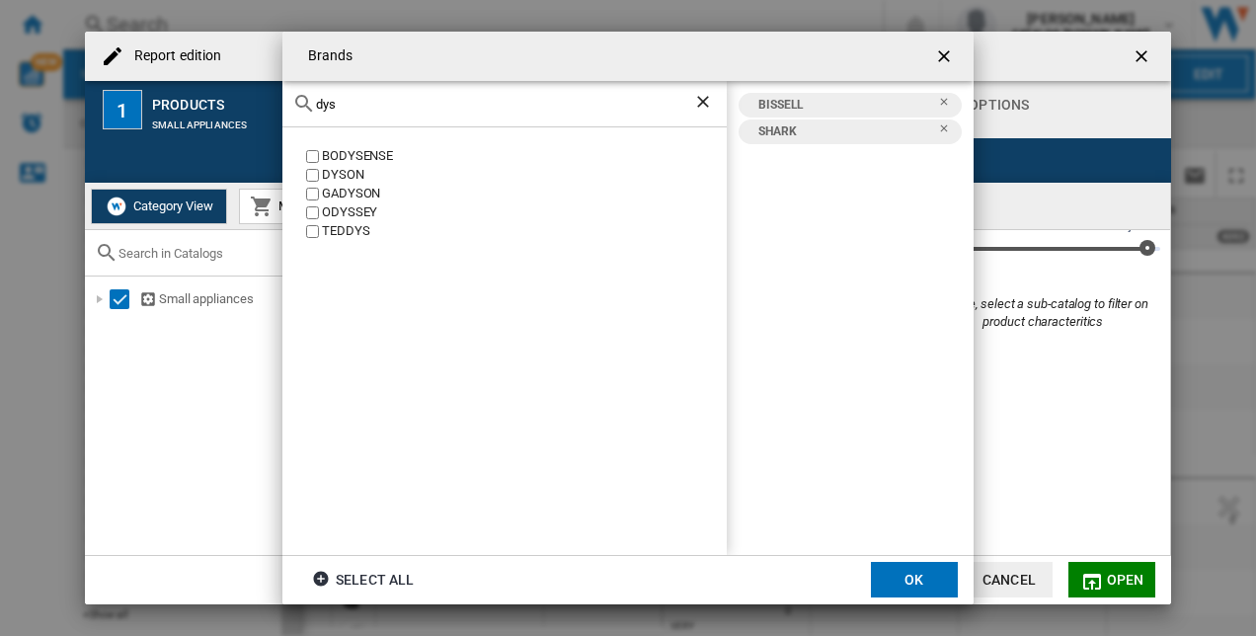
type input "dys"
click at [889, 571] on button "OK" at bounding box center [914, 580] width 87 height 36
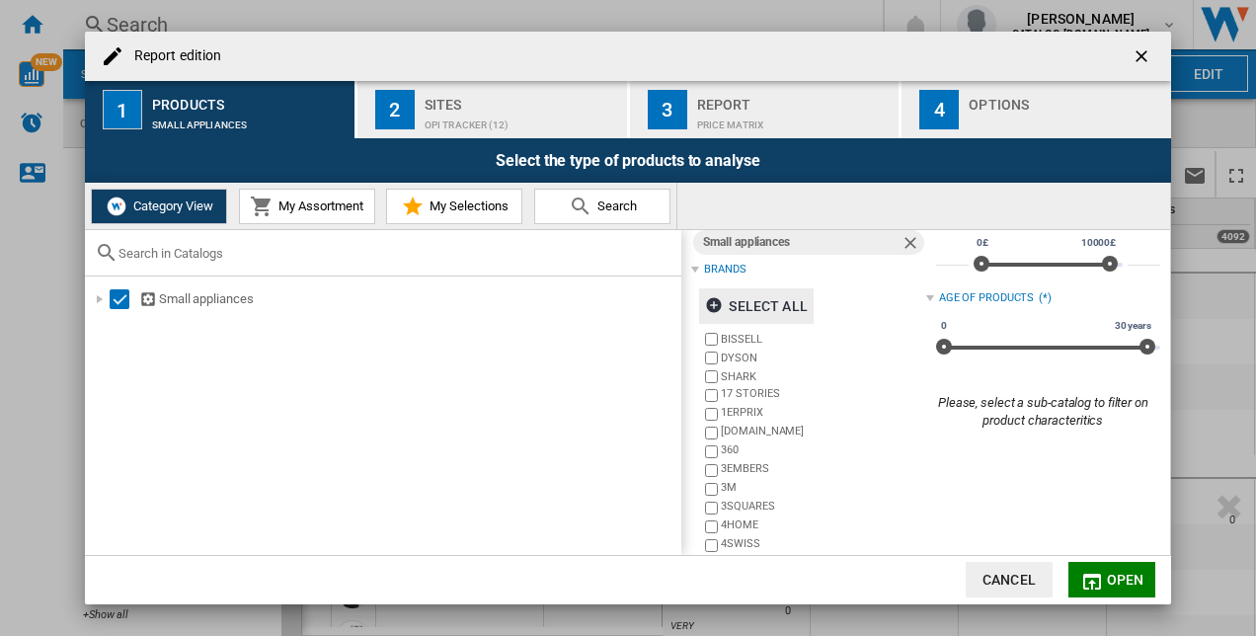
scroll to position [0, 0]
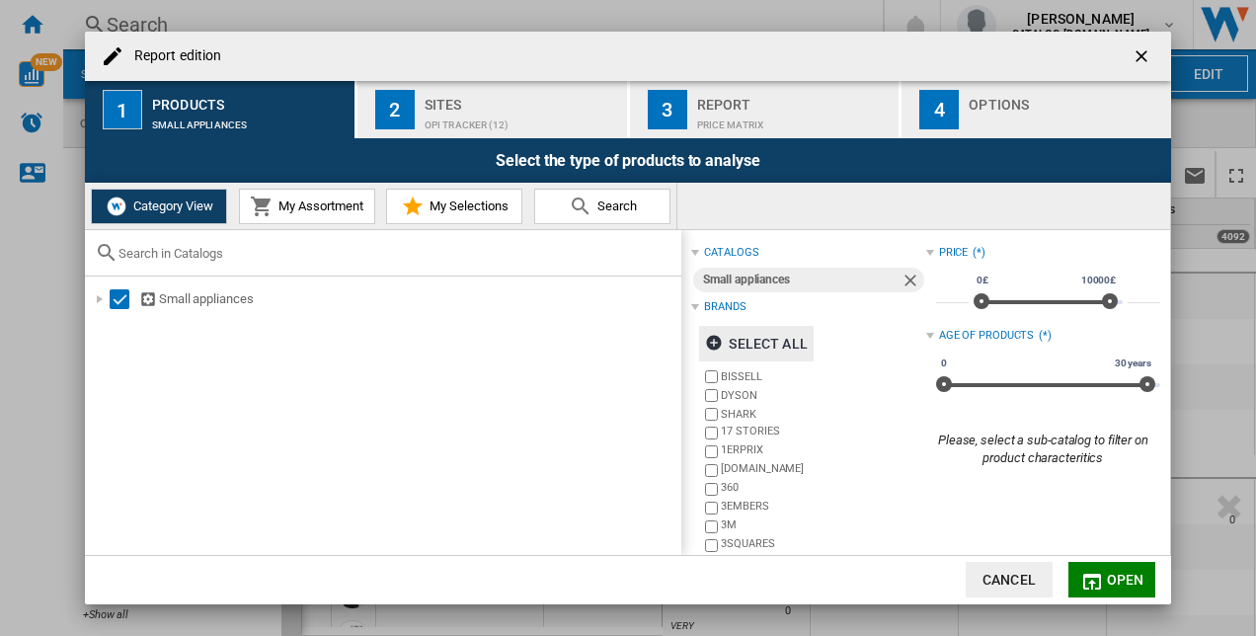
click at [1117, 581] on span "Open" at bounding box center [1126, 580] width 38 height 16
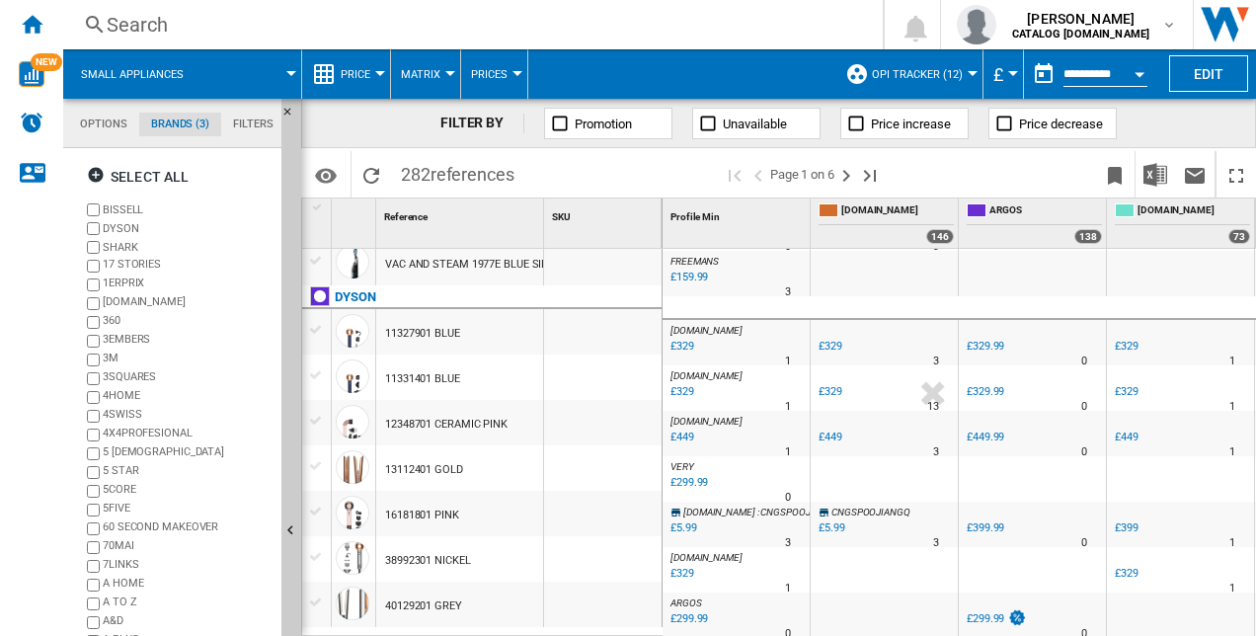
scroll to position [1509, 0]
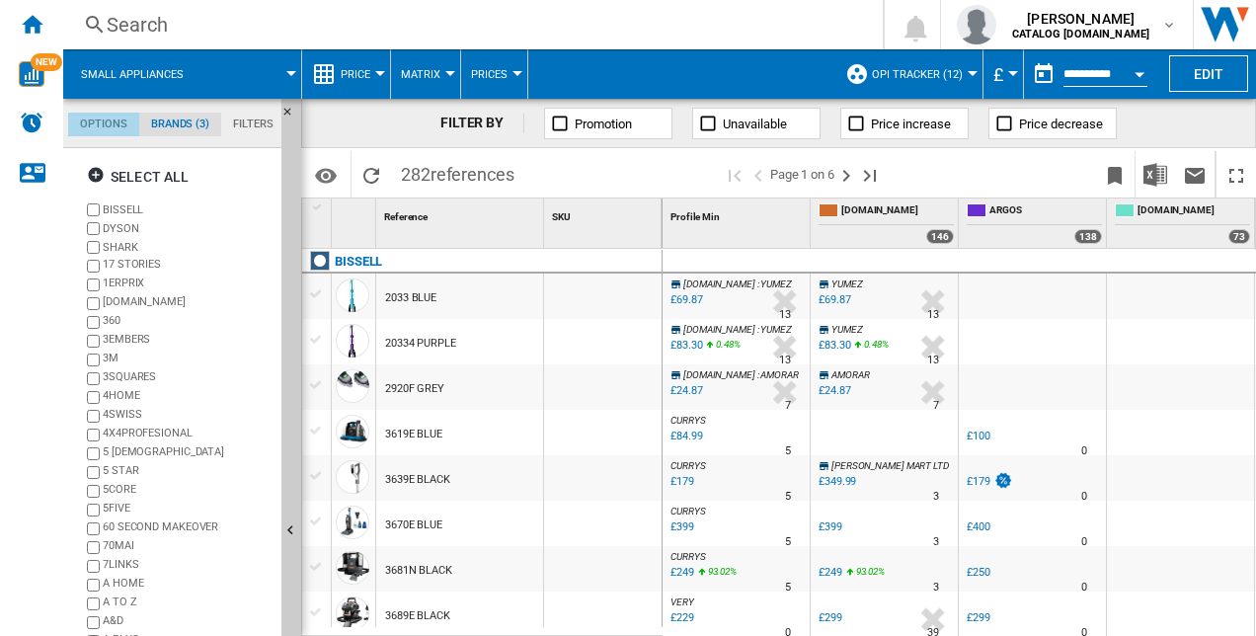
click at [99, 115] on md-tab-item "Options" at bounding box center [103, 125] width 71 height 24
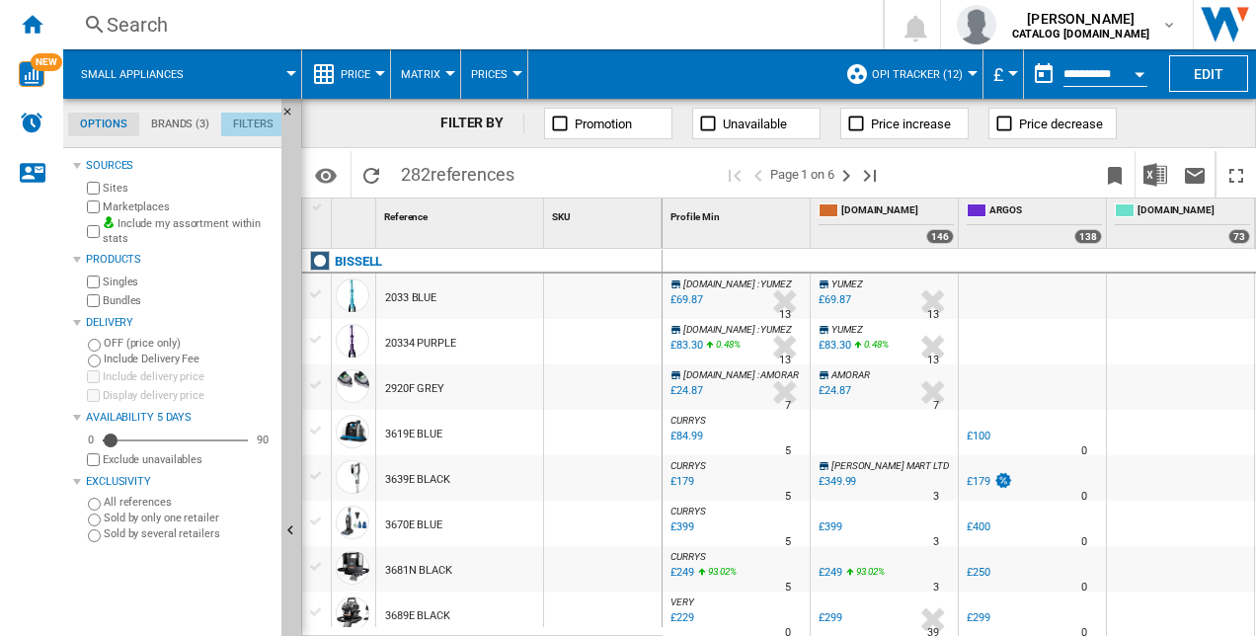
click at [230, 122] on md-tab-item "Filters" at bounding box center [253, 125] width 64 height 24
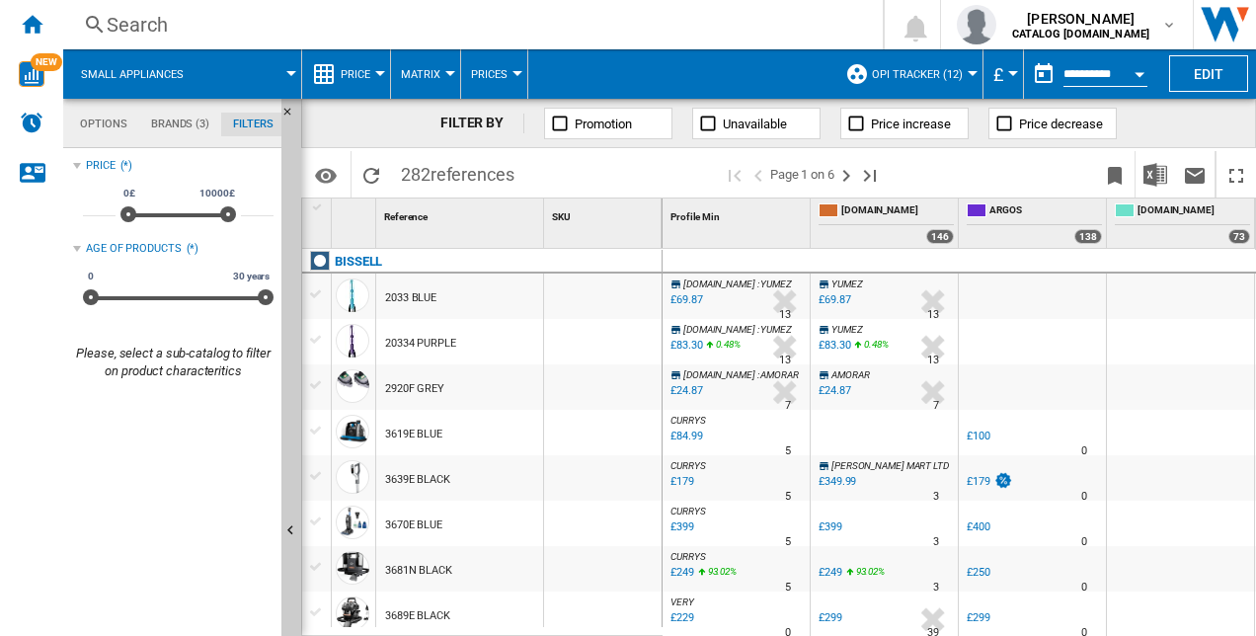
click at [173, 117] on md-tab-item "Brands (3)" at bounding box center [180, 125] width 82 height 24
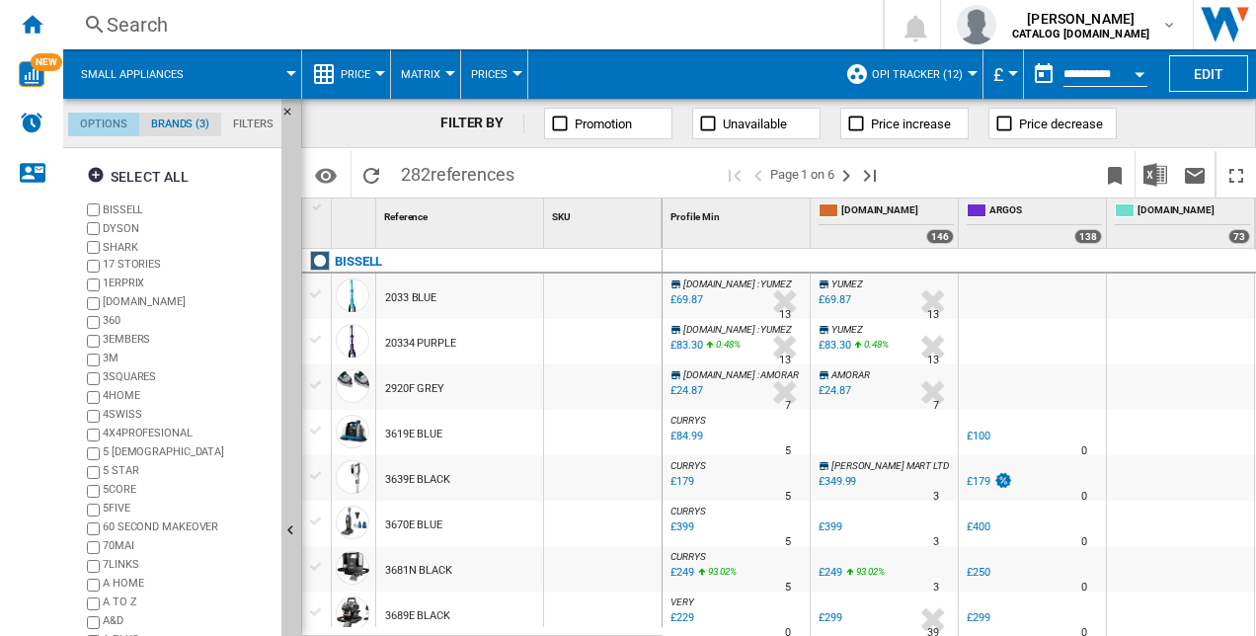
click at [115, 121] on md-tab-item "Options" at bounding box center [103, 125] width 71 height 24
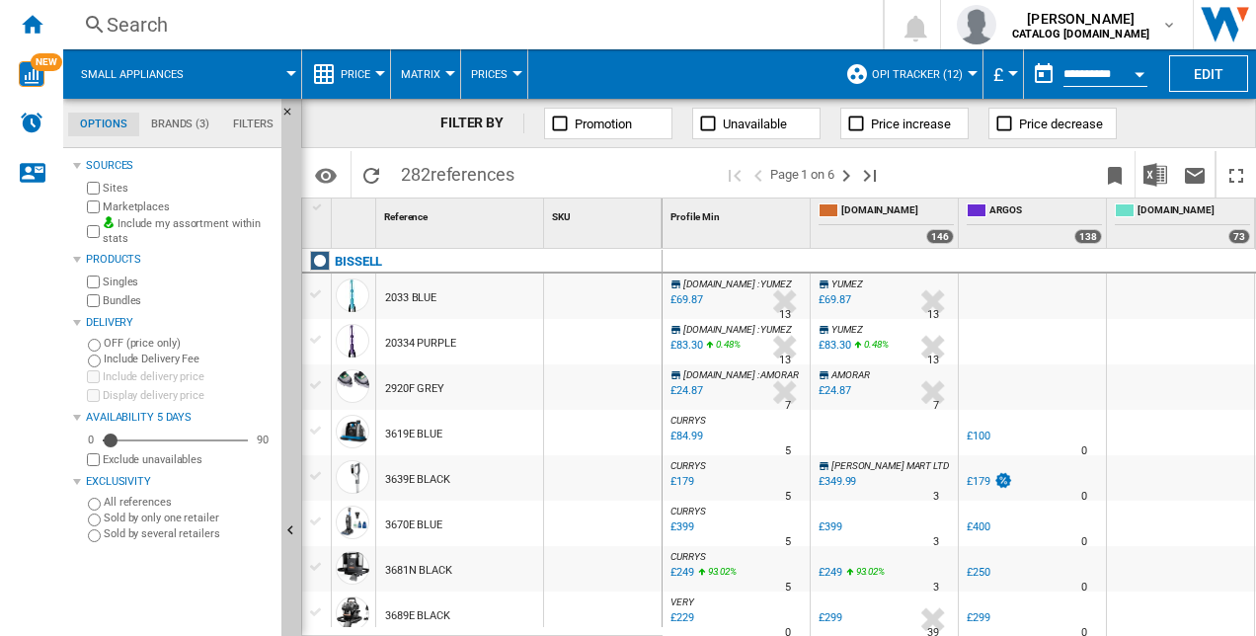
click at [1134, 71] on button "Open calendar" at bounding box center [1140, 71] width 36 height 36
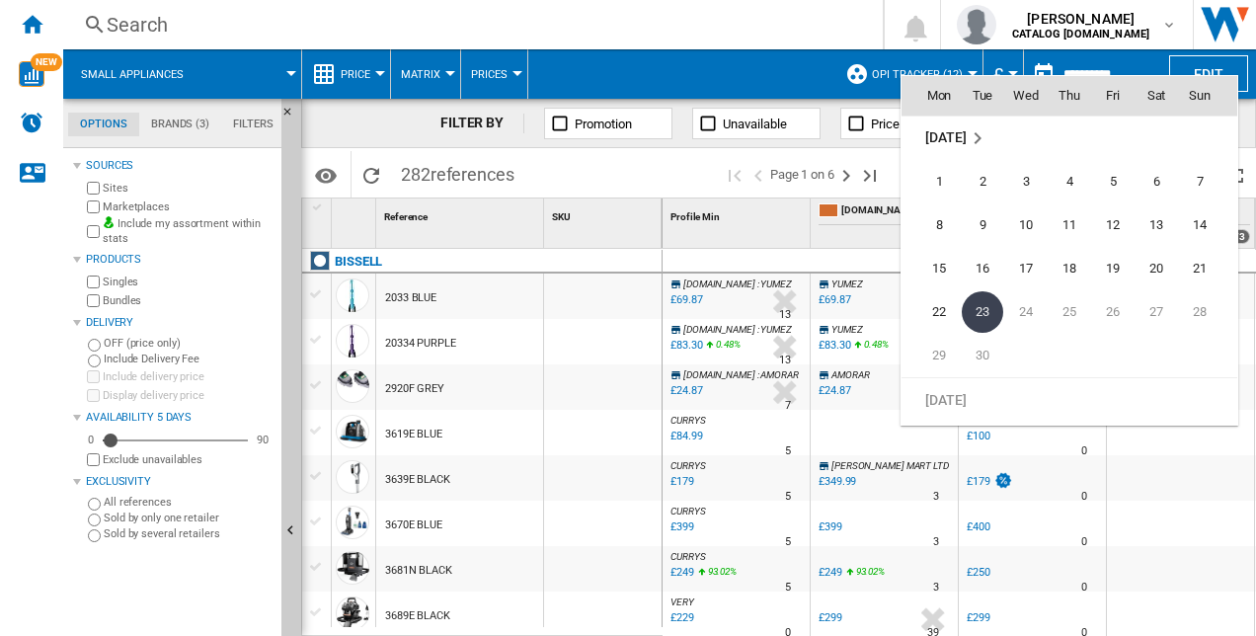
click at [1084, 67] on div at bounding box center [628, 318] width 1256 height 636
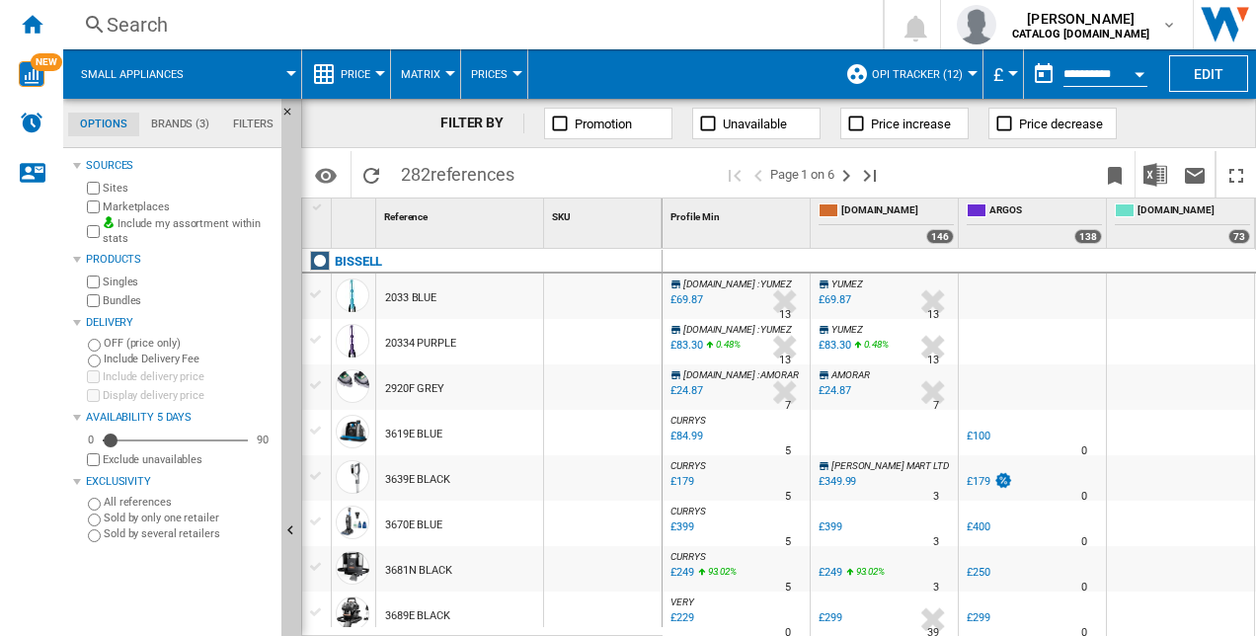
click at [1130, 76] on button "Open calendar" at bounding box center [1140, 71] width 36 height 36
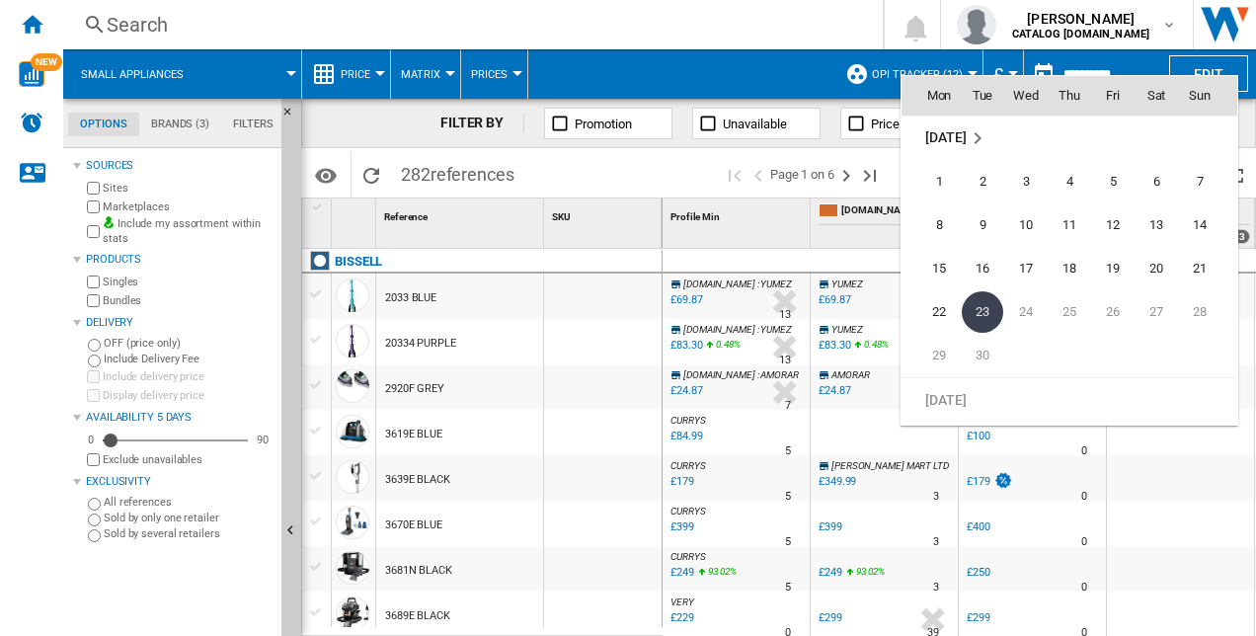
click at [988, 306] on span "23" at bounding box center [982, 311] width 41 height 41
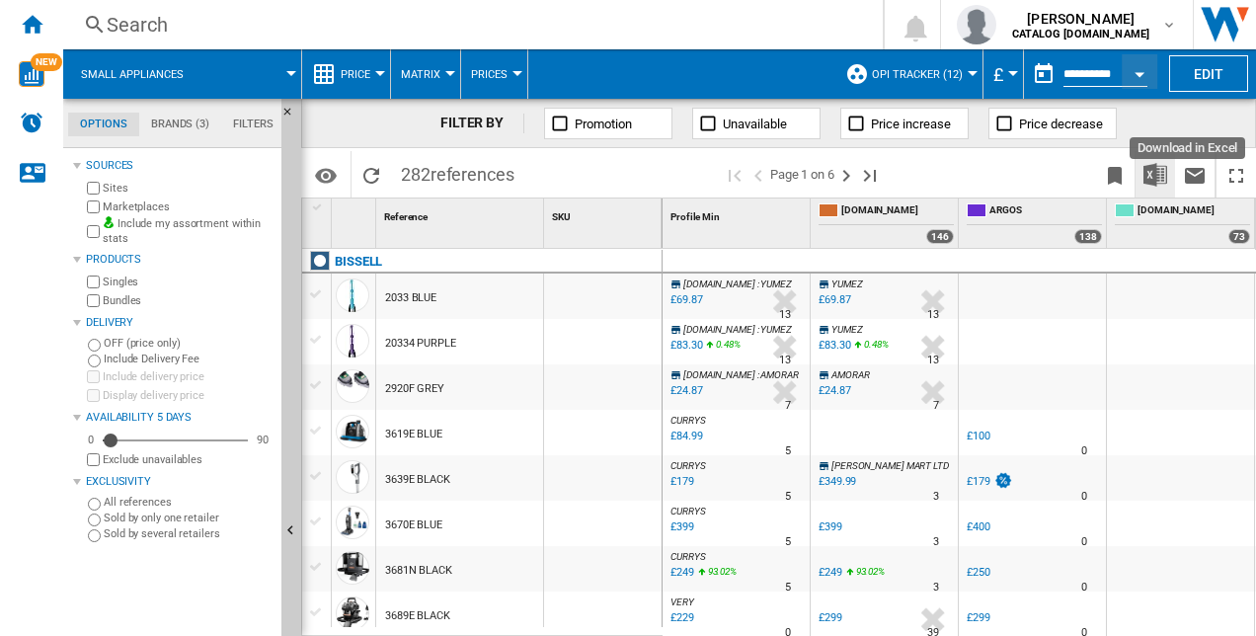
click at [1146, 174] on img "Download in Excel" at bounding box center [1155, 175] width 24 height 24
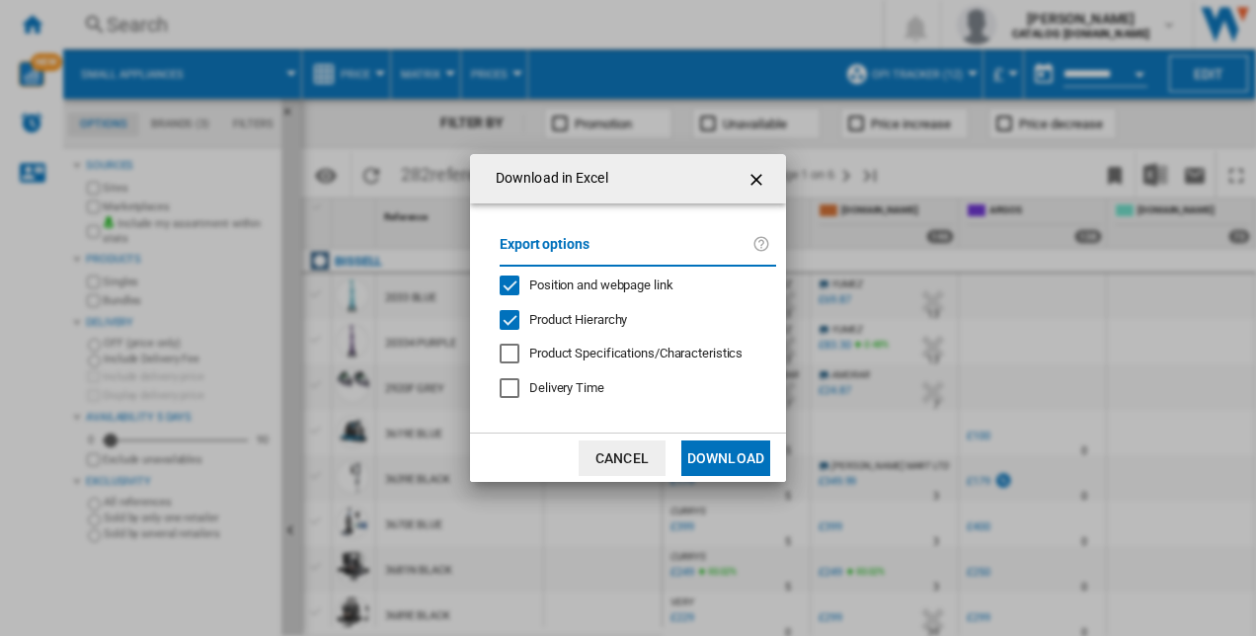
click at [722, 454] on button "Download" at bounding box center [725, 458] width 89 height 36
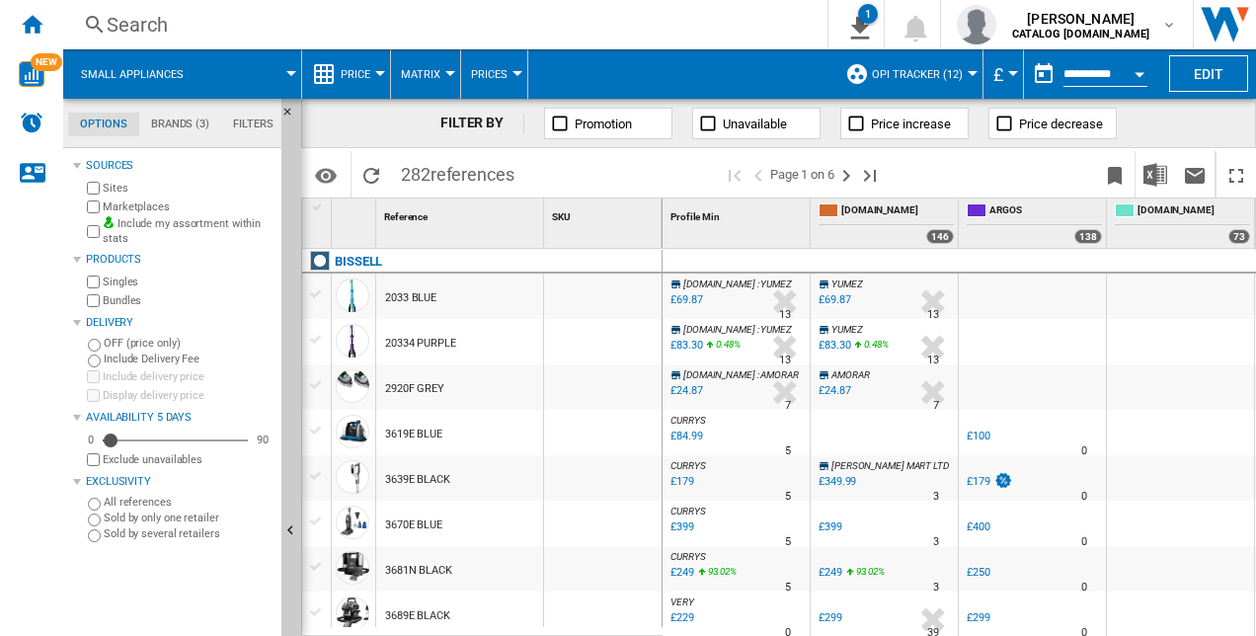
click at [186, 111] on md-tabs-canvas "Options Brands (3) Filters Options Brands (3) Filters" at bounding box center [181, 123] width 237 height 49
click at [180, 118] on md-tab-item "Brands (3)" at bounding box center [180, 125] width 82 height 24
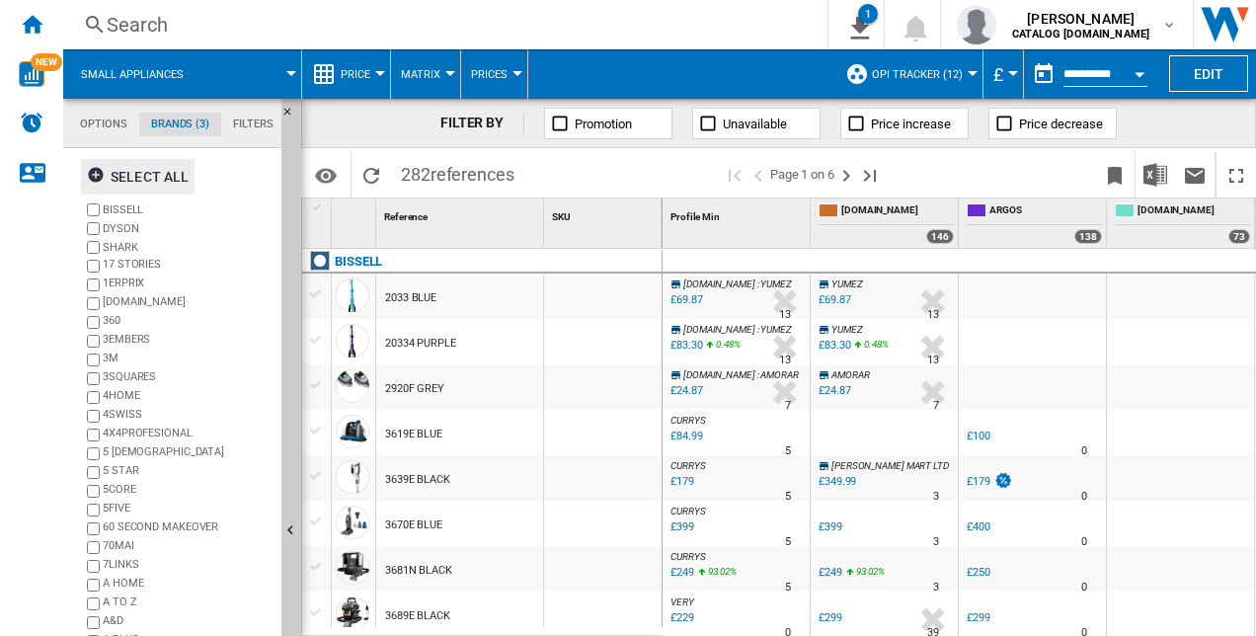
click at [107, 176] on ng-md-icon "button" at bounding box center [99, 178] width 24 height 24
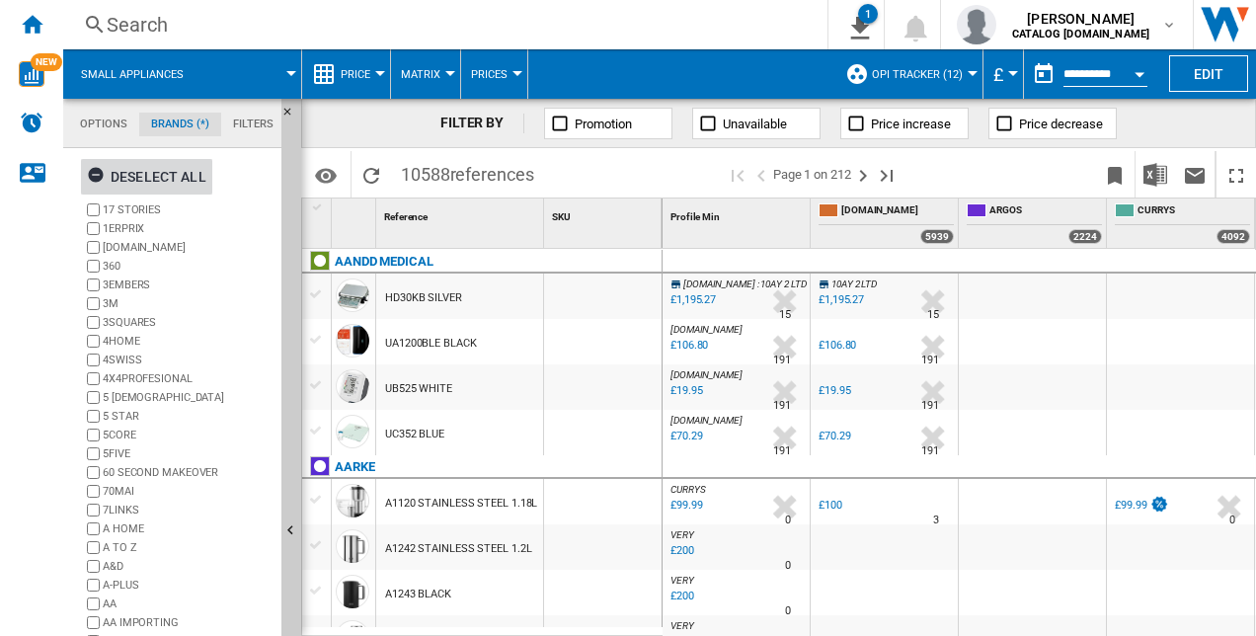
click at [95, 166] on ng-md-icon "button" at bounding box center [99, 178] width 24 height 24
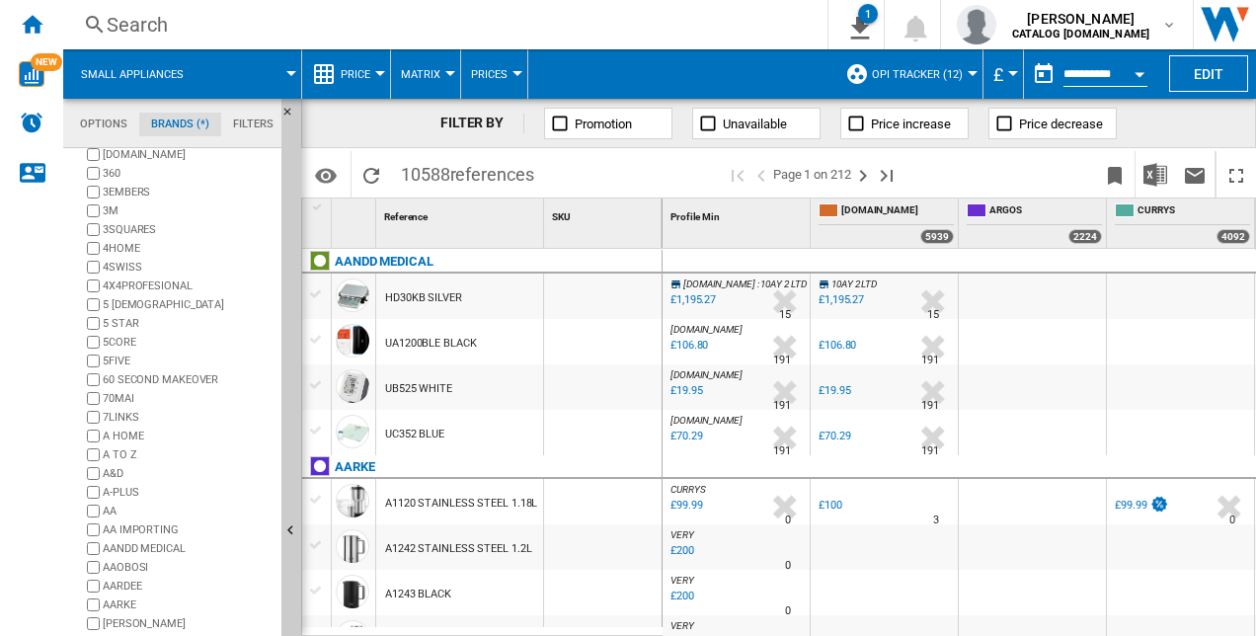
scroll to position [160, 0]
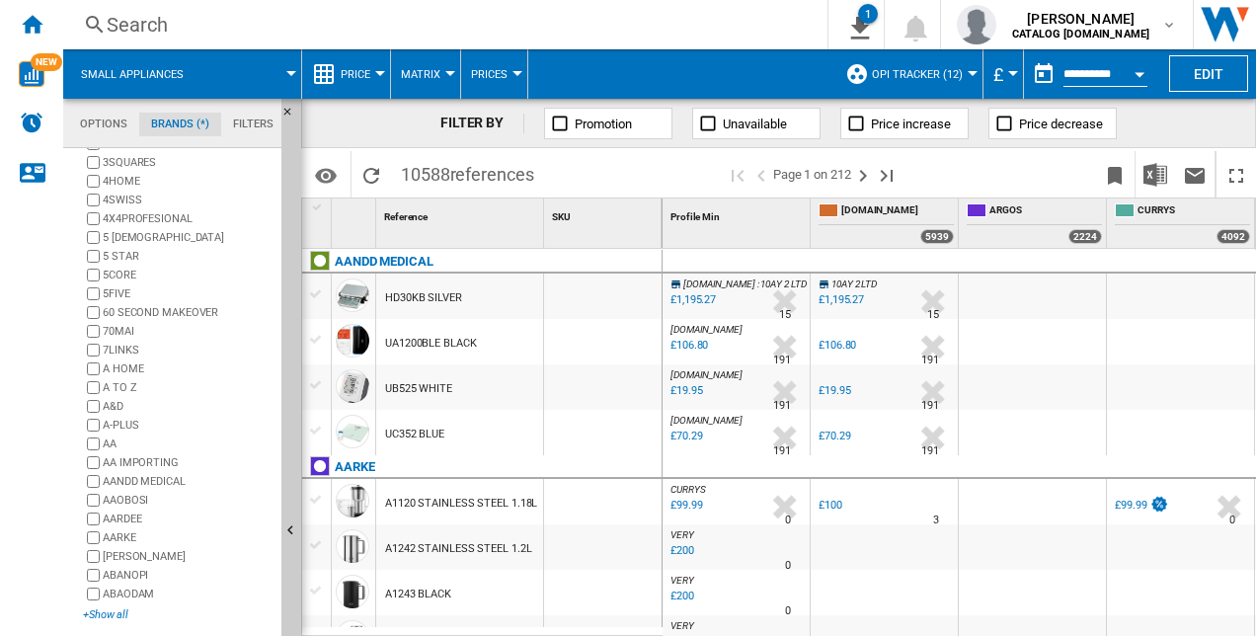
click at [129, 607] on div "+Show all" at bounding box center [178, 614] width 191 height 15
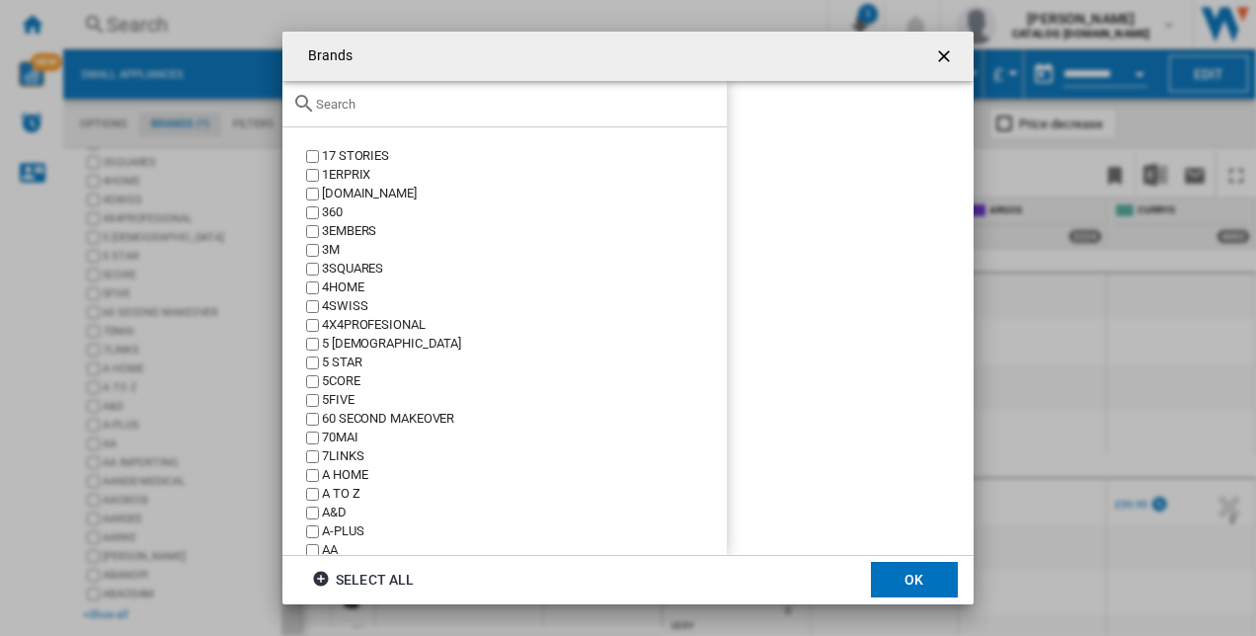
click at [363, 104] on input "Brands 17 ..." at bounding box center [516, 104] width 401 height 15
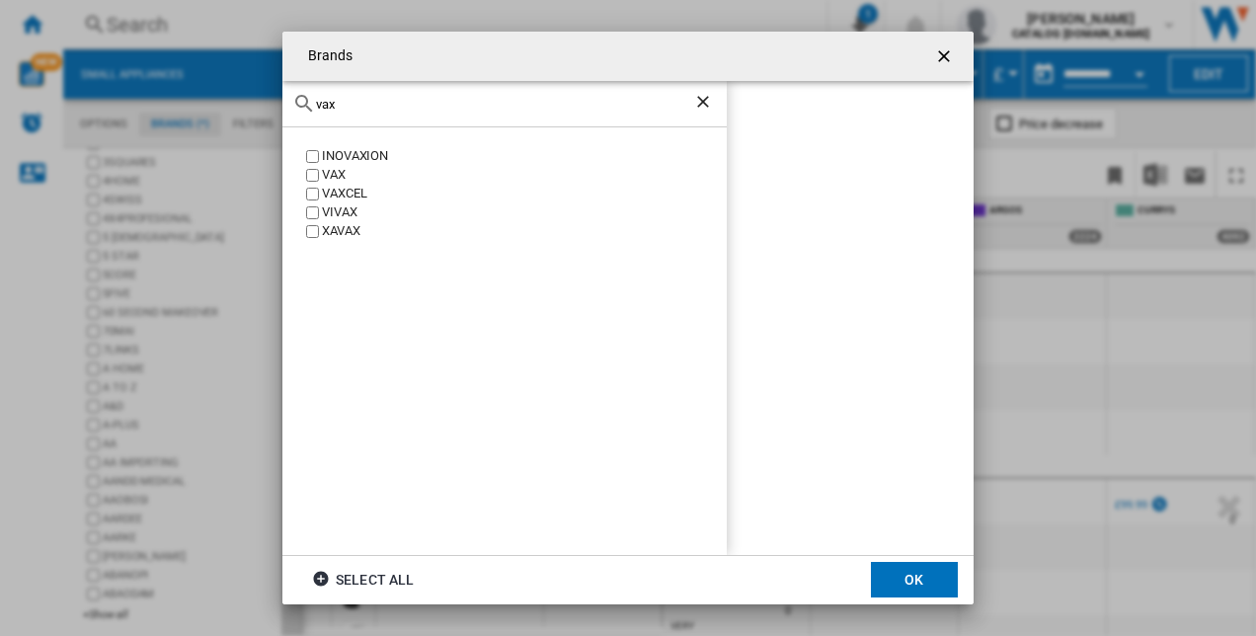
type input "vax"
click at [911, 588] on button "OK" at bounding box center [914, 580] width 87 height 36
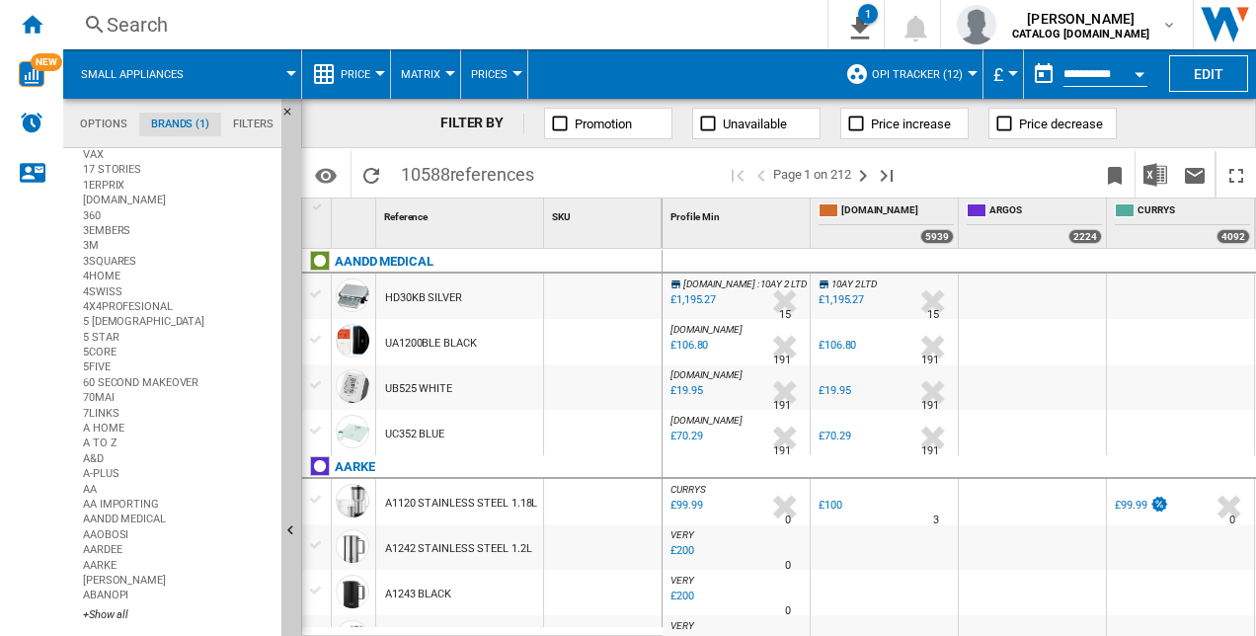
scroll to position [0, 0]
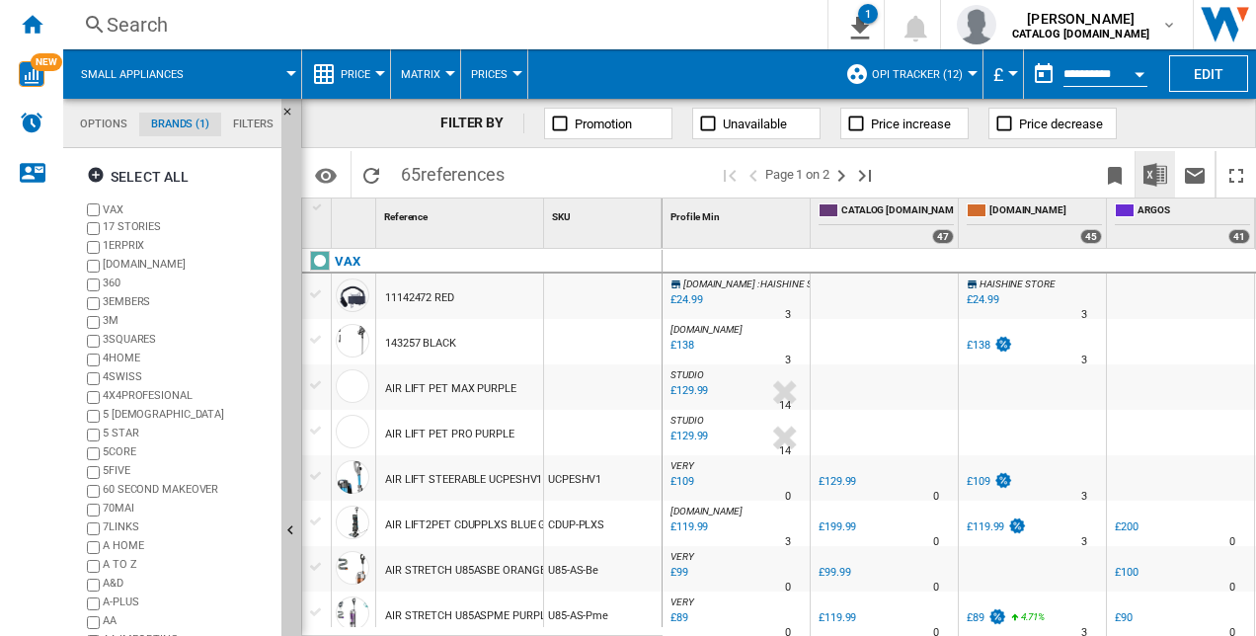
click at [1151, 170] on img "Download in Excel" at bounding box center [1155, 175] width 24 height 24
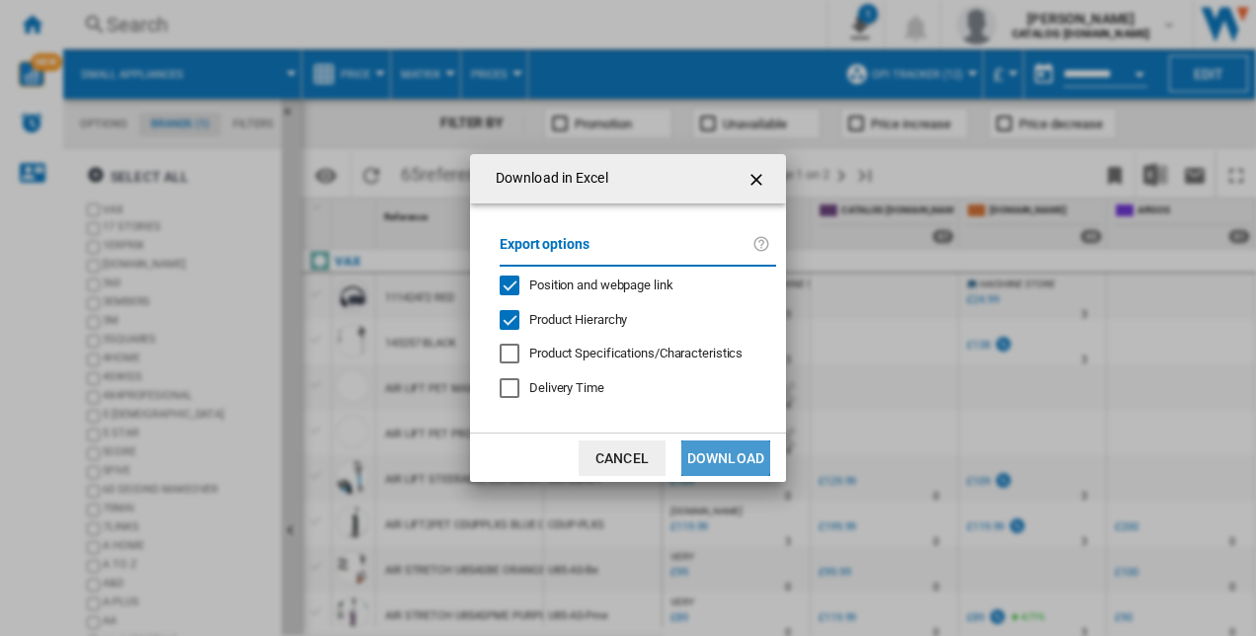
click at [708, 450] on button "Download" at bounding box center [725, 458] width 89 height 36
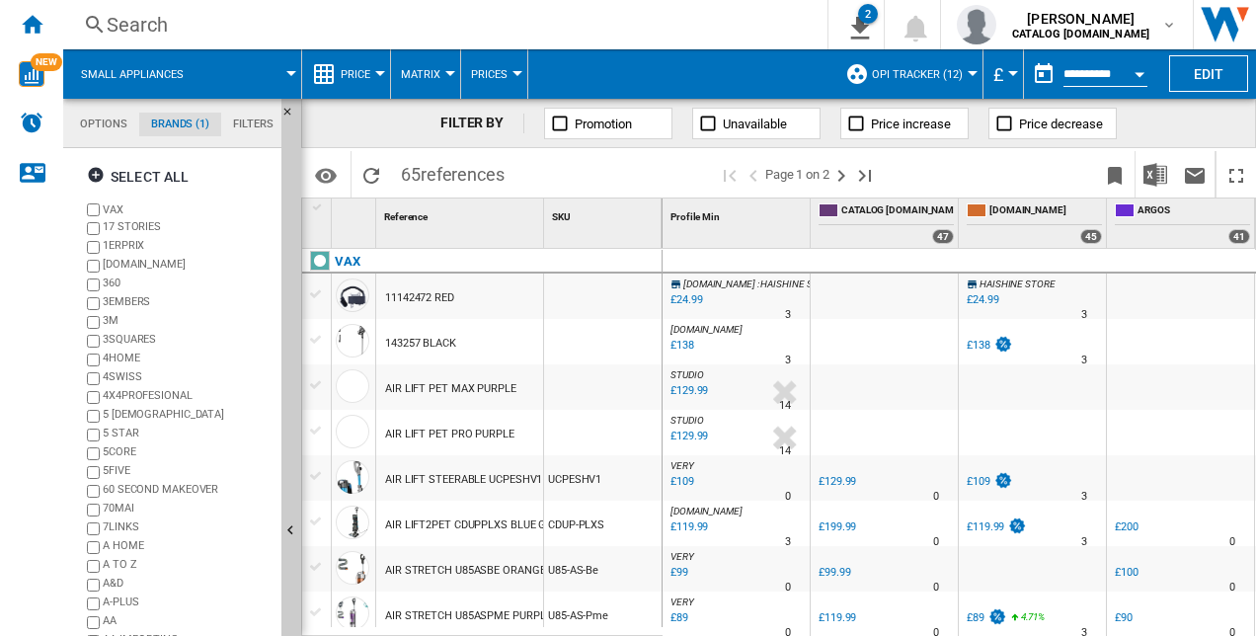
click at [101, 209] on label "VAX" at bounding box center [178, 209] width 191 height 19
click at [112, 183] on div "Select all" at bounding box center [138, 177] width 102 height 36
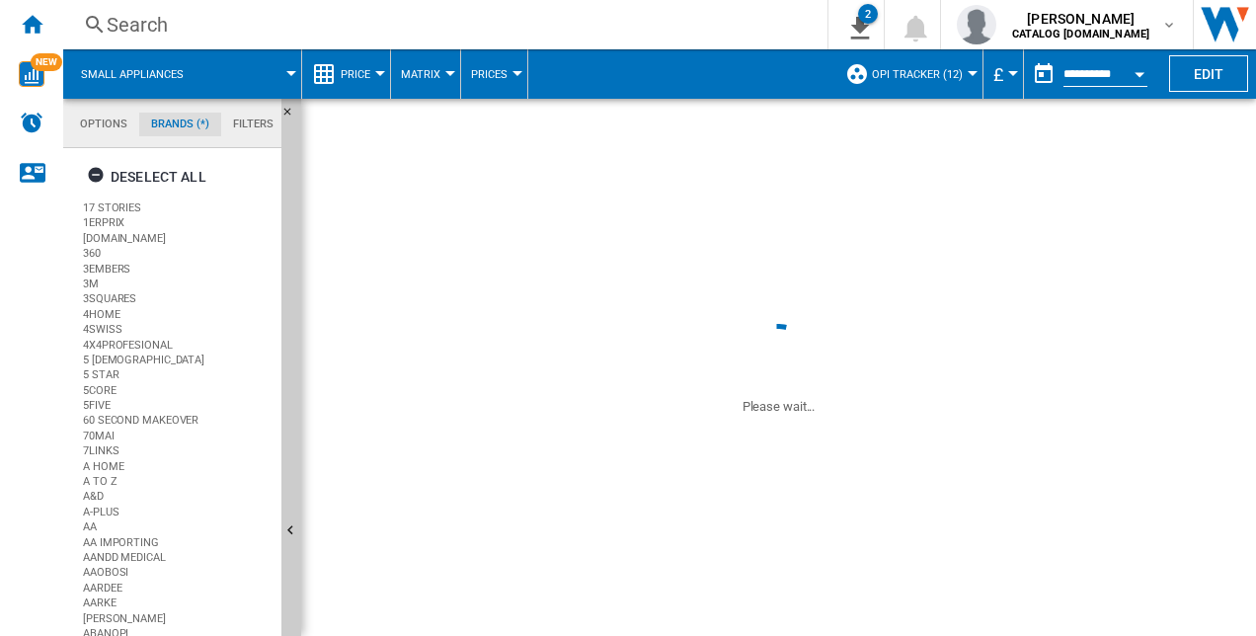
click at [120, 186] on div "Deselect all" at bounding box center [146, 177] width 119 height 36
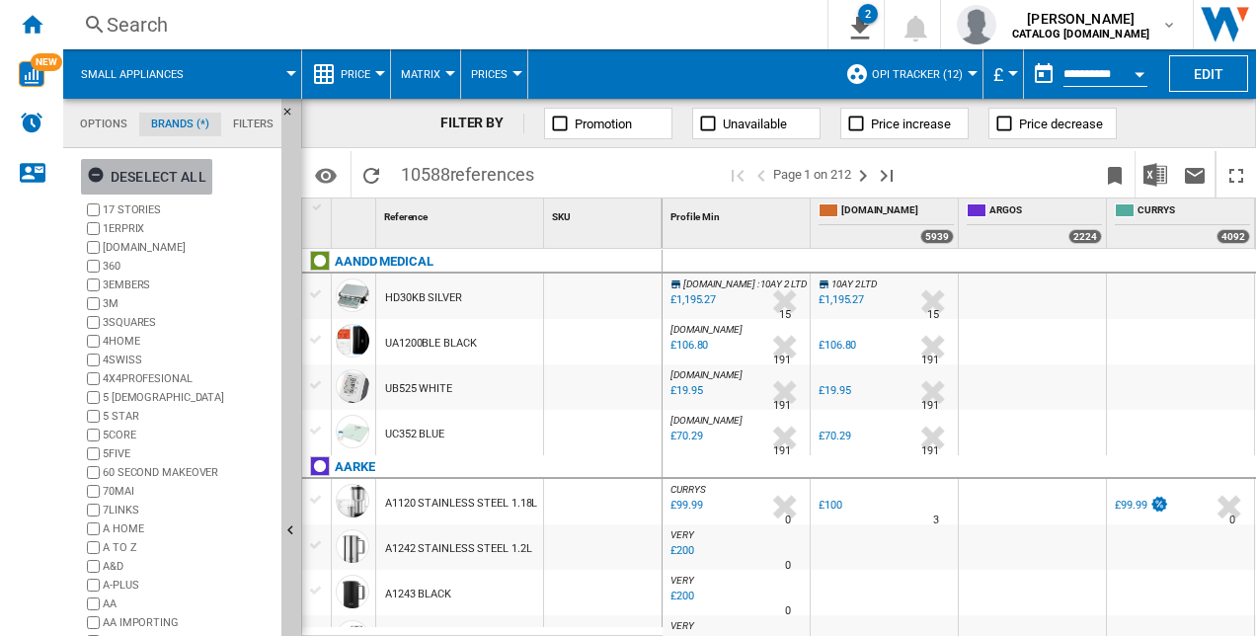
click at [103, 178] on ng-md-icon "button" at bounding box center [99, 178] width 24 height 24
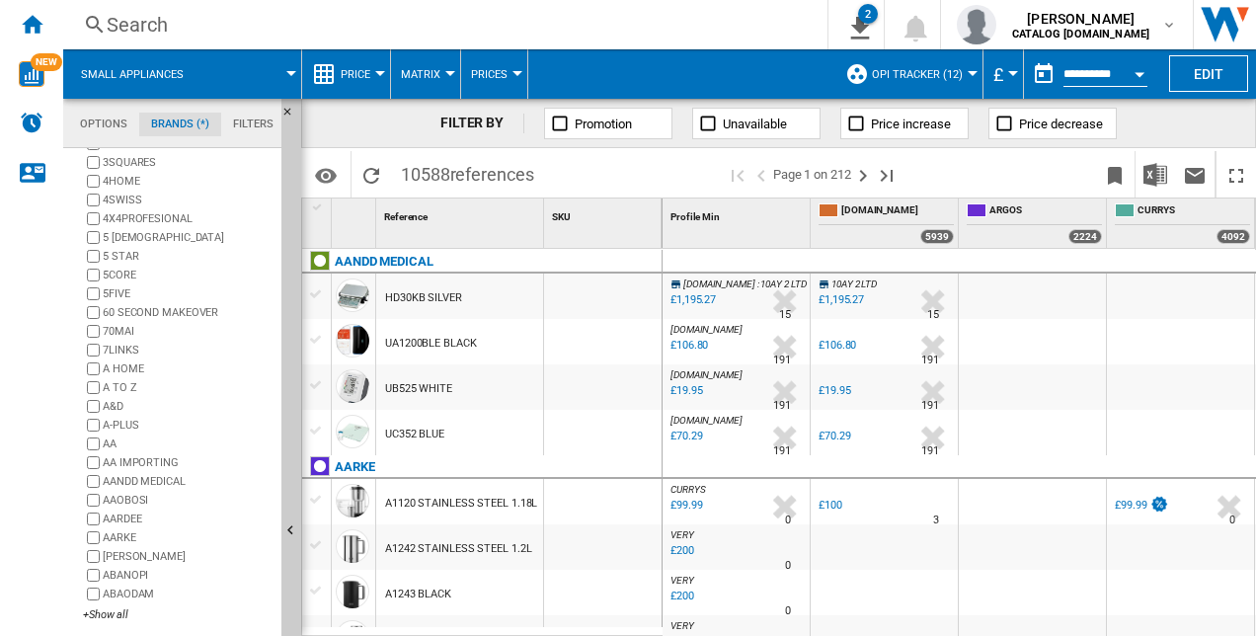
click at [106, 602] on label "ABAODAM" at bounding box center [178, 594] width 191 height 19
click at [109, 612] on div "+Show all" at bounding box center [178, 614] width 191 height 15
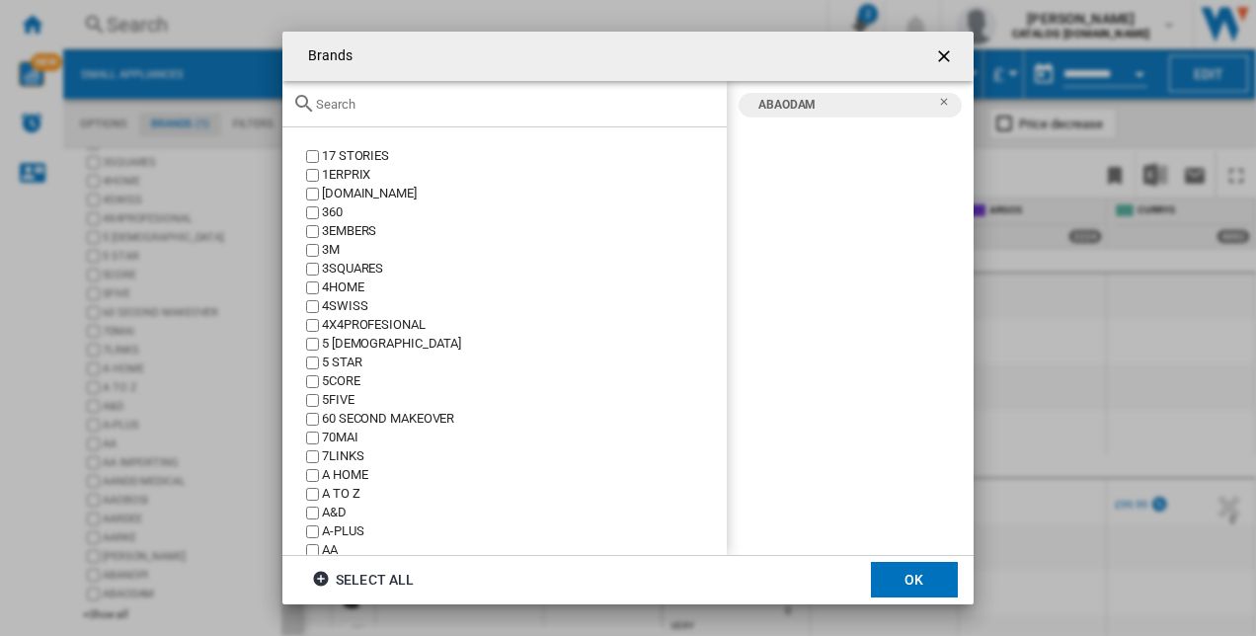
click at [359, 112] on input "Brands 17 ..." at bounding box center [516, 104] width 401 height 15
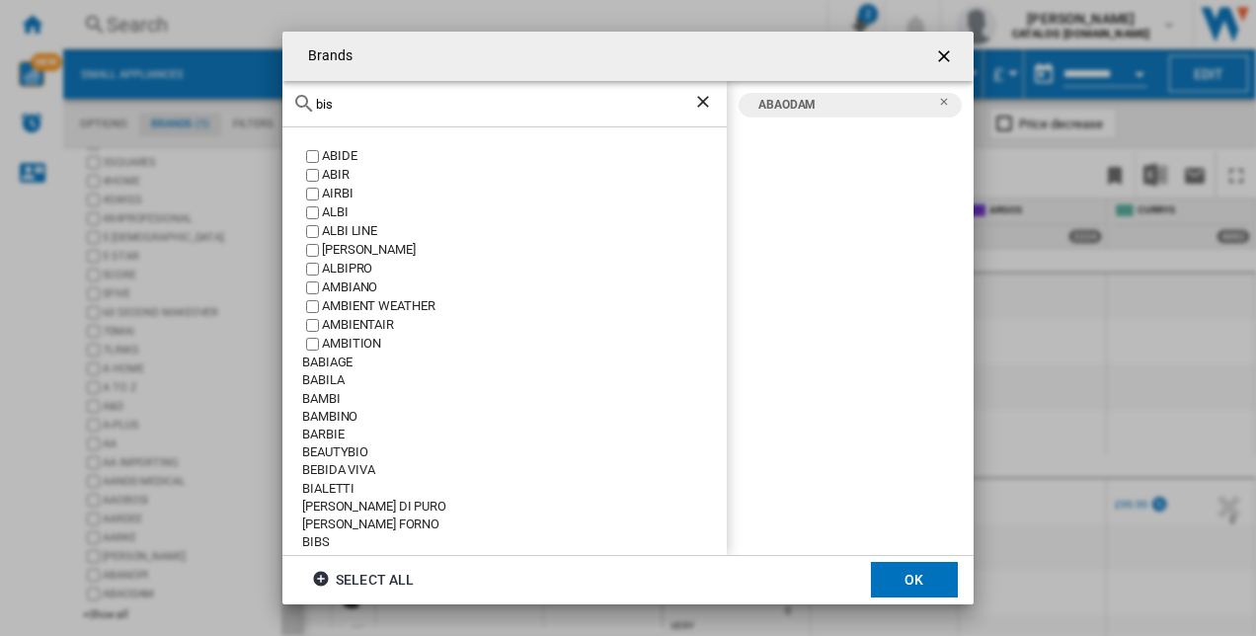
type input "biss"
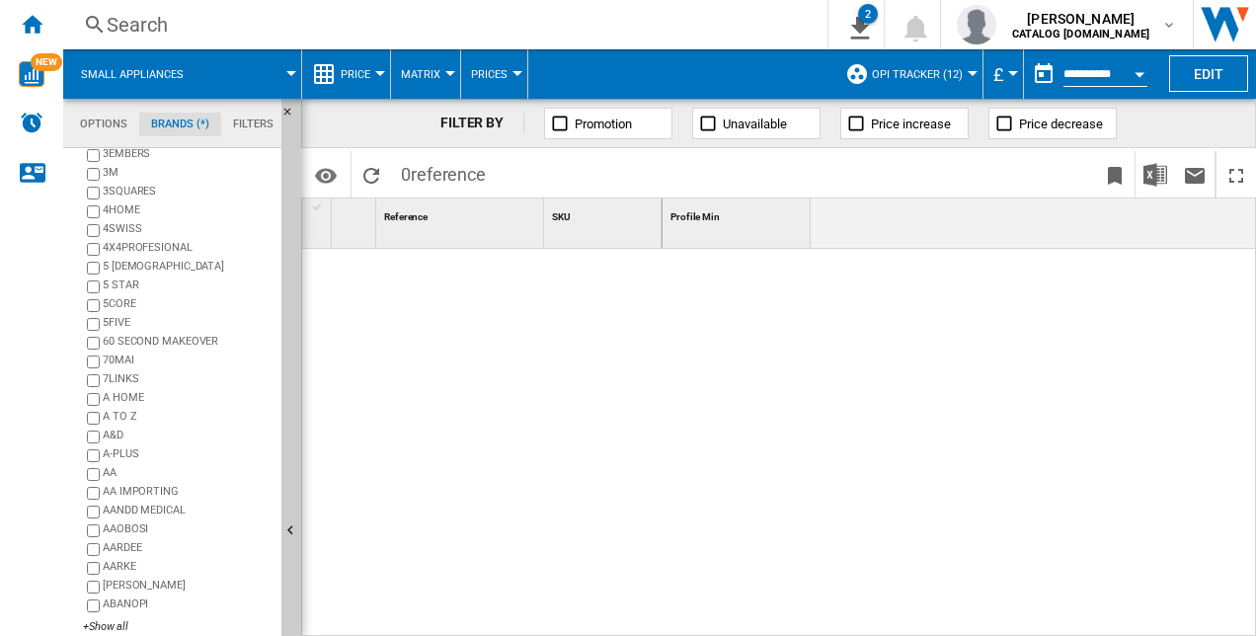
scroll to position [160, 0]
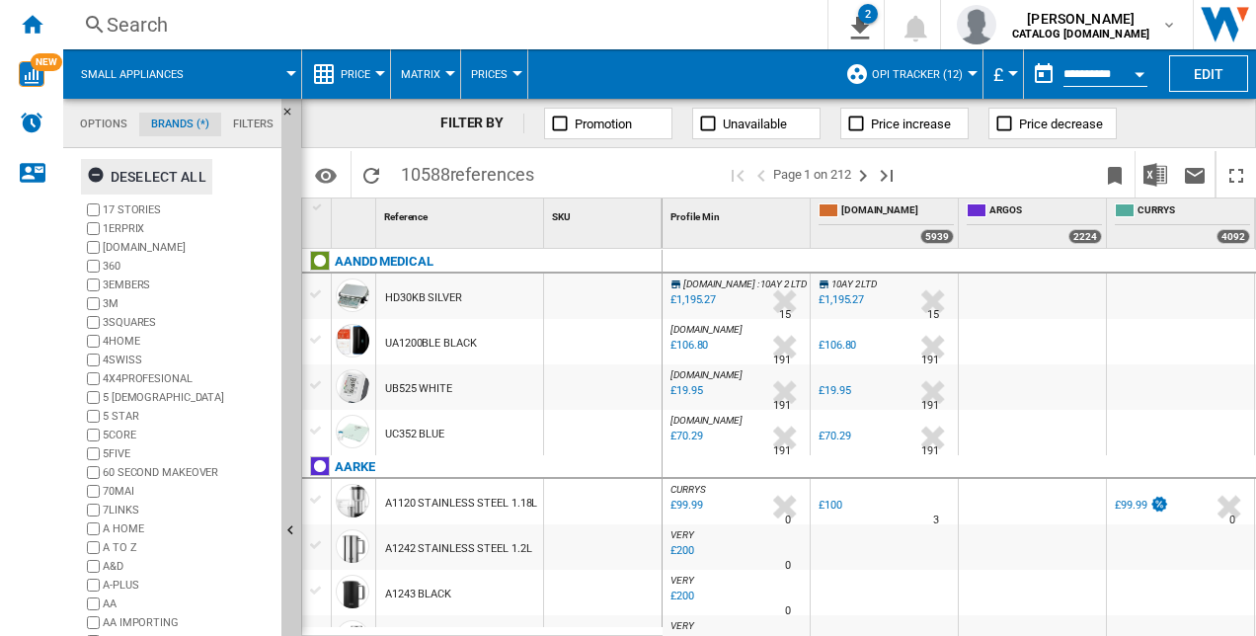
click at [102, 170] on ng-md-icon "button" at bounding box center [99, 178] width 24 height 24
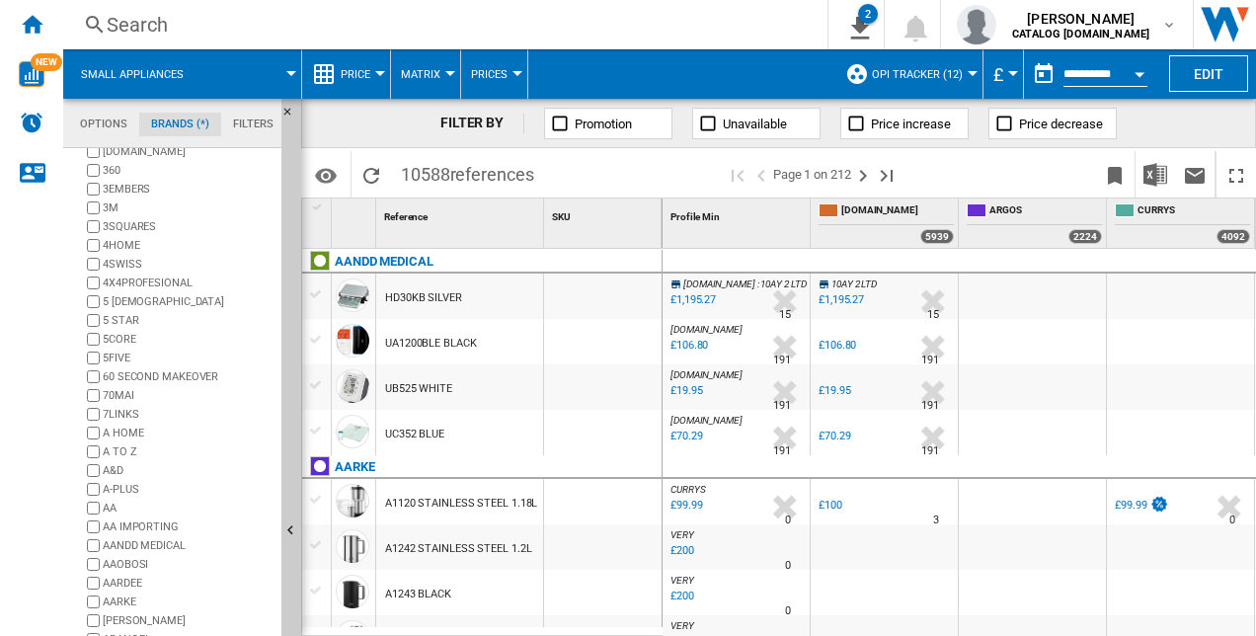
scroll to position [160, 0]
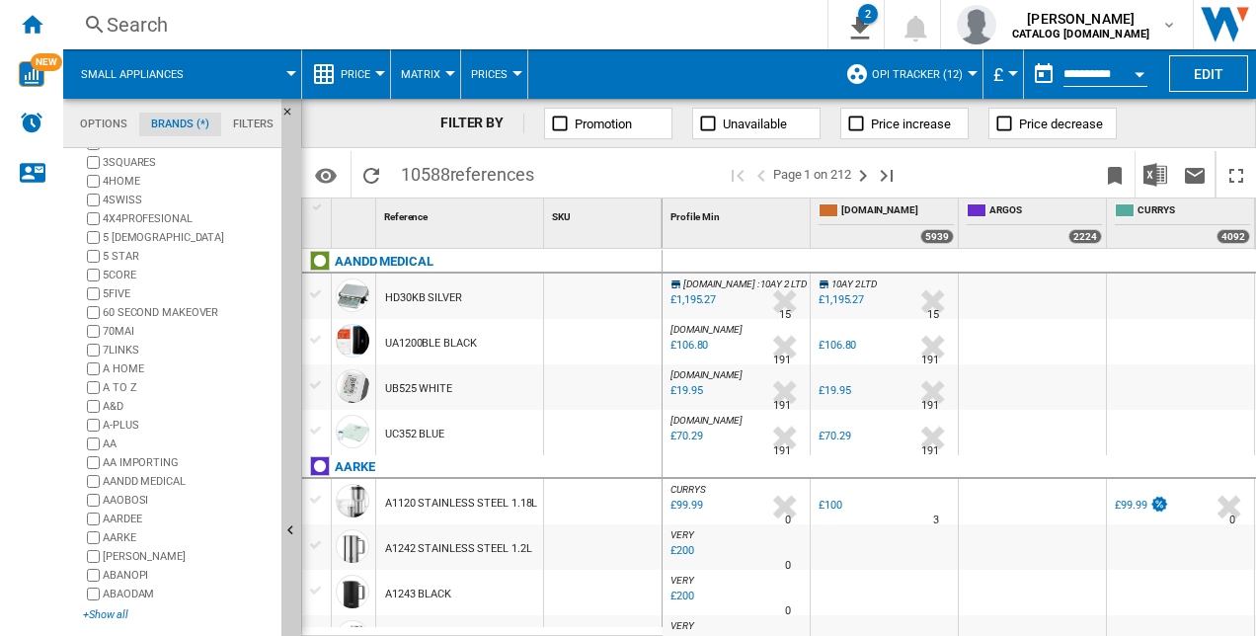
click at [95, 614] on div "+Show all" at bounding box center [178, 614] width 191 height 15
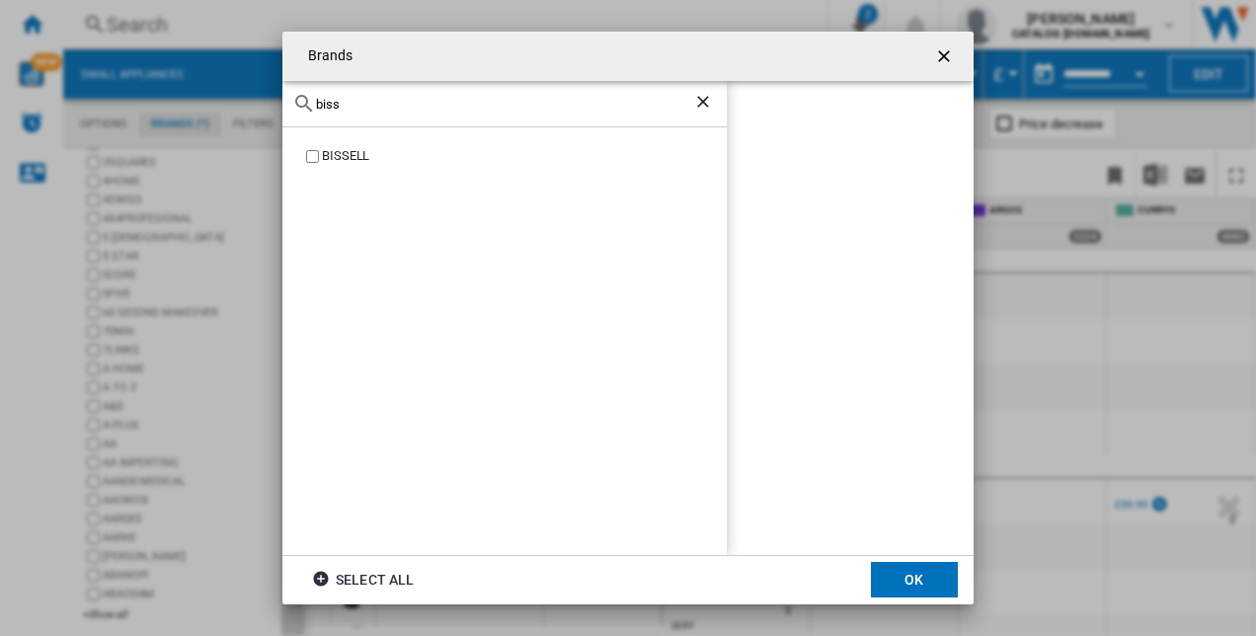
type input "biss"
click at [920, 573] on button "OK" at bounding box center [914, 580] width 87 height 36
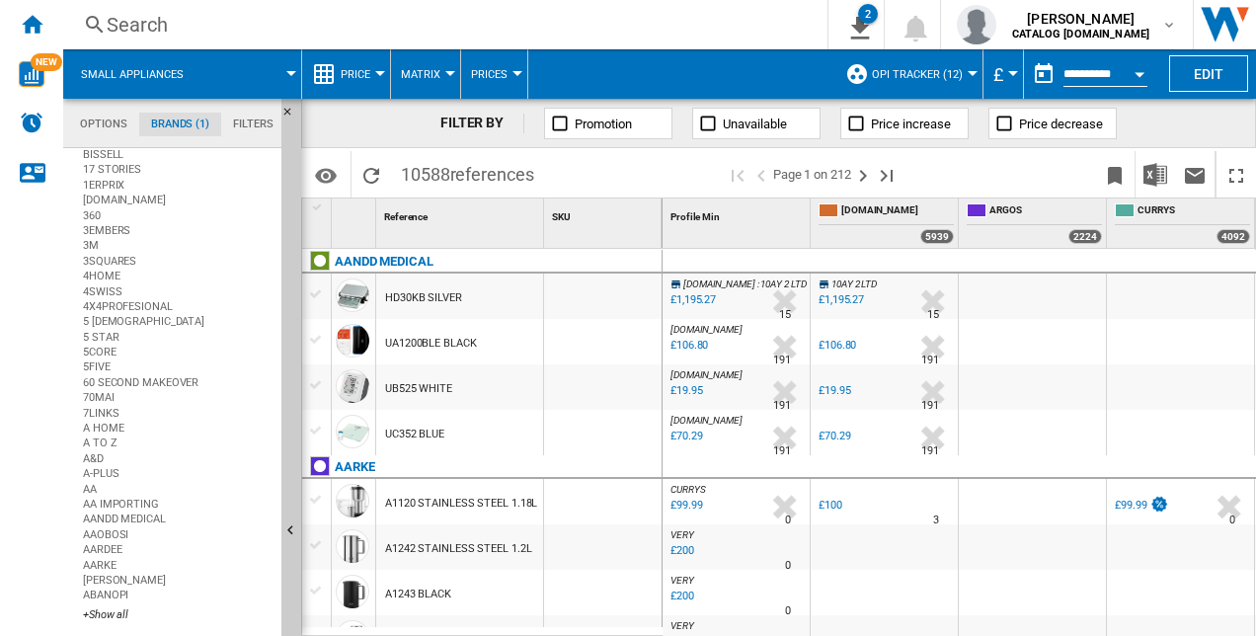
scroll to position [0, 0]
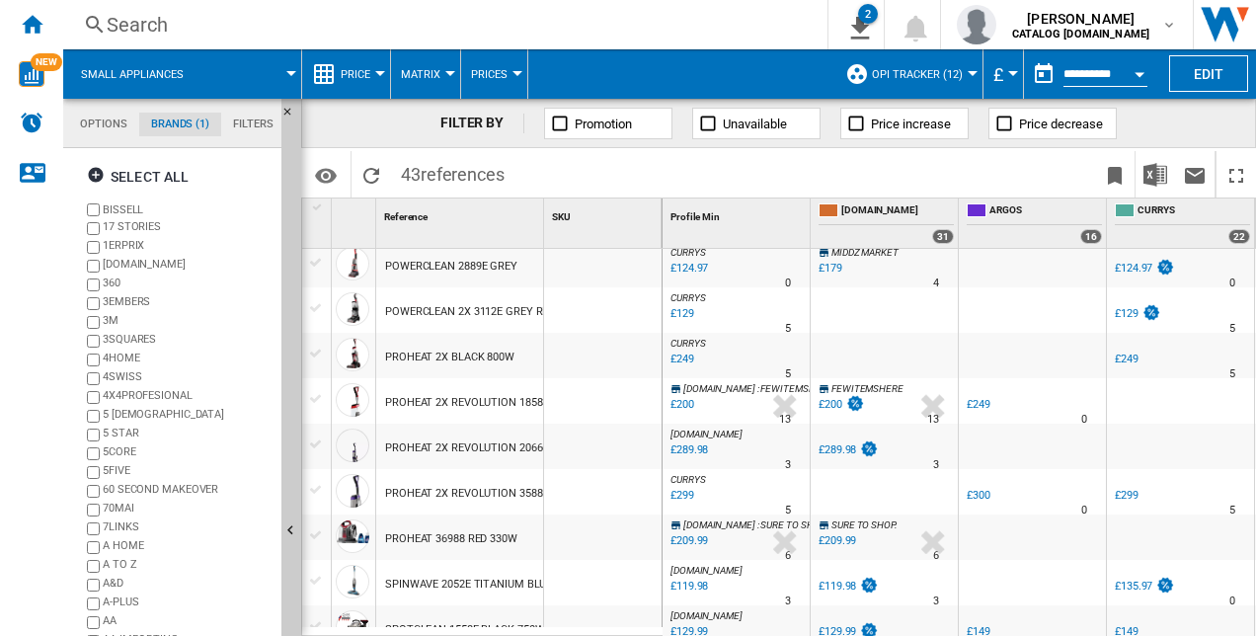
scroll to position [1402, 0]
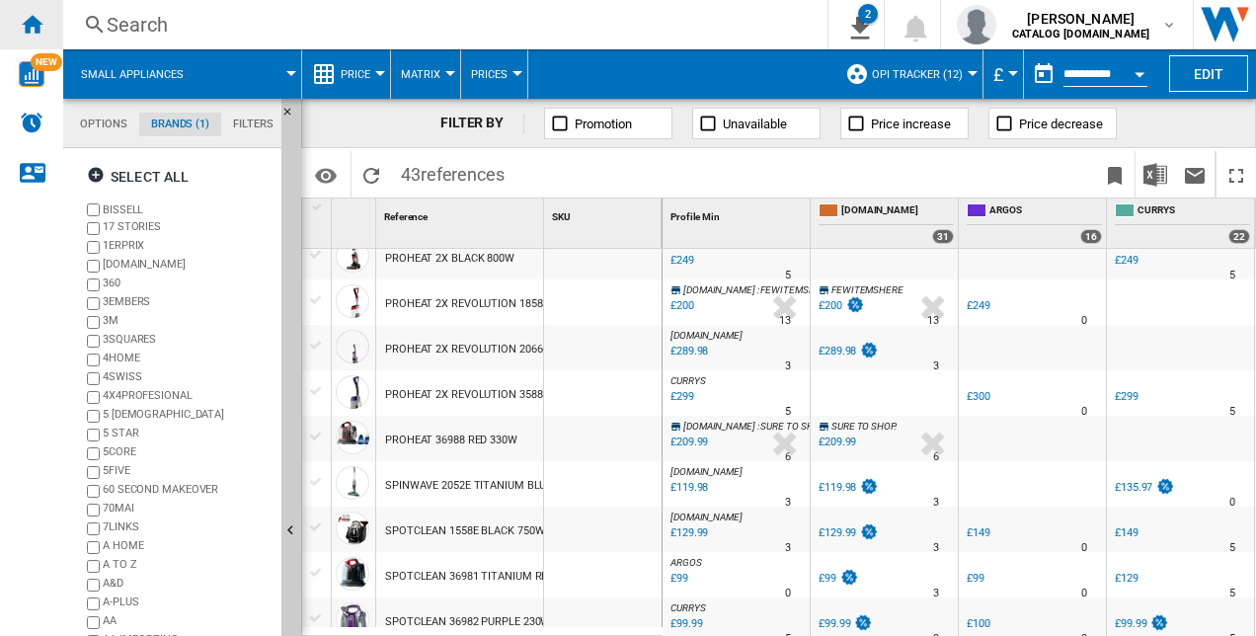
click at [30, 26] on ng-md-icon "Home" at bounding box center [32, 24] width 24 height 24
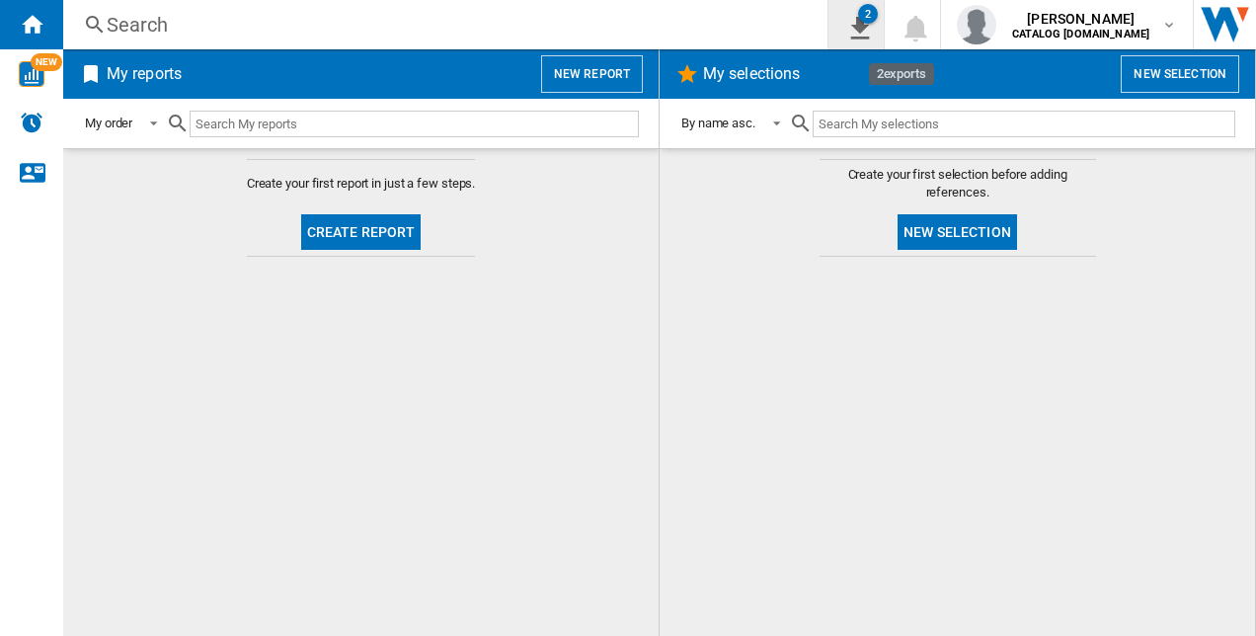
click at [884, 34] on button "2" at bounding box center [855, 24] width 55 height 49
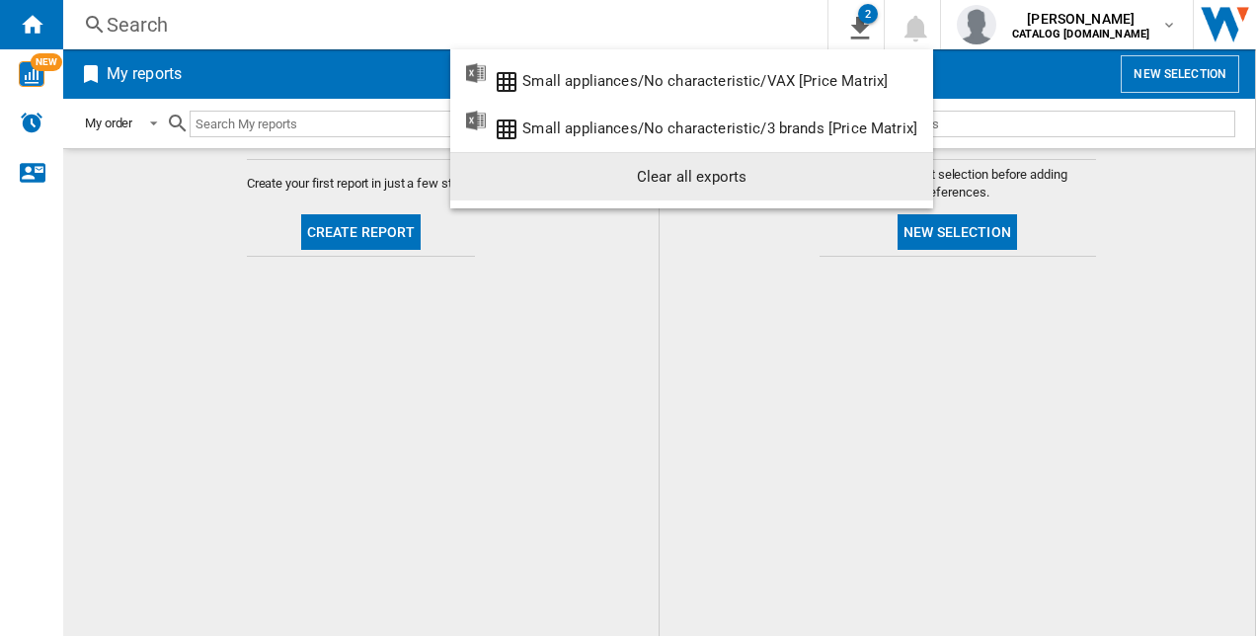
click at [713, 176] on div "Clear all exports" at bounding box center [691, 177] width 451 height 36
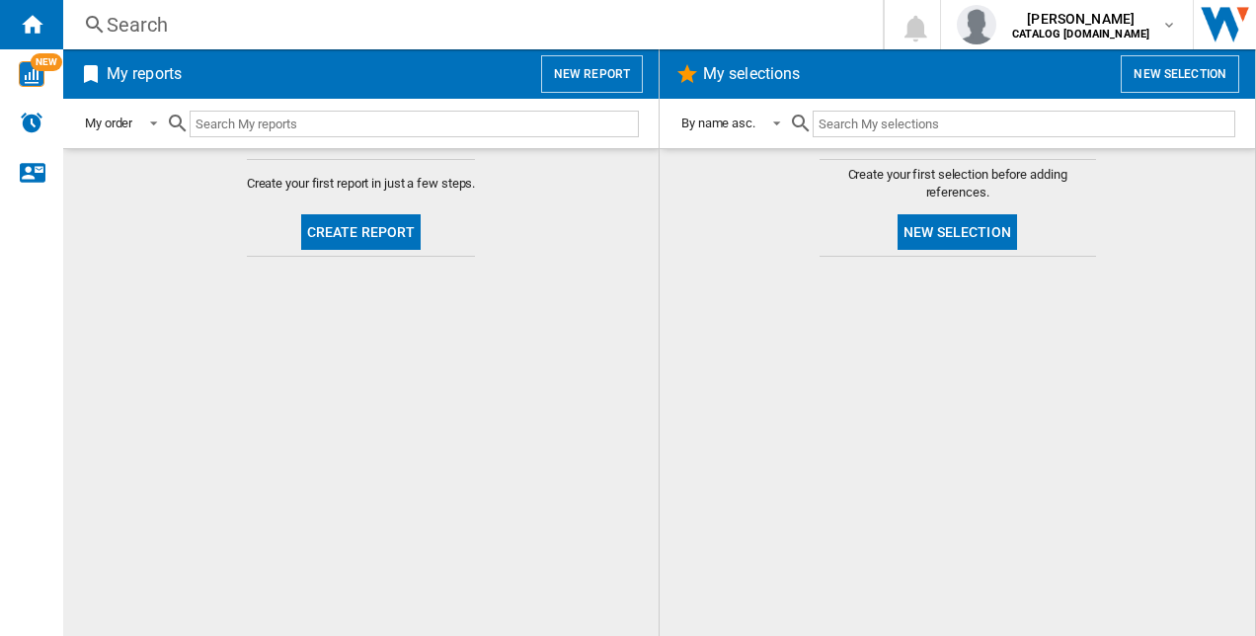
click at [330, 219] on button "Create report" at bounding box center [361, 232] width 120 height 36
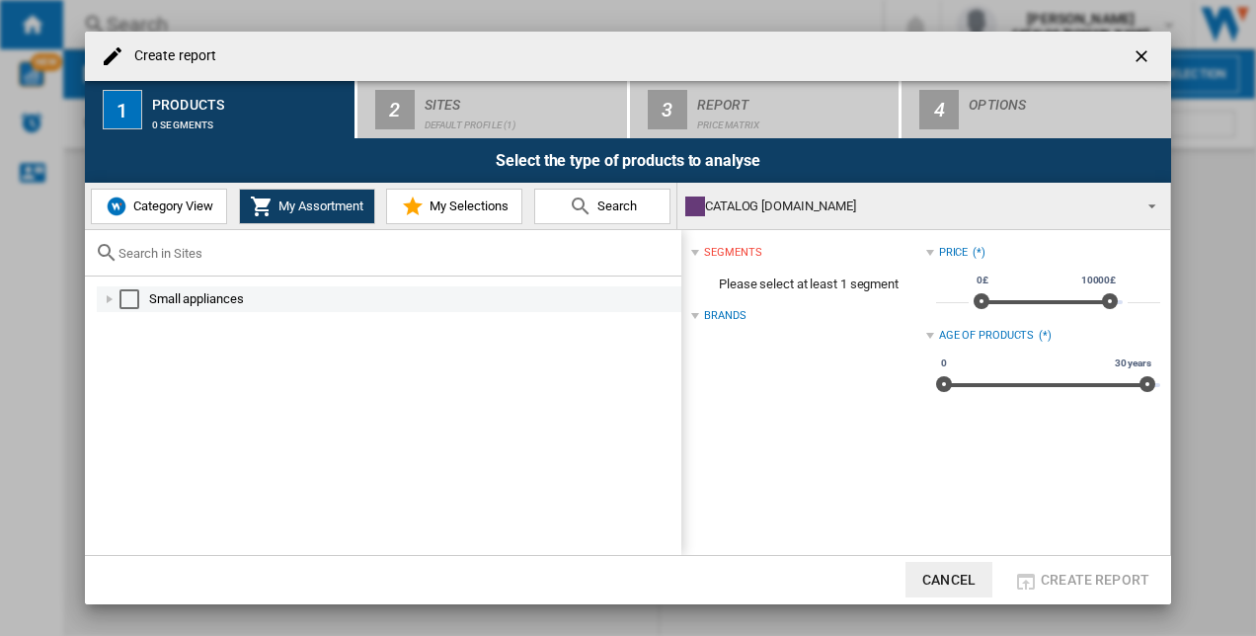
click at [135, 294] on div "Select" at bounding box center [129, 299] width 20 height 20
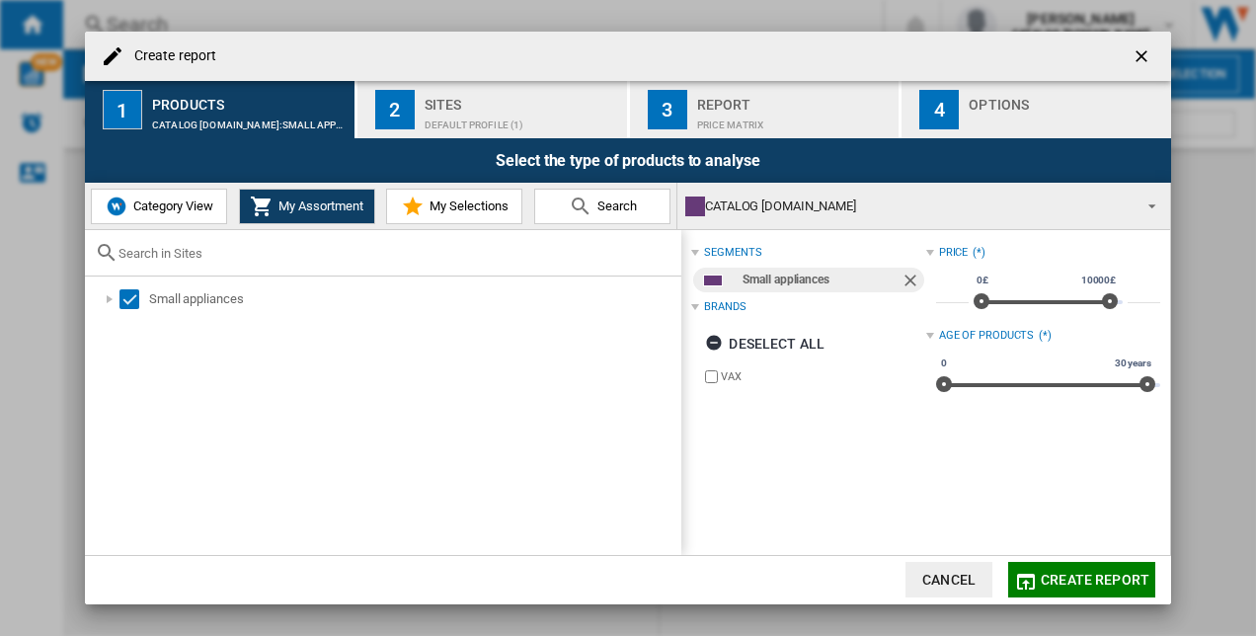
click at [432, 99] on div "Sites" at bounding box center [522, 99] width 195 height 21
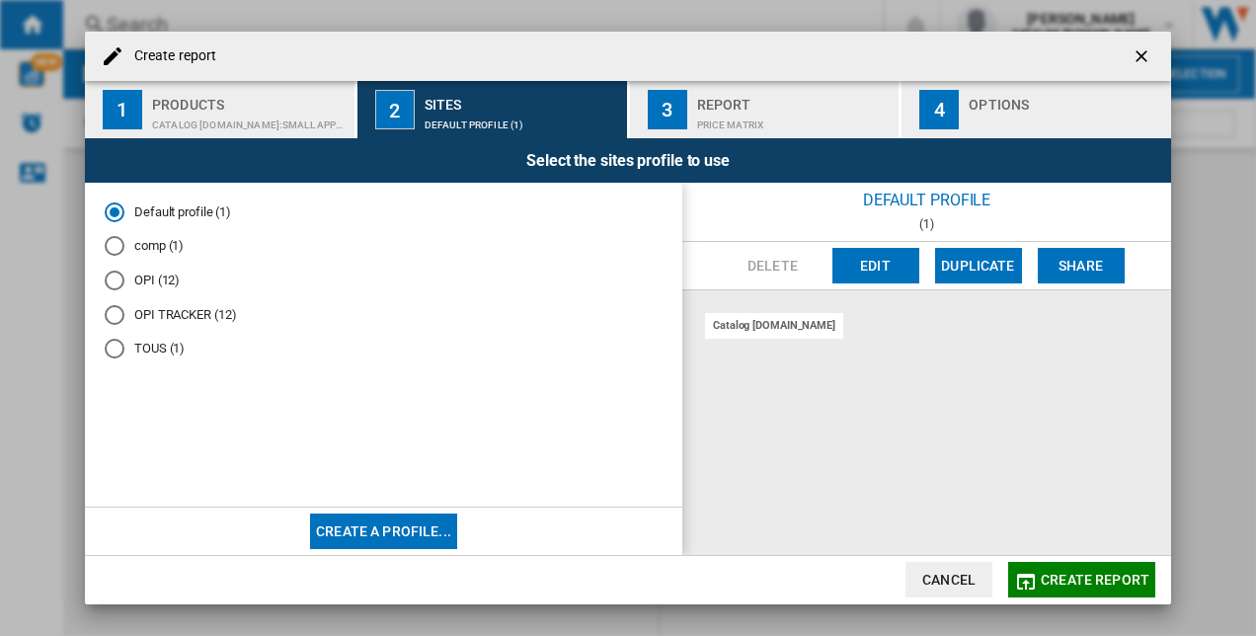
click at [120, 310] on div "OPI TRACKER (12)" at bounding box center [115, 315] width 20 height 20
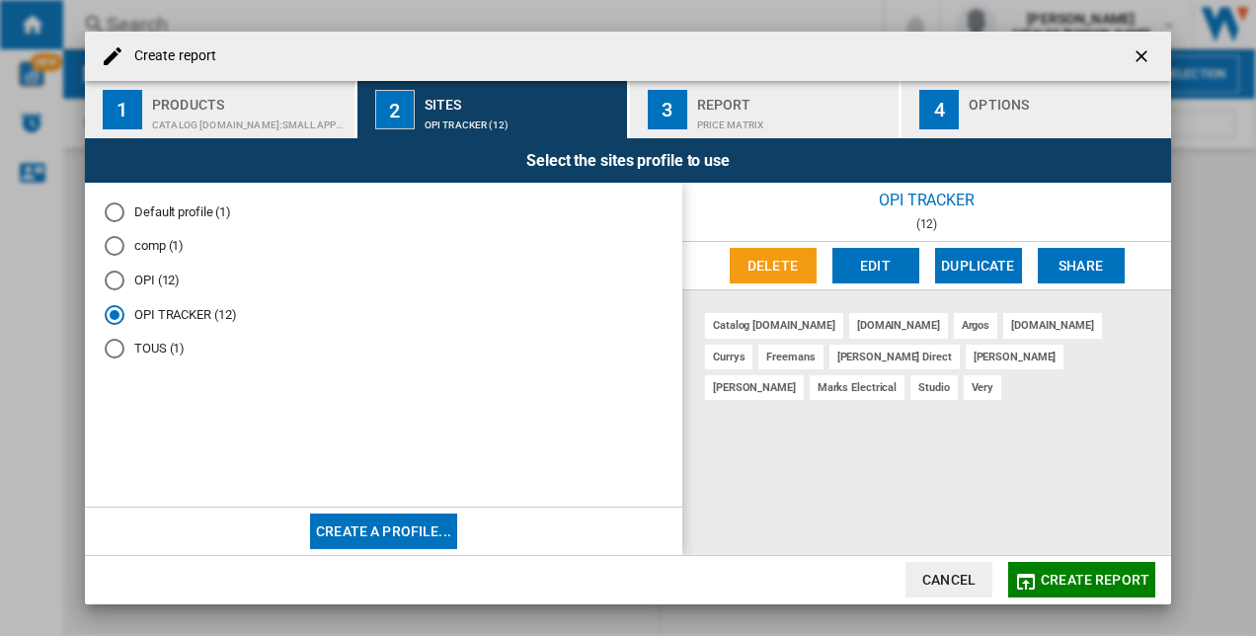
click at [863, 271] on button "Edit" at bounding box center [875, 266] width 87 height 36
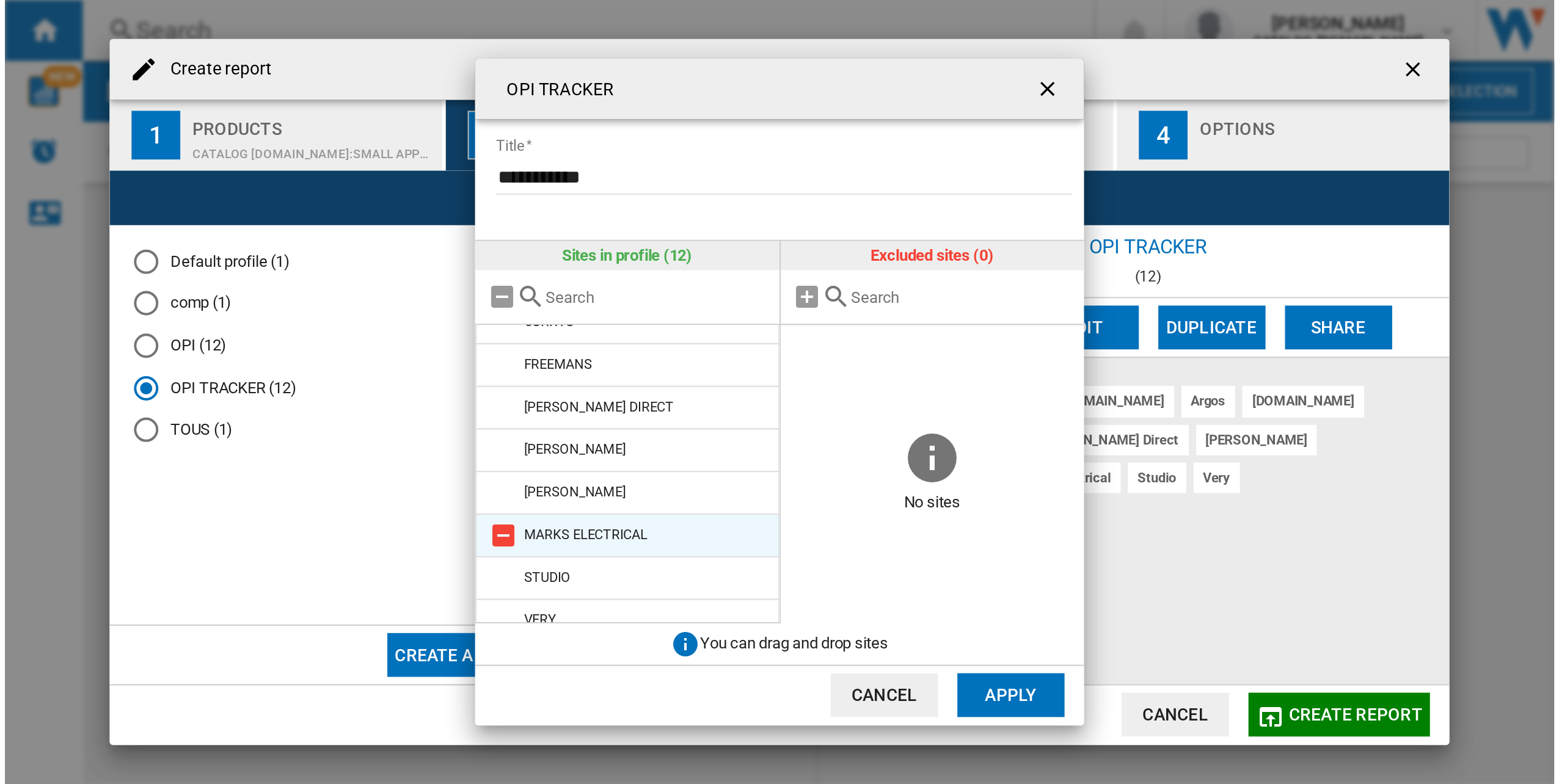
scroll to position [108, 0]
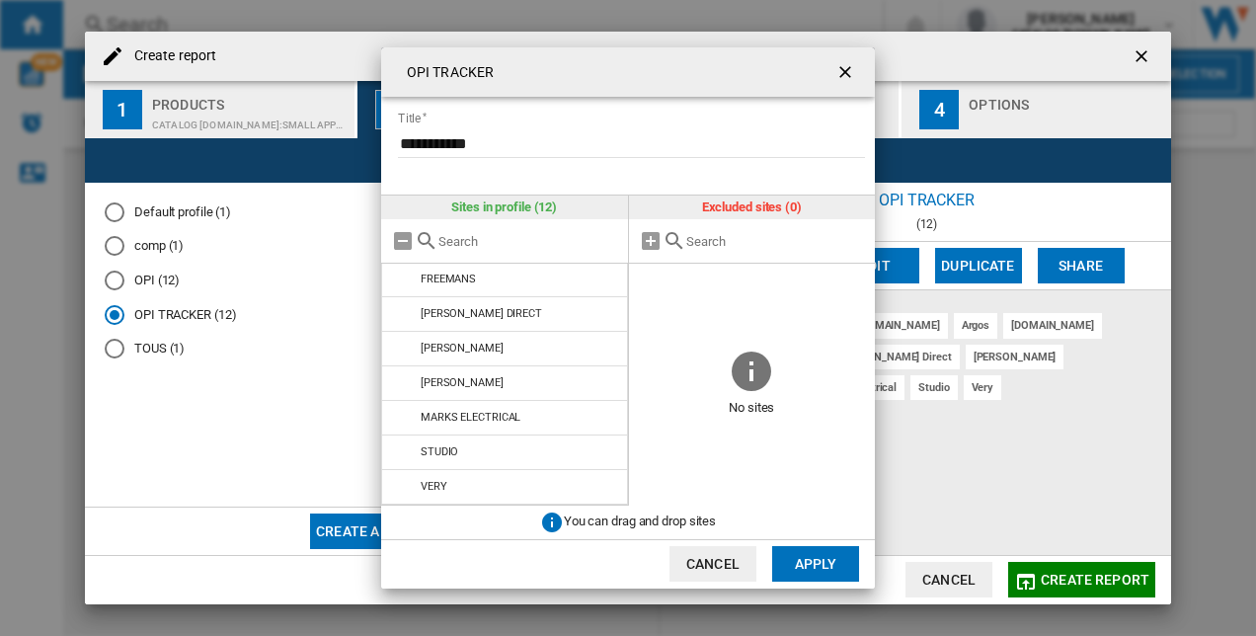
click at [792, 553] on button "Apply" at bounding box center [815, 564] width 87 height 36
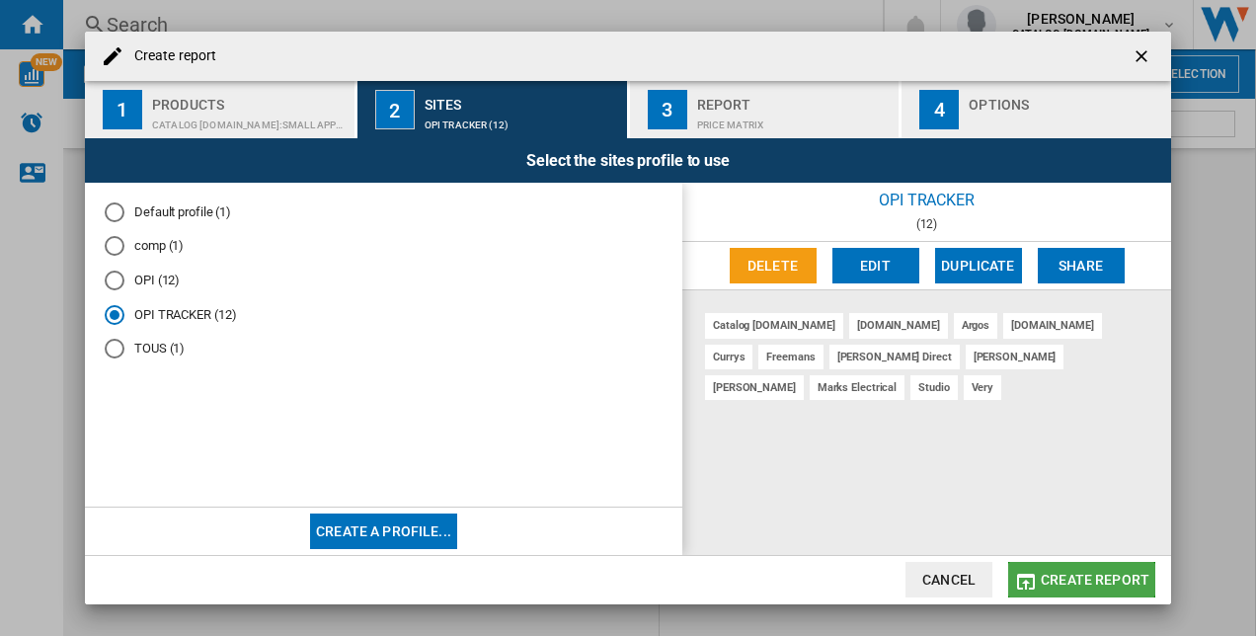
click at [1053, 579] on span "Create report" at bounding box center [1095, 580] width 109 height 16
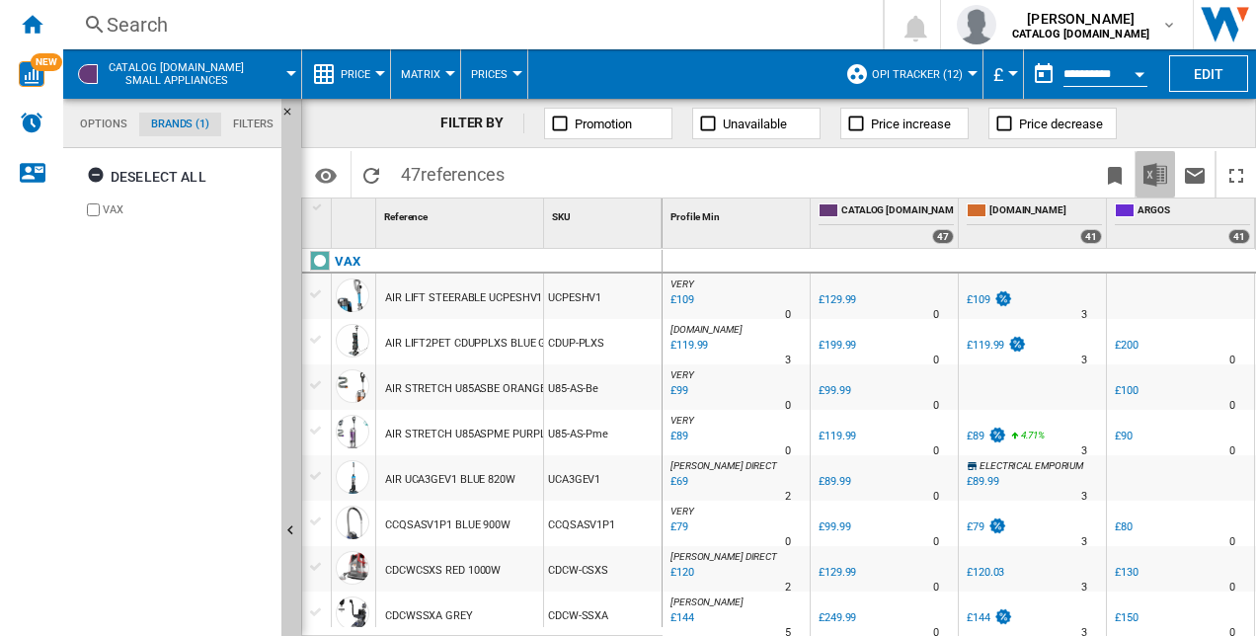
click at [1148, 180] on img "Download in Excel" at bounding box center [1155, 175] width 24 height 24
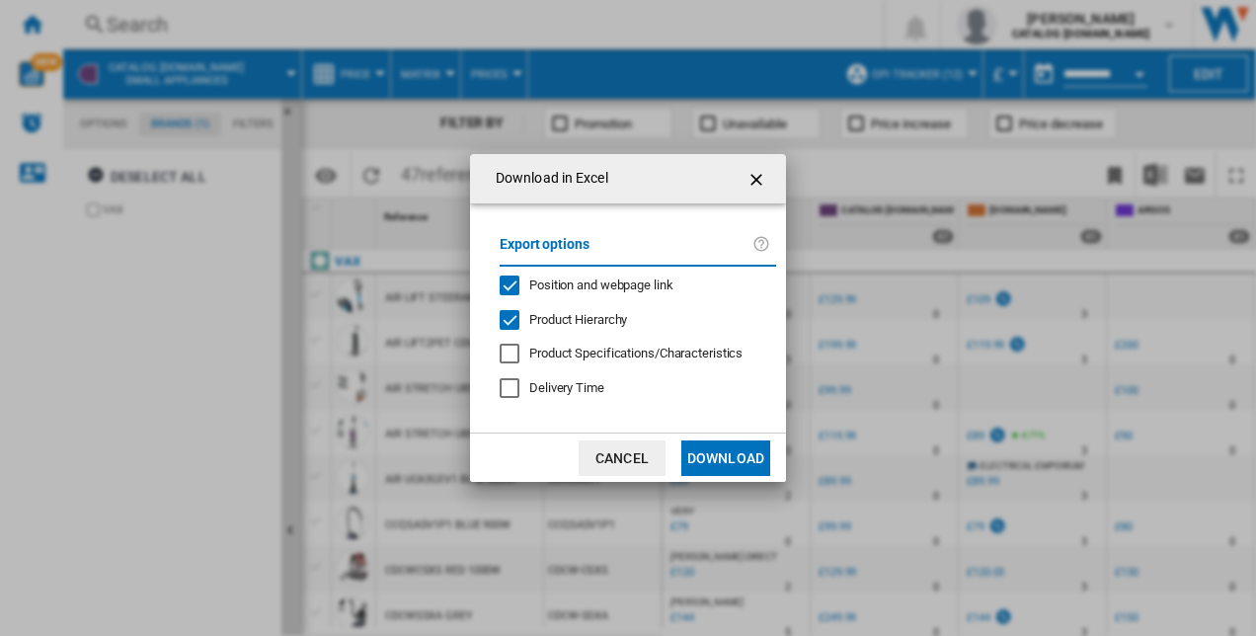
click at [734, 454] on button "Download" at bounding box center [725, 458] width 89 height 36
